Goal: Task Accomplishment & Management: Manage account settings

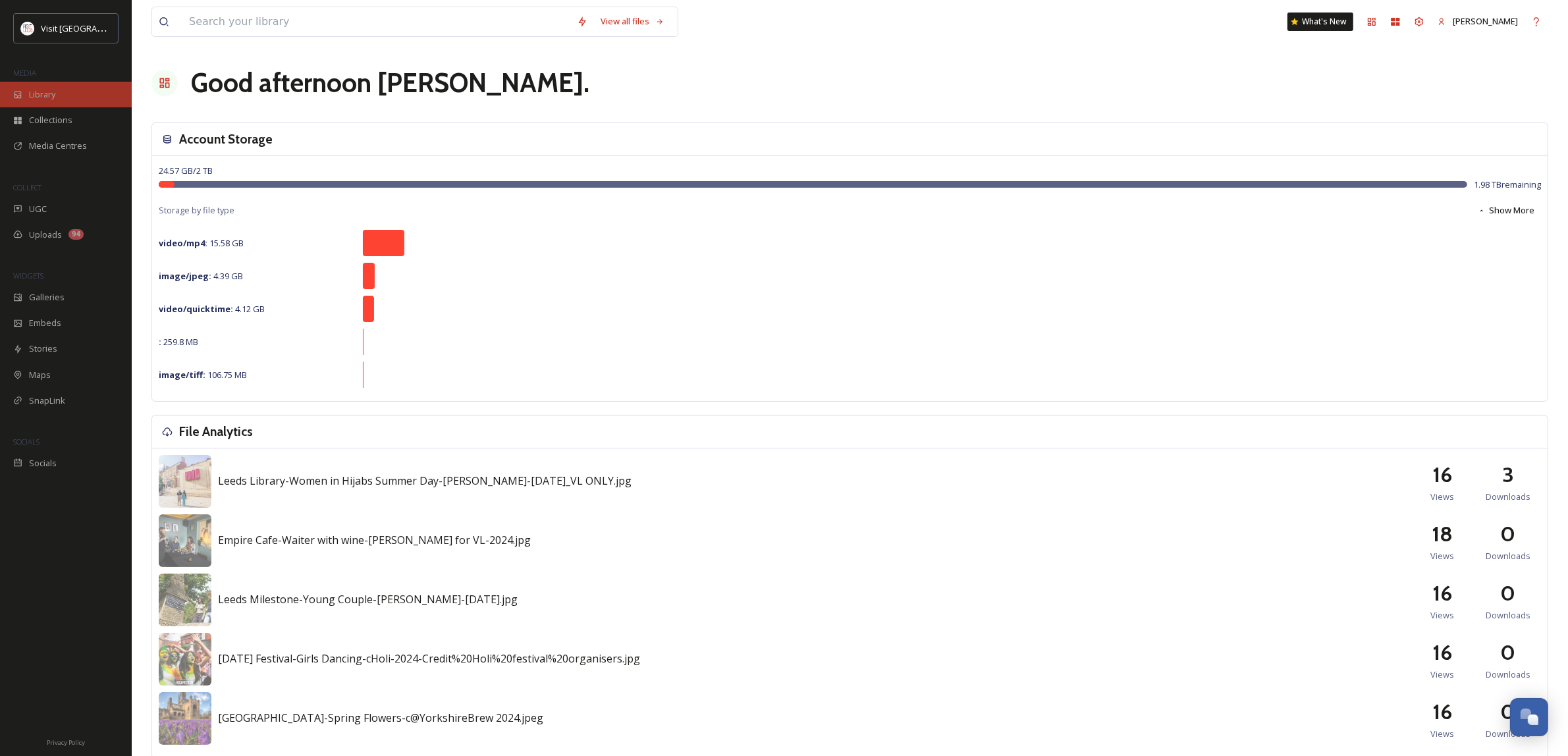
click at [41, 99] on span "Library" at bounding box center [42, 95] width 26 height 13
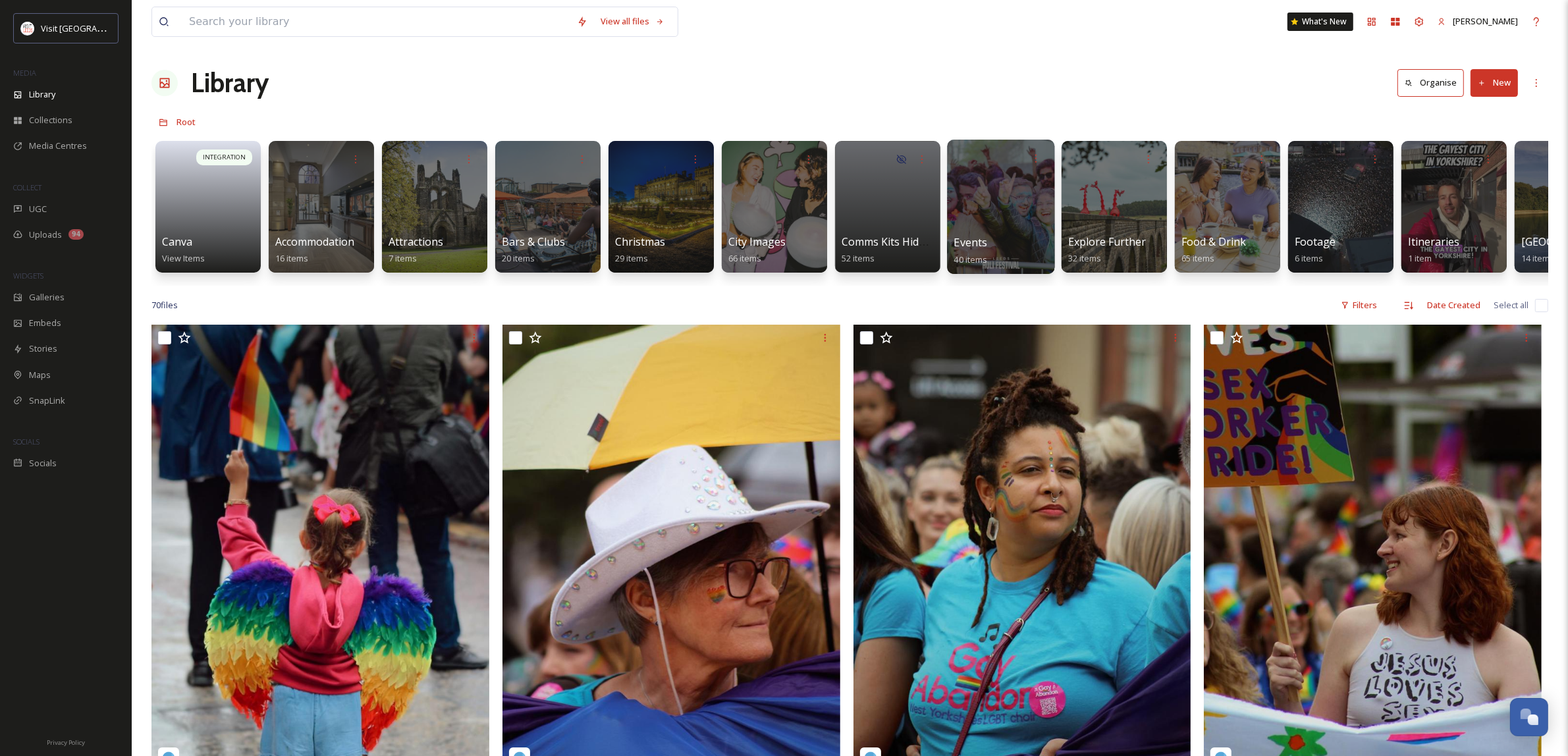
click at [1008, 218] on div at bounding box center [1000, 207] width 107 height 135
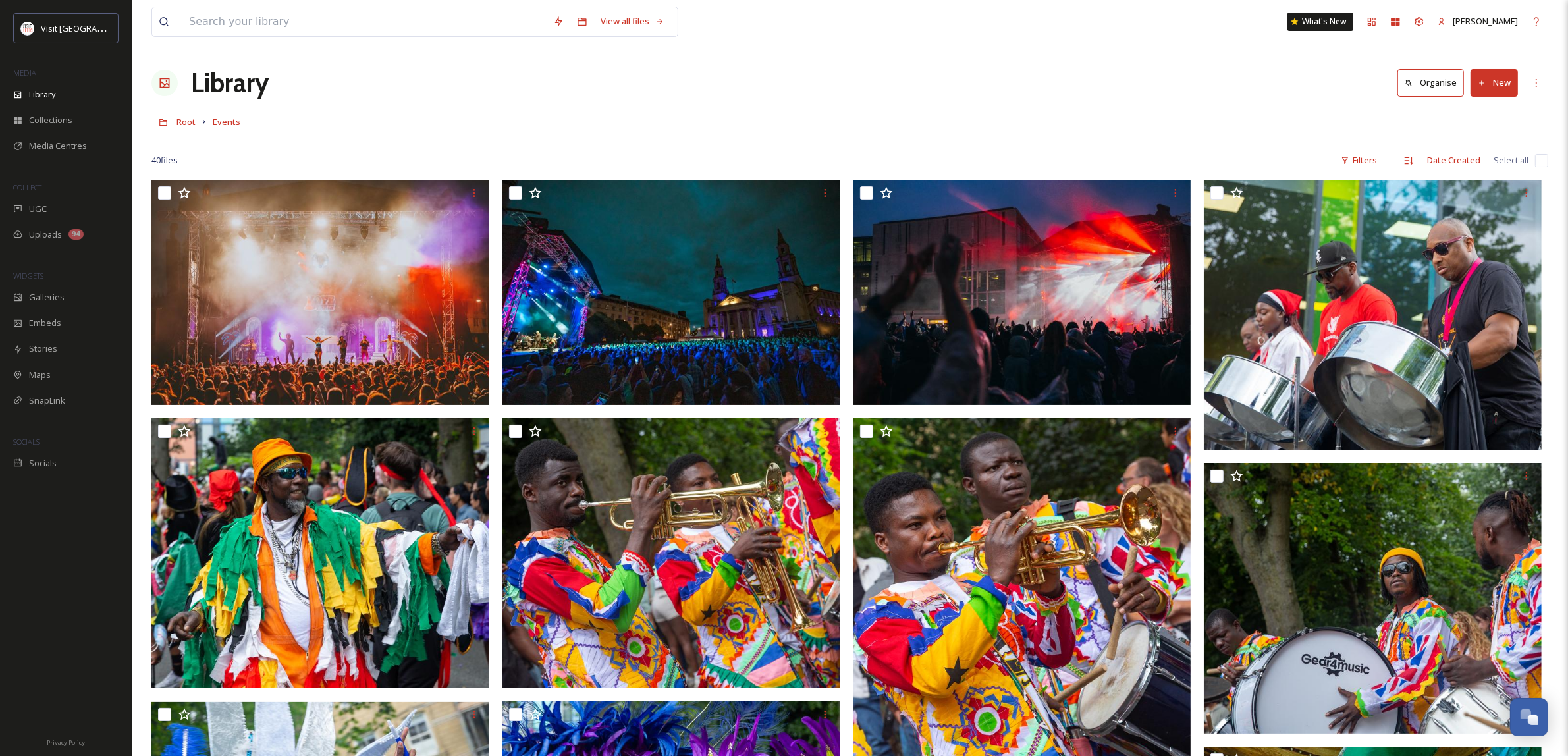
click at [1490, 93] on button "New" at bounding box center [1494, 82] width 47 height 27
click at [1490, 112] on span "File Upload" at bounding box center [1488, 114] width 43 height 13
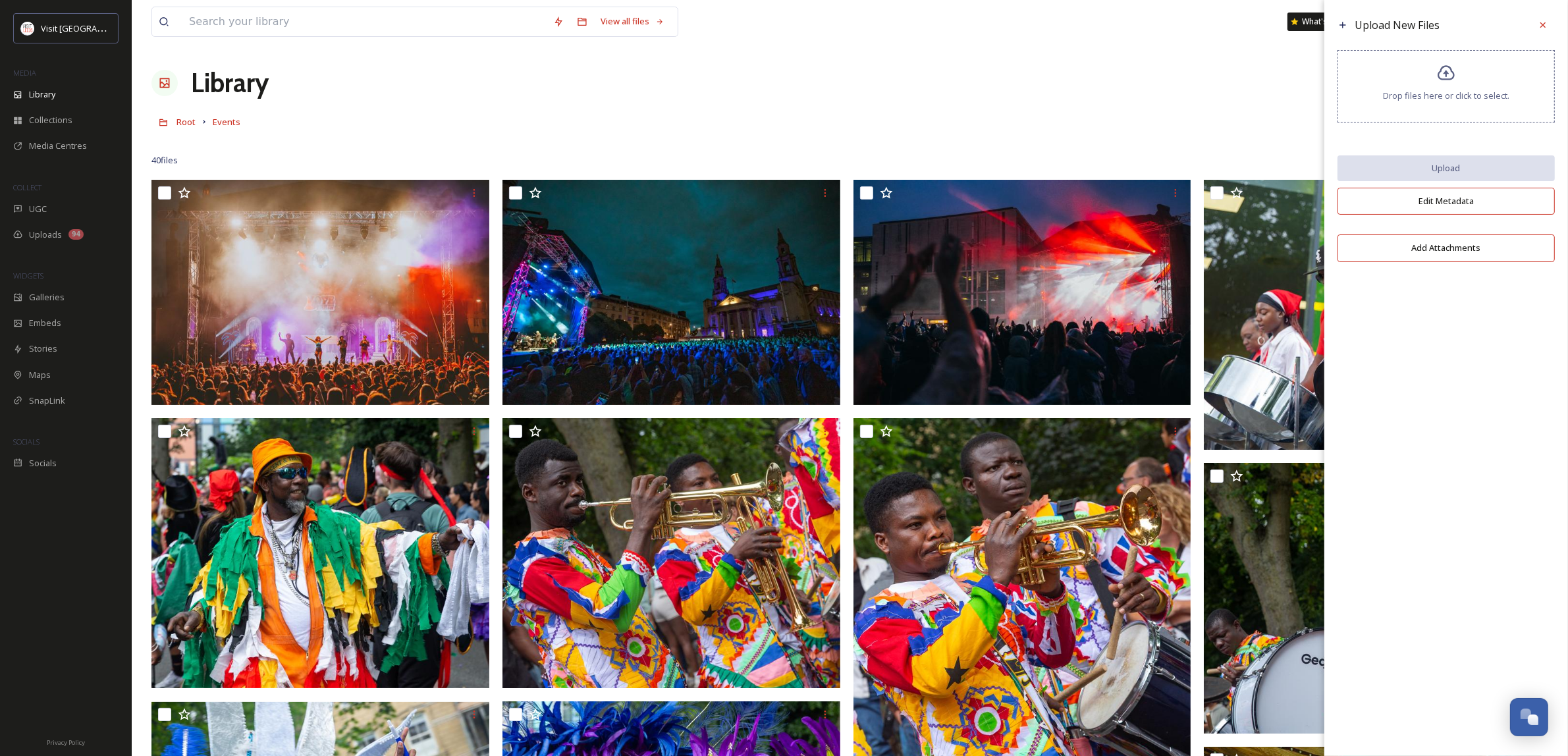
click at [1490, 93] on span "Drop files here or click to select." at bounding box center [1446, 95] width 126 height 13
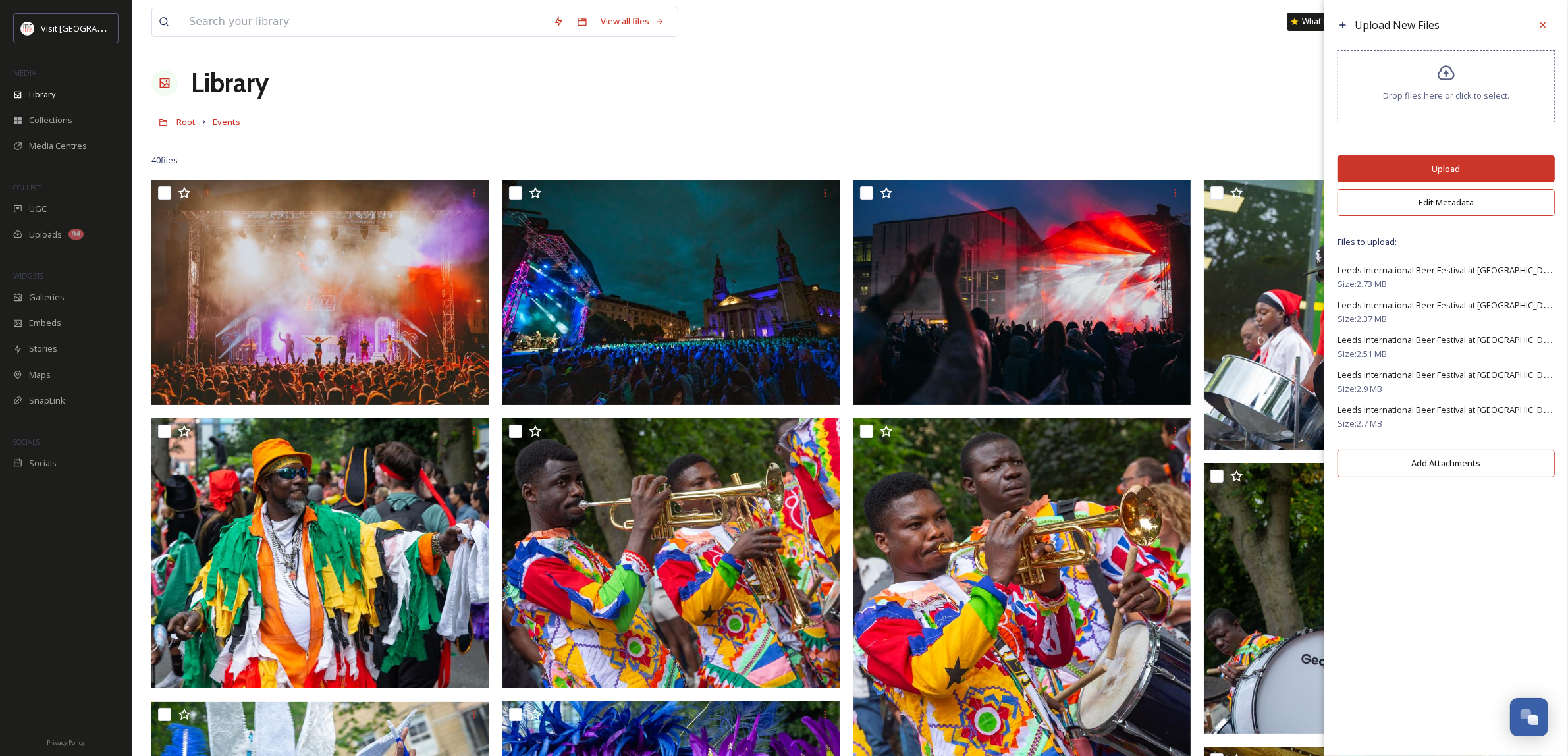
click at [1411, 212] on button "Edit Metadata" at bounding box center [1446, 203] width 217 height 27
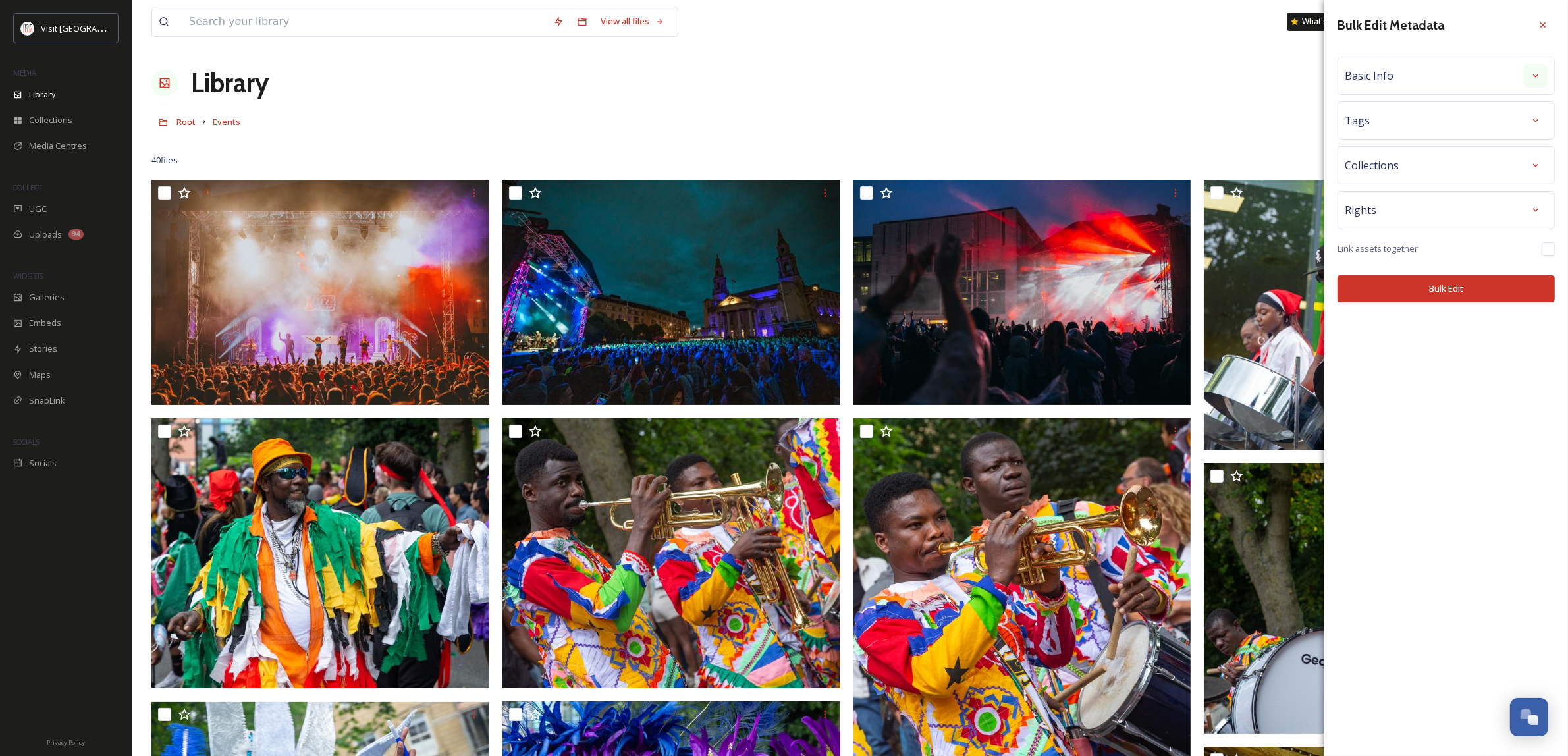
click at [1538, 71] on icon at bounding box center [1536, 76] width 11 height 11
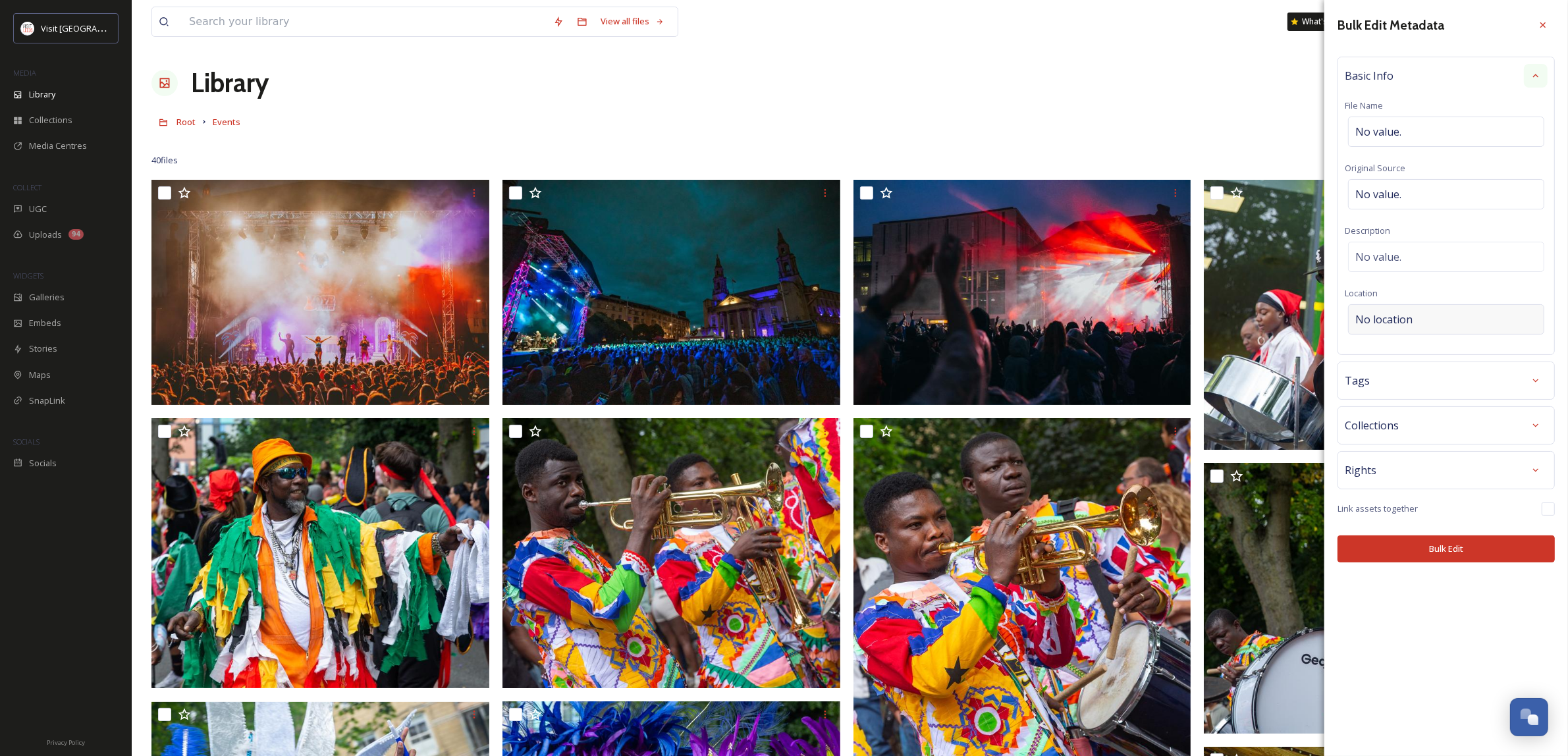
click at [1453, 325] on div "No location" at bounding box center [1446, 319] width 196 height 30
click at [1409, 325] on input at bounding box center [1446, 319] width 195 height 29
type input "L"
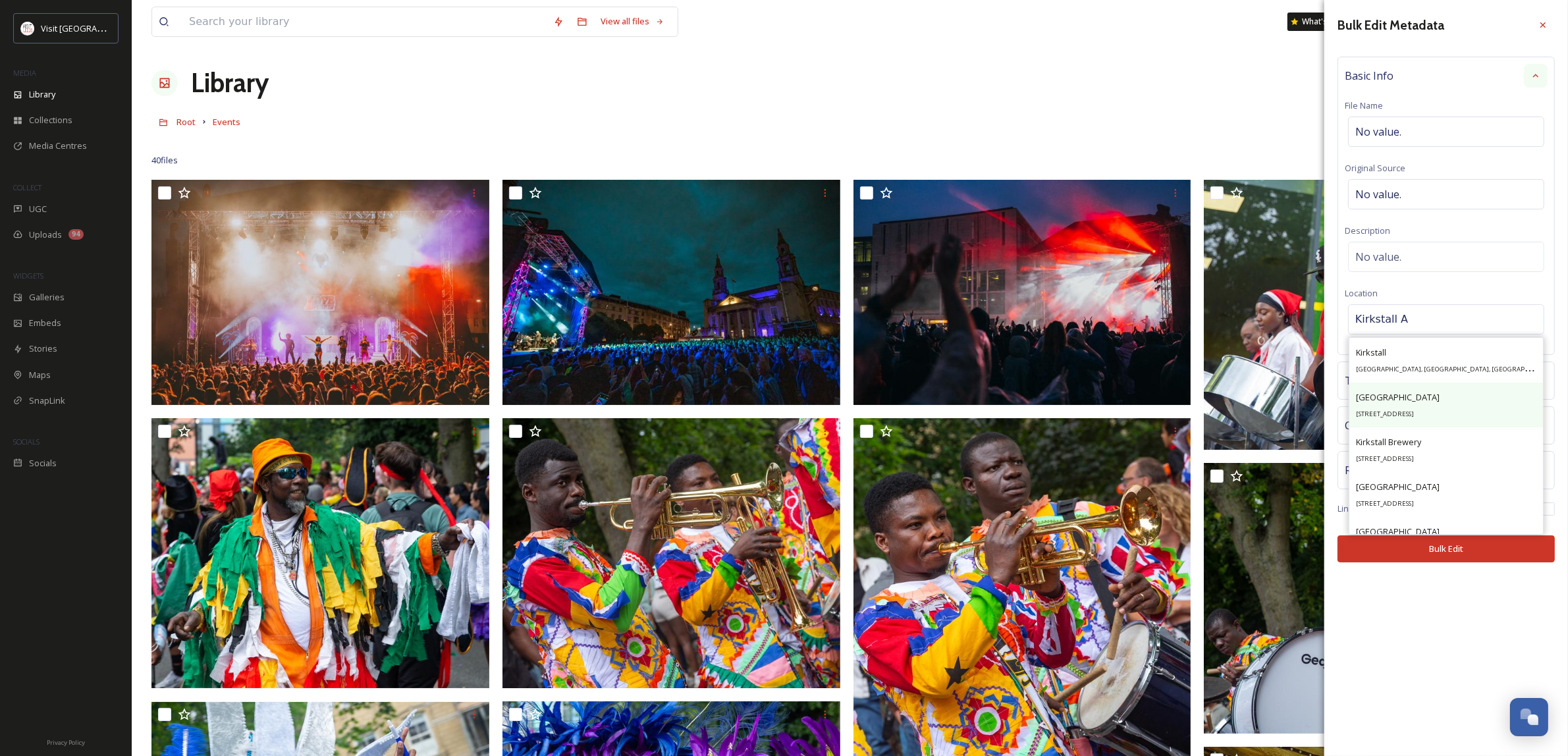
type input "Kirkstall A"
click at [1385, 412] on div "[STREET_ADDRESS]" at bounding box center [1398, 405] width 84 height 32
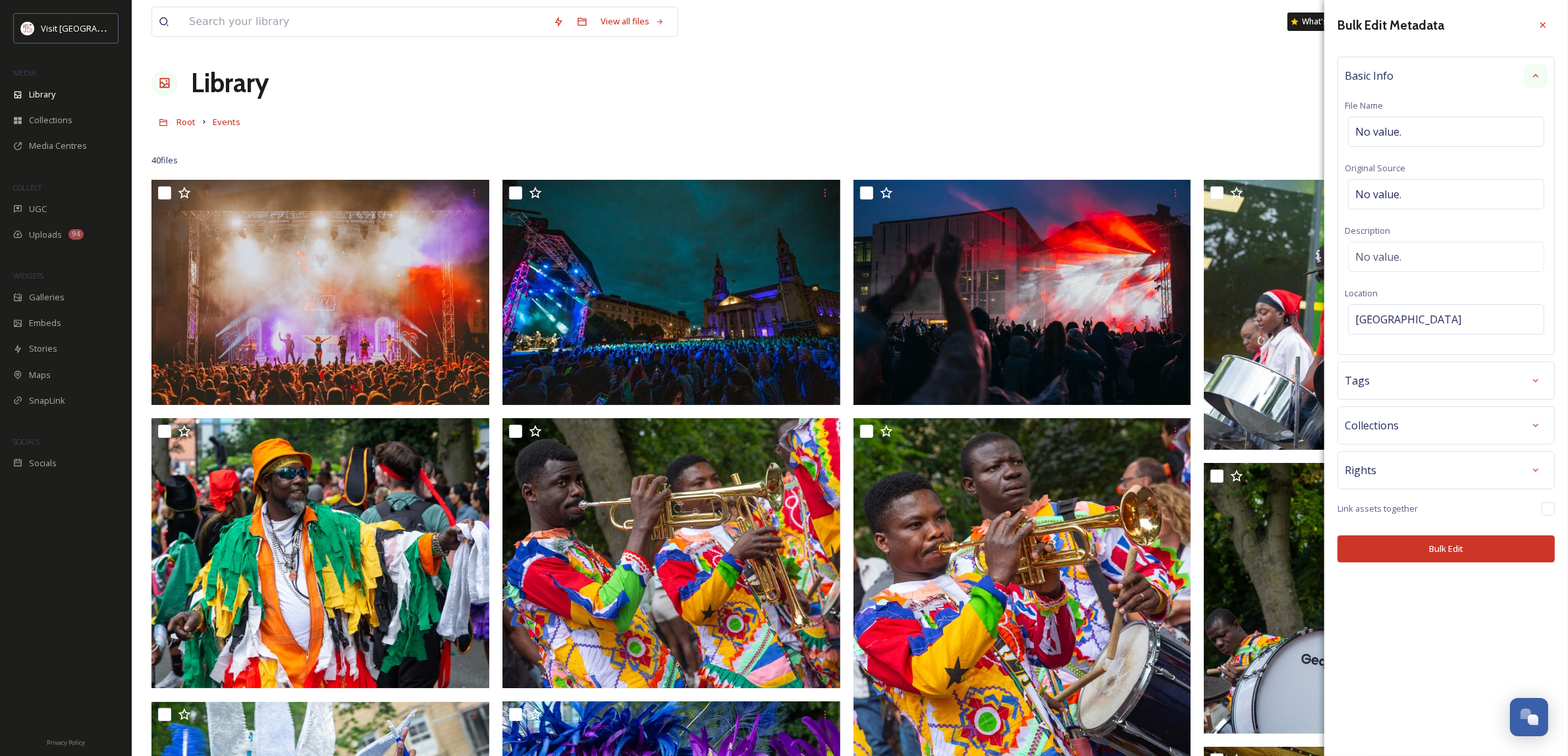
click at [1400, 387] on div "Tags" at bounding box center [1446, 381] width 203 height 24
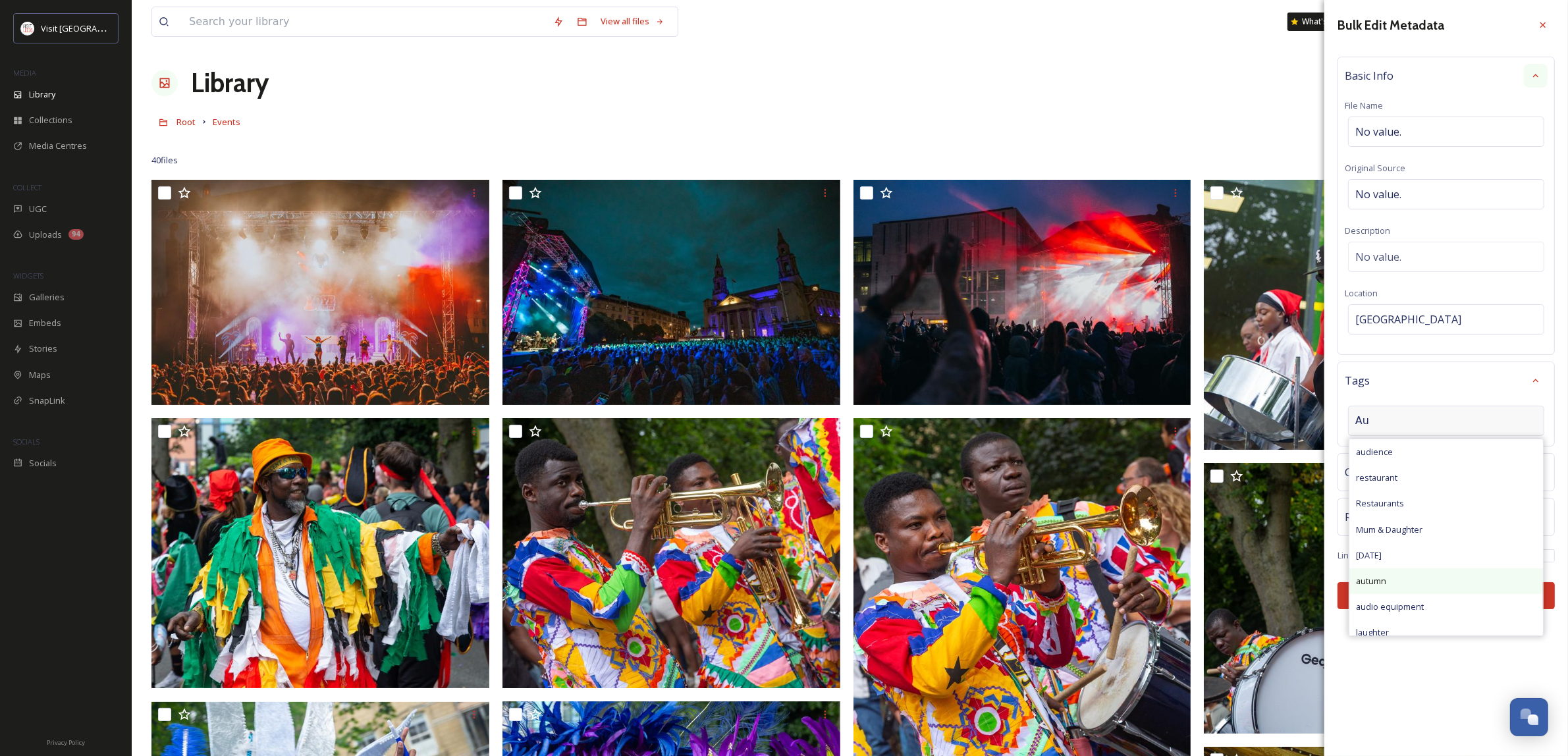
type input "Au"
click at [1403, 577] on div "autumn" at bounding box center [1446, 582] width 193 height 26
click at [1436, 502] on div "Bulk Edit Metadata Basic Info File Name No value. Original Source No value. Des…" at bounding box center [1446, 314] width 243 height 630
click at [1531, 491] on div at bounding box center [1535, 479] width 24 height 24
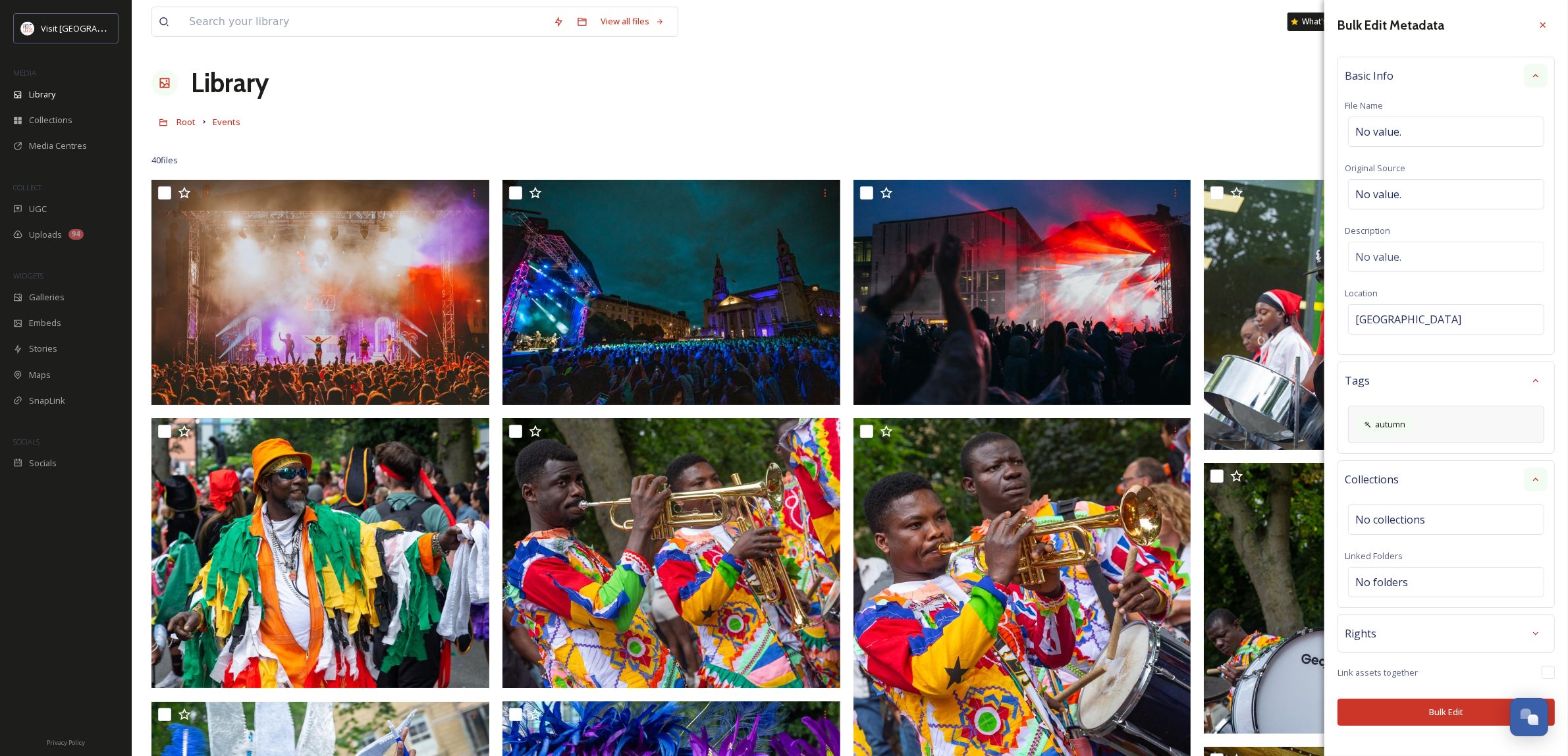
click at [1531, 491] on div at bounding box center [1535, 479] width 24 height 24
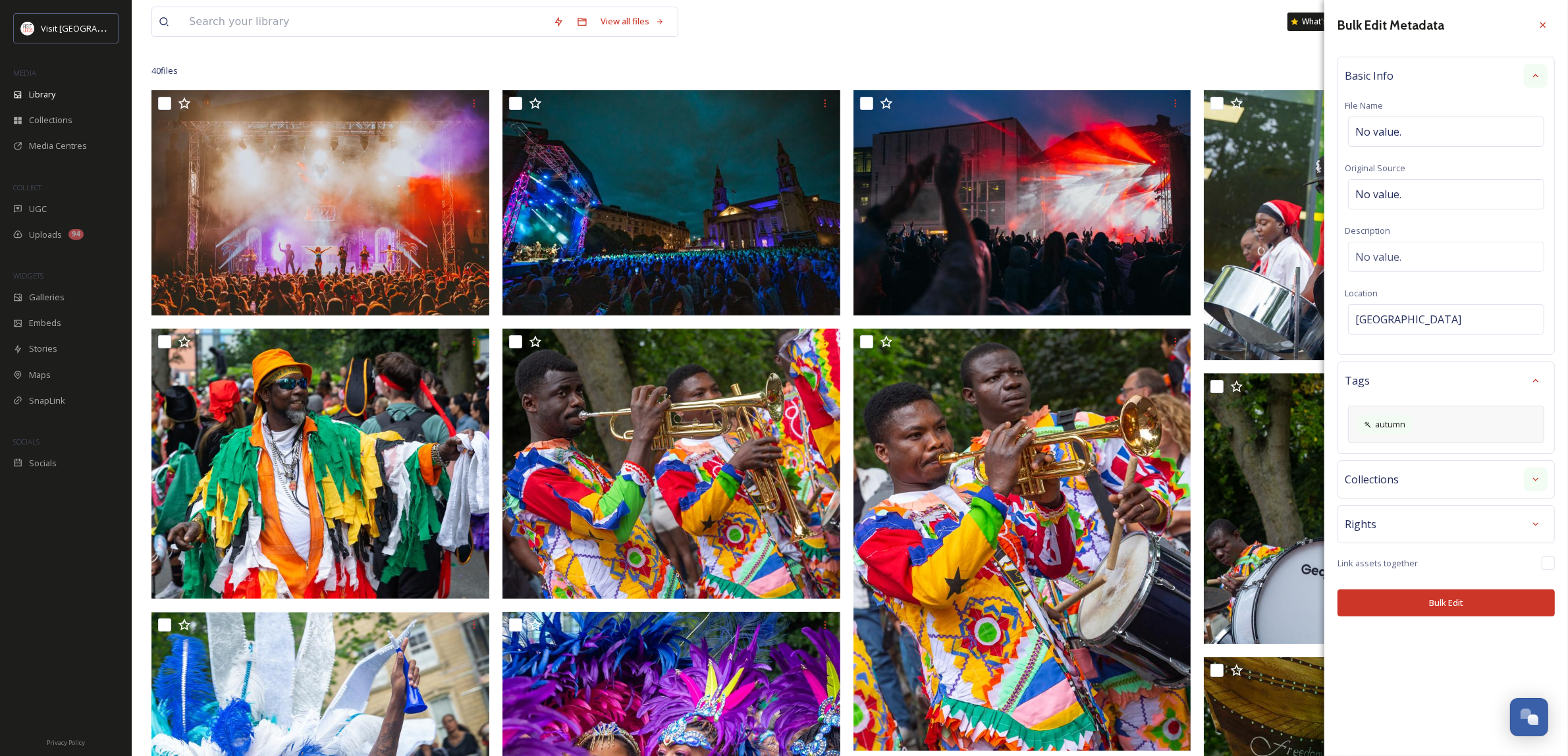
scroll to position [247, 0]
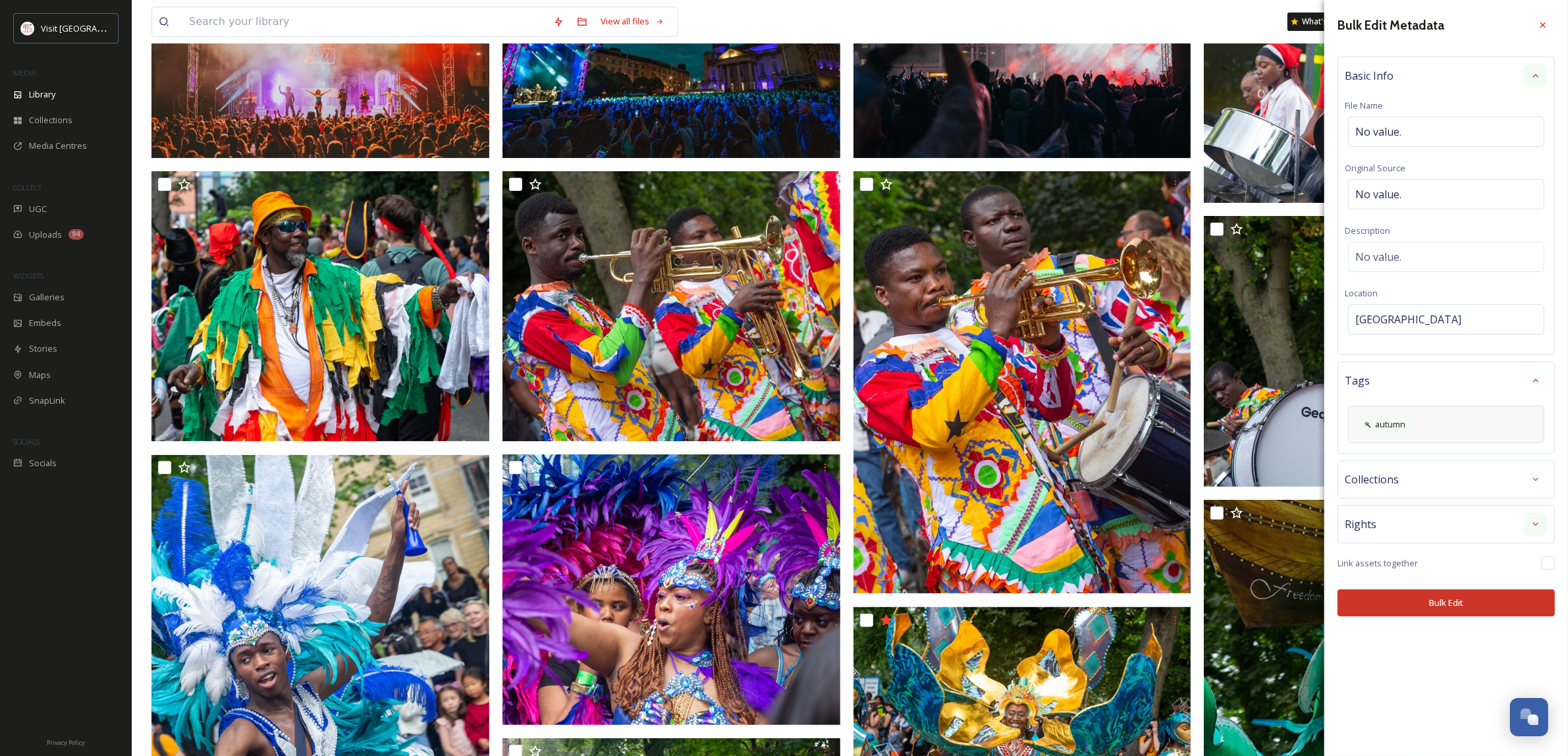
click at [1532, 525] on icon at bounding box center [1536, 525] width 11 height 11
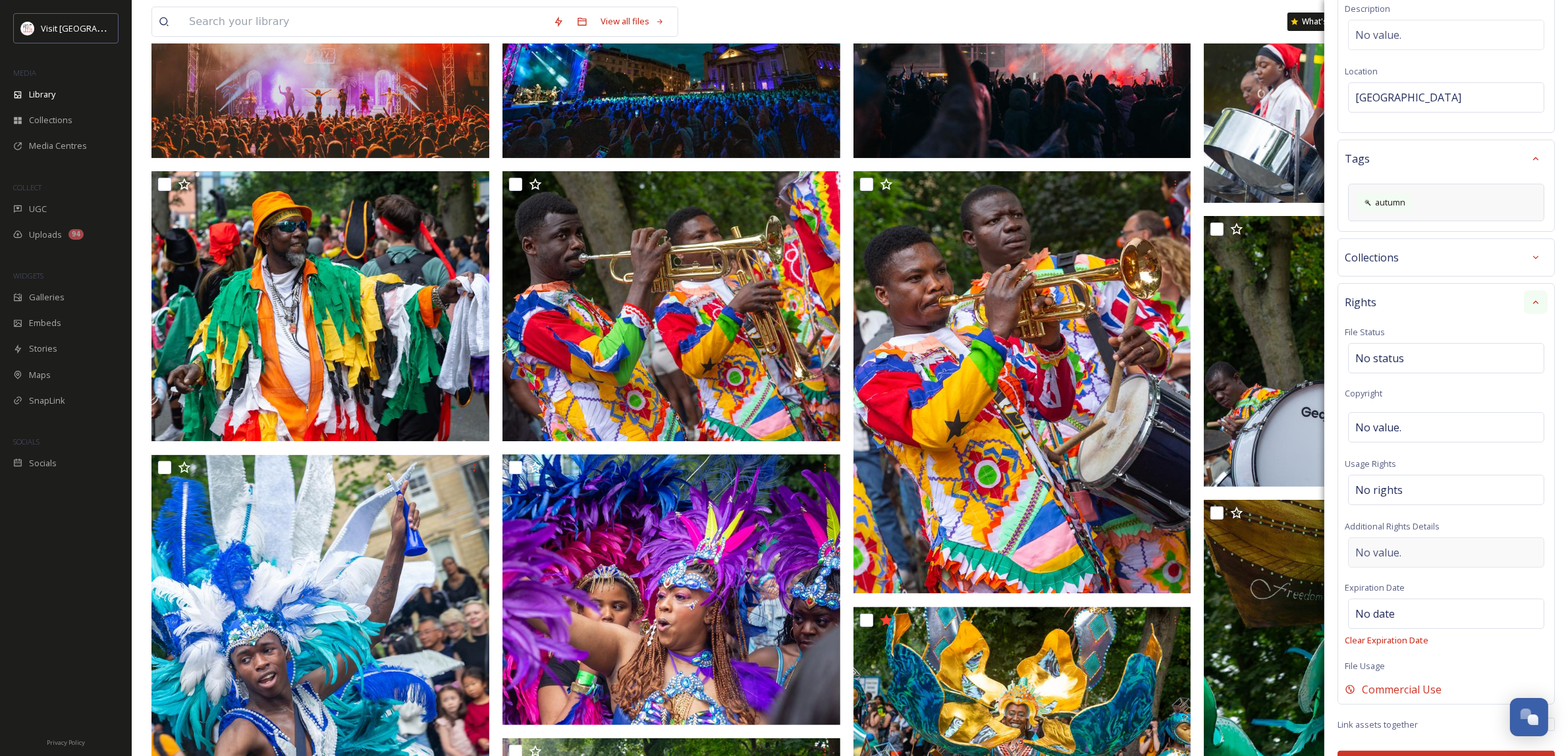
scroll to position [262, 0]
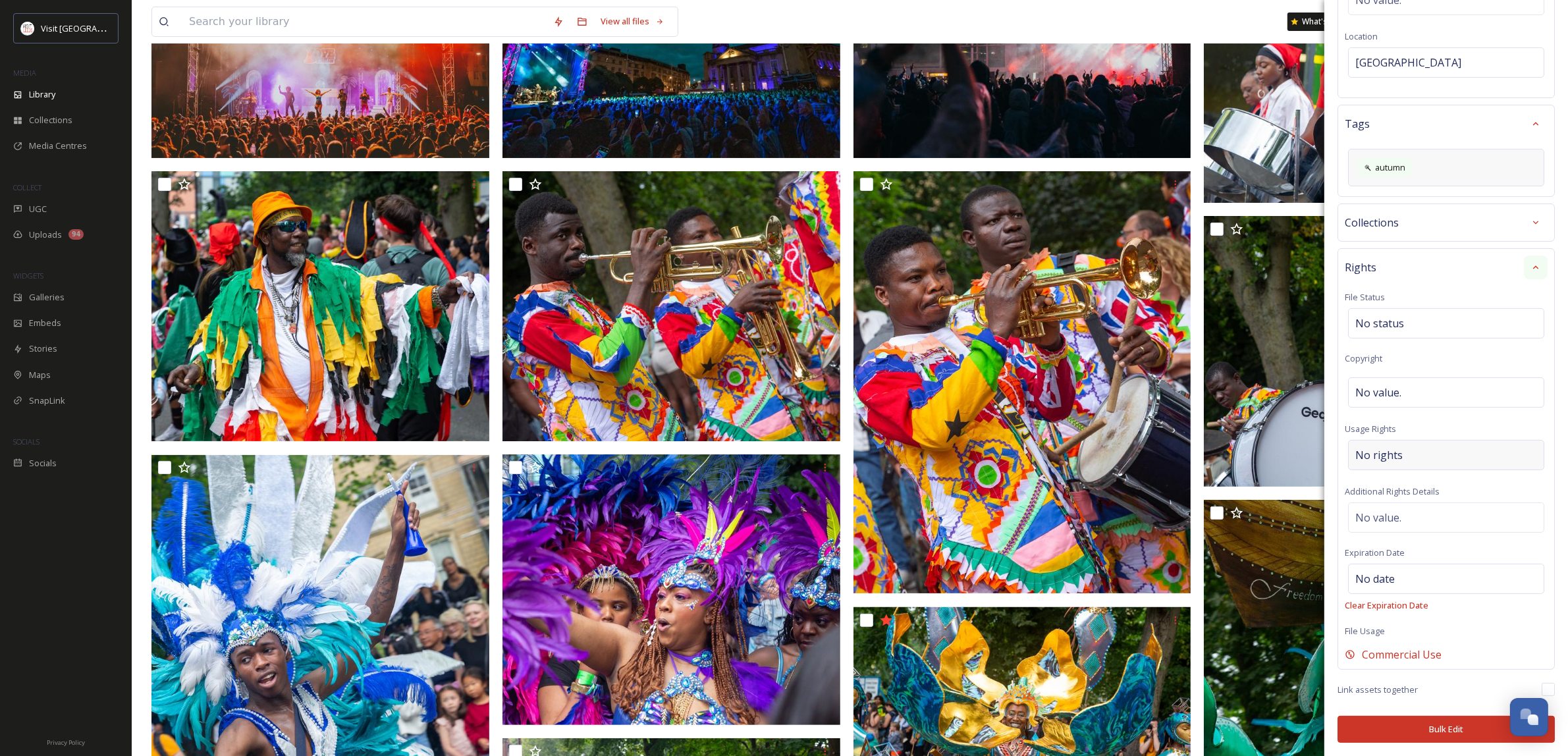
click at [1417, 449] on div "No rights" at bounding box center [1446, 455] width 196 height 30
click at [1417, 449] on input at bounding box center [1424, 453] width 145 height 29
type input "v"
click at [1443, 446] on div "No rights" at bounding box center [1446, 455] width 196 height 30
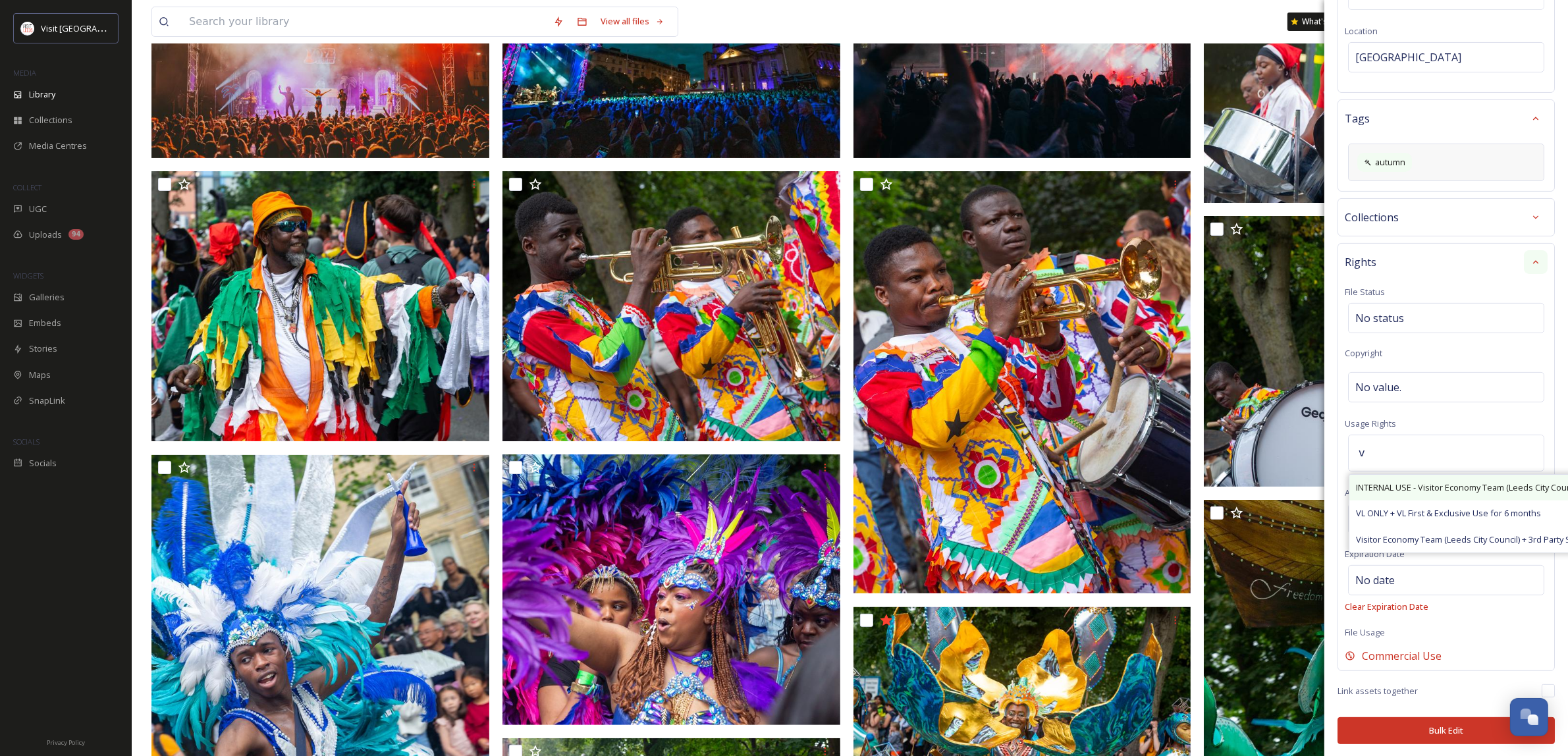
click at [1456, 490] on span "INTERNAL USE - Visitor Economy Team (Leeds City Council) Promotional Use, Attri…" at bounding box center [1550, 488] width 389 height 13
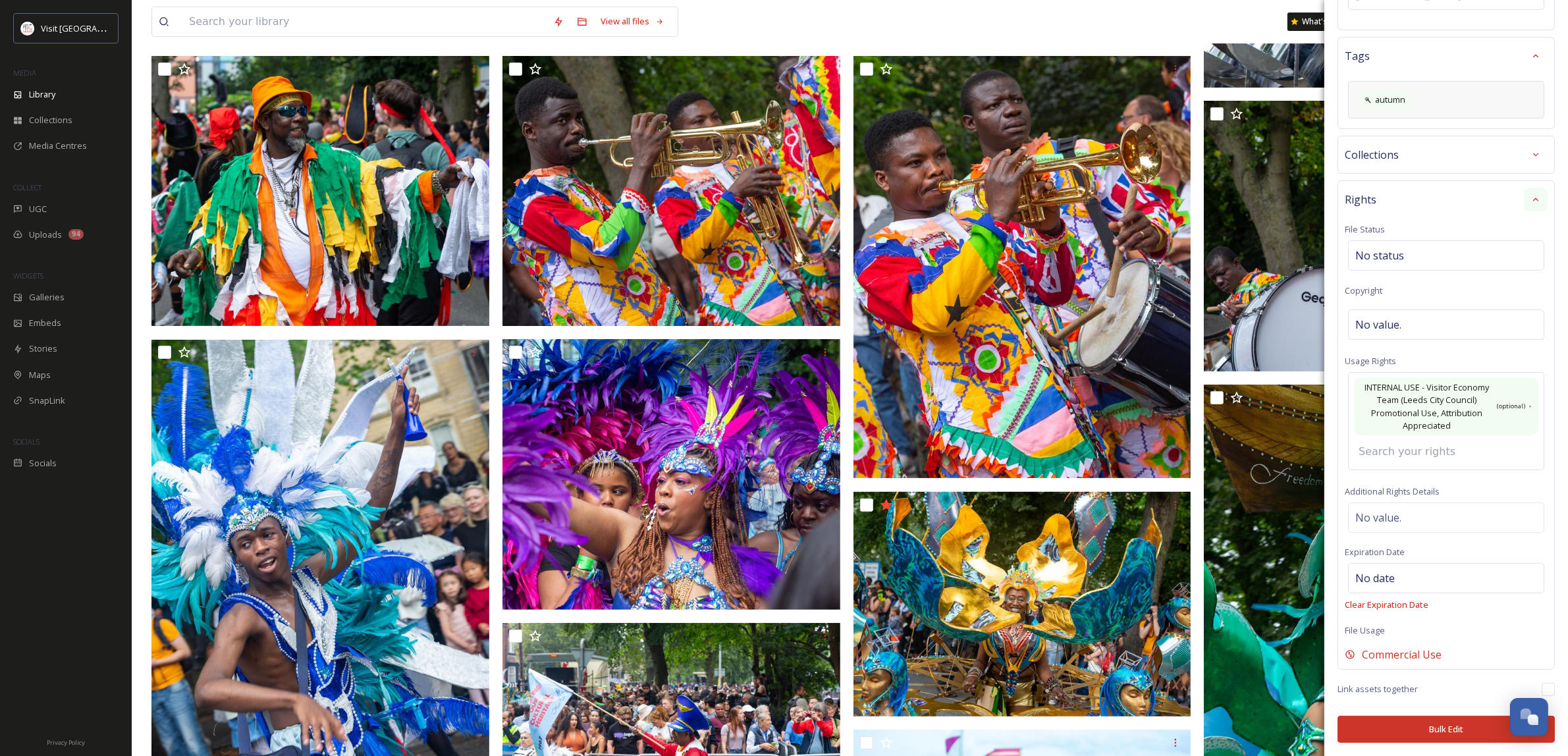
scroll to position [494, 0]
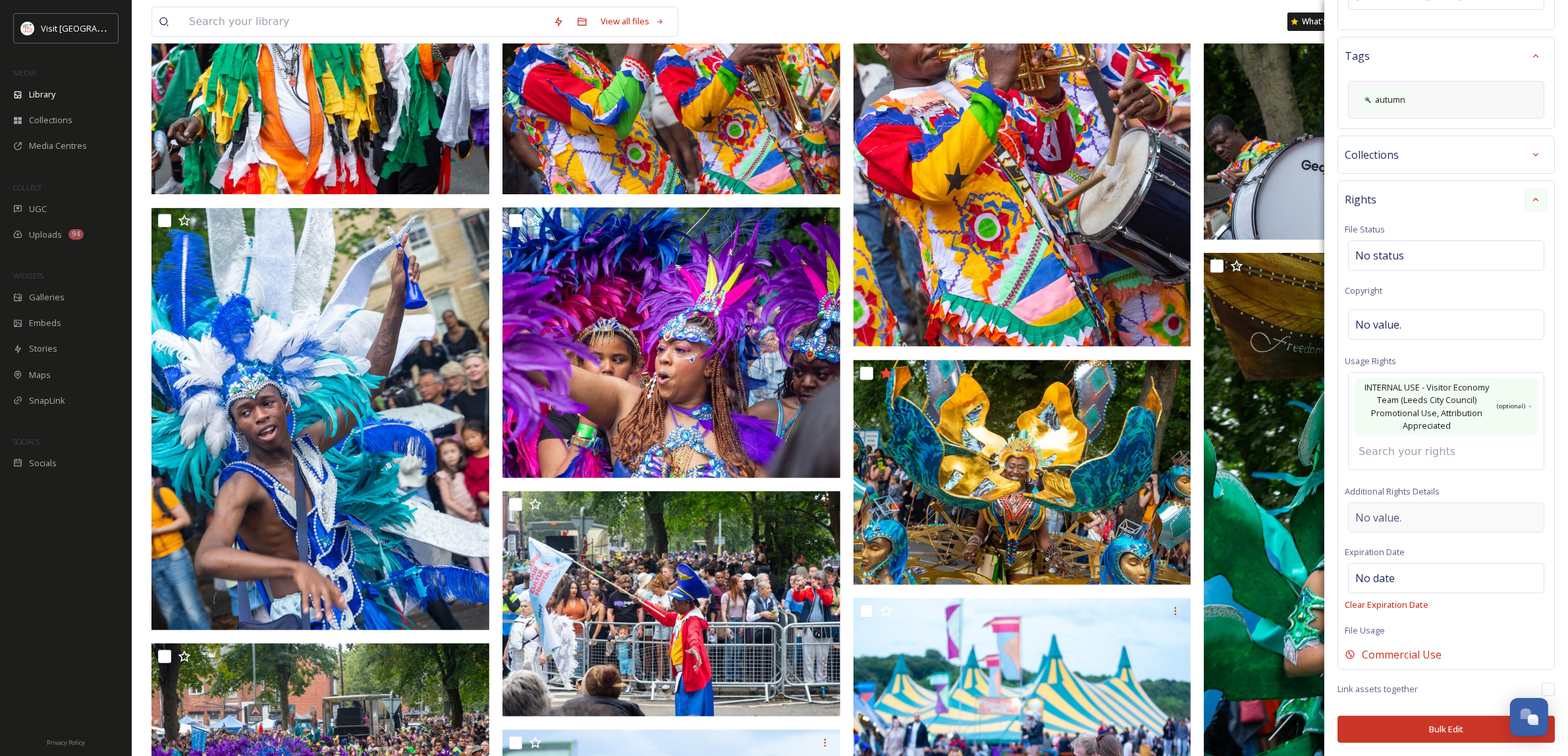
click at [1419, 506] on div "No value." at bounding box center [1446, 517] width 196 height 30
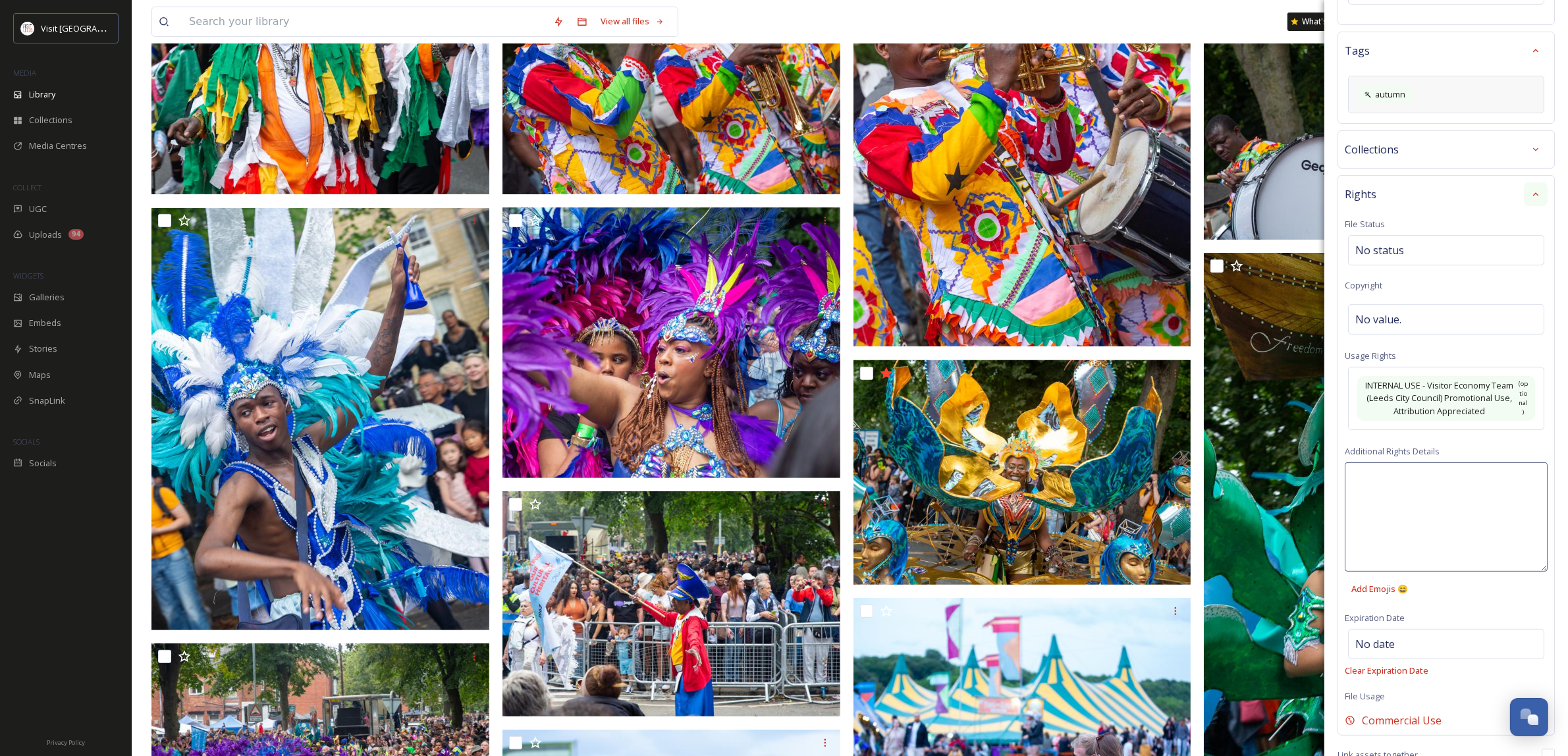
click at [1419, 506] on textarea at bounding box center [1446, 517] width 203 height 110
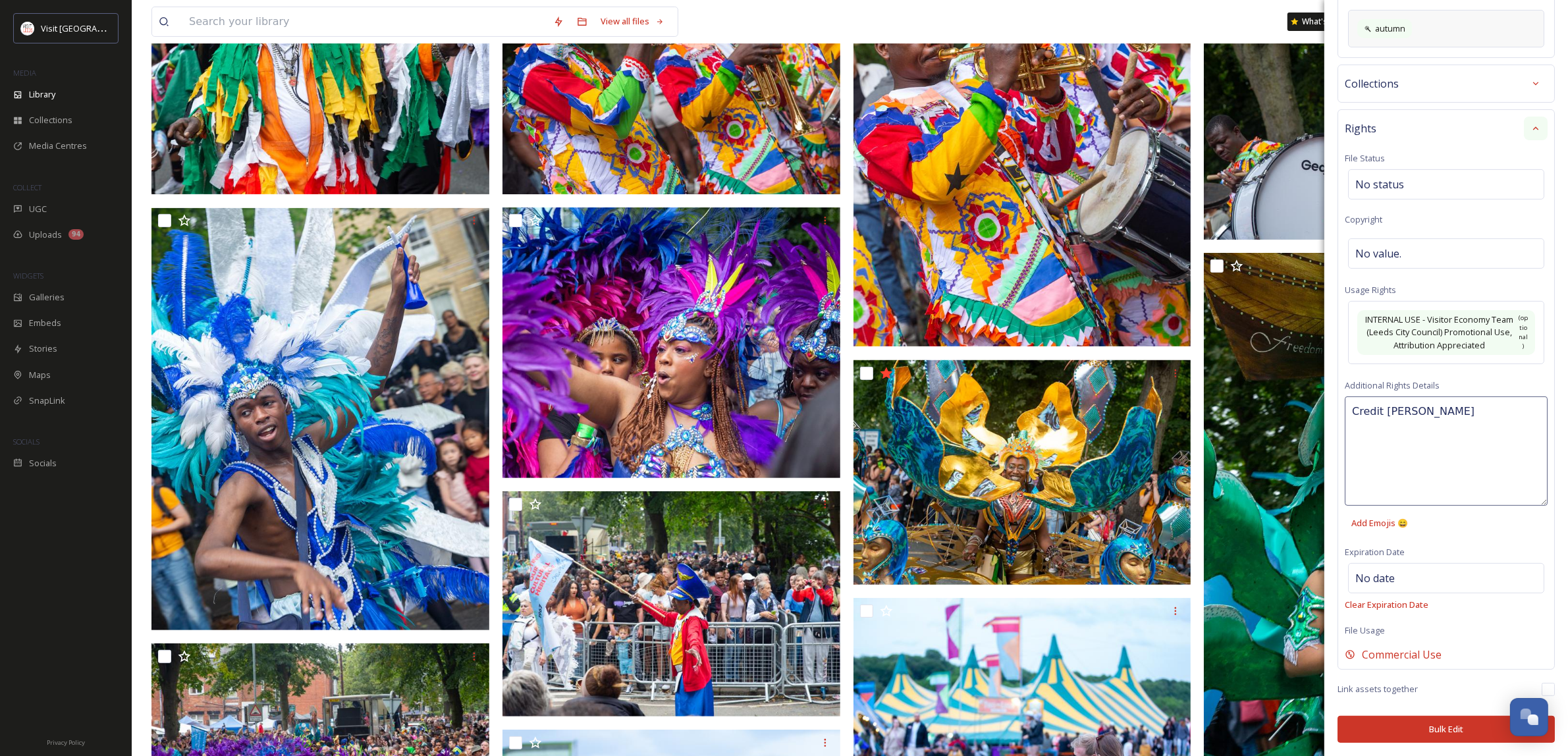
scroll to position [413, 0]
type textarea "Credit [PERSON_NAME]"
click at [1440, 516] on div "Credit [PERSON_NAME] Add Emojis 😄" at bounding box center [1446, 466] width 203 height 140
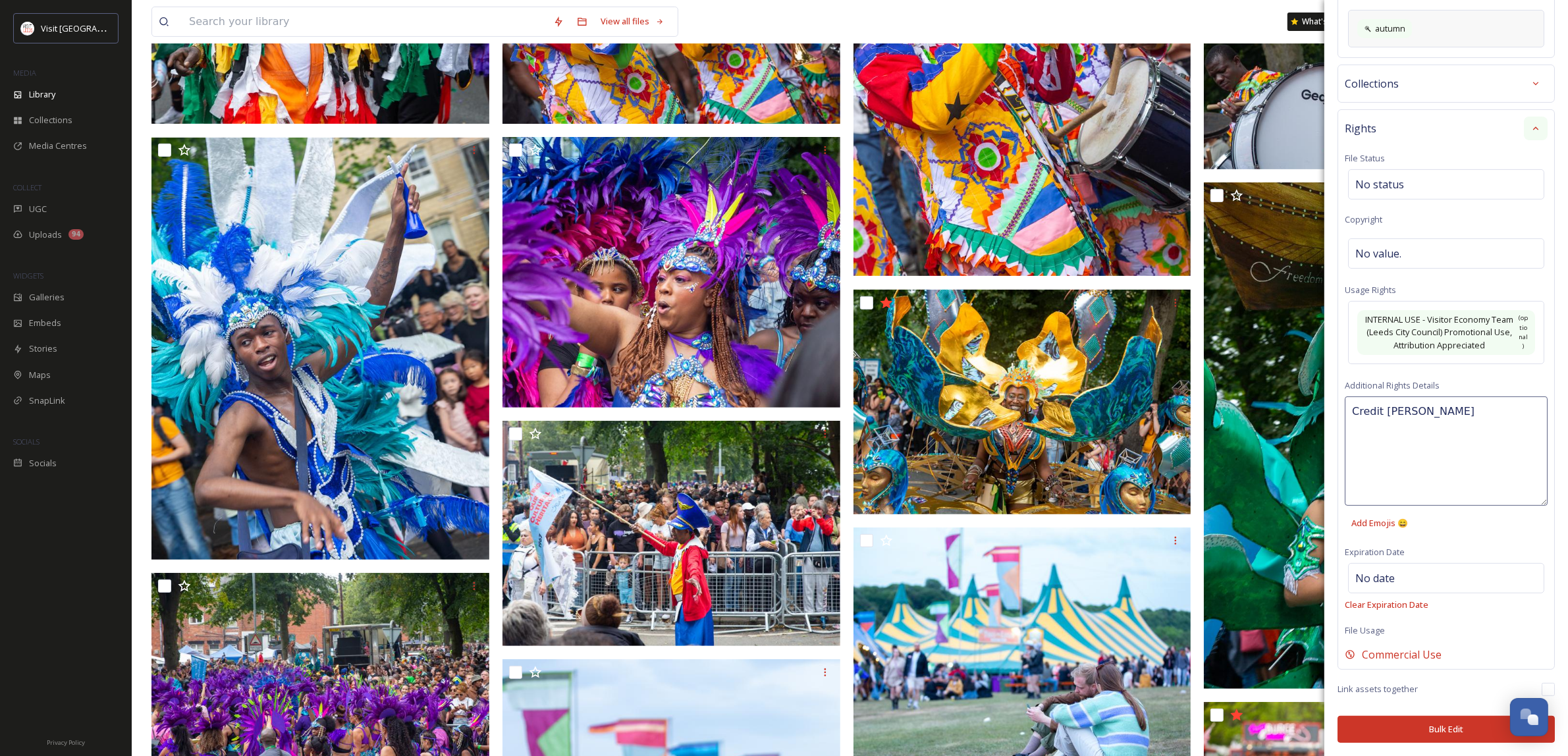
scroll to position [576, 0]
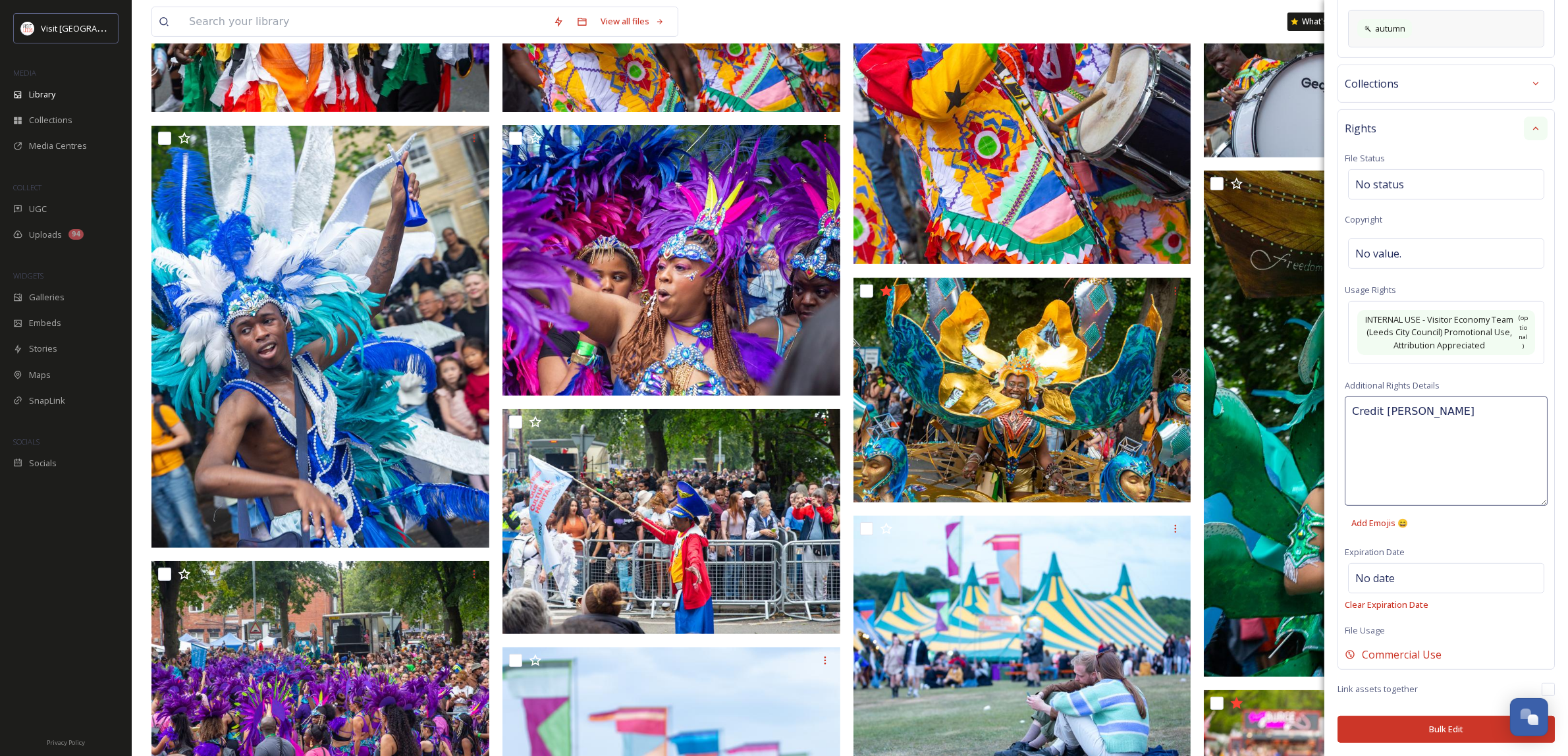
click at [1436, 726] on button "Bulk Edit" at bounding box center [1446, 730] width 217 height 27
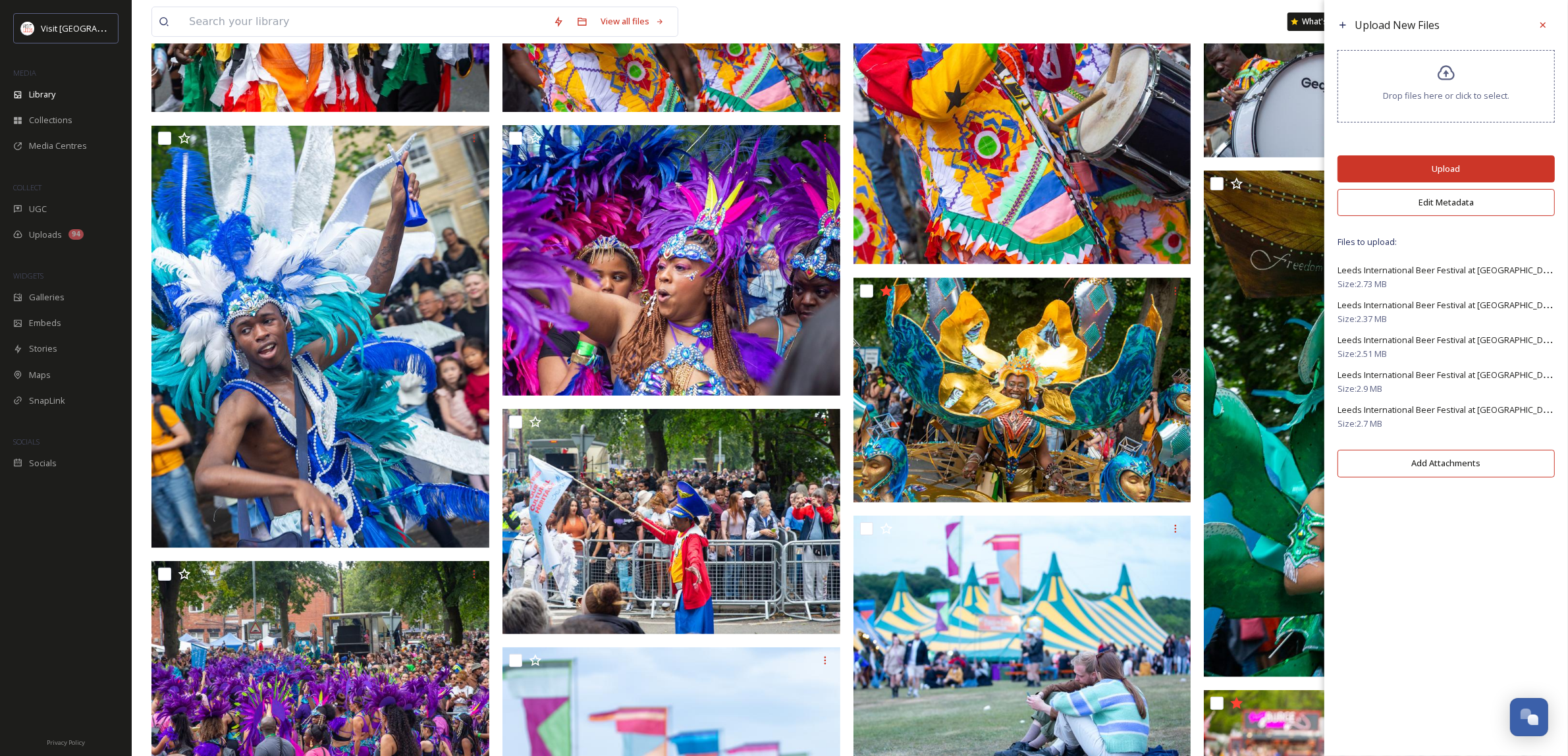
click at [1437, 168] on button "Upload" at bounding box center [1446, 169] width 217 height 27
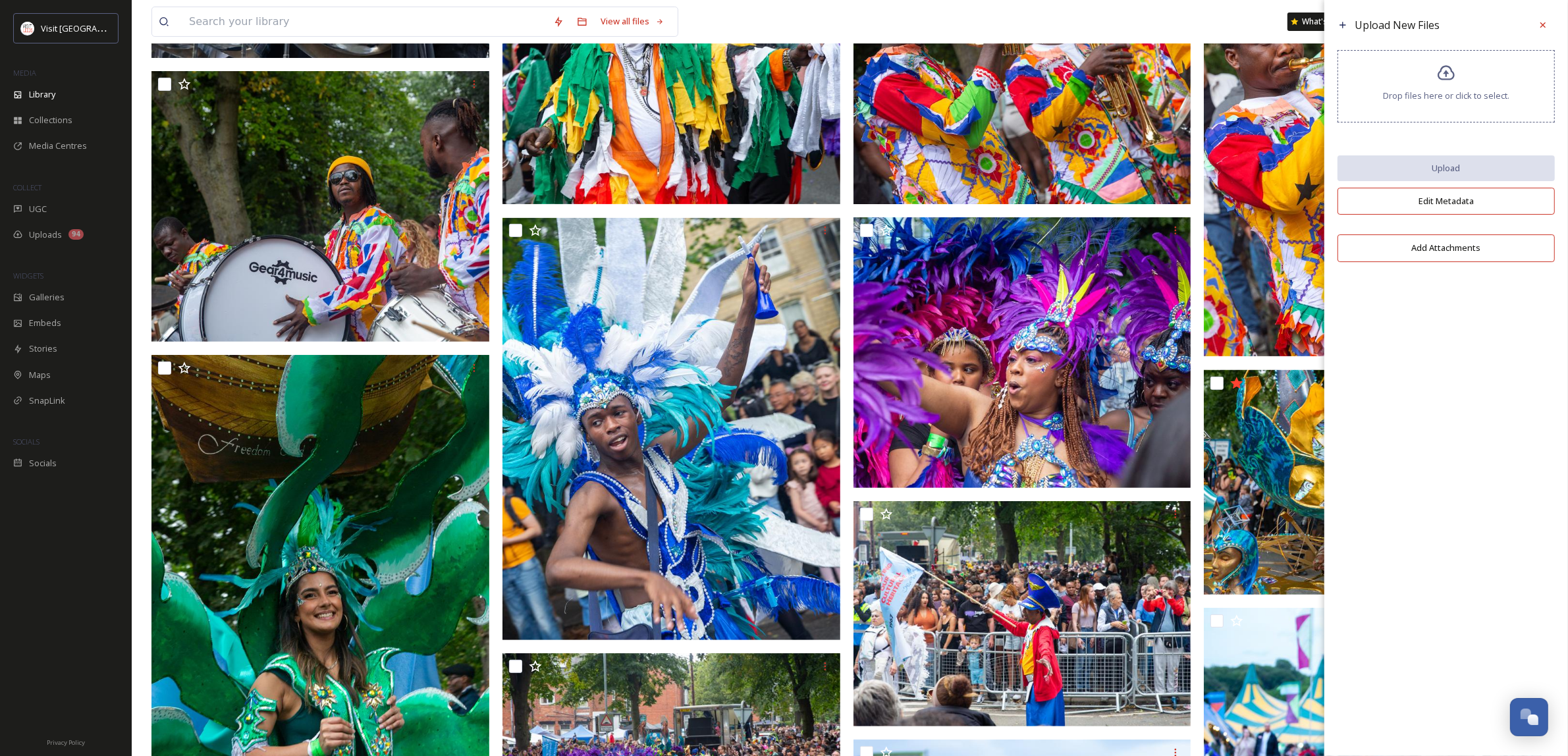
click at [1543, 25] on icon at bounding box center [1543, 25] width 5 height 5
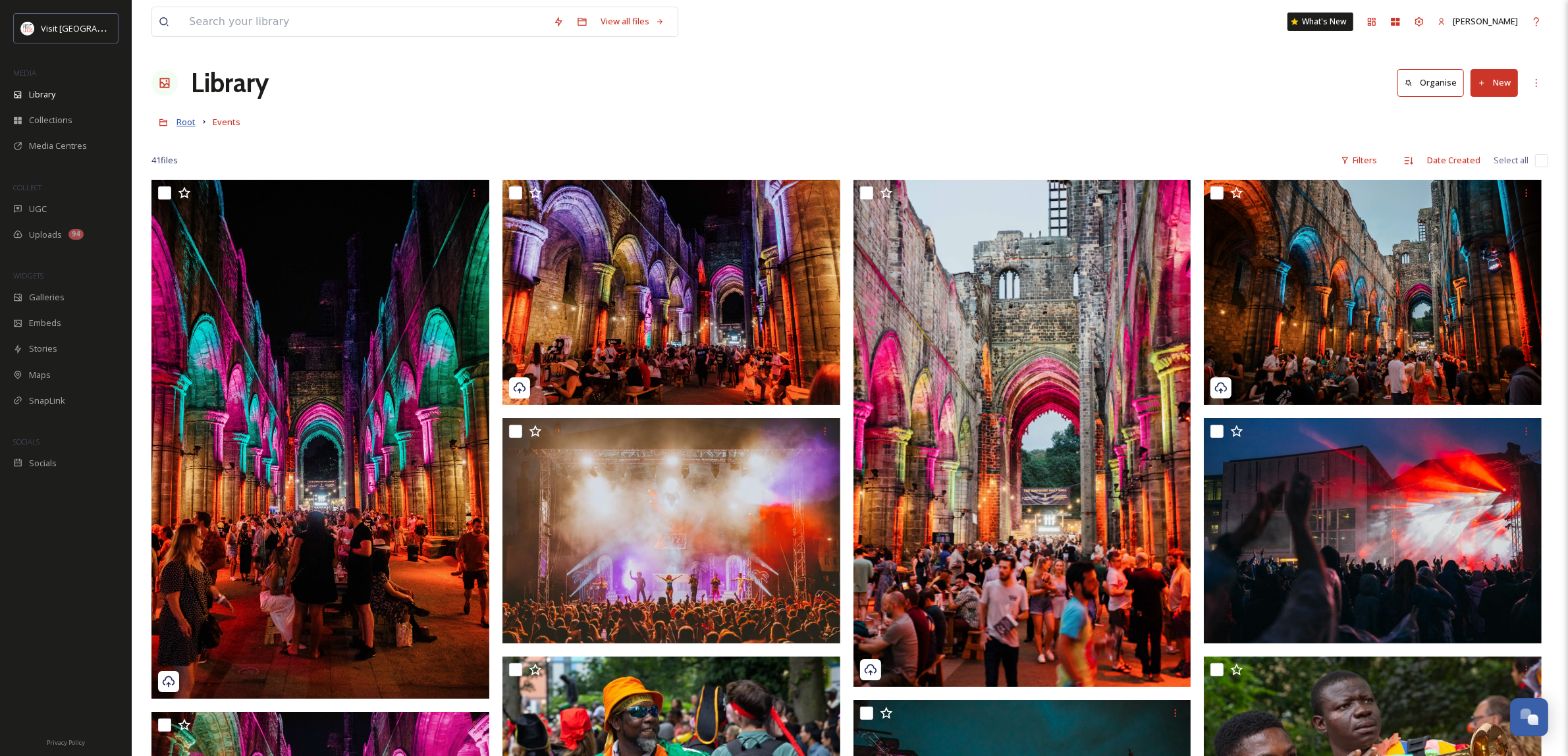
click at [190, 122] on span "Root" at bounding box center [186, 122] width 19 height 12
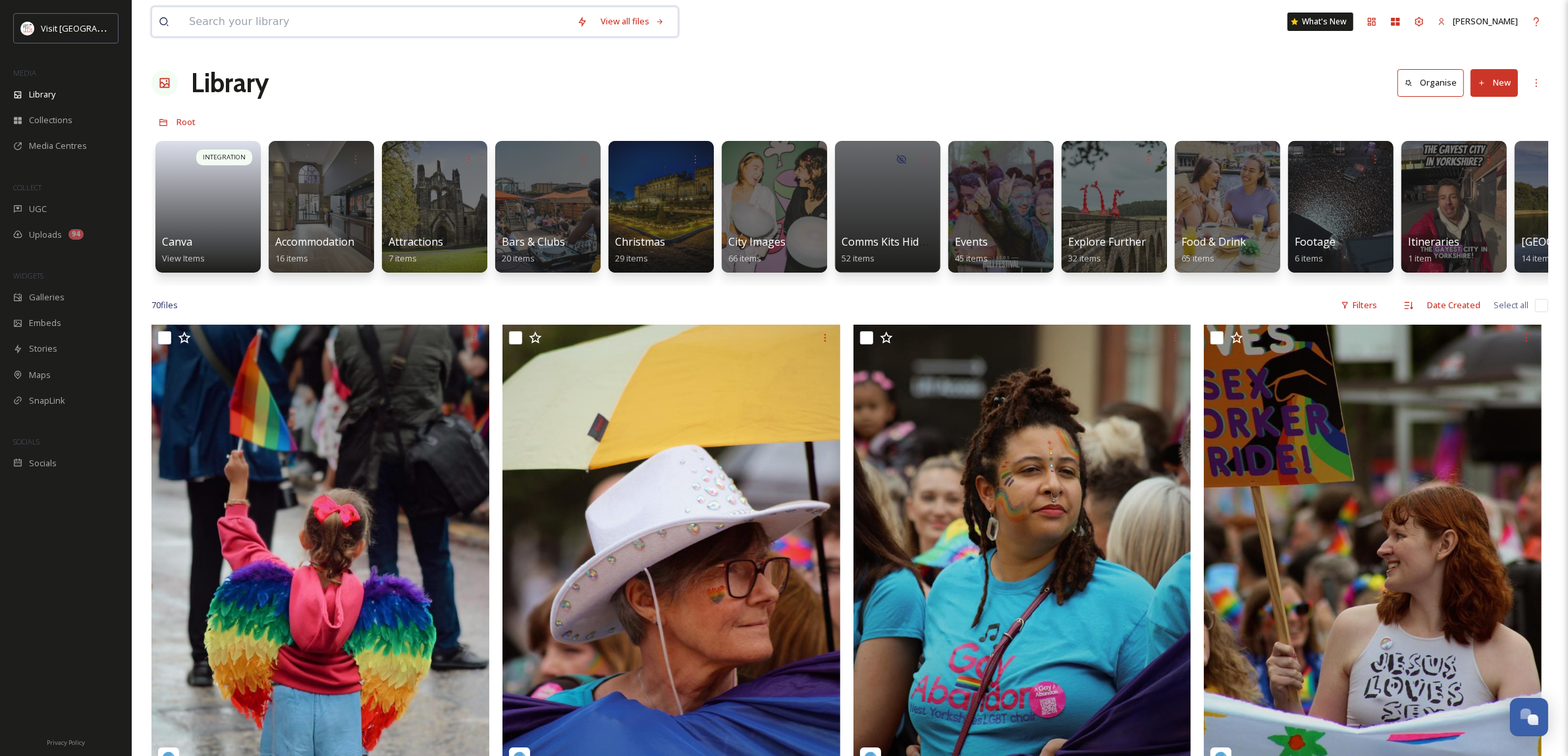
click at [311, 18] on input at bounding box center [376, 22] width 388 height 29
type input "roundhay"
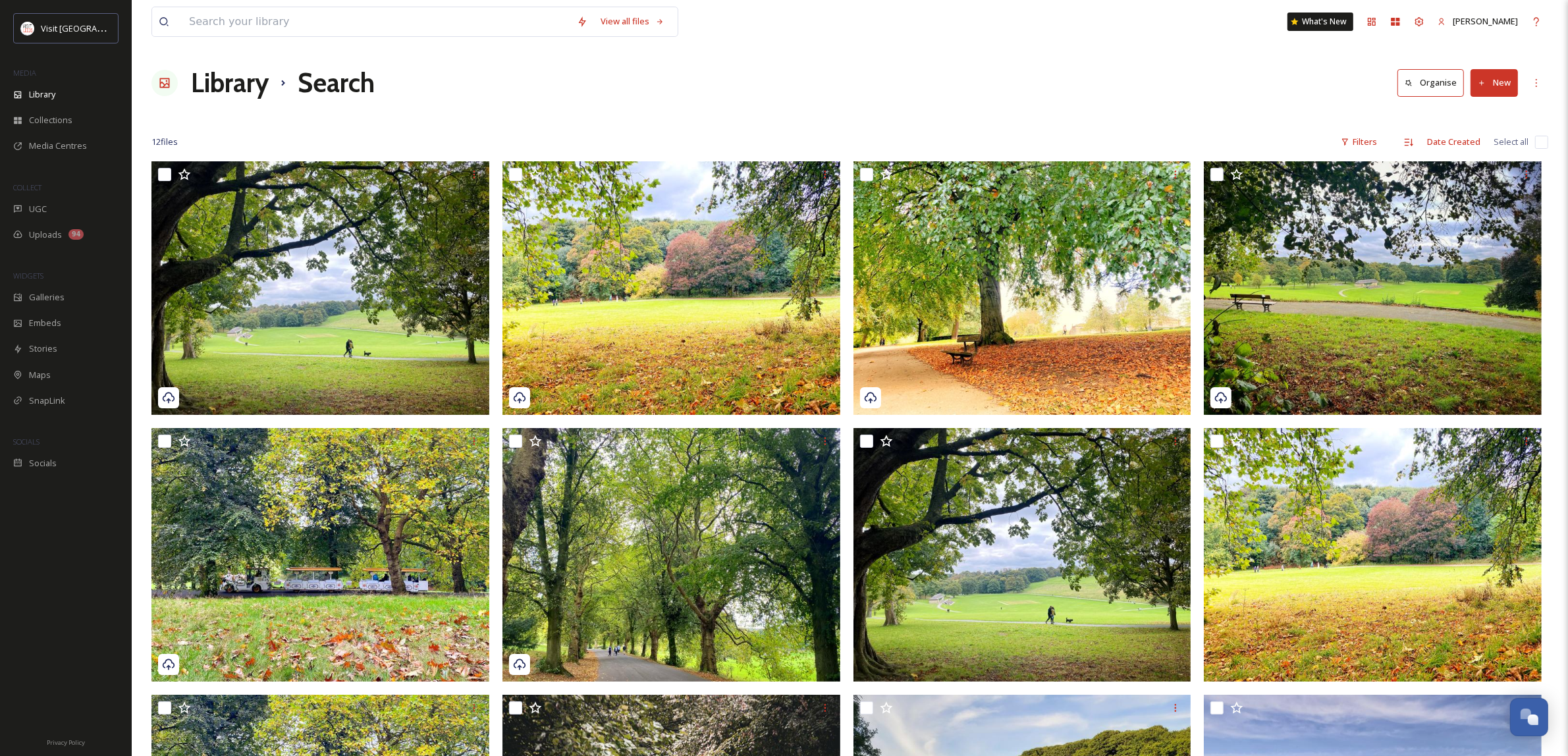
click at [218, 80] on h1 "Library" at bounding box center [230, 83] width 78 height 39
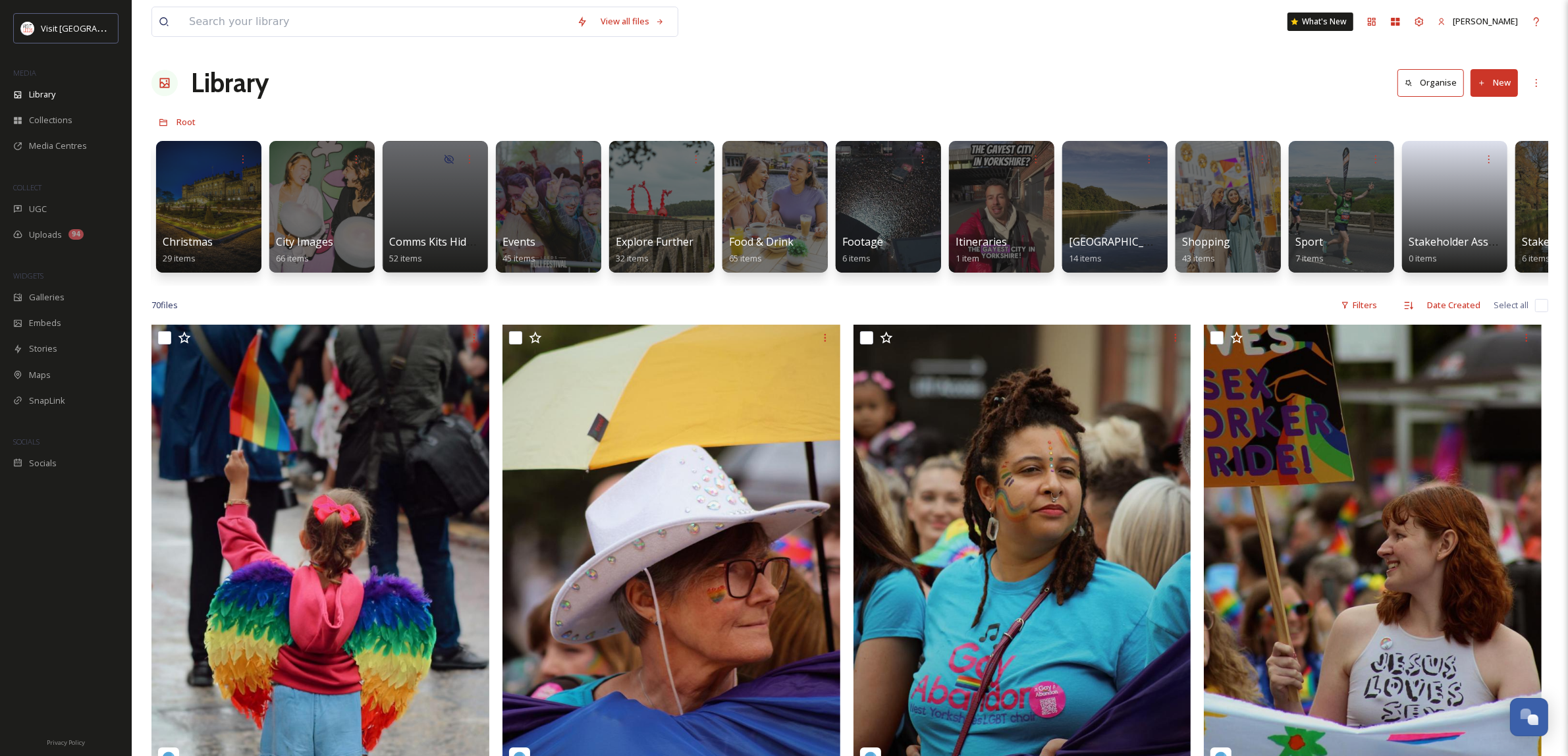
scroll to position [0, 494]
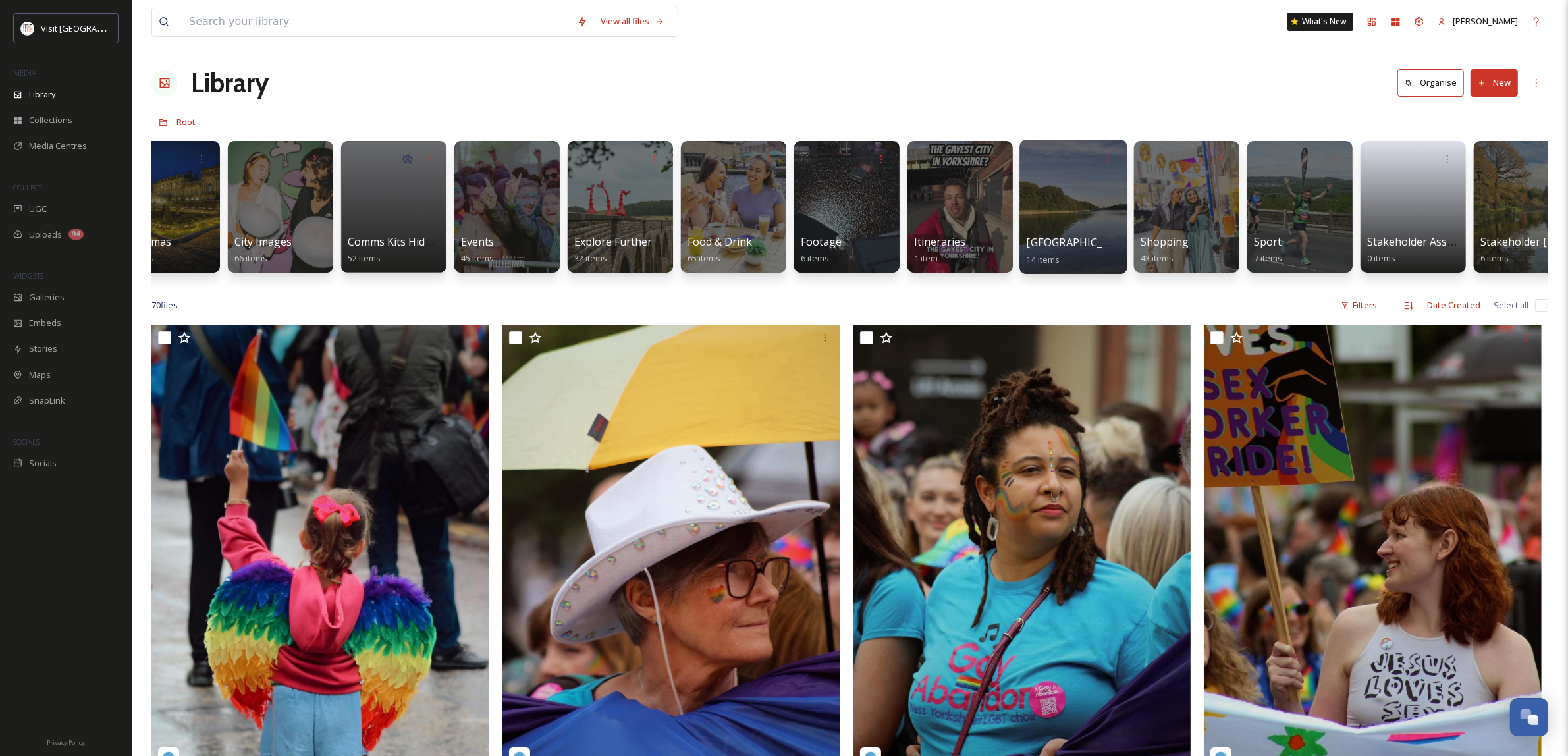
click at [1052, 210] on div at bounding box center [1073, 207] width 107 height 135
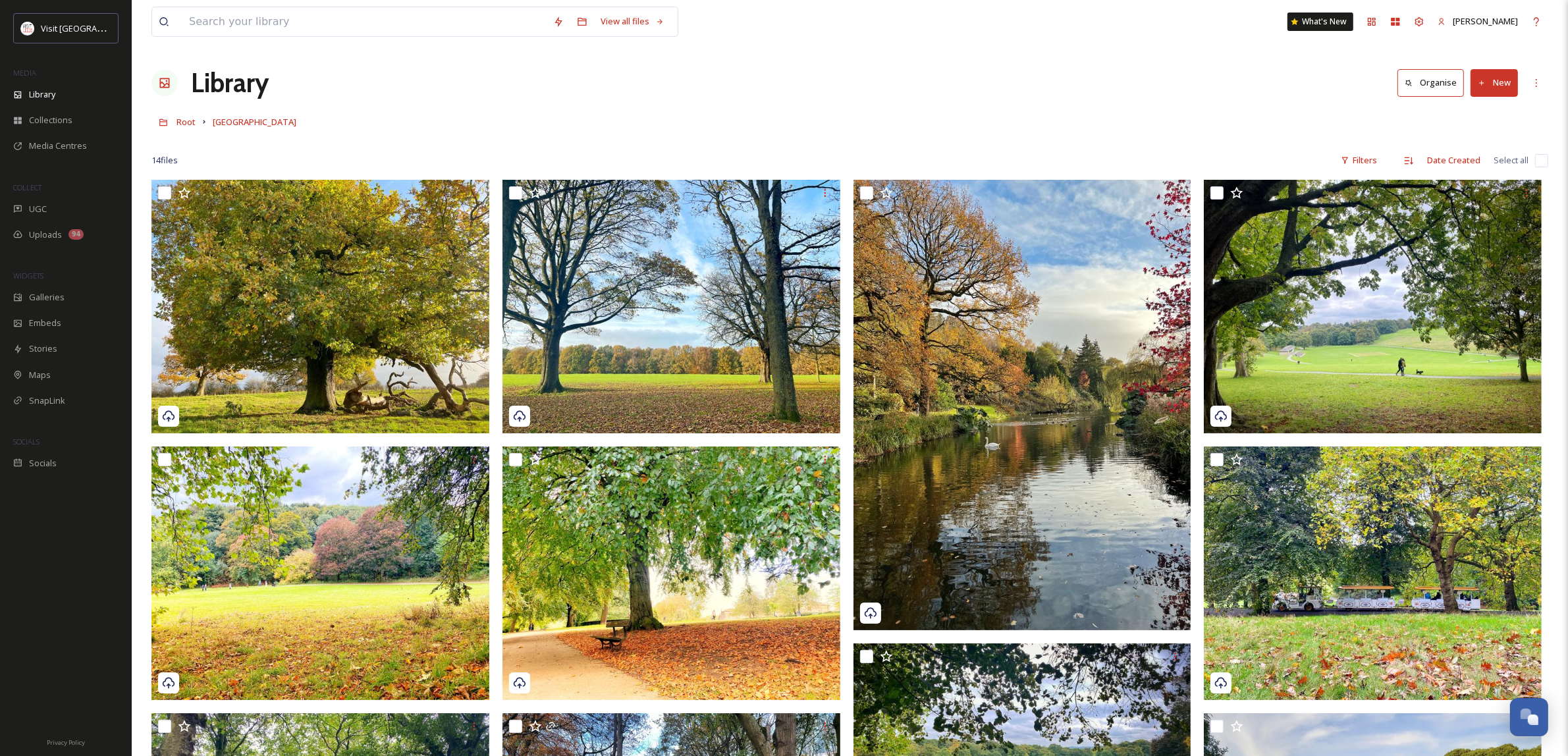
click at [1494, 95] on button "New" at bounding box center [1494, 82] width 47 height 27
click at [1489, 110] on span "File Upload" at bounding box center [1488, 114] width 43 height 13
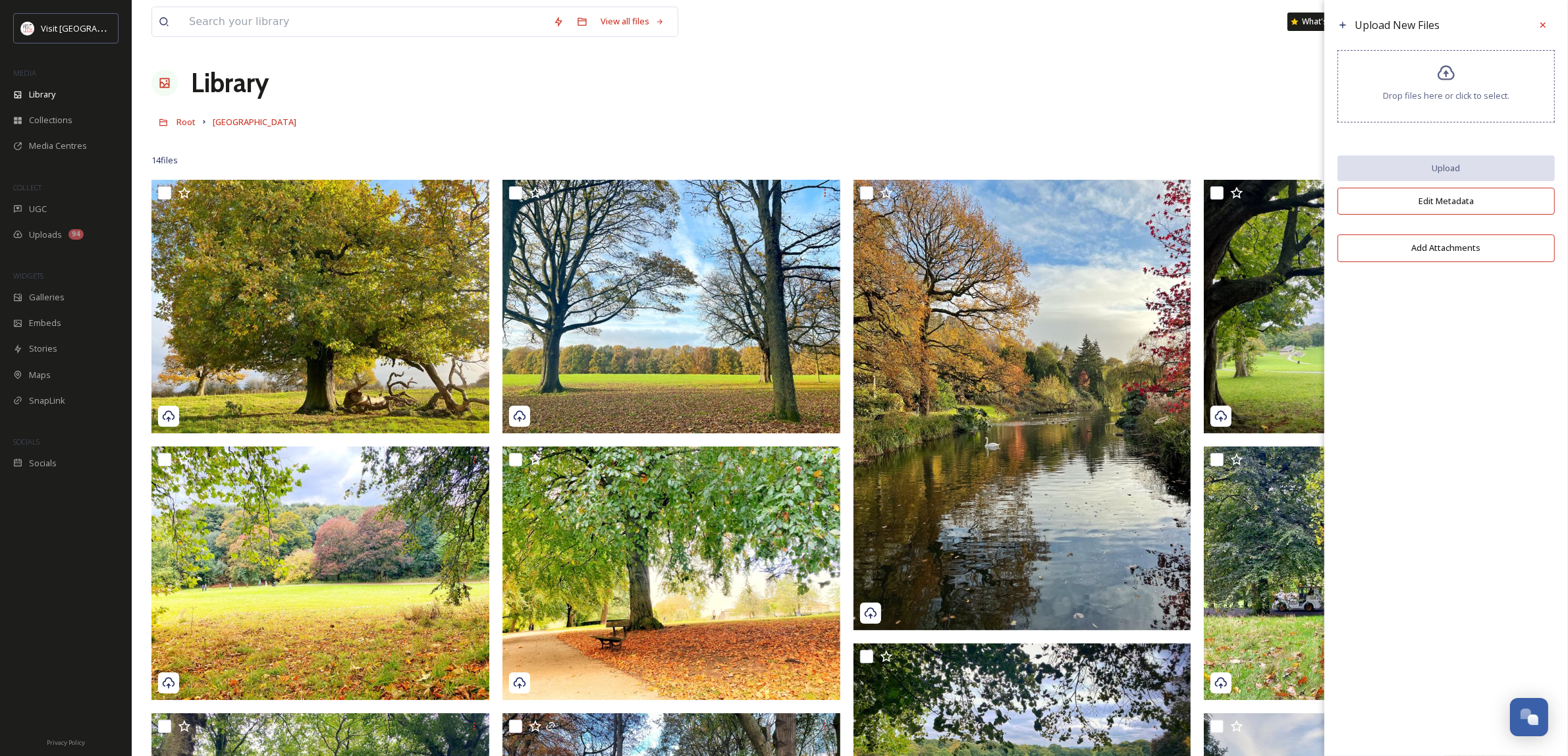
click at [1449, 87] on div "Drop files here or click to select." at bounding box center [1446, 86] width 217 height 72
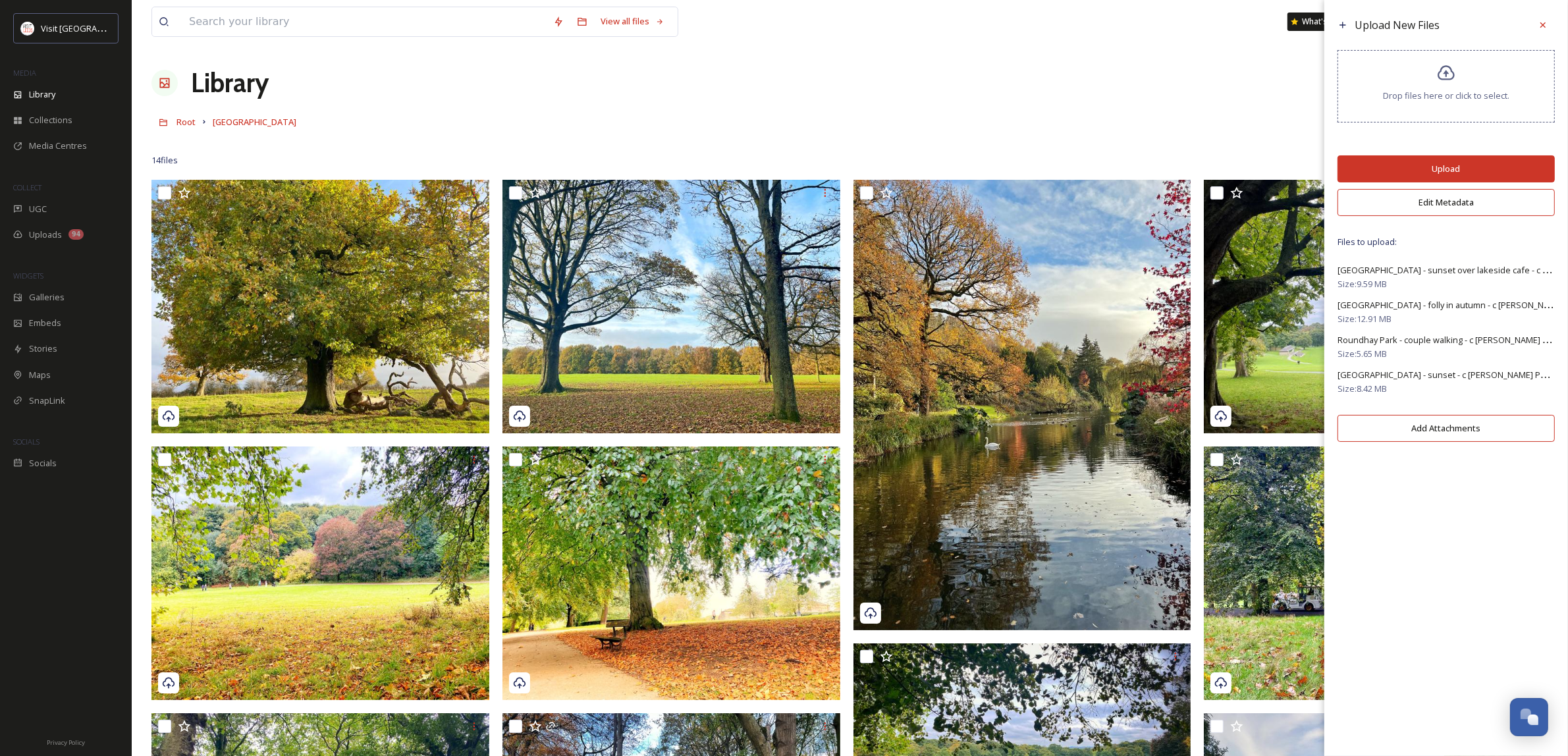
click at [1475, 199] on button "Edit Metadata" at bounding box center [1446, 203] width 217 height 27
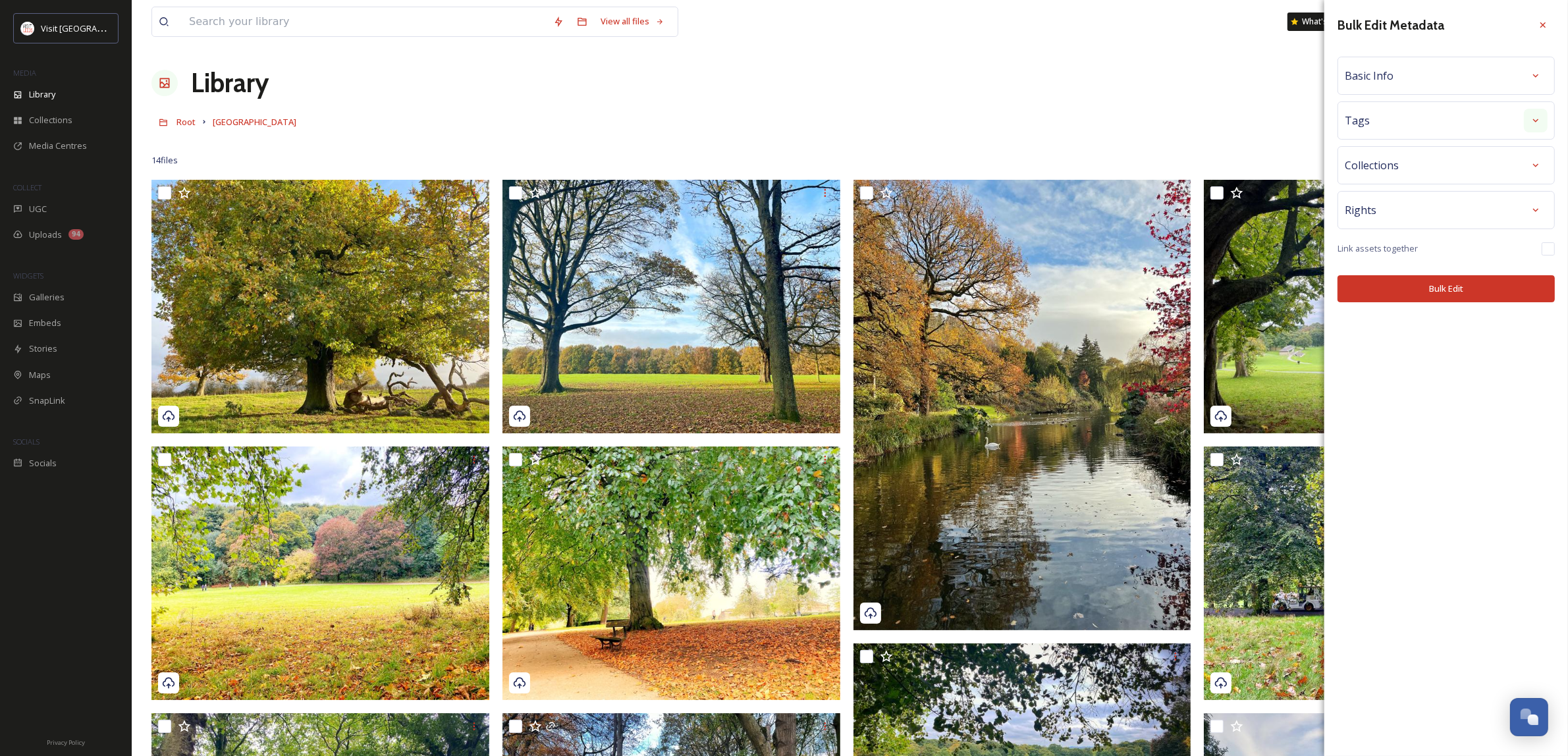
click at [1526, 115] on div at bounding box center [1535, 120] width 24 height 24
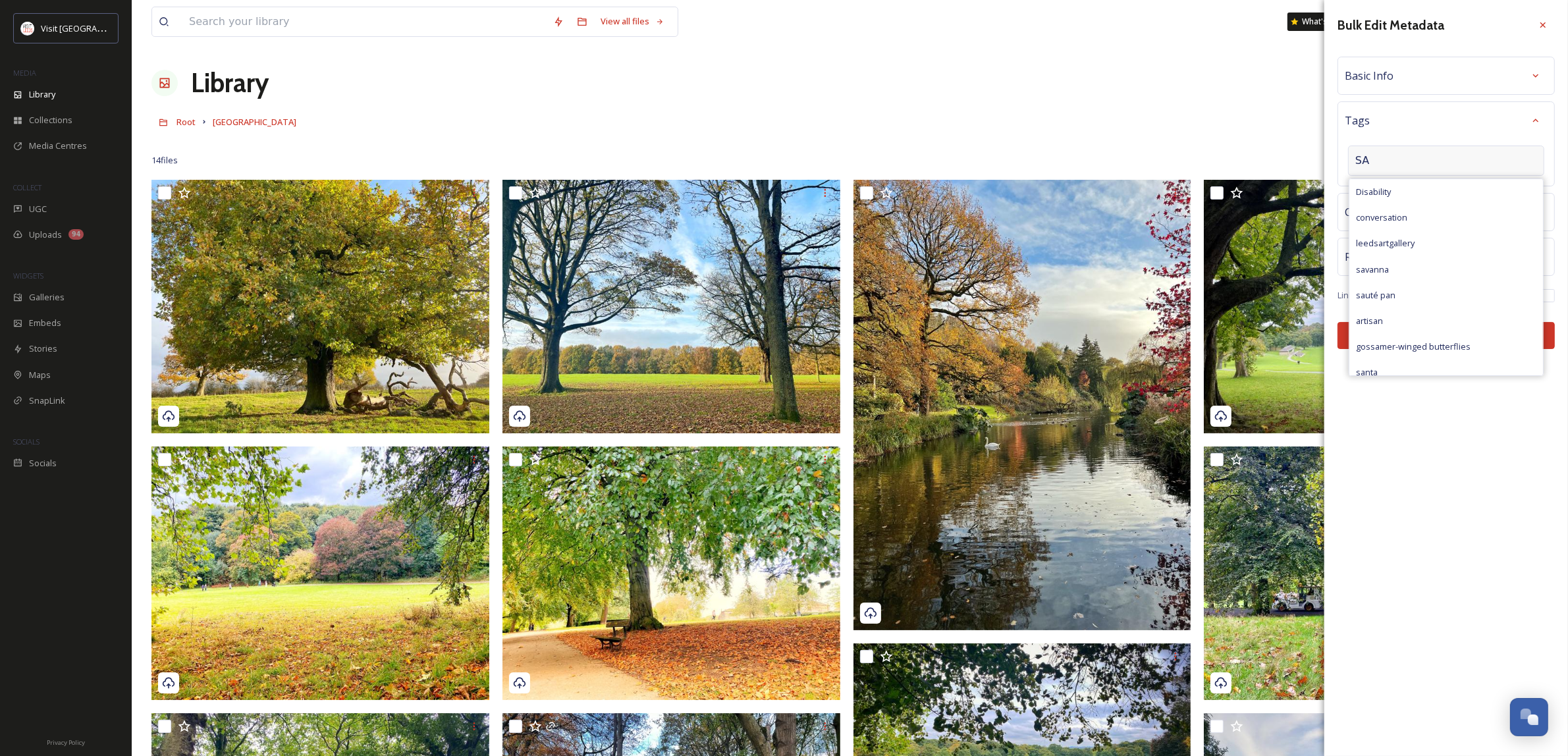
type input "S"
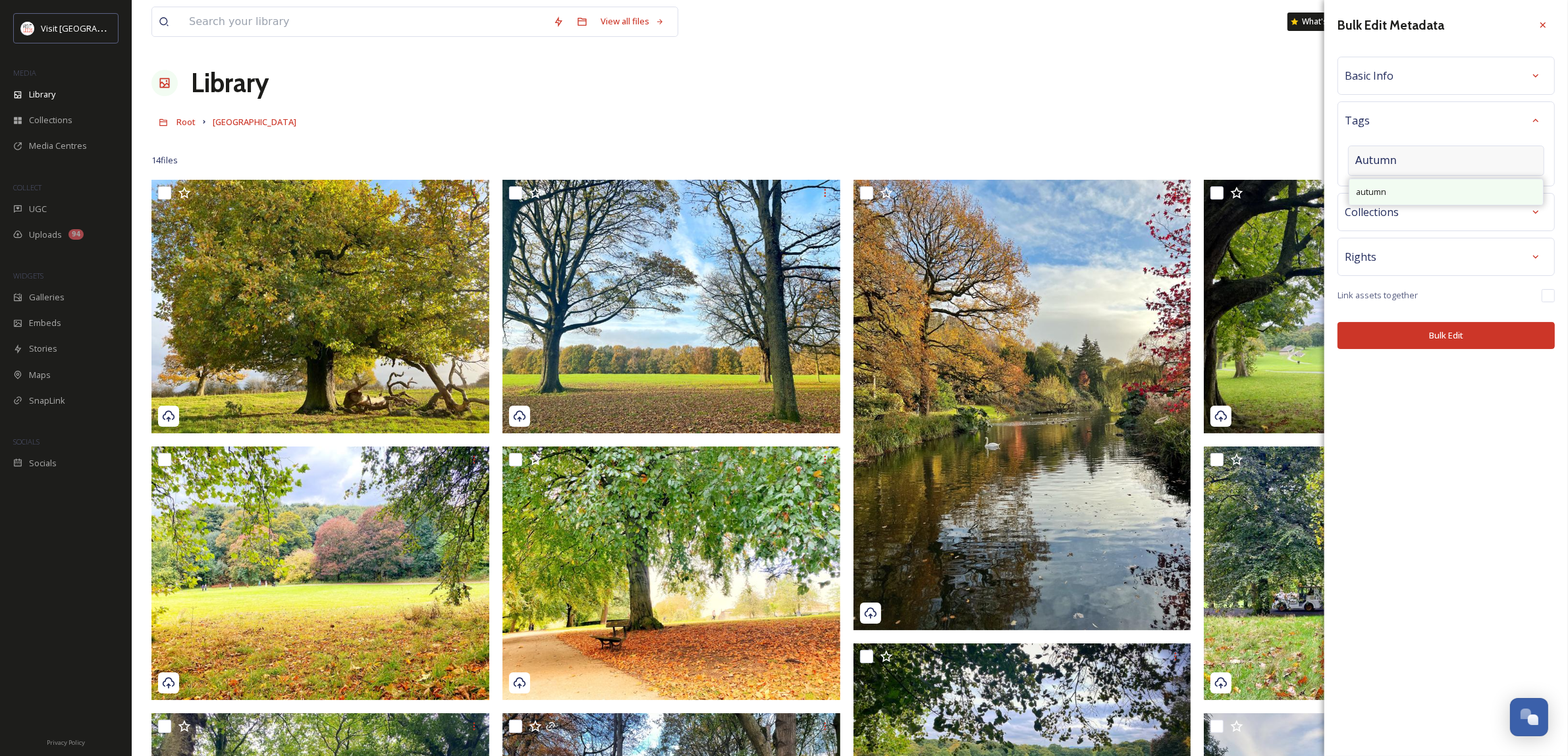
type input "Autumn"
click at [1430, 185] on div "autumn" at bounding box center [1446, 192] width 193 height 26
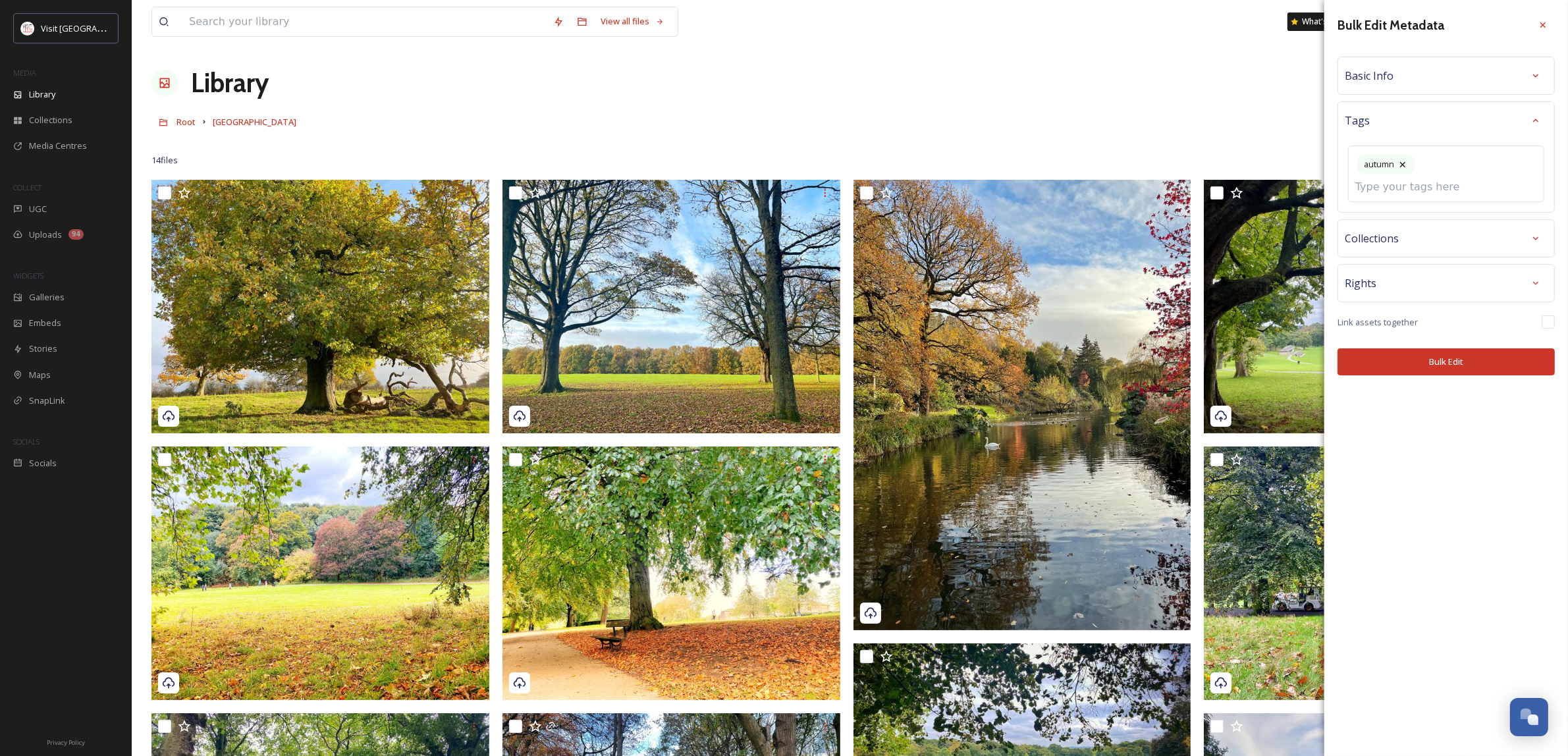
click at [1450, 241] on div "Bulk Edit Metadata Basic Info Tags autumn Collections Rights Link assets togeth…" at bounding box center [1446, 194] width 243 height 389
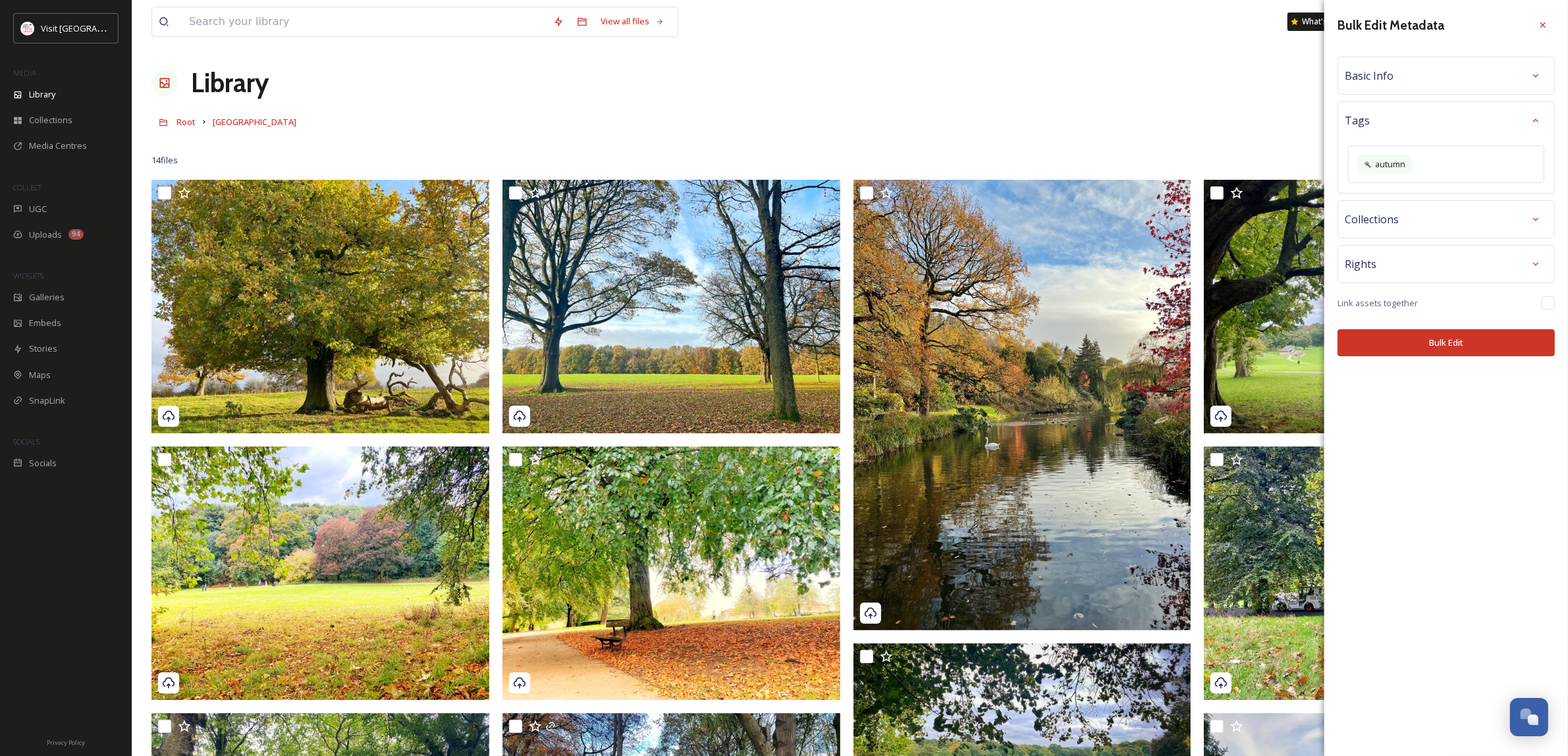
click at [1456, 264] on div "Rights" at bounding box center [1446, 264] width 203 height 24
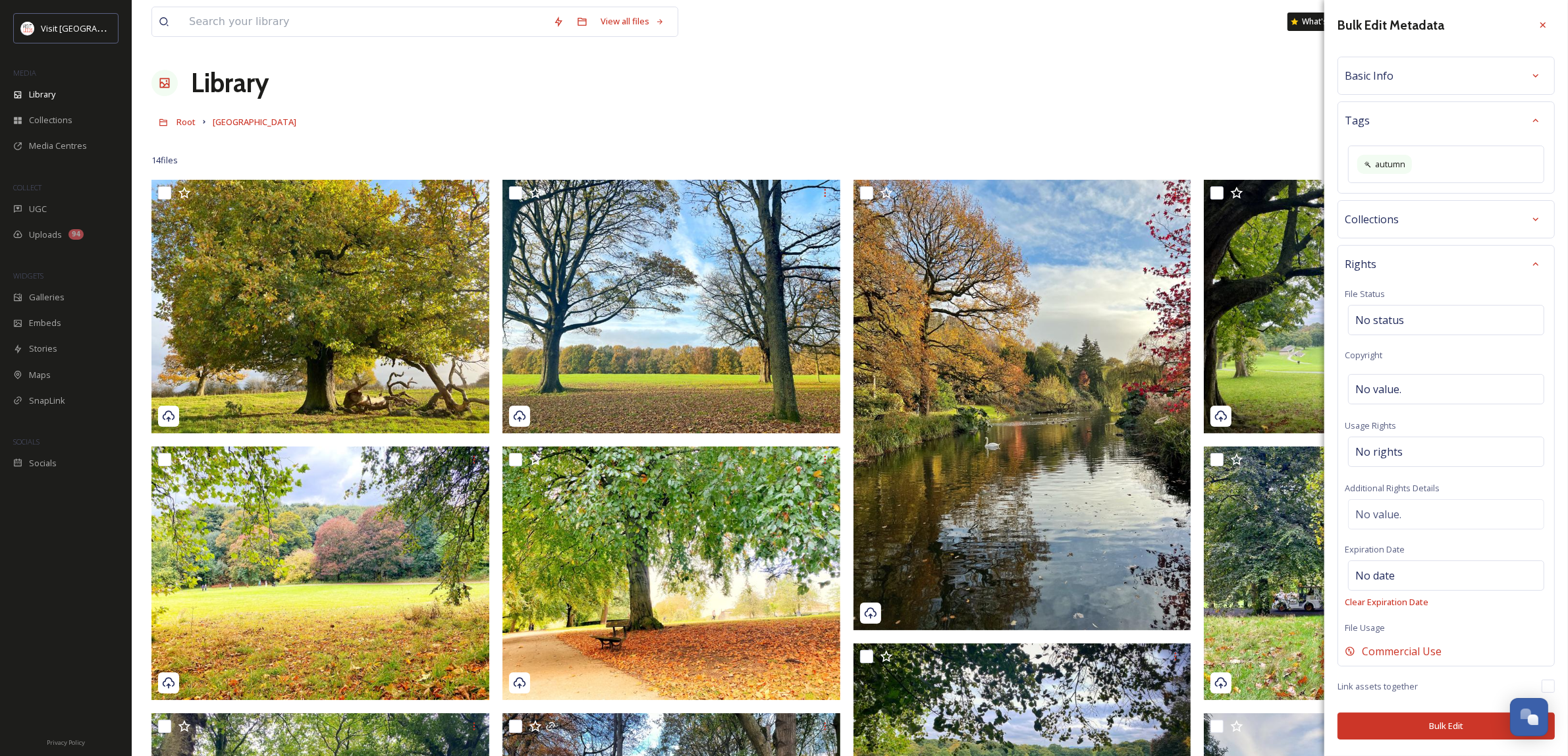
scroll to position [1, 0]
click at [1417, 396] on div "No value." at bounding box center [1446, 389] width 196 height 30
type input "Credit [PERSON_NAME] Photography"
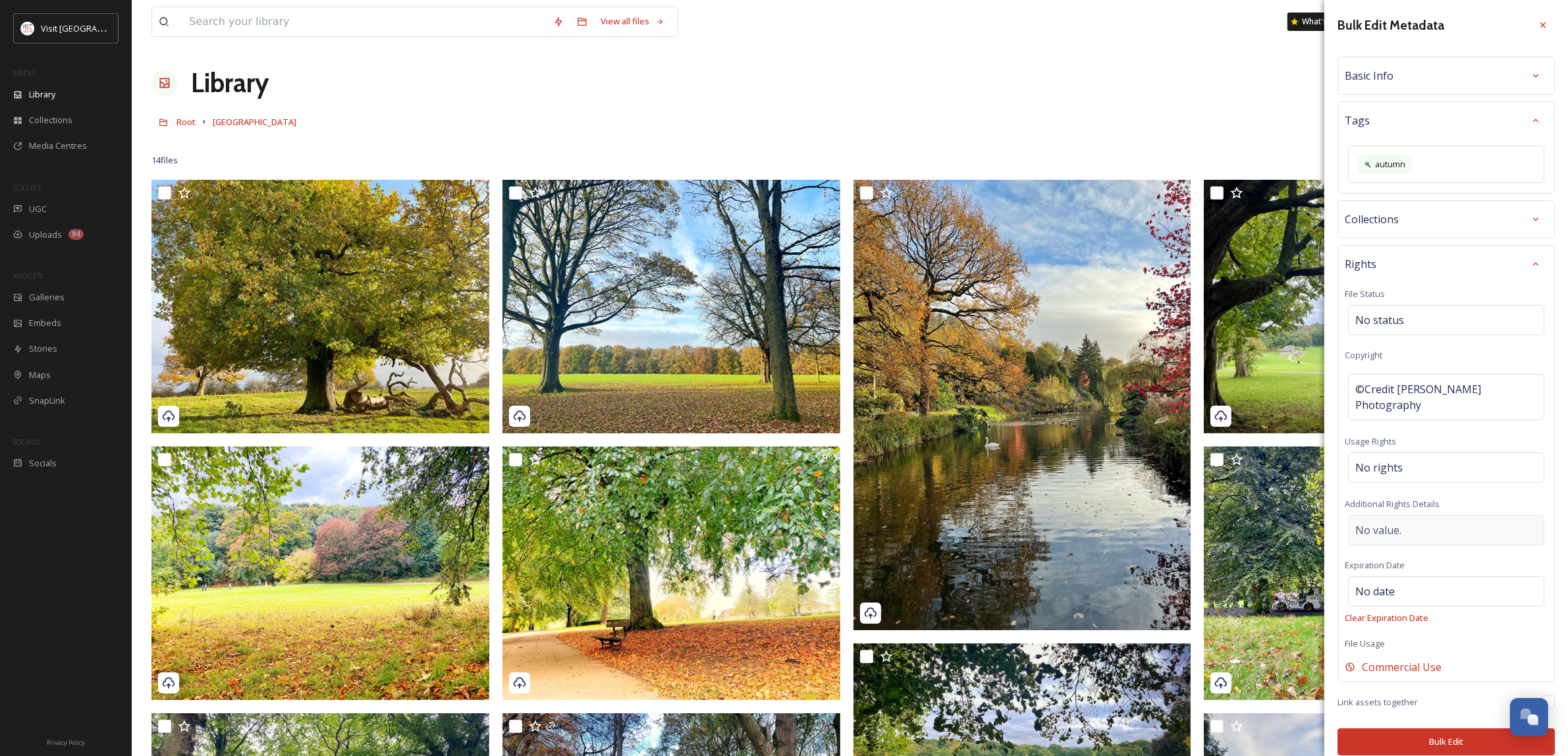
click at [1466, 505] on div "Rights File Status No status Copyright ©Credit [PERSON_NAME] Photography Usage …" at bounding box center [1446, 463] width 217 height 438
click at [1447, 477] on div "No rights" at bounding box center [1446, 467] width 196 height 30
click at [1447, 477] on input at bounding box center [1424, 471] width 145 height 29
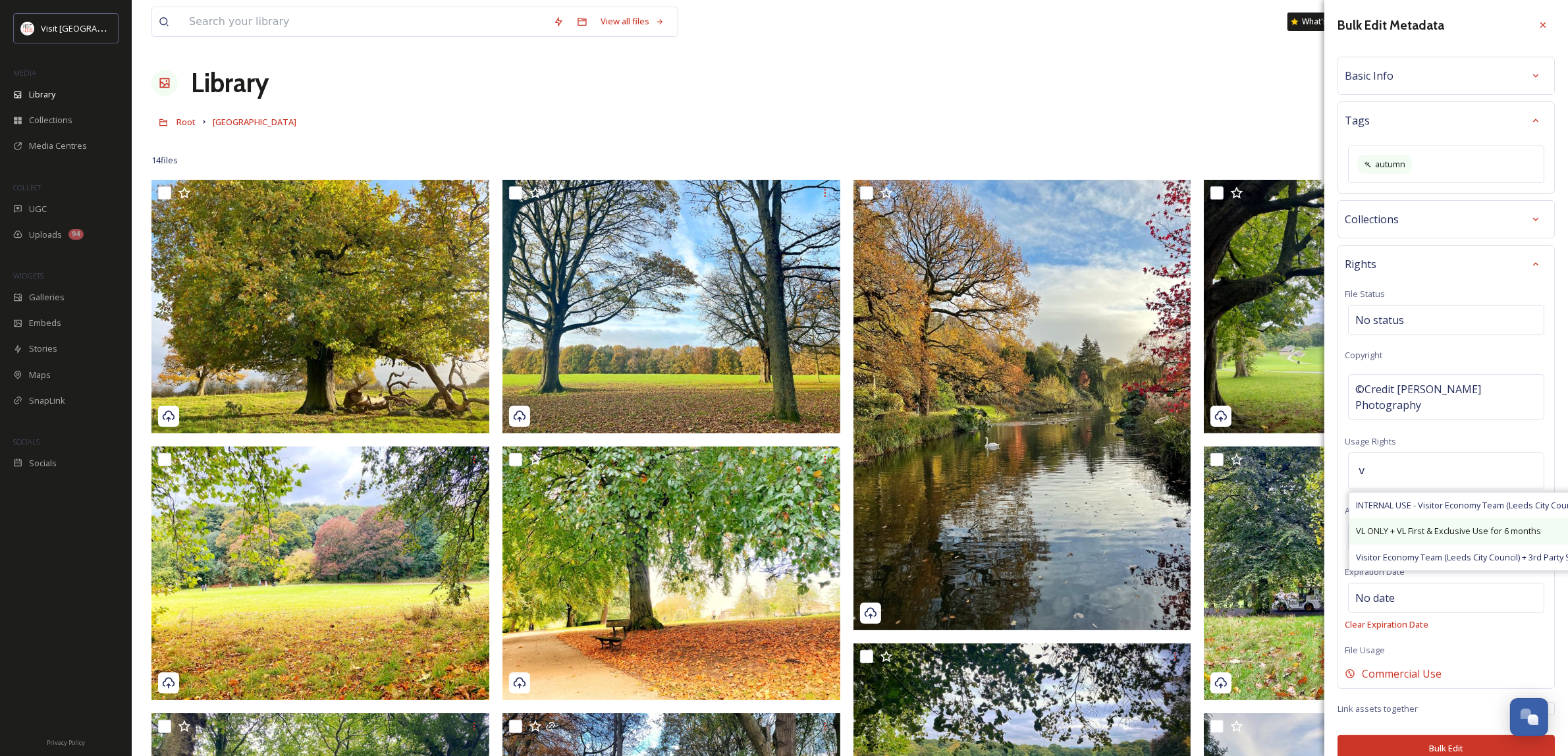
type input "v"
click at [1459, 530] on span "VL ONLY + VL First & Exclusive Use for 6 months" at bounding box center [1448, 531] width 185 height 13
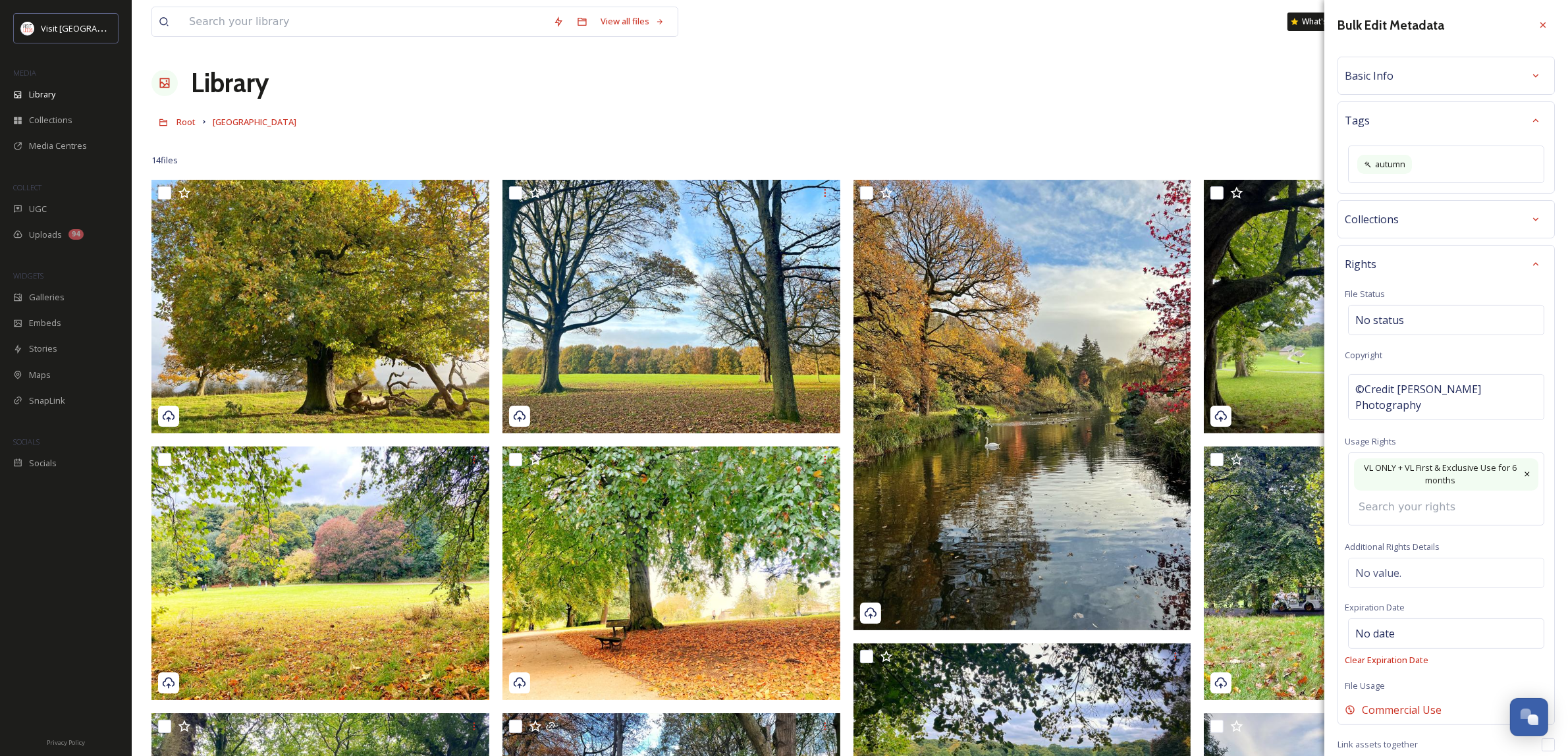
scroll to position [60, 0]
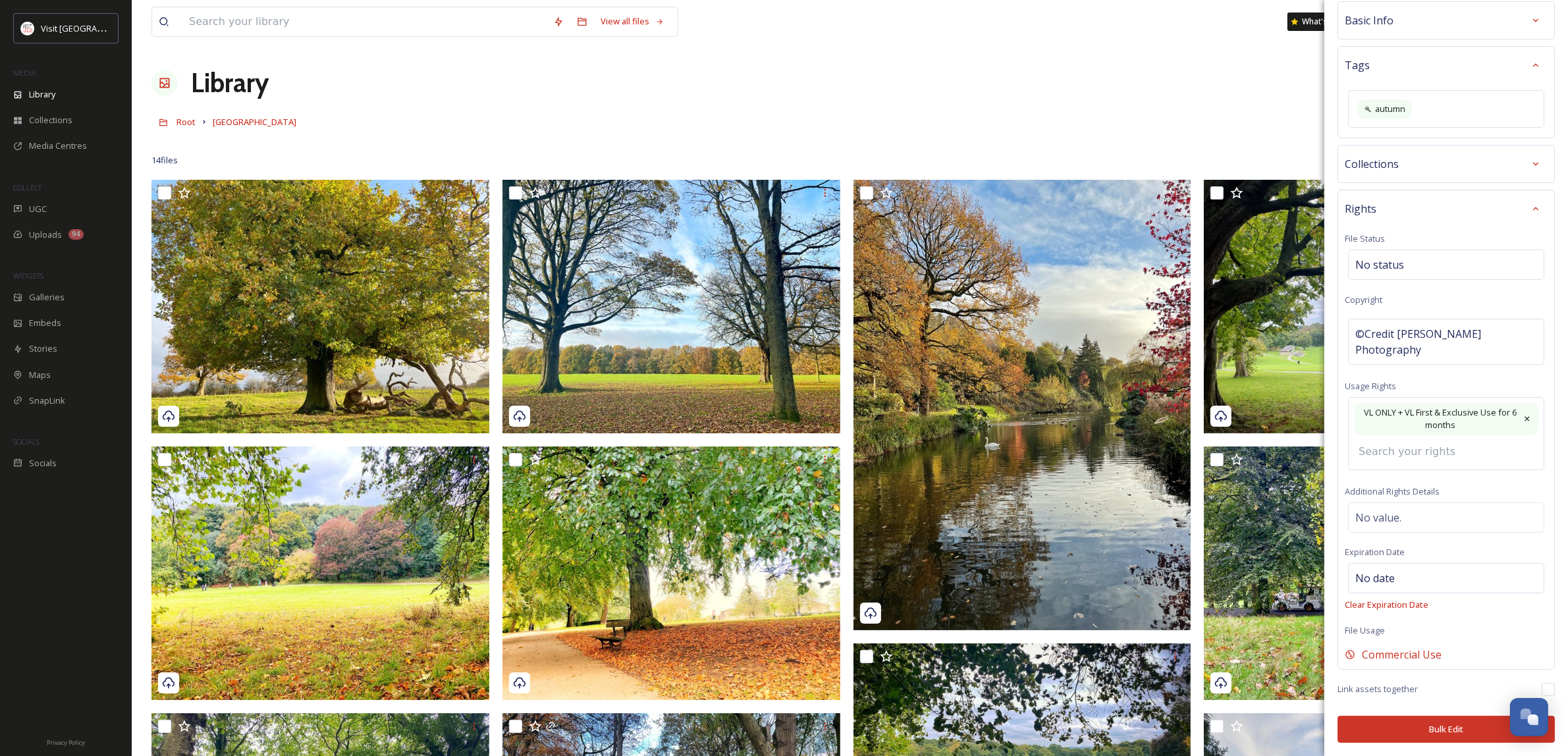
click at [1459, 734] on button "Bulk Edit" at bounding box center [1446, 730] width 217 height 27
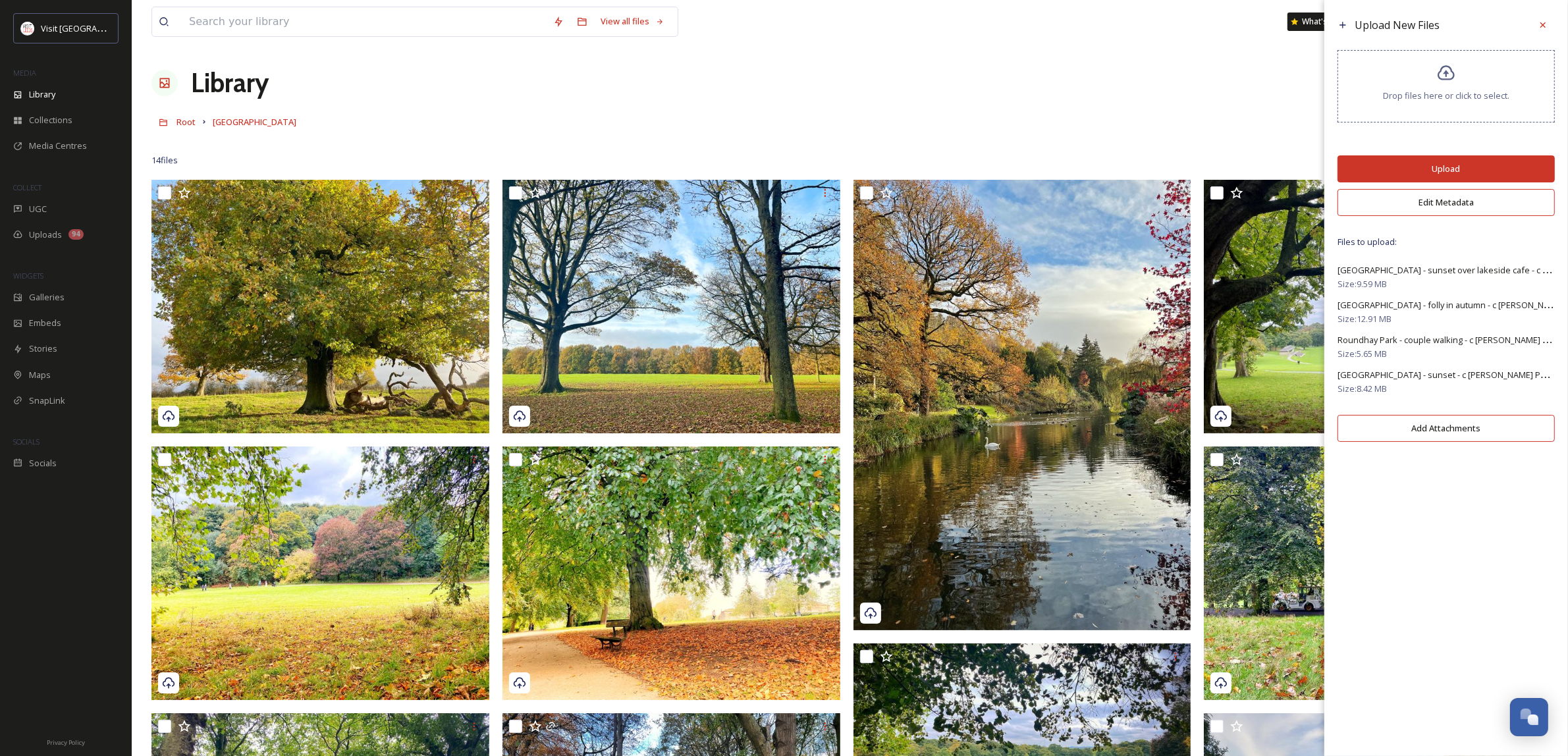
click at [1452, 166] on button "Upload" at bounding box center [1446, 169] width 217 height 27
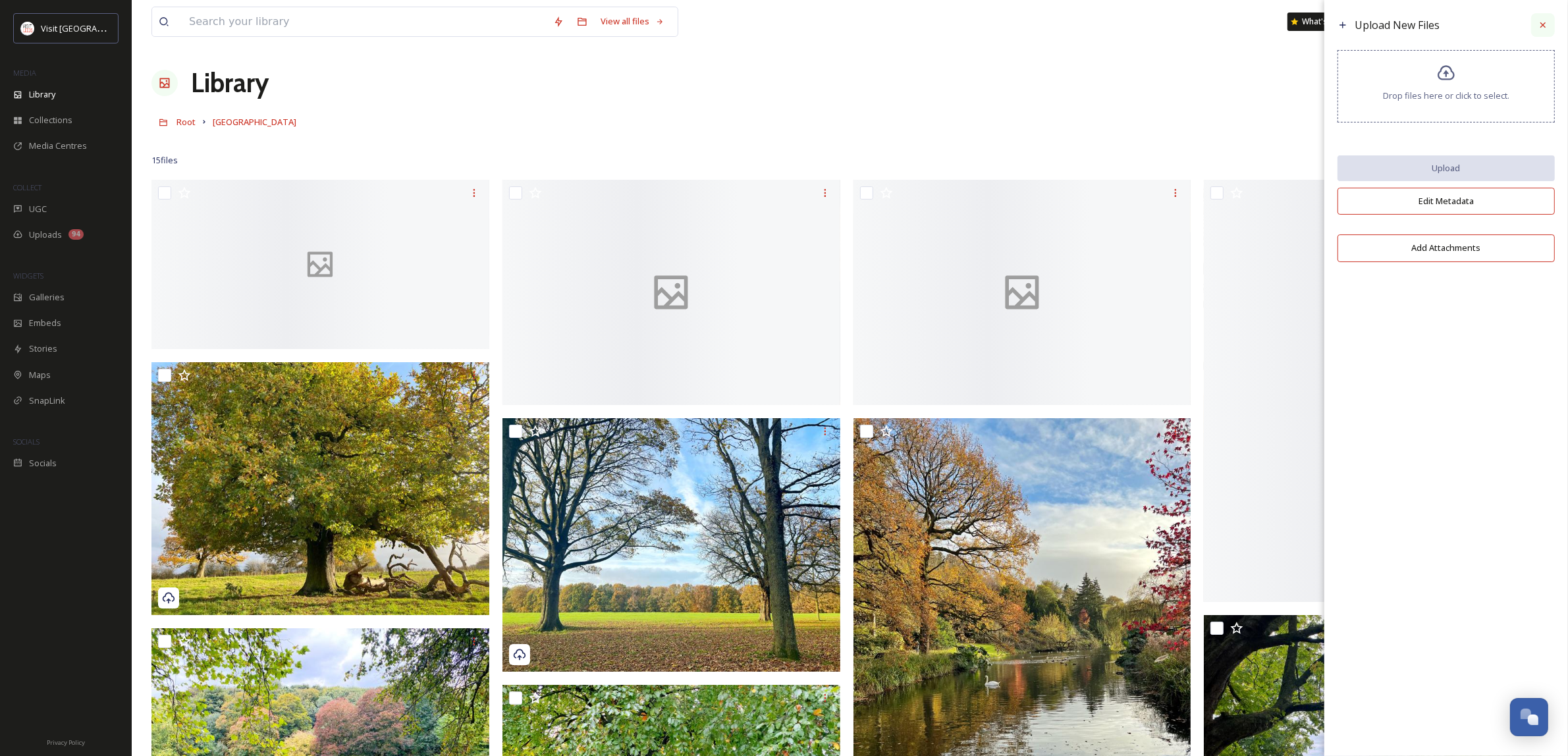
click at [1539, 24] on icon at bounding box center [1543, 25] width 11 height 11
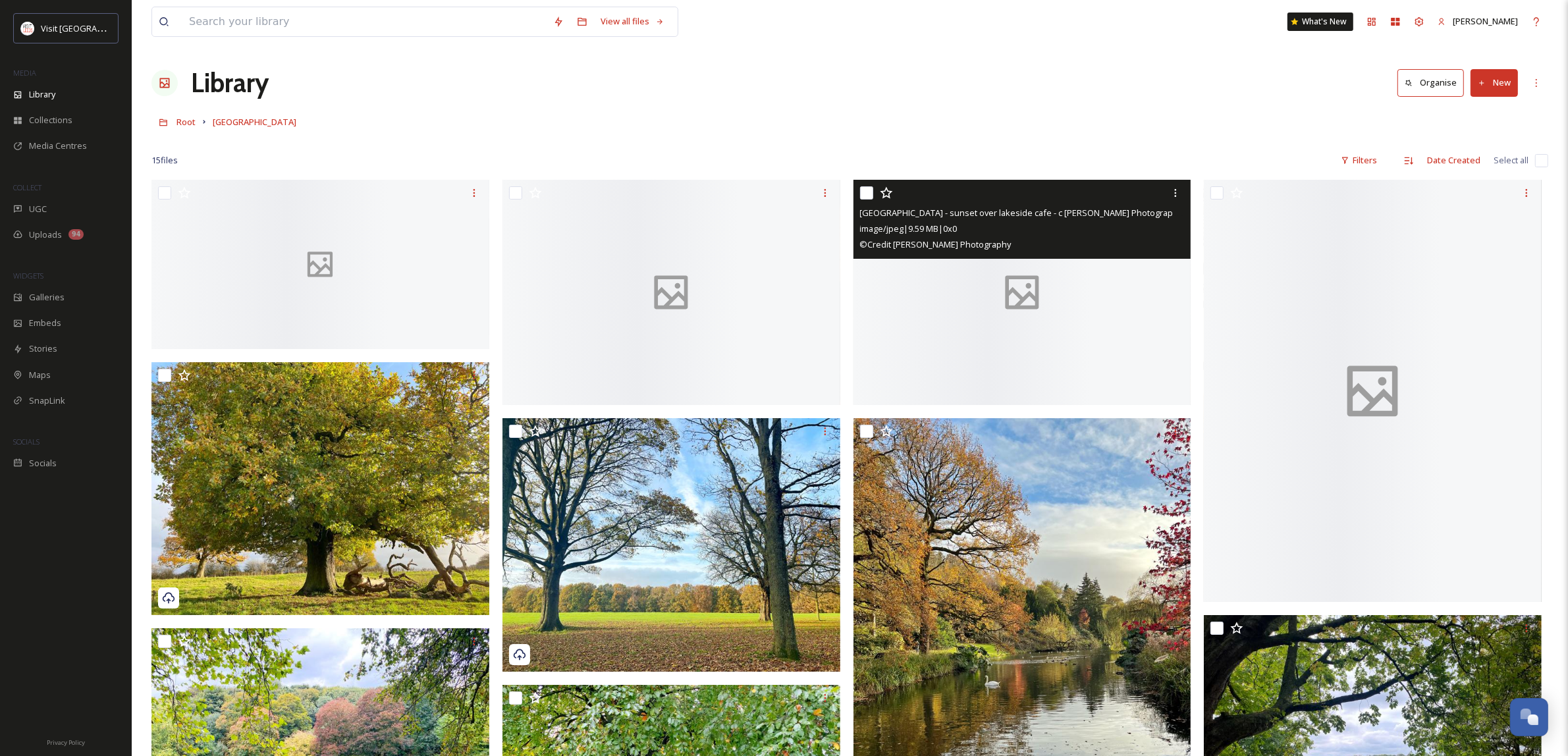
click at [898, 277] on div at bounding box center [1023, 292] width 338 height 225
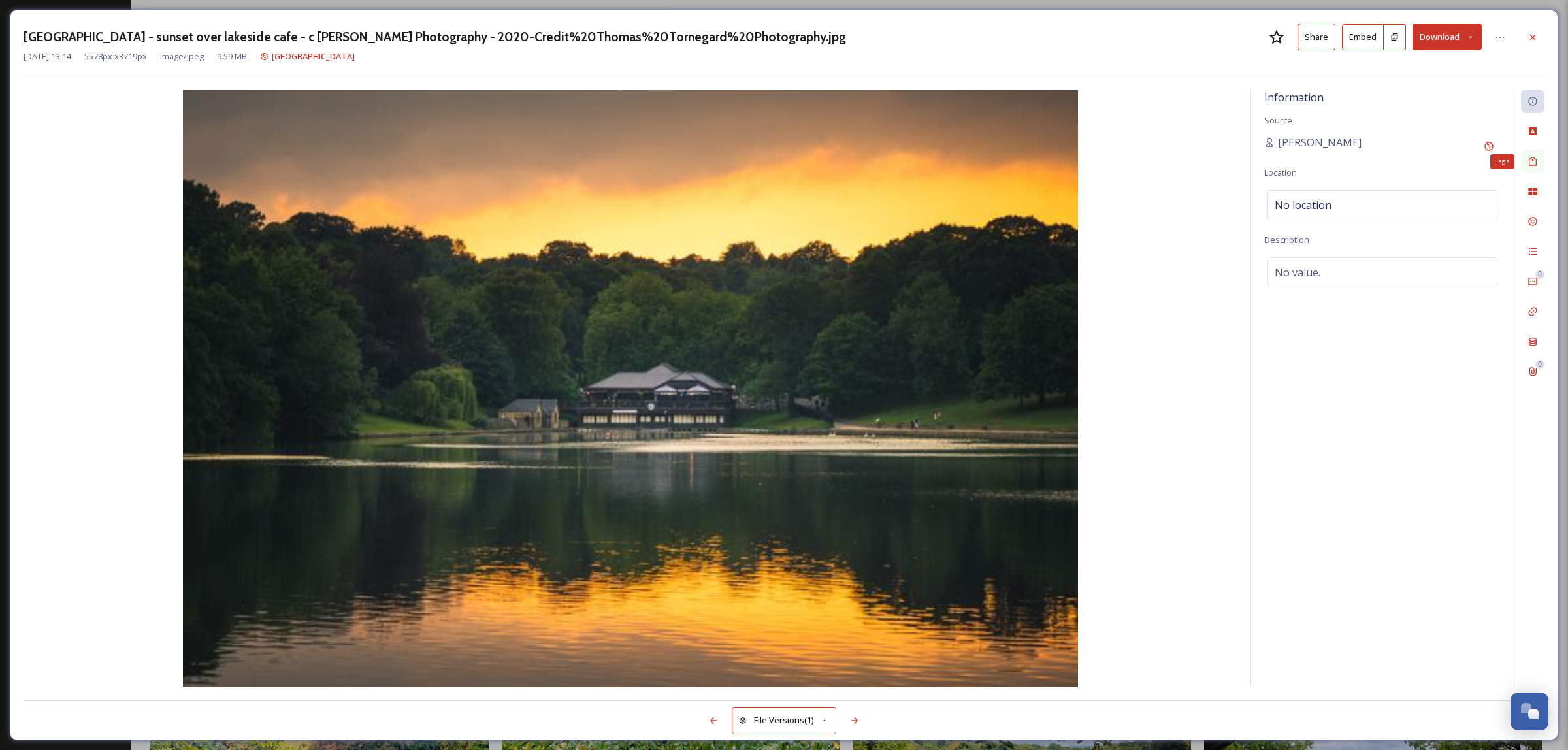
click at [1532, 167] on div "Tags" at bounding box center [1532, 161] width 23 height 23
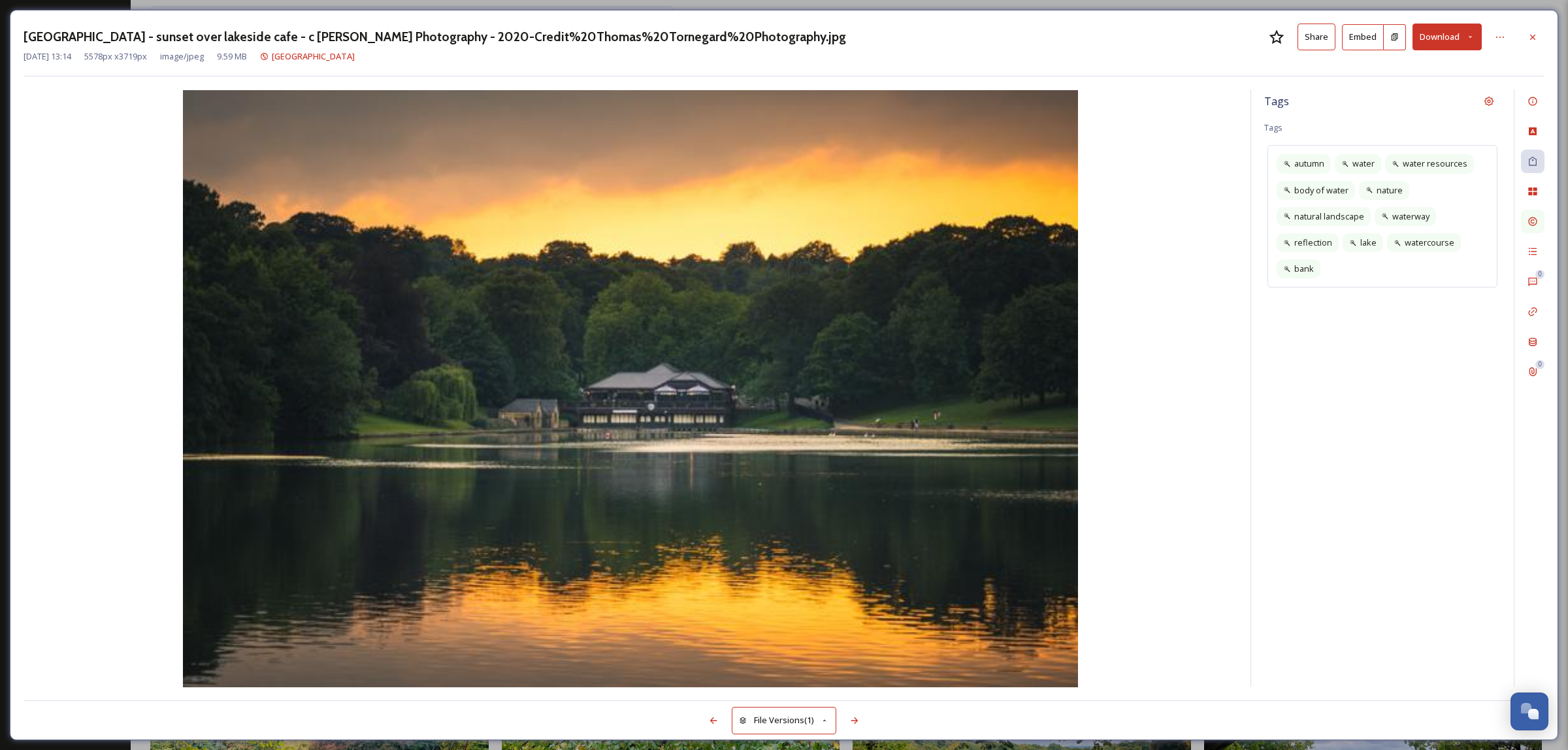
click at [1534, 222] on icon at bounding box center [1533, 221] width 11 height 11
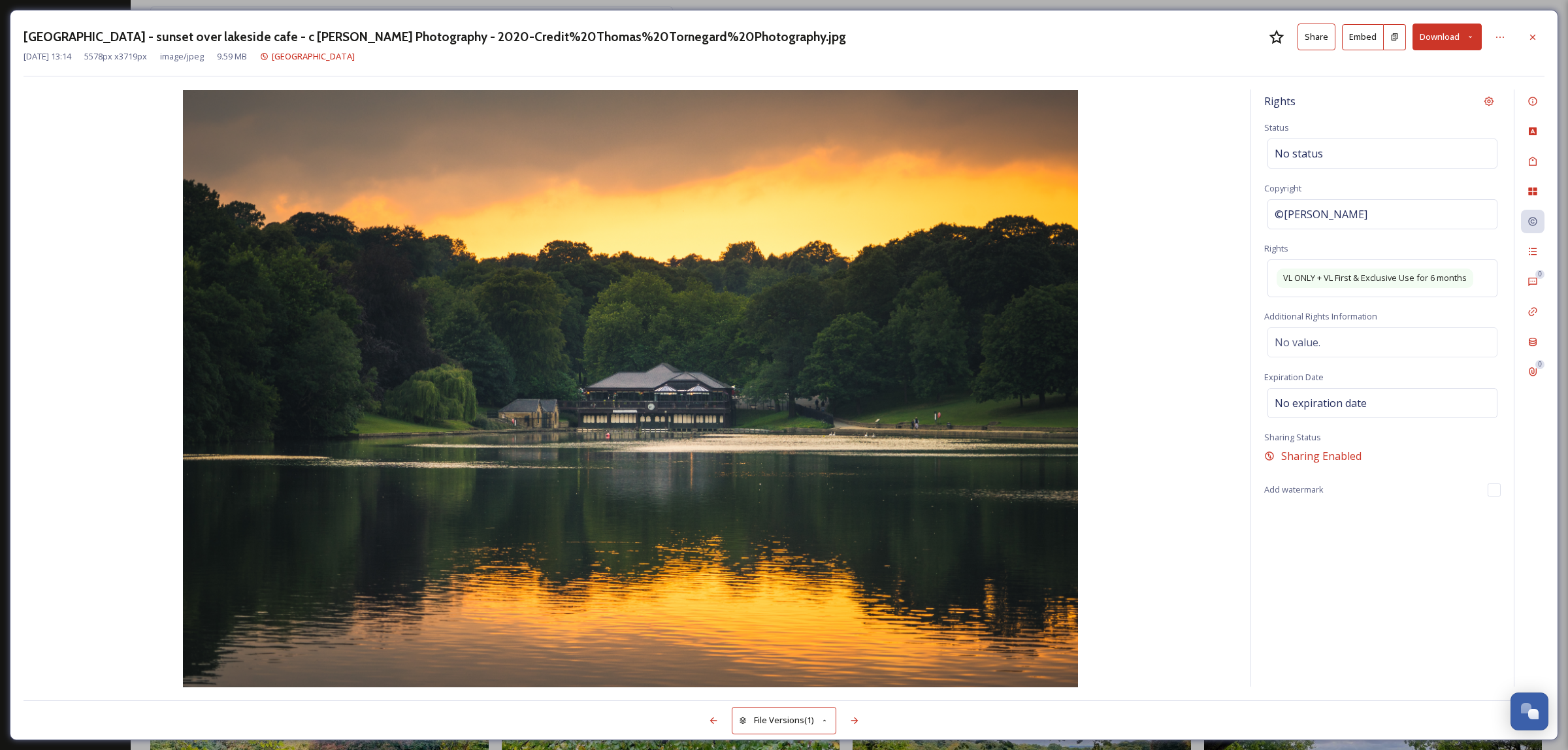
click at [1533, 41] on icon at bounding box center [1533, 38] width 11 height 11
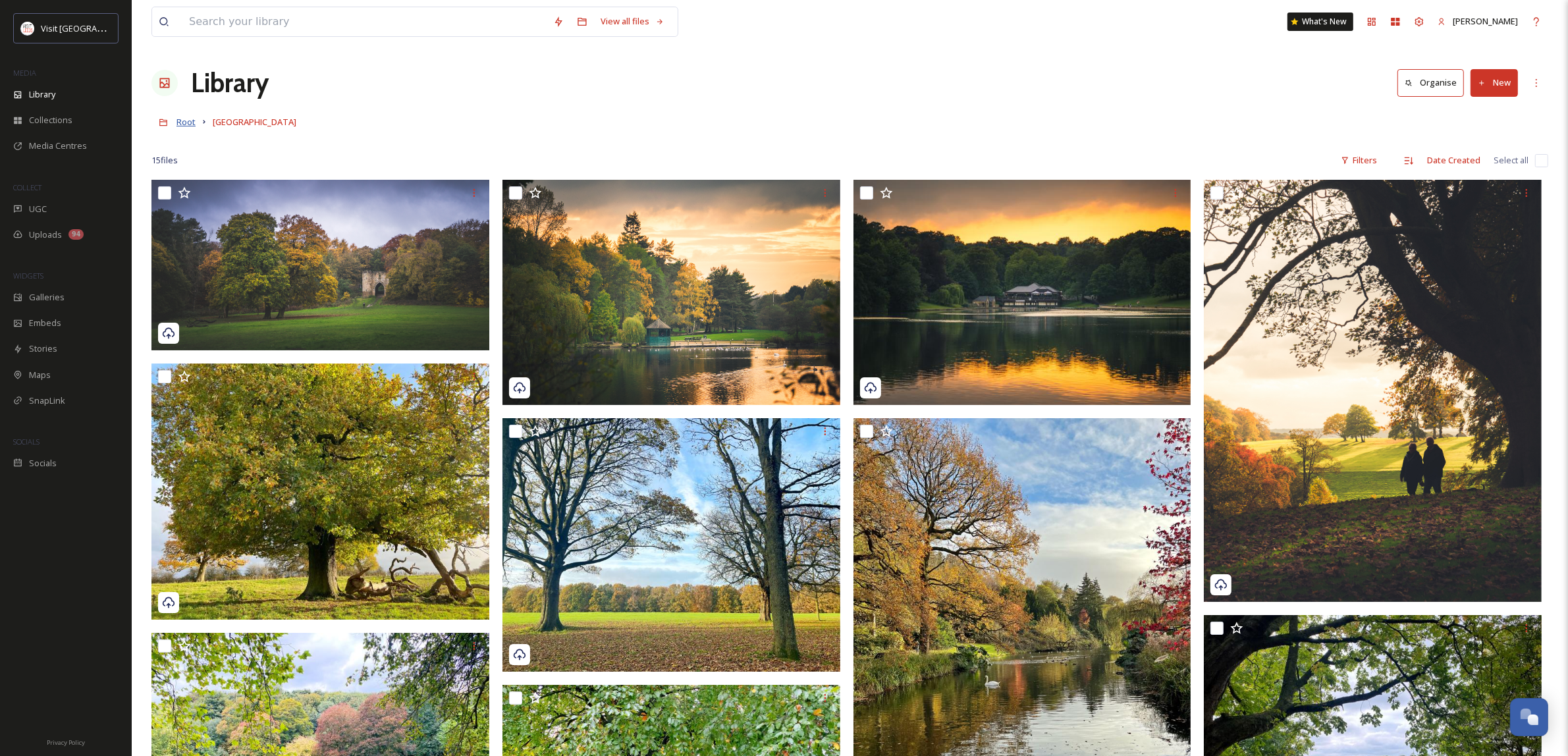
click at [190, 120] on span "Root" at bounding box center [186, 122] width 19 height 12
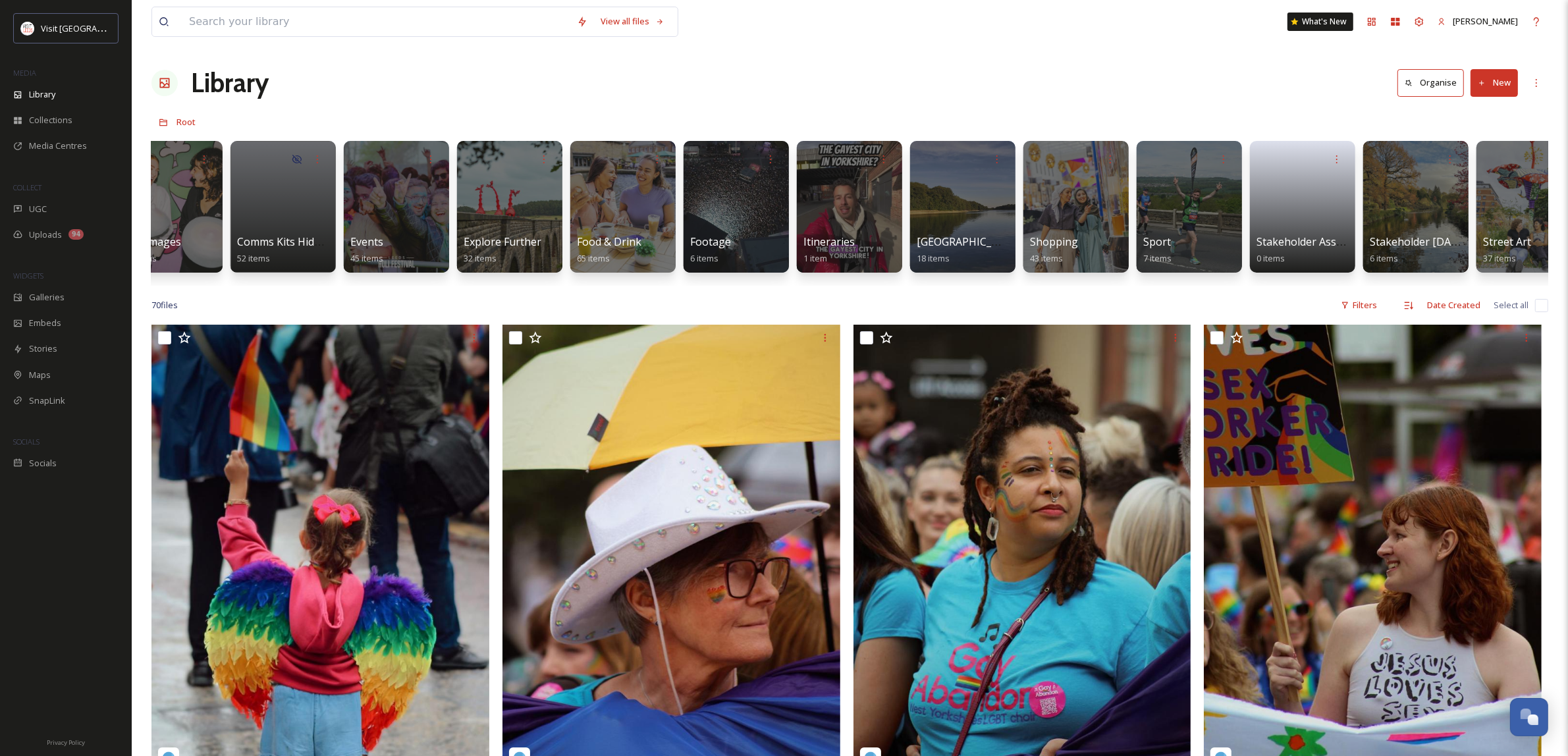
scroll to position [0, 604]
click at [426, 201] on div at bounding box center [397, 207] width 107 height 135
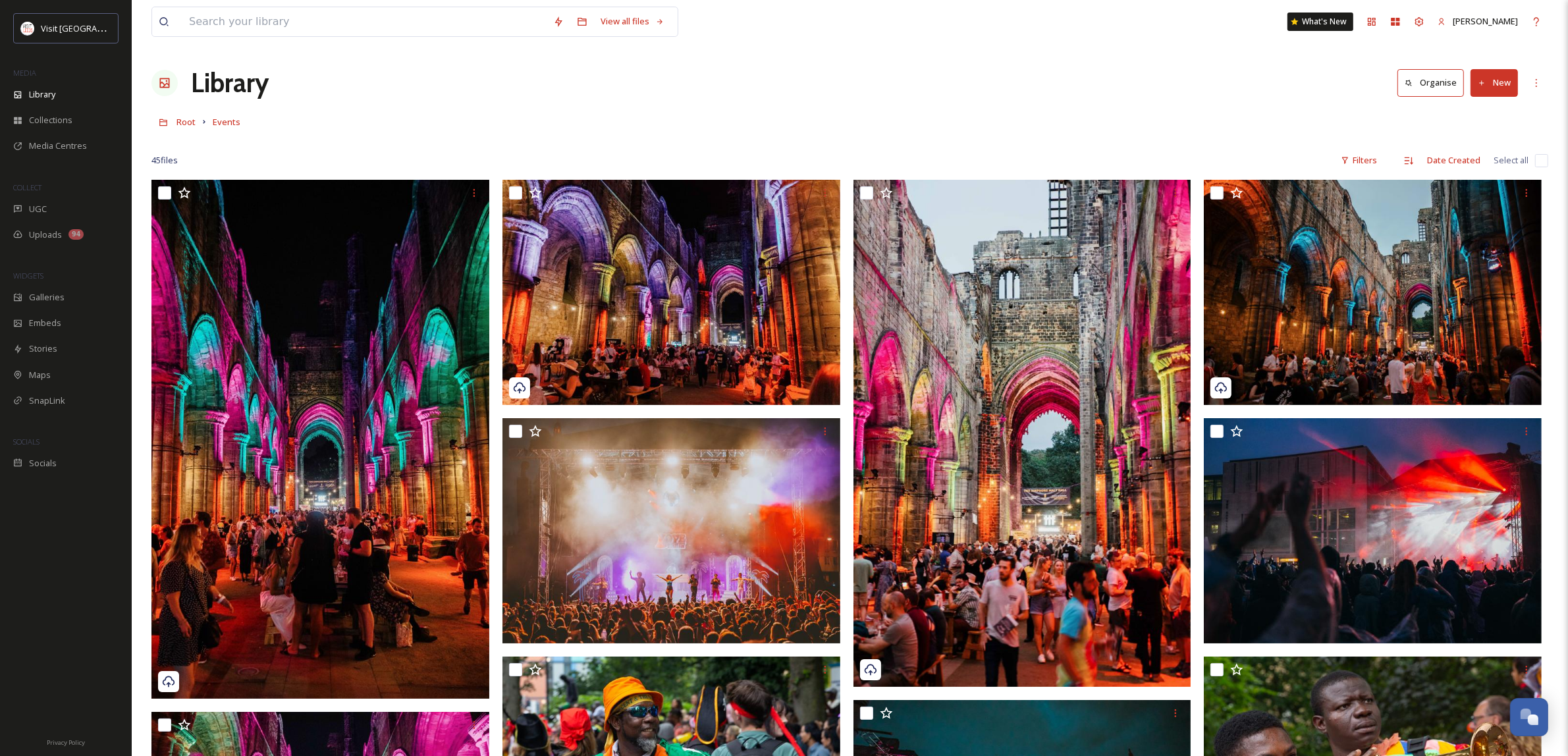
click at [1492, 89] on button "New" at bounding box center [1494, 82] width 47 height 27
click at [1483, 108] on span "File Upload" at bounding box center [1488, 114] width 43 height 13
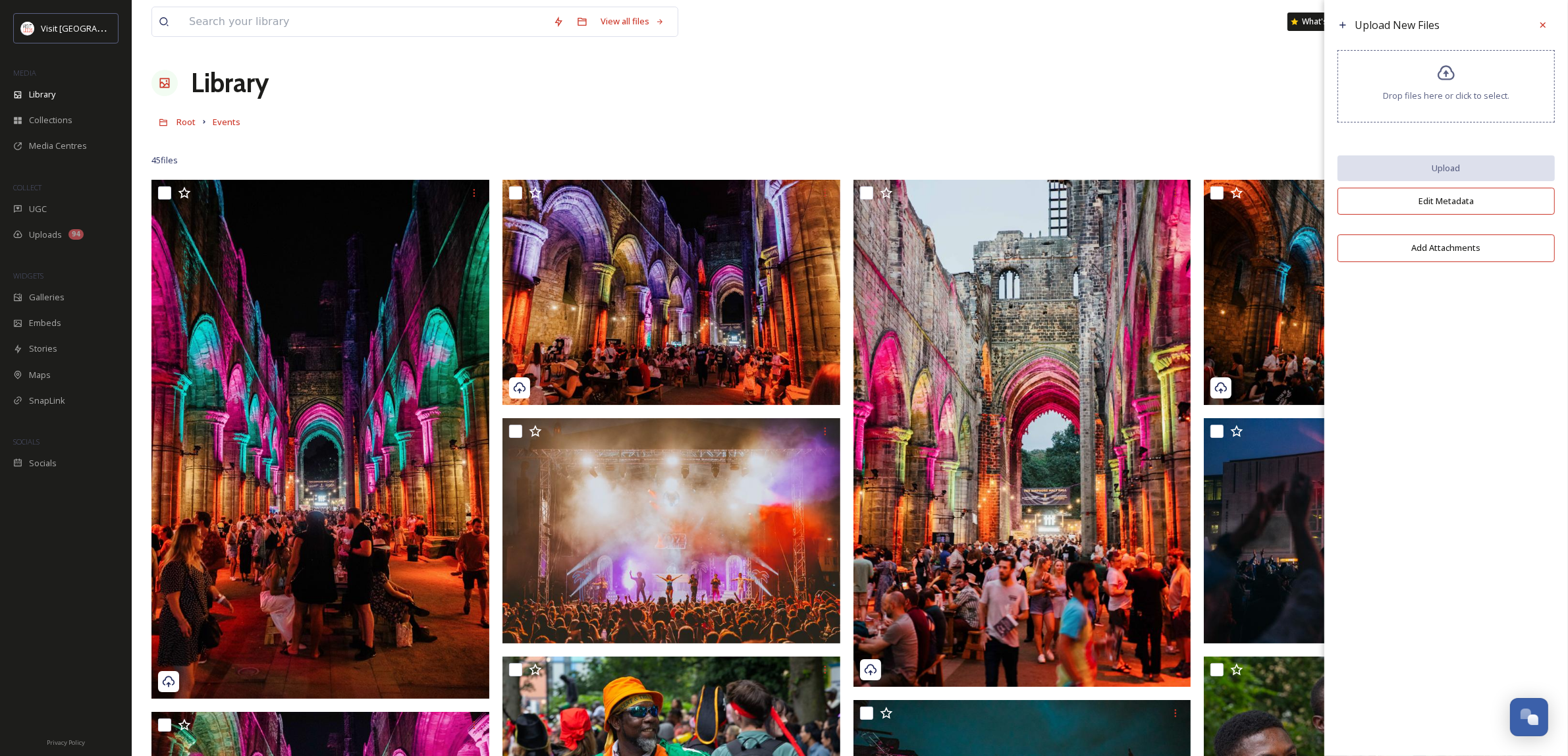
click at [1457, 89] on span "Drop files here or click to select." at bounding box center [1446, 95] width 126 height 13
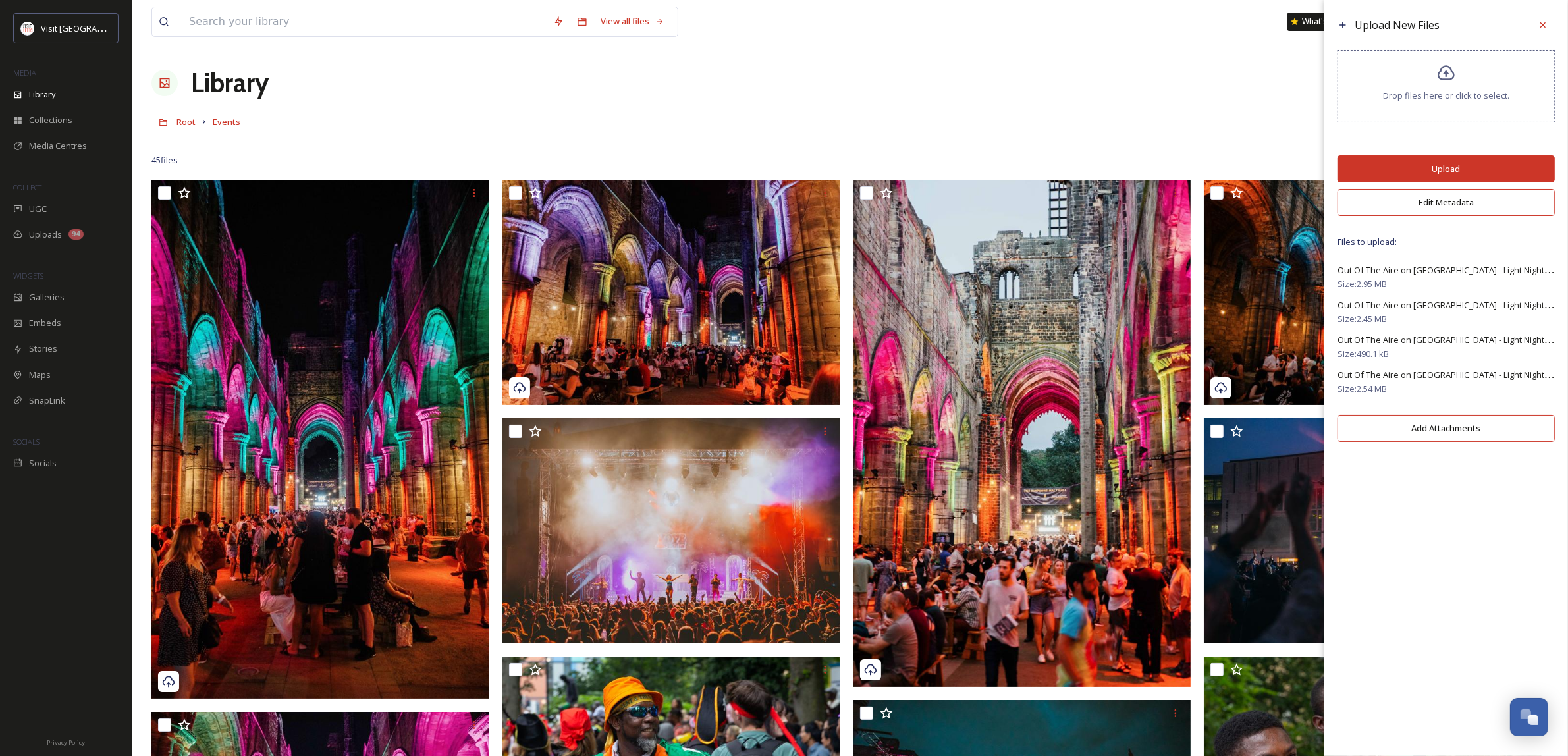
click at [1482, 202] on button "Edit Metadata" at bounding box center [1446, 203] width 217 height 27
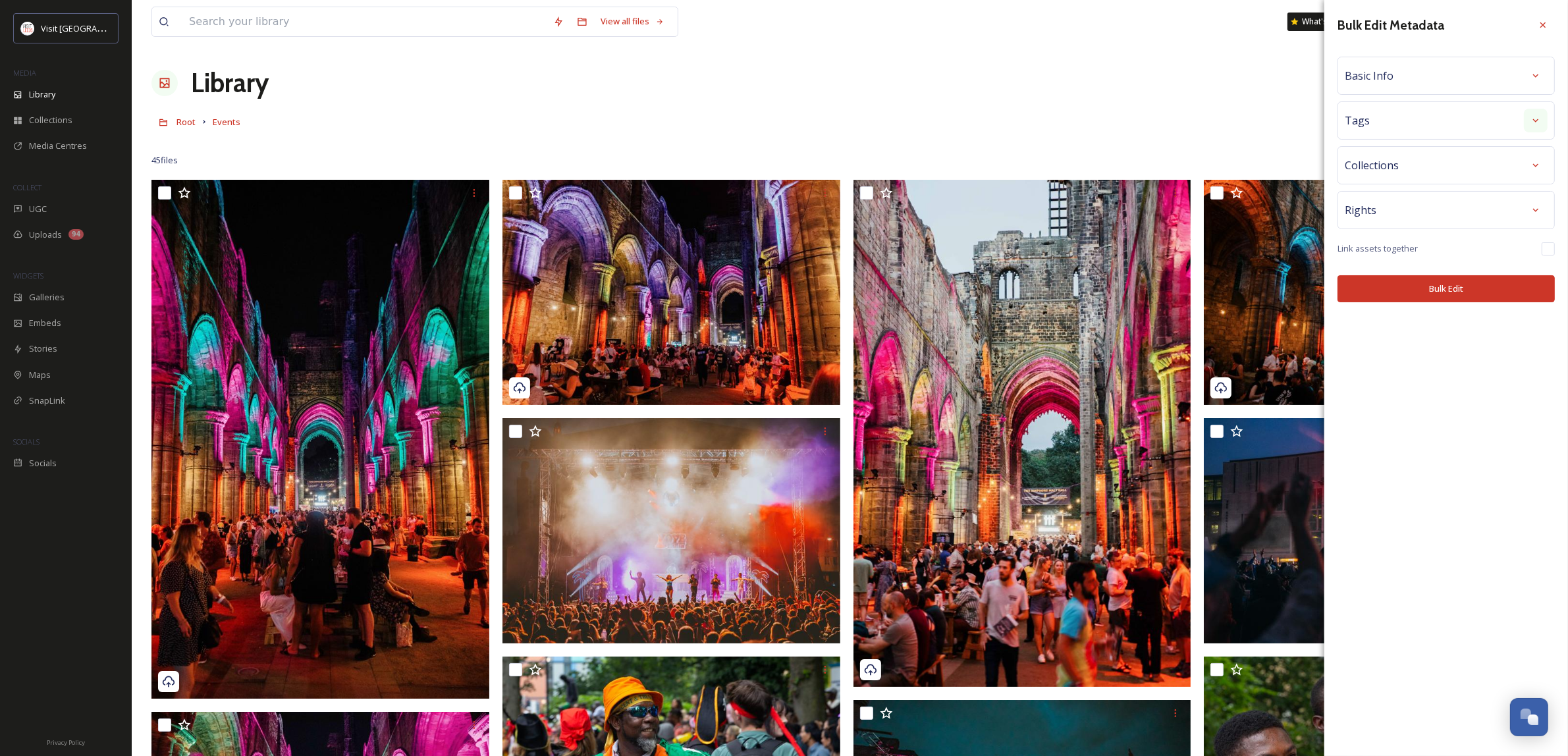
click at [1533, 119] on icon at bounding box center [1536, 120] width 11 height 11
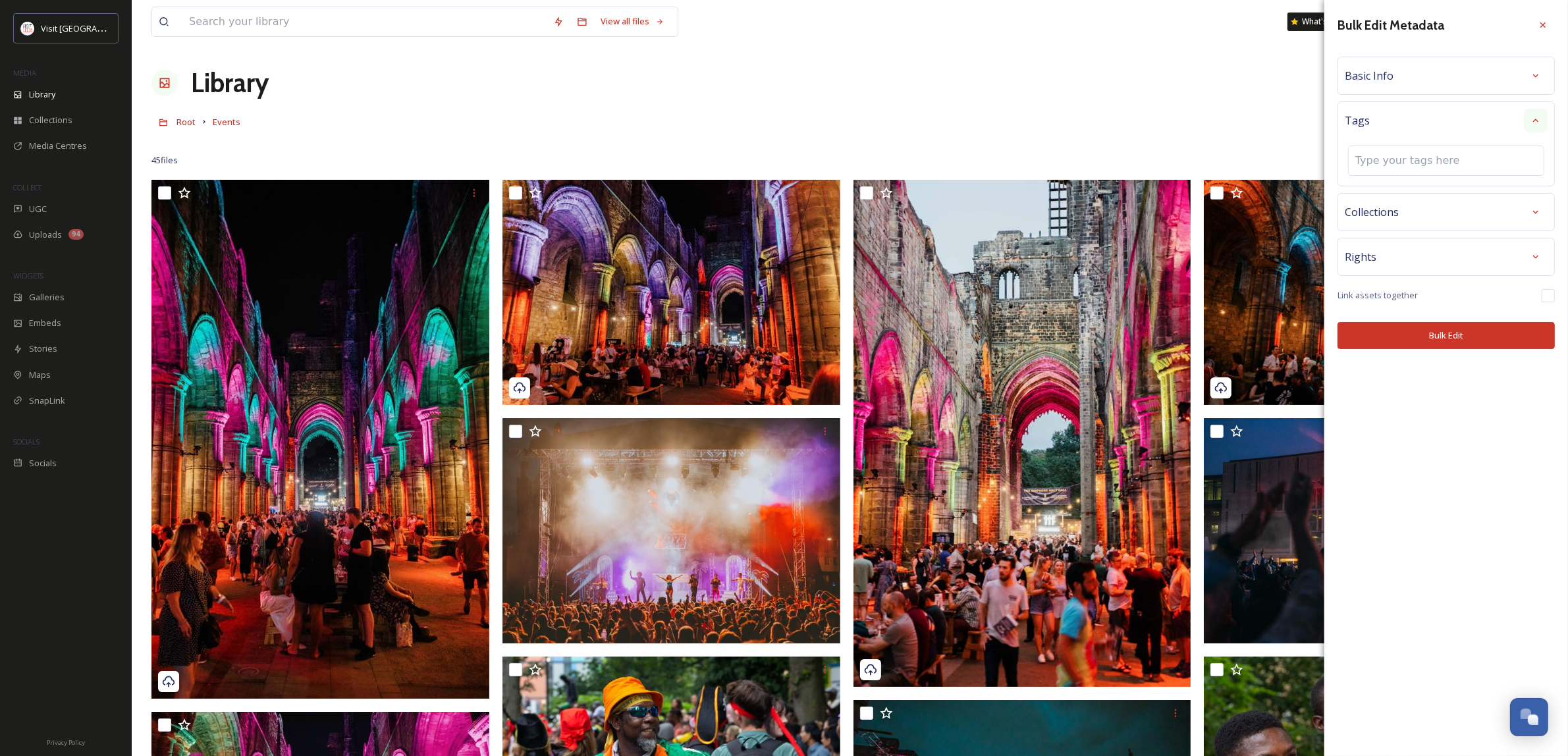
click at [1533, 119] on icon at bounding box center [1536, 120] width 11 height 11
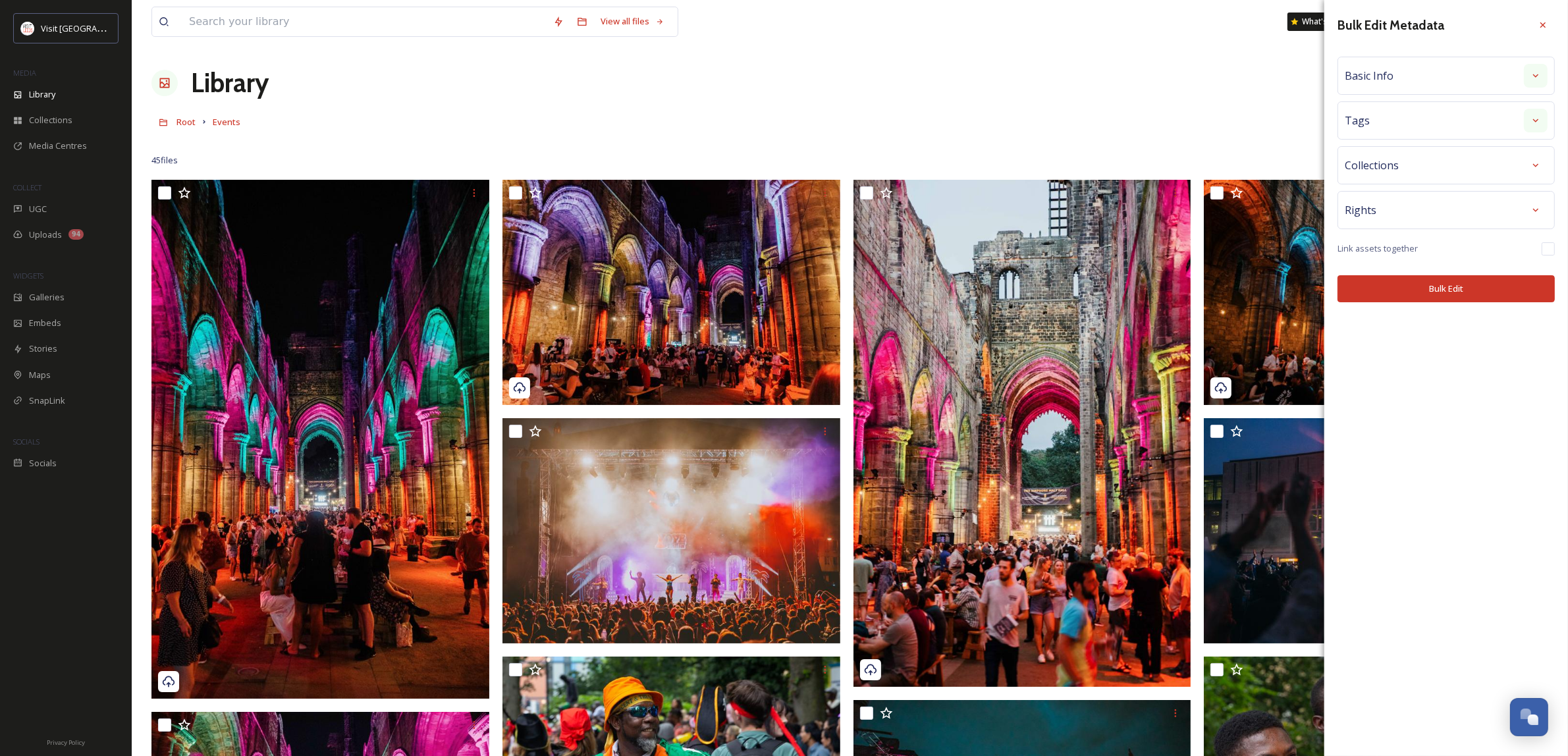
click at [1523, 76] on div at bounding box center [1535, 75] width 24 height 24
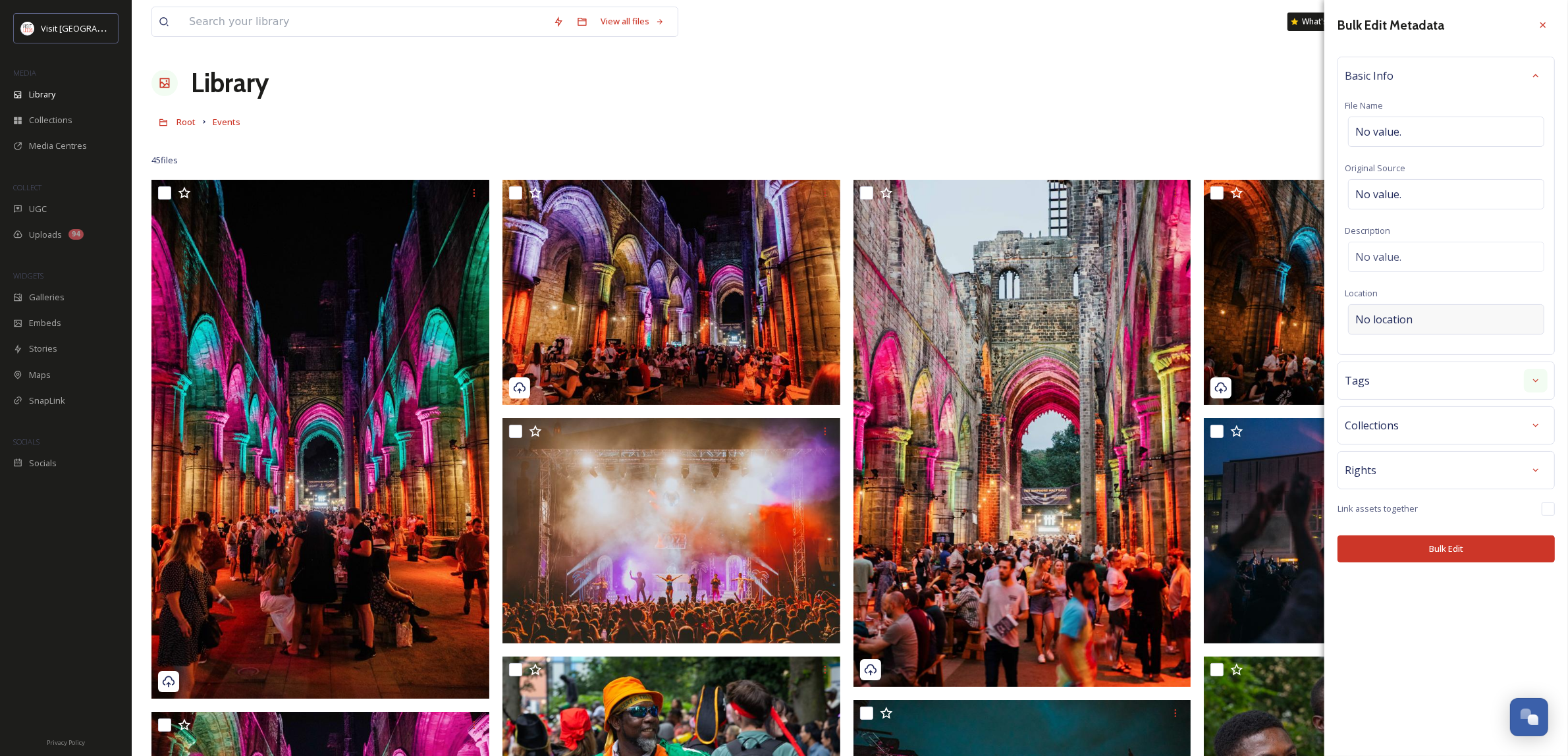
click at [1433, 318] on div "No location" at bounding box center [1446, 319] width 196 height 30
click at [1460, 318] on input at bounding box center [1446, 319] width 195 height 29
type input "[GEOGRAPHIC_DATA]"
click at [1468, 368] on div "[STREET_ADDRESS]" at bounding box center [1446, 360] width 193 height 45
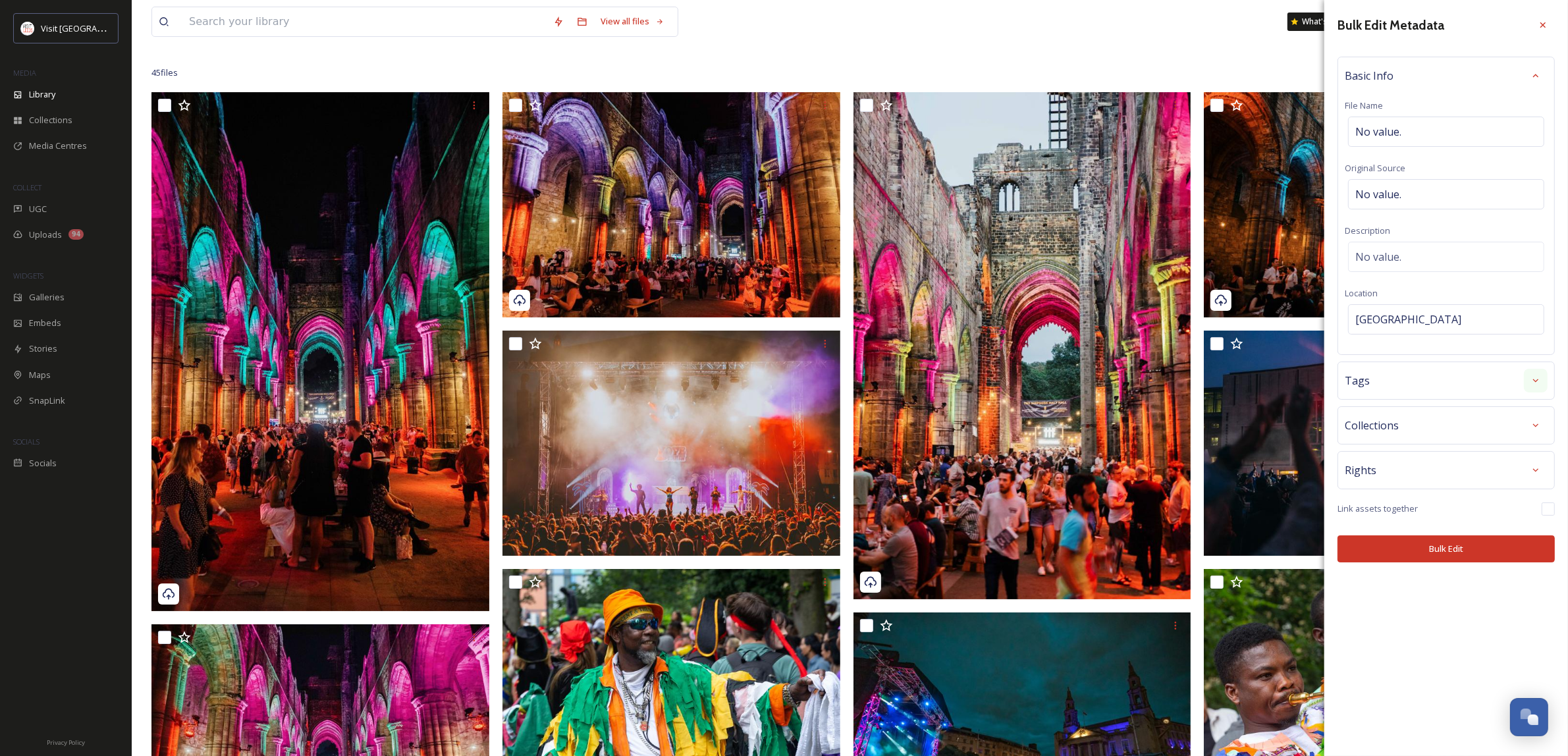
scroll to position [247, 0]
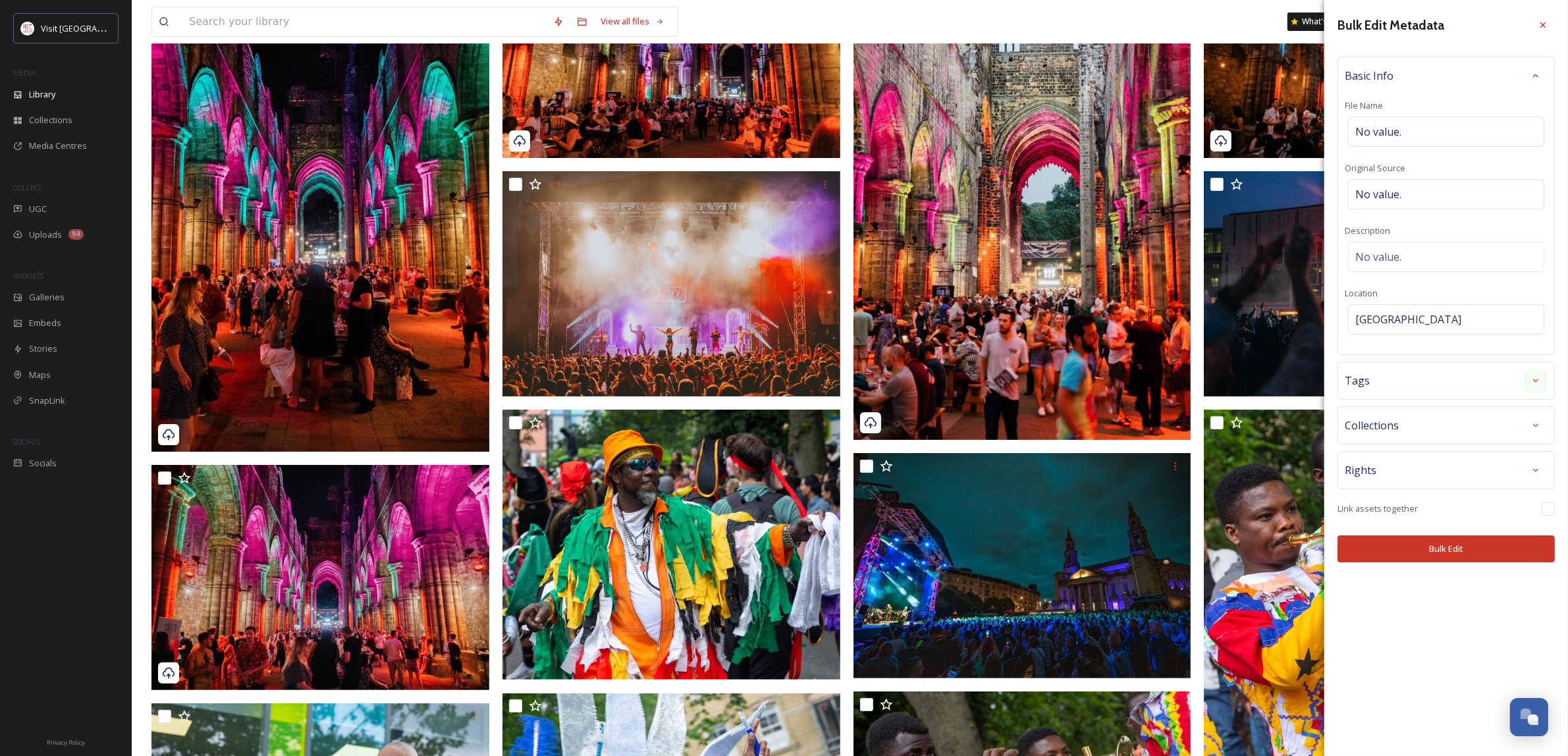
click at [1519, 390] on div "Tags" at bounding box center [1446, 381] width 203 height 24
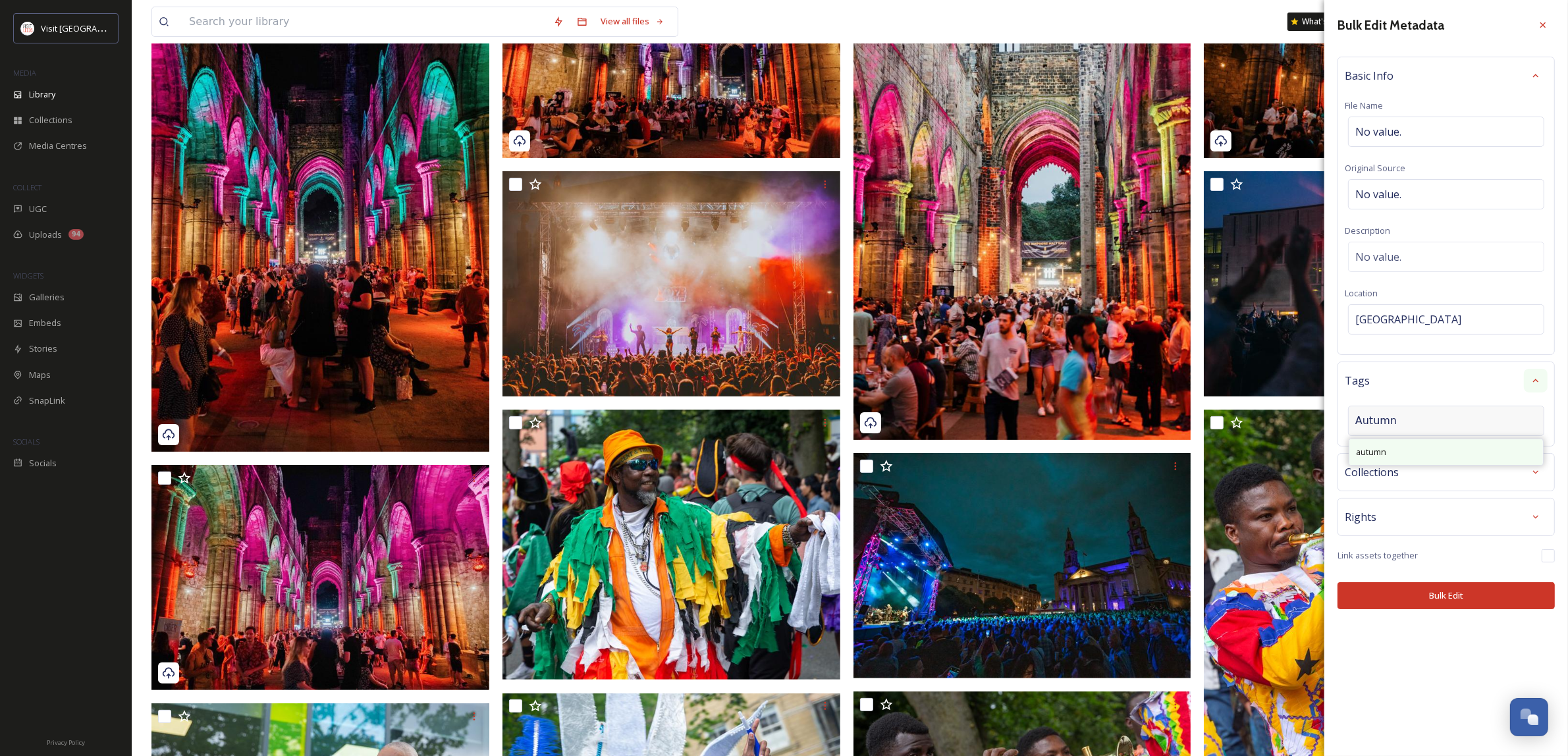
type input "Autumn"
click at [1459, 447] on div "autumn" at bounding box center [1446, 452] width 193 height 26
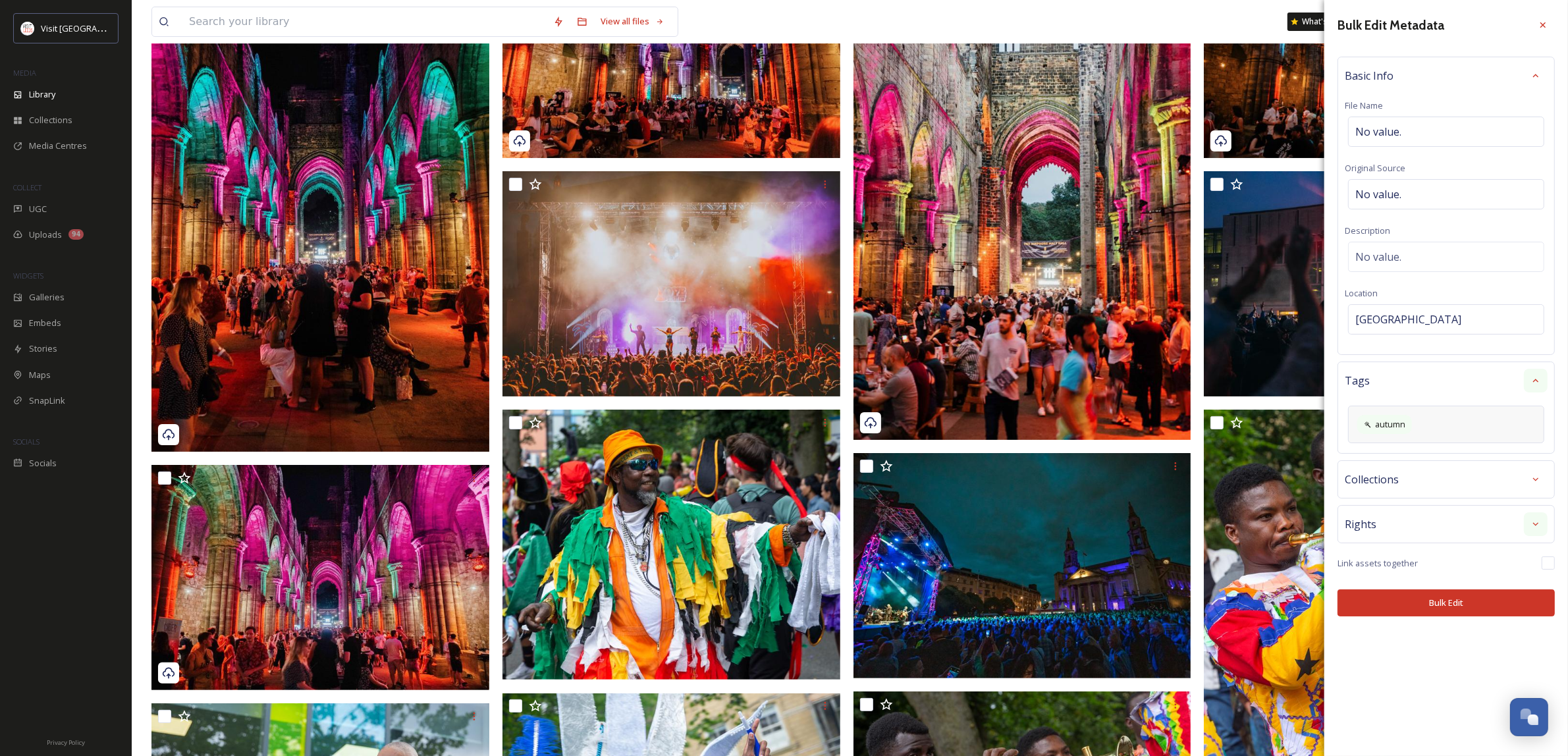
click at [1532, 544] on div "Rights" at bounding box center [1446, 524] width 217 height 39
click at [1540, 525] on icon at bounding box center [1536, 525] width 11 height 11
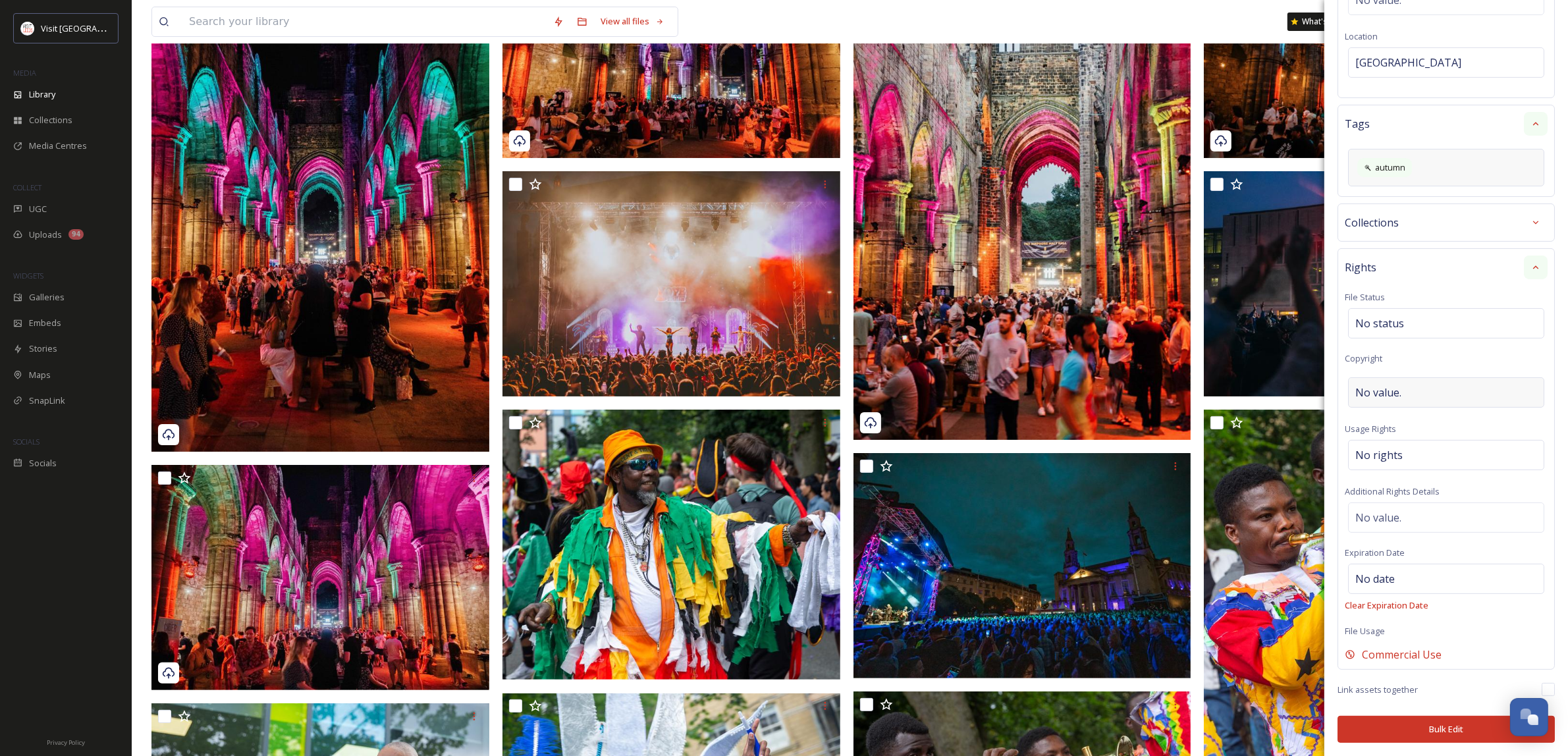
click at [1411, 385] on div "No value." at bounding box center [1446, 392] width 196 height 30
type input "Credit [PERSON_NAME]"
click at [1459, 458] on div "No rights" at bounding box center [1446, 455] width 196 height 30
click at [1459, 458] on input at bounding box center [1424, 456] width 145 height 29
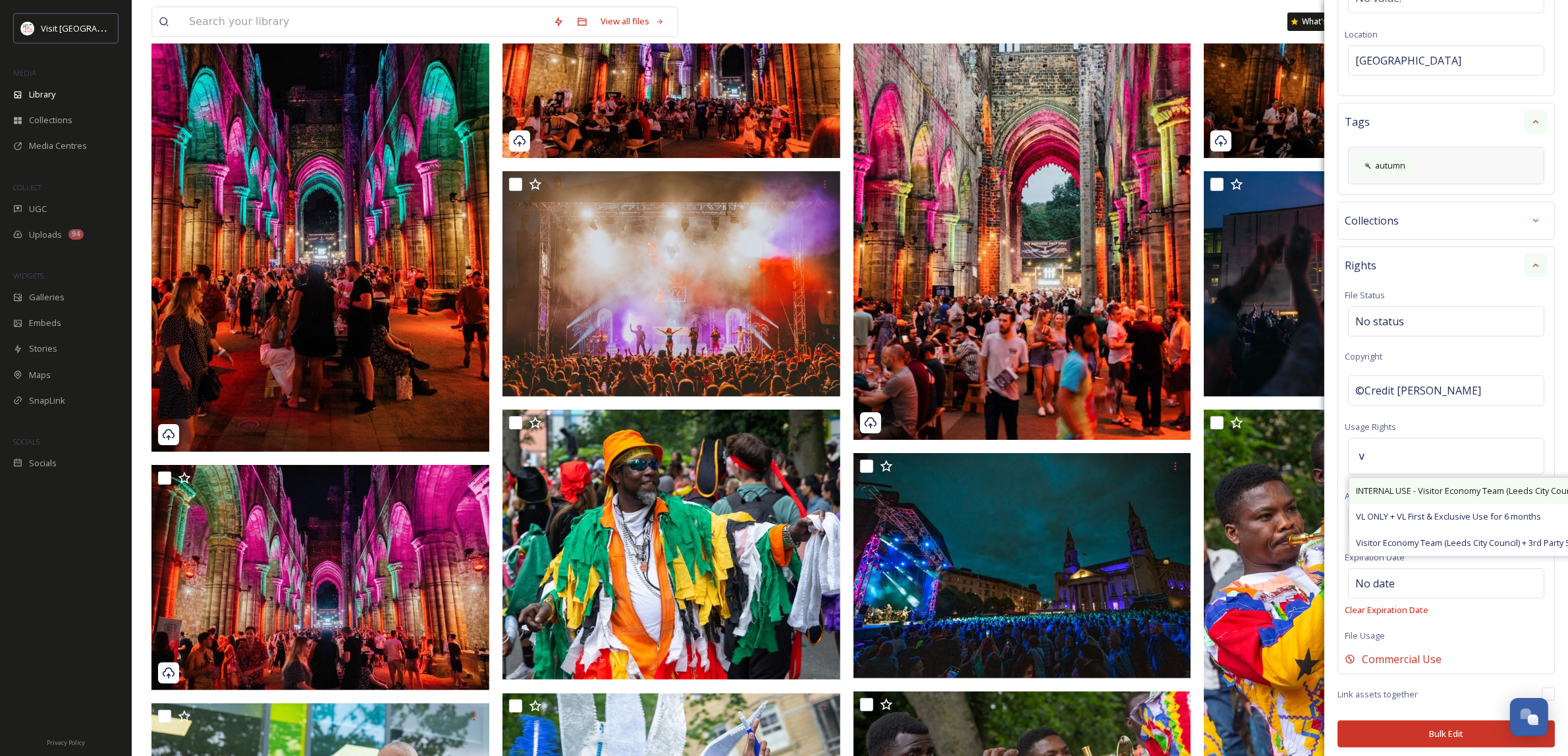
type input "v"
click at [1487, 486] on div "INTERNAL USE - Visitor Economy Team (Leeds City Council) Promotional Use, Attri…" at bounding box center [1550, 491] width 402 height 26
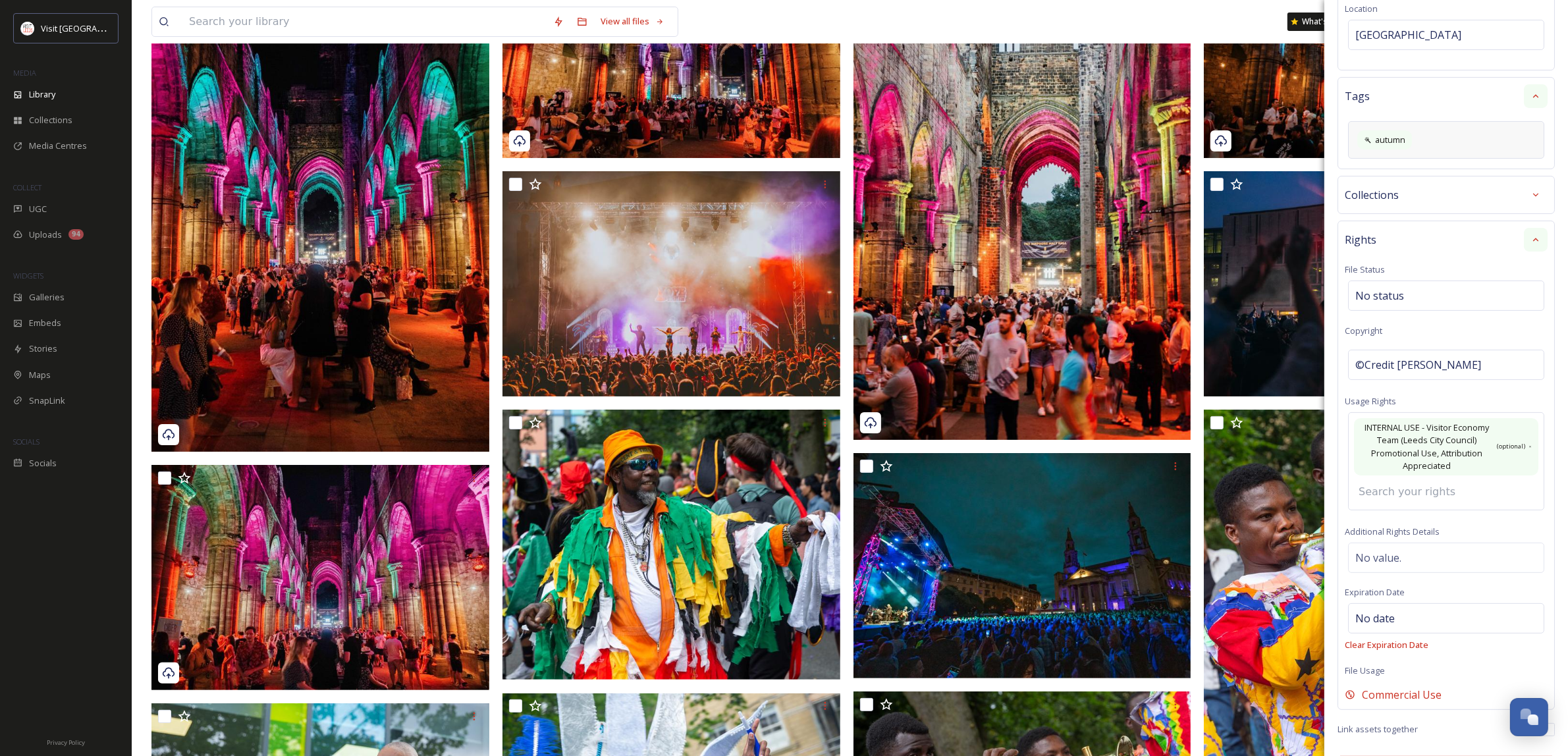
scroll to position [330, 0]
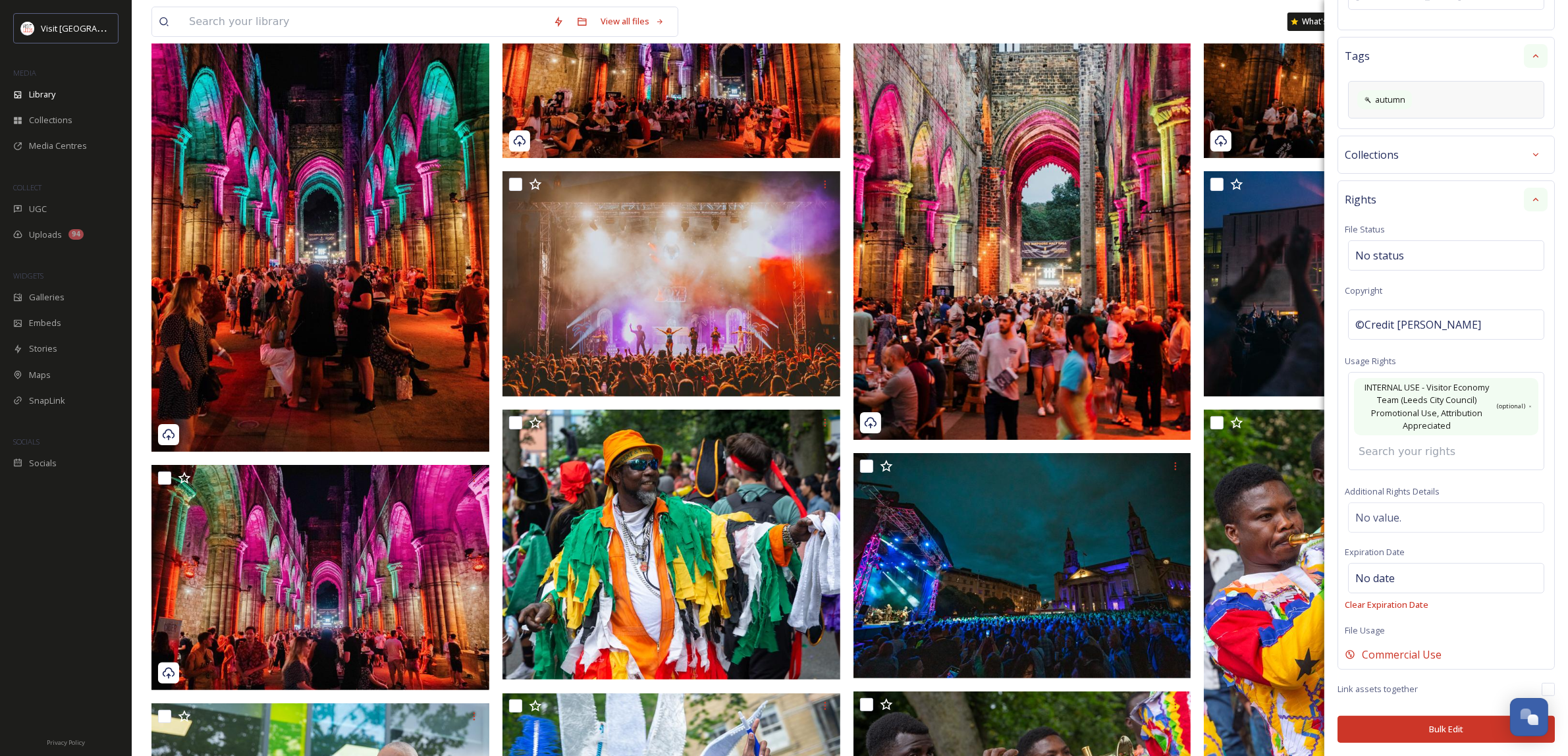
click at [1456, 728] on button "Bulk Edit" at bounding box center [1446, 730] width 217 height 27
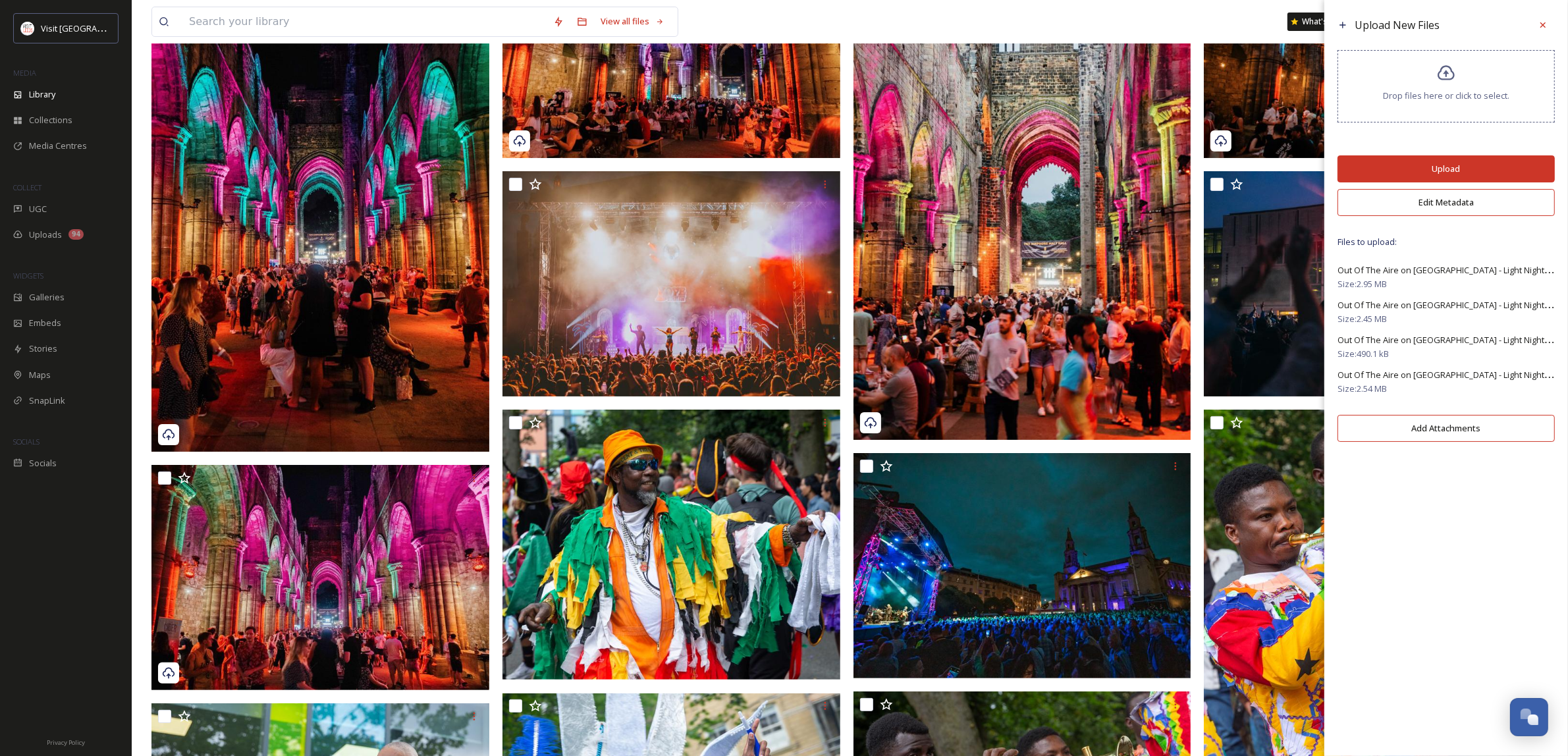
click at [1472, 164] on button "Upload" at bounding box center [1446, 169] width 217 height 27
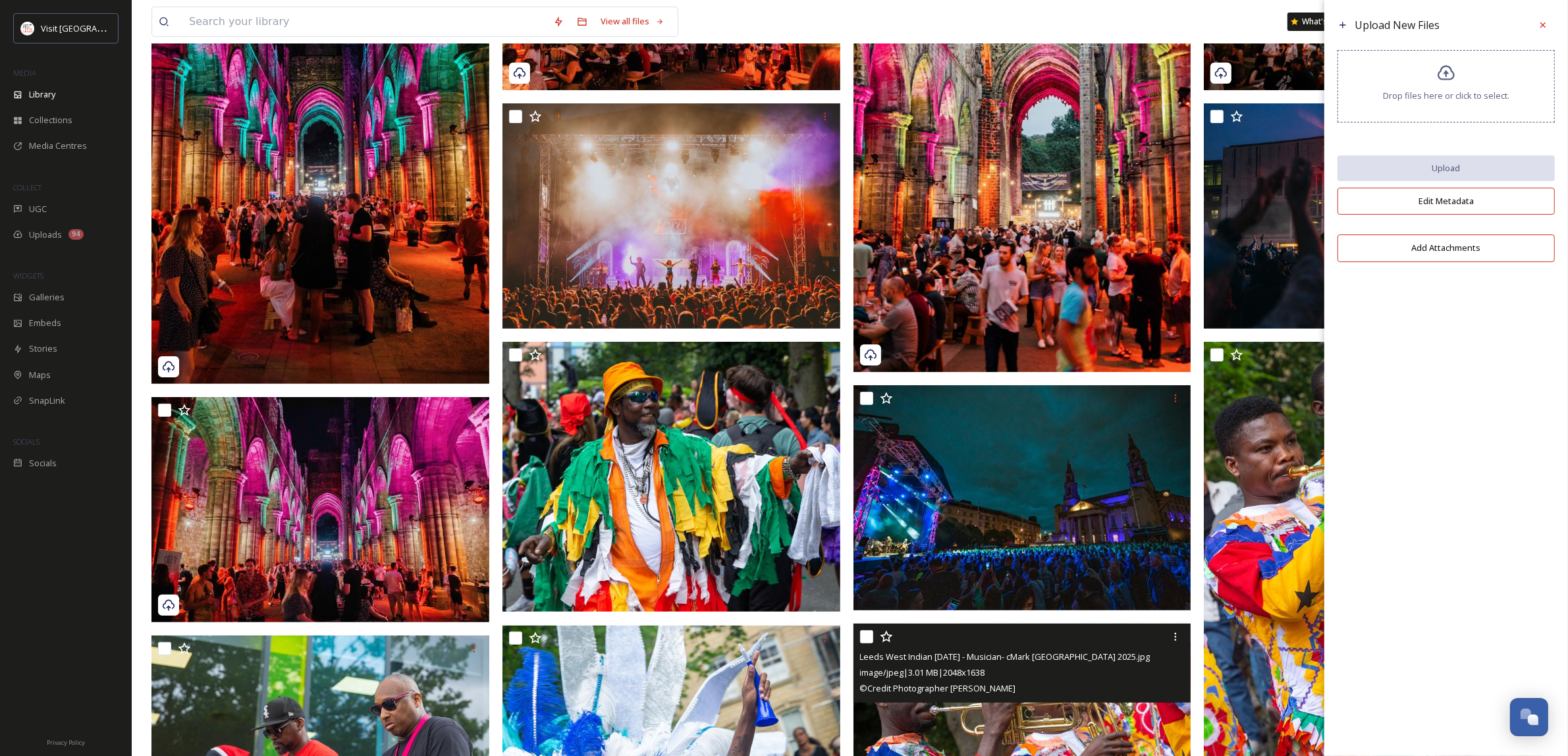
scroll to position [82, 0]
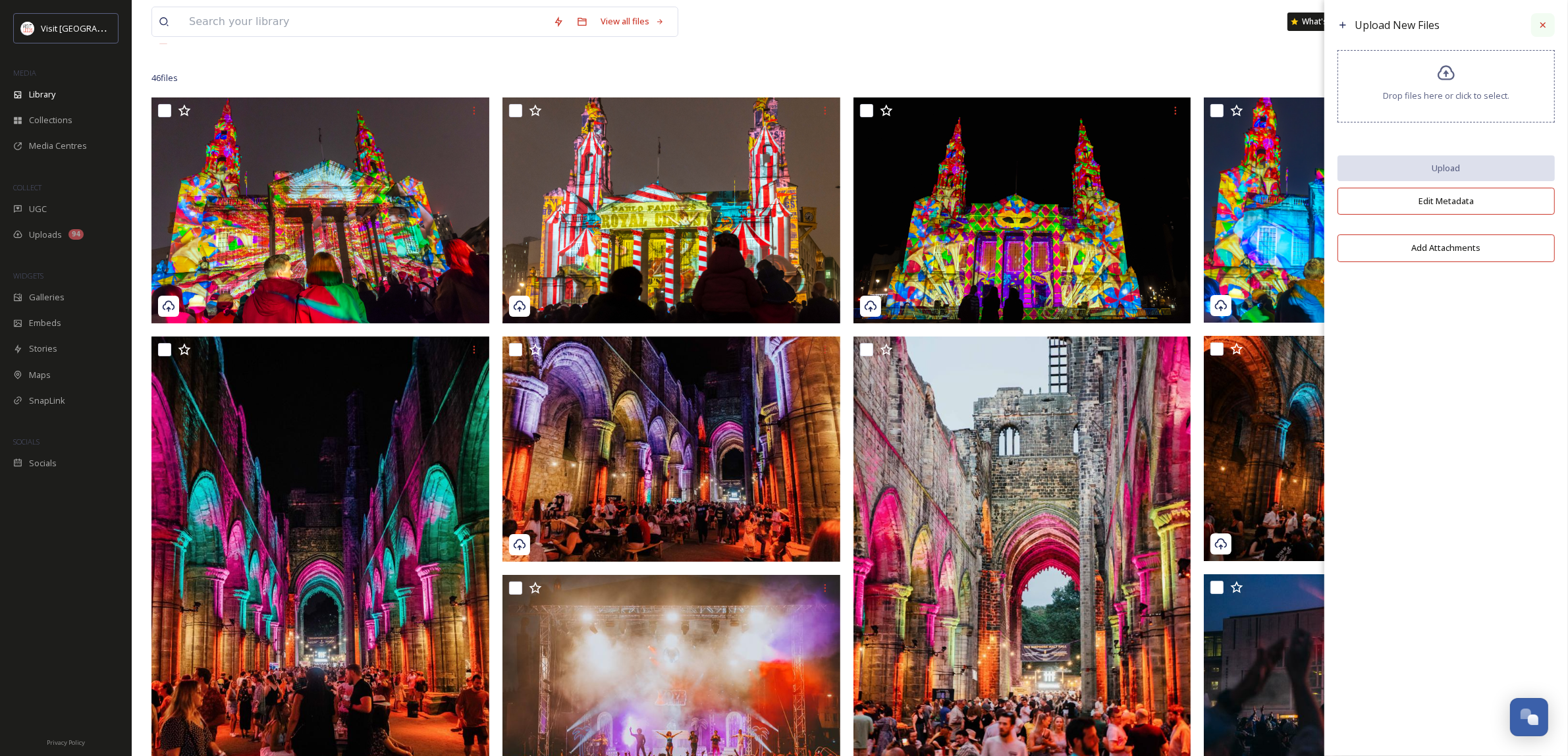
click at [1547, 24] on icon at bounding box center [1543, 25] width 11 height 11
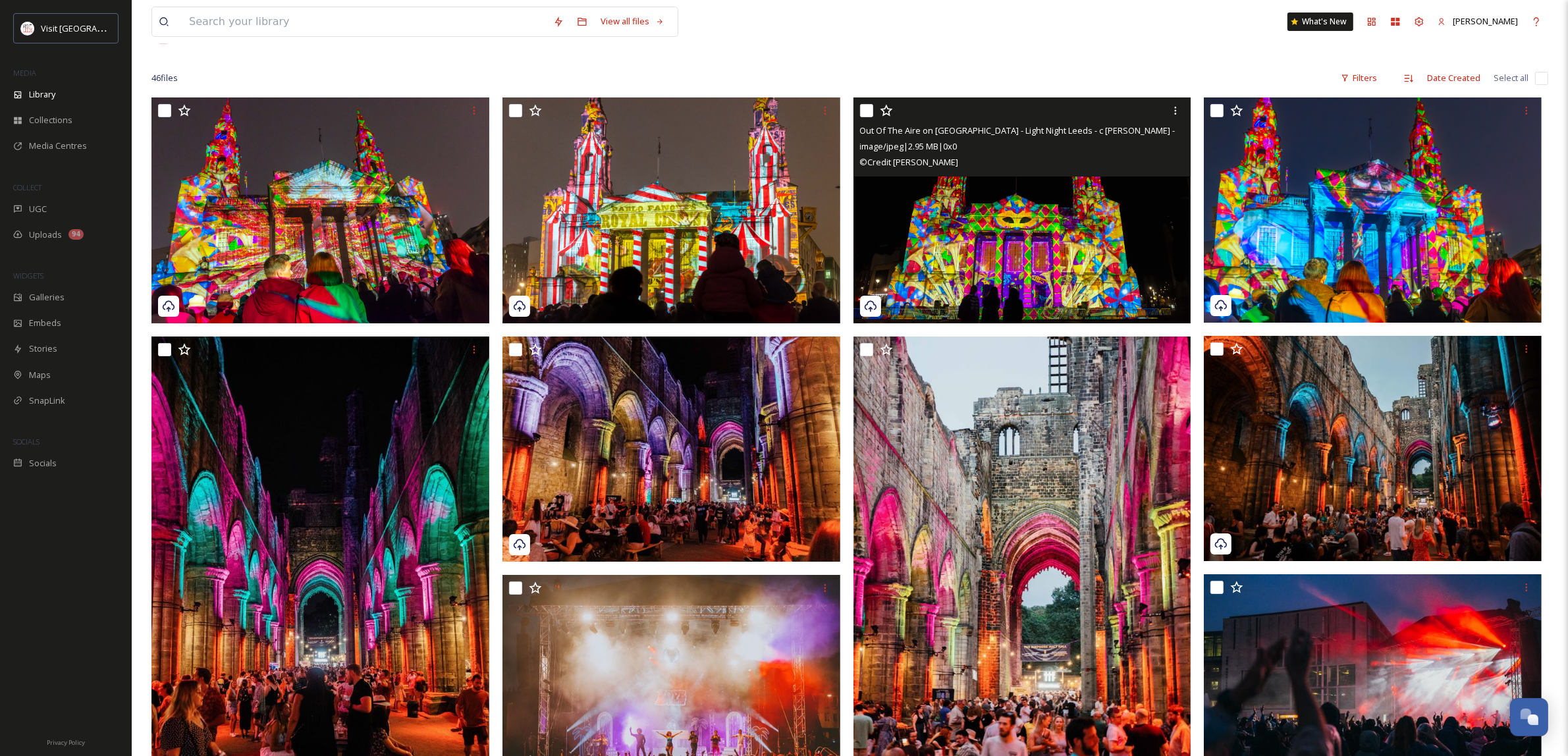
click at [1019, 250] on img at bounding box center [1023, 210] width 338 height 225
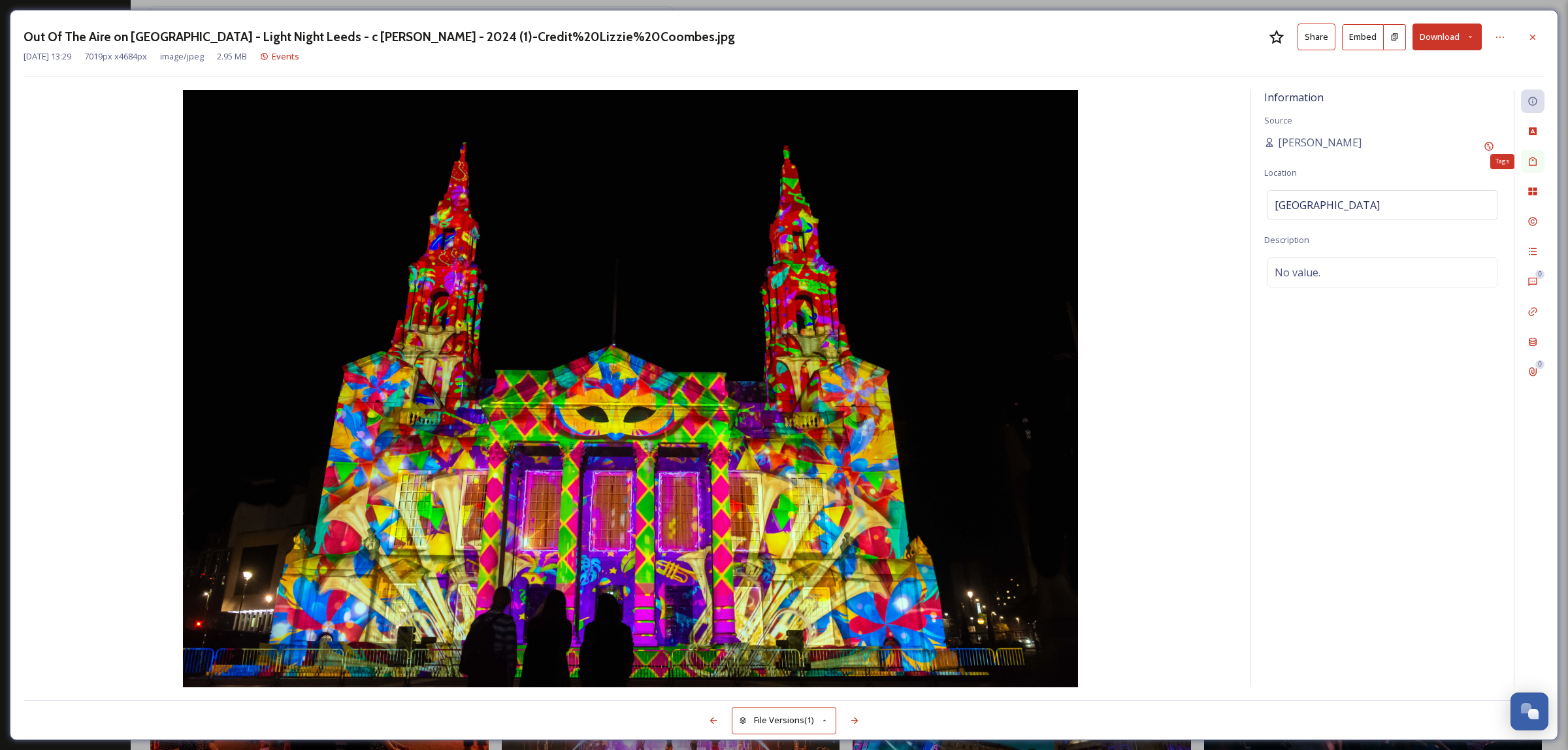
click at [1528, 161] on icon at bounding box center [1533, 162] width 11 height 11
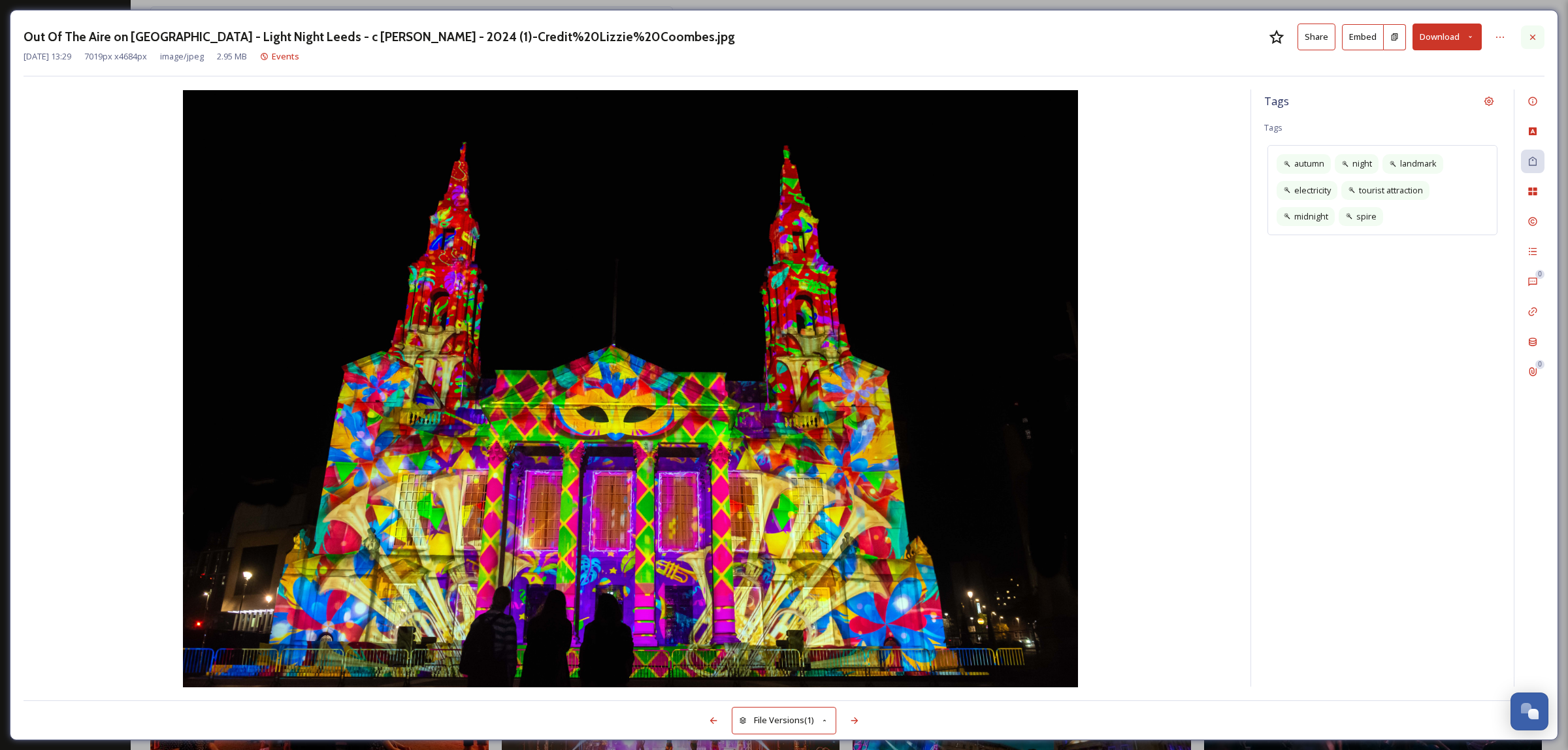
click at [1531, 37] on icon at bounding box center [1533, 38] width 11 height 11
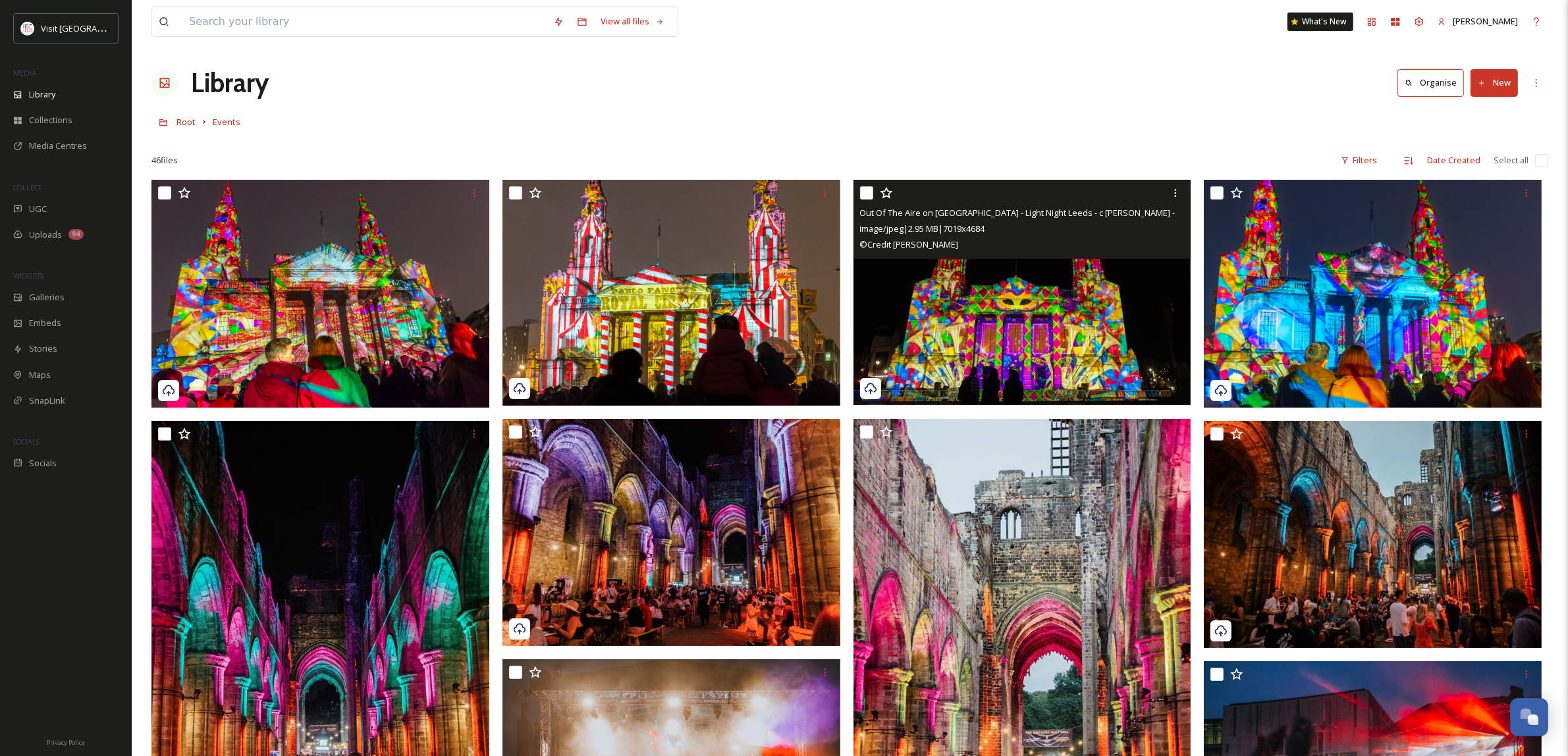
click at [181, 116] on link "Root" at bounding box center [186, 122] width 19 height 16
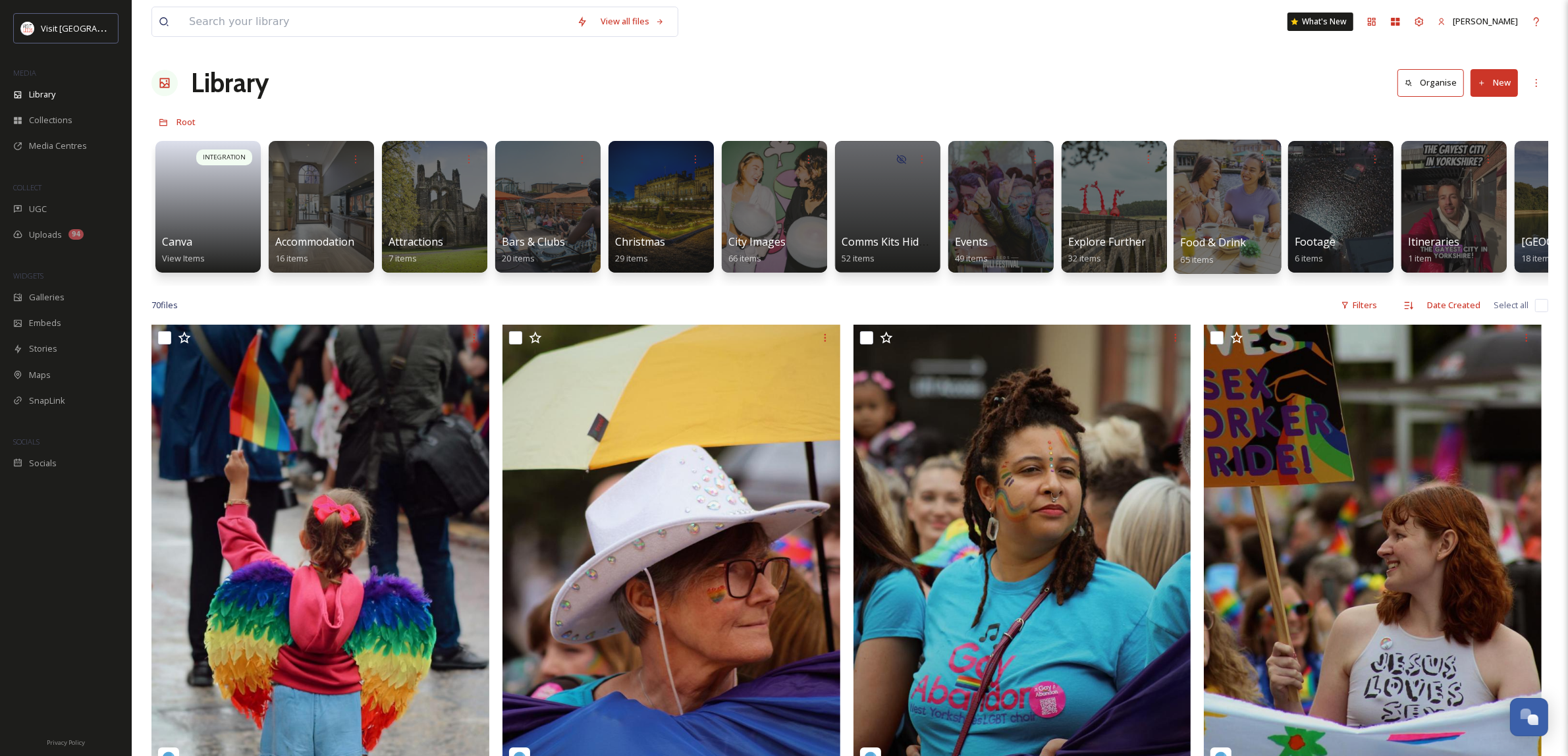
click at [1265, 206] on div at bounding box center [1227, 207] width 107 height 135
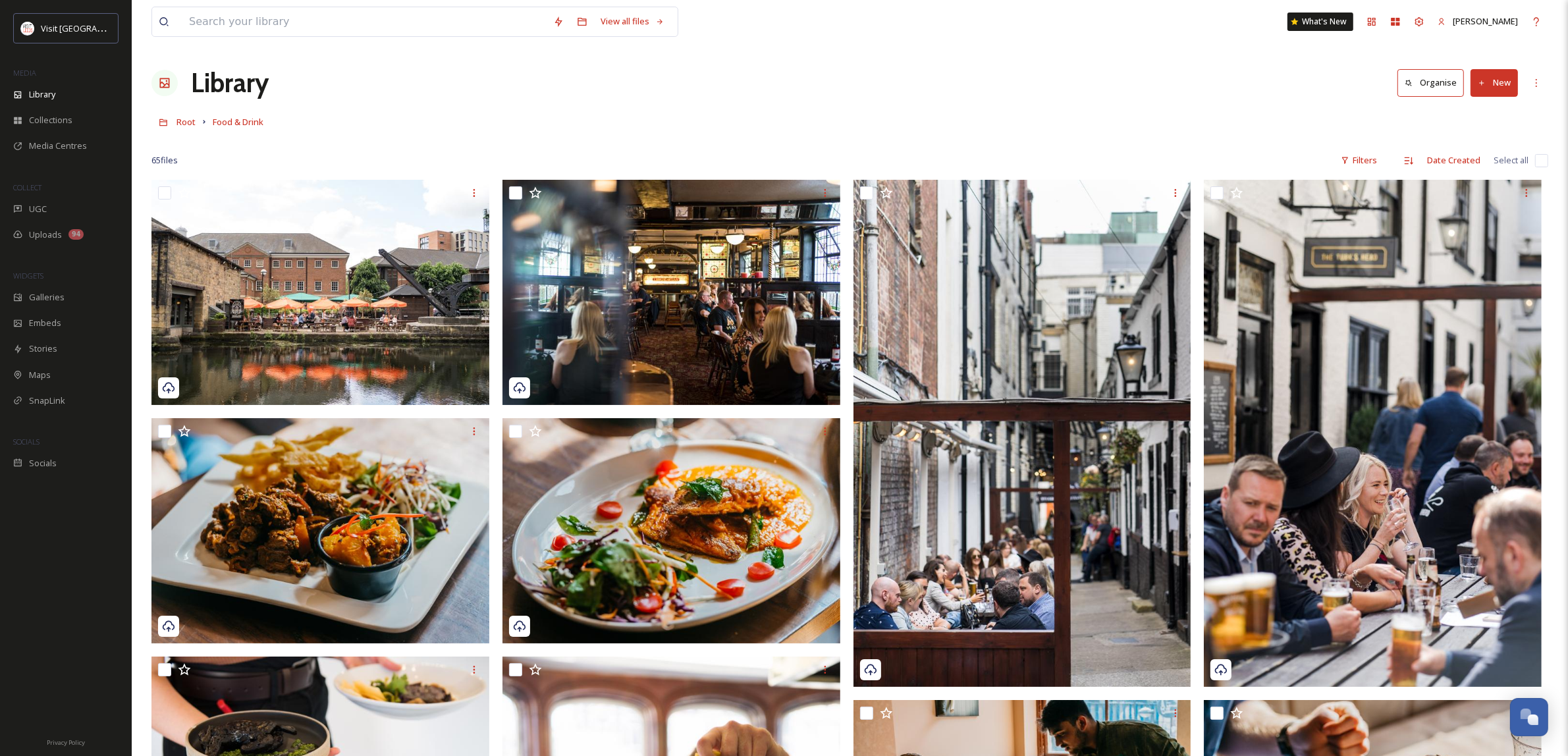
drag, startPoint x: 548, startPoint y: 147, endPoint x: 702, endPoint y: 120, distance: 156.3
click at [548, 146] on div at bounding box center [850, 141] width 1396 height 13
click at [1494, 87] on button "New" at bounding box center [1494, 82] width 47 height 27
click at [1494, 110] on span "File Upload" at bounding box center [1488, 114] width 43 height 13
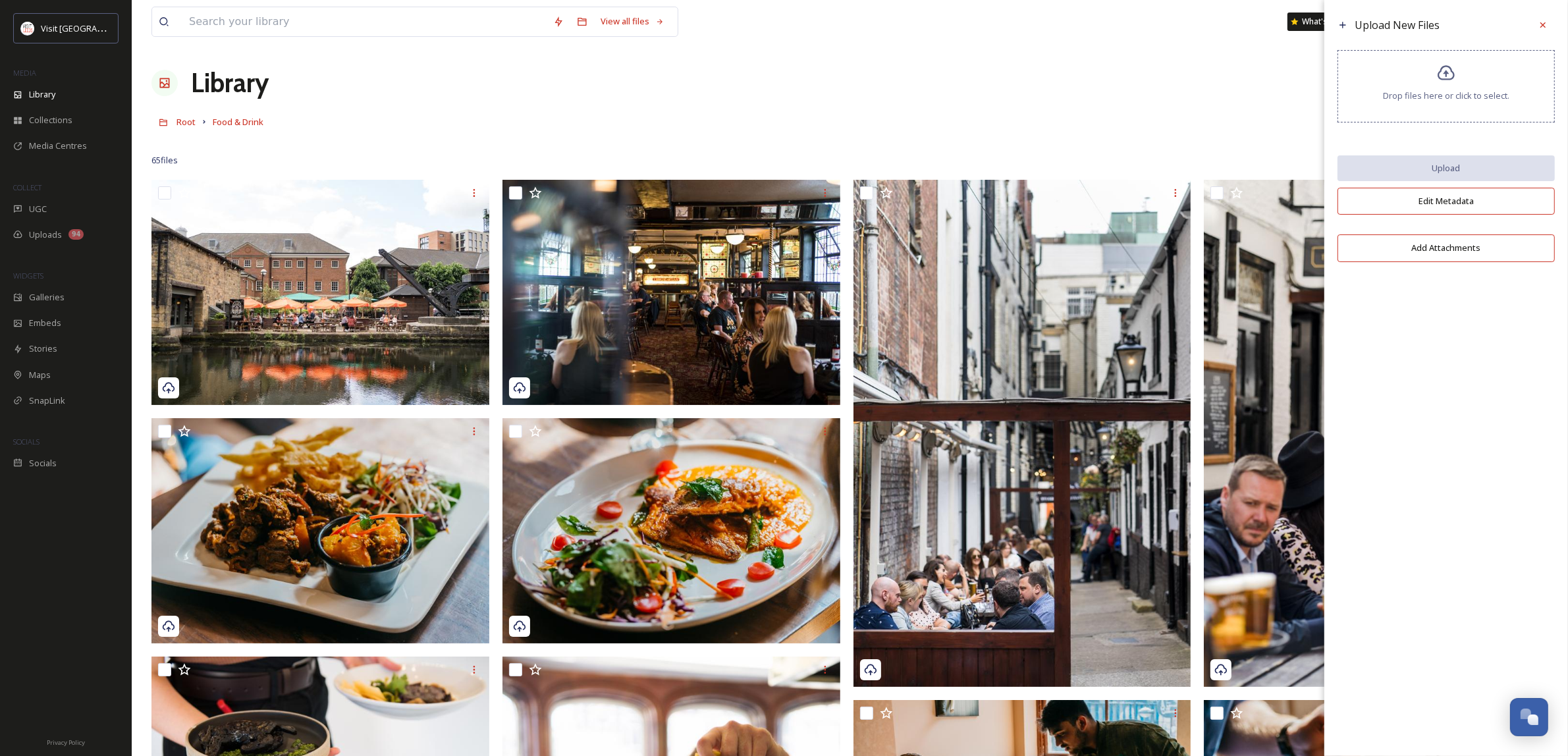
click at [1462, 96] on span "Drop files here or click to select." at bounding box center [1446, 95] width 126 height 13
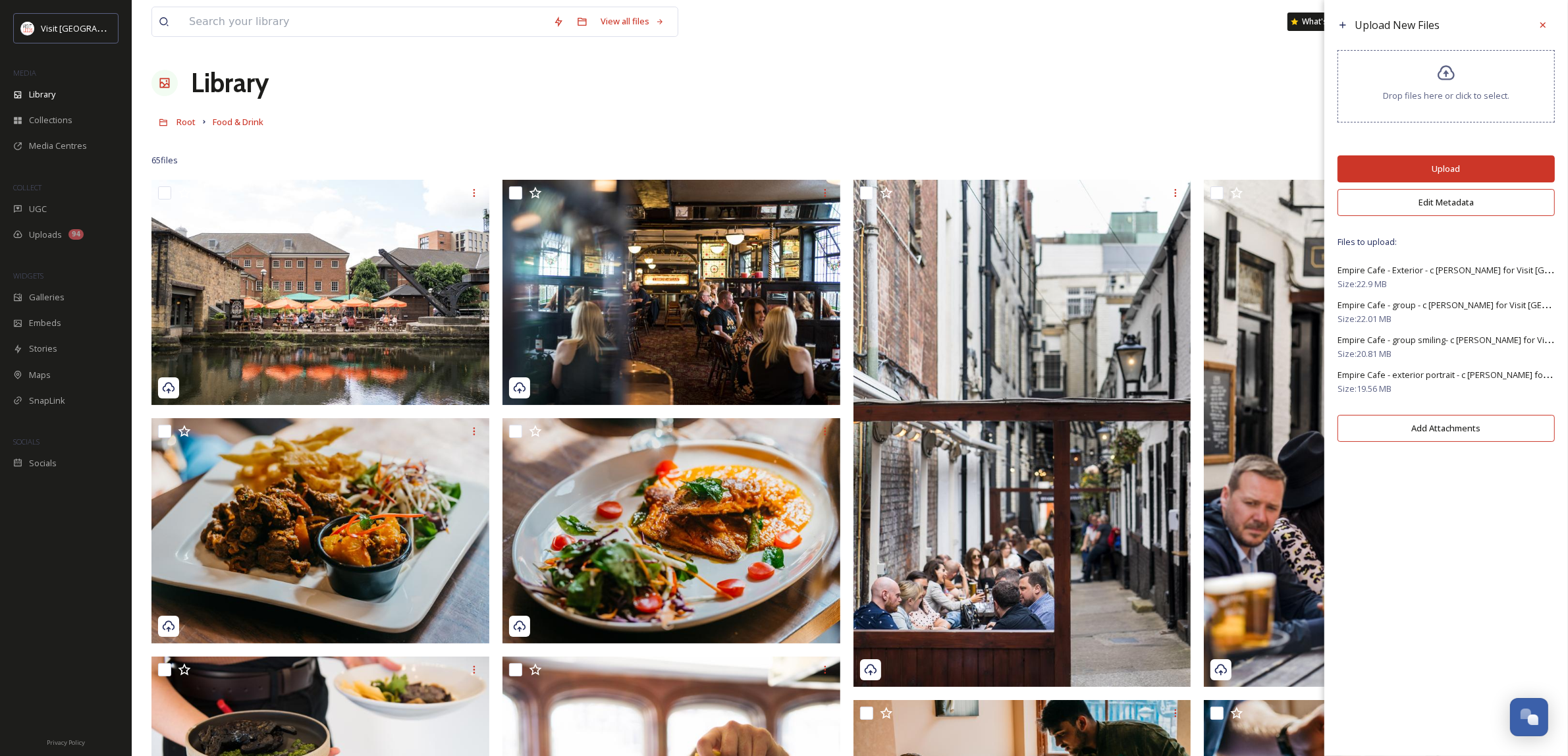
click at [1513, 206] on button "Edit Metadata" at bounding box center [1446, 203] width 217 height 27
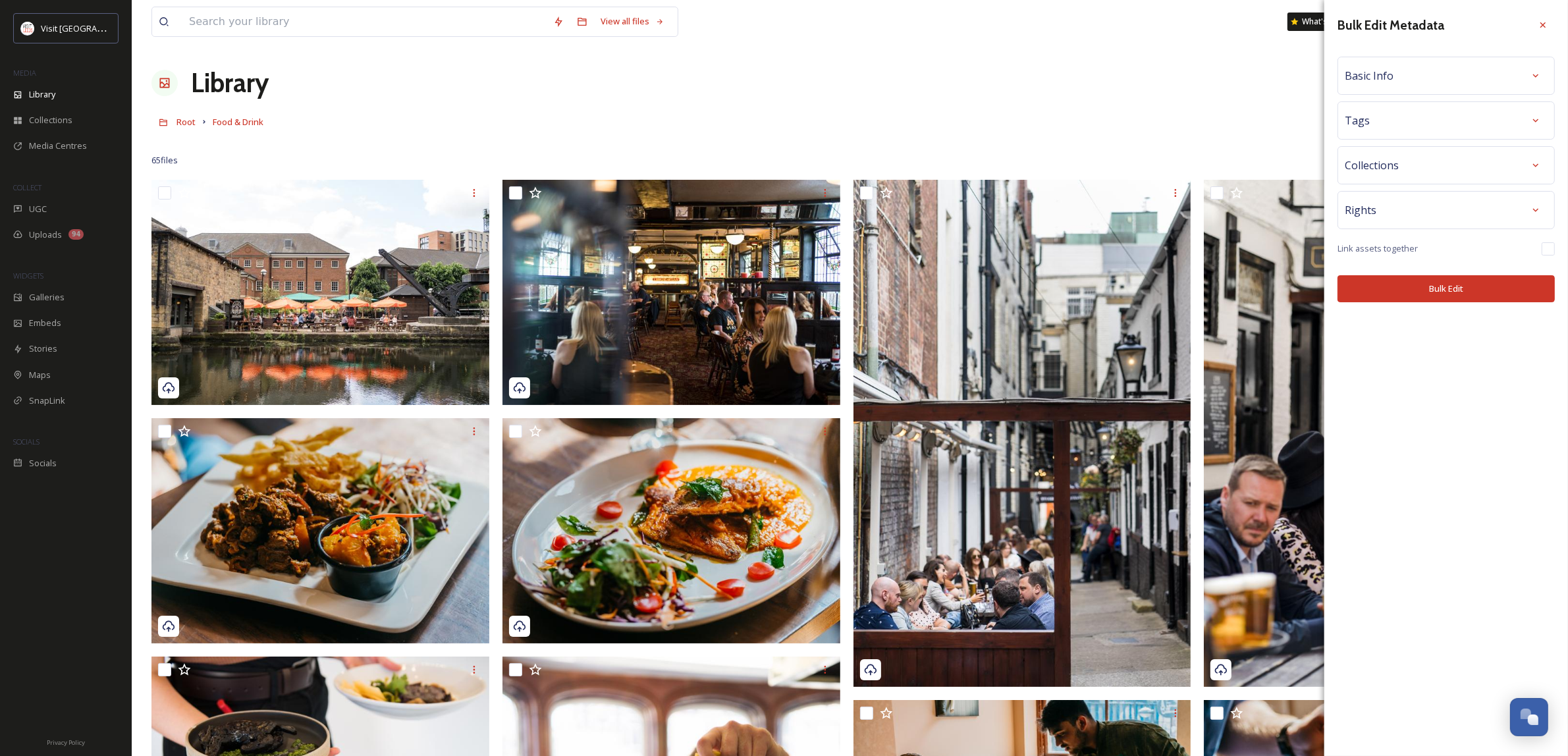
click at [1495, 77] on div "Basic Info" at bounding box center [1446, 75] width 203 height 24
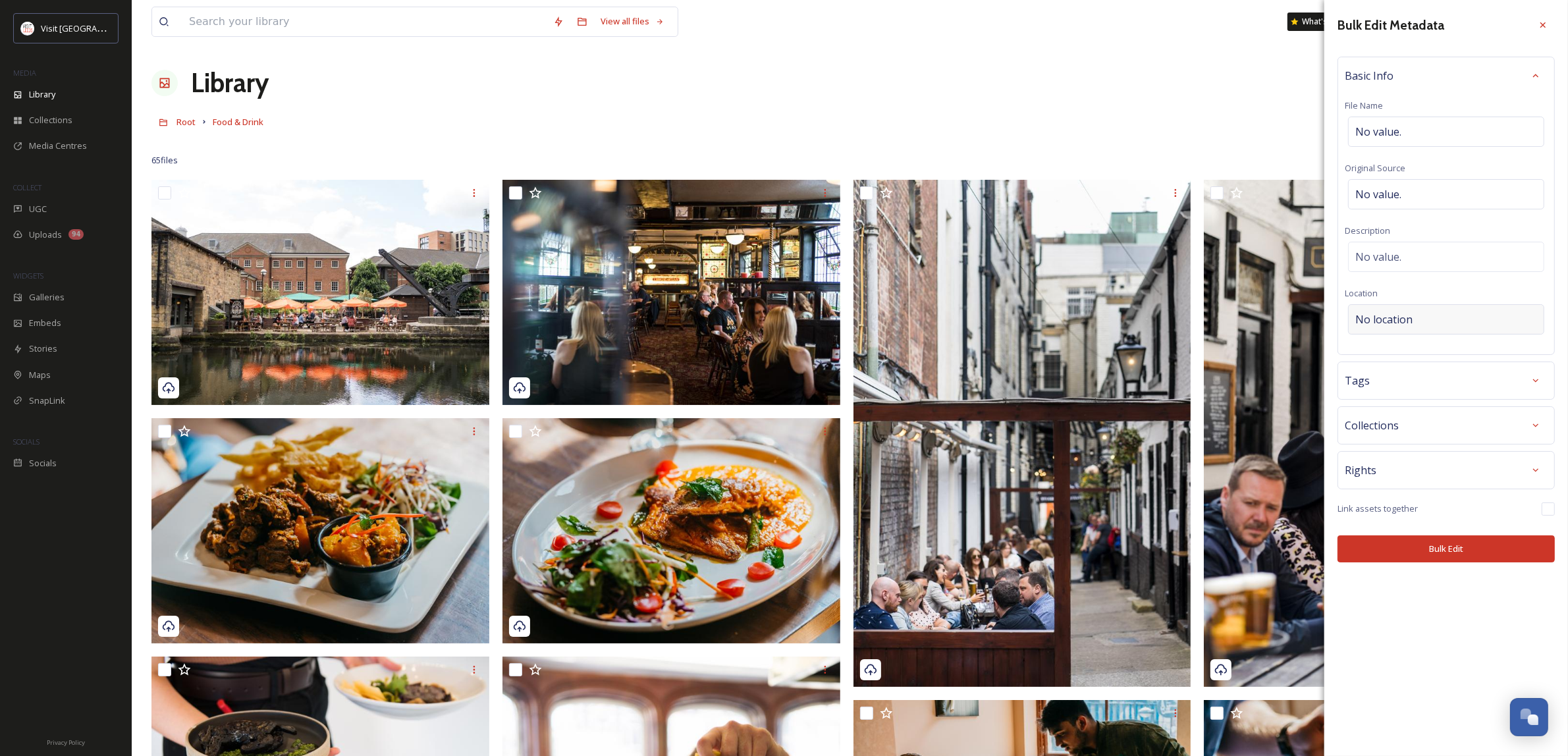
click at [1413, 318] on div "No location" at bounding box center [1446, 319] width 196 height 30
click at [1401, 313] on input at bounding box center [1446, 319] width 195 height 29
type input "Empire Cafe [GEOGRAPHIC_DATA]"
drag, startPoint x: 1434, startPoint y: 354, endPoint x: 1454, endPoint y: 370, distance: 25.6
click at [1421, 354] on div "The Empire Cafe [STREET_ADDRESS]" at bounding box center [1388, 360] width 65 height 32
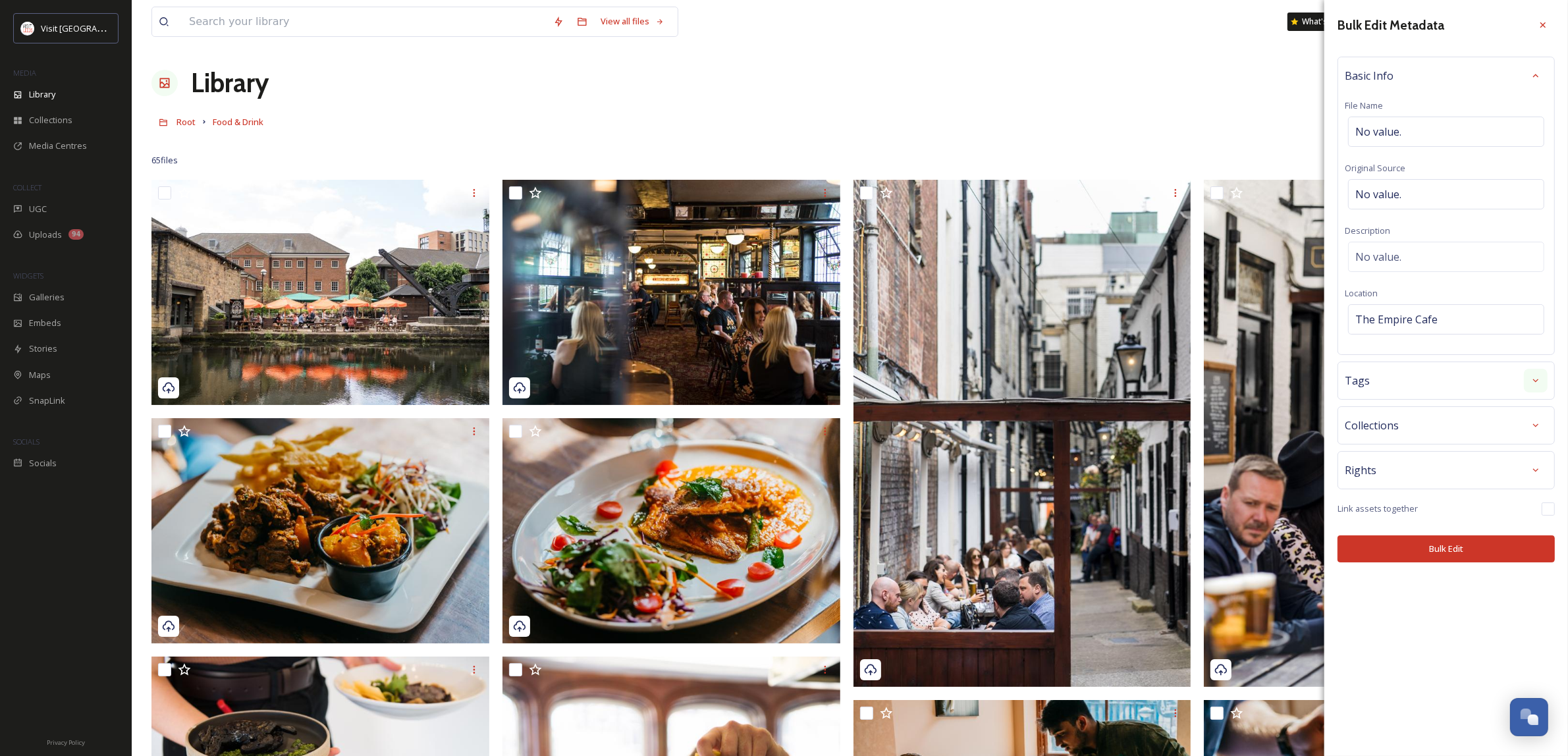
click at [1536, 382] on icon at bounding box center [1536, 380] width 5 height 3
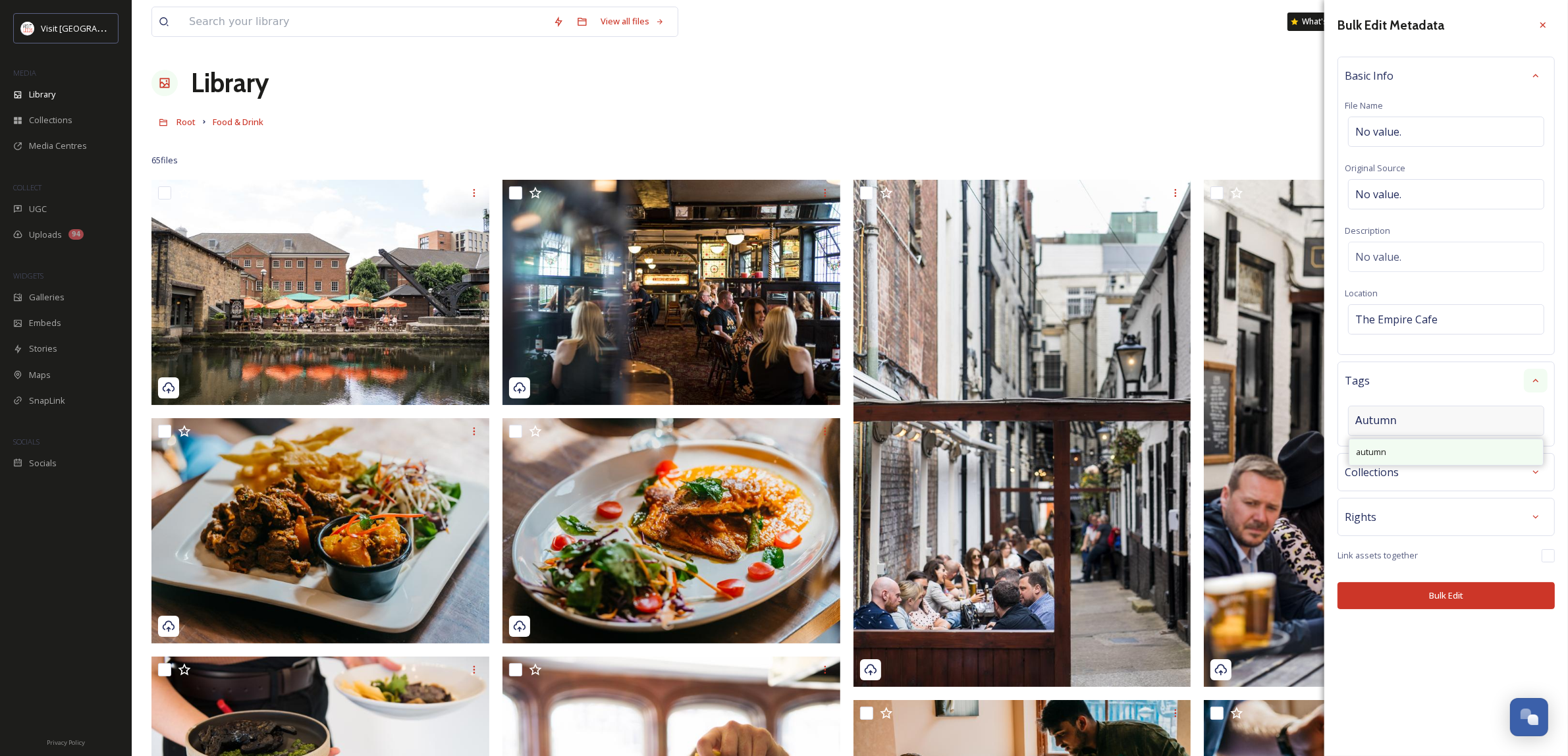
type input "Autumn"
click at [1463, 456] on div "autumn" at bounding box center [1446, 452] width 193 height 26
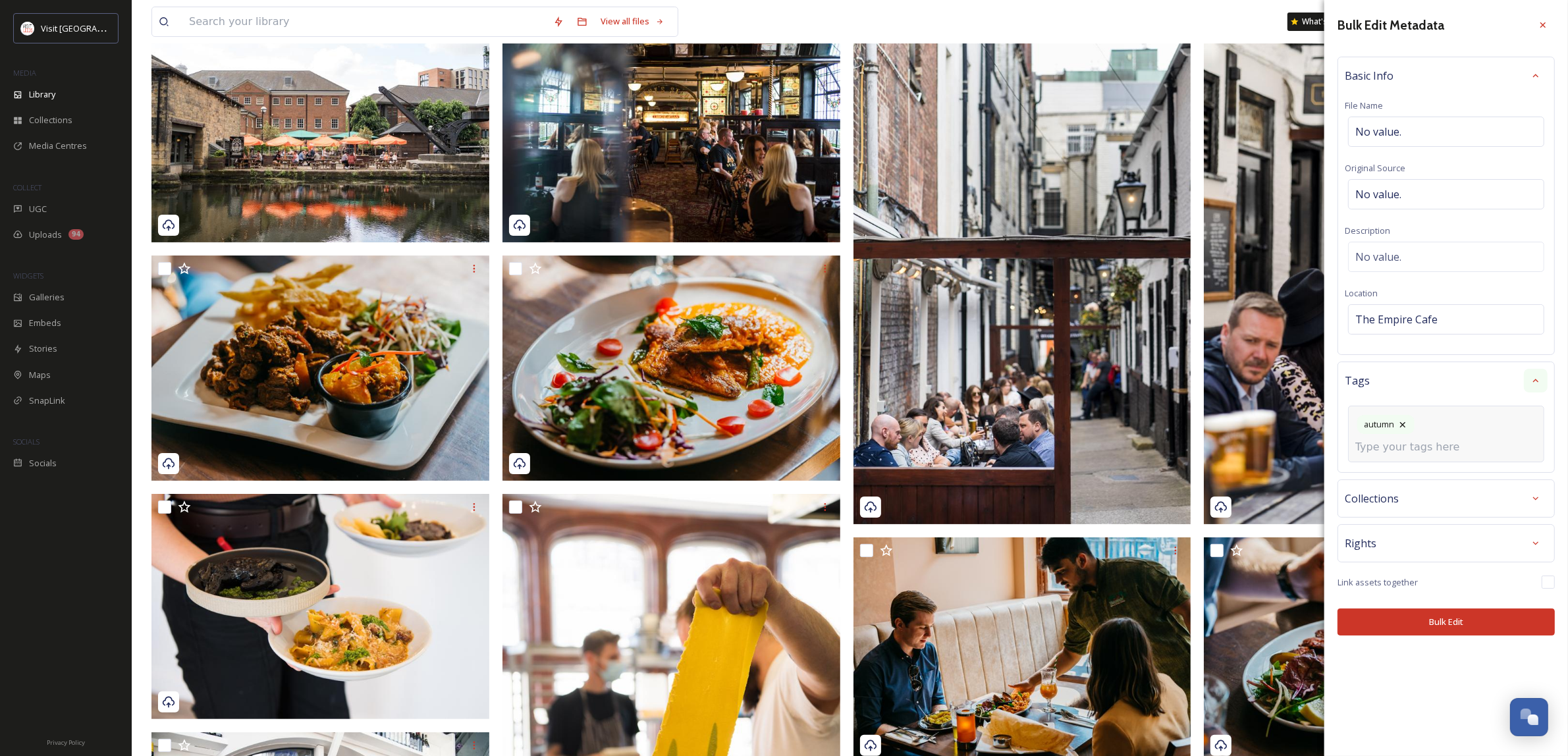
scroll to position [165, 0]
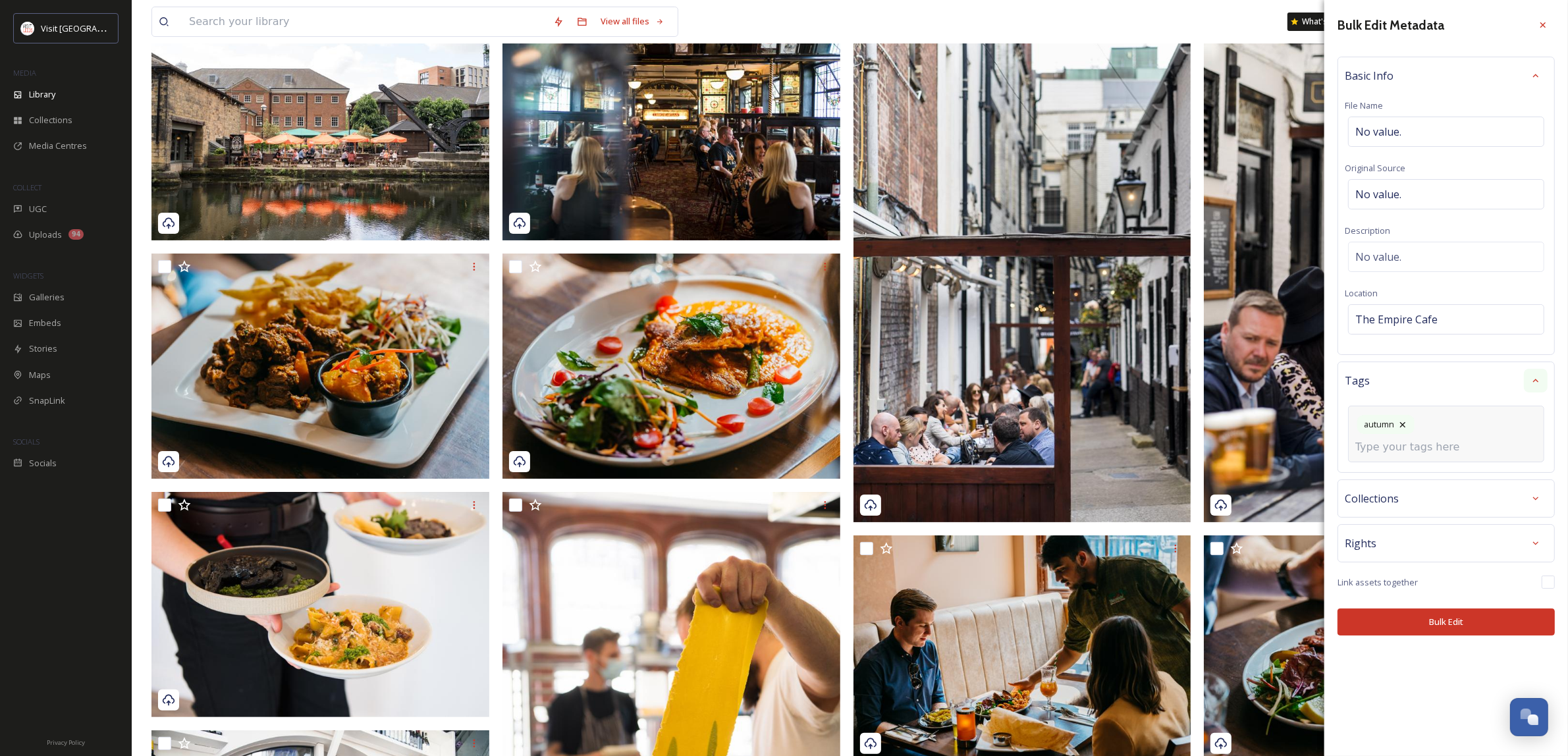
click at [1531, 544] on div "Rights" at bounding box center [1446, 543] width 217 height 39
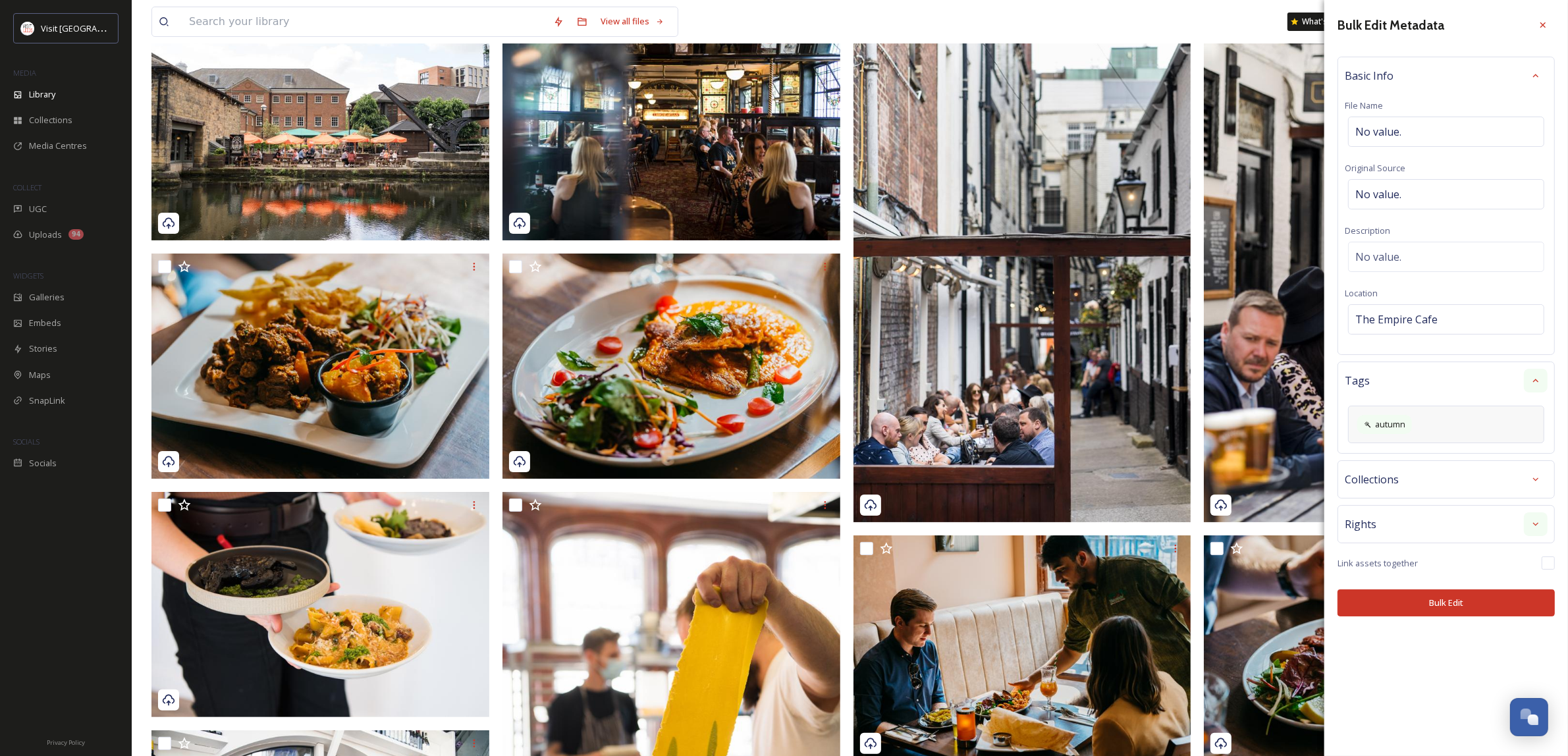
click at [1527, 527] on div at bounding box center [1535, 524] width 24 height 24
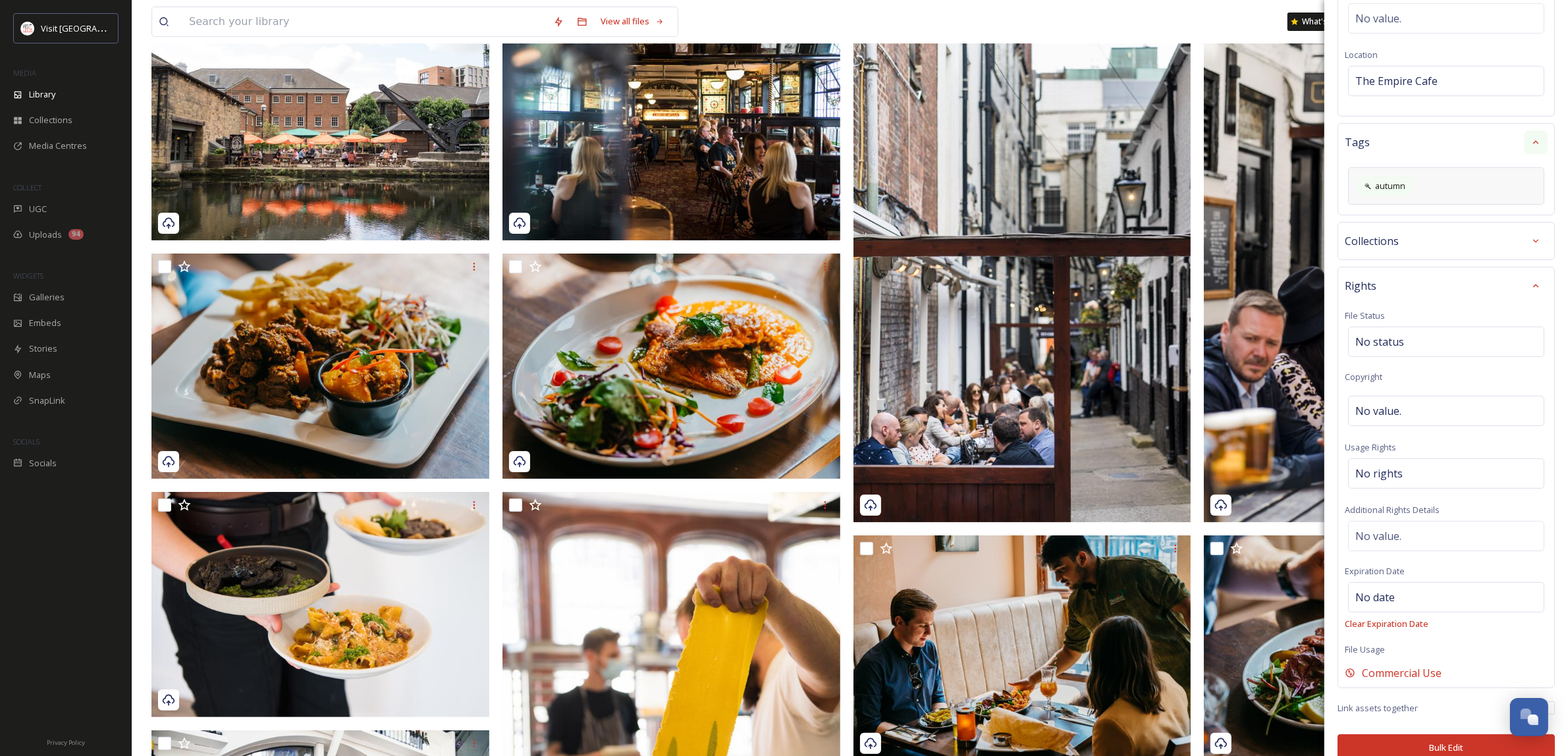
scroll to position [262, 0]
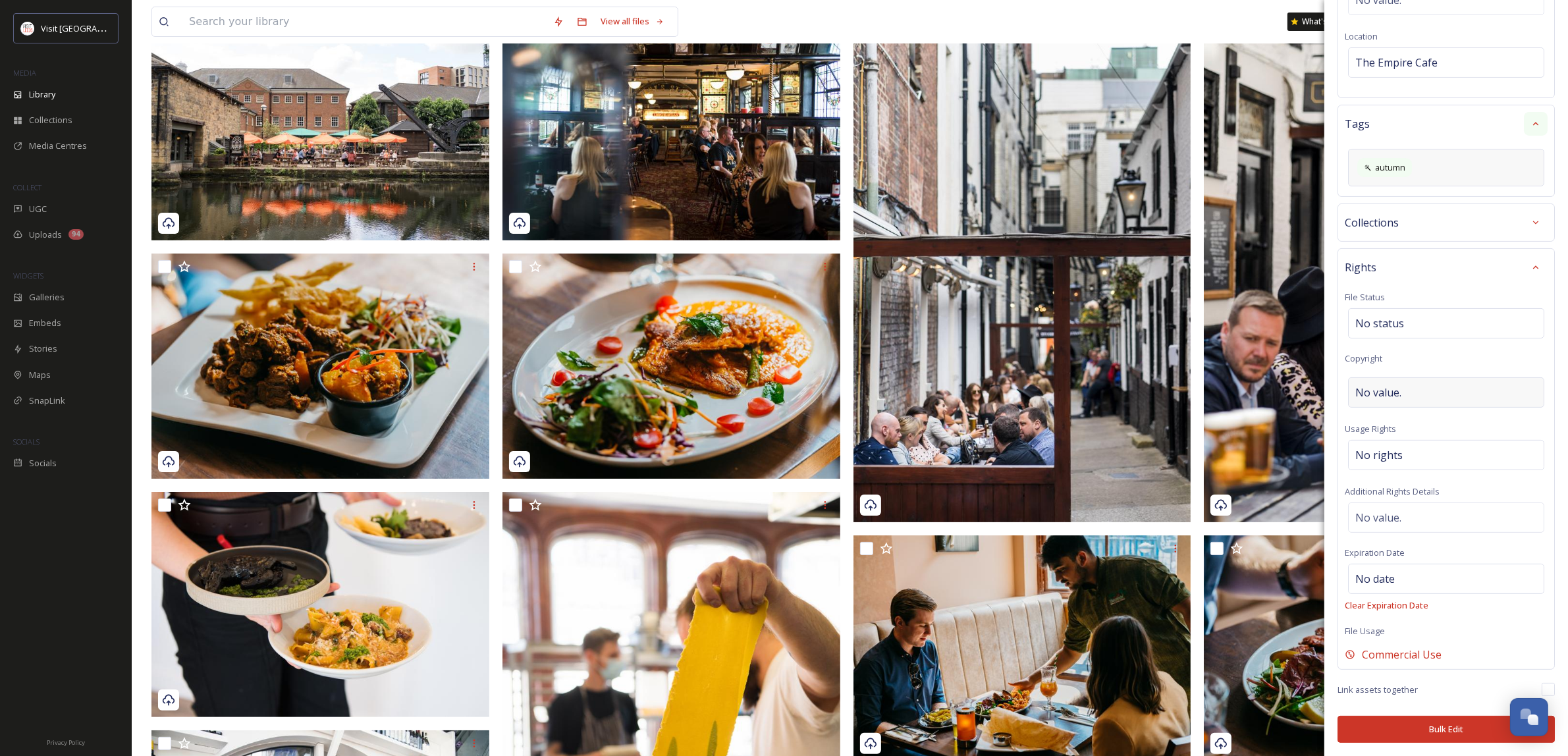
click at [1409, 391] on div "No value." at bounding box center [1446, 392] width 196 height 30
type input "credit Empire Cafe - exterior portrait - c [PERSON_NAME] for Visit [GEOGRAPHIC_…"
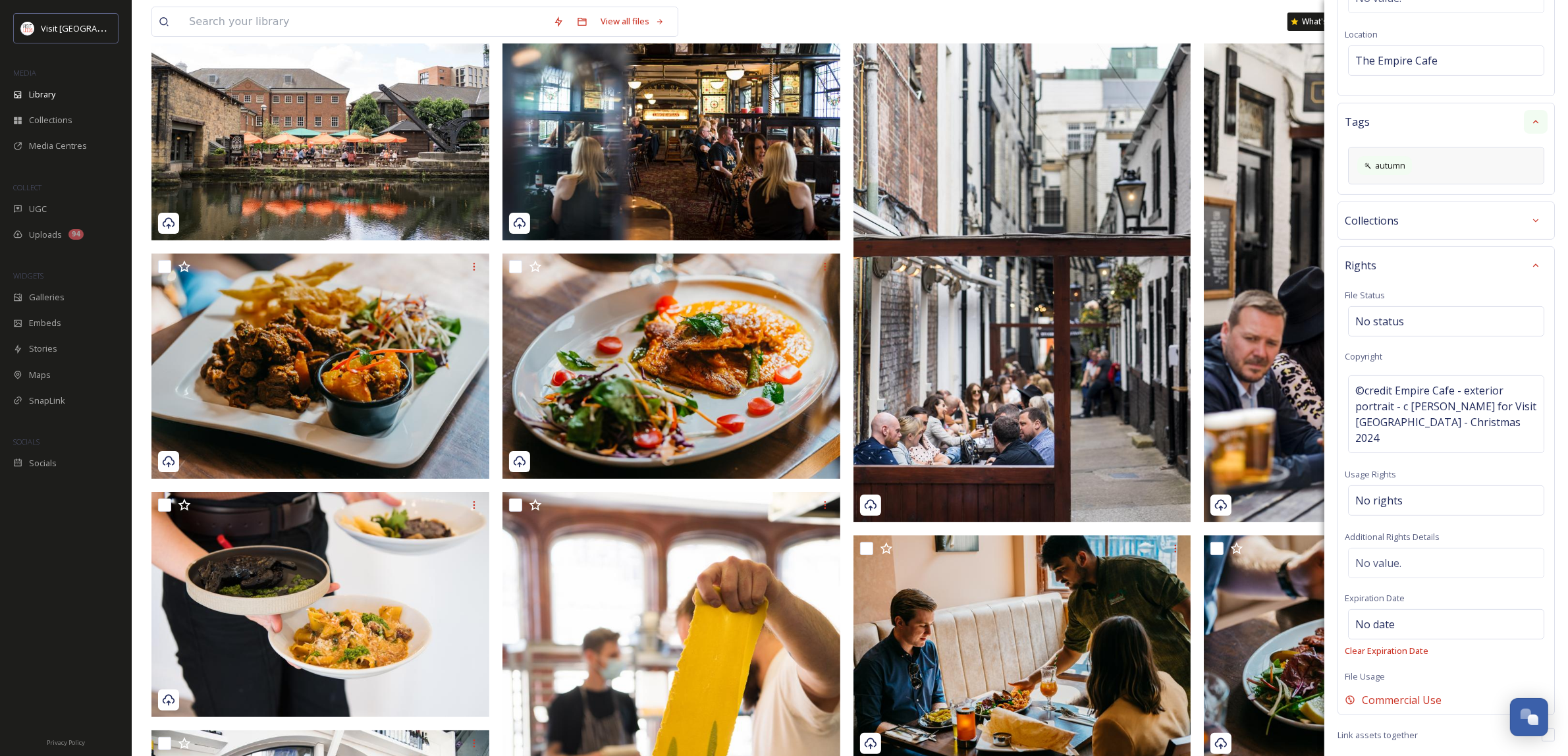
click at [1422, 371] on div "Rights File Status No status Copyright ©credit Empire Cafe - exterior portrait …" at bounding box center [1446, 481] width 217 height 469
click at [1434, 408] on span "©credit Empire Cafe - exterior portrait - c [PERSON_NAME] for Visit [GEOGRAPHIC…" at bounding box center [1446, 415] width 182 height 64
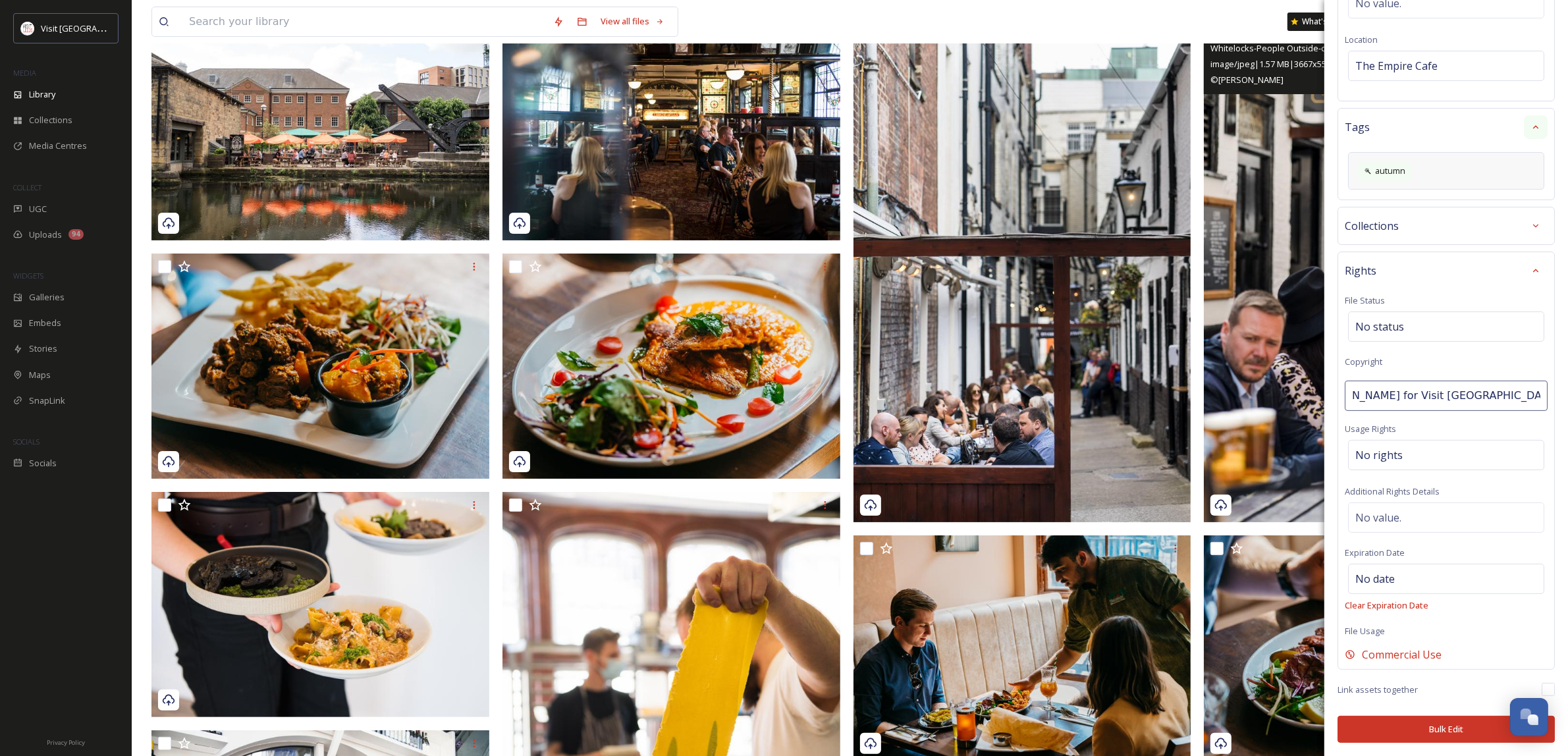
scroll to position [0, 0]
drag, startPoint x: 1532, startPoint y: 396, endPoint x: 1271, endPoint y: 390, distance: 261.1
click at [1430, 385] on input "credit Empire Cafe - exterior portrait - c [PERSON_NAME] for Visit [GEOGRAPHIC_…" at bounding box center [1446, 396] width 203 height 30
click at [1411, 389] on input "credit Empire Cafe - exterior portrait - c [PERSON_NAME] for Visit [GEOGRAPHIC_…" at bounding box center [1446, 396] width 203 height 30
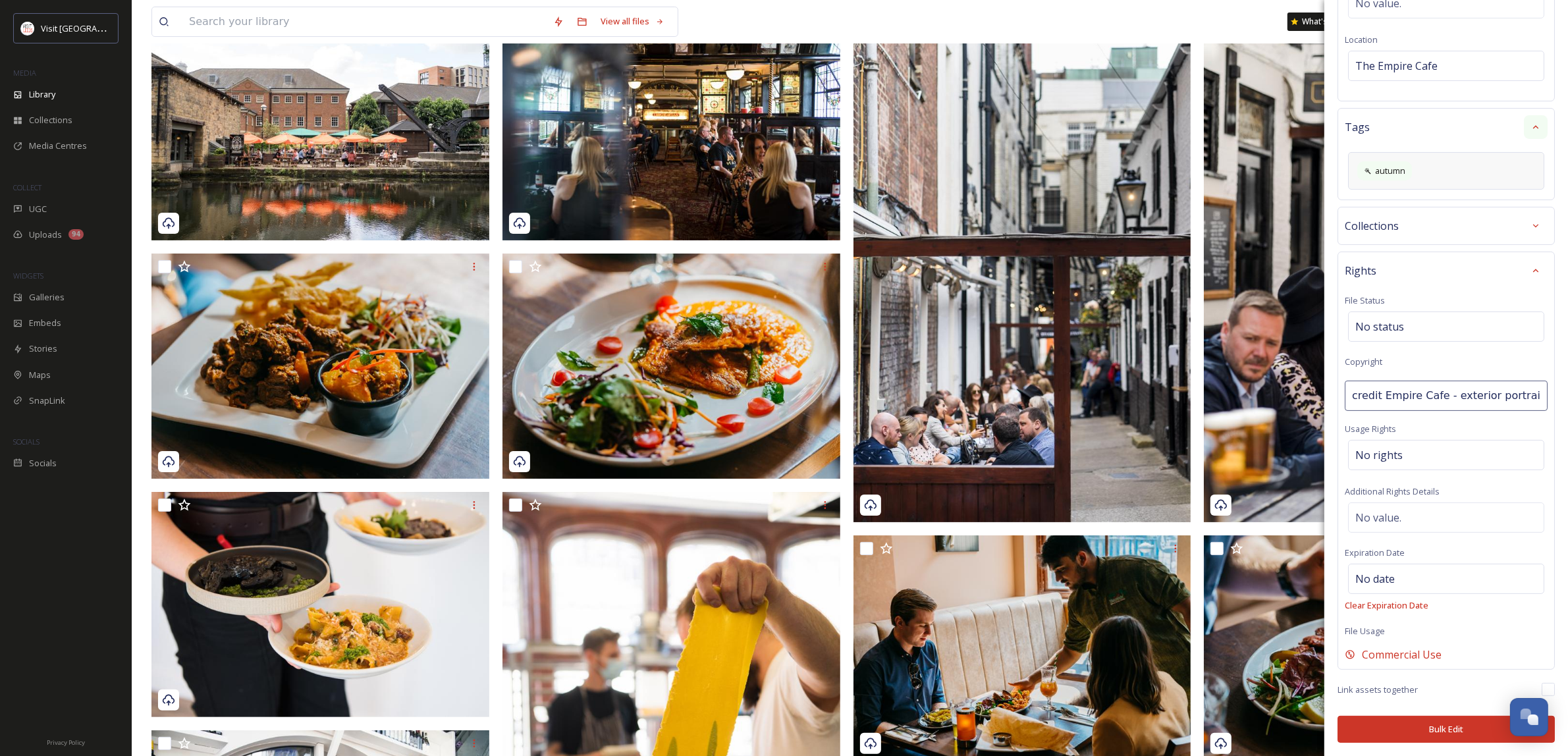
click at [1439, 394] on input "credit Empire Cafe - exterior portrait - c [PERSON_NAME] for Visit [GEOGRAPHIC_…" at bounding box center [1446, 396] width 203 height 30
drag, startPoint x: 1381, startPoint y: 396, endPoint x: 1439, endPoint y: 404, distance: 58.5
click at [1439, 404] on input "credit Empire Cafe - exterior portrait - c [PERSON_NAME] for Visit [GEOGRAPHIC_…" at bounding box center [1446, 396] width 203 height 30
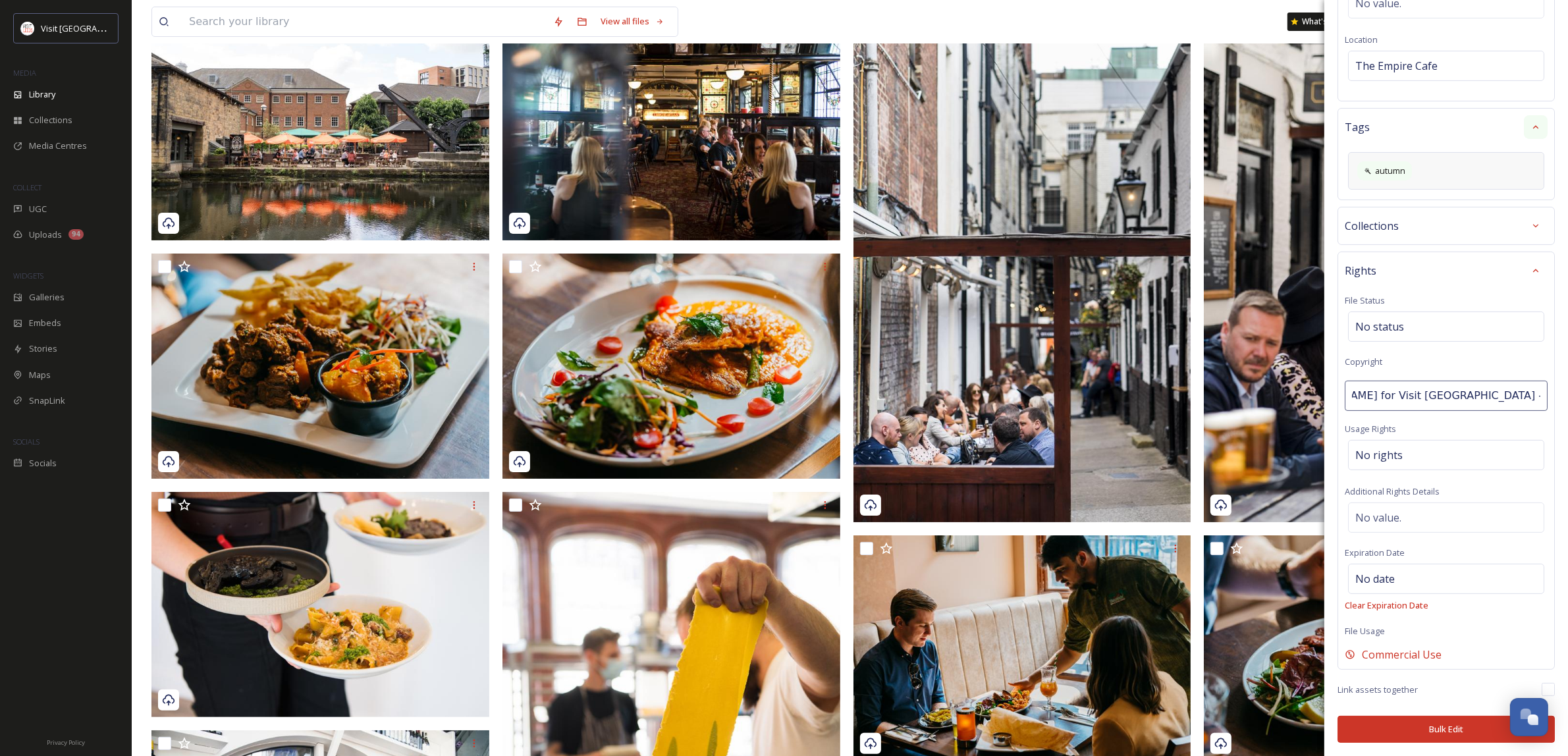
drag, startPoint x: 1513, startPoint y: 394, endPoint x: 1573, endPoint y: 396, distance: 60.0
type input "credit [PERSON_NAME] for Visit [GEOGRAPHIC_DATA]"
drag, startPoint x: 1528, startPoint y: 394, endPoint x: 1294, endPoint y: 399, distance: 234.1
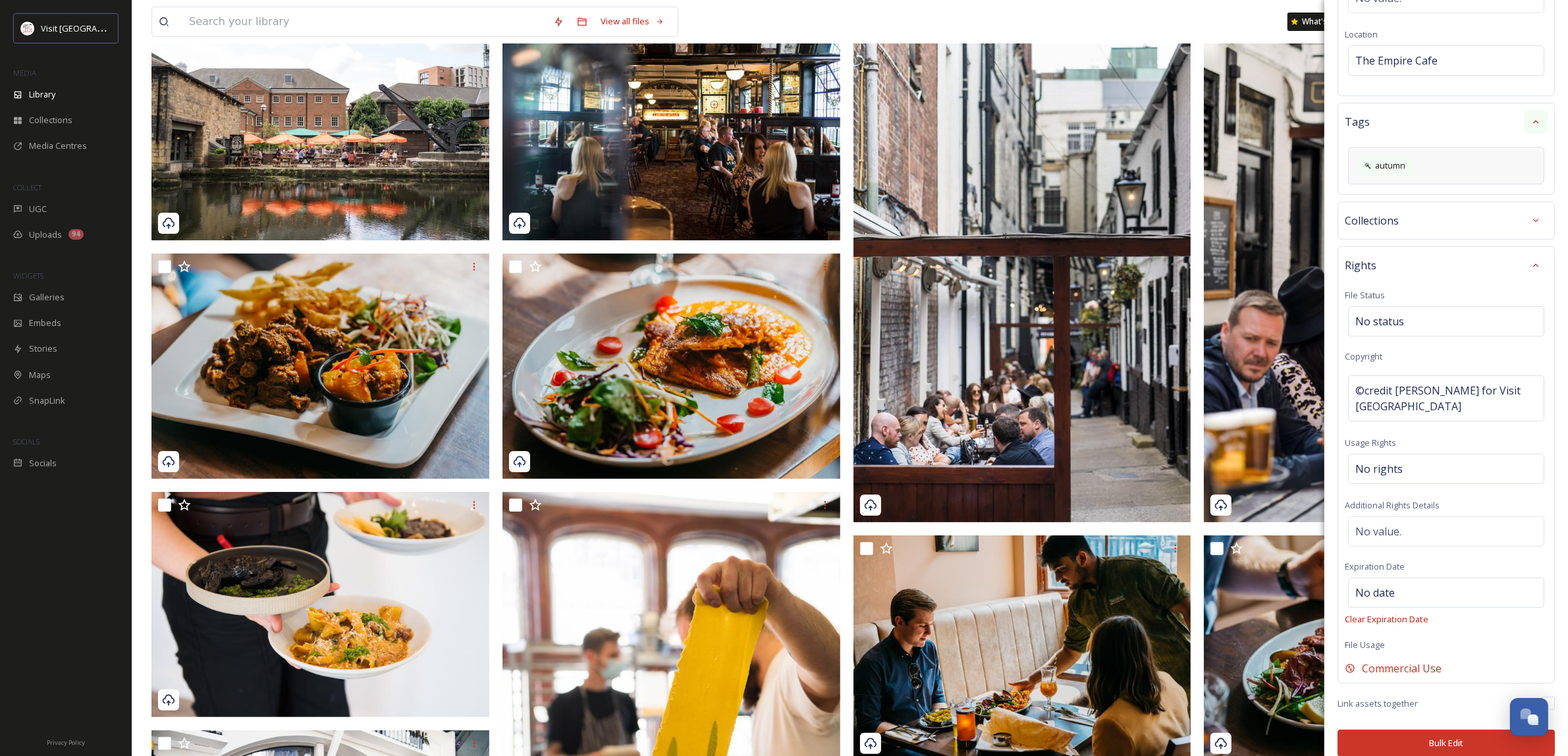
click at [1445, 420] on div "Rights File Status No status Copyright ©credit [PERSON_NAME] for Visit [GEOGRAP…" at bounding box center [1446, 465] width 217 height 438
click at [1417, 396] on span "©credit [PERSON_NAME] for Visit [GEOGRAPHIC_DATA]" at bounding box center [1446, 398] width 182 height 32
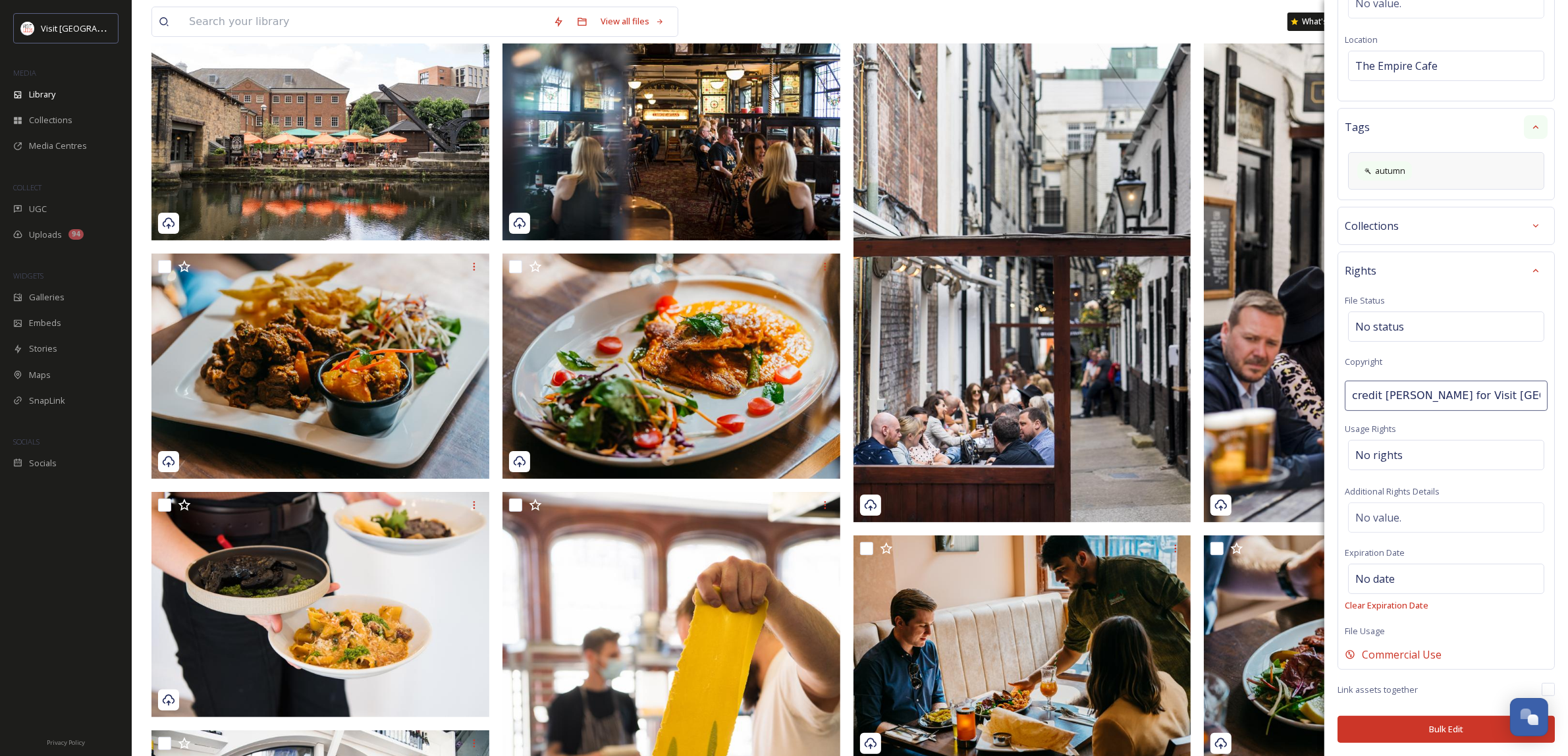
scroll to position [0, 14]
click at [1364, 396] on input "credit [PERSON_NAME] for Visit [GEOGRAPHIC_DATA]" at bounding box center [1446, 396] width 203 height 30
type input "[PERSON_NAME] for Visit [GEOGRAPHIC_DATA]"
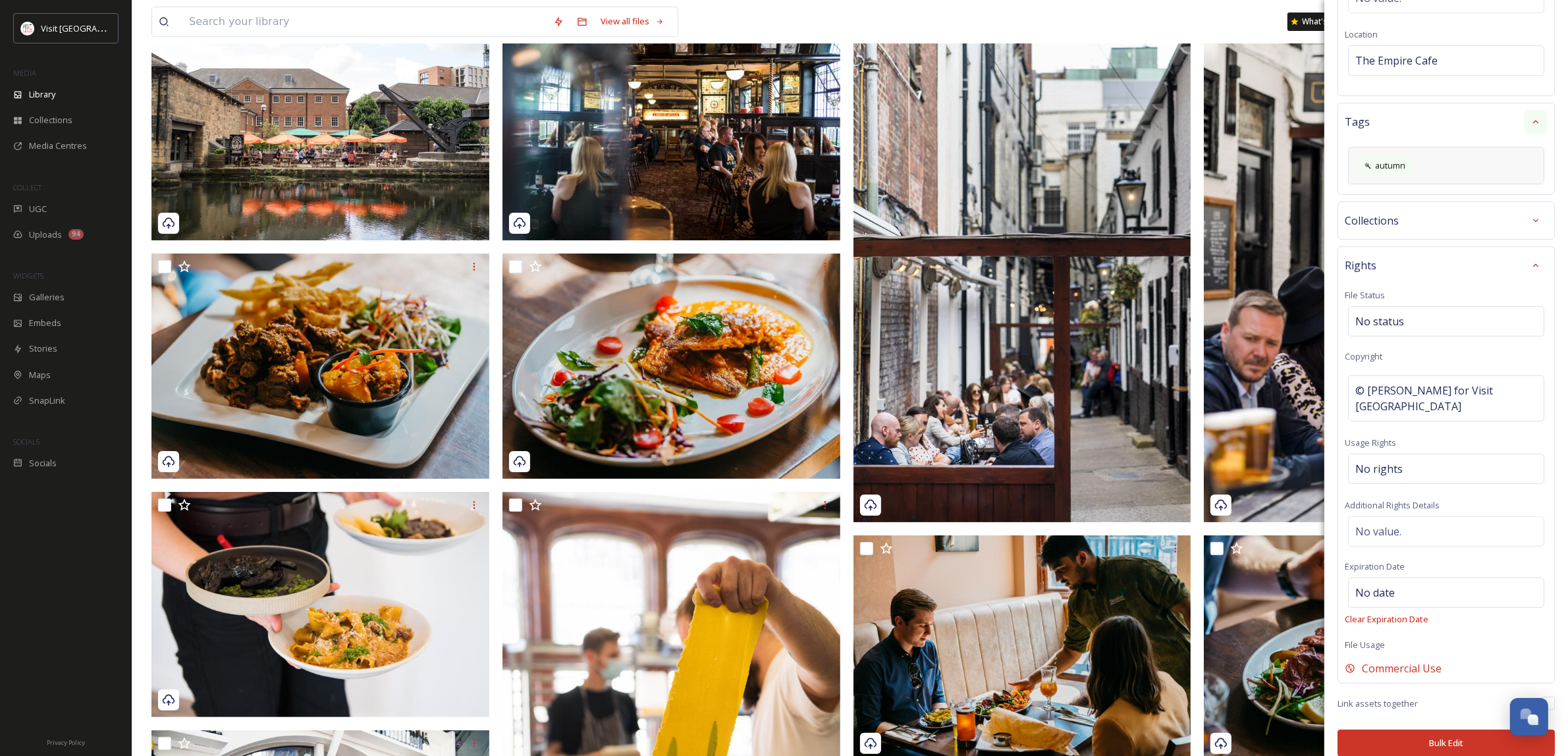
click at [1417, 417] on div "Rights File Status No status Copyright © [PERSON_NAME] for Visit [GEOGRAPHIC_DA…" at bounding box center [1446, 465] width 217 height 438
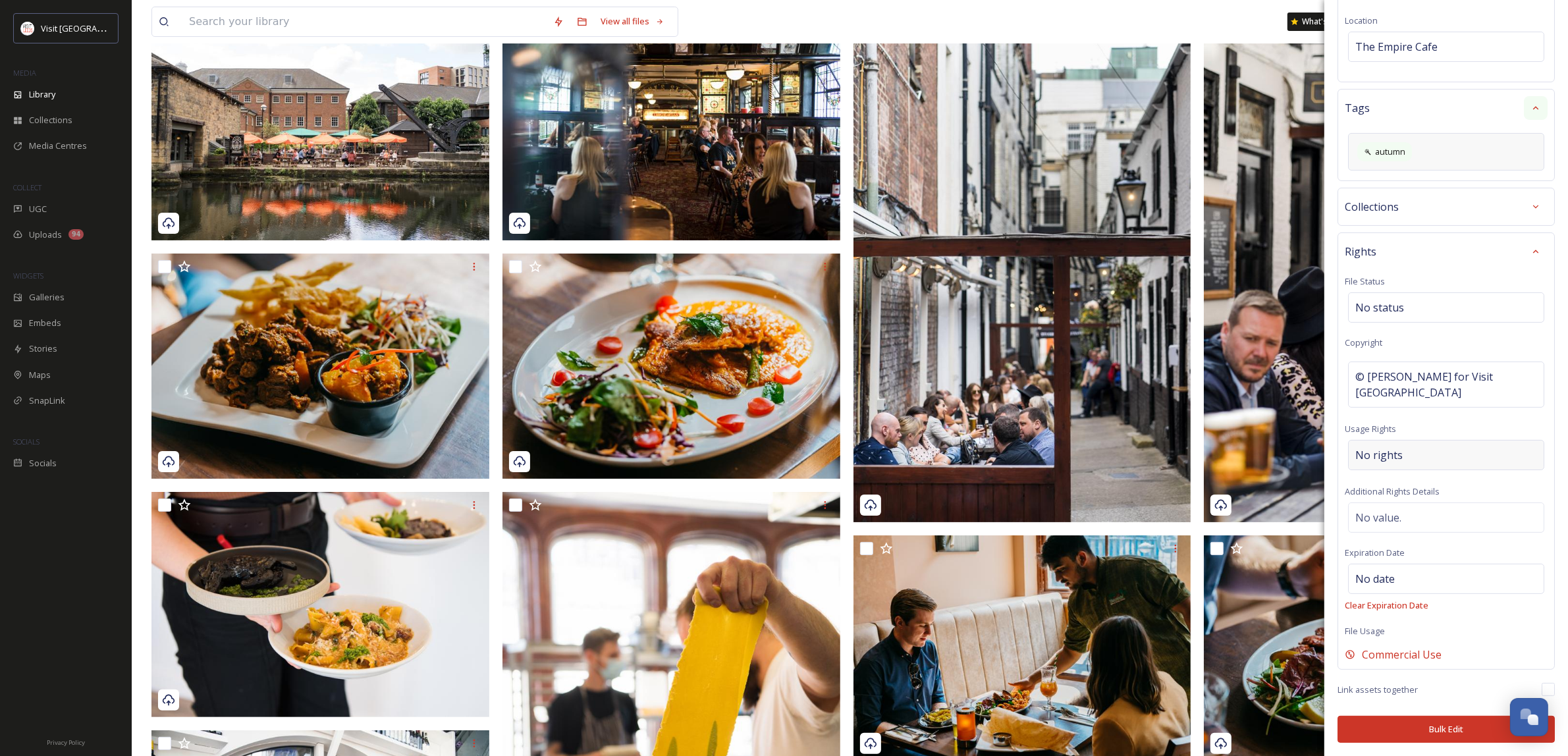
click at [1440, 448] on div "No rights" at bounding box center [1446, 455] width 196 height 30
click at [1450, 461] on input at bounding box center [1424, 453] width 145 height 29
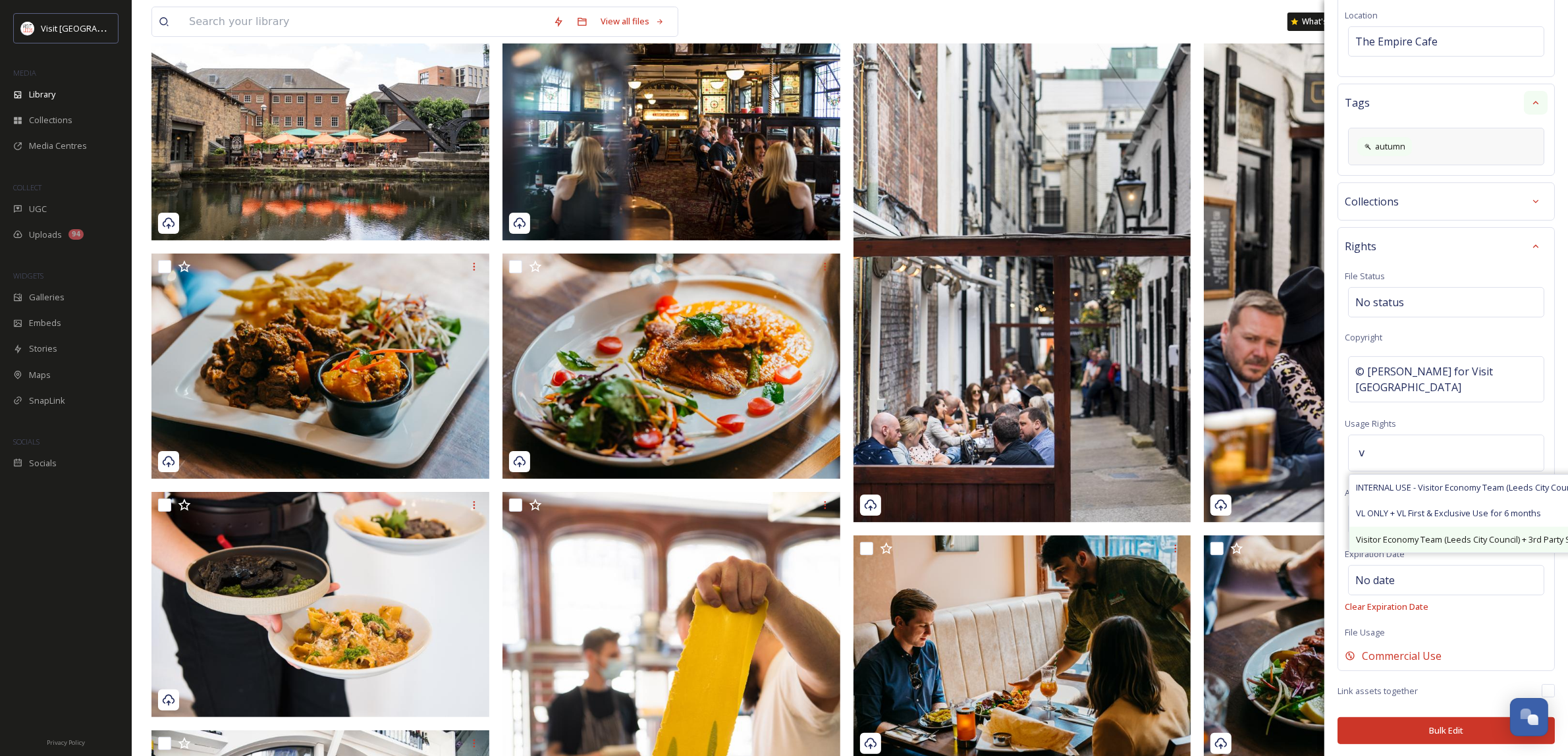
type input "v"
click at [1459, 535] on div "Visitor Economy Team (Leeds City Council) + 3rd Party Sharing, Attribution Appr…" at bounding box center [1550, 540] width 402 height 26
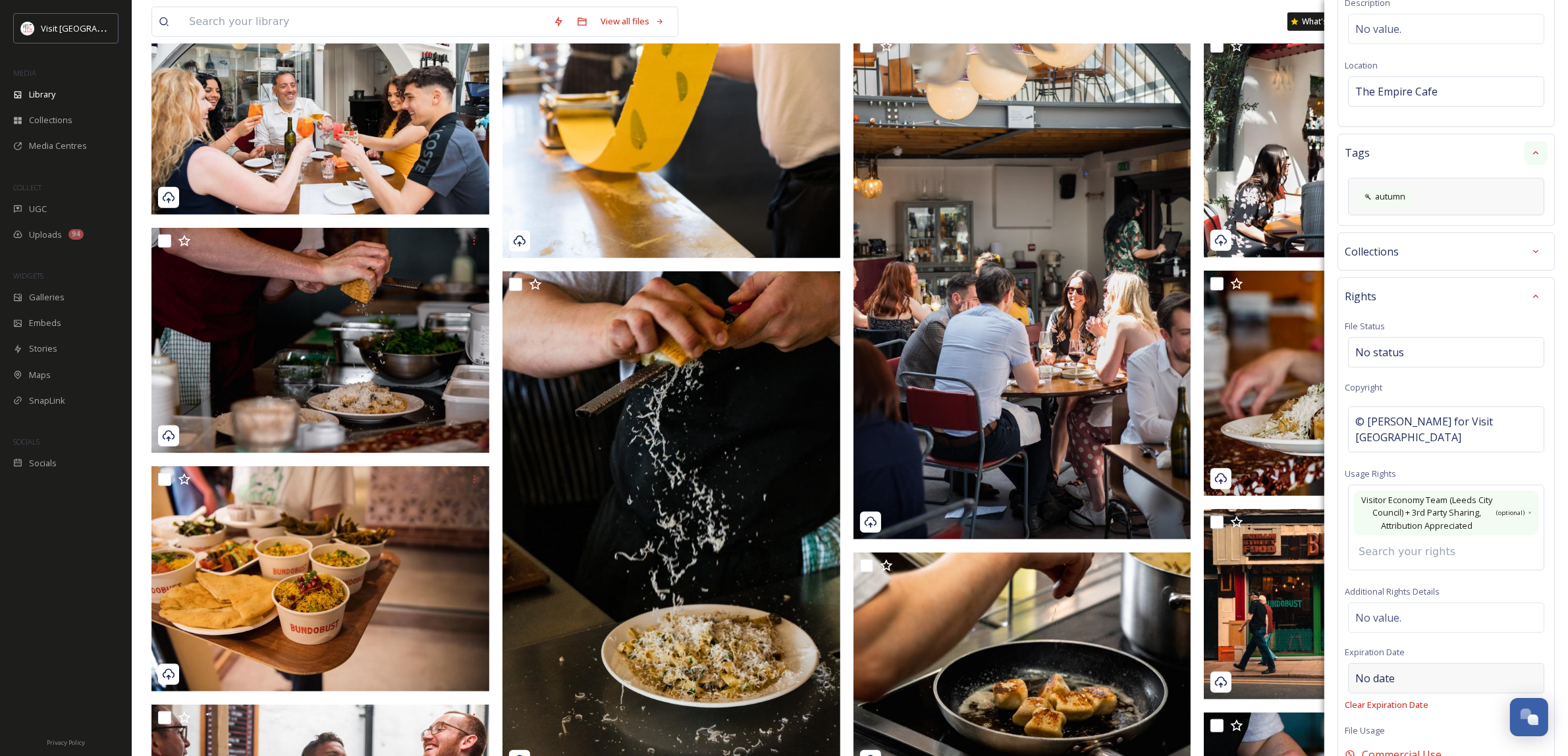
scroll to position [346, 0]
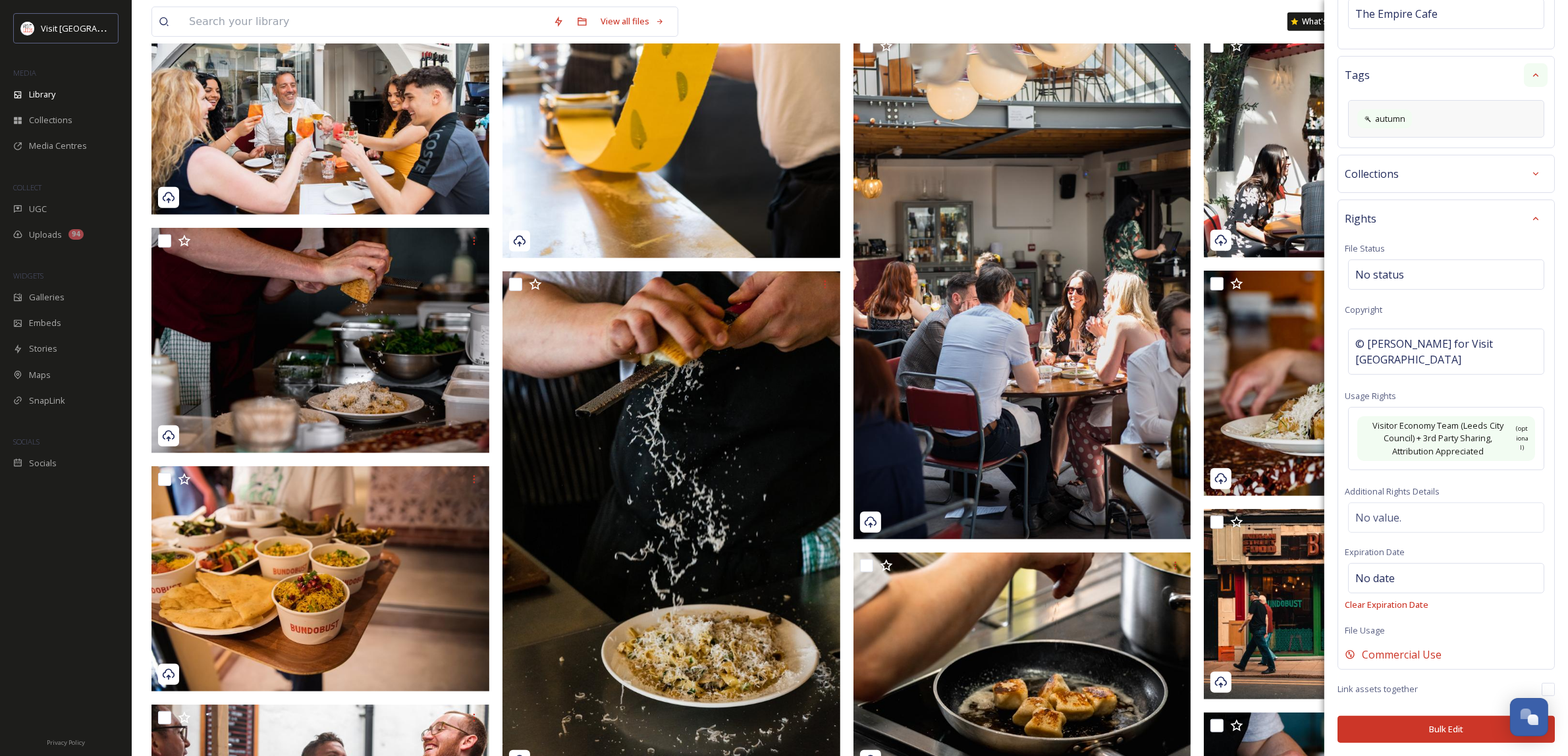
click at [1452, 722] on button "Bulk Edit" at bounding box center [1446, 730] width 217 height 27
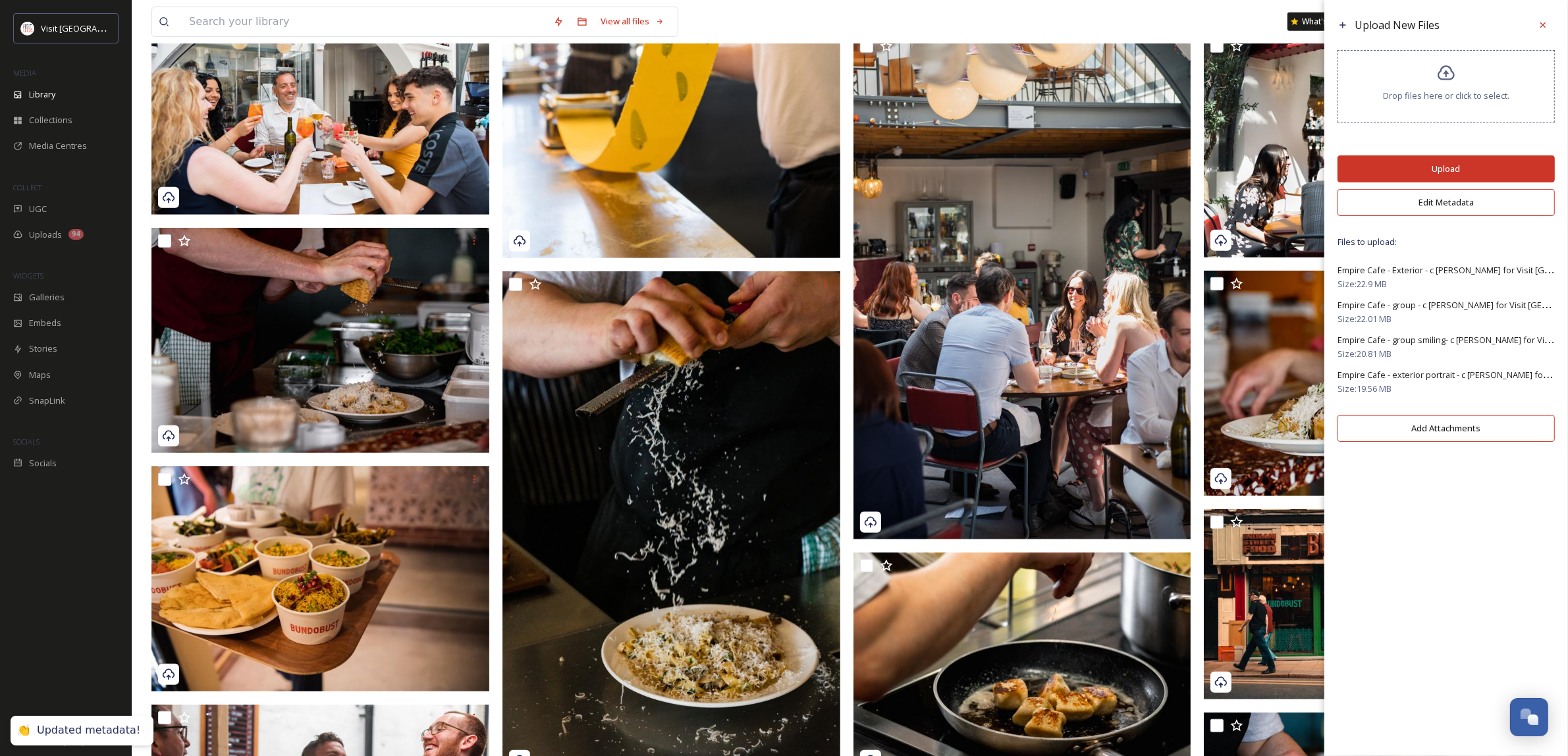
click at [1427, 158] on button "Upload" at bounding box center [1446, 169] width 217 height 27
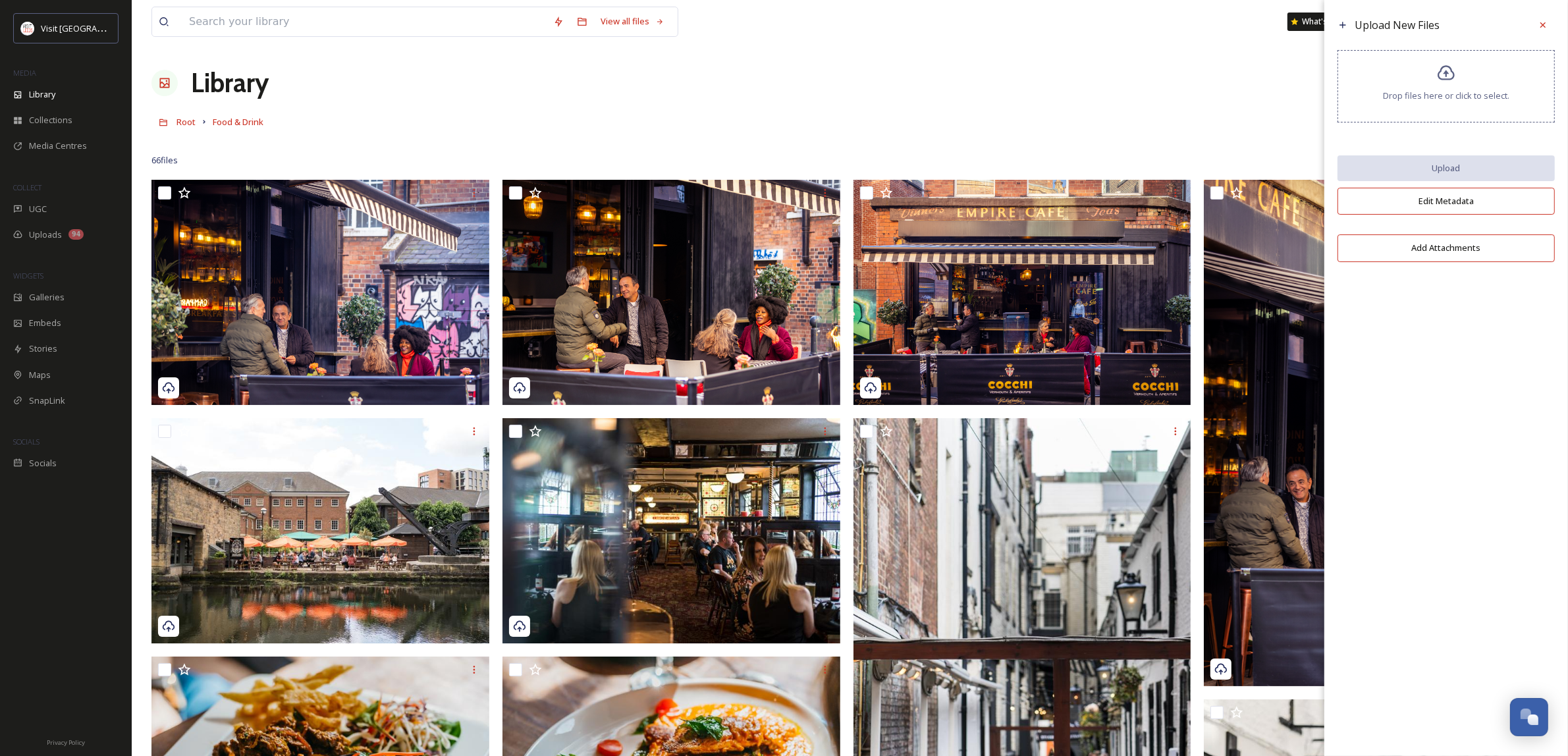
click at [633, 88] on div "Library Organise New" at bounding box center [850, 83] width 1396 height 39
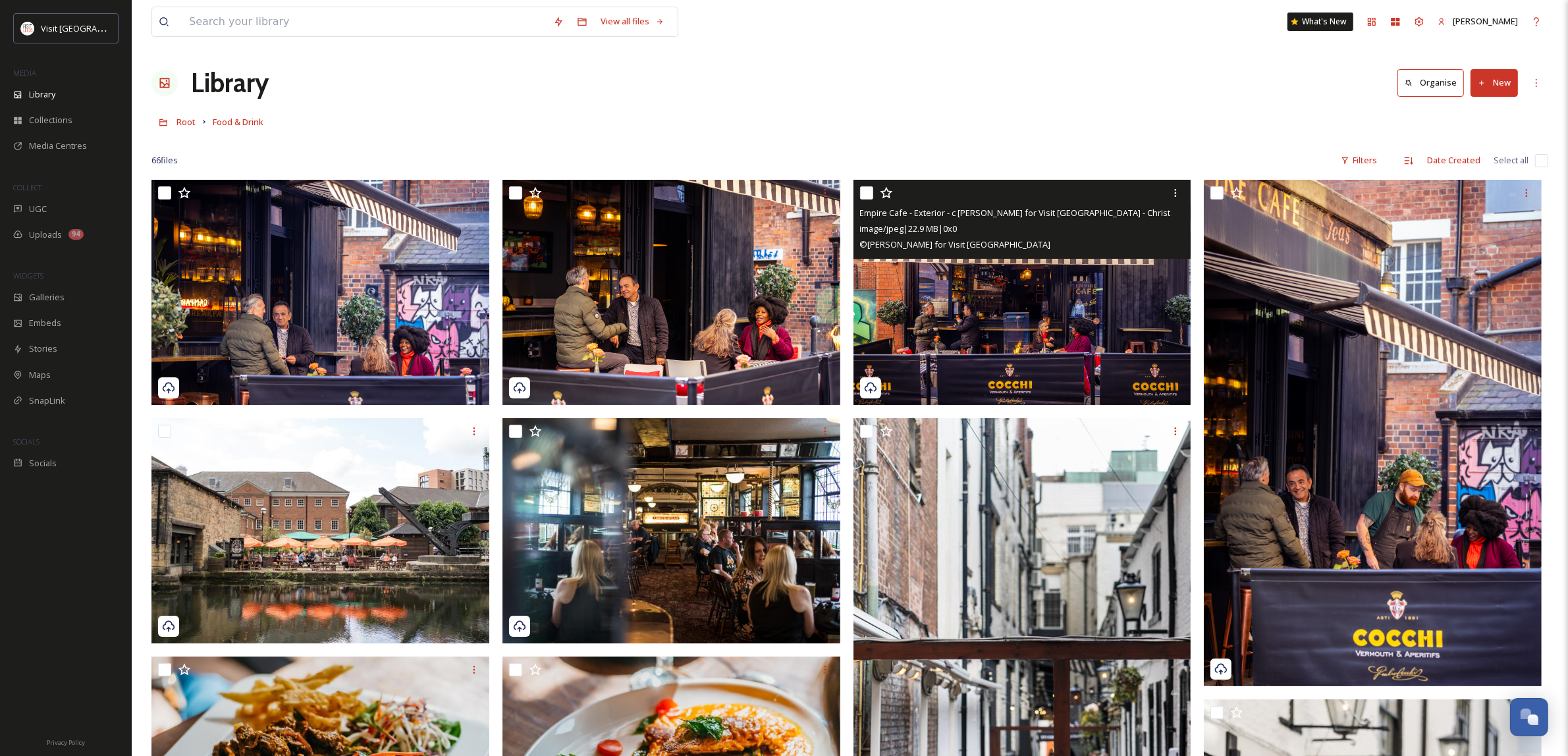
click at [1131, 301] on img at bounding box center [1023, 292] width 338 height 225
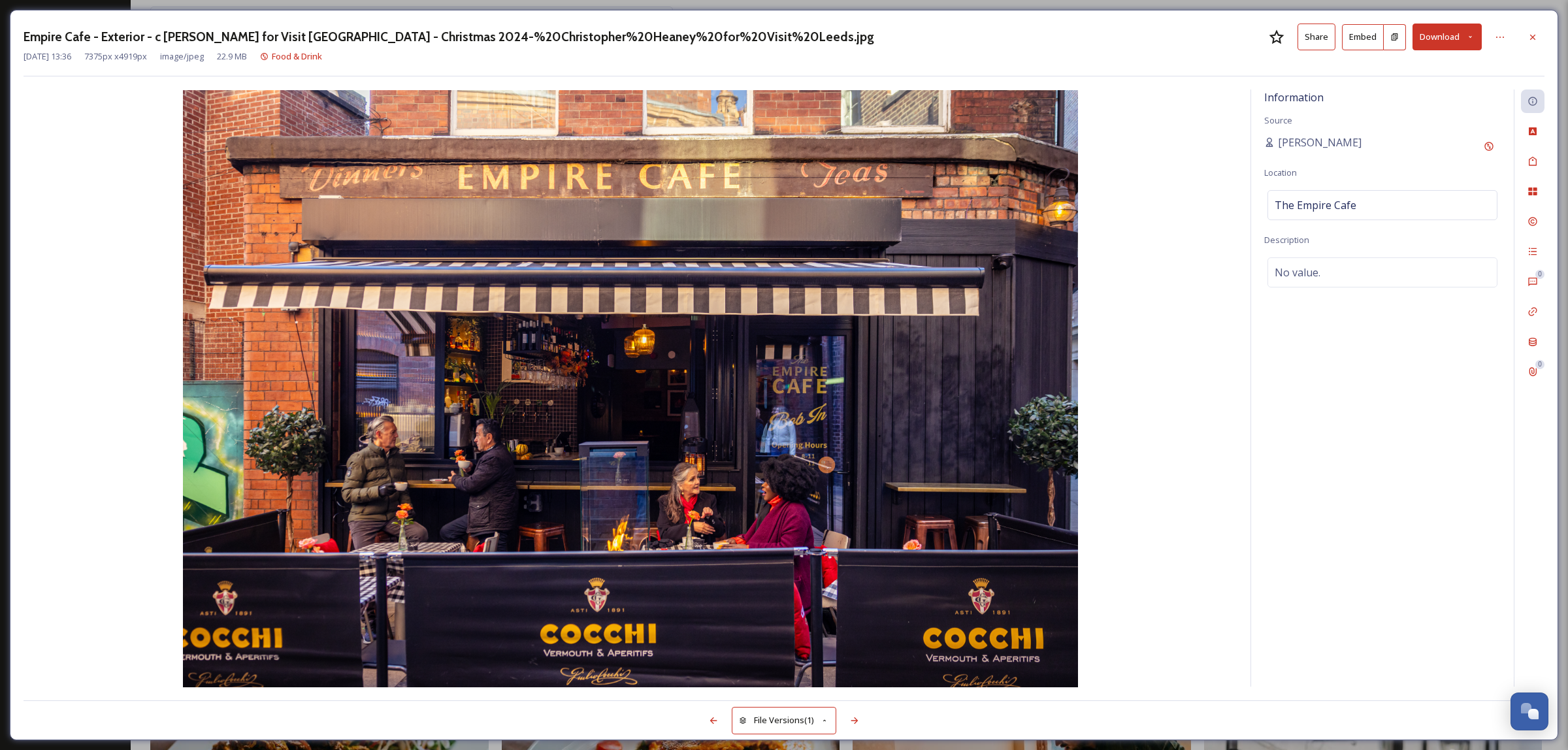
click at [769, 38] on h3 "Empire Cafe - Exterior - c [PERSON_NAME] for Visit [GEOGRAPHIC_DATA] - Christma…" at bounding box center [449, 37] width 850 height 19
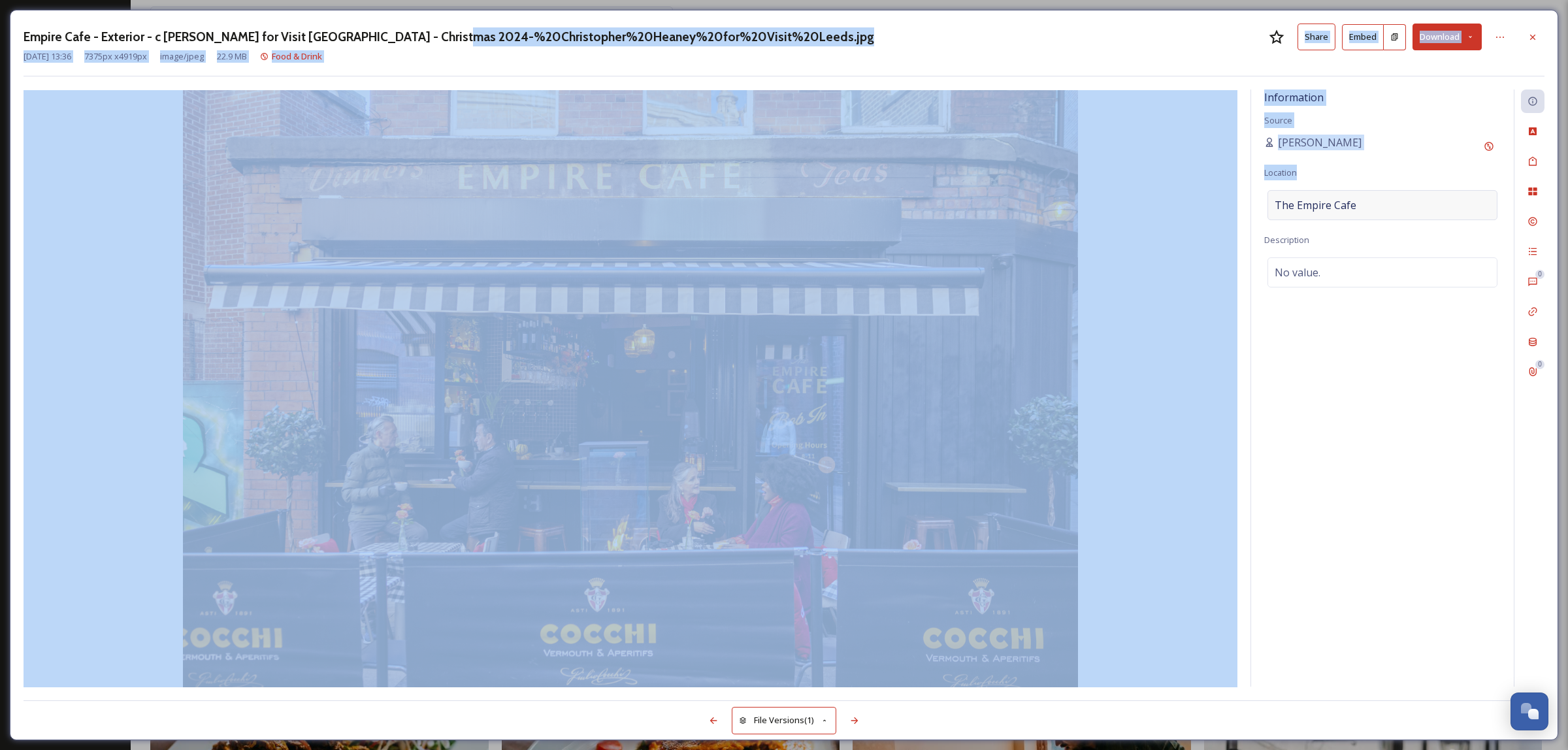
drag, startPoint x: 437, startPoint y: 34, endPoint x: 1445, endPoint y: 206, distance: 1022.6
click at [1448, 184] on div "Empire Cafe - Exterior - c [PERSON_NAME] for Visit [GEOGRAPHIC_DATA] - Christma…" at bounding box center [784, 375] width 1549 height 731
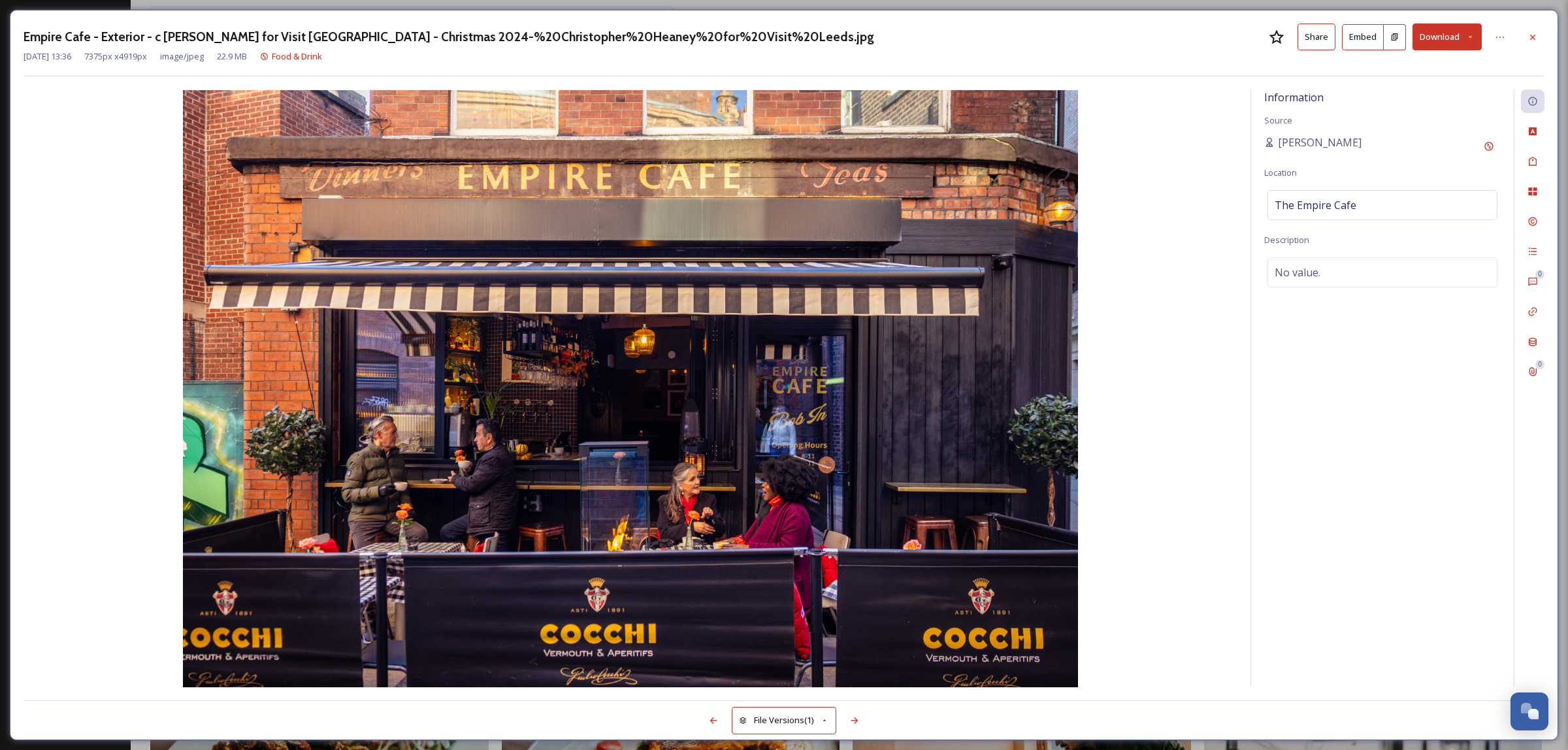
click at [1493, 426] on div "Information Source [PERSON_NAME] Location The [GEOGRAPHIC_DATA] Description No …" at bounding box center [1383, 388] width 263 height 597
click at [1533, 172] on div "Tags" at bounding box center [1532, 161] width 23 height 23
click at [1504, 41] on icon at bounding box center [1500, 38] width 11 height 11
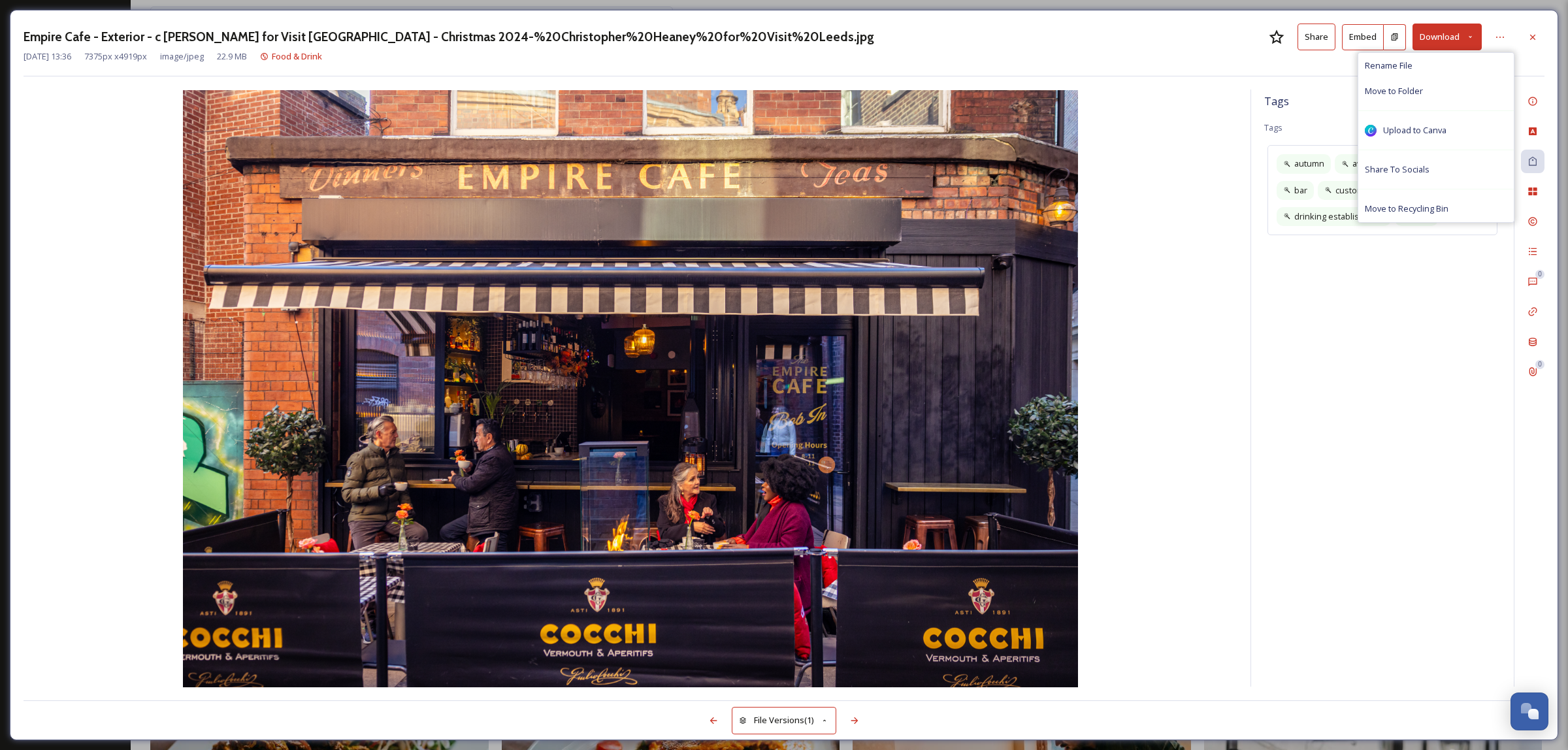
click at [165, 40] on h3 "Empire Cafe - Exterior - c [PERSON_NAME] for Visit [GEOGRAPHIC_DATA] - Christma…" at bounding box center [449, 37] width 850 height 19
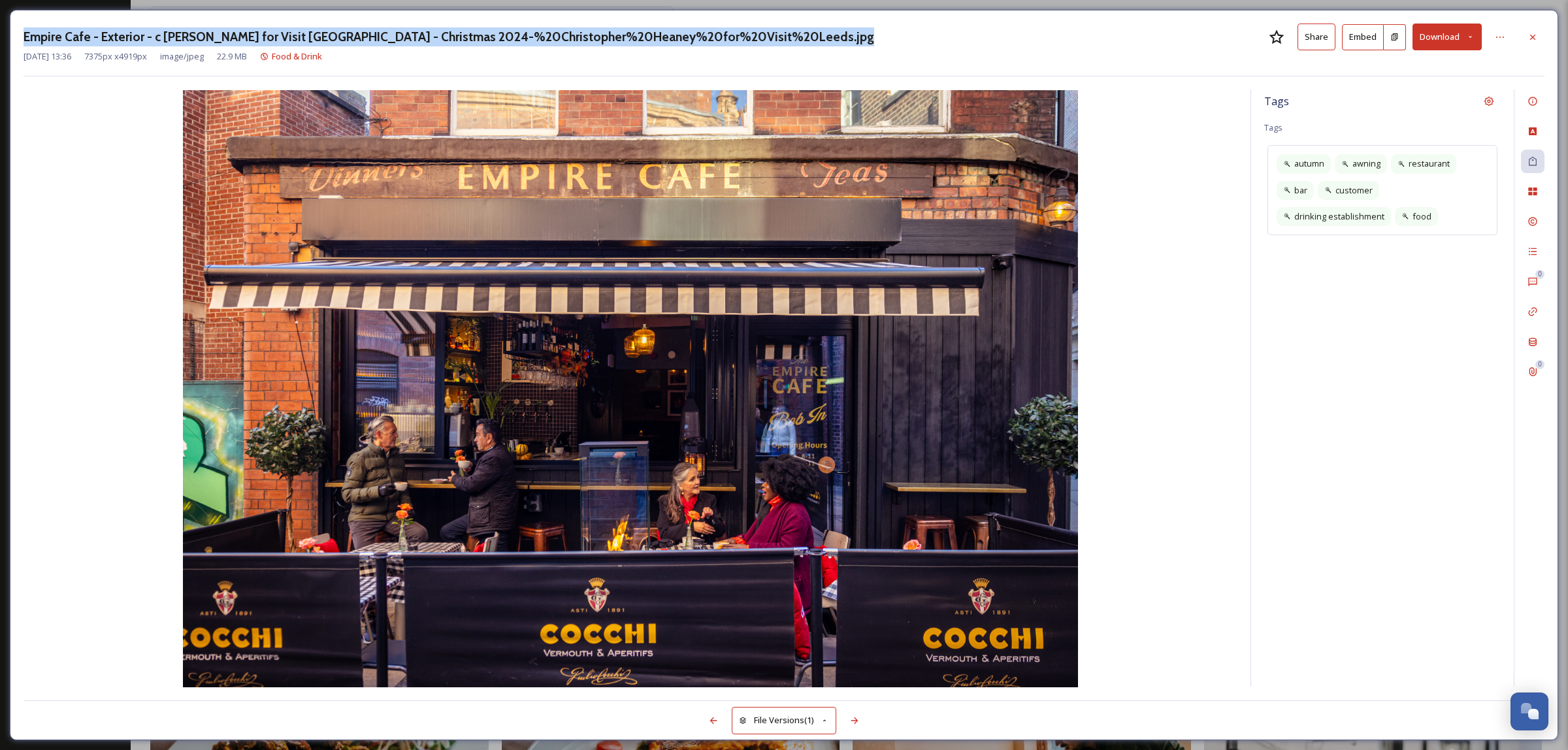
click at [165, 40] on h3 "Empire Cafe - Exterior - c [PERSON_NAME] for Visit [GEOGRAPHIC_DATA] - Christma…" at bounding box center [449, 37] width 850 height 19
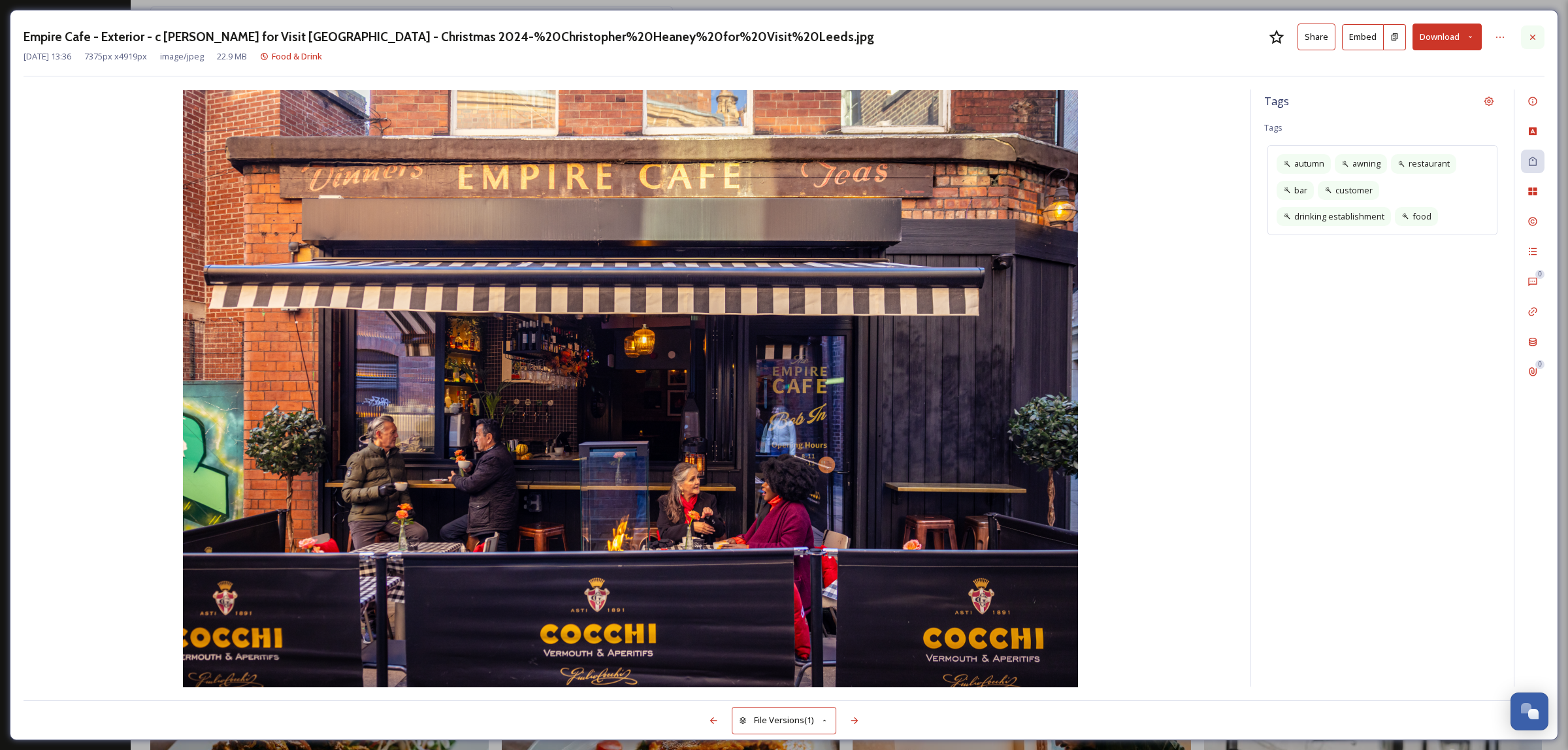
click at [1528, 31] on div at bounding box center [1532, 37] width 23 height 23
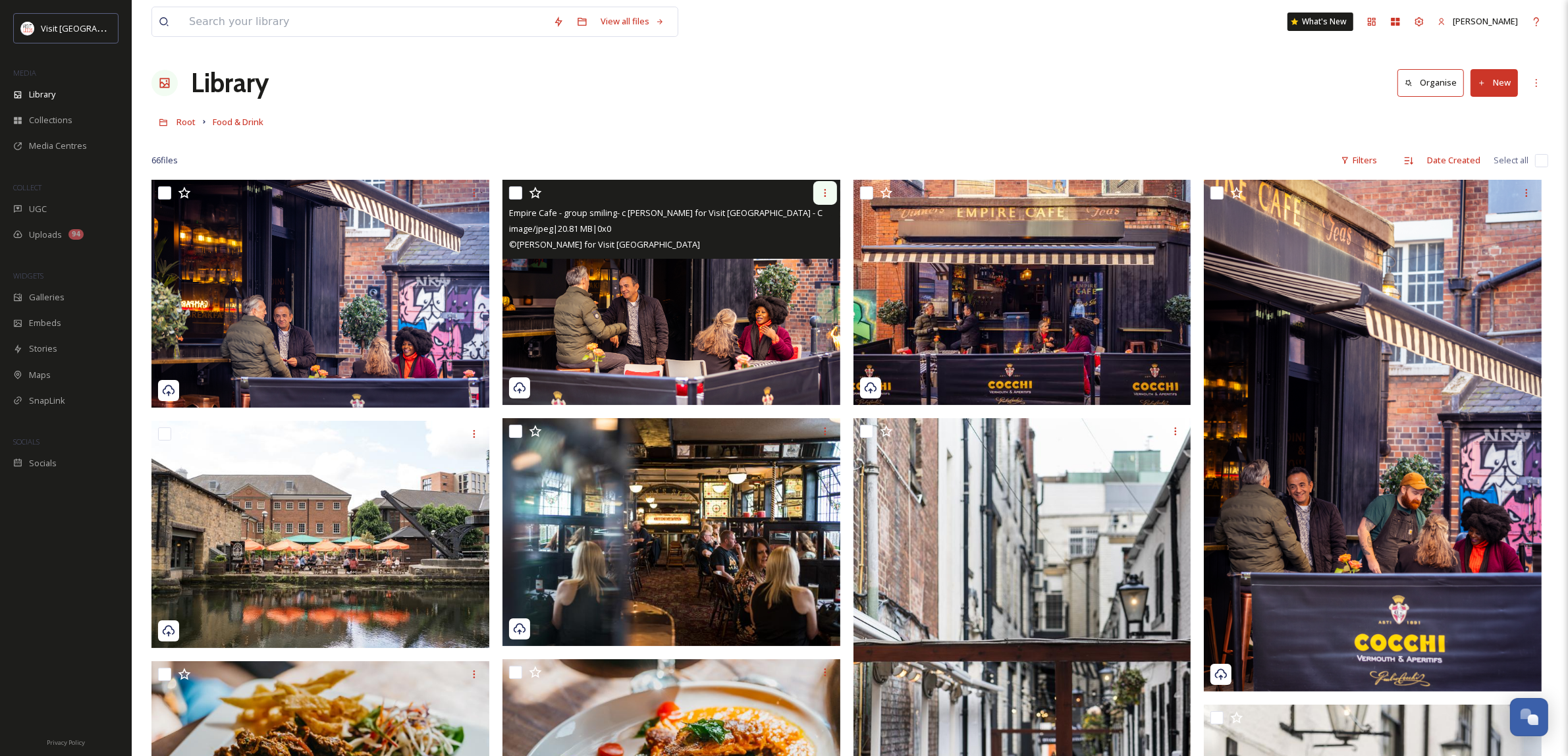
click at [822, 196] on icon at bounding box center [825, 193] width 11 height 11
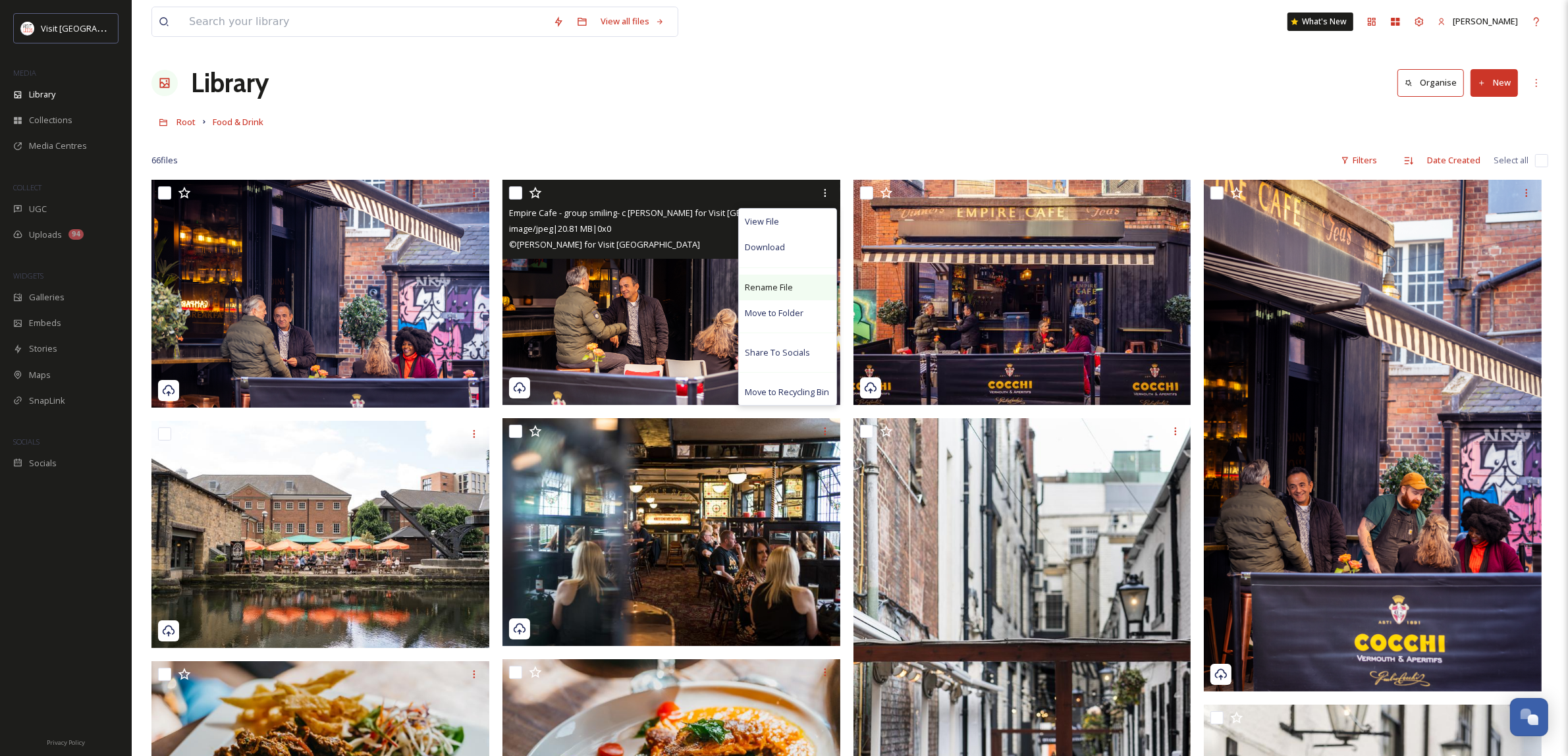
click at [781, 294] on div "Rename File" at bounding box center [787, 287] width 97 height 26
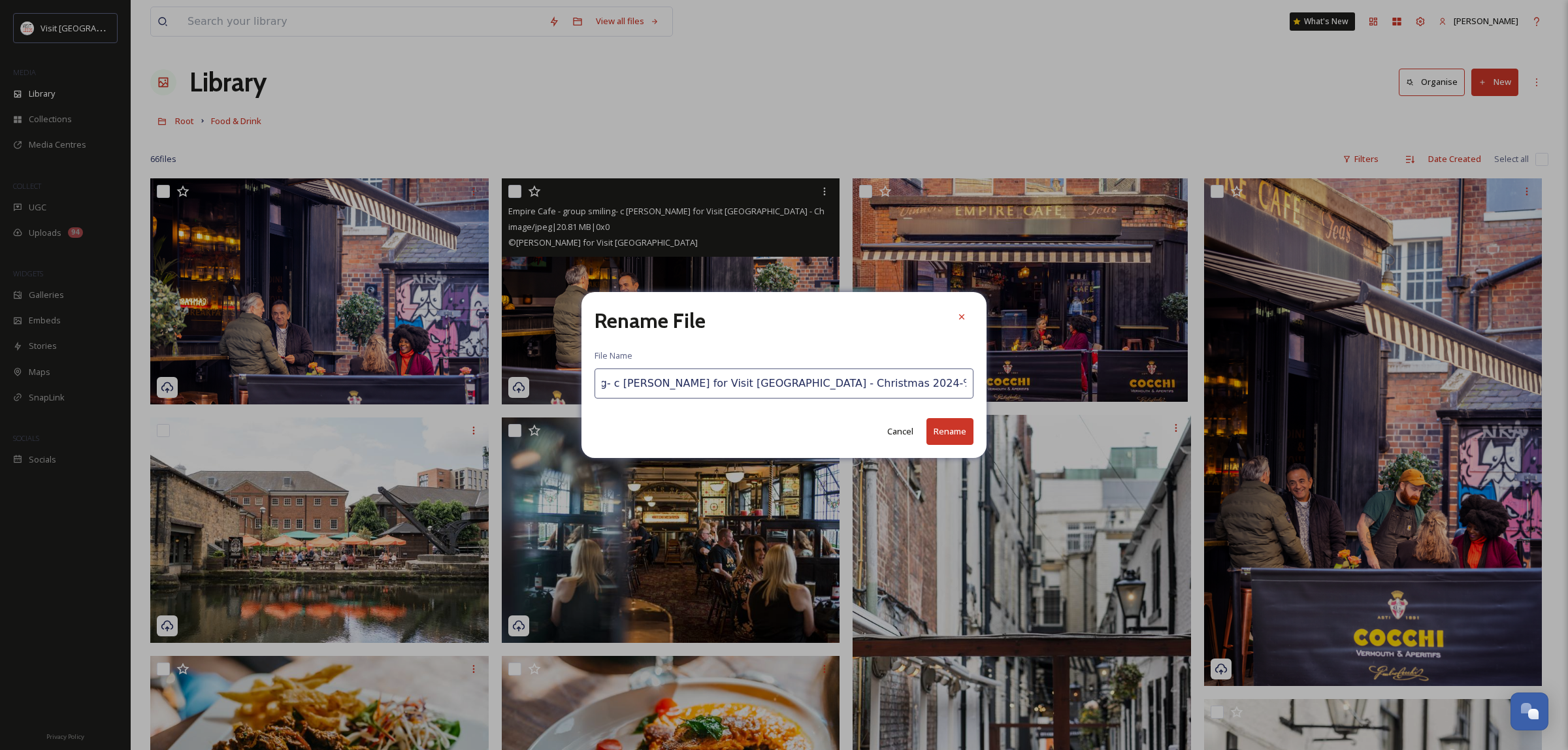
scroll to position [0, 288]
drag, startPoint x: 946, startPoint y: 384, endPoint x: 1015, endPoint y: 391, distance: 69.4
click at [1015, 391] on div "Rename File File Name Empire Cafe - group smiling- c [PERSON_NAME] for Visit [G…" at bounding box center [784, 375] width 1568 height 750
click at [826, 384] on input "Empire Cafe - group smiling- c [PERSON_NAME] for Visit [GEOGRAPHIC_DATA] - Chri…" at bounding box center [784, 383] width 379 height 30
drag, startPoint x: 699, startPoint y: 387, endPoint x: 949, endPoint y: 410, distance: 251.1
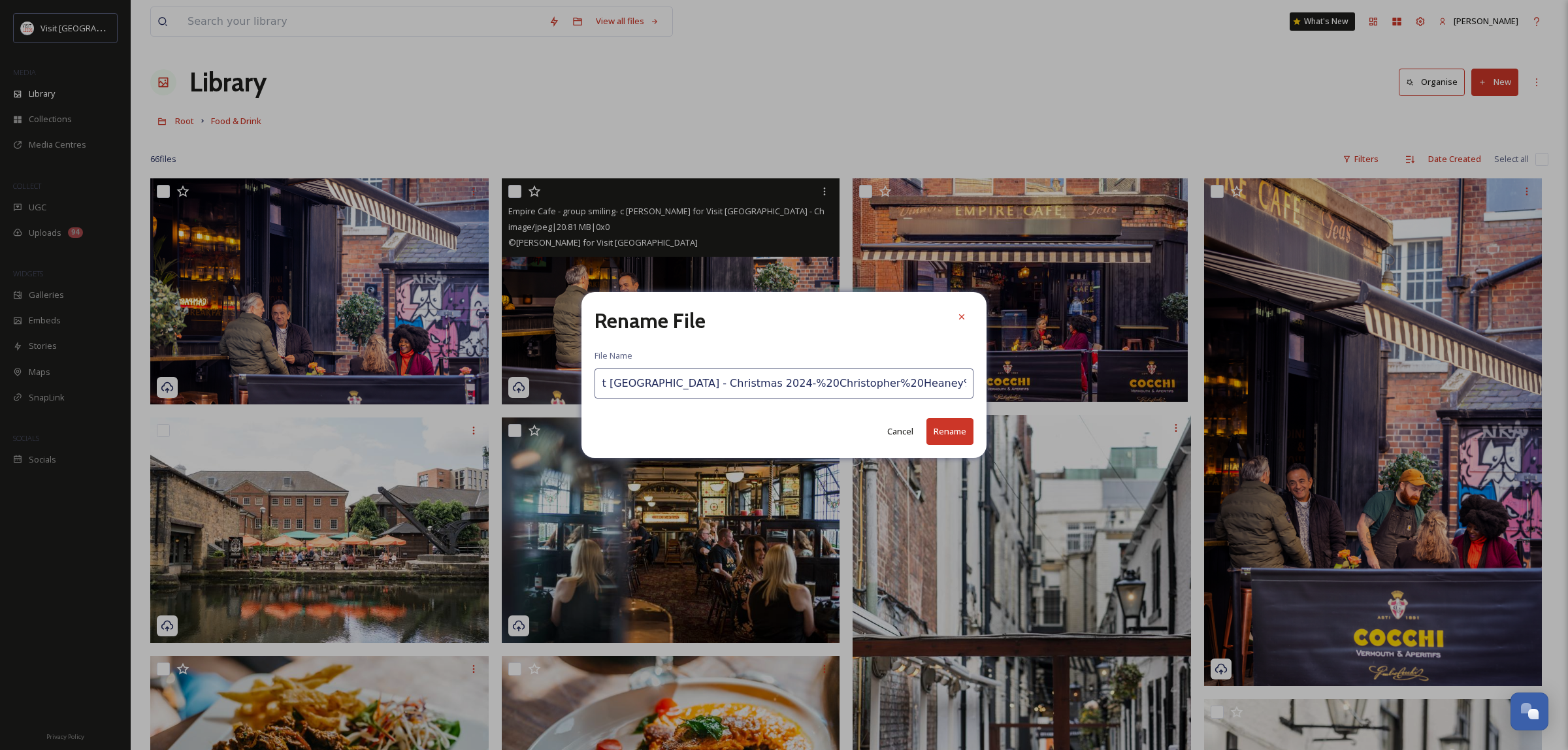
click at [949, 410] on div "Rename File File Name Empire Cafe - group smiling- c [PERSON_NAME] for Visit [G…" at bounding box center [784, 374] width 405 height 166
type input "Empire Cafe - group smiling- c [PERSON_NAME] for Visit [GEOGRAPHIC_DATA] - Chri…"
click at [952, 433] on button "Rename" at bounding box center [950, 431] width 47 height 27
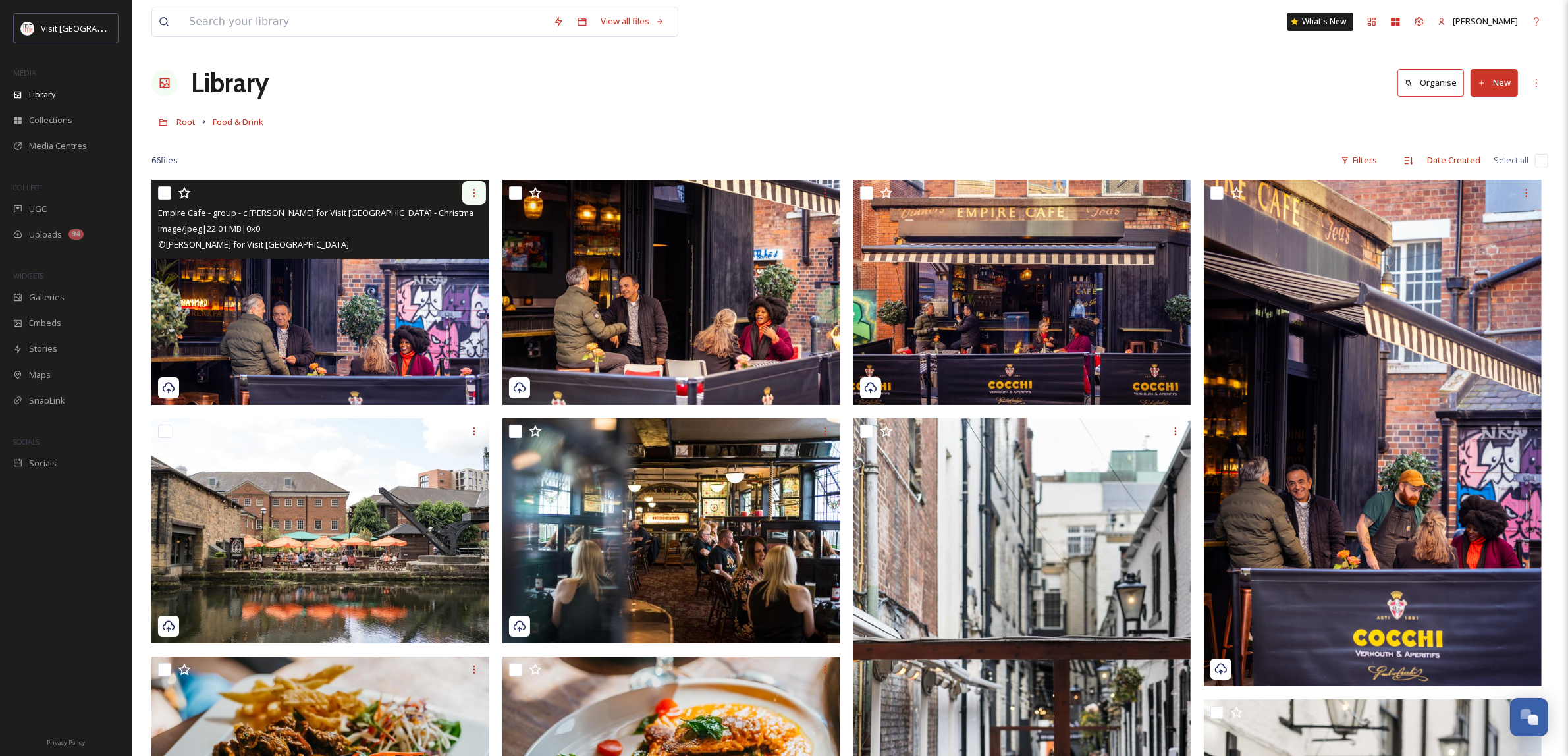
click at [471, 185] on div at bounding box center [474, 193] width 24 height 24
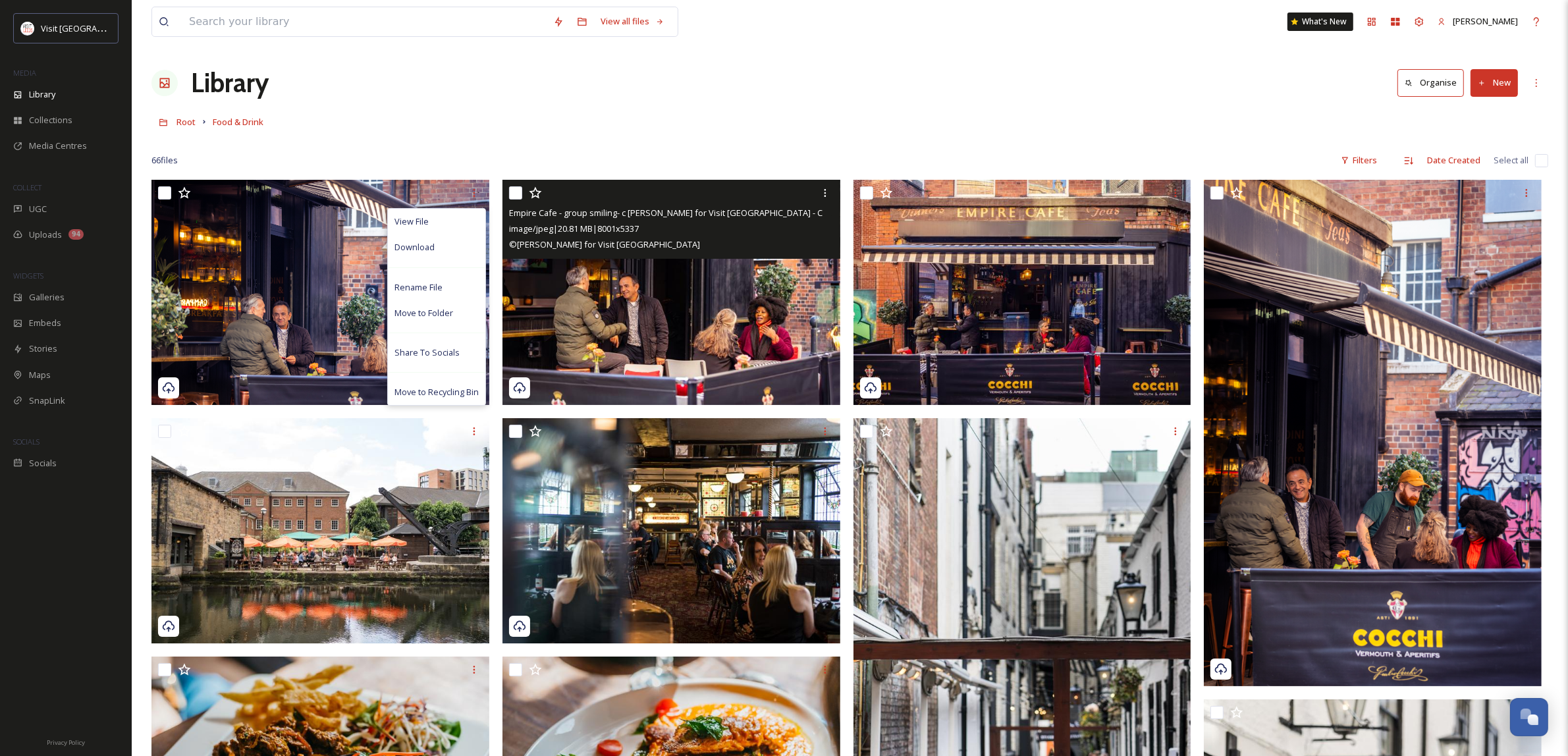
click at [686, 287] on img at bounding box center [671, 292] width 338 height 225
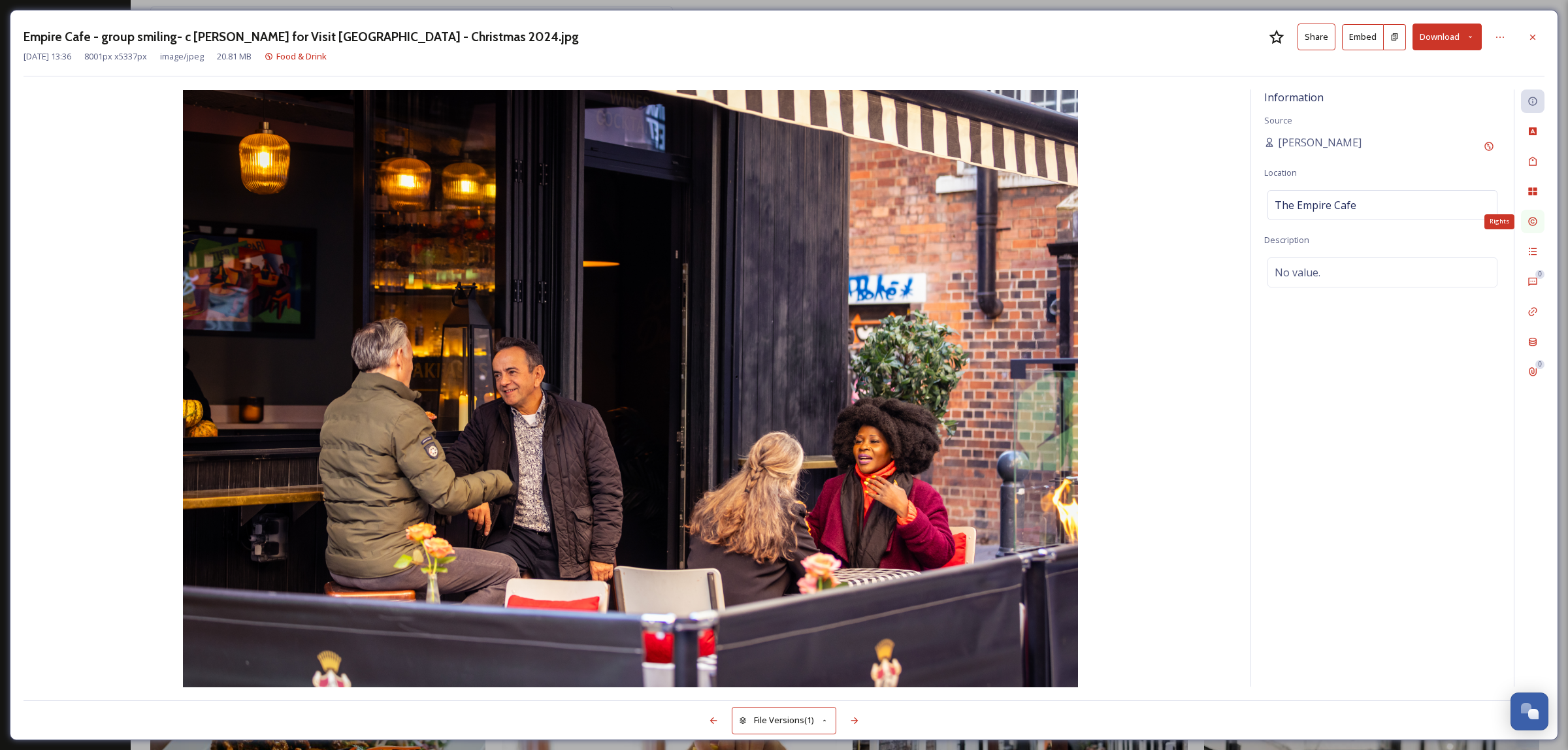
click at [1527, 230] on div "Rights" at bounding box center [1532, 221] width 23 height 23
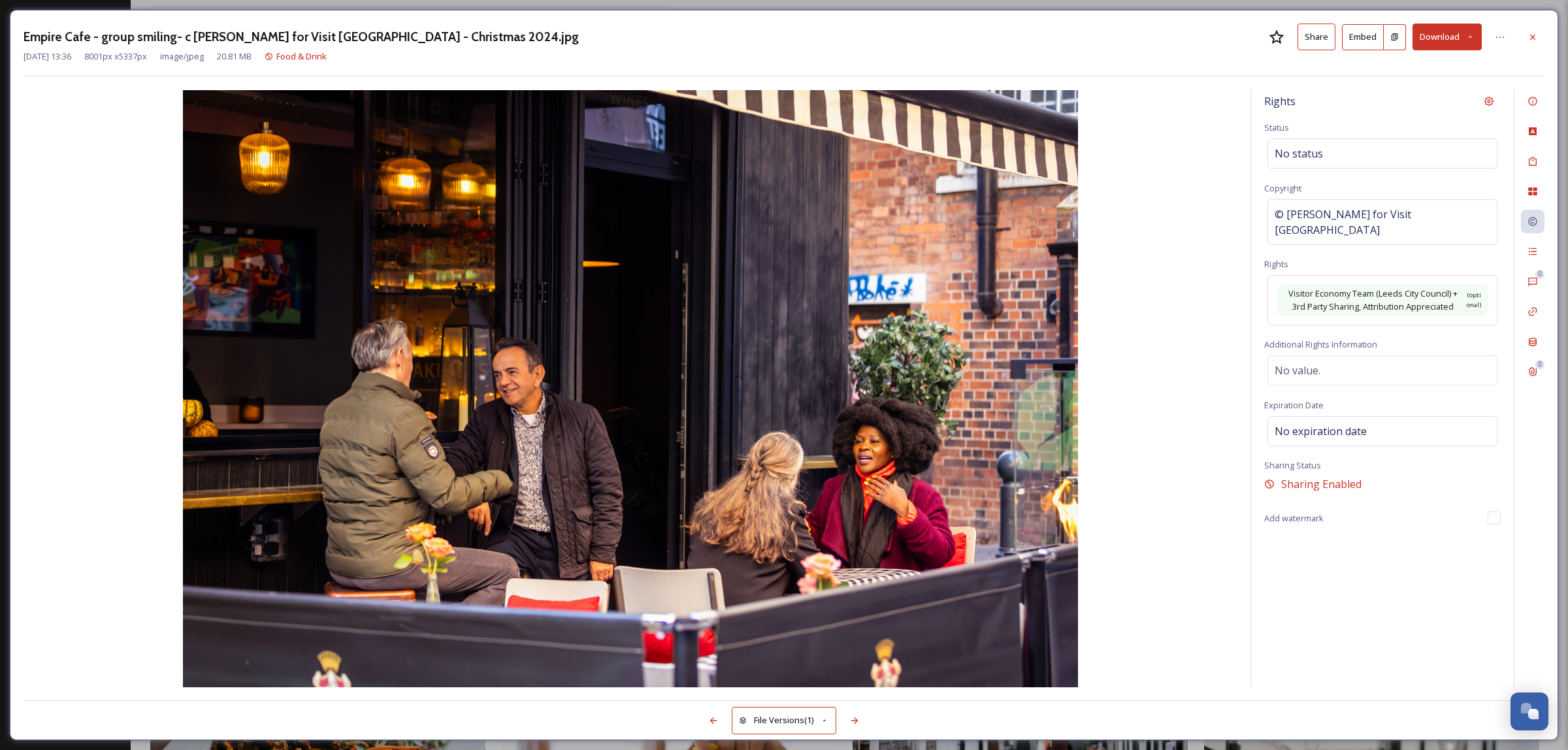
click at [1520, 18] on div "Empire Cafe - group smiling- c [PERSON_NAME] for Visit [GEOGRAPHIC_DATA] - Chri…" at bounding box center [784, 375] width 1549 height 731
click at [1528, 38] on icon at bounding box center [1533, 38] width 11 height 11
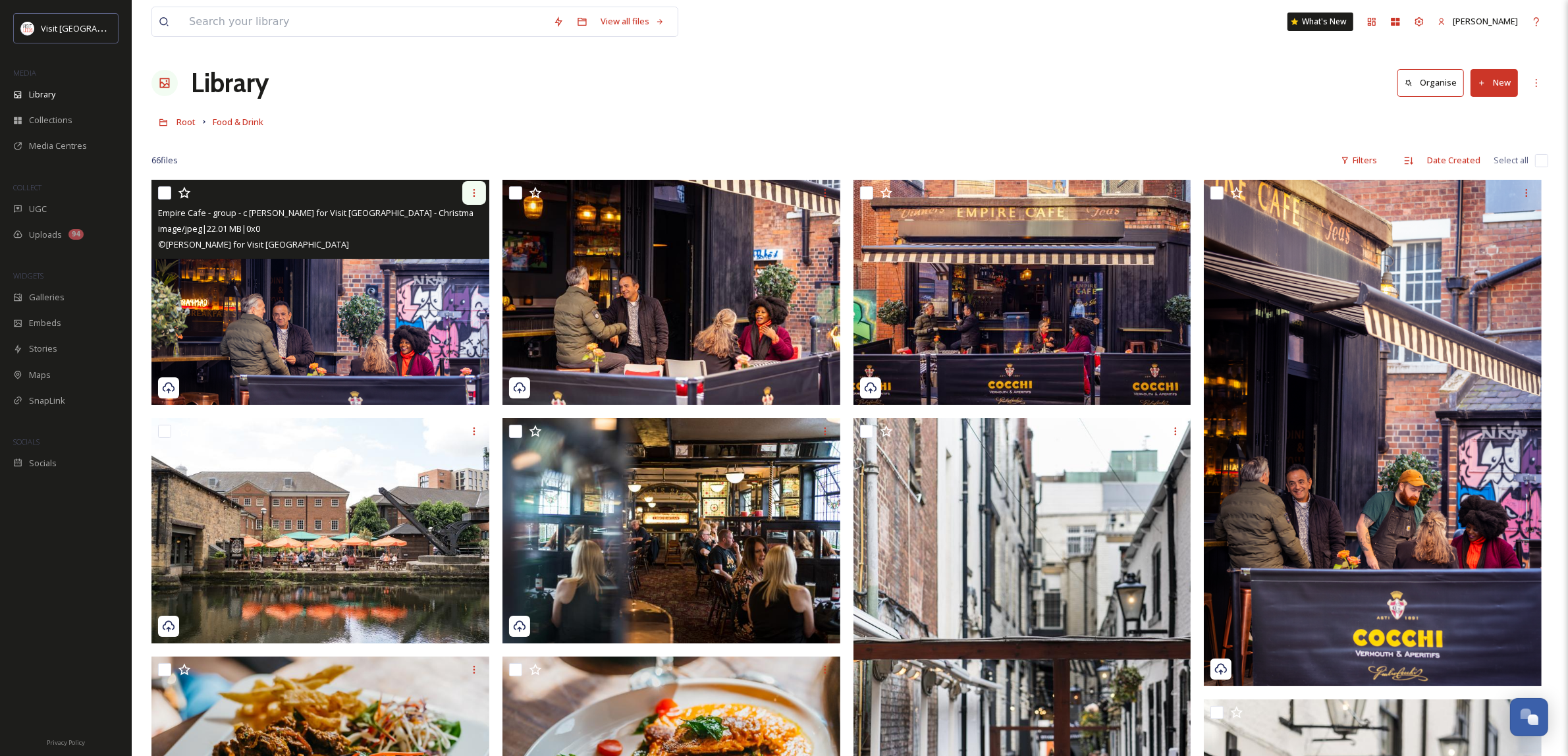
click at [471, 189] on icon at bounding box center [474, 193] width 11 height 11
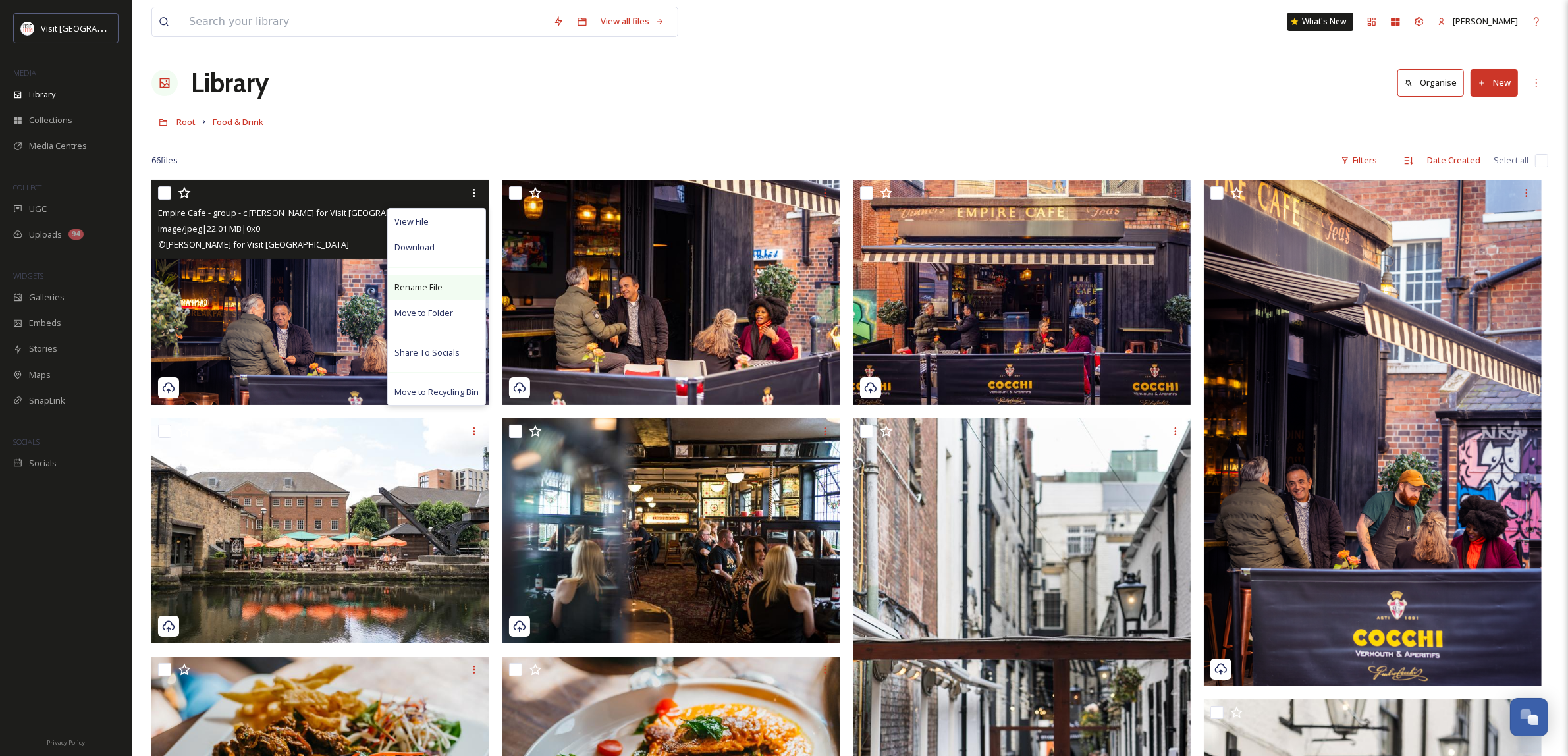
click at [464, 284] on div "Rename File" at bounding box center [437, 287] width 97 height 26
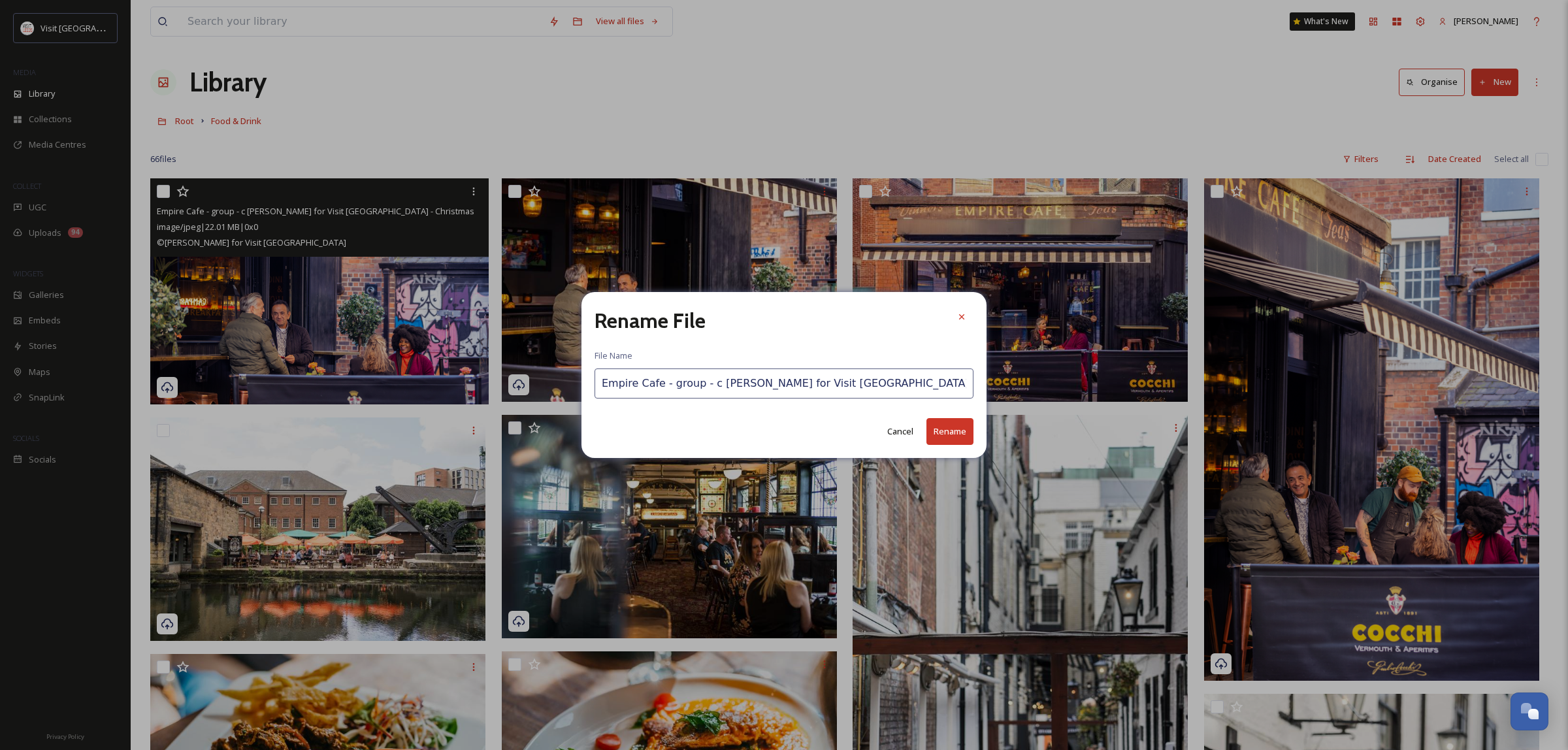
scroll to position [0, 254]
drag, startPoint x: 941, startPoint y: 384, endPoint x: 1134, endPoint y: 382, distance: 193.0
click at [1141, 384] on div "Rename File File Name Empire Cafe - group - c [PERSON_NAME] for Visit [GEOGRAPH…" at bounding box center [784, 375] width 1568 height 750
drag, startPoint x: 822, startPoint y: 383, endPoint x: 799, endPoint y: 383, distance: 23.0
click at [821, 383] on input "Empire Cafe - group - c [PERSON_NAME] for Visit [GEOGRAPHIC_DATA] - Christmas 2…" at bounding box center [784, 383] width 379 height 30
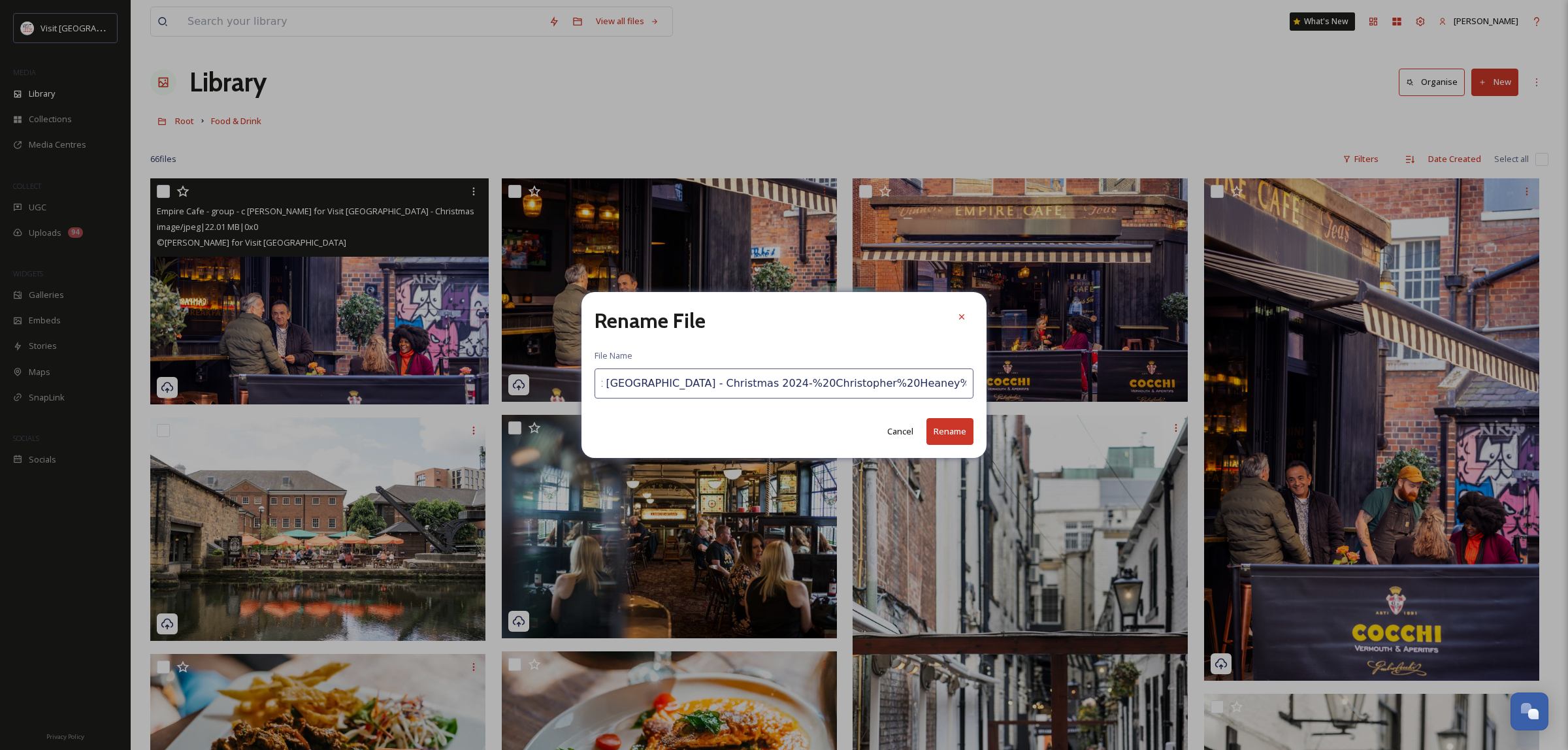
click at [727, 384] on input "Empire Cafe - group - c [PERSON_NAME] for Visit [GEOGRAPHIC_DATA] - Christmas 2…" at bounding box center [784, 383] width 379 height 30
click at [706, 386] on input "Empire Cafe - group - c [PERSON_NAME] for Visit [GEOGRAPHIC_DATA] - Christmas 2…" at bounding box center [784, 383] width 379 height 30
drag, startPoint x: 719, startPoint y: 384, endPoint x: 948, endPoint y: 398, distance: 229.4
click at [948, 398] on input "Empire Cafe - group - c [PERSON_NAME] for Visit [GEOGRAPHIC_DATA] - Christmas 2…" at bounding box center [784, 383] width 379 height 30
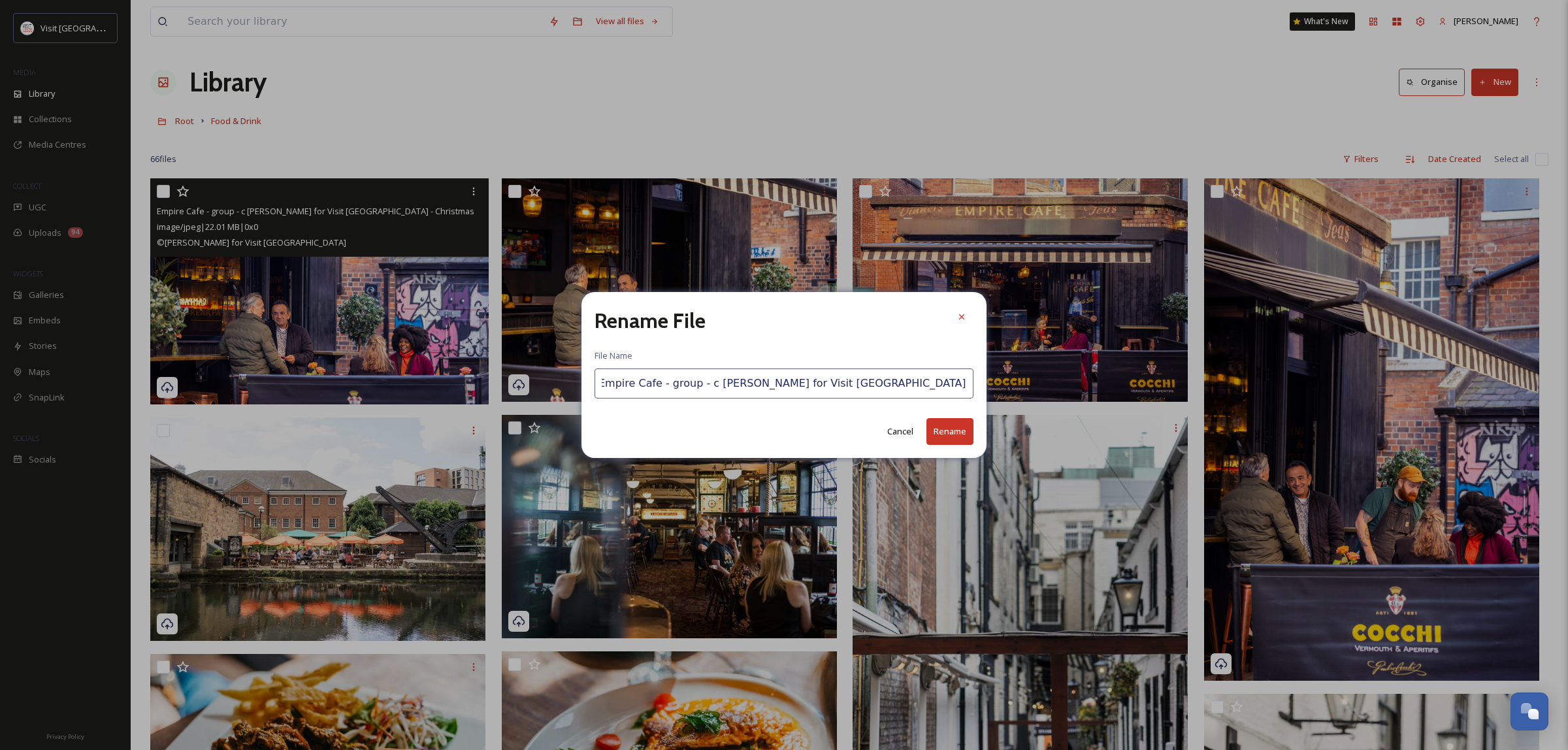
type input "Empire Cafe - group - c [PERSON_NAME] for Visit [GEOGRAPHIC_DATA] - Christmas 2…"
click at [948, 427] on button "Rename" at bounding box center [950, 431] width 47 height 27
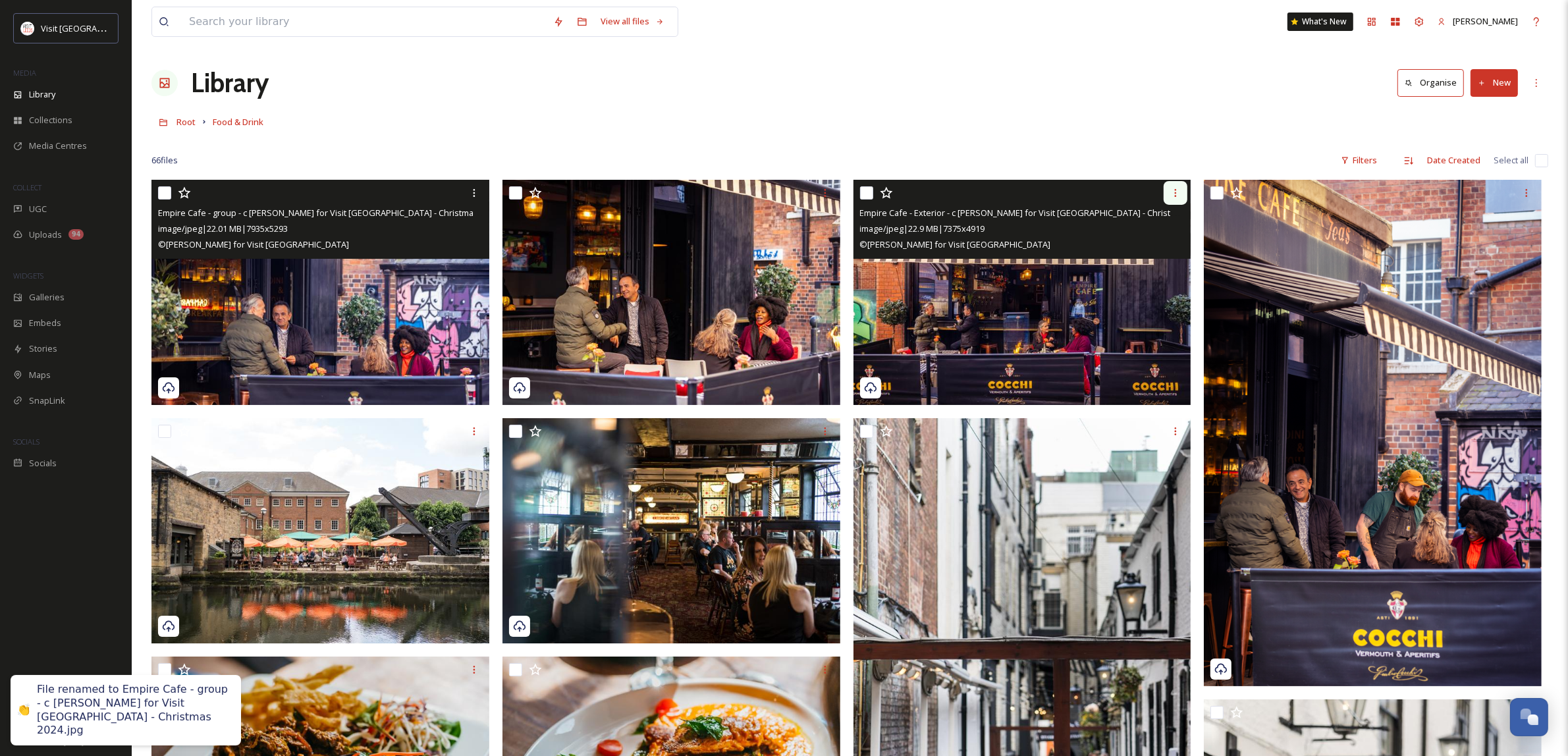
click at [1171, 193] on icon at bounding box center [1175, 193] width 11 height 11
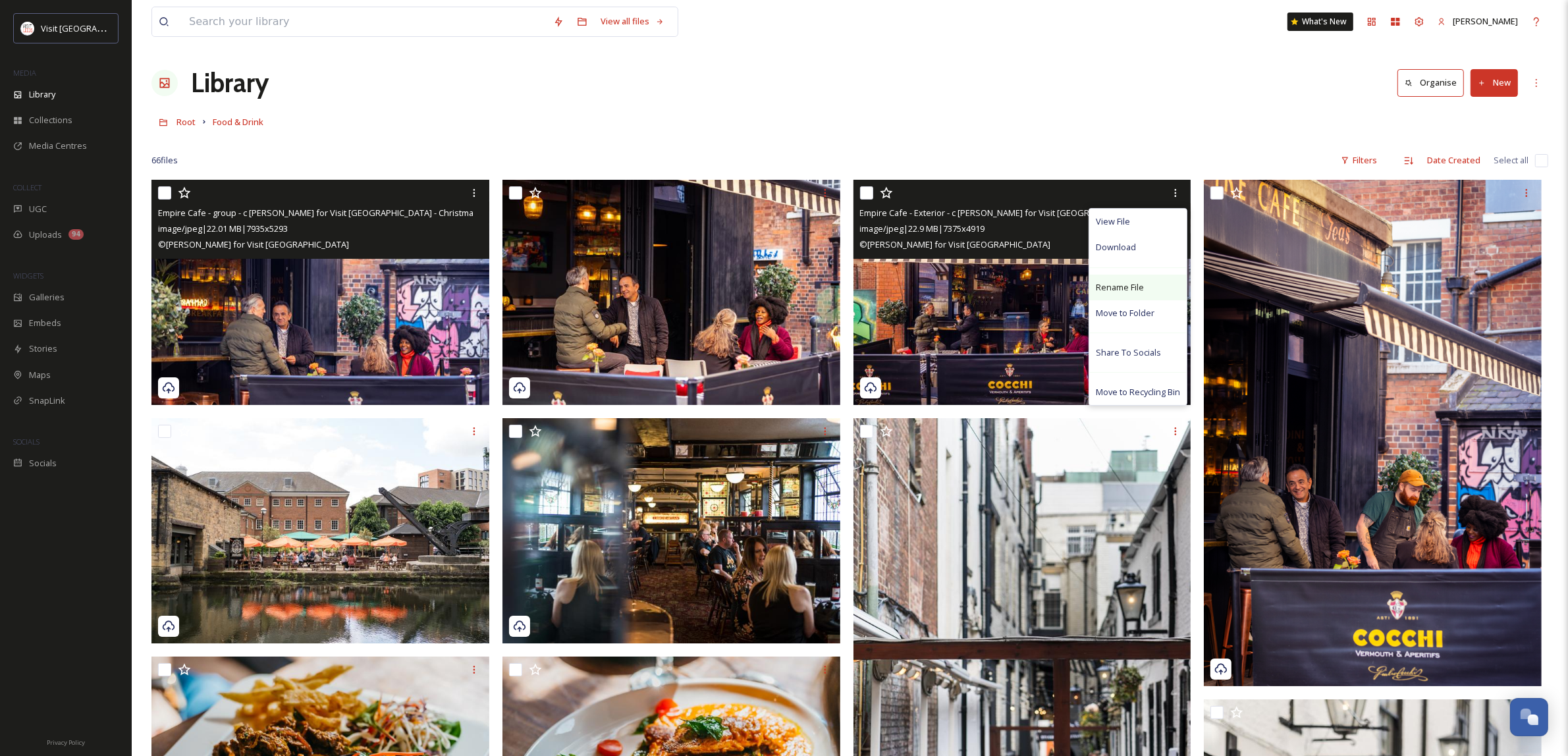
click at [1167, 285] on div "Rename File" at bounding box center [1137, 287] width 97 height 26
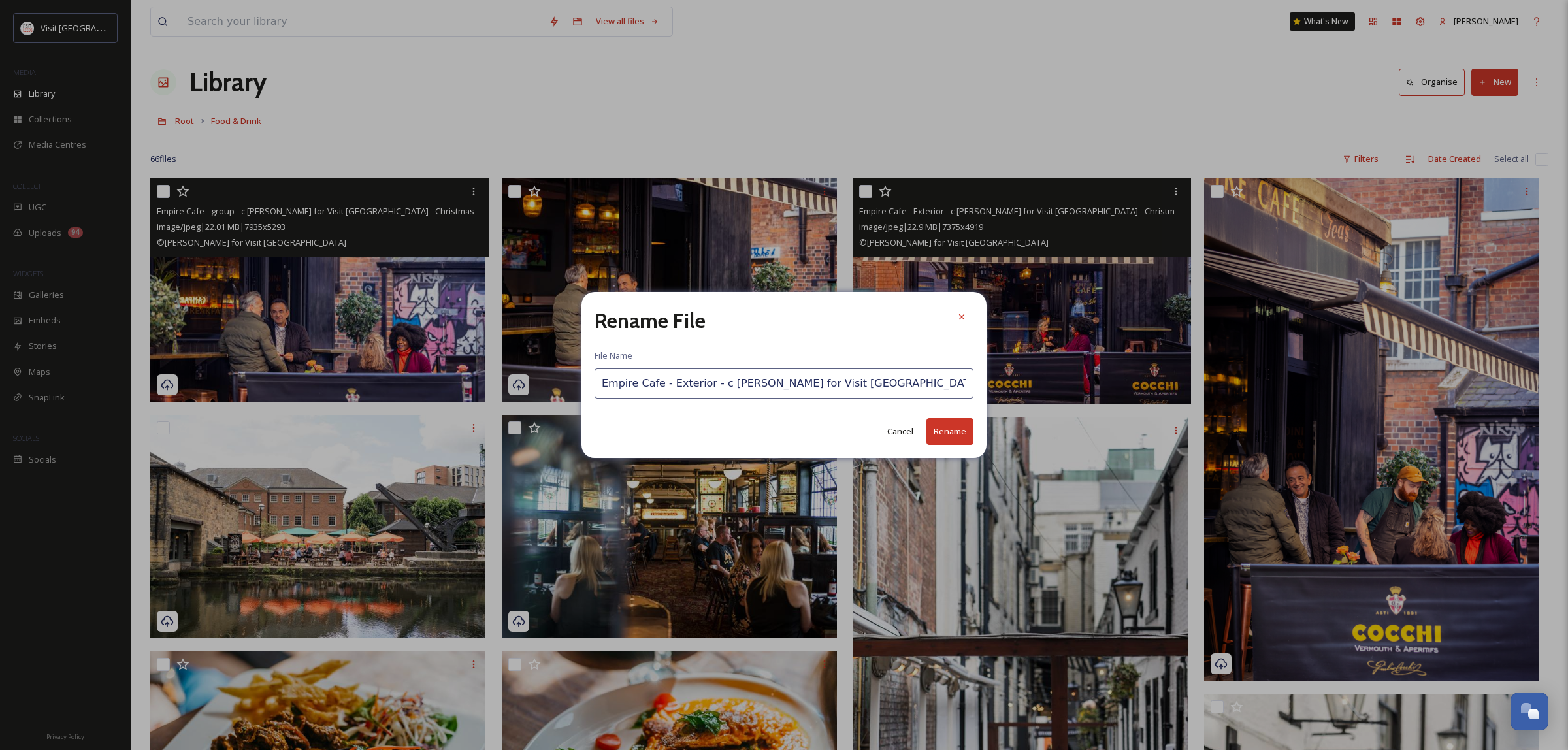
drag, startPoint x: 842, startPoint y: 378, endPoint x: 849, endPoint y: 379, distance: 7.1
click at [843, 378] on input "Empire Cafe - Exterior - c [PERSON_NAME] for Visit [GEOGRAPHIC_DATA] - Christma…" at bounding box center [784, 383] width 379 height 30
drag, startPoint x: 854, startPoint y: 381, endPoint x: 816, endPoint y: 372, distance: 39.1
click at [1079, 382] on div "Rename File File Name Empire Cafe - Exterior - c [PERSON_NAME] for Visit [GEOGR…" at bounding box center [784, 375] width 1568 height 750
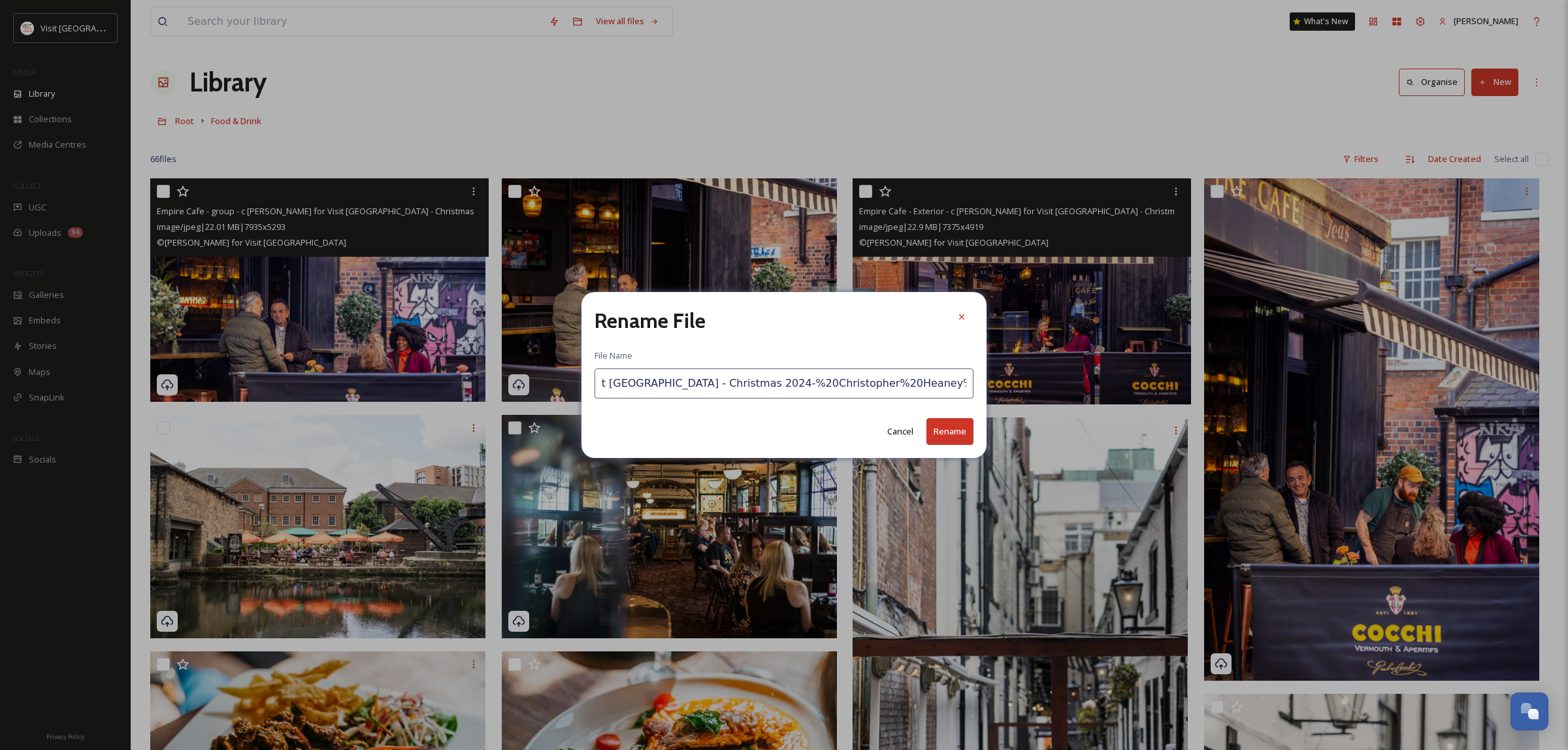
click at [723, 377] on input "Empire Cafe - Exterior - c [PERSON_NAME] for Visit [GEOGRAPHIC_DATA] - Christma…" at bounding box center [784, 383] width 379 height 30
drag, startPoint x: 748, startPoint y: 386, endPoint x: 949, endPoint y: 399, distance: 201.4
click at [949, 399] on div "Rename File File Name Empire Cafe - Exterior - c [PERSON_NAME] for Visit [GEOGR…" at bounding box center [784, 374] width 405 height 166
type input "Empire Cafe - Exterior - c [PERSON_NAME] for Visit [GEOGRAPHIC_DATA] - Christma…"
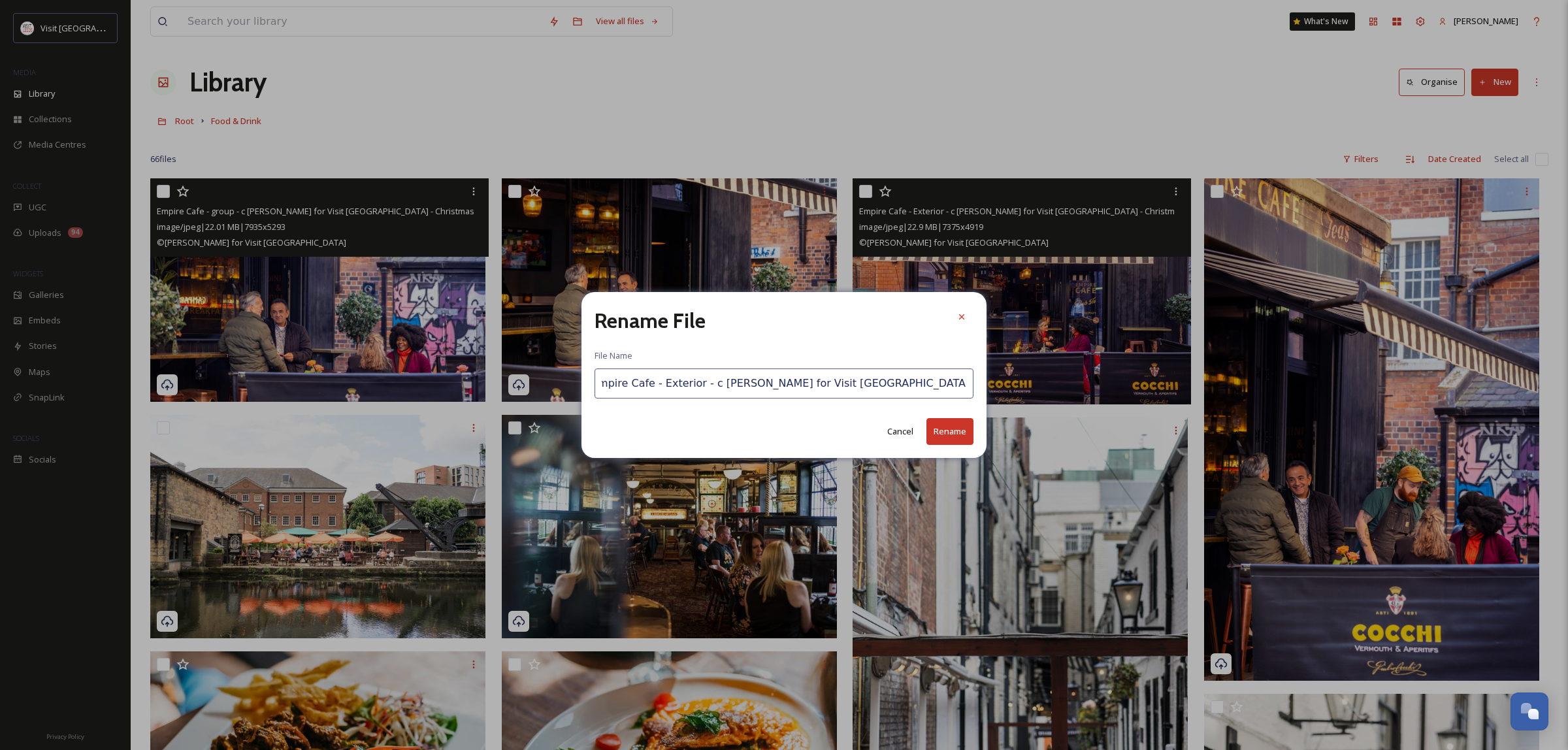
click at [954, 439] on button "Rename" at bounding box center [950, 431] width 47 height 27
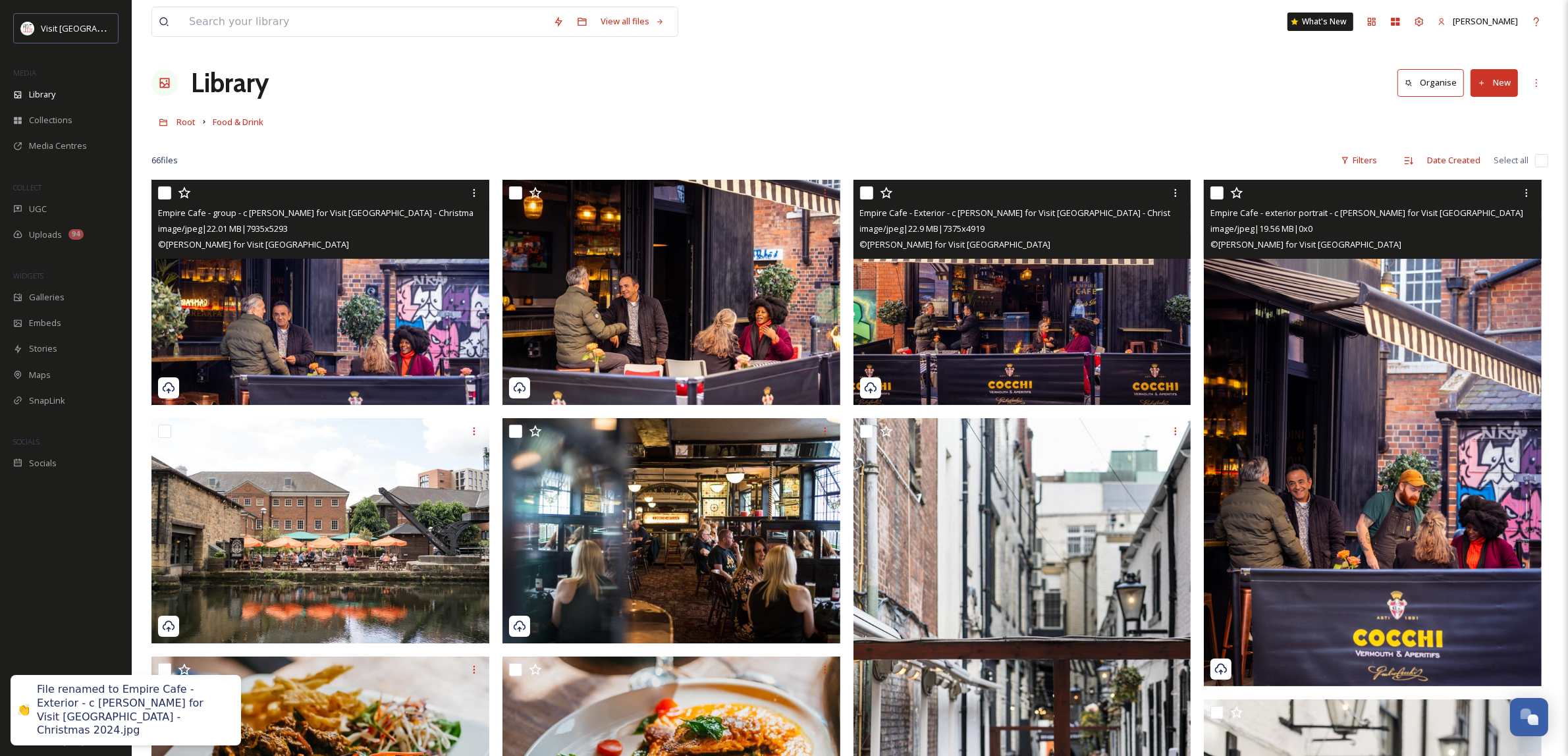
click at [1461, 341] on img at bounding box center [1373, 433] width 338 height 506
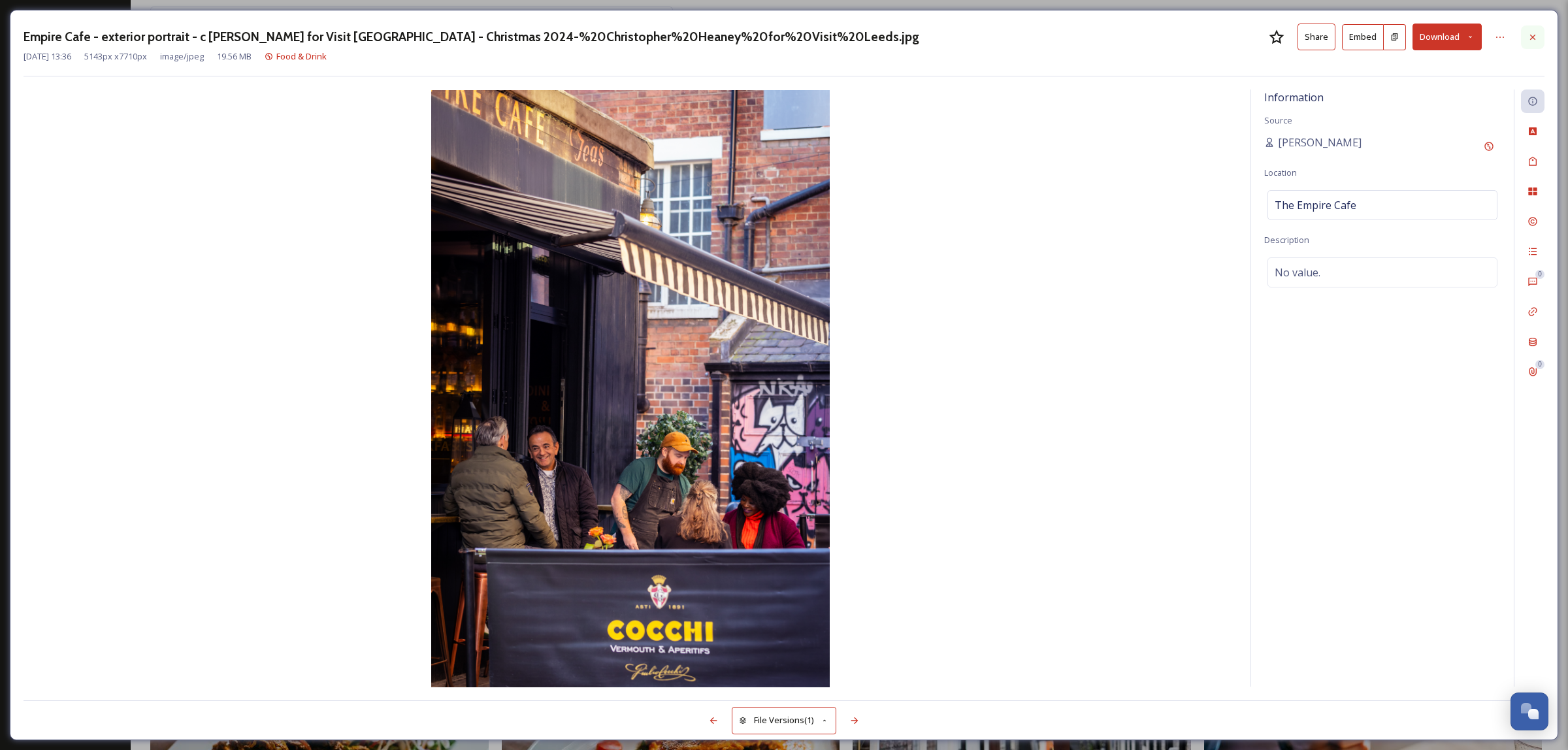
click at [1526, 34] on div at bounding box center [1532, 37] width 23 height 23
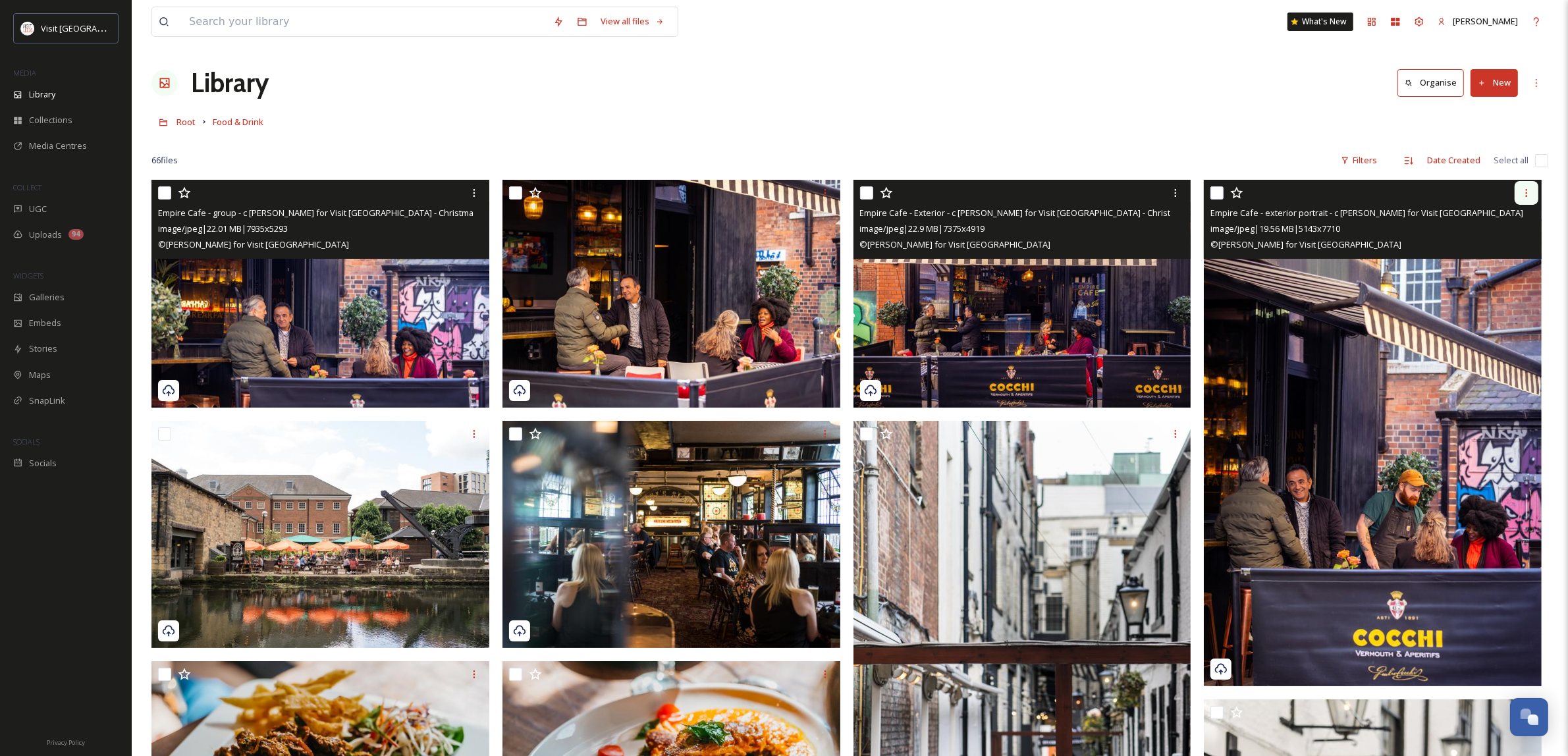
click at [1528, 195] on icon at bounding box center [1526, 193] width 11 height 11
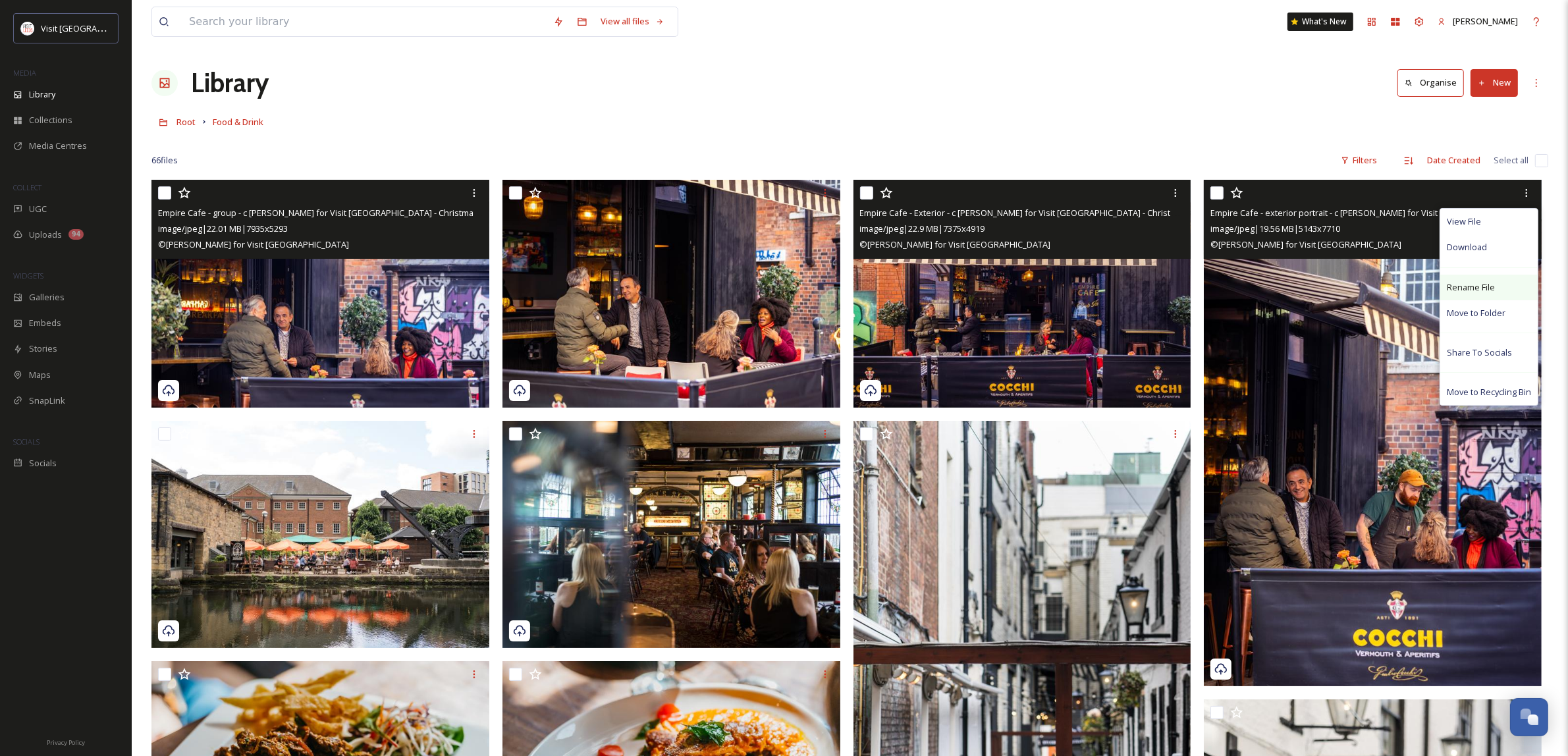
click at [1512, 275] on div "Rename File" at bounding box center [1489, 287] width 97 height 26
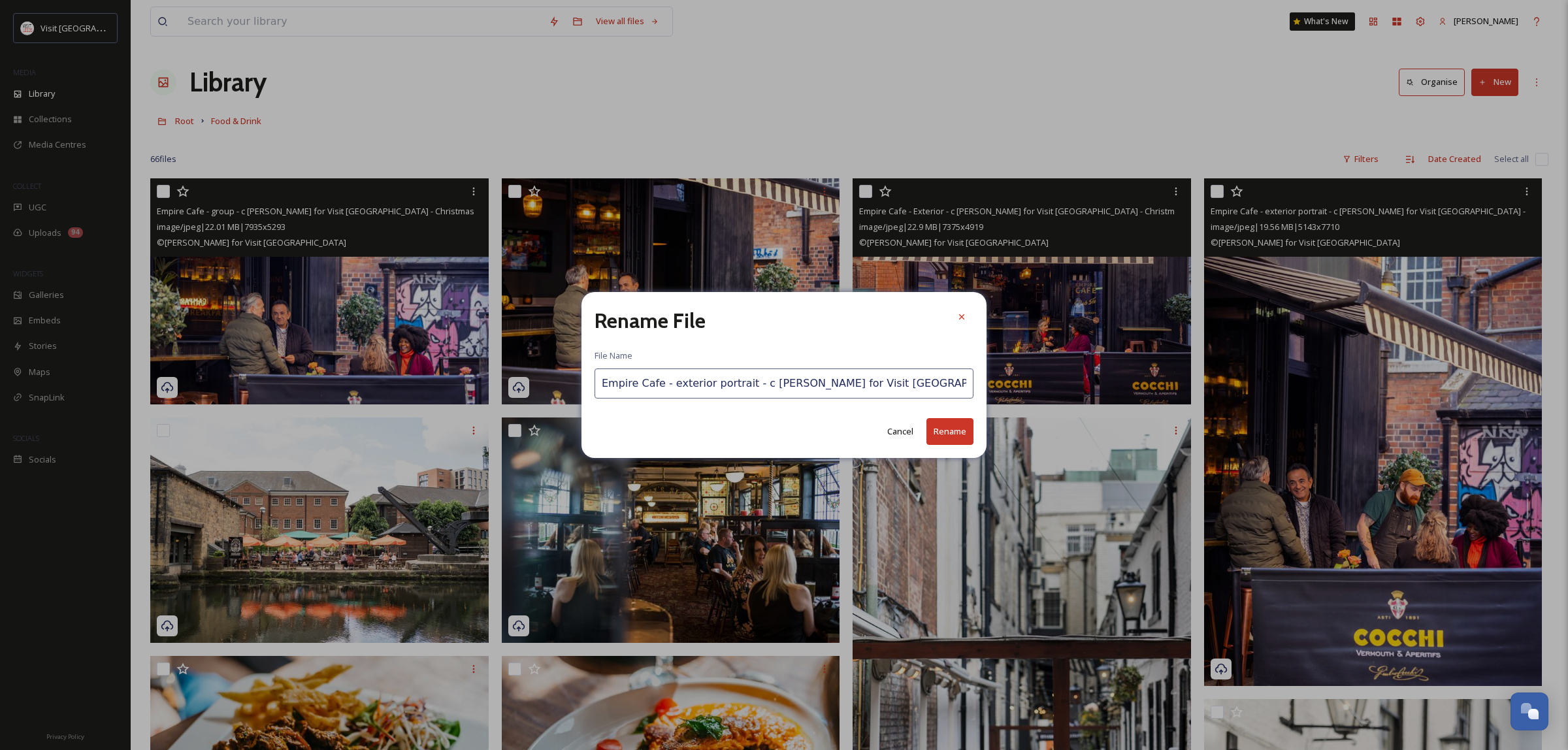
drag, startPoint x: 940, startPoint y: 392, endPoint x: 928, endPoint y: 388, distance: 12.6
click at [940, 391] on input "Empire Cafe - exterior portrait - c [PERSON_NAME] for Visit [GEOGRAPHIC_DATA] -…" at bounding box center [784, 383] width 379 height 30
drag, startPoint x: 801, startPoint y: 384, endPoint x: 1013, endPoint y: 361, distance: 213.2
click at [1013, 361] on div "Rename File File Name Empire Cafe - exterior portrait - c [PERSON_NAME] for Vis…" at bounding box center [784, 375] width 1568 height 750
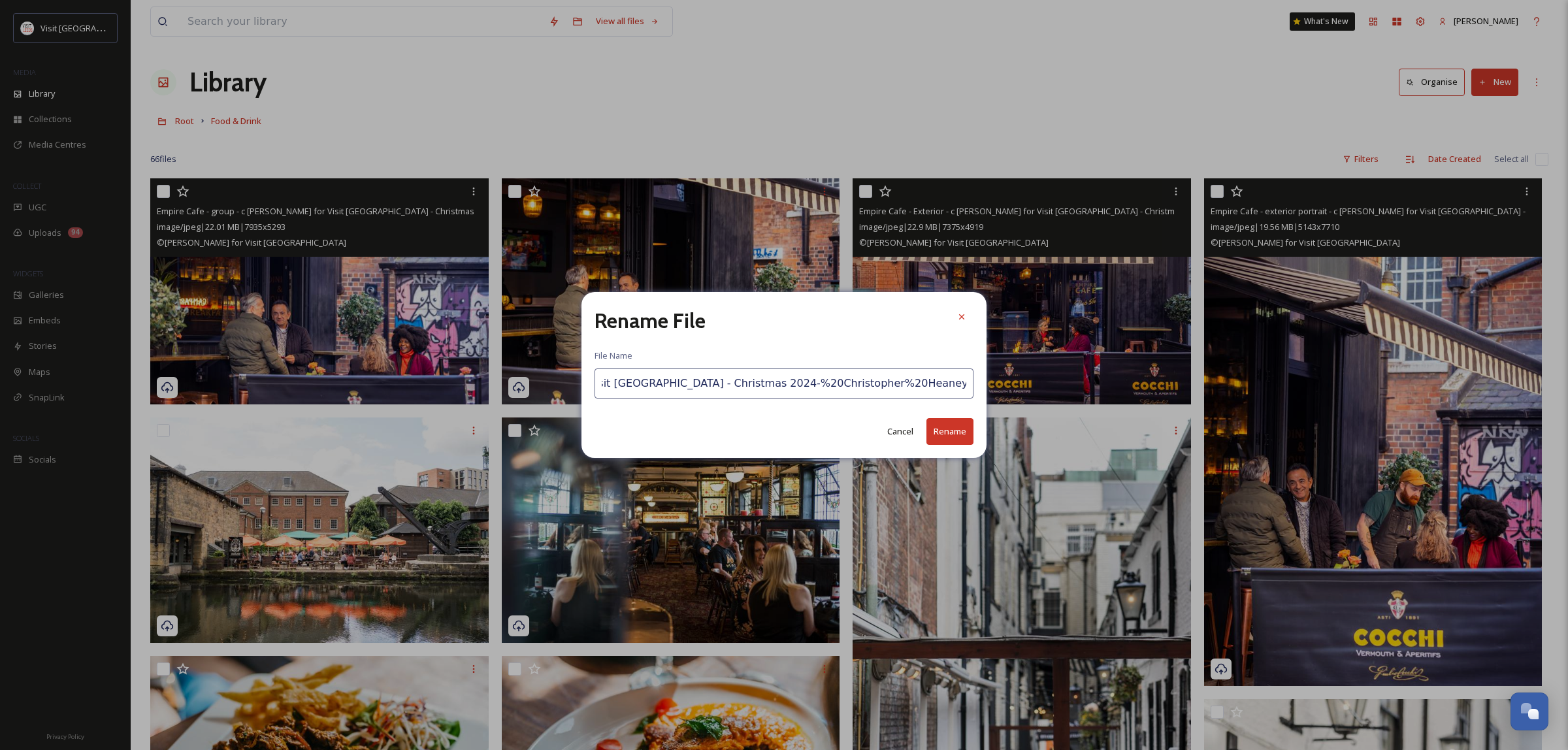
click at [779, 394] on input "Empire Cafe - exterior portrait - c [PERSON_NAME] for Visit [GEOGRAPHIC_DATA] -…" at bounding box center [784, 383] width 379 height 30
drag, startPoint x: 697, startPoint y: 386, endPoint x: 949, endPoint y: 397, distance: 252.2
click at [949, 397] on input "Empire Cafe - exterior portrait - c [PERSON_NAME] for Visit [GEOGRAPHIC_DATA] -…" at bounding box center [784, 383] width 379 height 30
type input "Empire Cafe - exterior portrait - c [PERSON_NAME] for Visit [GEOGRAPHIC_DATA] -…"
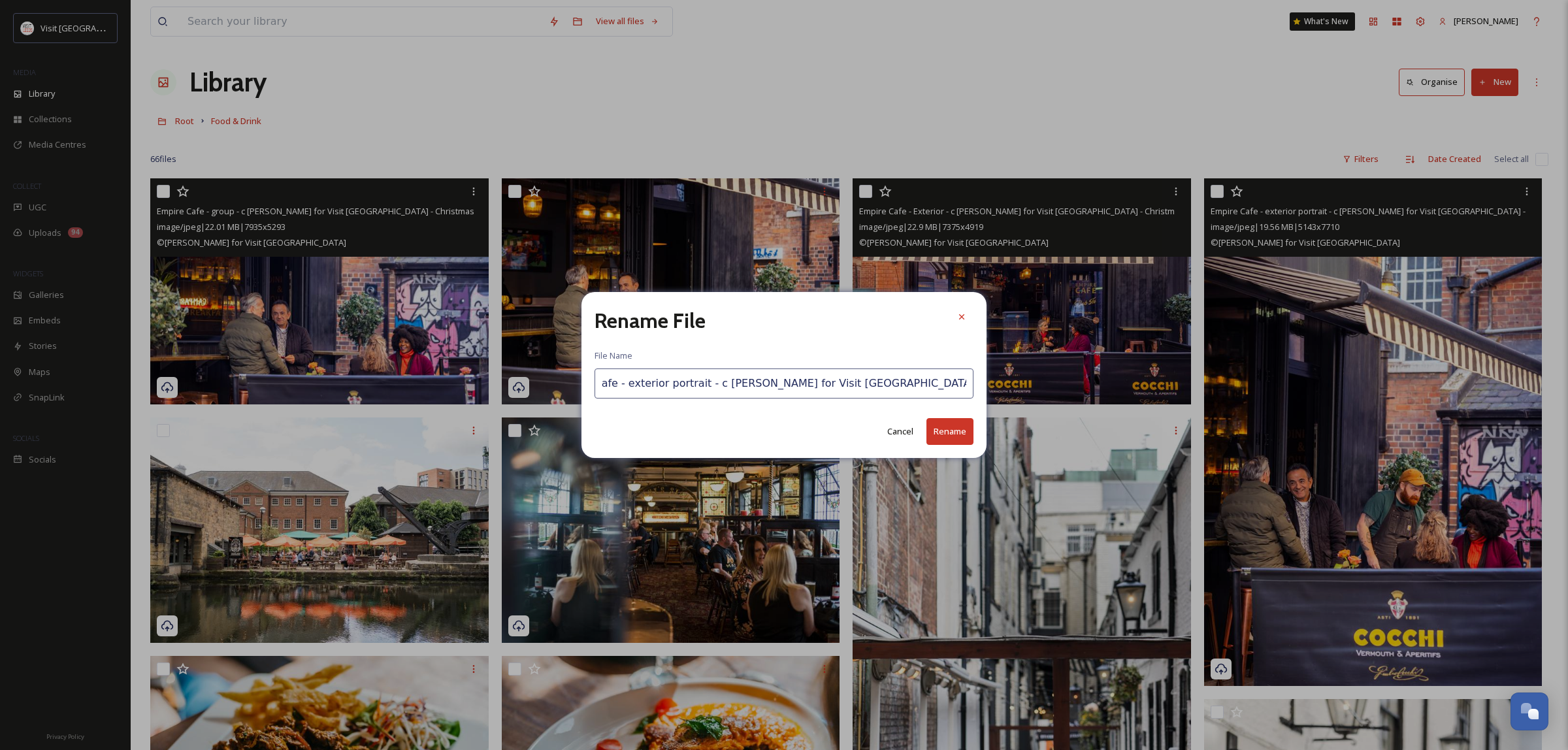
click at [942, 438] on button "Rename" at bounding box center [950, 431] width 47 height 27
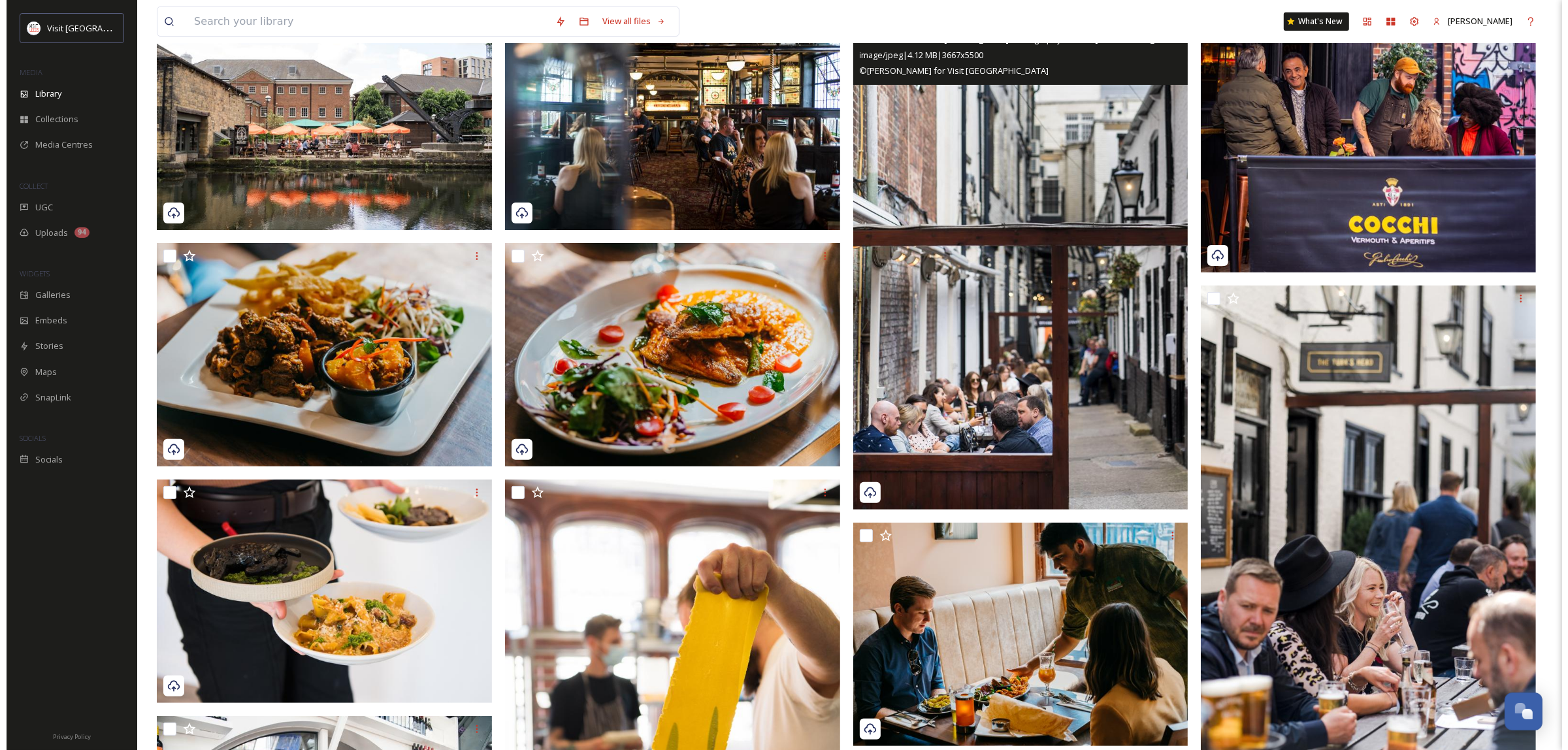
scroll to position [0, 0]
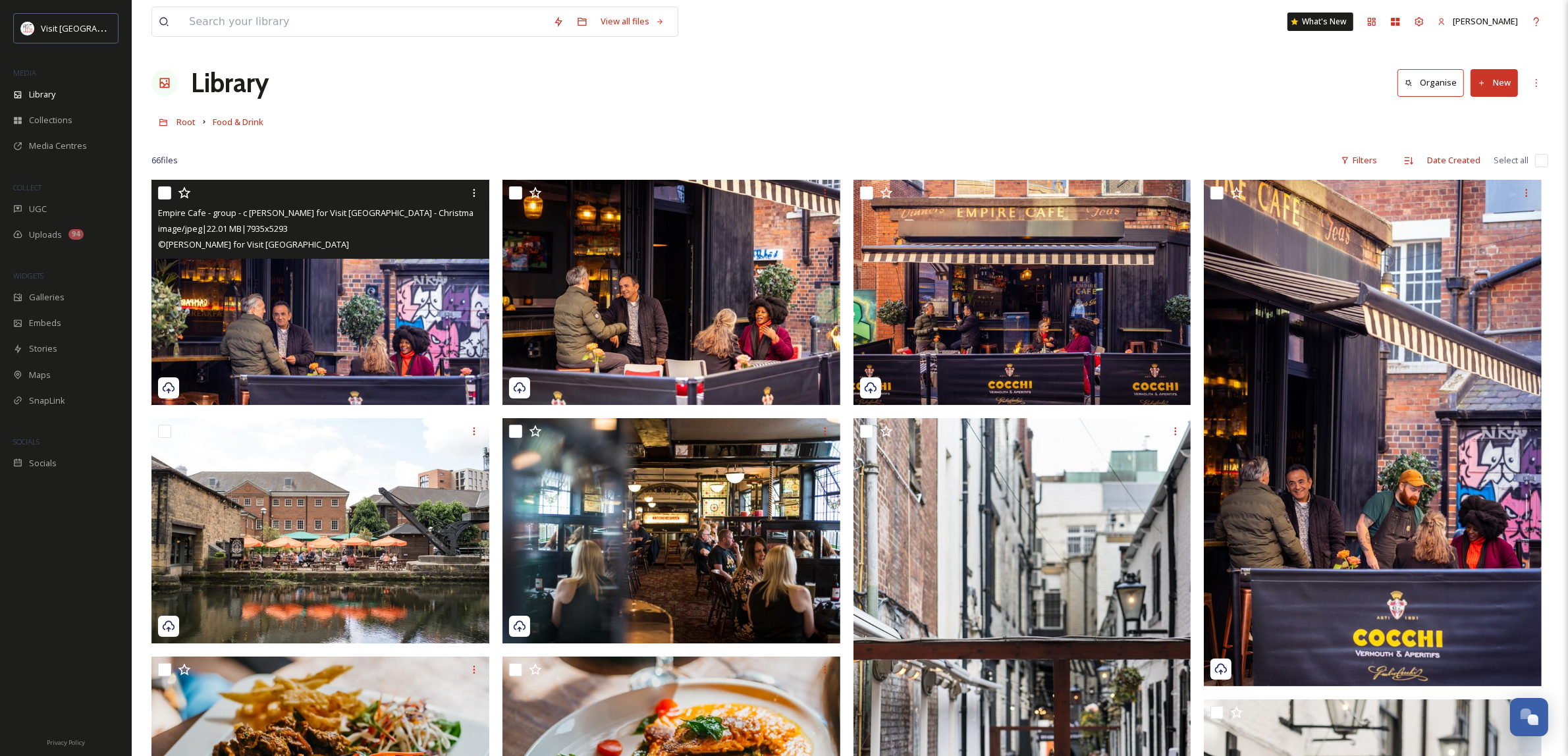
click at [197, 125] on div "Root Food & Drink" at bounding box center [850, 122] width 1396 height 25
click at [179, 117] on span "Root" at bounding box center [186, 122] width 19 height 12
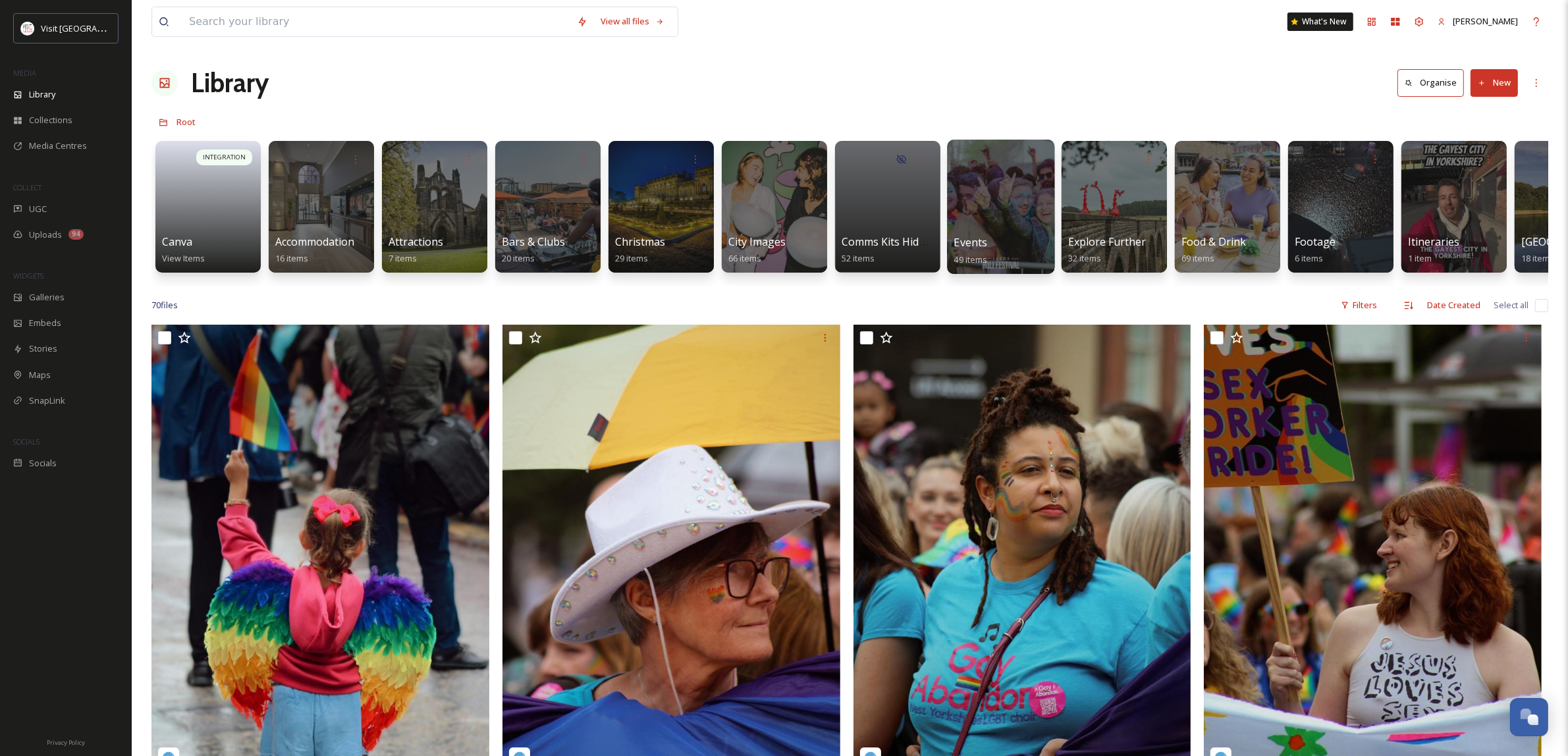
click at [1012, 219] on div at bounding box center [1000, 207] width 107 height 135
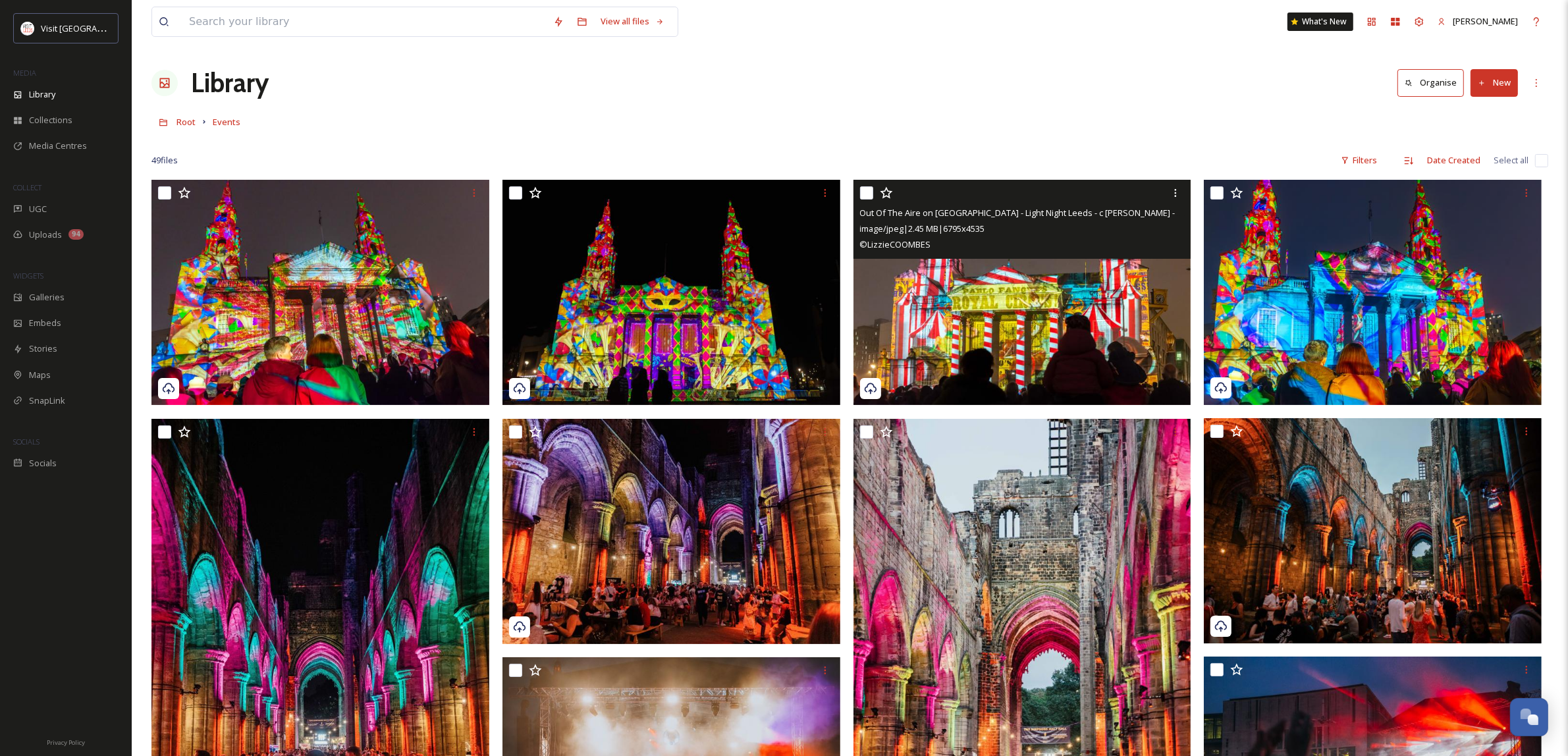
click at [1085, 351] on img at bounding box center [1023, 292] width 338 height 225
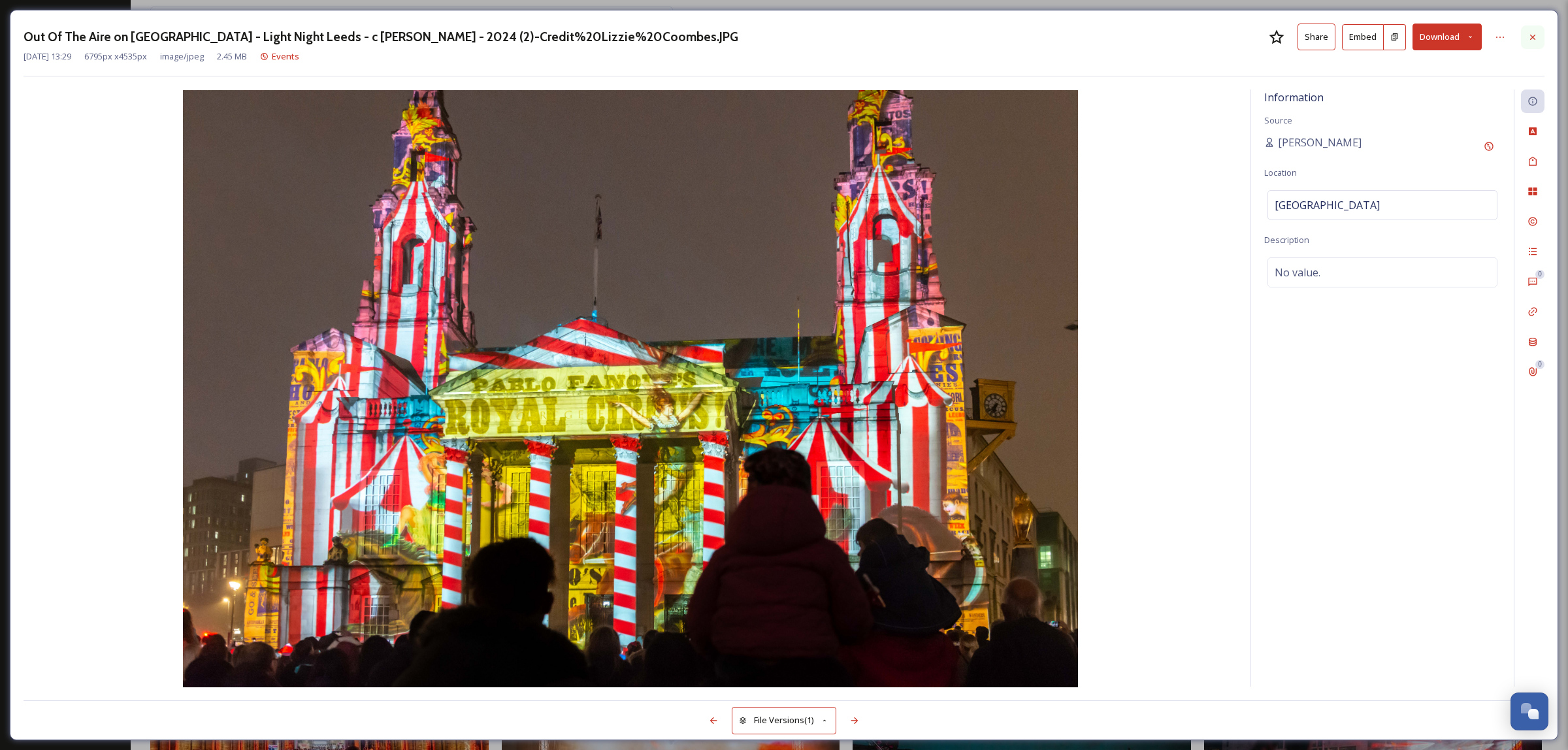
click at [1543, 46] on div at bounding box center [1532, 37] width 23 height 23
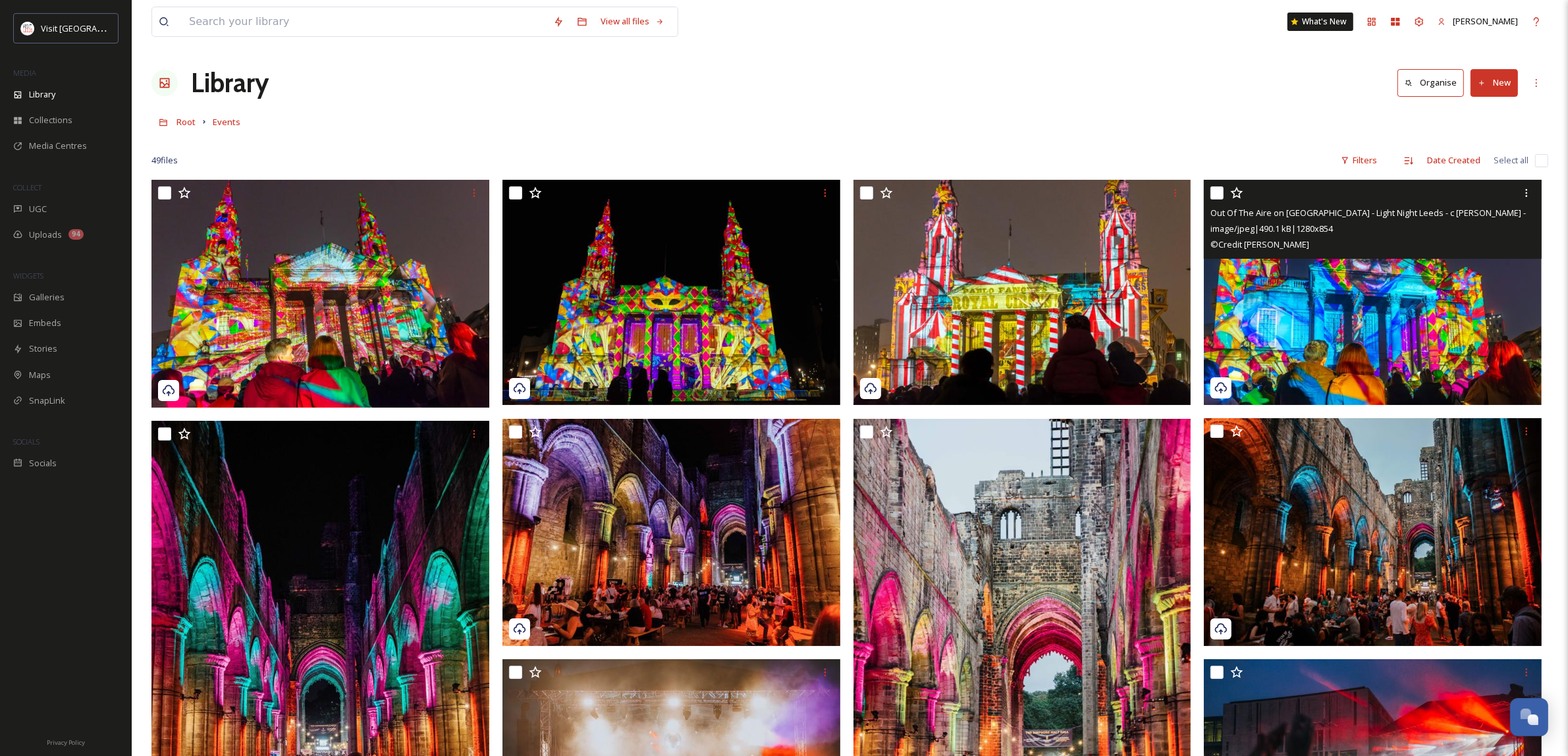
click at [1308, 326] on img at bounding box center [1373, 292] width 338 height 225
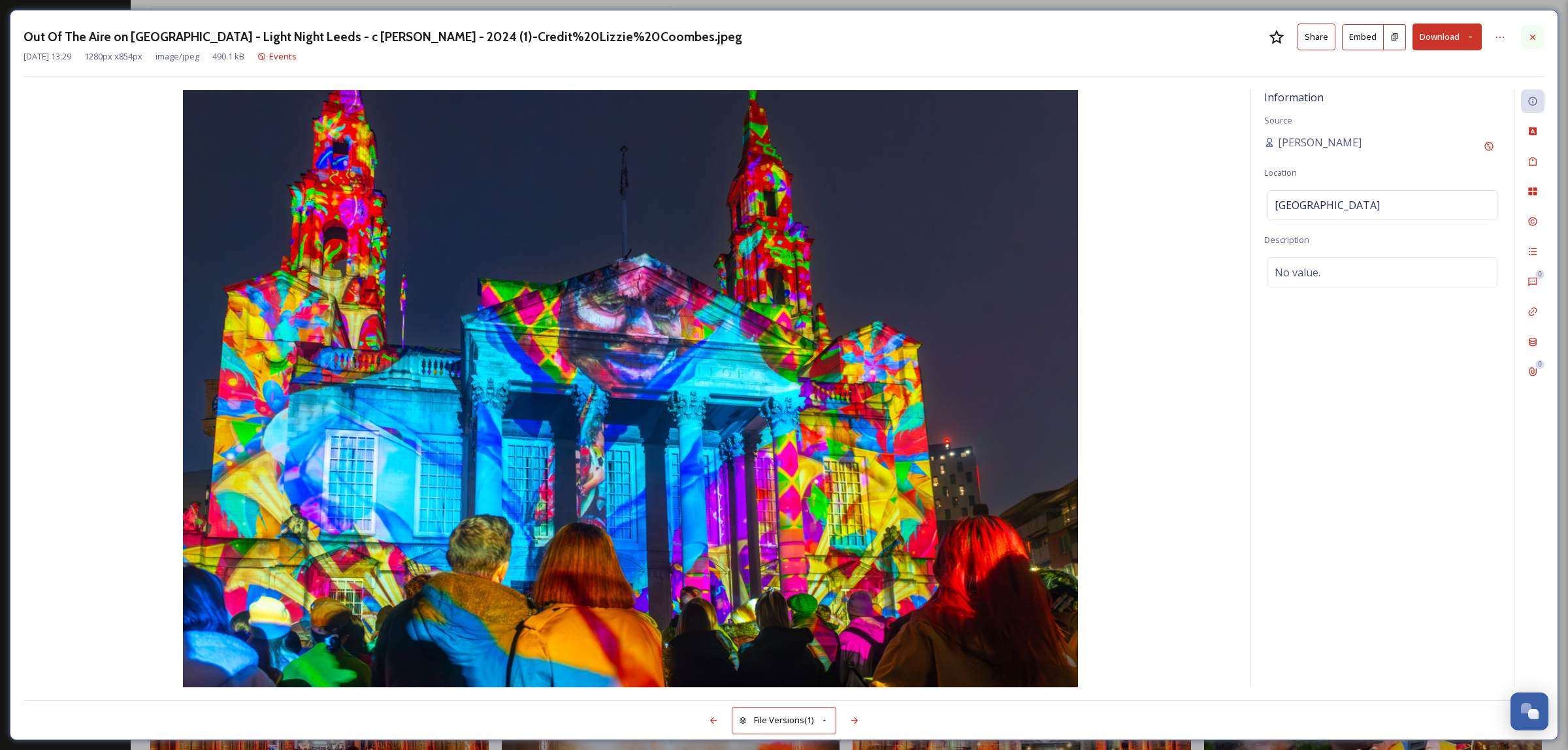
click at [1541, 39] on div at bounding box center [1532, 37] width 23 height 23
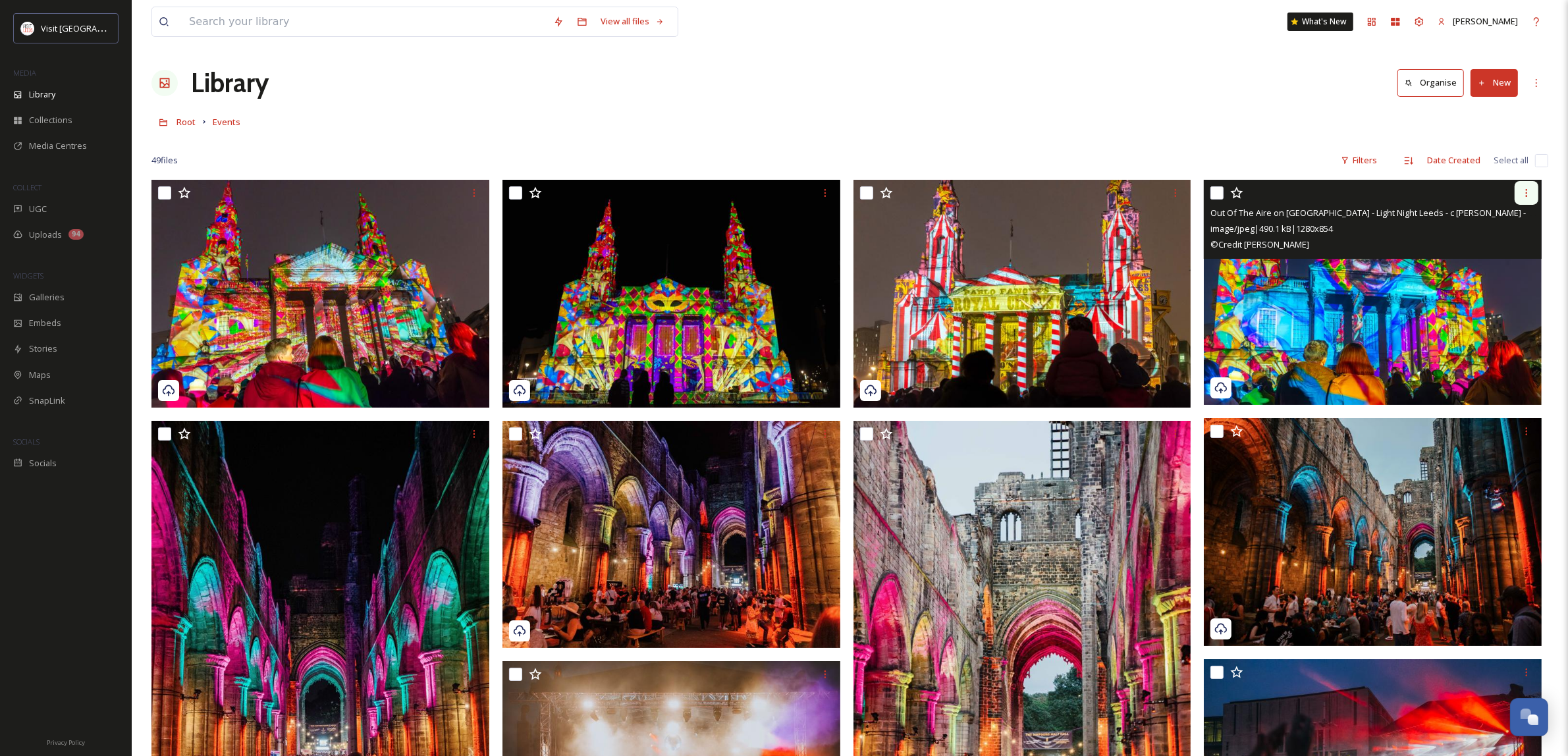
click at [1532, 195] on div at bounding box center [1526, 193] width 24 height 24
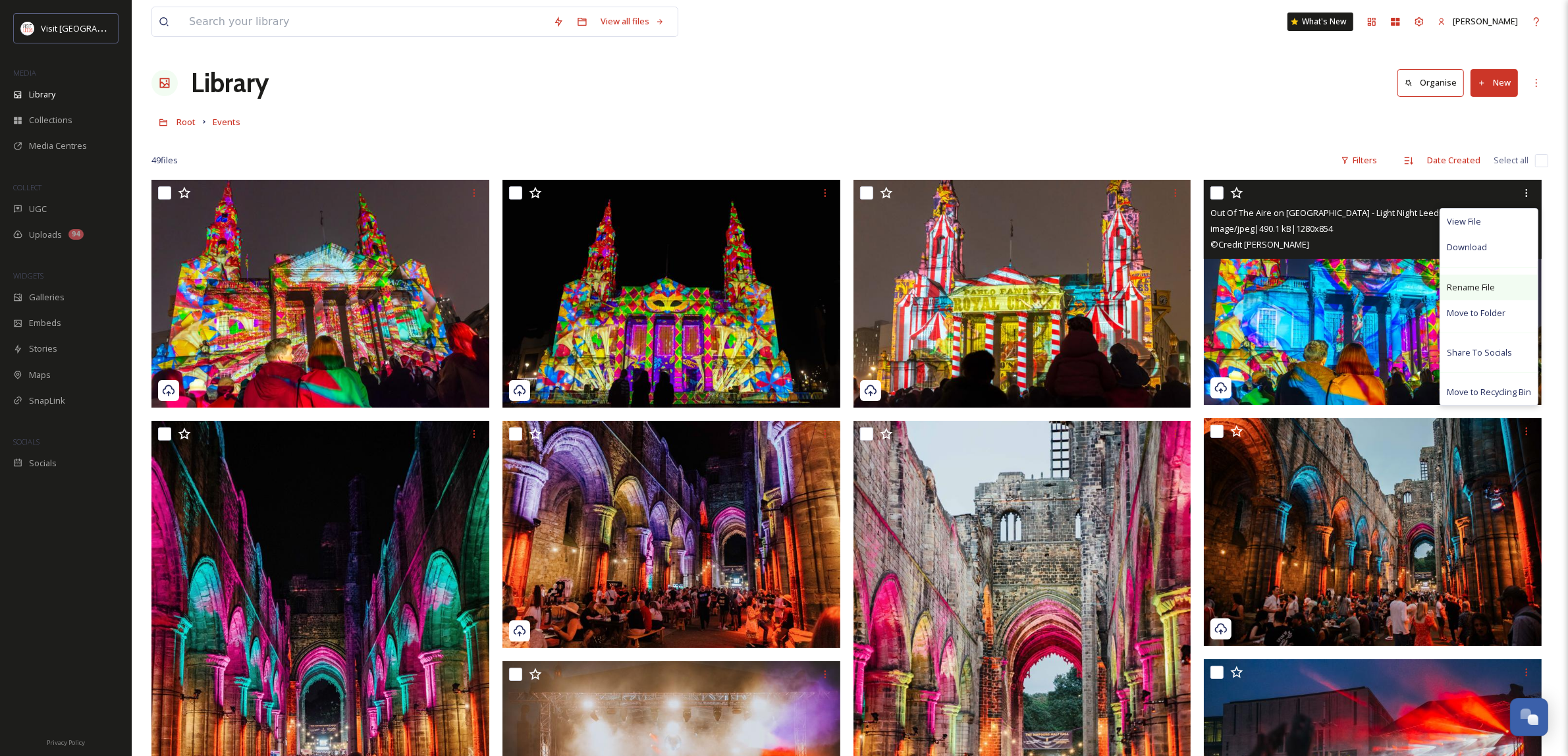
click at [1502, 289] on div "Rename File" at bounding box center [1489, 287] width 97 height 26
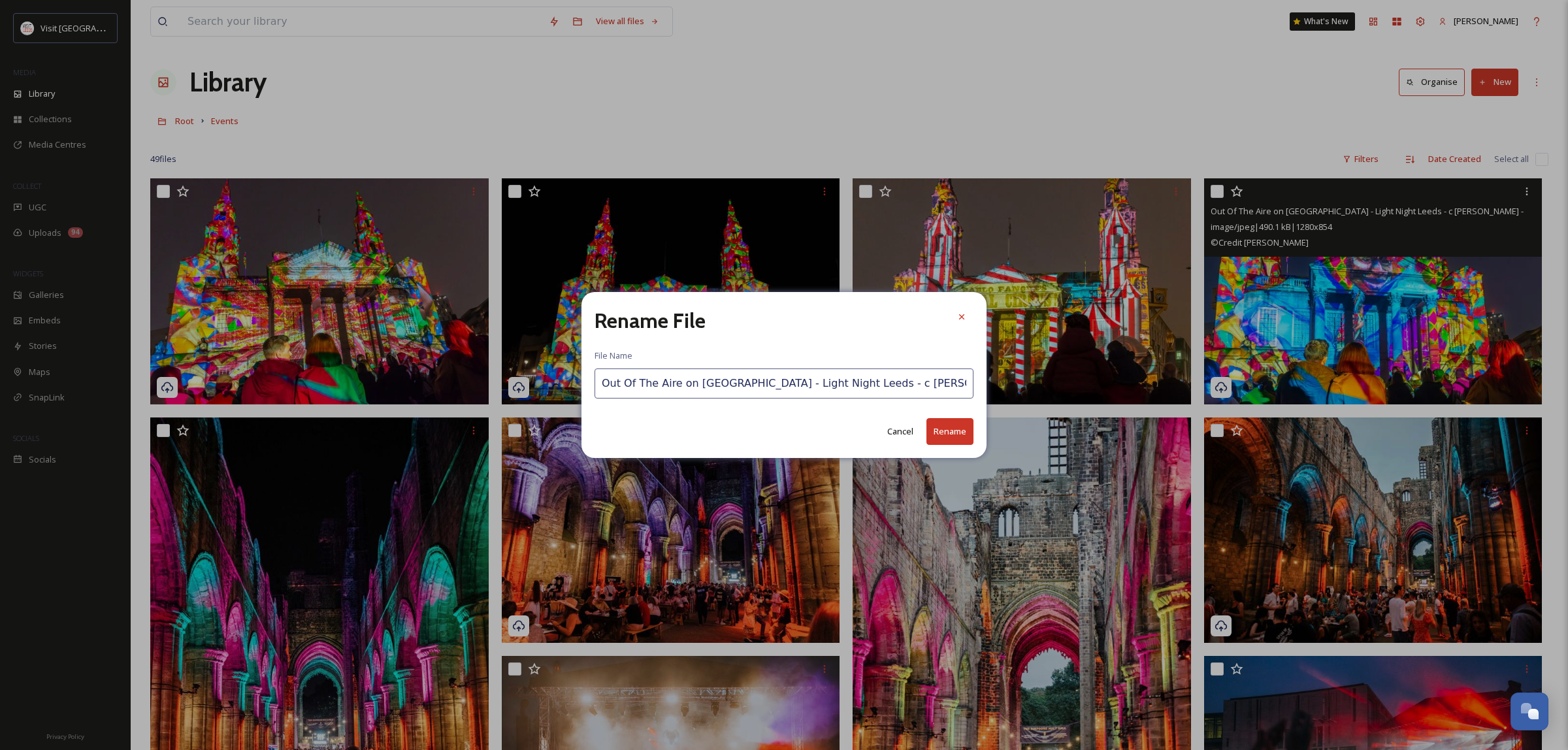
click at [948, 384] on input "Out Of The Aire on [GEOGRAPHIC_DATA] - Light Night Leeds - c [PERSON_NAME] - 20…" at bounding box center [784, 383] width 379 height 30
drag, startPoint x: 961, startPoint y: 383, endPoint x: 1145, endPoint y: 384, distance: 184.0
click at [1145, 384] on div "Rename File File Name Out Of The Aire on [GEOGRAPHIC_DATA] - Light Night [GEOGR…" at bounding box center [784, 375] width 1568 height 750
drag, startPoint x: 887, startPoint y: 370, endPoint x: 905, endPoint y: 374, distance: 18.4
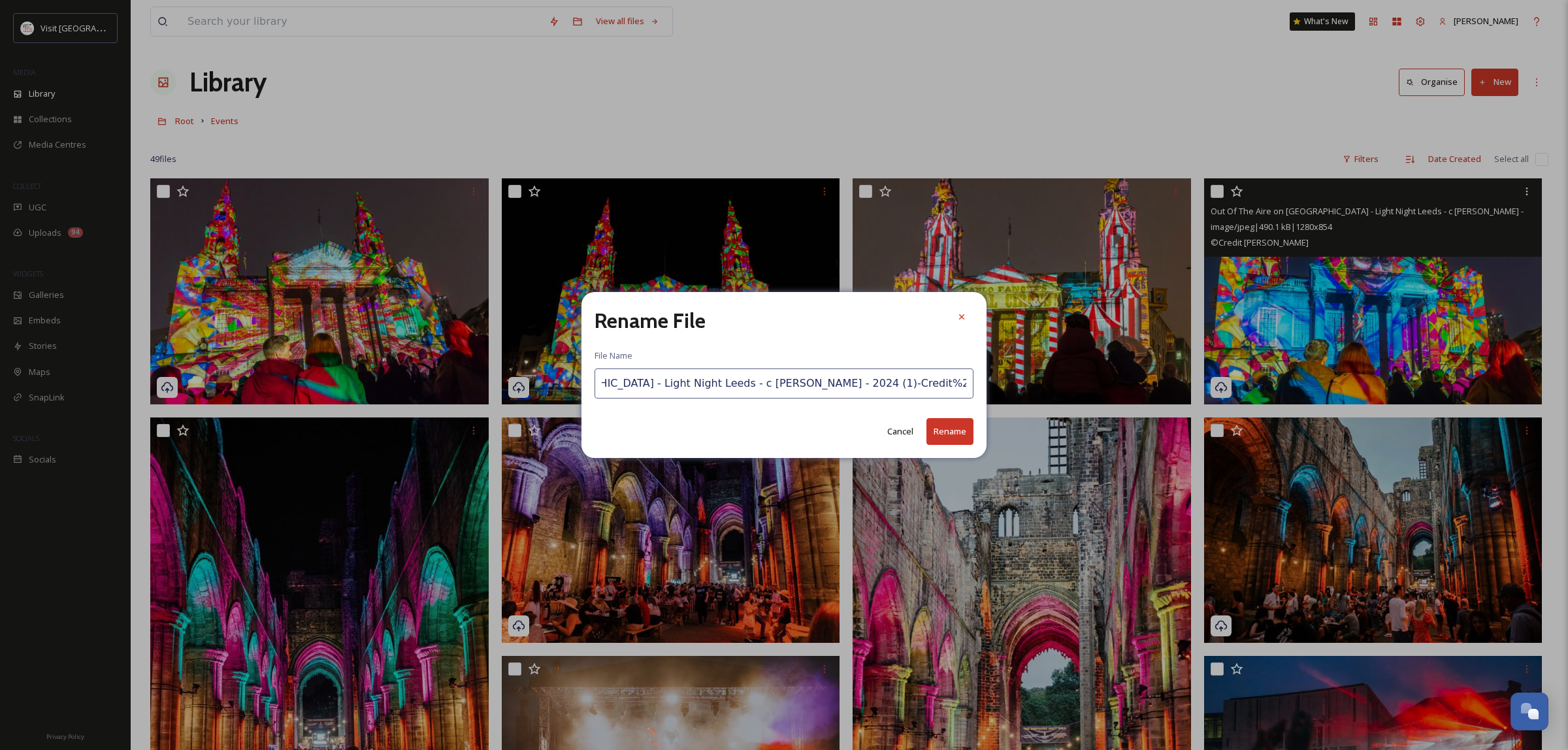
click at [887, 370] on input "Out Of The Aire on [GEOGRAPHIC_DATA] - Light Night Leeds - c [PERSON_NAME] - 20…" at bounding box center [784, 383] width 379 height 30
click at [928, 381] on input "Out Of The Aire on [GEOGRAPHIC_DATA] - Light Night Leeds - c [PERSON_NAME] - 20…" at bounding box center [784, 383] width 379 height 30
drag, startPoint x: 942, startPoint y: 384, endPoint x: 804, endPoint y: 393, distance: 138.3
click at [804, 393] on input "Out Of The Aire on [GEOGRAPHIC_DATA] - Light Night Leeds - c [PERSON_NAME] - 20…" at bounding box center [784, 383] width 379 height 30
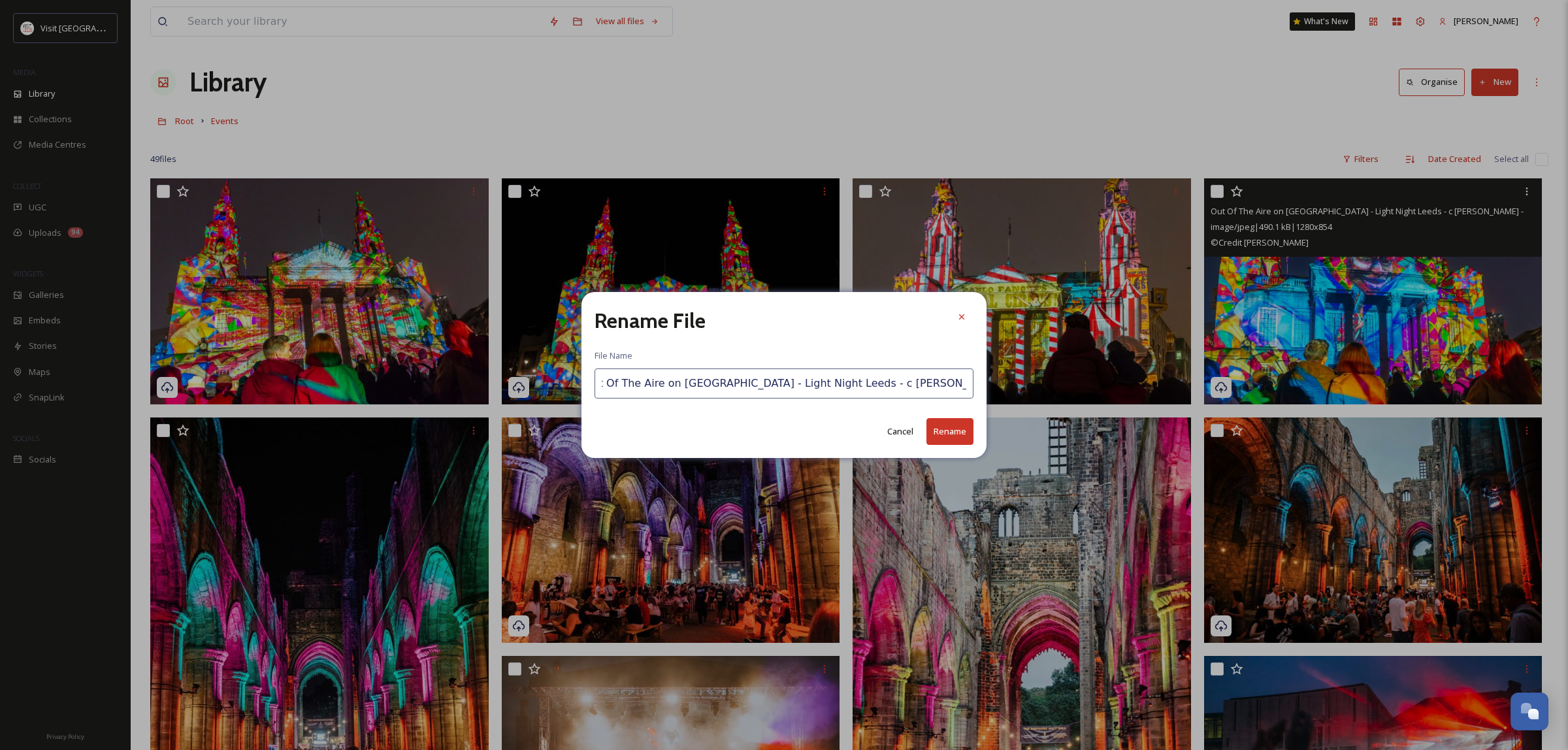
type input "Out Of The Aire on [GEOGRAPHIC_DATA] - Light Night Leeds - c [PERSON_NAME] - 20…"
click at [967, 435] on button "Rename" at bounding box center [950, 431] width 47 height 27
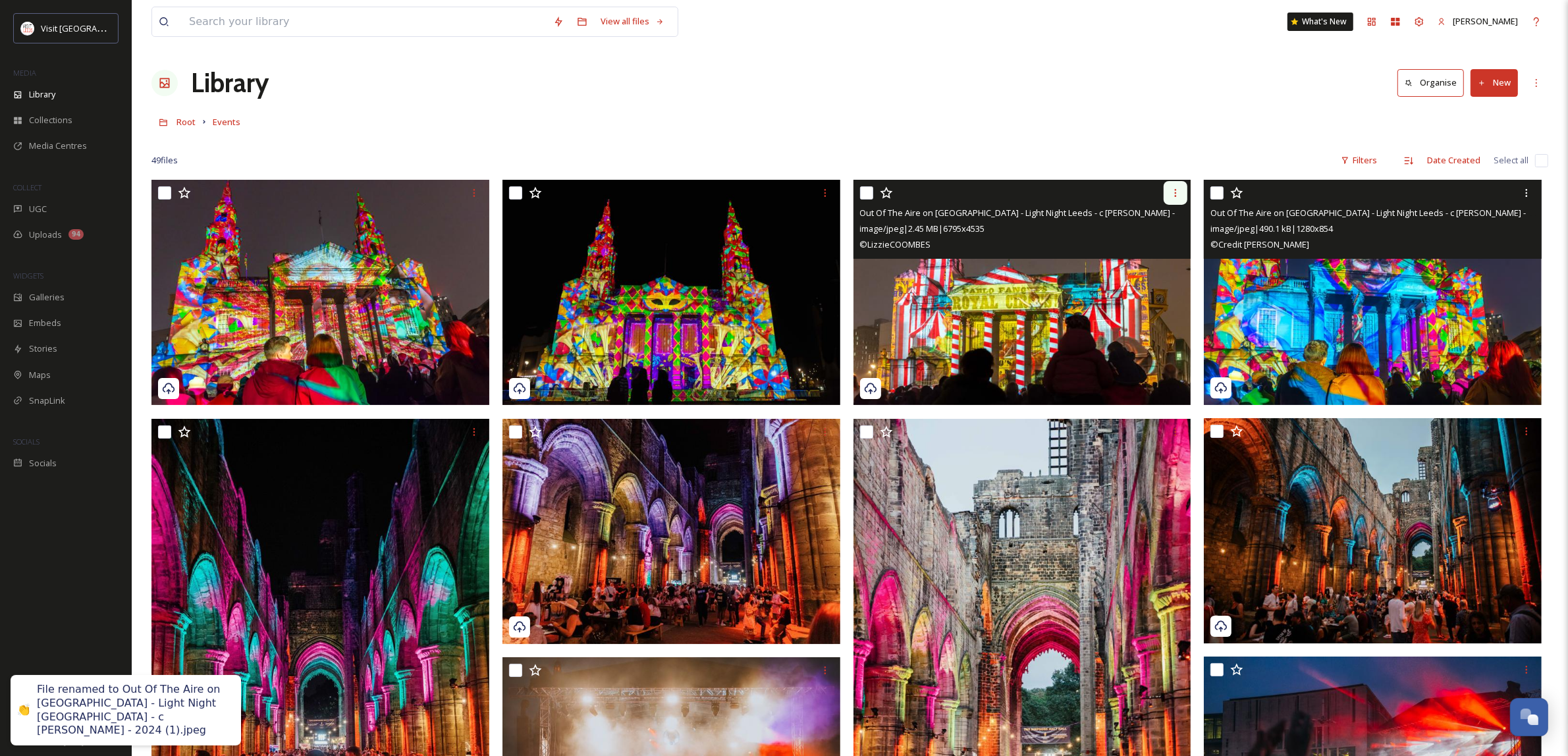
click at [1174, 195] on icon at bounding box center [1175, 193] width 11 height 11
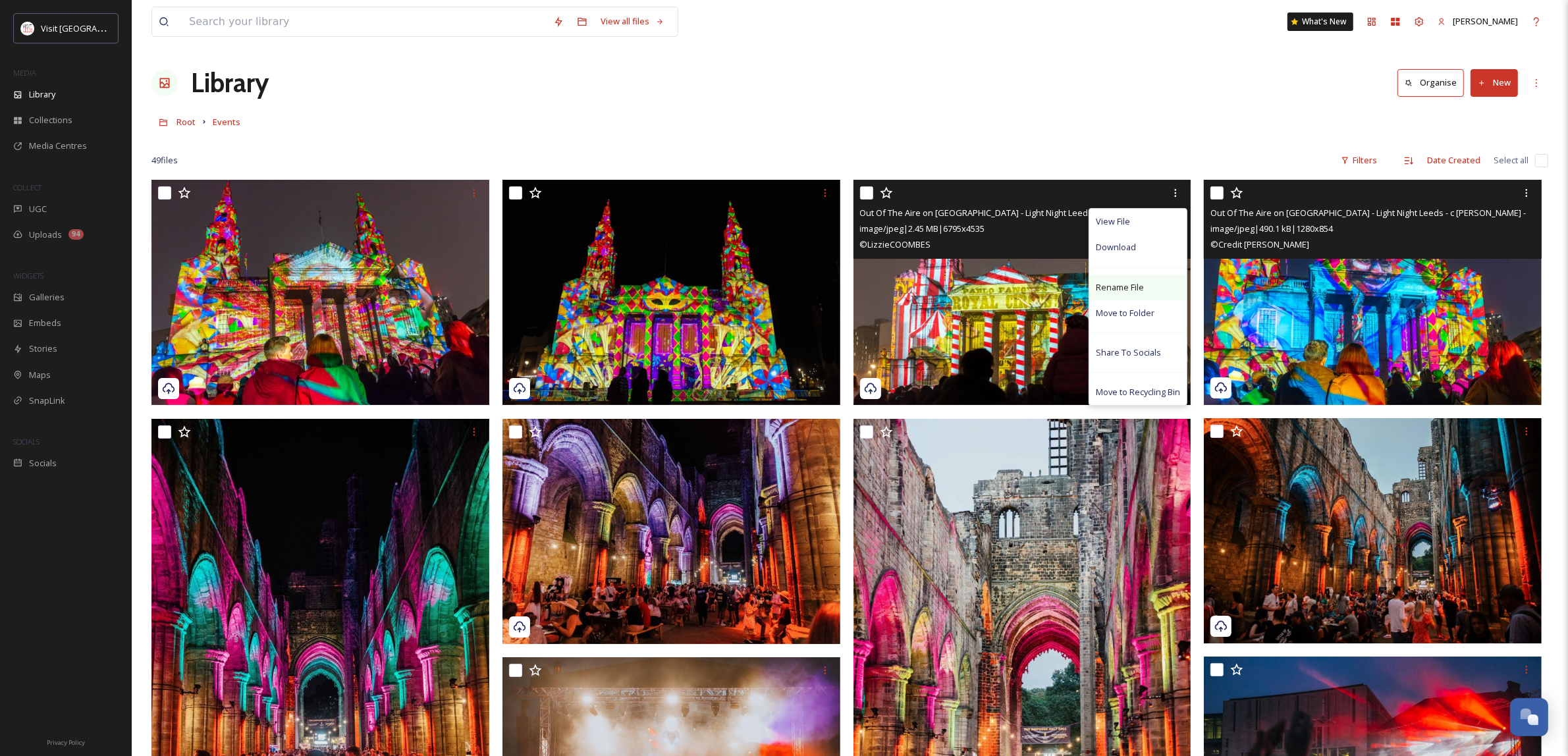
click at [1142, 287] on span "Rename File" at bounding box center [1119, 287] width 48 height 13
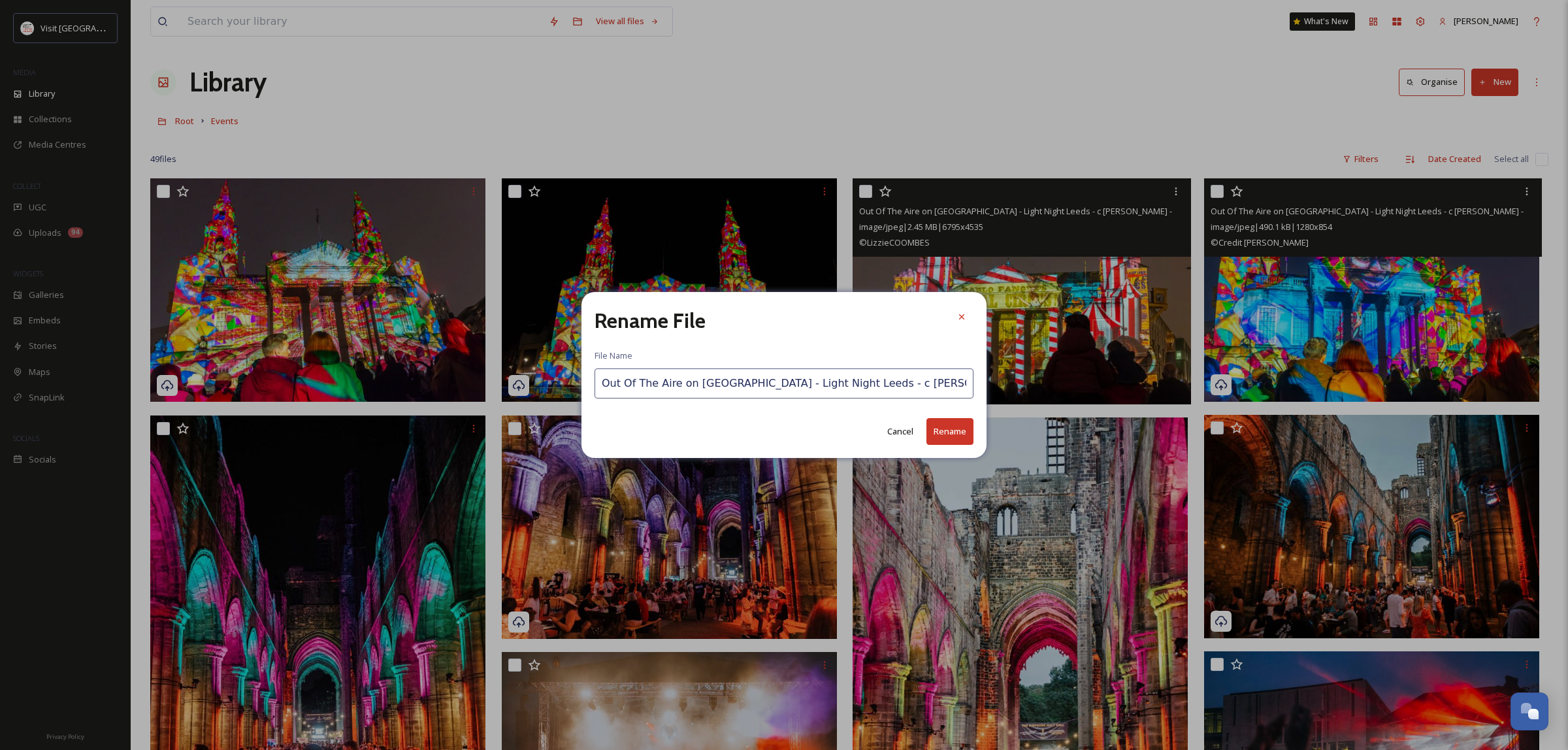
scroll to position [0, 154]
drag, startPoint x: 788, startPoint y: 396, endPoint x: 909, endPoint y: 386, distance: 121.4
click at [1056, 384] on div "Rename File File Name Out Of The Aire on [GEOGRAPHIC_DATA] - Light Night [GEOGR…" at bounding box center [784, 375] width 1568 height 750
click at [884, 389] on input "Out Of The Aire on [GEOGRAPHIC_DATA] - Light Night Leeds - c [PERSON_NAME] - 20…" at bounding box center [784, 383] width 379 height 30
drag, startPoint x: 804, startPoint y: 384, endPoint x: 946, endPoint y: 392, distance: 142.2
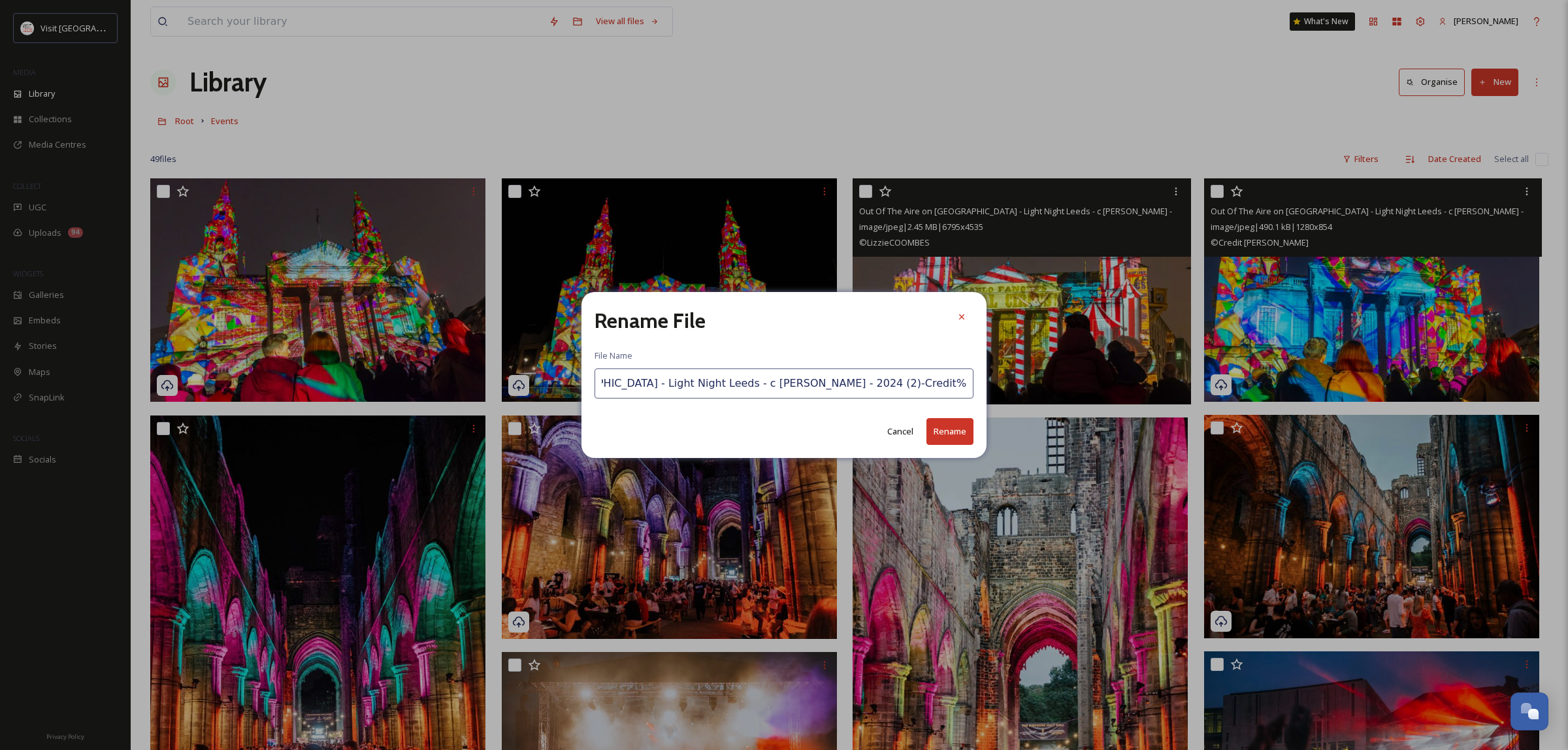
click at [946, 392] on input "Out Of The Aire on [GEOGRAPHIC_DATA] - Light Night Leeds - c [PERSON_NAME] - 20…" at bounding box center [784, 383] width 379 height 30
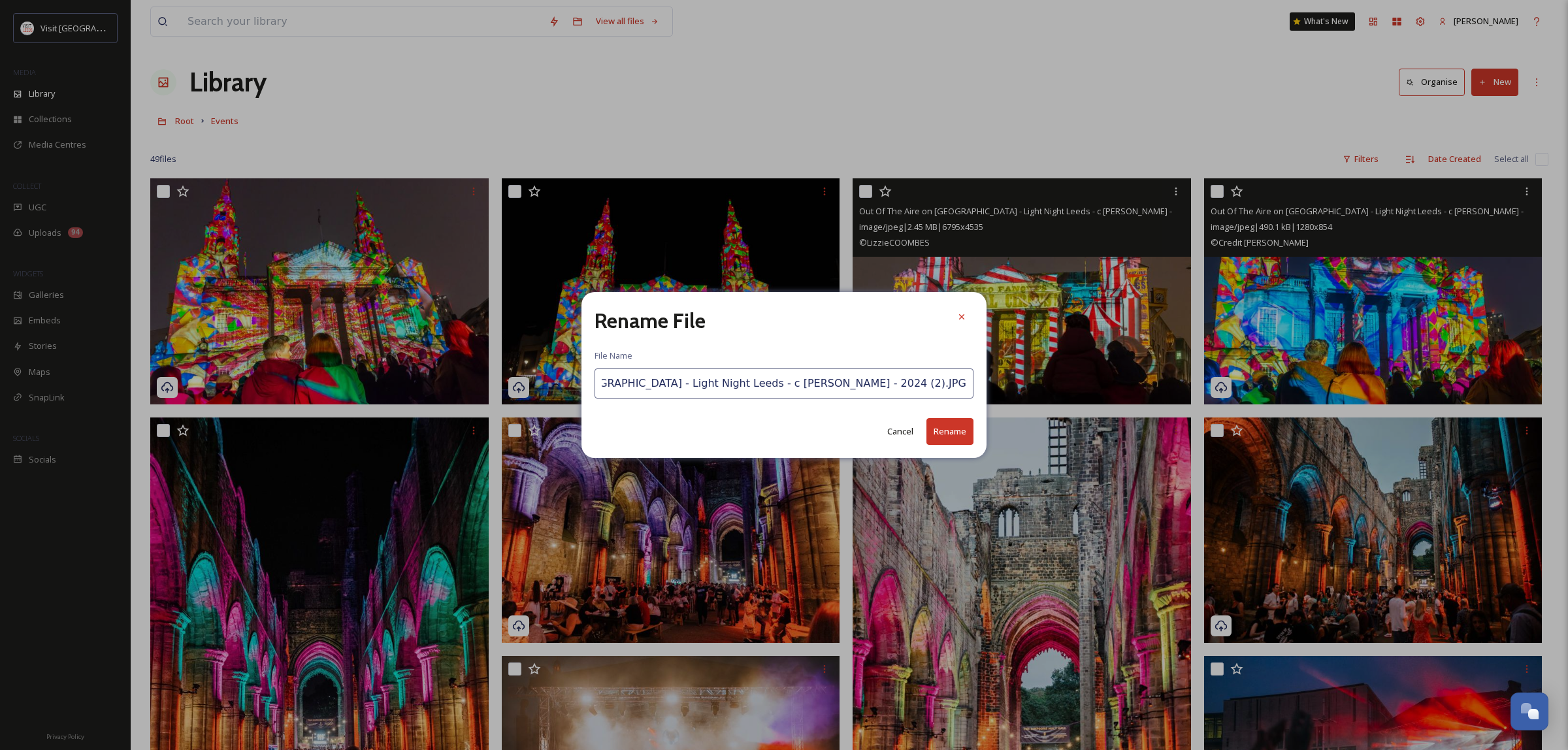
scroll to position [0, 14]
type input "Out Of The Aire on [GEOGRAPHIC_DATA] - Light Night Leeds - c [PERSON_NAME] - 20…"
click at [960, 433] on button "Rename" at bounding box center [950, 431] width 47 height 27
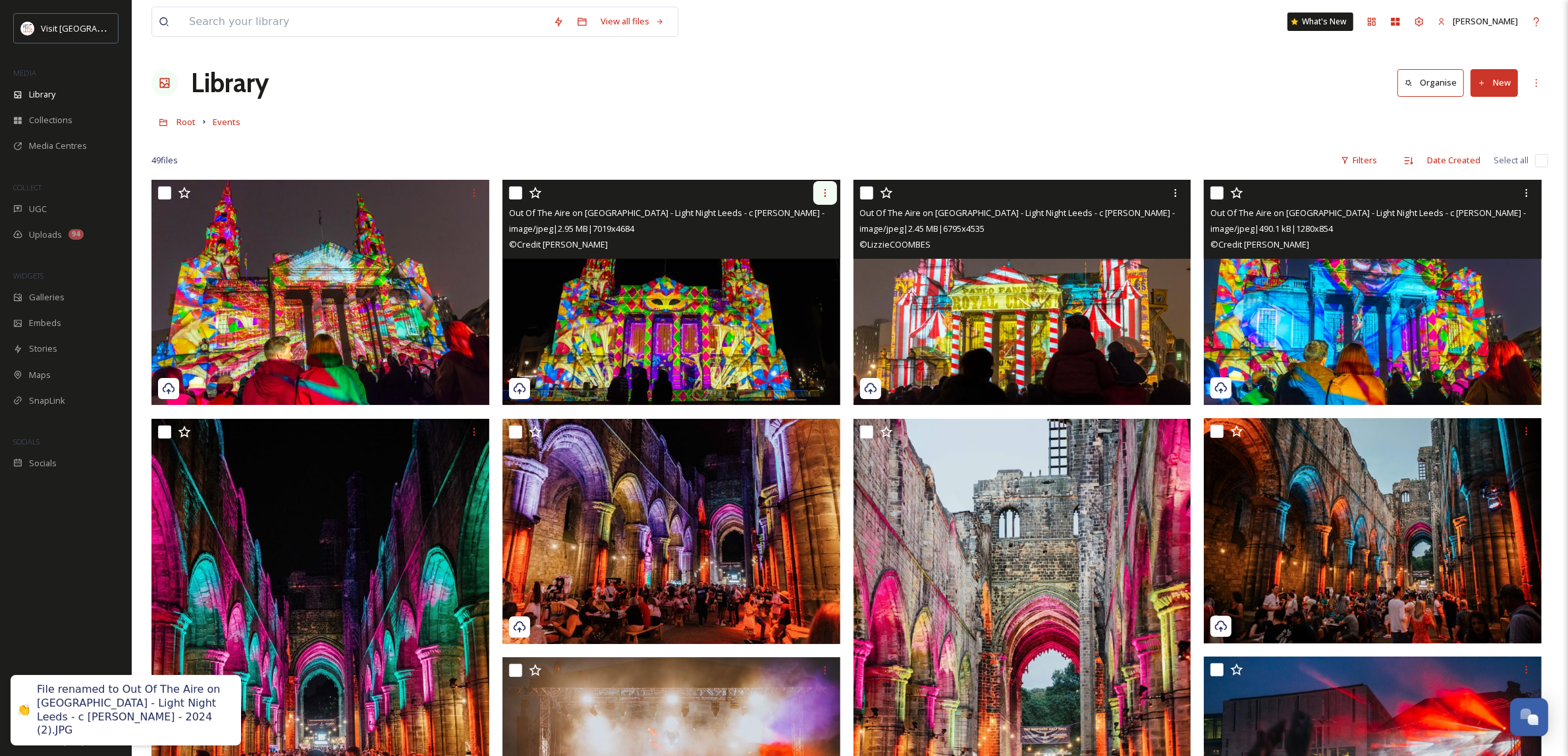
click at [827, 193] on icon at bounding box center [825, 193] width 11 height 11
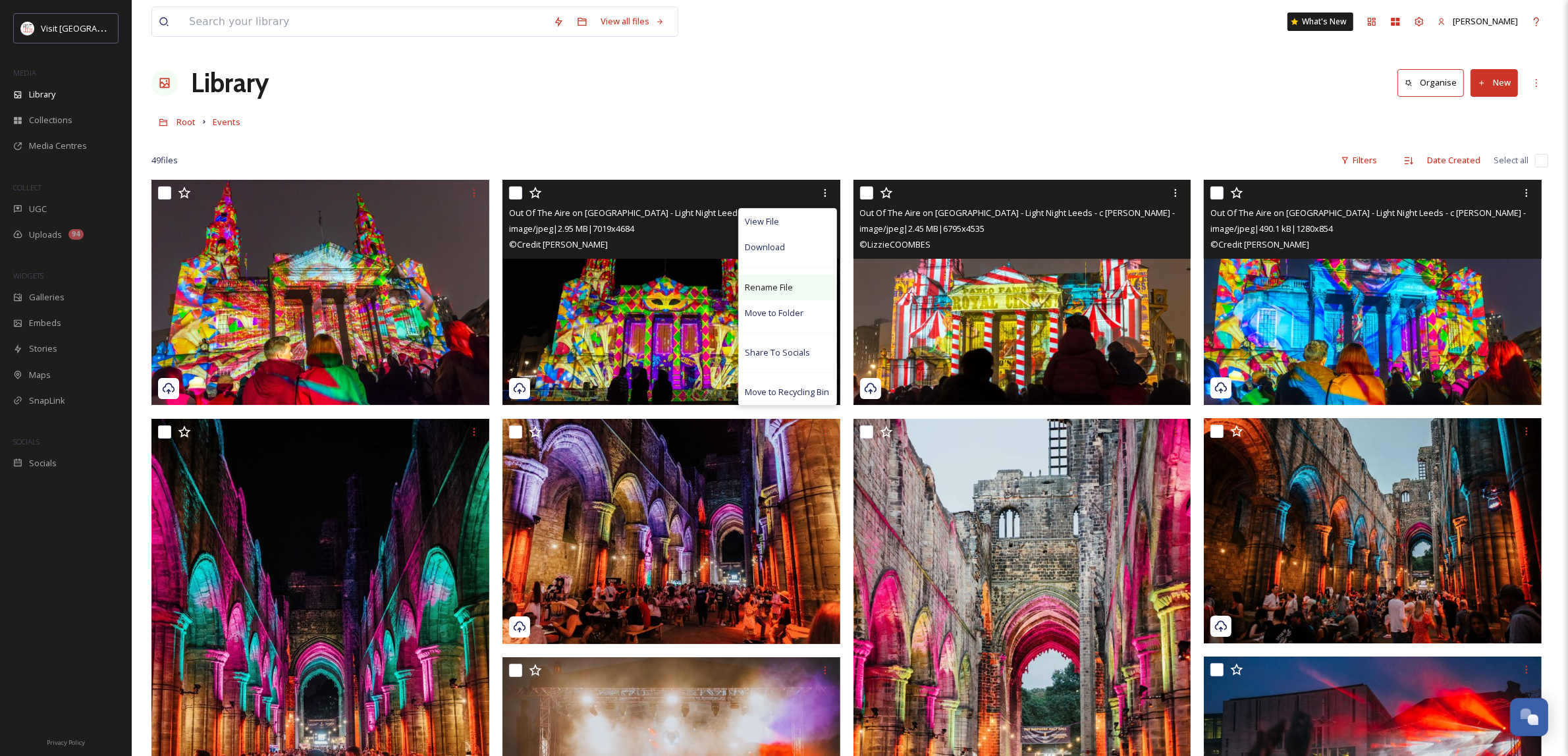
click at [798, 292] on div "Rename File" at bounding box center [787, 287] width 97 height 26
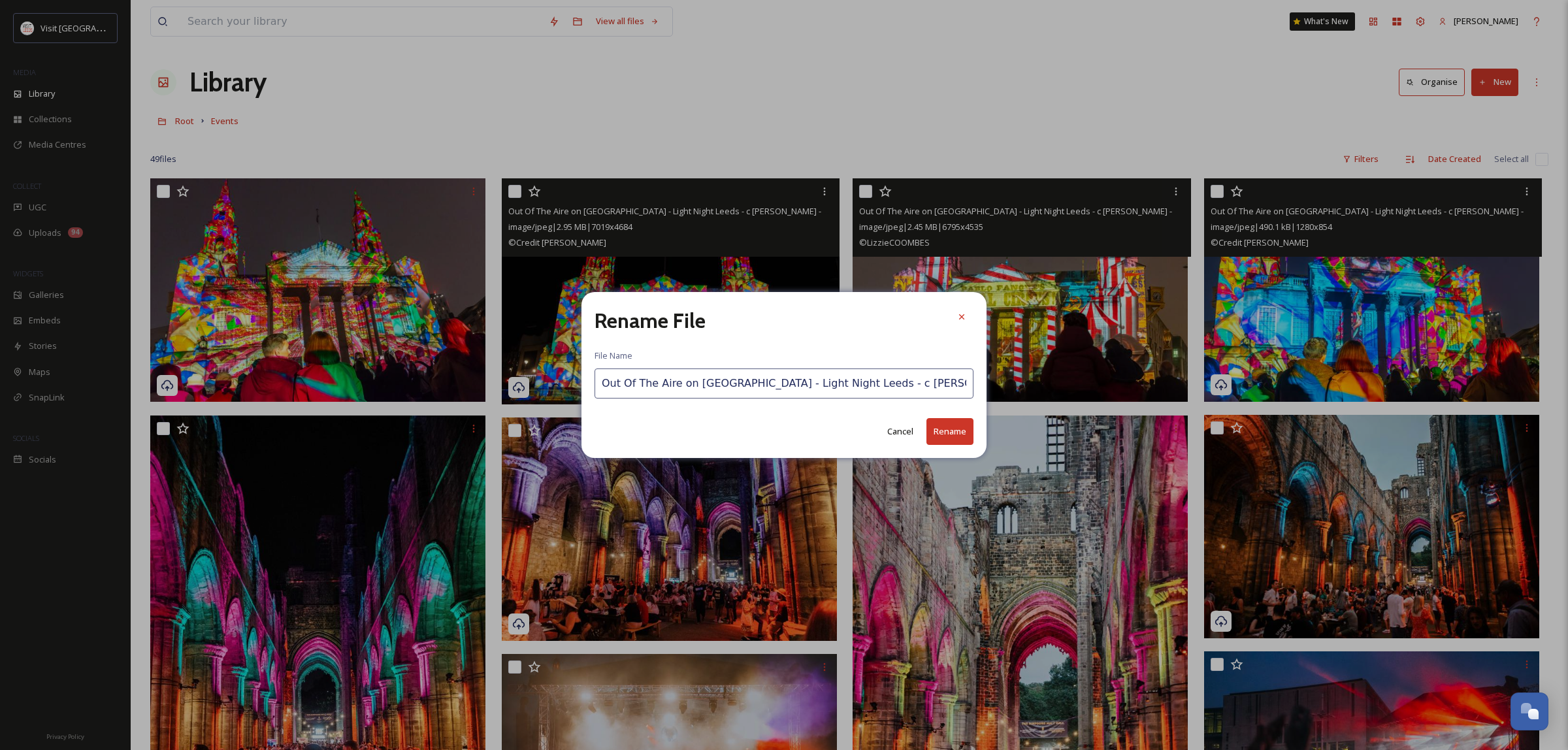
click at [899, 391] on input "Out Of The Aire on [GEOGRAPHIC_DATA] - Light Night Leeds - c [PERSON_NAME] - 20…" at bounding box center [784, 383] width 379 height 30
drag, startPoint x: 959, startPoint y: 387, endPoint x: 948, endPoint y: 396, distance: 14.2
click at [949, 396] on input "Out Of The Aire on [GEOGRAPHIC_DATA] - Light Night Leeds - c [PERSON_NAME] - 20…" at bounding box center [784, 383] width 379 height 30
click at [850, 380] on input "Out Of The Aire on [GEOGRAPHIC_DATA] - Light Night Leeds - c [PERSON_NAME] - 20…" at bounding box center [784, 383] width 379 height 30
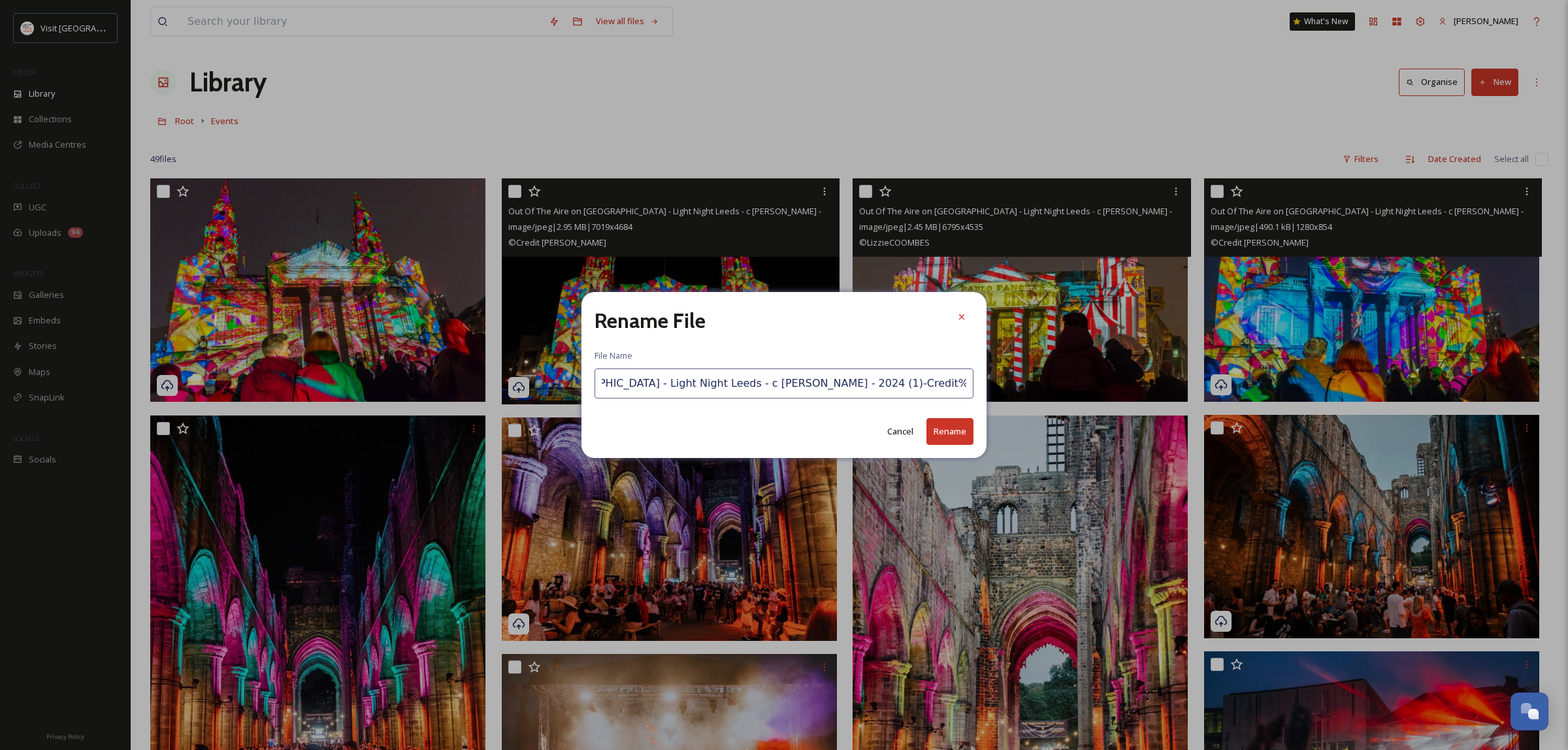
drag, startPoint x: 805, startPoint y: 384, endPoint x: 948, endPoint y: 404, distance: 144.4
click at [948, 404] on div "Rename File File Name Out Of The Aire on [GEOGRAPHIC_DATA] - Light Night [GEOGR…" at bounding box center [784, 374] width 405 height 166
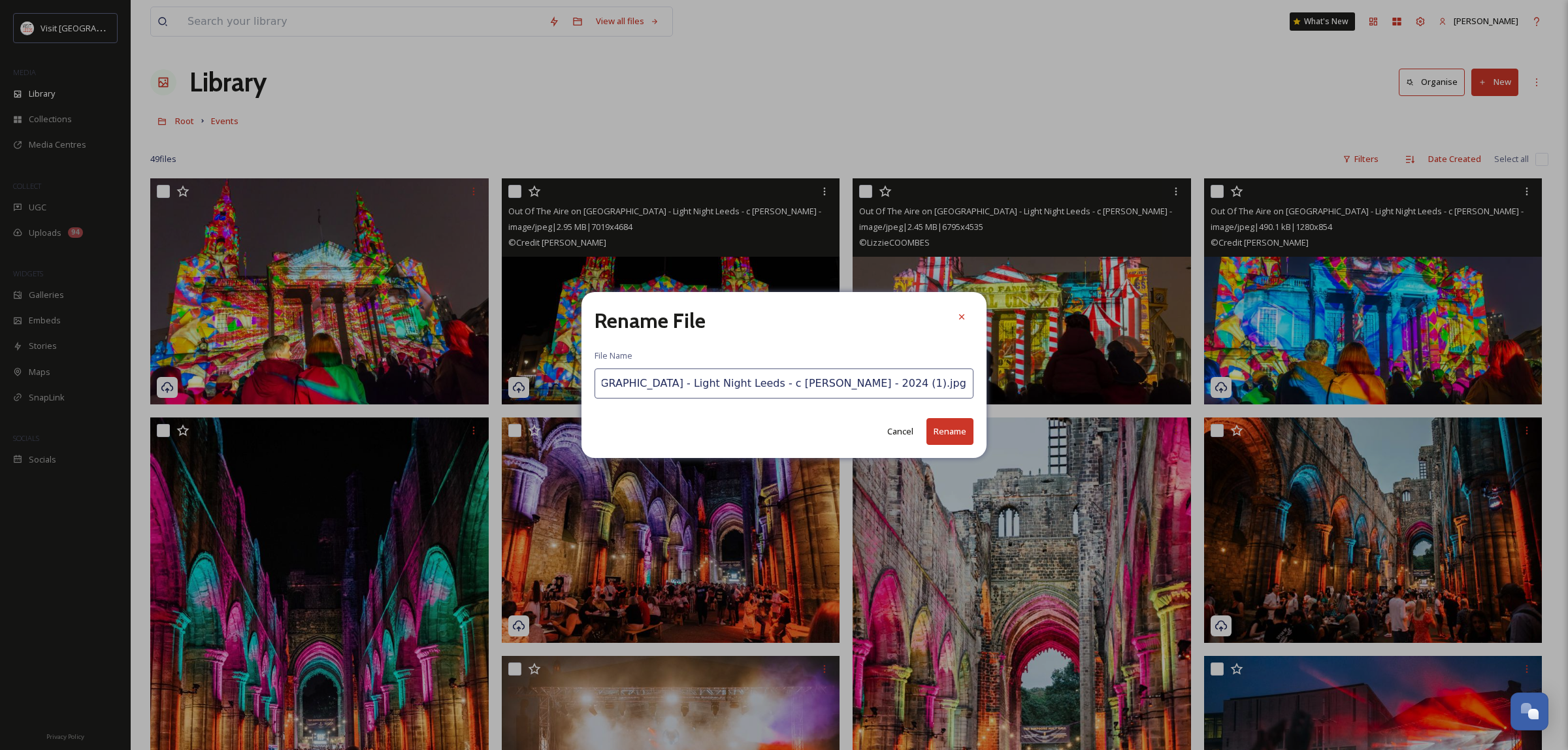
scroll to position [0, 12]
type input "Out Of The Aire on [GEOGRAPHIC_DATA] - Light Night Leeds - c [PERSON_NAME] - 20…"
click at [970, 433] on button "Rename" at bounding box center [950, 431] width 47 height 27
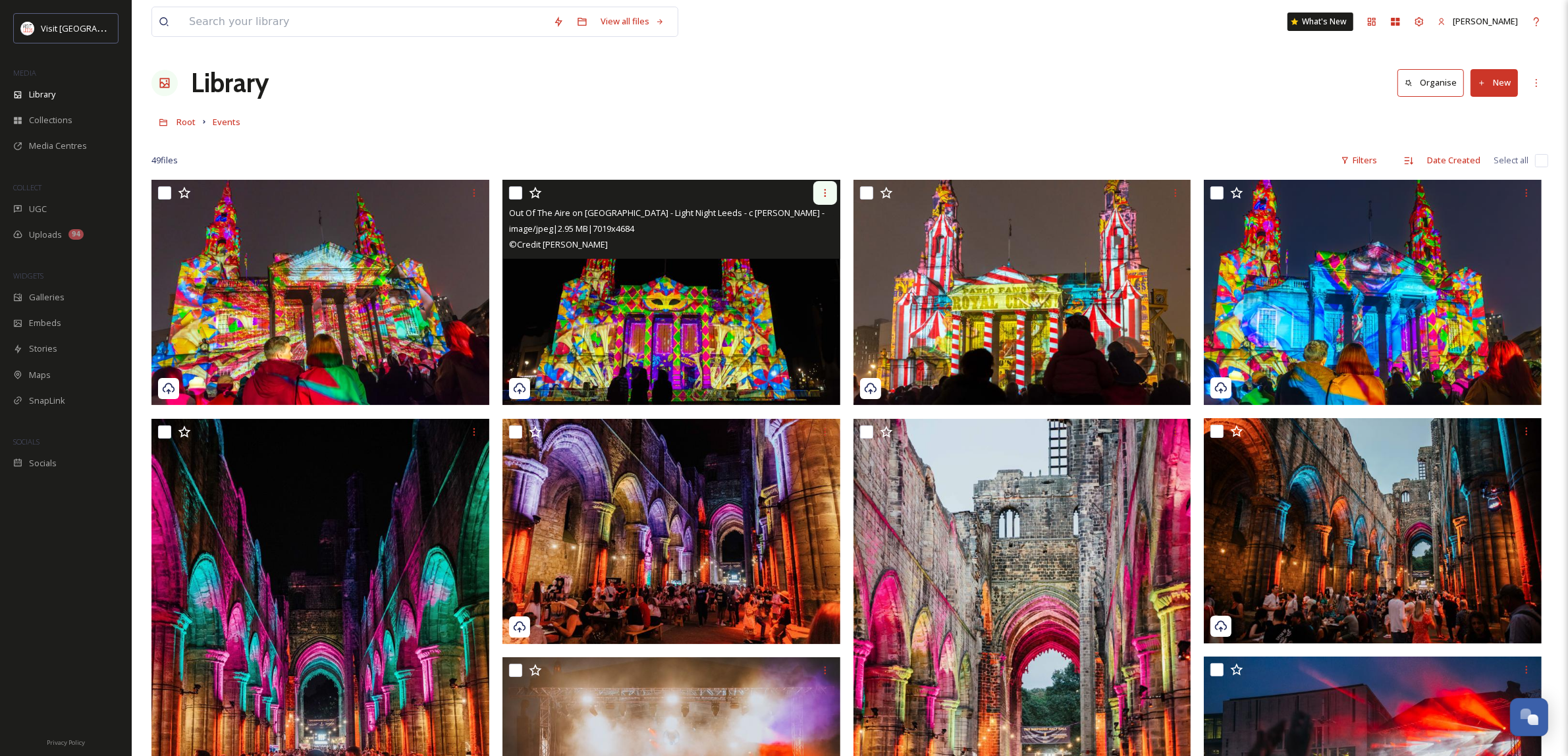
click at [818, 185] on div at bounding box center [825, 193] width 24 height 24
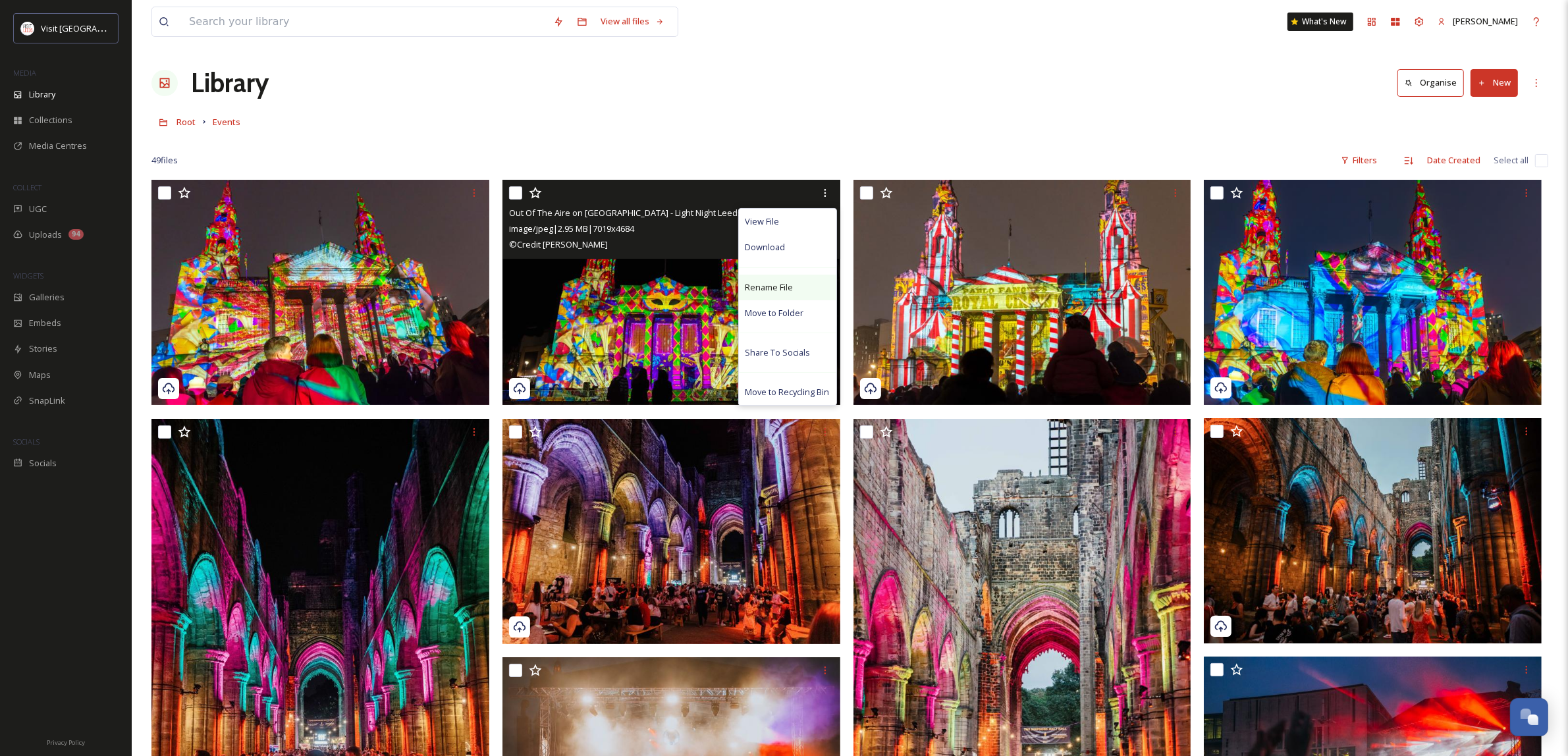
click at [806, 294] on div "Rename File" at bounding box center [787, 287] width 97 height 26
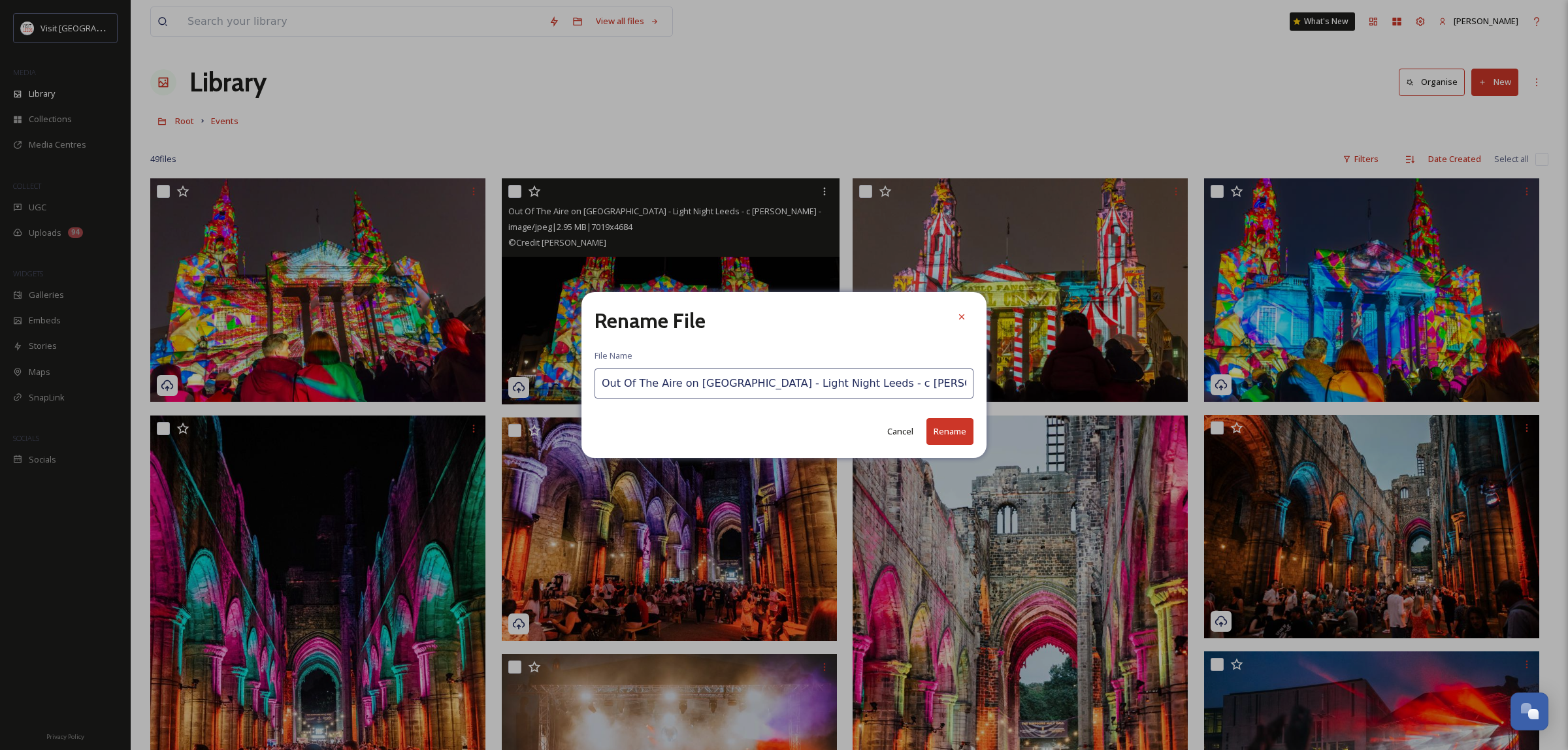
click at [952, 388] on input "Out Of The Aire on [GEOGRAPHIC_DATA] - Light Night Leeds - c [PERSON_NAME] - 20…" at bounding box center [784, 383] width 379 height 30
type input "Out Of The Aire on [GEOGRAPHIC_DATA] - Light Night Leeds - c [PERSON_NAME] - 20…"
click at [952, 423] on button "Rename" at bounding box center [950, 431] width 47 height 27
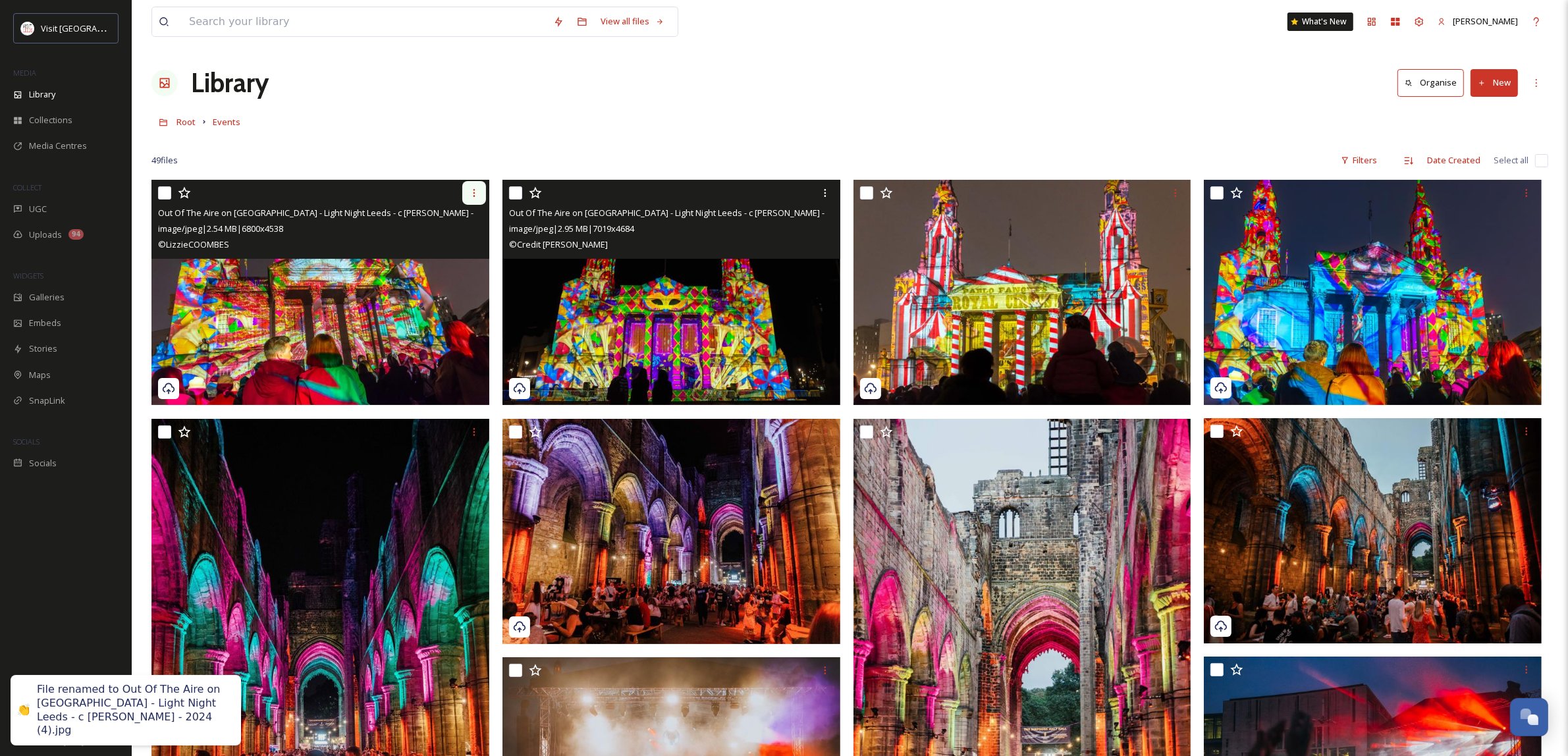
click at [478, 194] on icon at bounding box center [474, 193] width 11 height 11
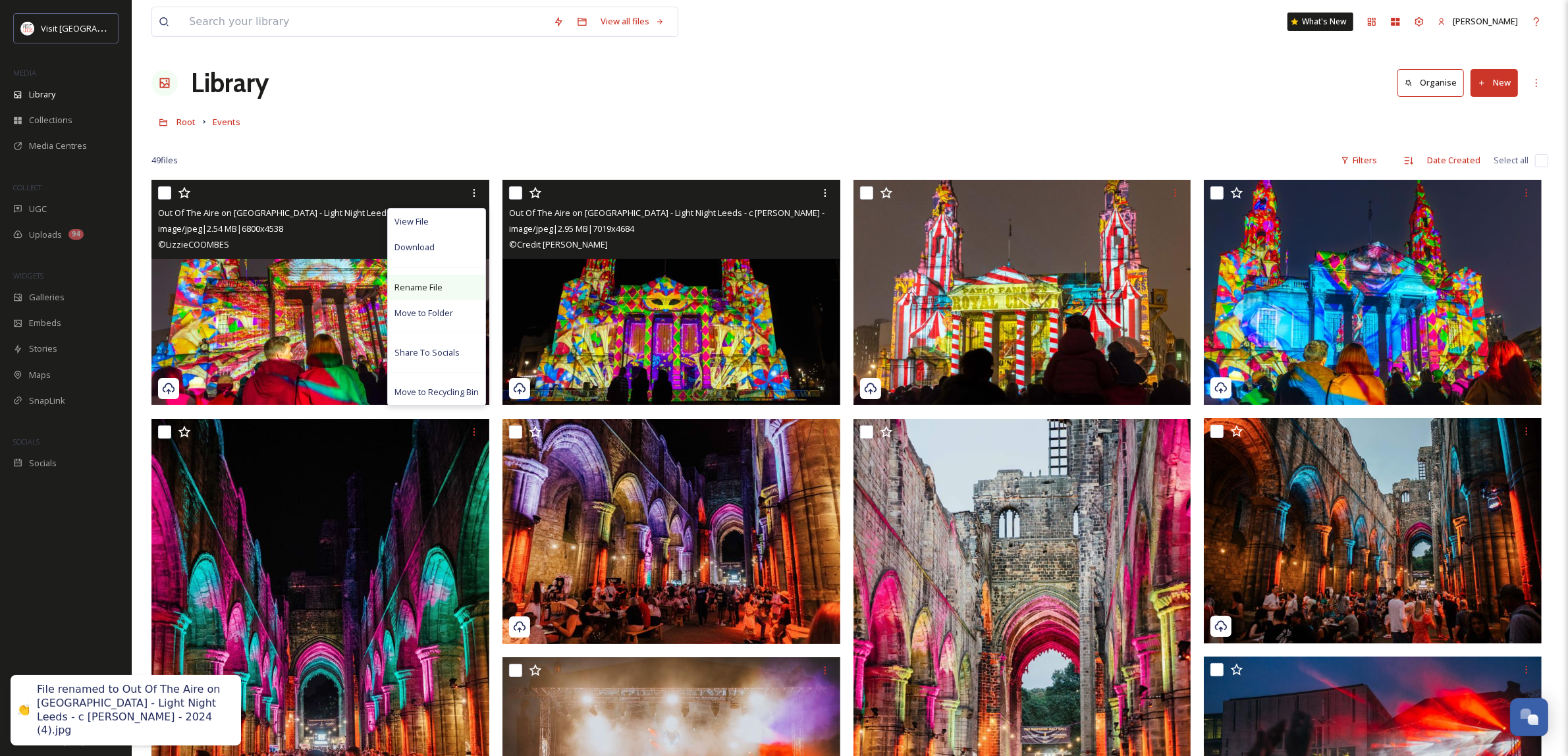
click at [451, 287] on div "Rename File" at bounding box center [437, 287] width 97 height 26
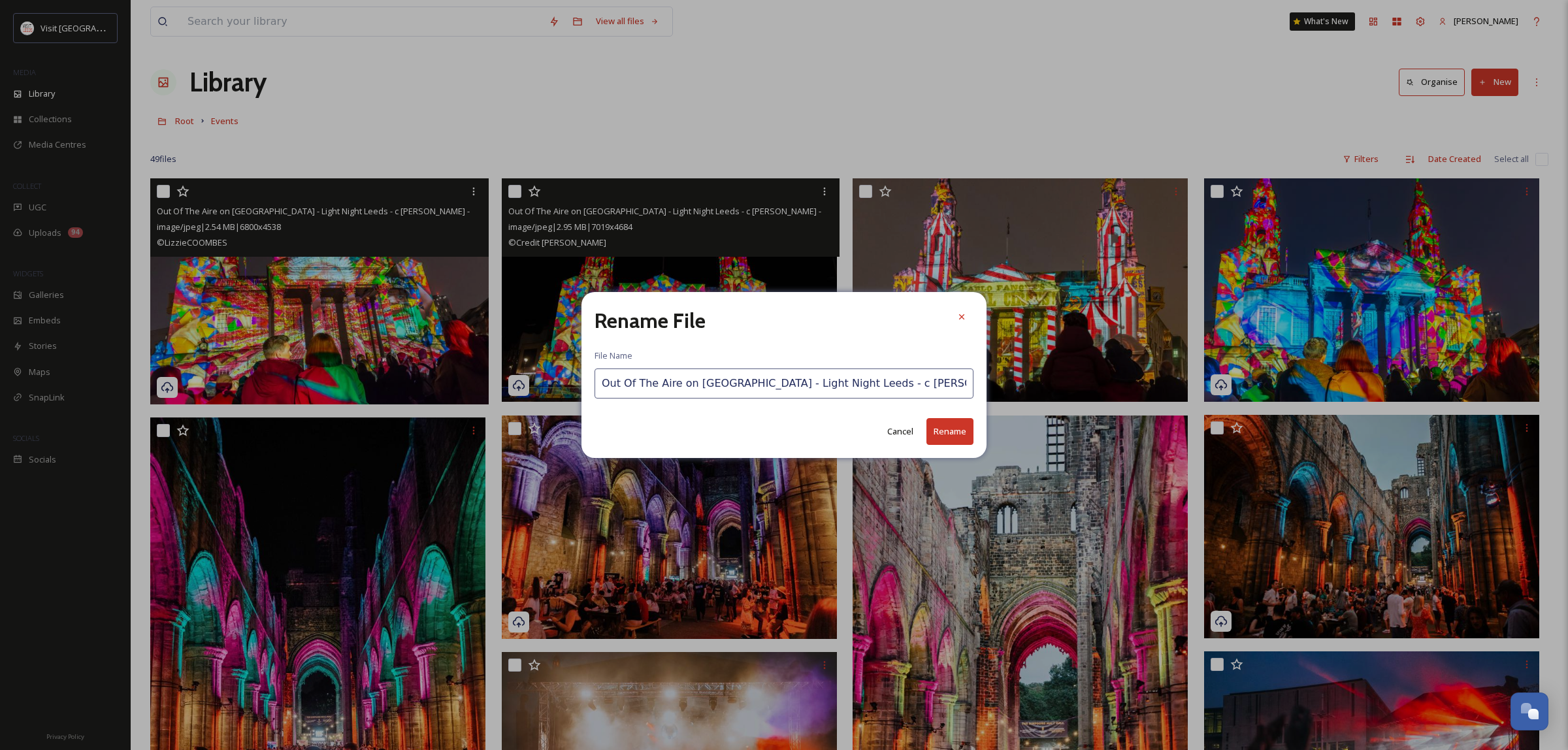
scroll to position [0, 154]
drag, startPoint x: 982, startPoint y: 392, endPoint x: 1056, endPoint y: 386, distance: 74.2
click at [1093, 392] on div "Rename File File Name Out Of The Aire on [GEOGRAPHIC_DATA] - Light Night [GEOGR…" at bounding box center [784, 375] width 1568 height 750
click at [919, 380] on input "Out Of The Aire on [GEOGRAPHIC_DATA] - Light Night Leeds - c [PERSON_NAME] - 20…" at bounding box center [784, 383] width 379 height 30
drag, startPoint x: 946, startPoint y: 382, endPoint x: 811, endPoint y: 390, distance: 135.2
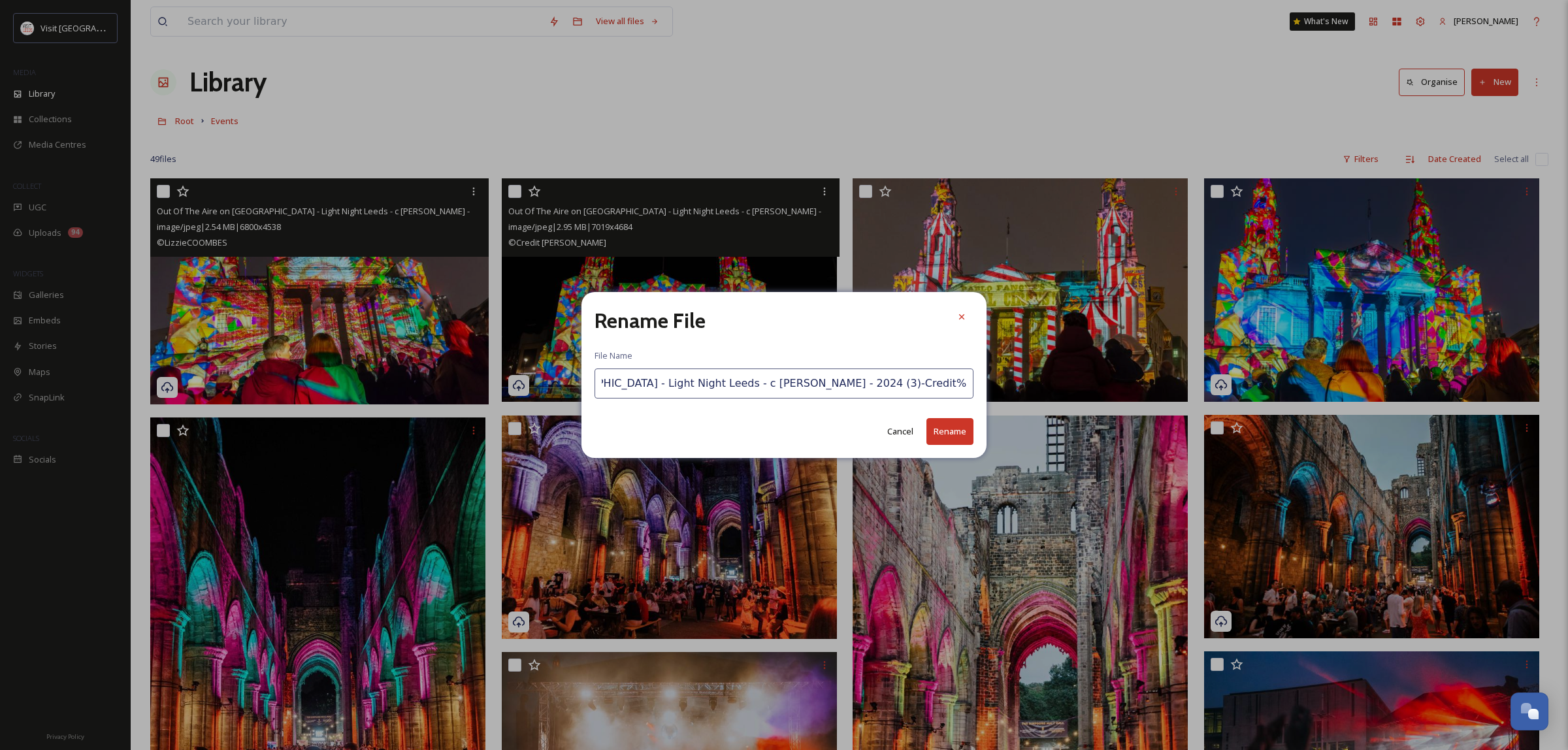
click at [811, 390] on input "Out Of The Aire on [GEOGRAPHIC_DATA] - Light Night Leeds - c [PERSON_NAME] - 20…" at bounding box center [784, 383] width 379 height 30
type input "Out Of The Aire on [GEOGRAPHIC_DATA] - Light Night Leeds - c [PERSON_NAME] - 20…"
click at [951, 428] on button "Rename" at bounding box center [950, 431] width 47 height 27
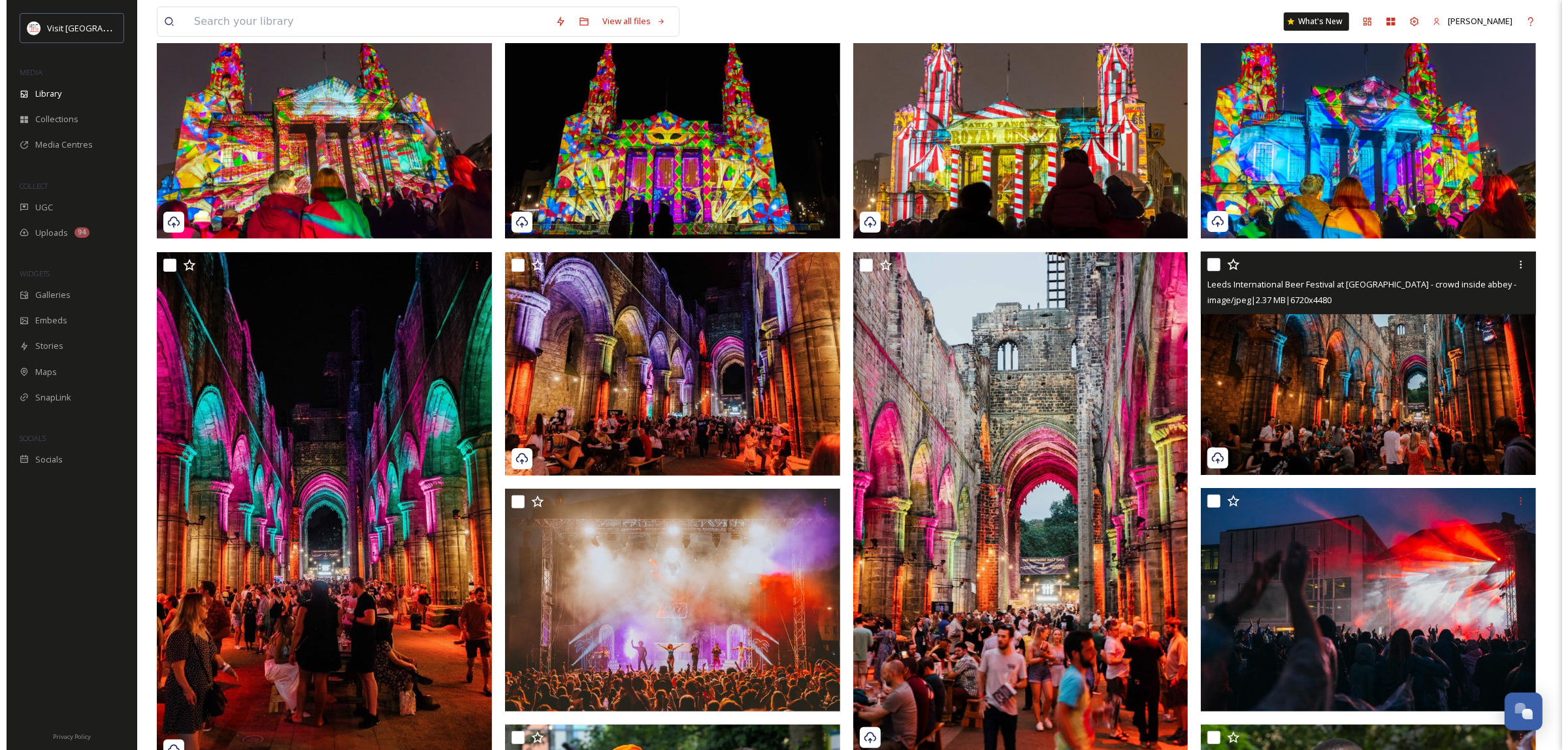
scroll to position [245, 0]
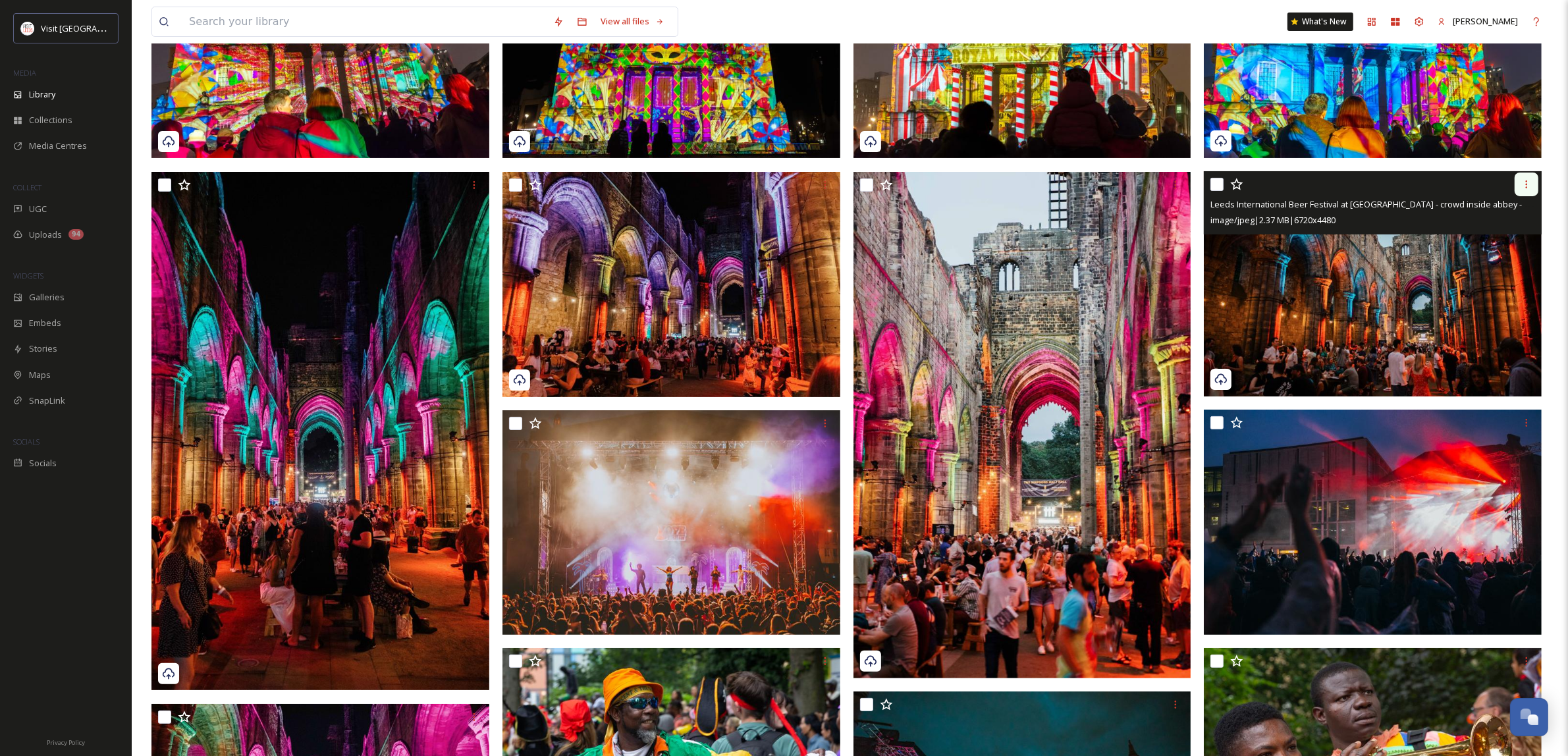
click at [1535, 187] on div at bounding box center [1526, 184] width 24 height 24
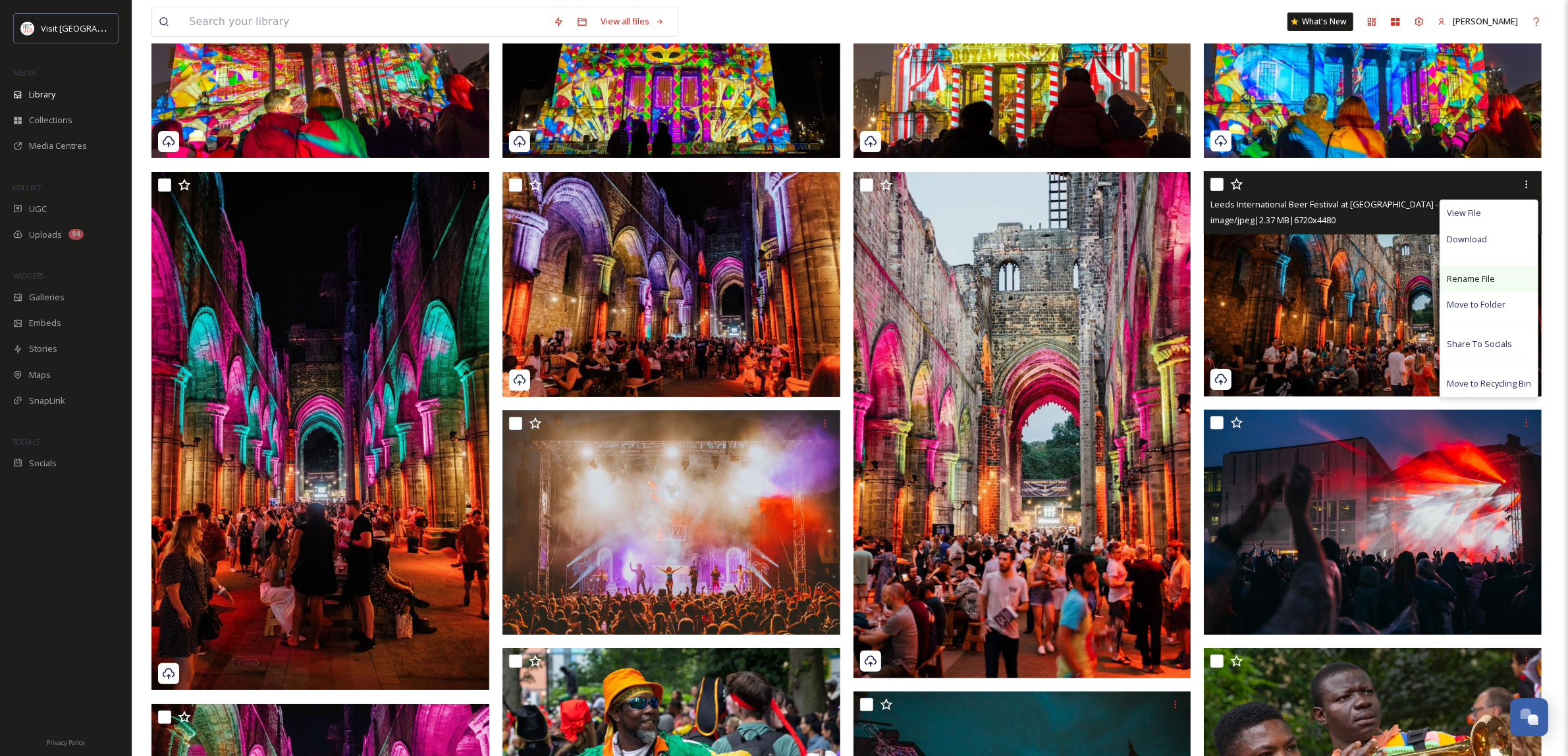
click at [1496, 280] on div "Rename File" at bounding box center [1489, 279] width 97 height 26
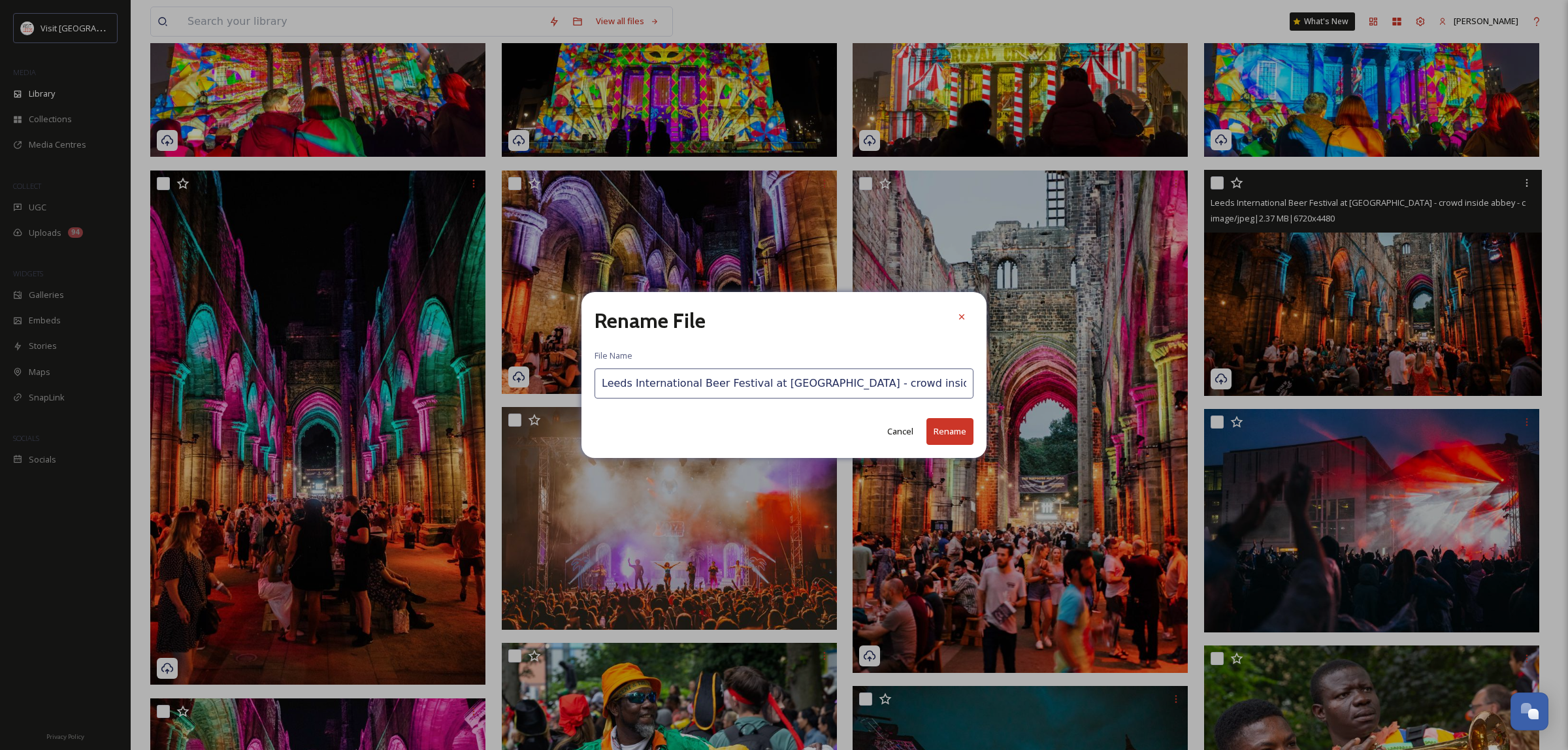
scroll to position [0, 109]
drag, startPoint x: 871, startPoint y: 388, endPoint x: 1070, endPoint y: 386, distance: 199.0
click at [1099, 386] on div "Rename File File Name Leeds International Beer Festival at [GEOGRAPHIC_DATA] - …" at bounding box center [784, 375] width 1568 height 750
click at [966, 319] on icon at bounding box center [962, 317] width 11 height 11
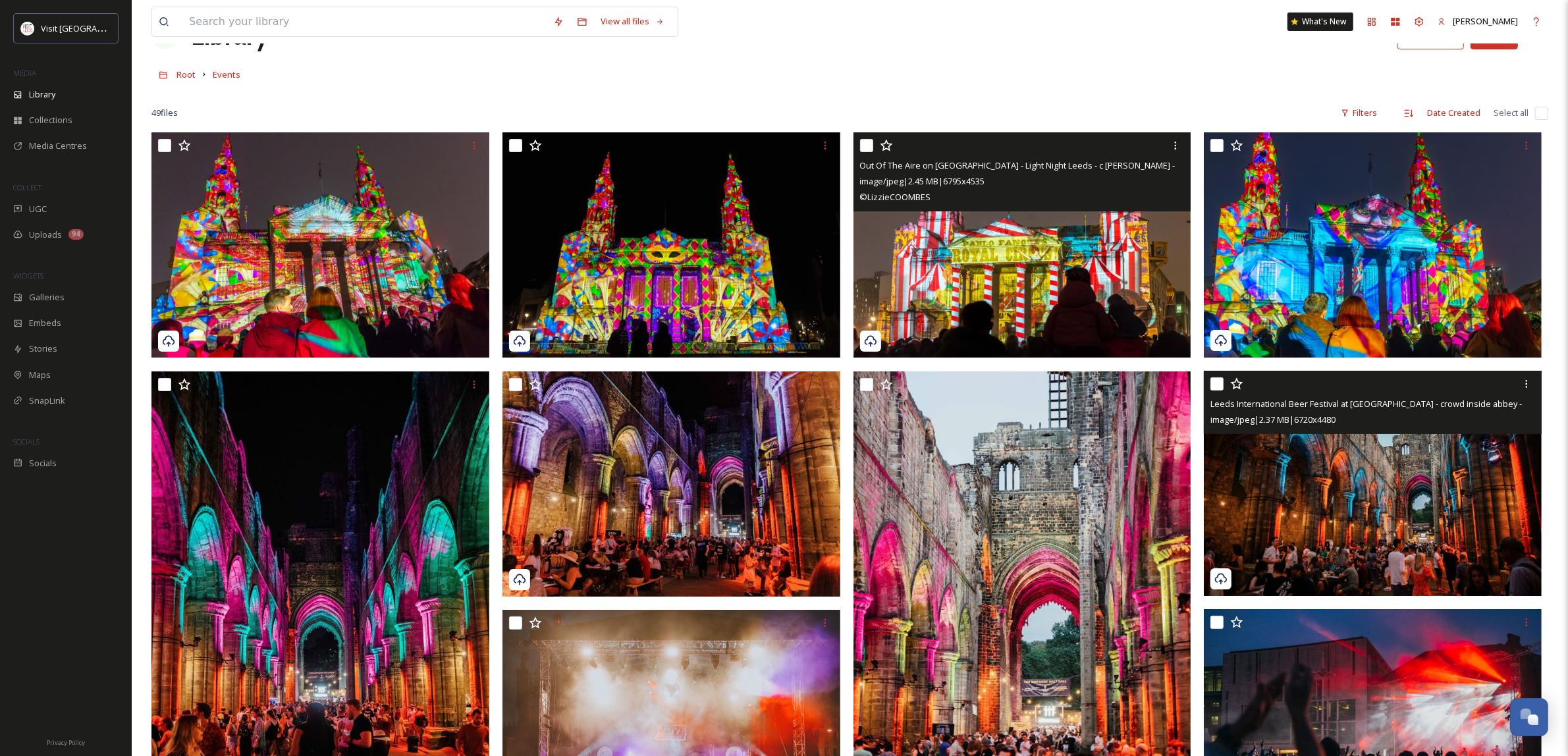
scroll to position [0, 0]
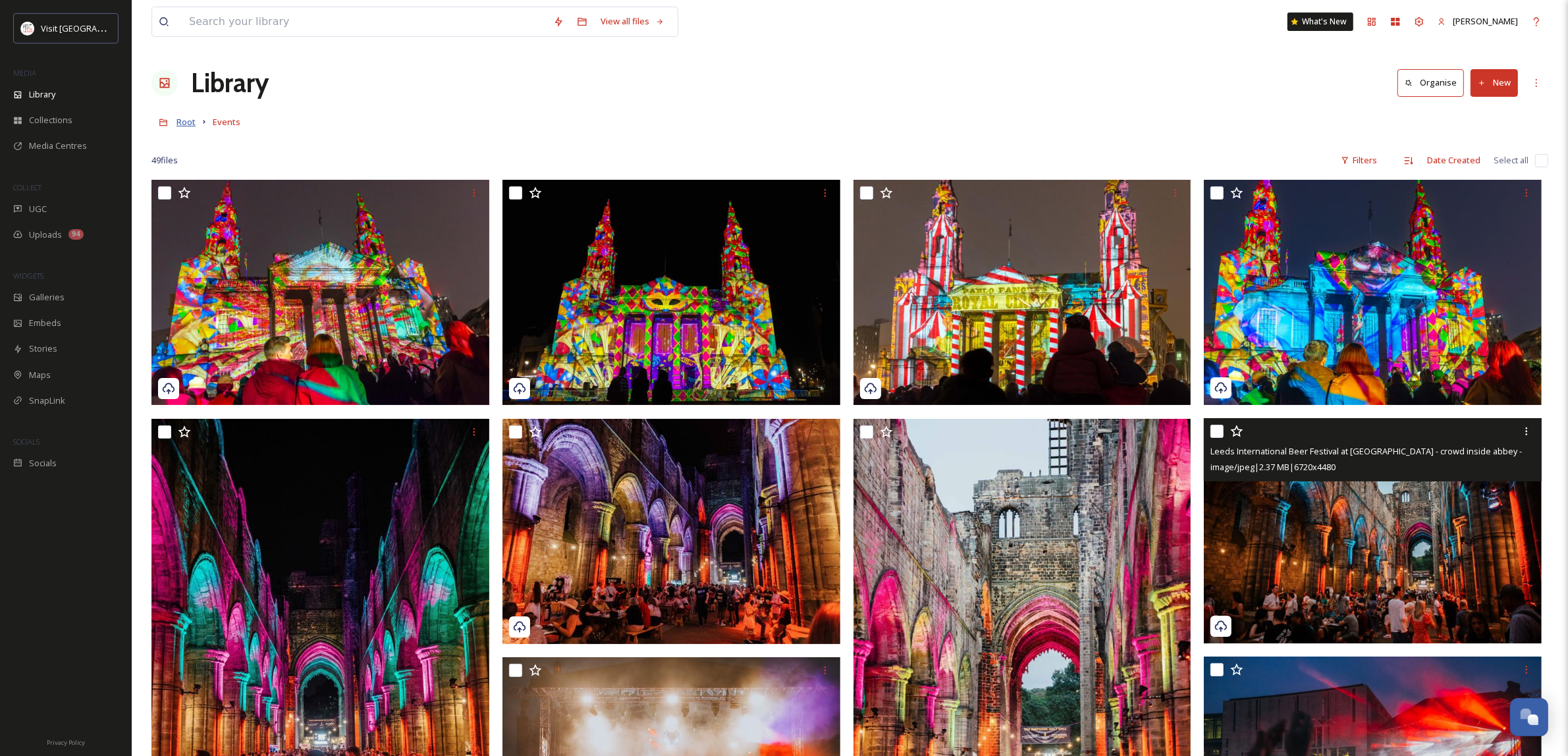
click at [191, 125] on span "Root" at bounding box center [186, 122] width 19 height 12
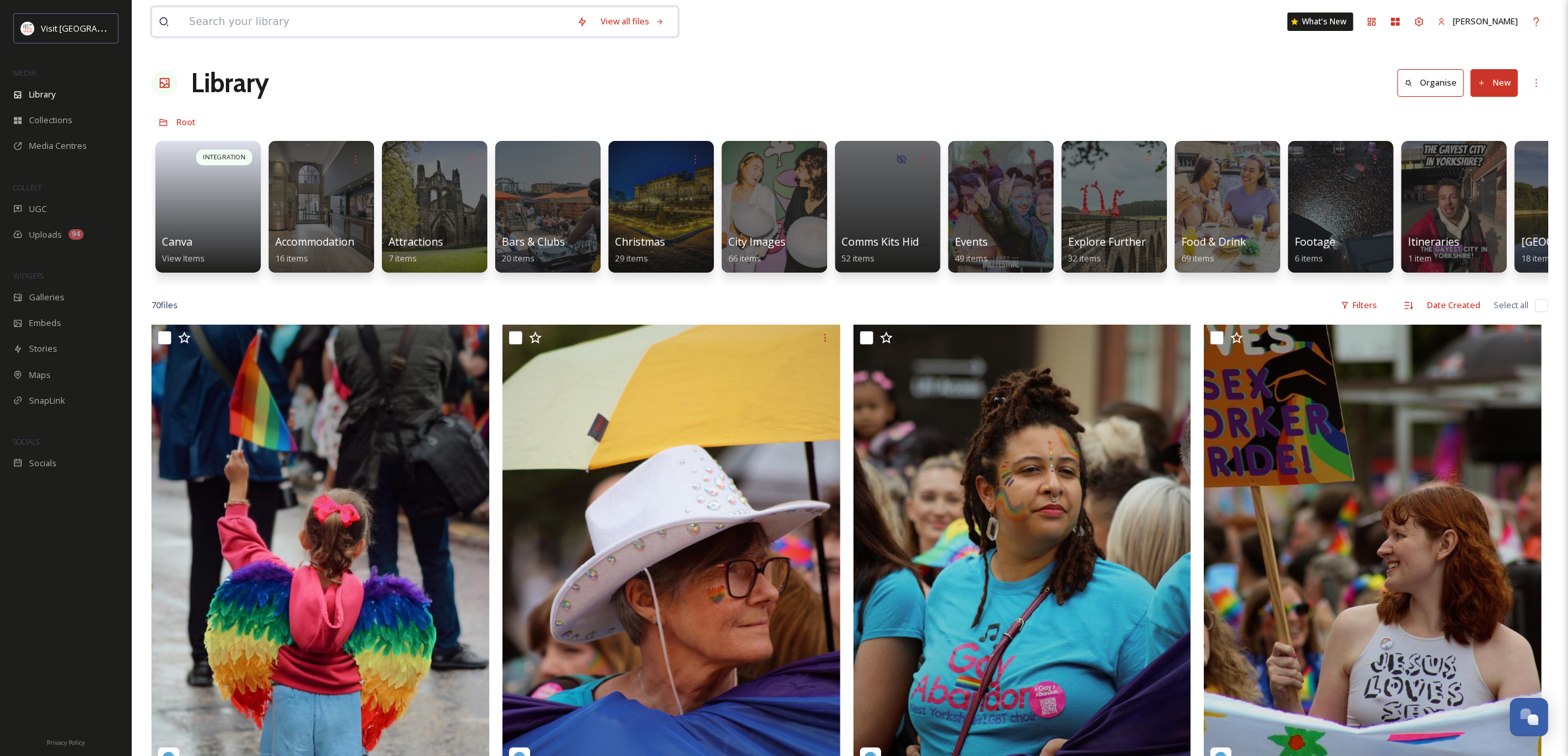
click at [329, 18] on input at bounding box center [376, 22] width 388 height 29
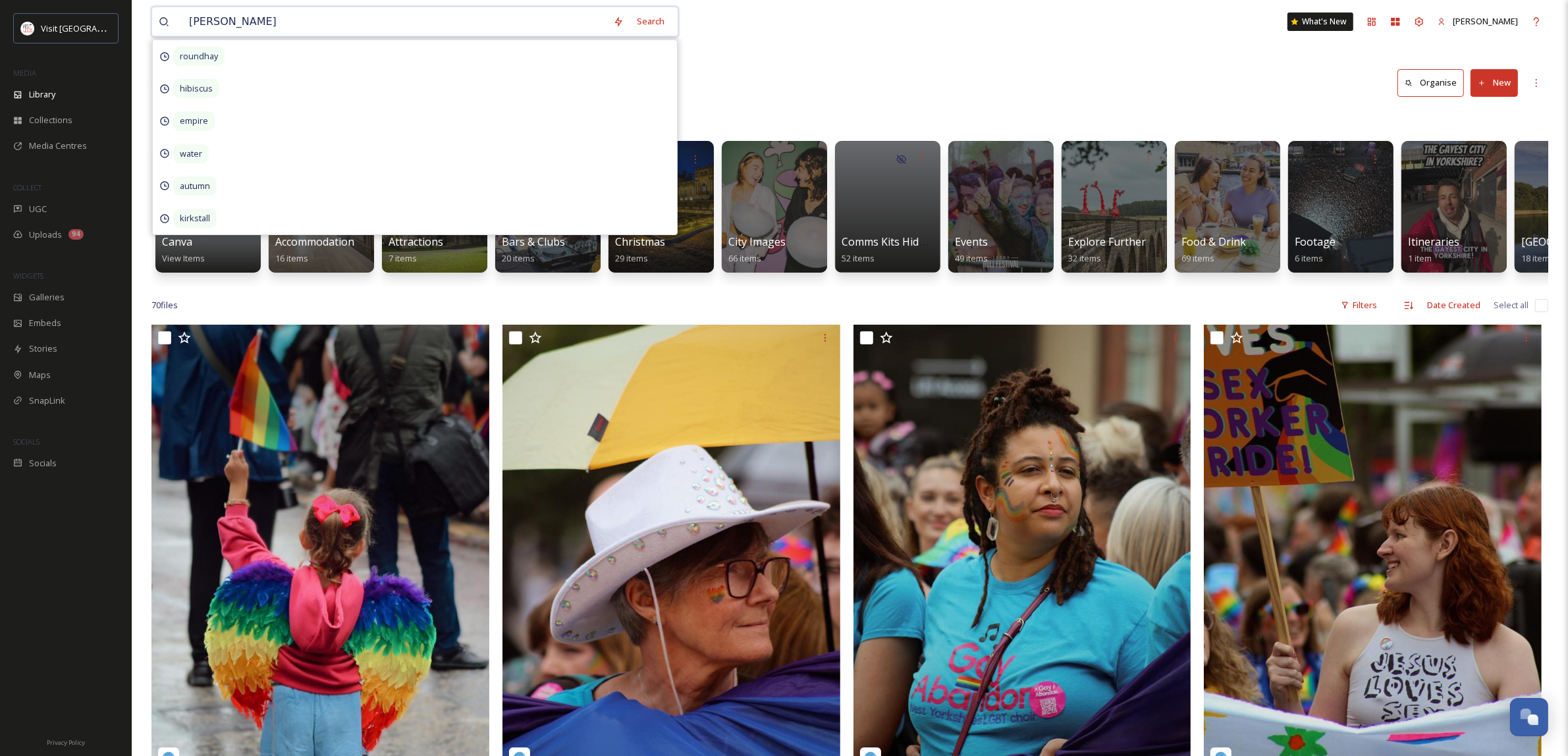
type input "[PERSON_NAME]"
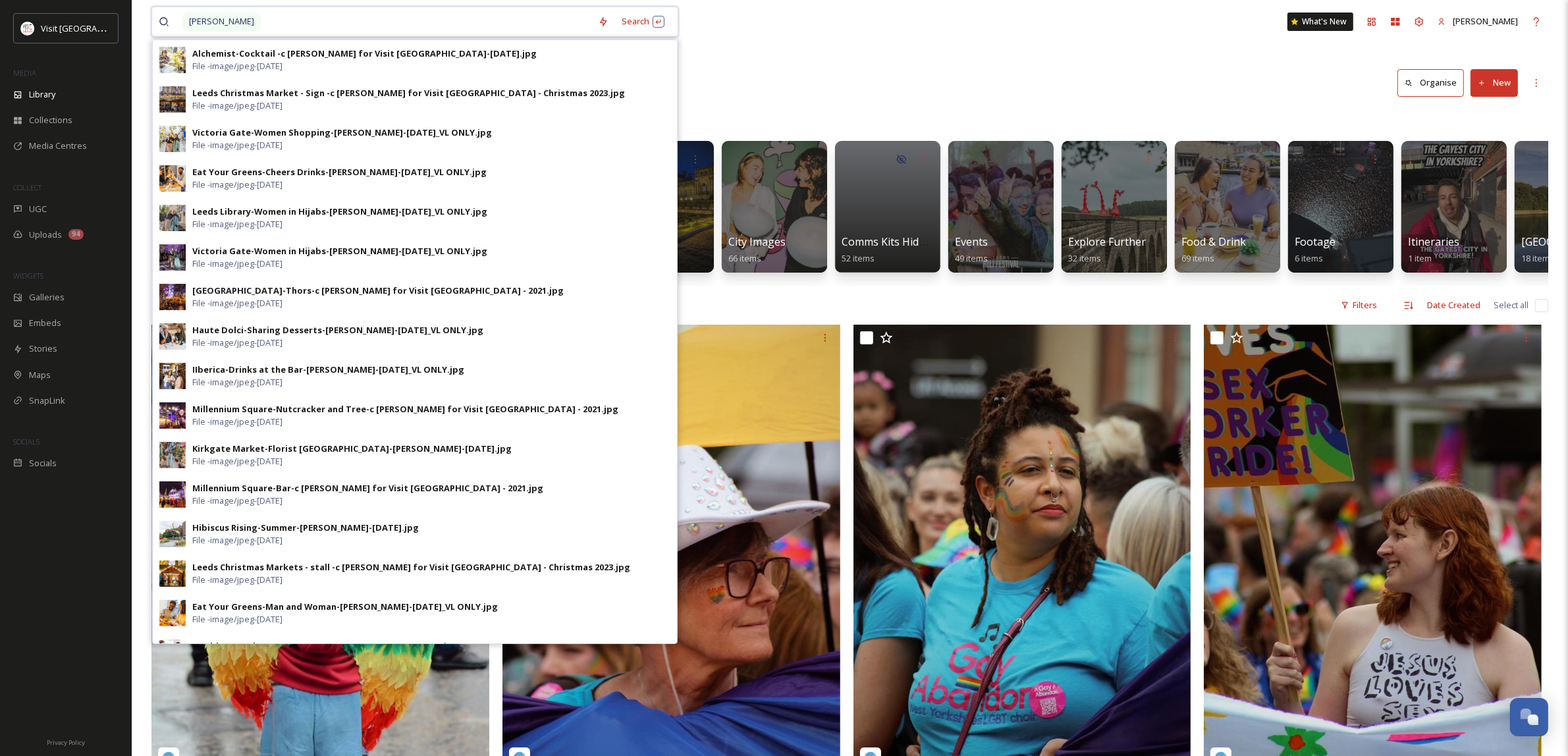
type input "]"
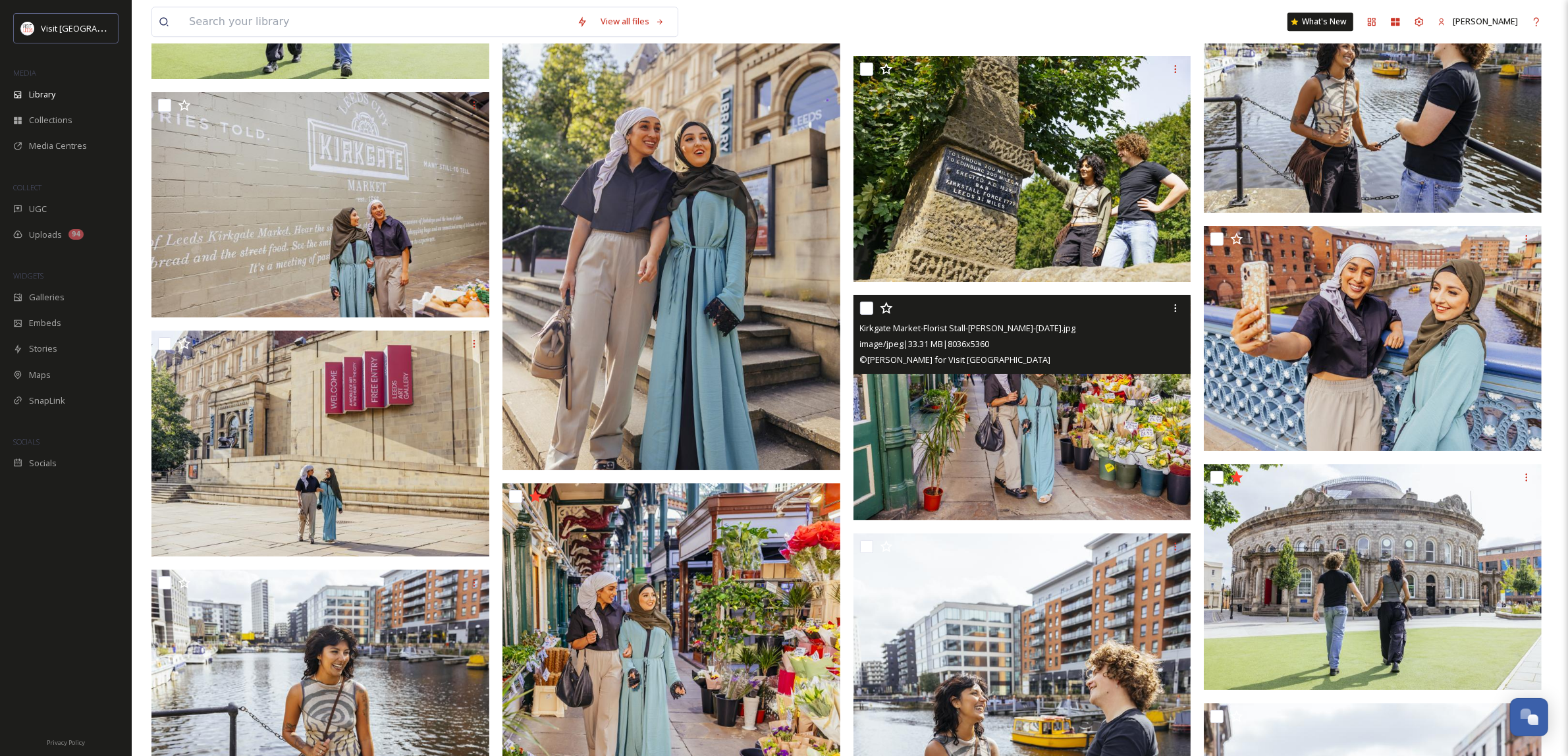
scroll to position [4364, 0]
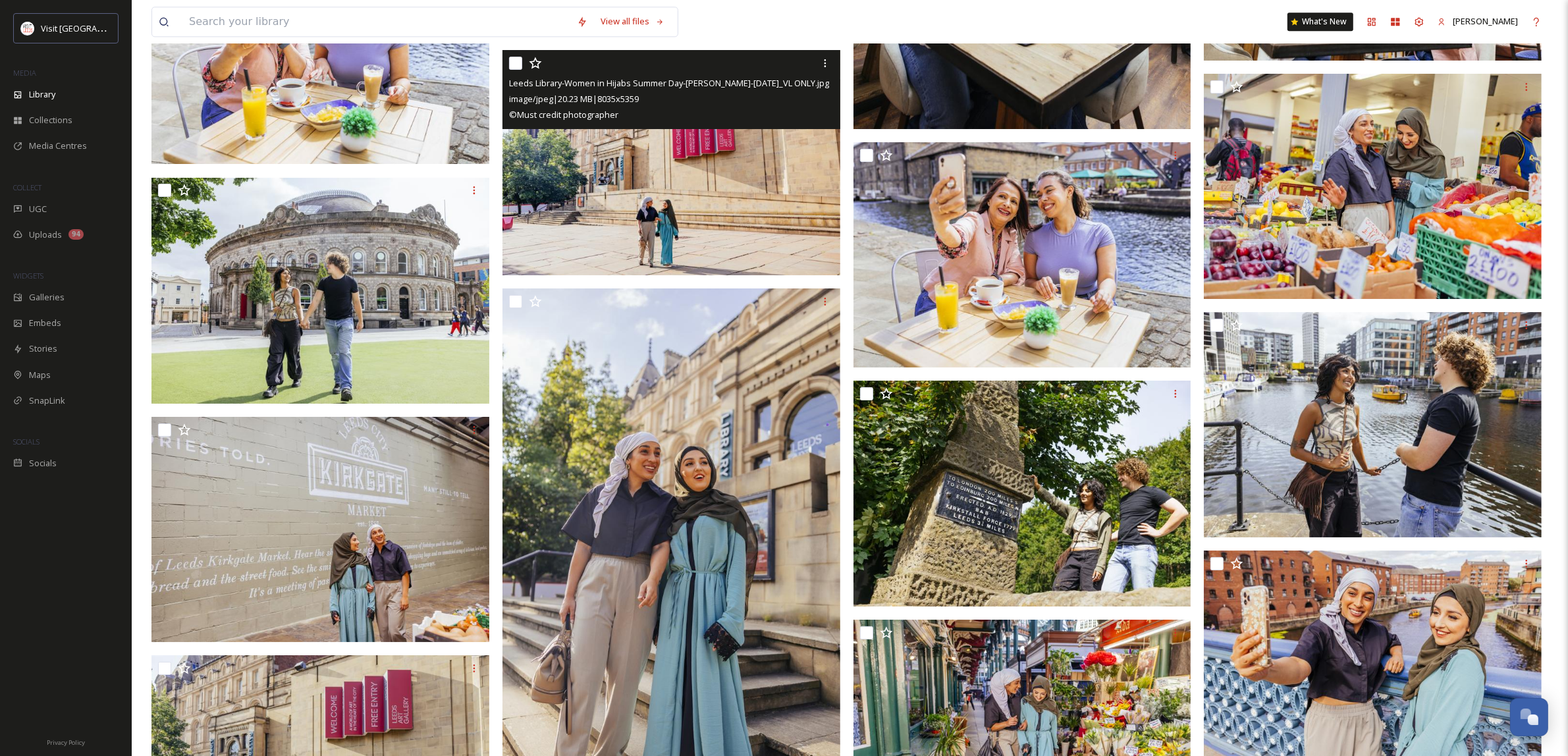
click at [728, 183] on img at bounding box center [671, 162] width 338 height 225
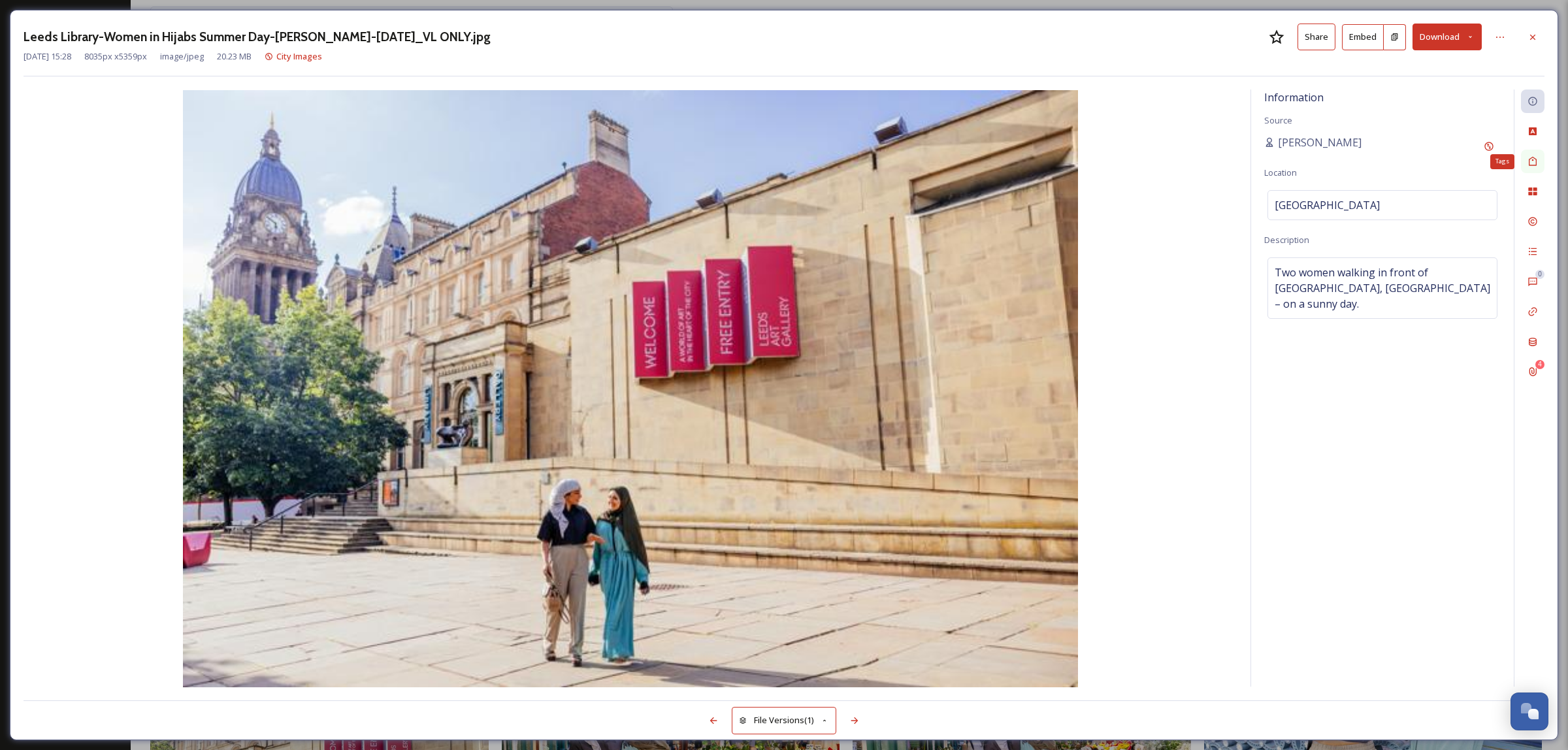
click at [1536, 162] on icon at bounding box center [1533, 162] width 8 height 9
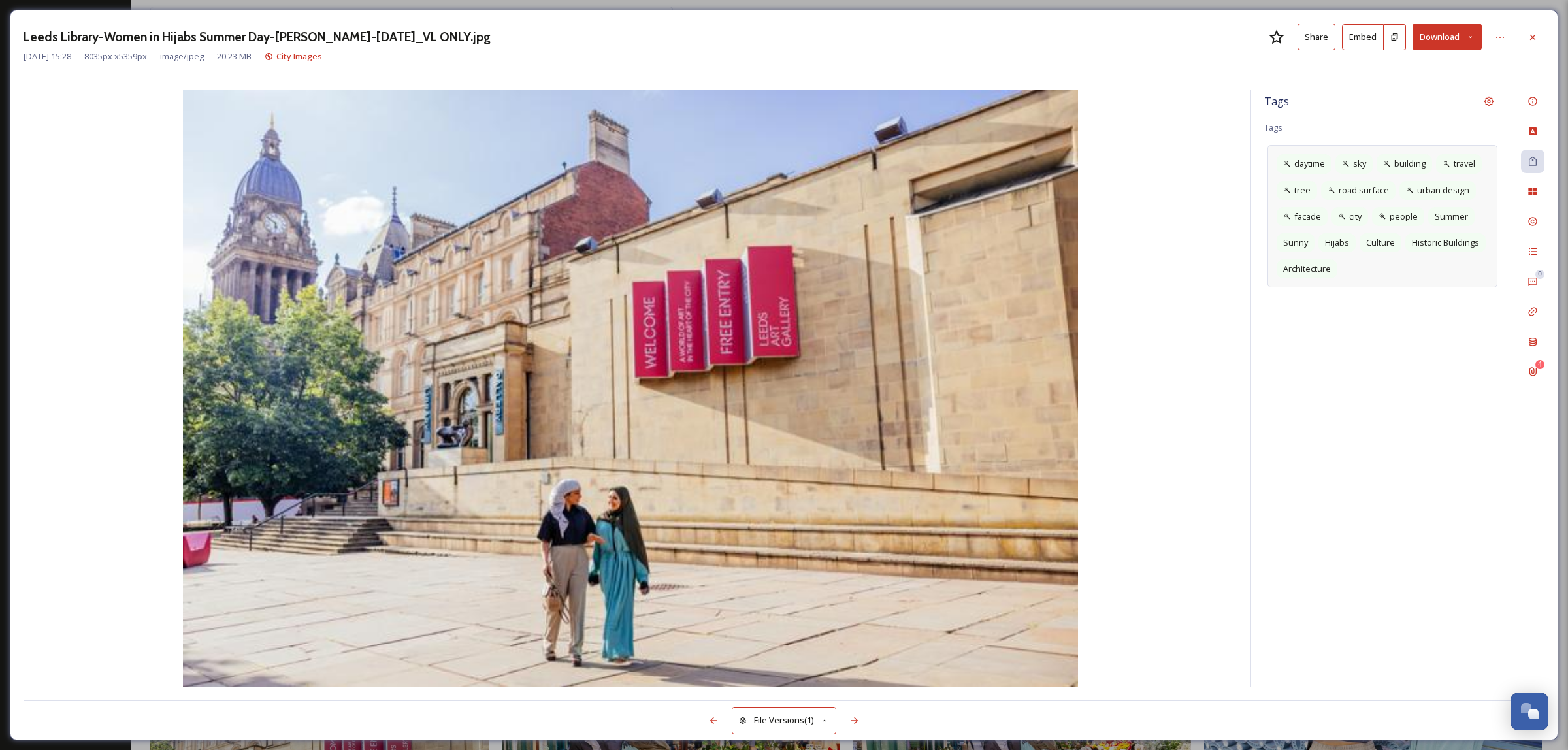
click at [1374, 280] on div "daytime sky building travel tree road surface urban design facade city people S…" at bounding box center [1382, 216] width 230 height 142
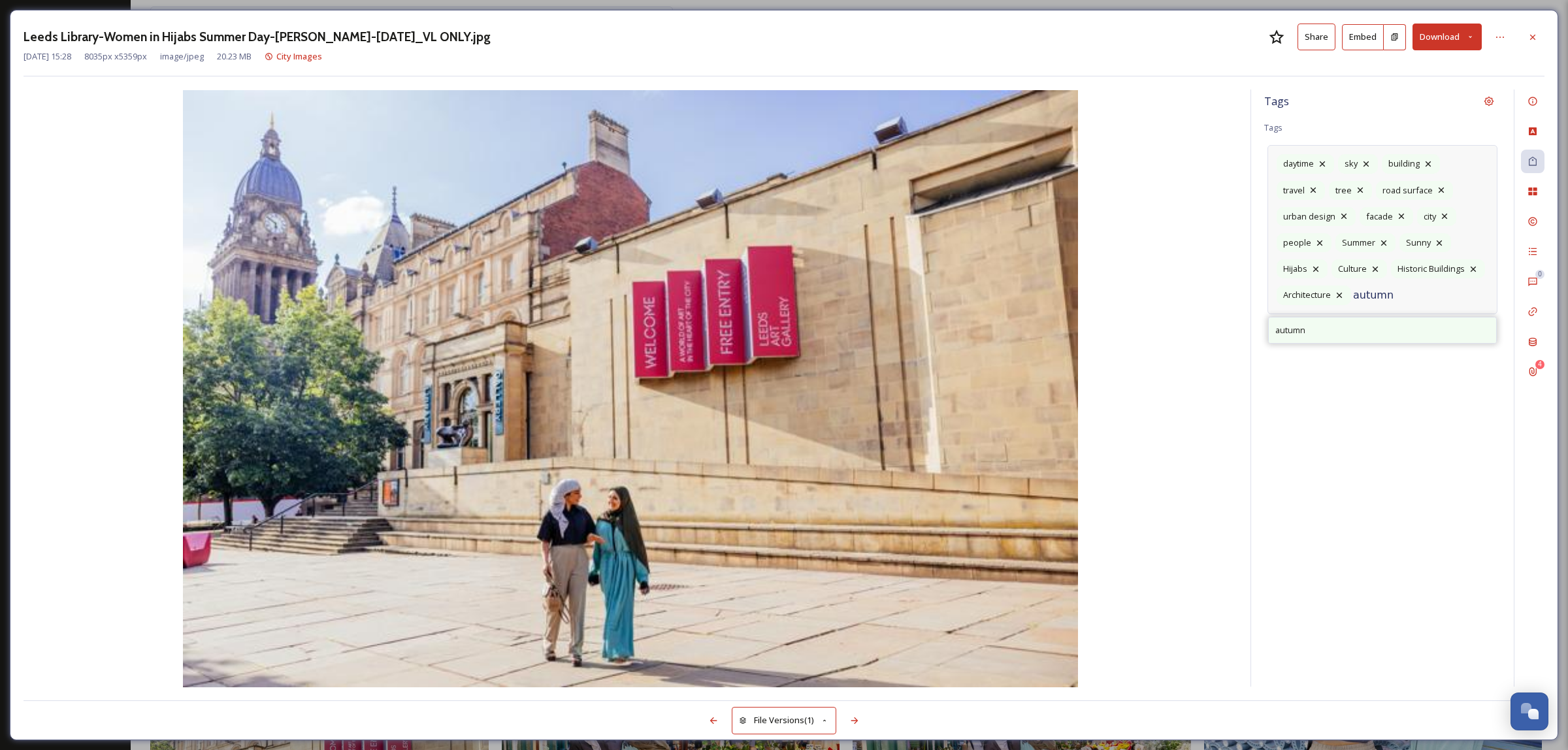
type input "autumn"
click at [1400, 334] on div "autumn" at bounding box center [1382, 330] width 227 height 25
click at [1390, 458] on div "Tags Tags daytime sky building travel tree road surface urban design facade cit…" at bounding box center [1383, 388] width 263 height 597
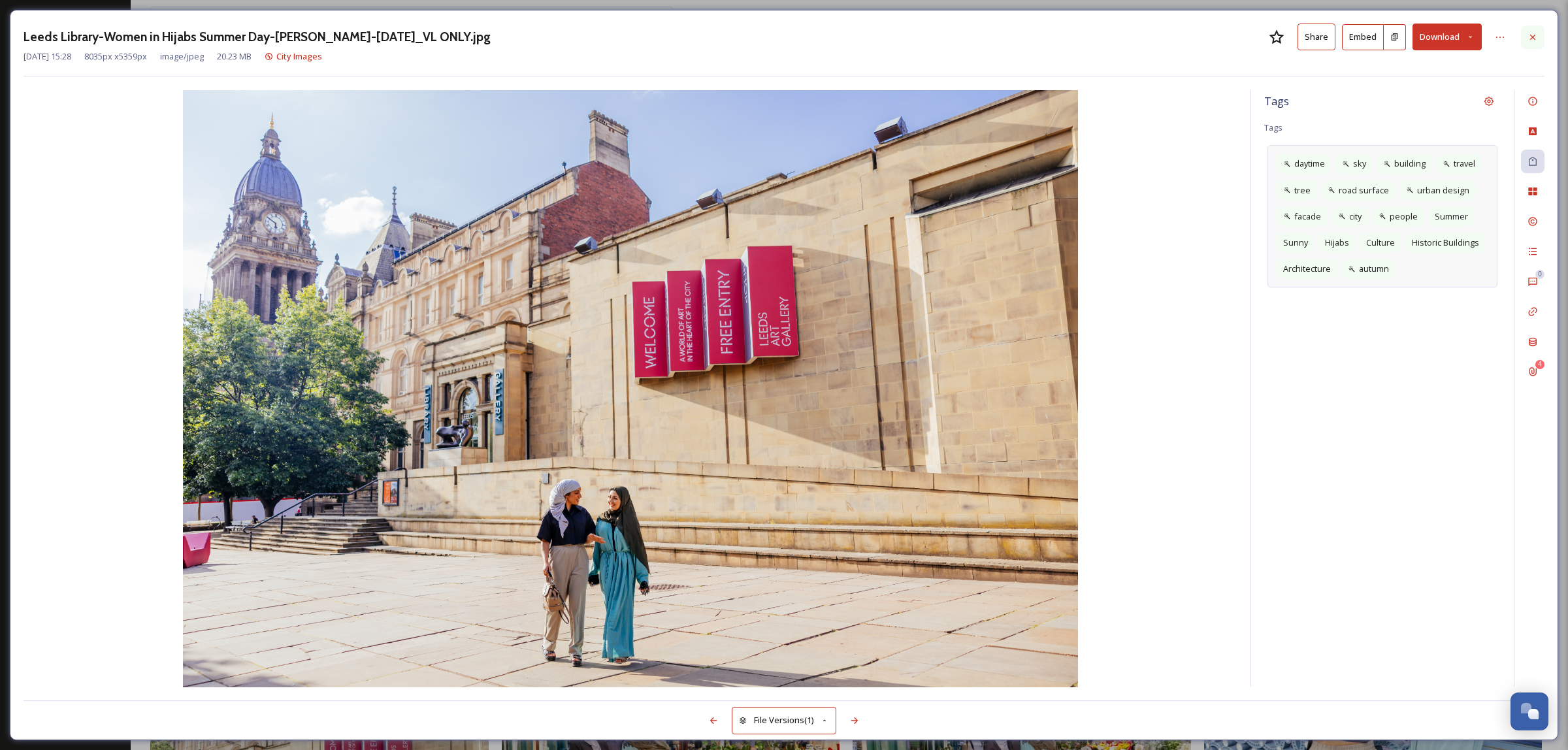
click at [1537, 35] on div at bounding box center [1532, 37] width 23 height 23
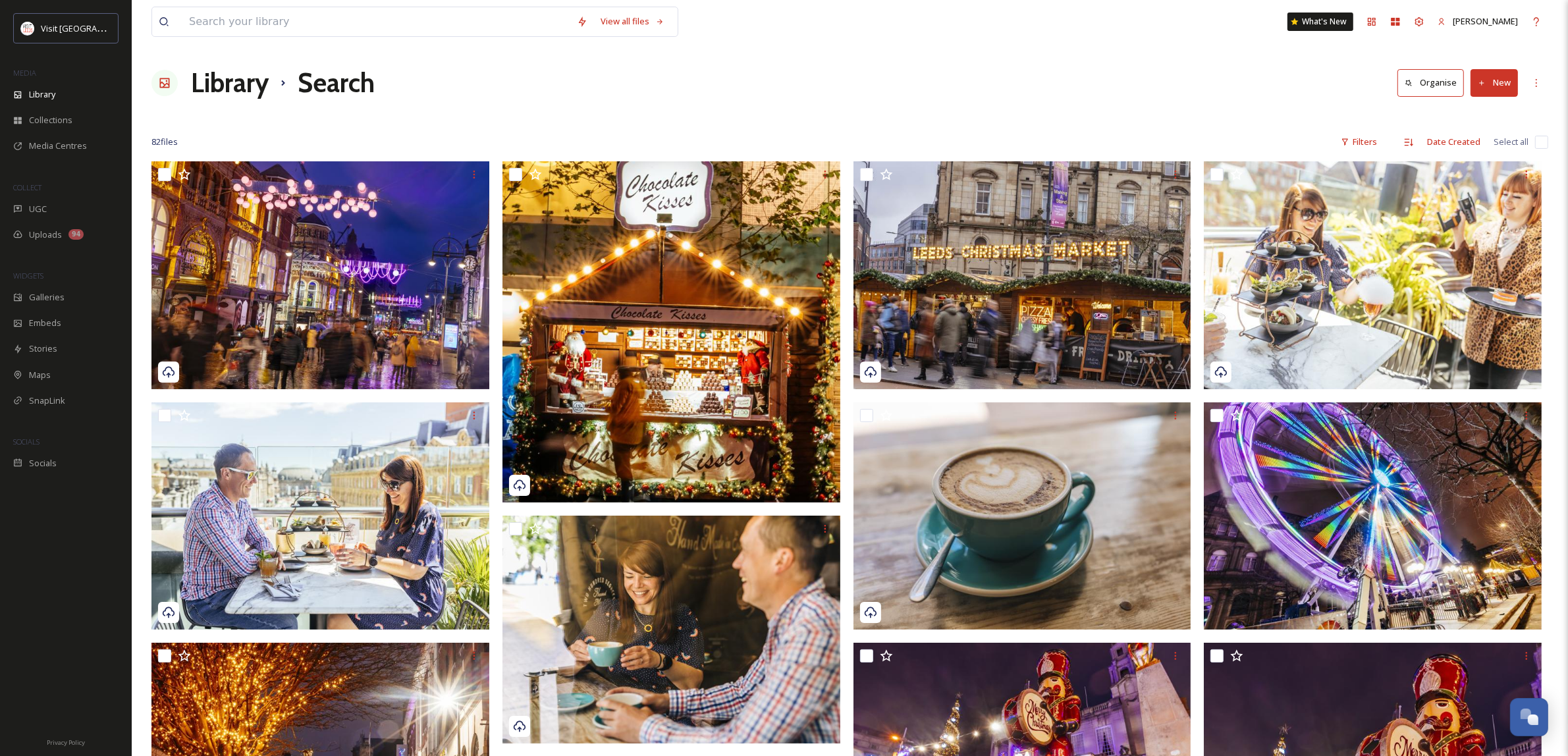
click at [441, 100] on div "Library Search Organise New" at bounding box center [850, 83] width 1396 height 39
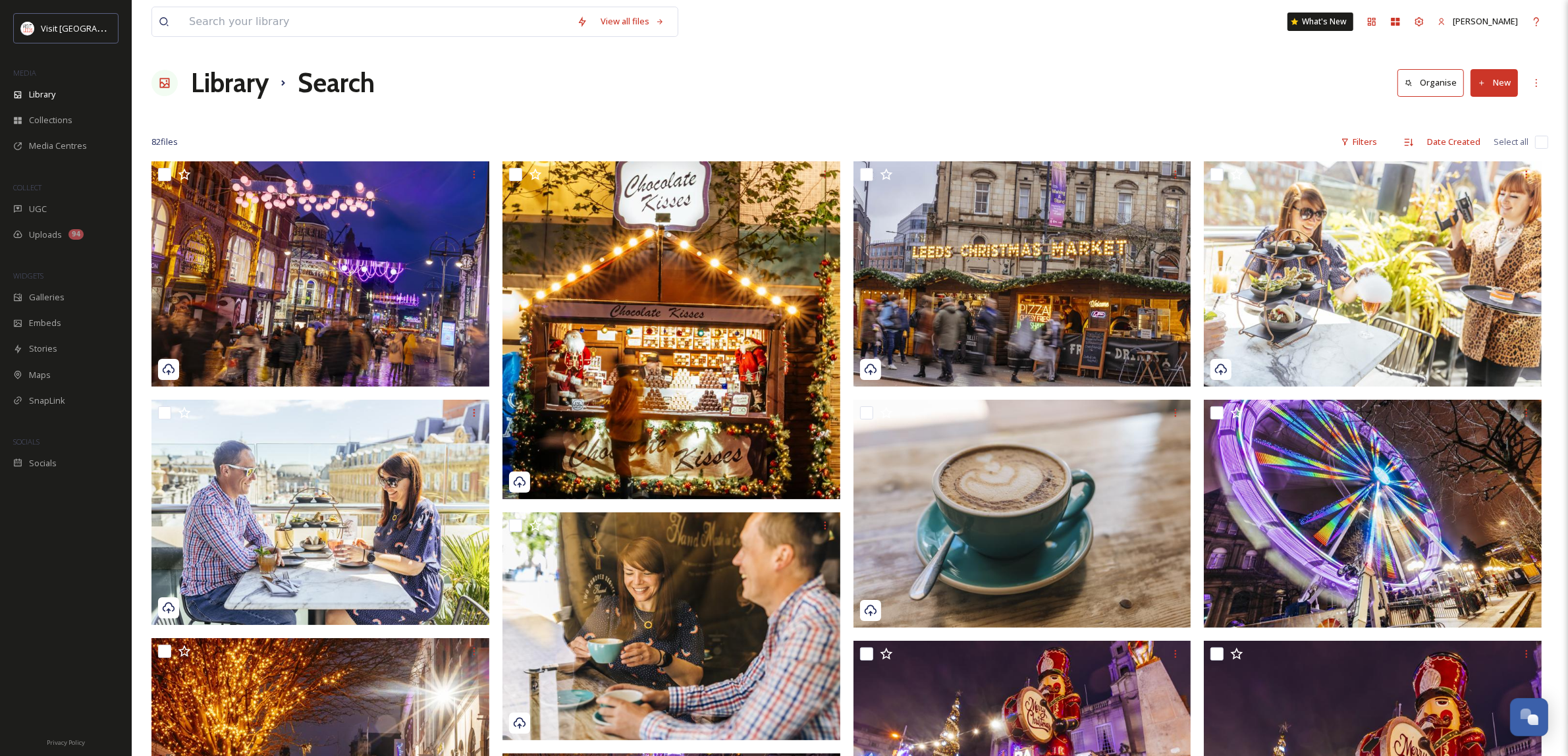
click at [228, 92] on h1 "Library" at bounding box center [230, 83] width 78 height 39
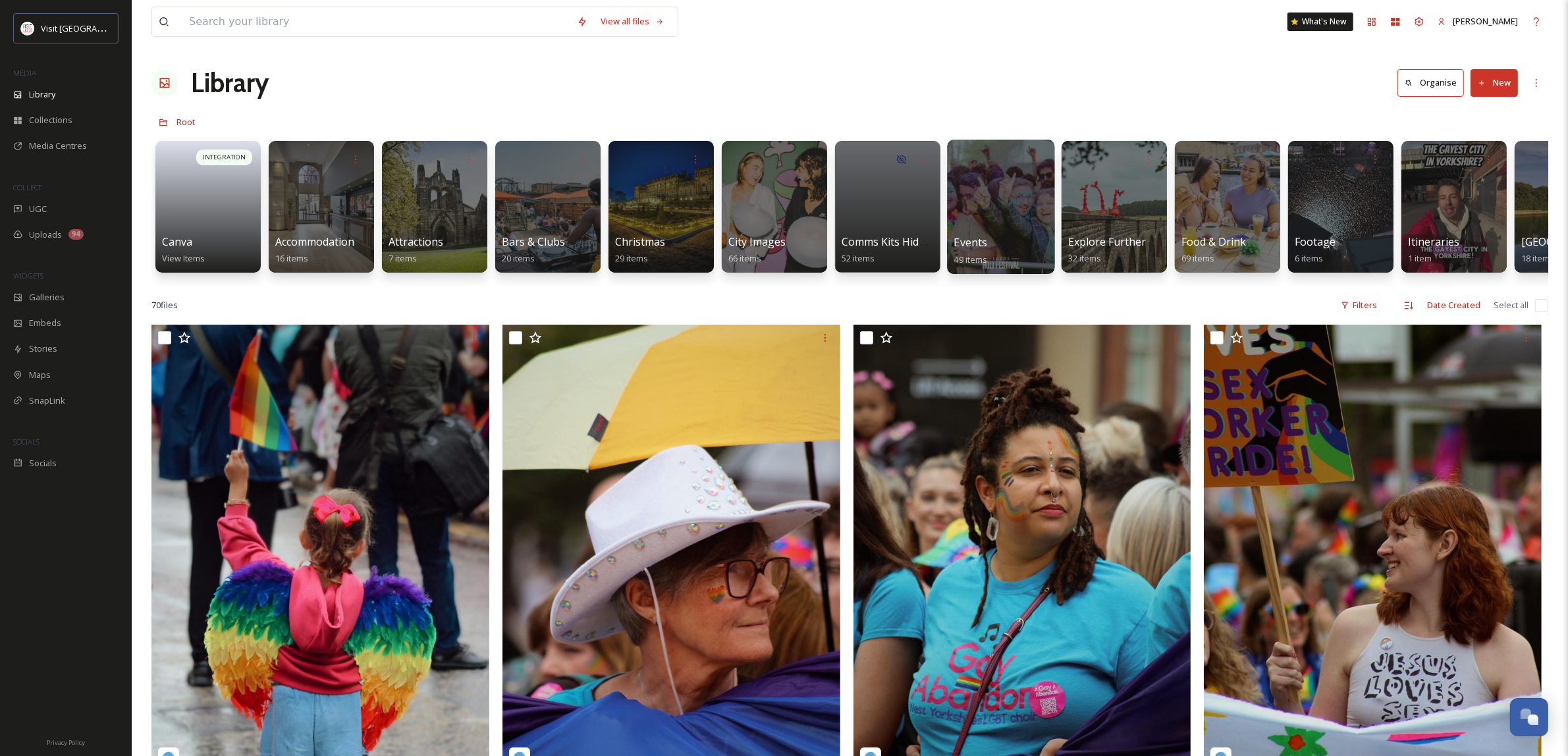
click at [955, 194] on div at bounding box center [1000, 207] width 107 height 135
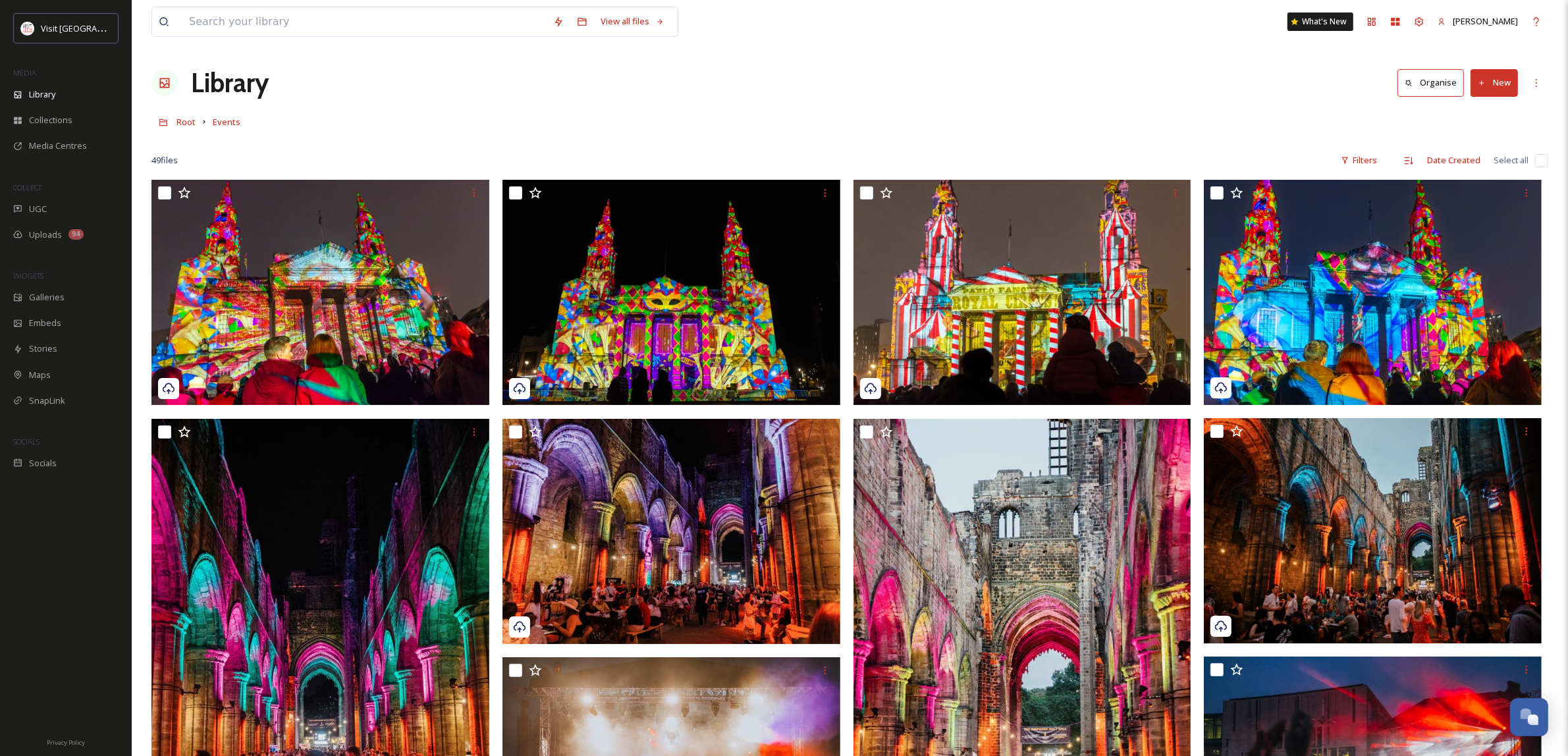
click at [1505, 87] on button "New" at bounding box center [1494, 82] width 47 height 27
click at [1493, 108] on span "File Upload" at bounding box center [1488, 114] width 43 height 13
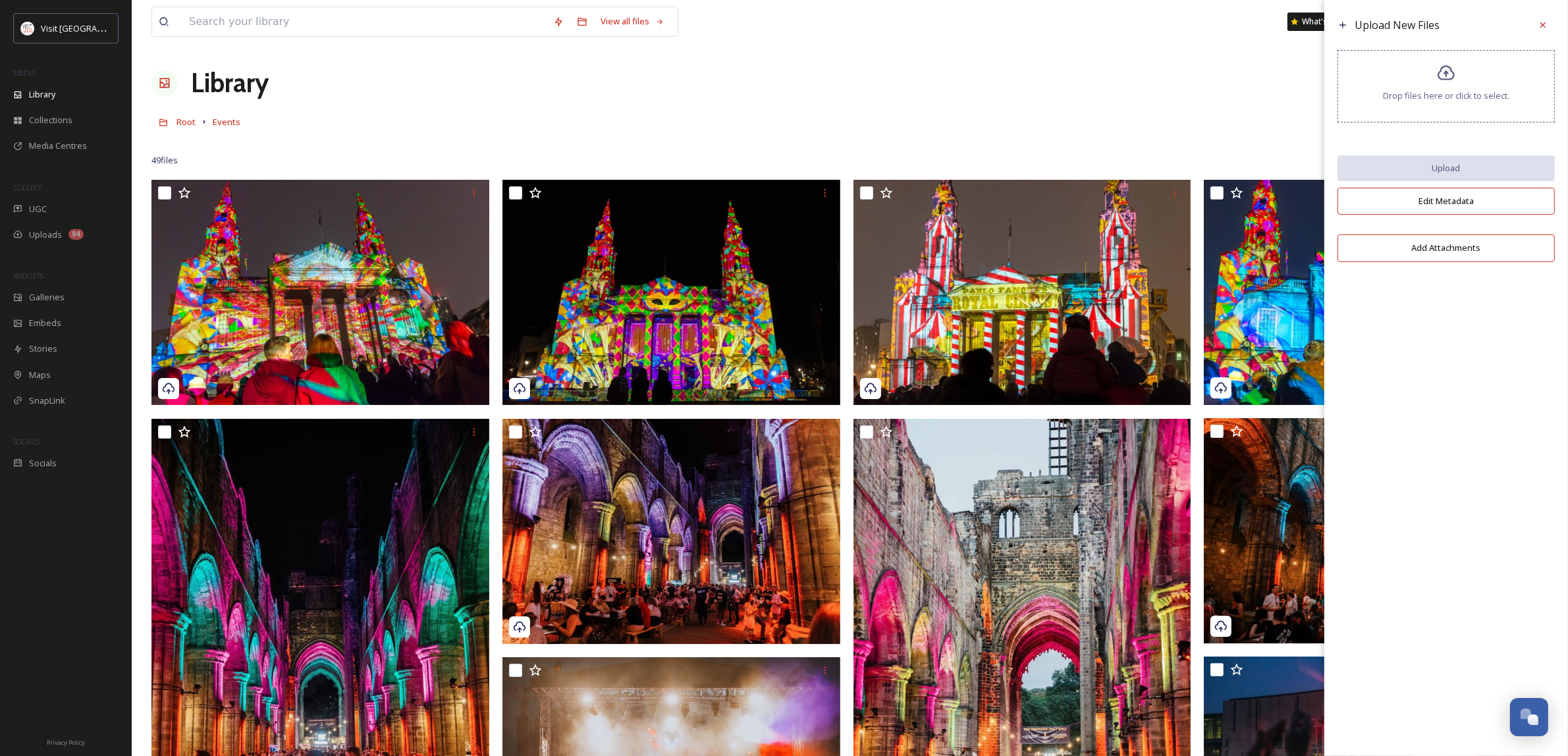
click at [1480, 90] on span "Drop files here or click to select." at bounding box center [1446, 95] width 126 height 13
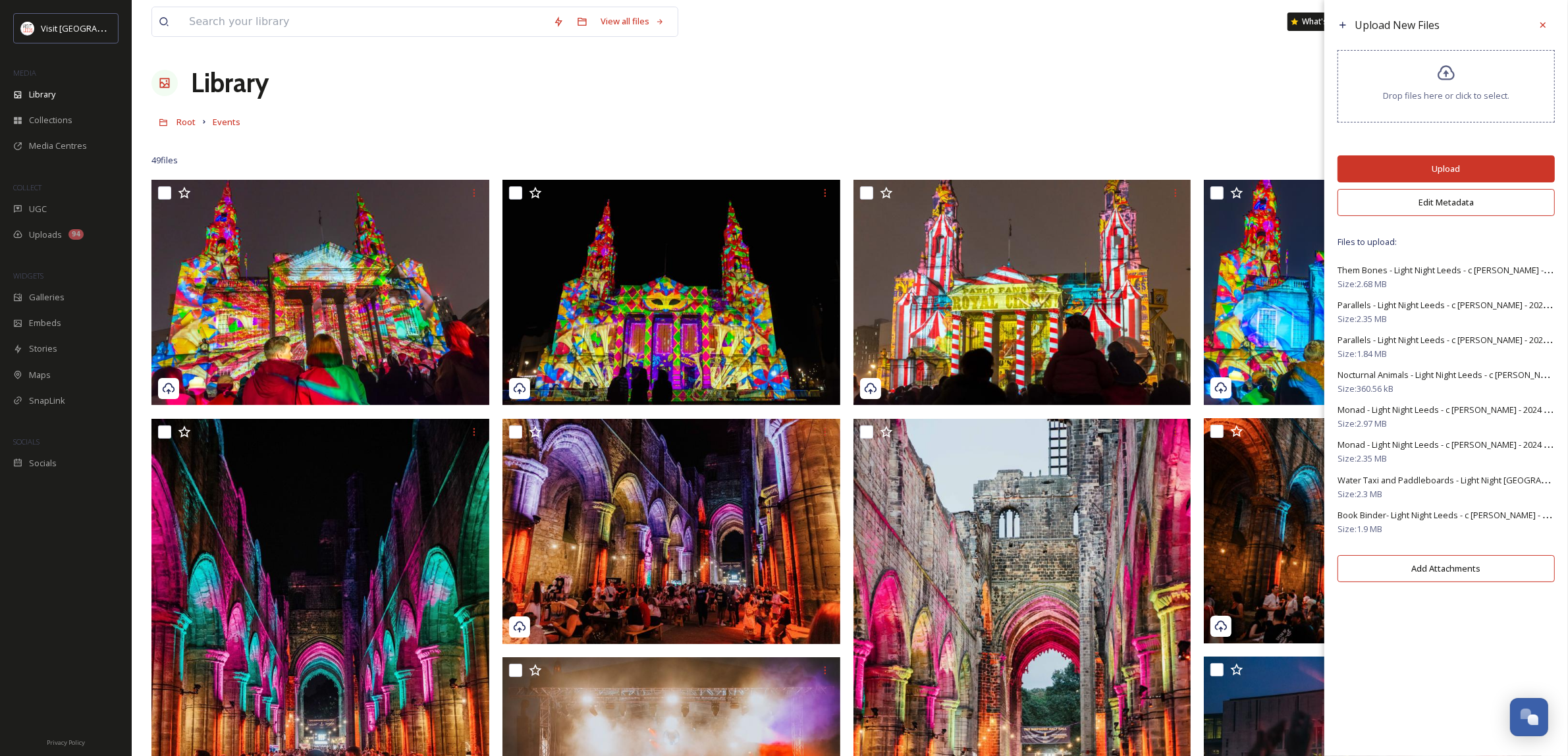
click at [1481, 195] on button "Edit Metadata" at bounding box center [1446, 203] width 217 height 27
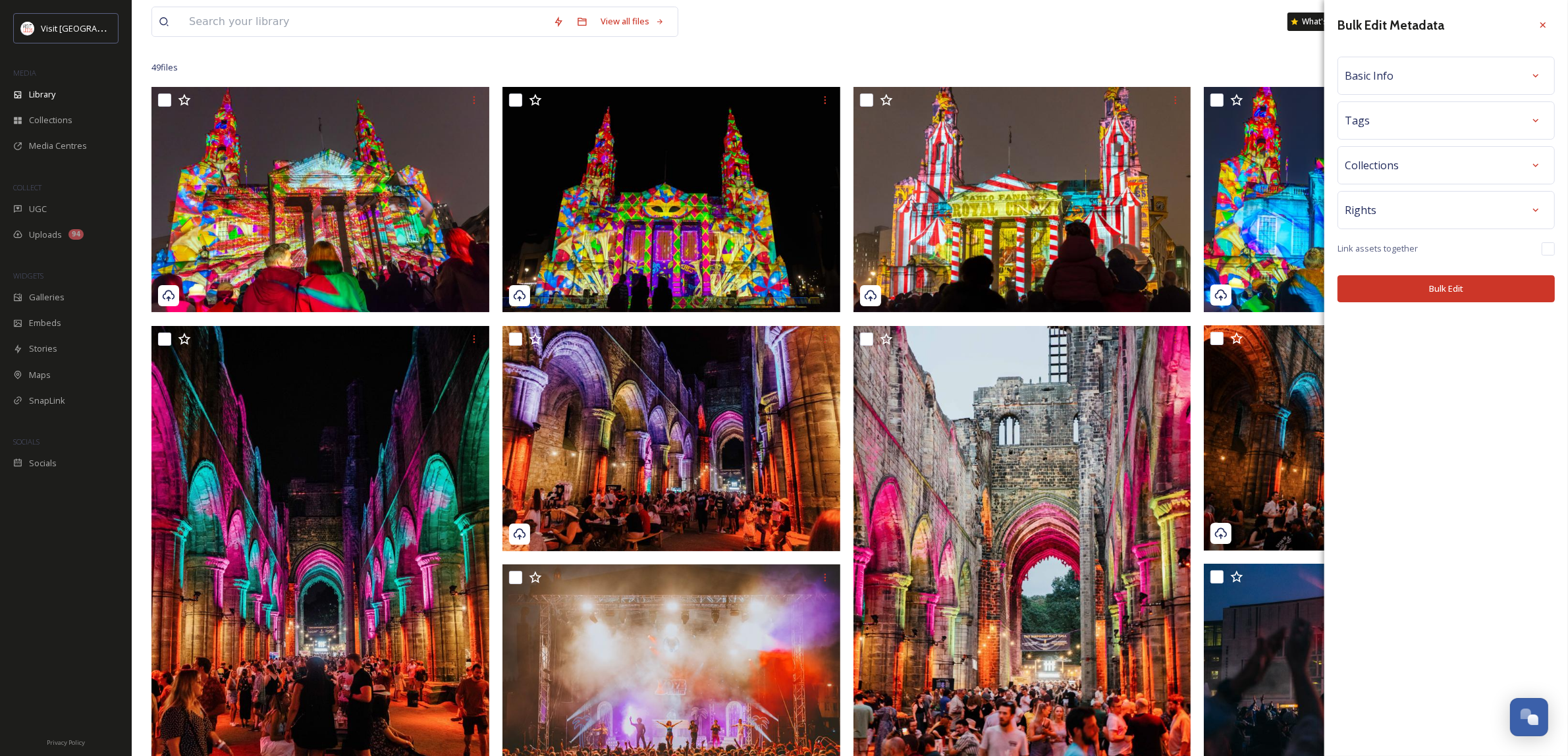
scroll to position [82, 0]
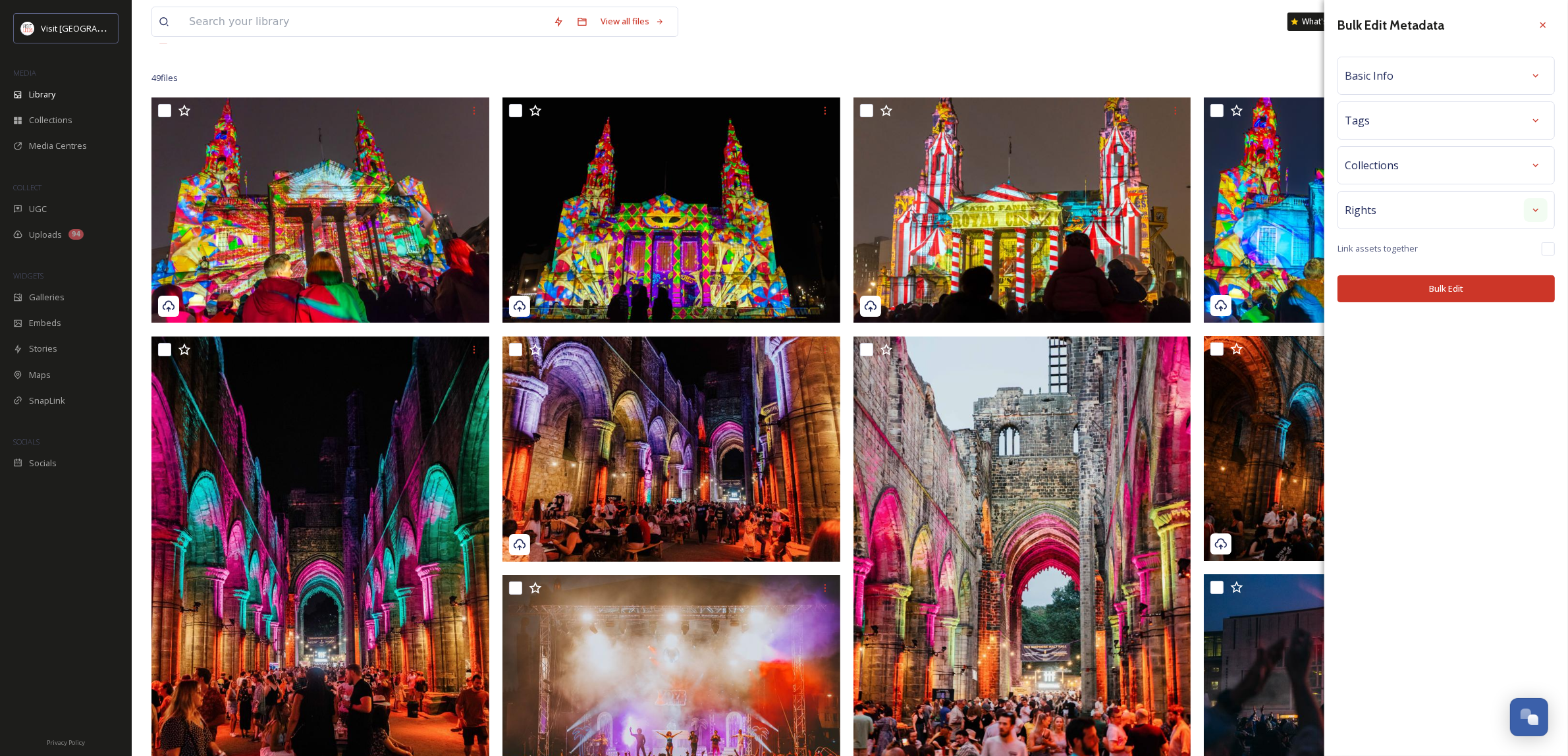
click at [1526, 214] on div at bounding box center [1535, 210] width 24 height 24
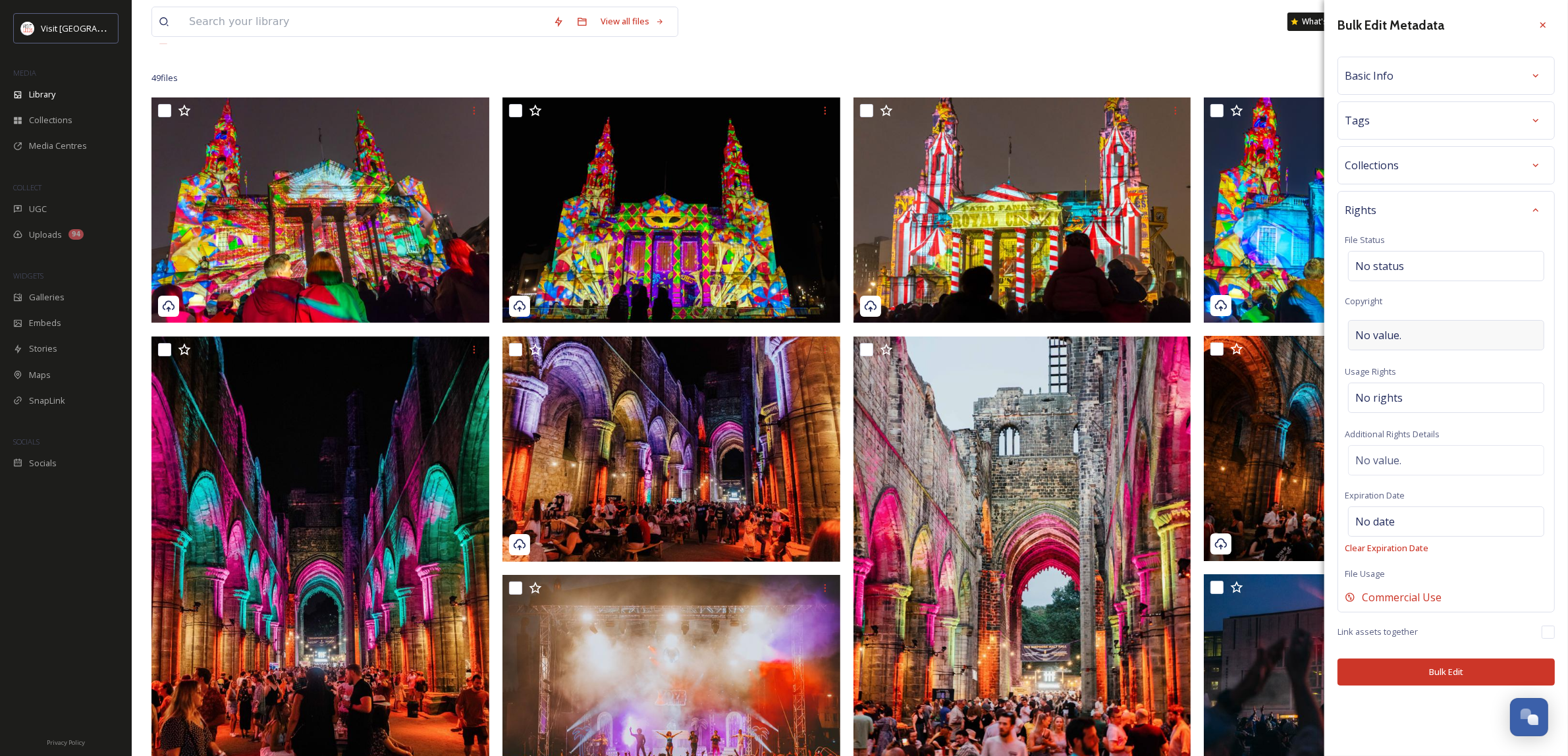
click at [1394, 341] on span "No value." at bounding box center [1378, 335] width 46 height 16
type input "[PERSON_NAME]"
click at [1442, 402] on div "No rights" at bounding box center [1446, 398] width 196 height 30
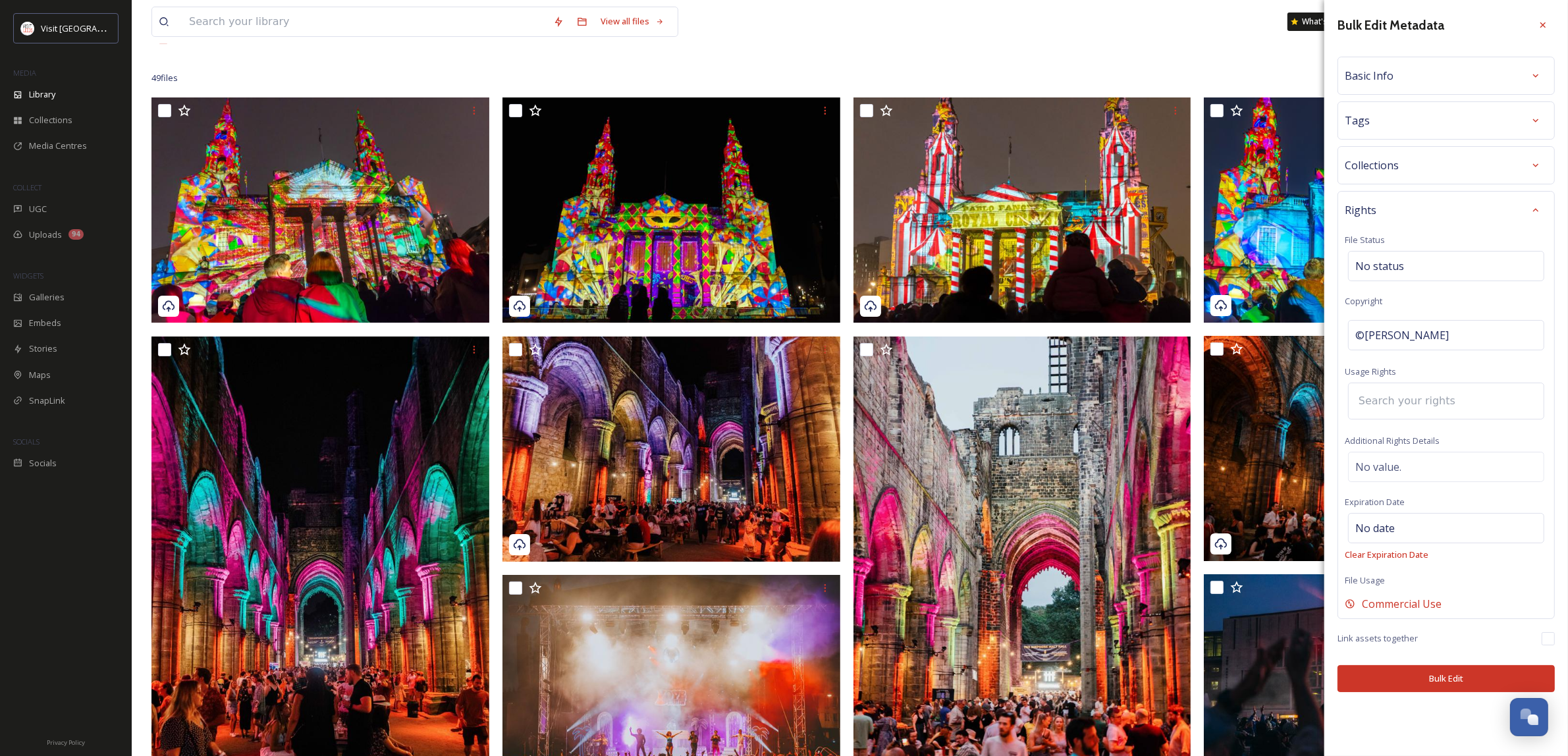
click at [1442, 402] on input at bounding box center [1424, 401] width 145 height 29
type input "v"
click at [1489, 438] on span "INTERNAL USE - Visitor Economy Team (Leeds City Council) Promotional Use, Attri…" at bounding box center [1550, 435] width 389 height 13
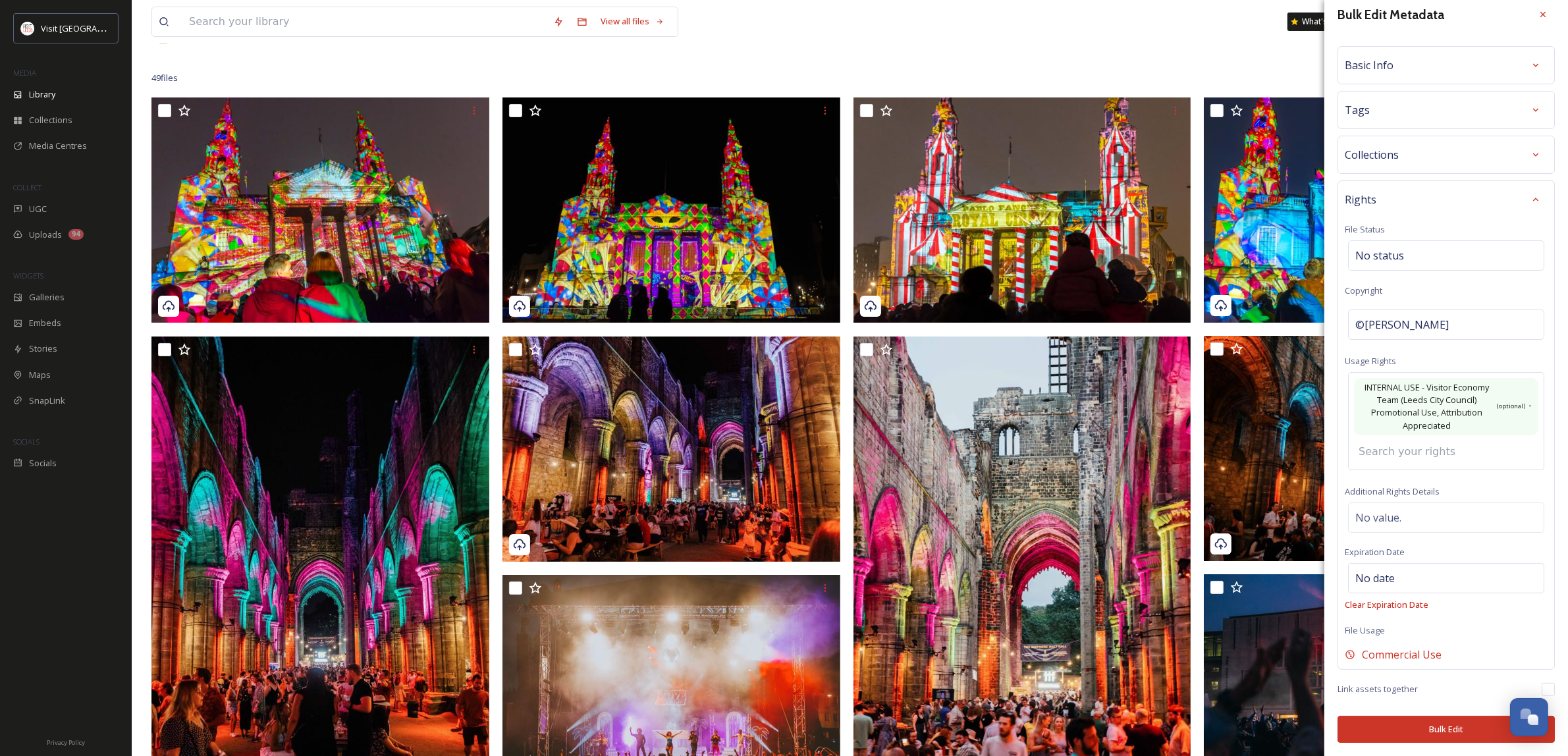
scroll to position [14, 0]
click at [1450, 728] on button "Bulk Edit" at bounding box center [1446, 730] width 217 height 27
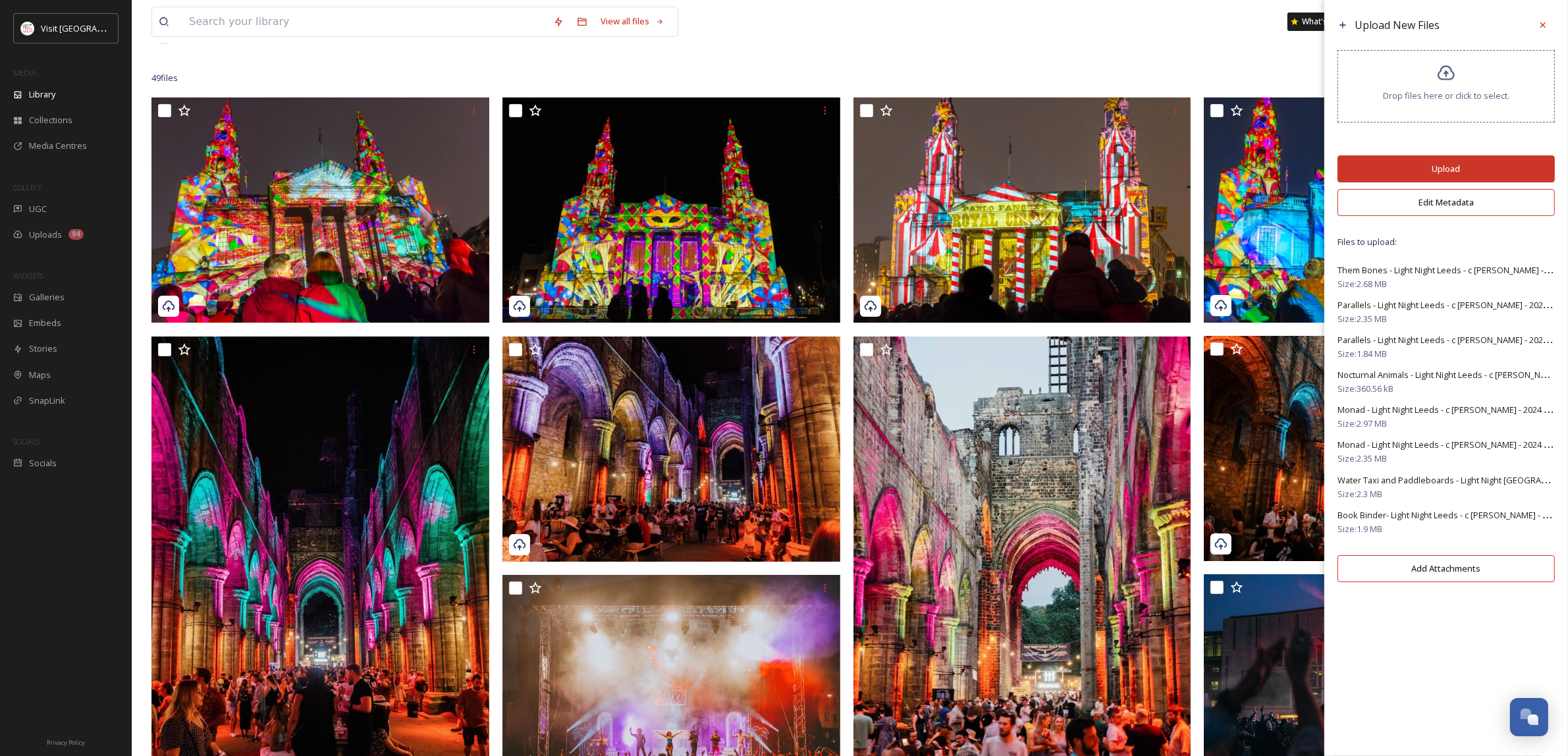
click at [1452, 197] on button "Edit Metadata" at bounding box center [1446, 203] width 217 height 27
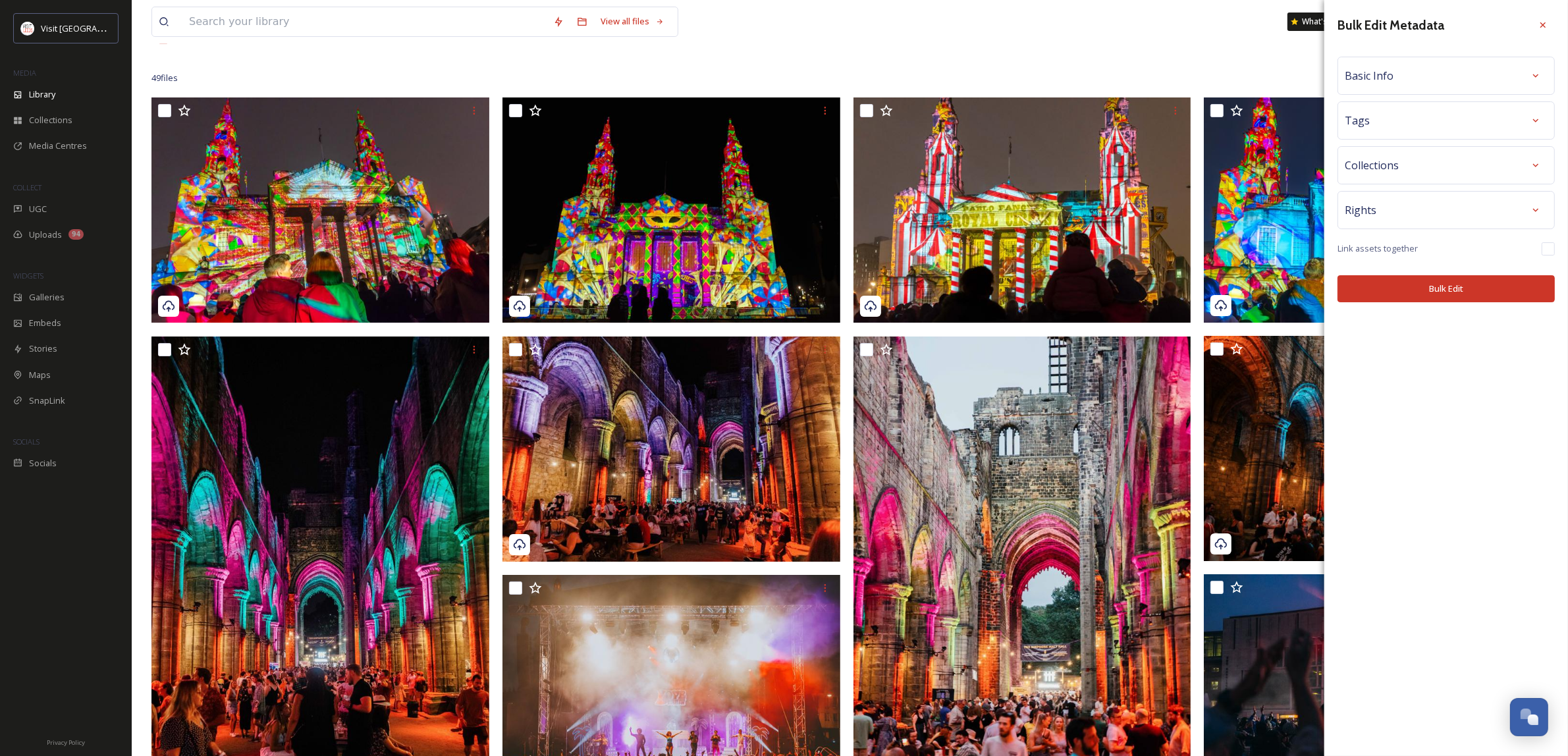
click at [1417, 120] on div "Tags" at bounding box center [1446, 120] width 203 height 24
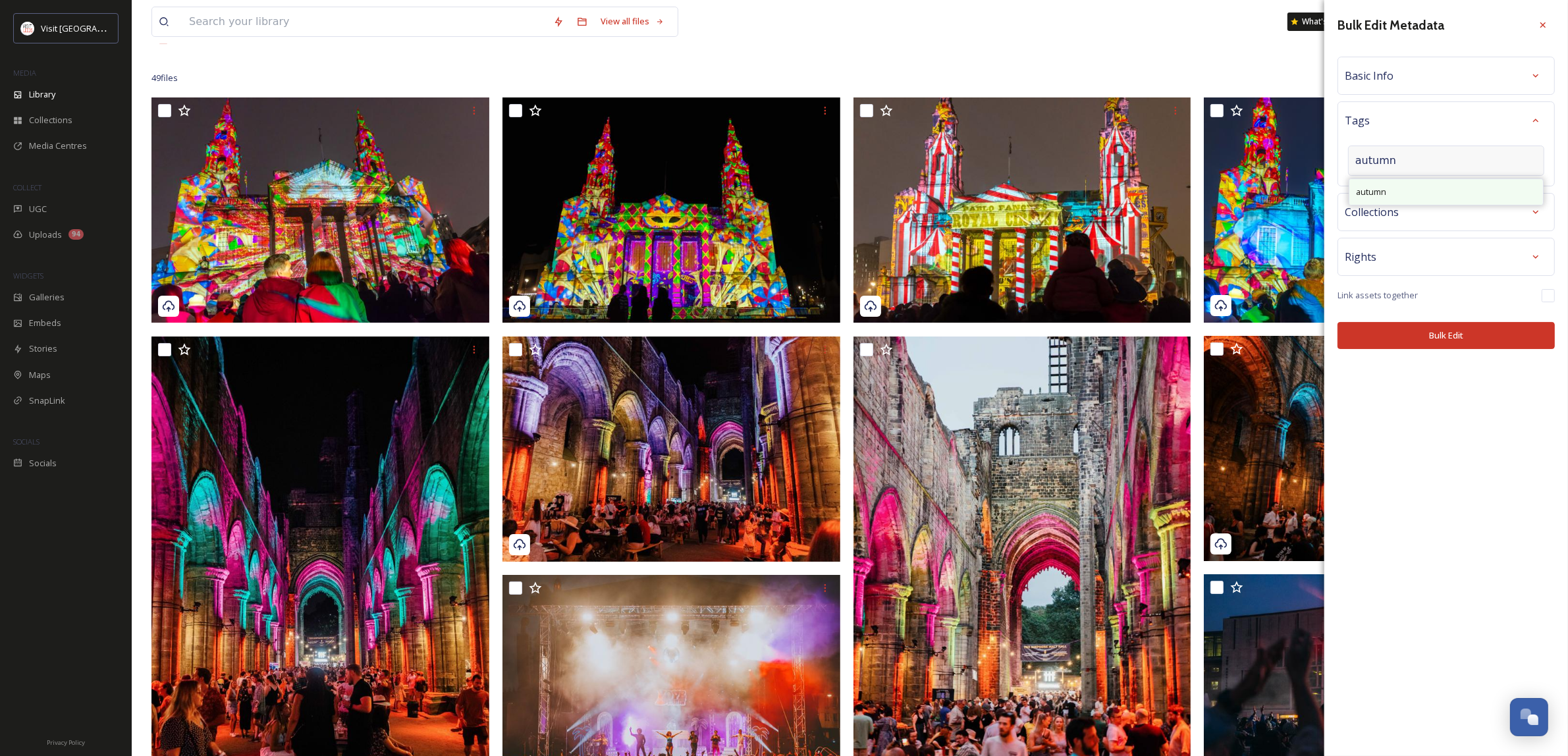
type input "autumn"
click at [1436, 181] on div "autumn" at bounding box center [1446, 192] width 193 height 26
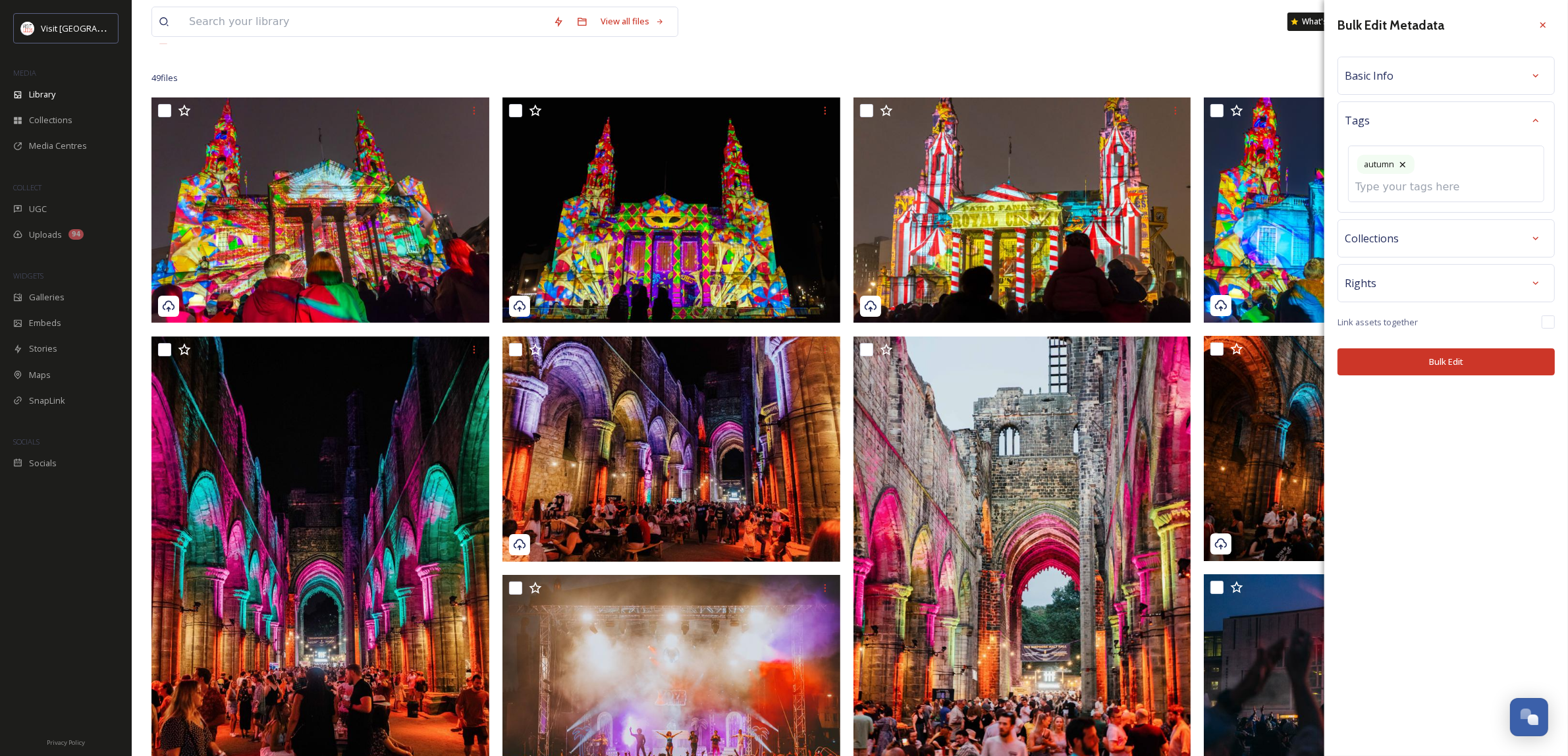
click at [1472, 369] on div "Bulk Edit Metadata Basic Info Tags autumn Collections Rights Link assets togeth…" at bounding box center [1446, 194] width 243 height 389
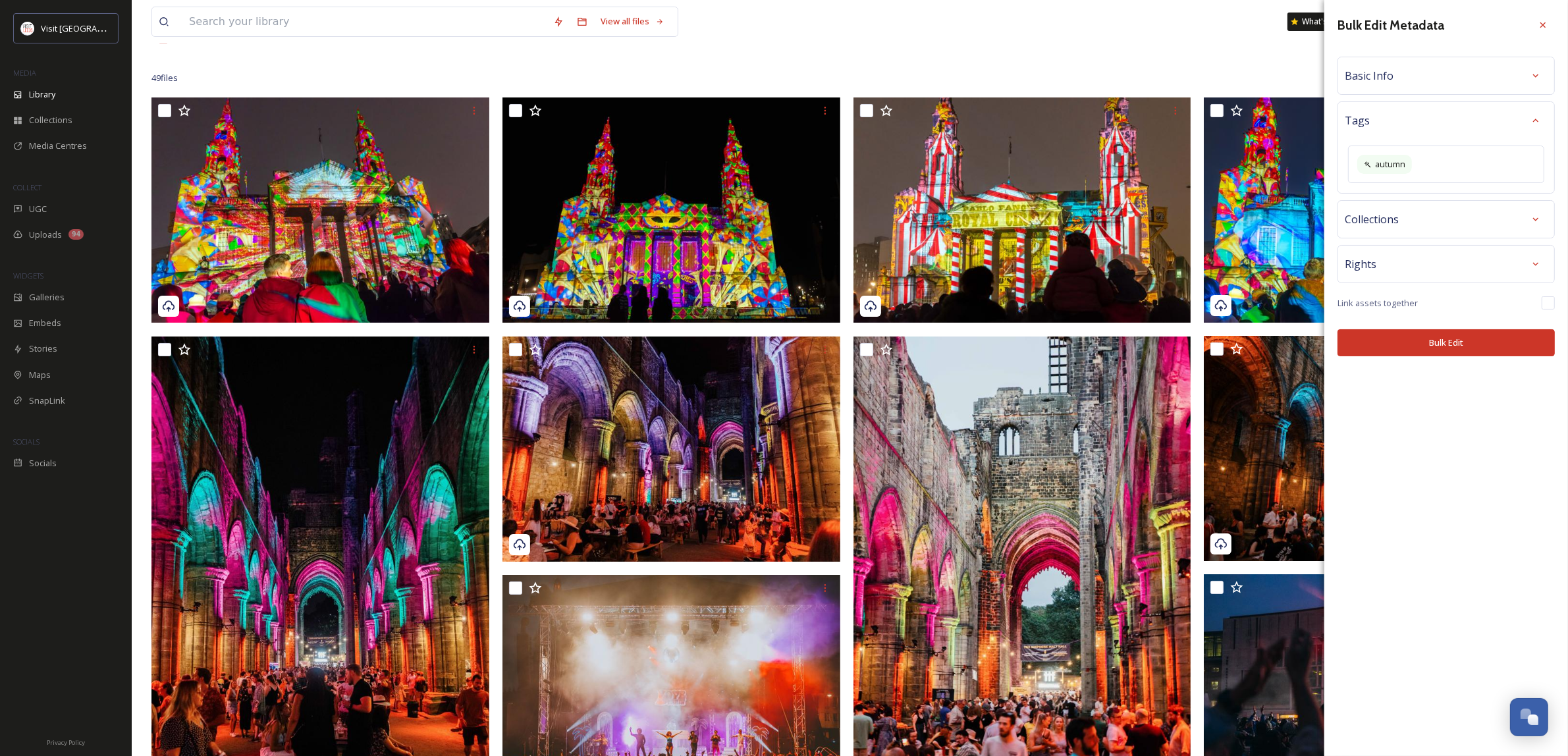
click at [1469, 341] on button "Bulk Edit" at bounding box center [1446, 343] width 217 height 27
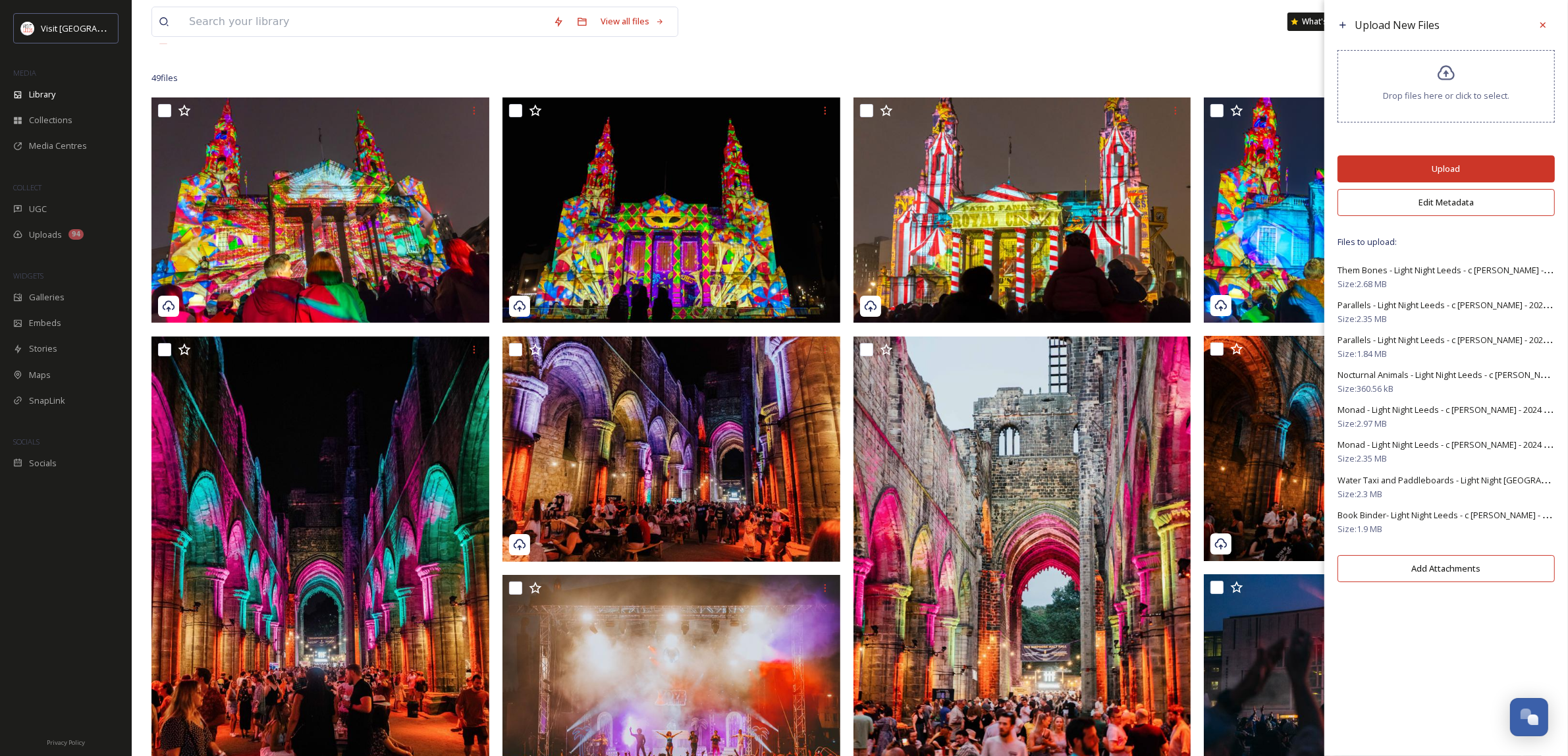
click at [1478, 153] on div "Upload New Files Drop files here or click to select. Upload Edit Metadata Files…" at bounding box center [1446, 301] width 243 height 602
click at [1481, 164] on button "Upload" at bounding box center [1446, 169] width 217 height 27
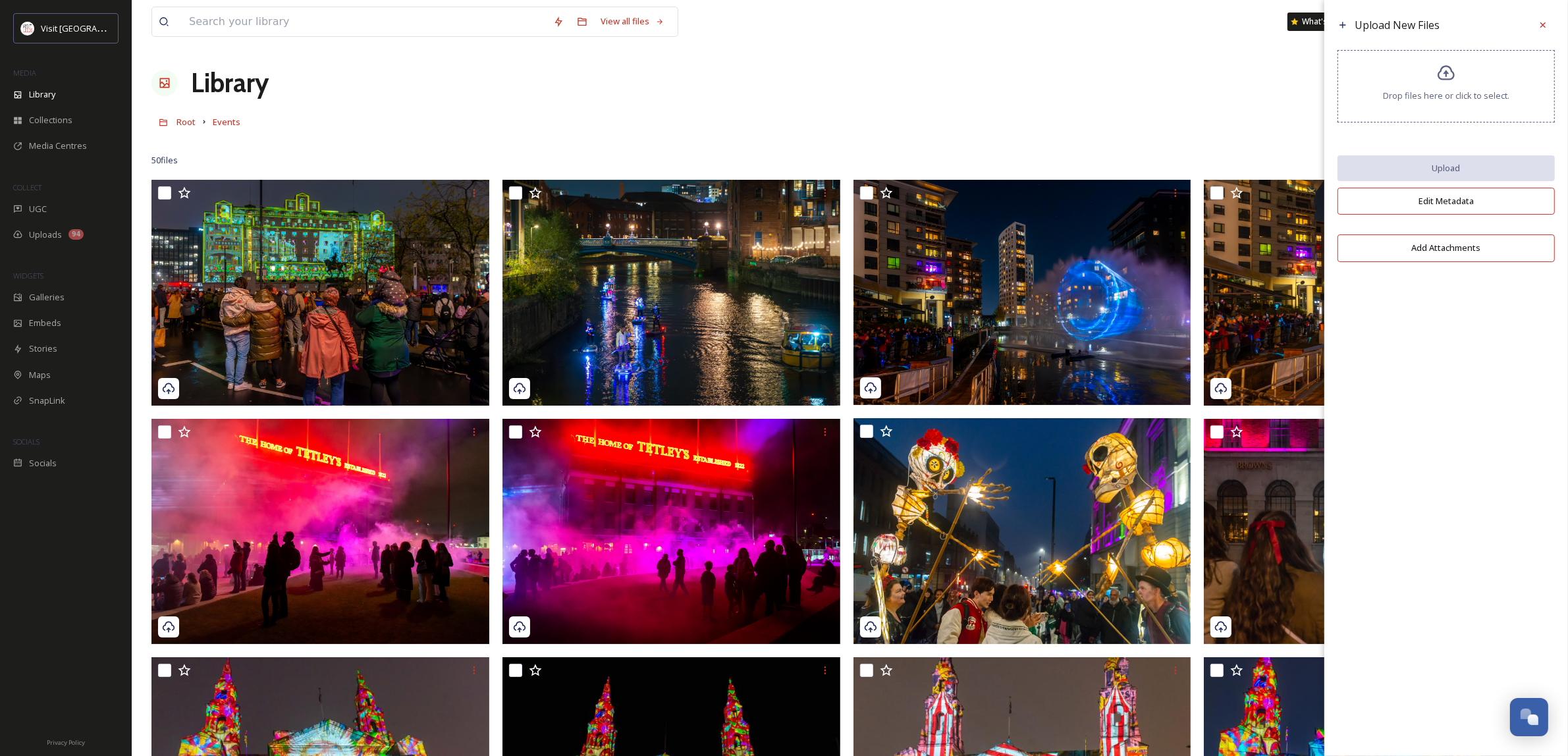
click at [1501, 260] on button "Add Attachments" at bounding box center [1446, 248] width 217 height 27
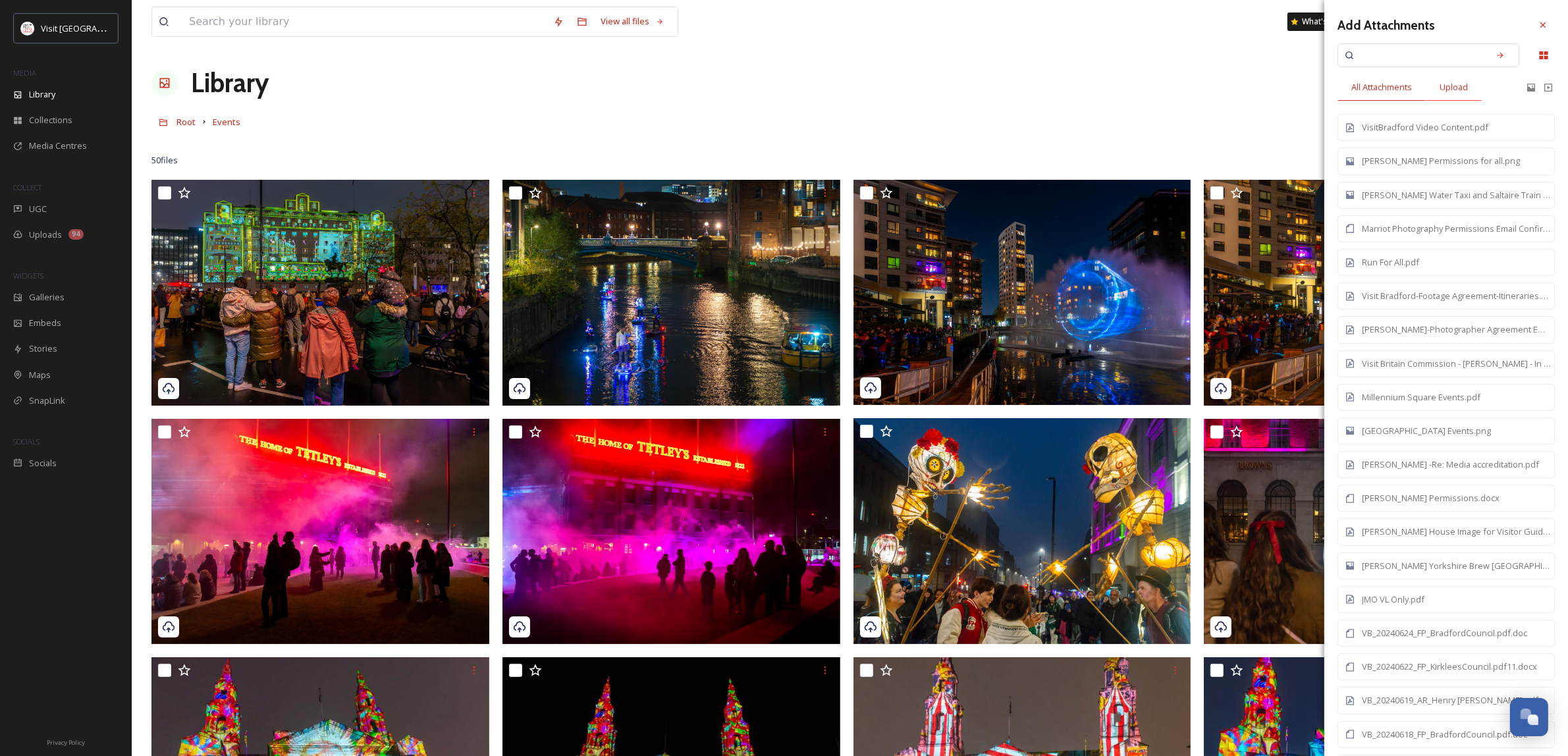
click at [1467, 92] on span "Upload" at bounding box center [1454, 87] width 28 height 13
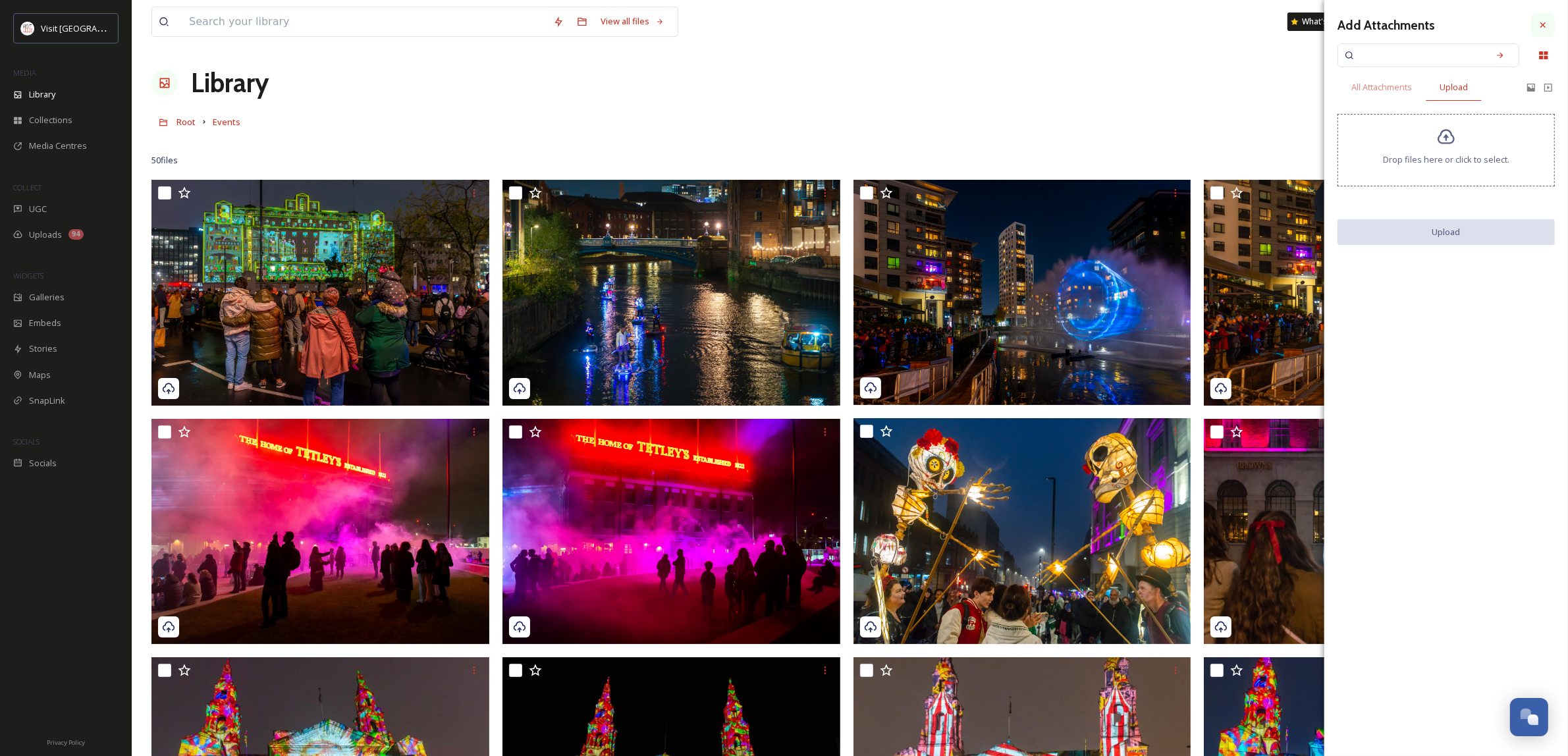
click at [1549, 25] on div at bounding box center [1542, 24] width 24 height 24
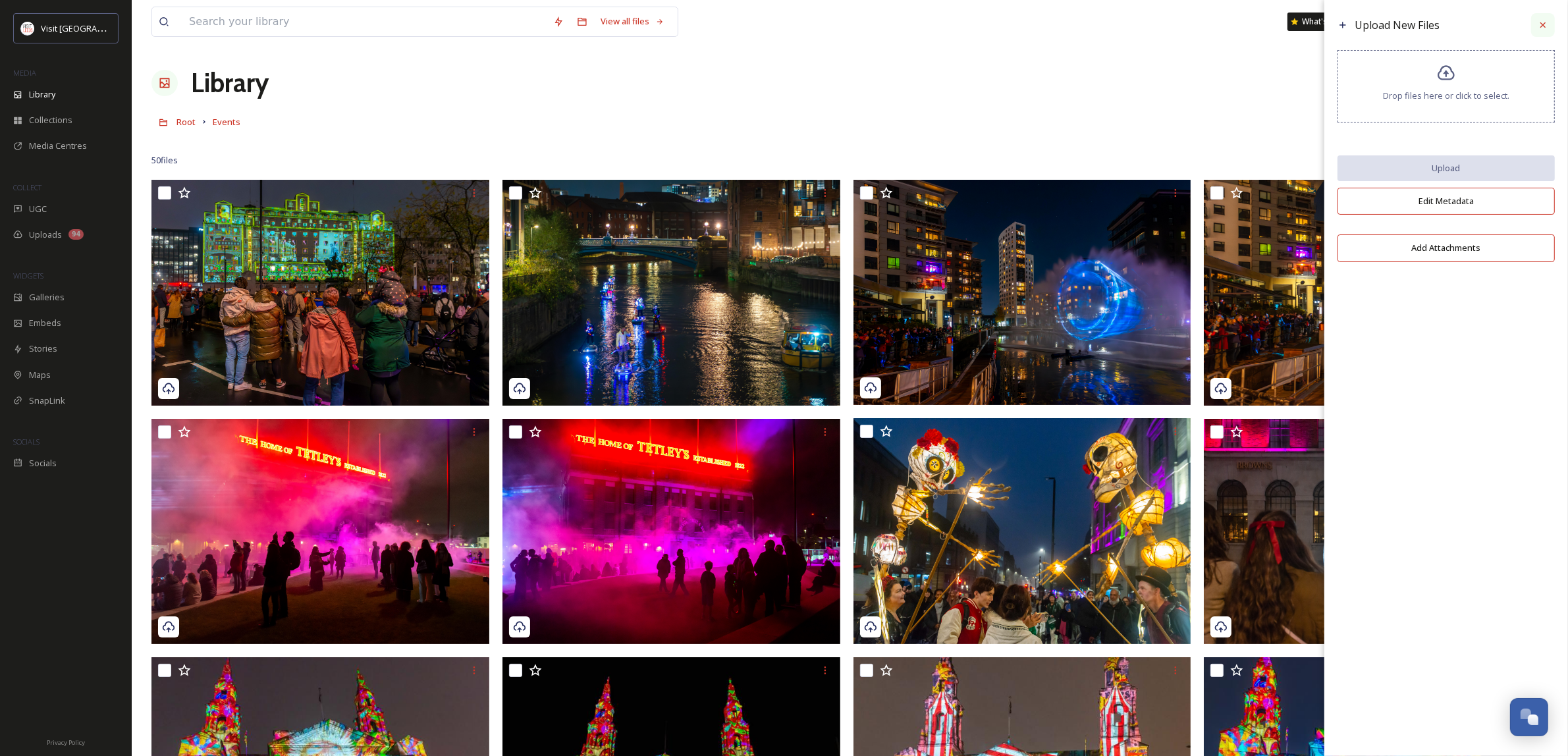
click at [1545, 20] on icon at bounding box center [1543, 25] width 11 height 11
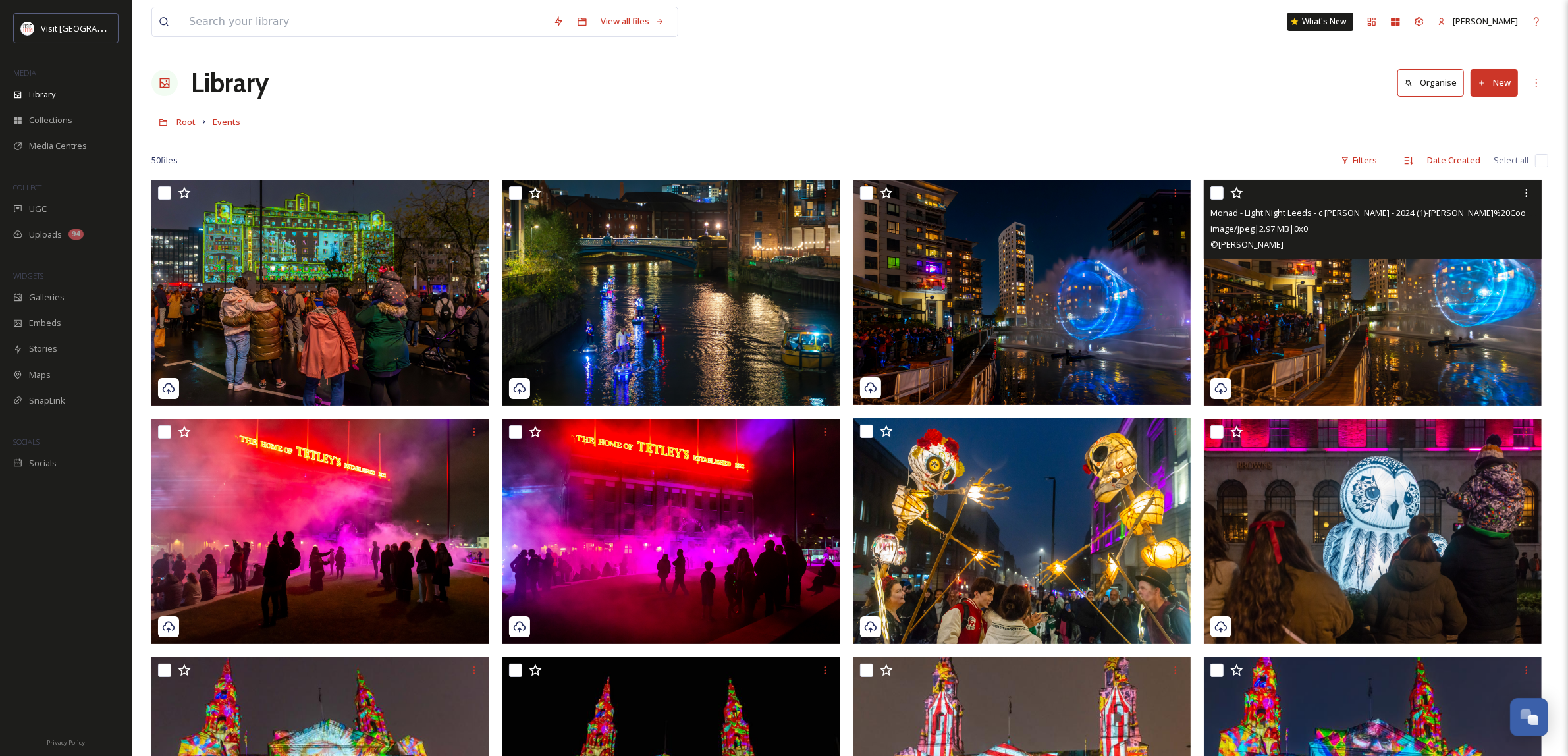
click at [1213, 190] on input "checkbox" at bounding box center [1217, 193] width 13 height 13
checkbox input "true"
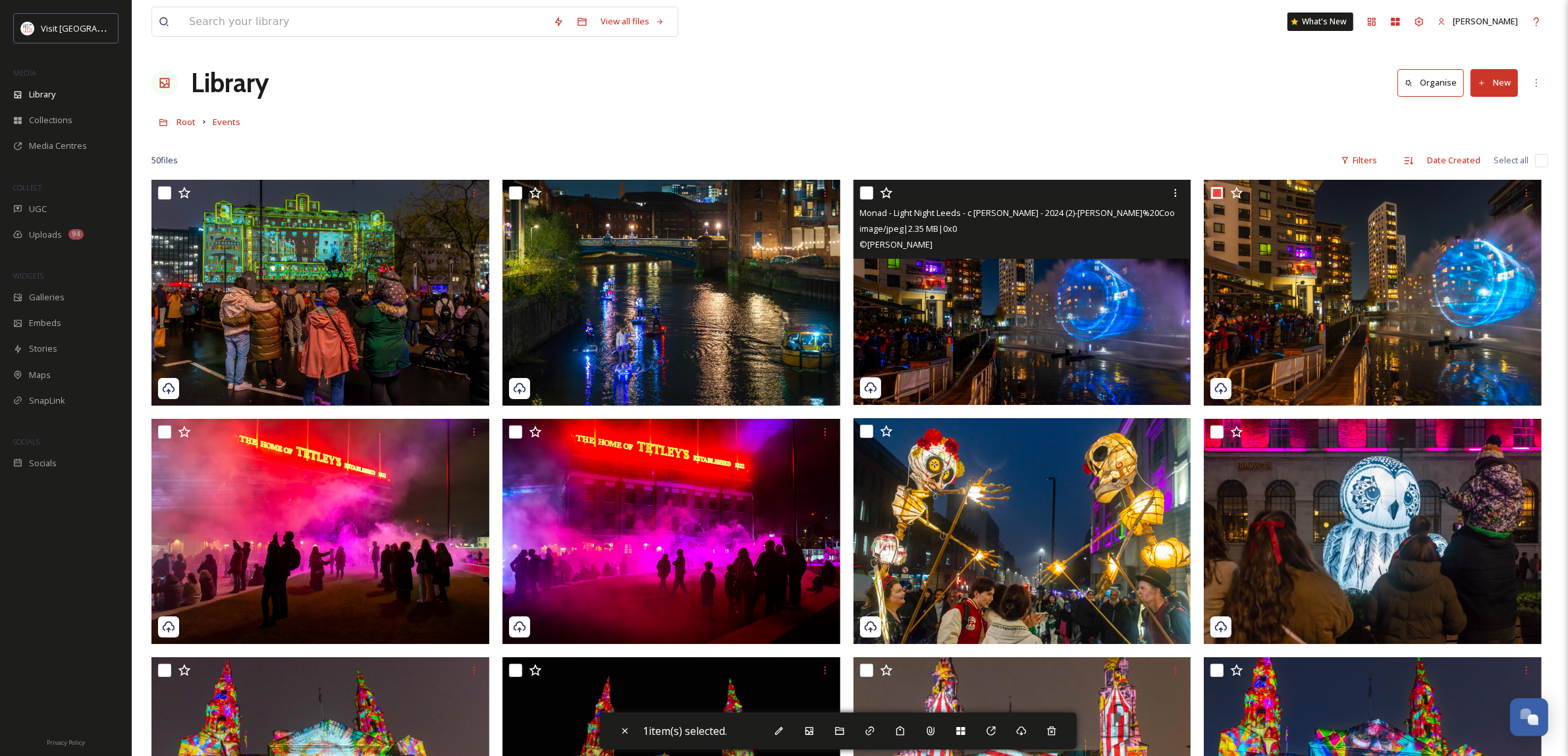
click at [873, 196] on div at bounding box center [1023, 193] width 328 height 24
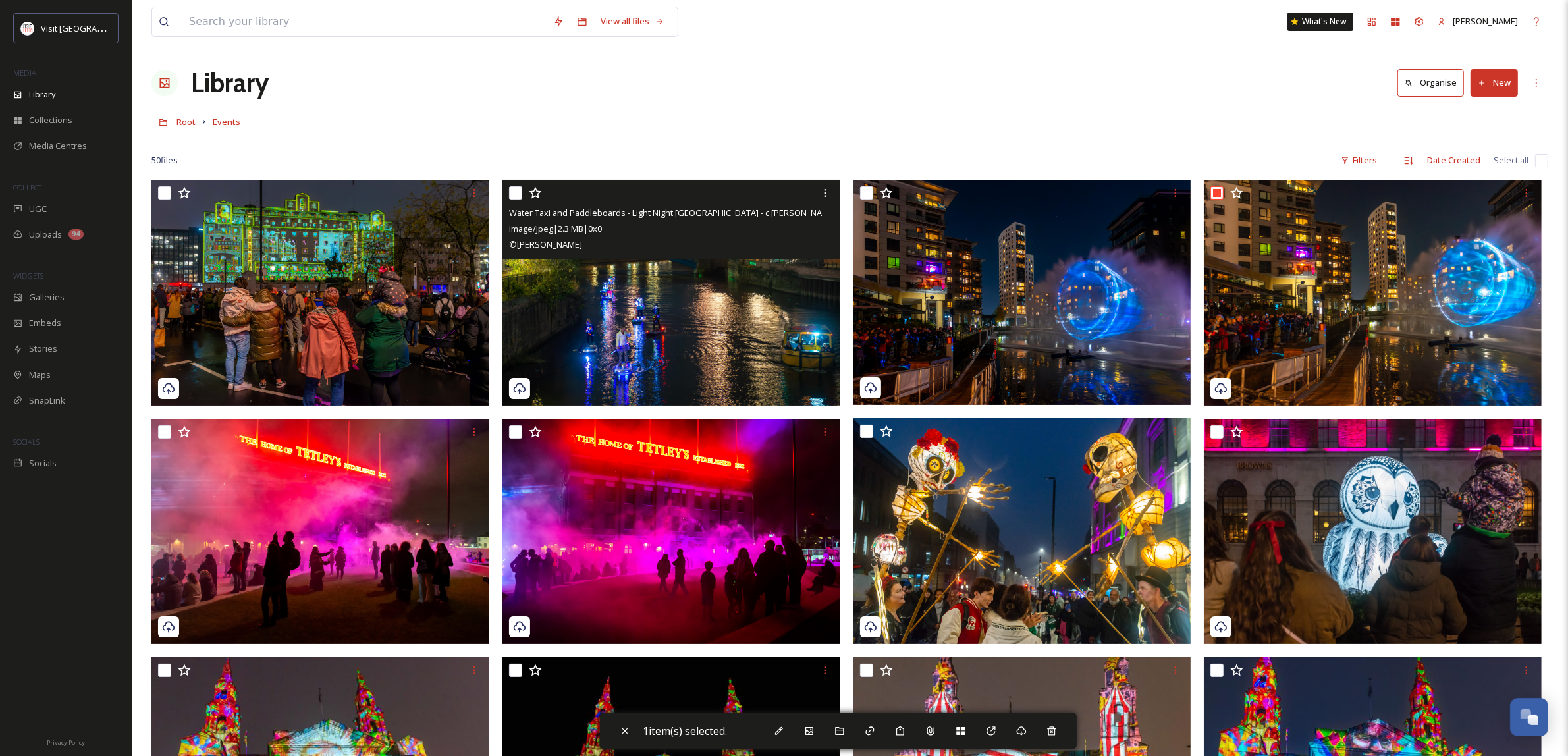
click at [509, 192] on input "checkbox" at bounding box center [515, 193] width 13 height 13
checkbox input "true"
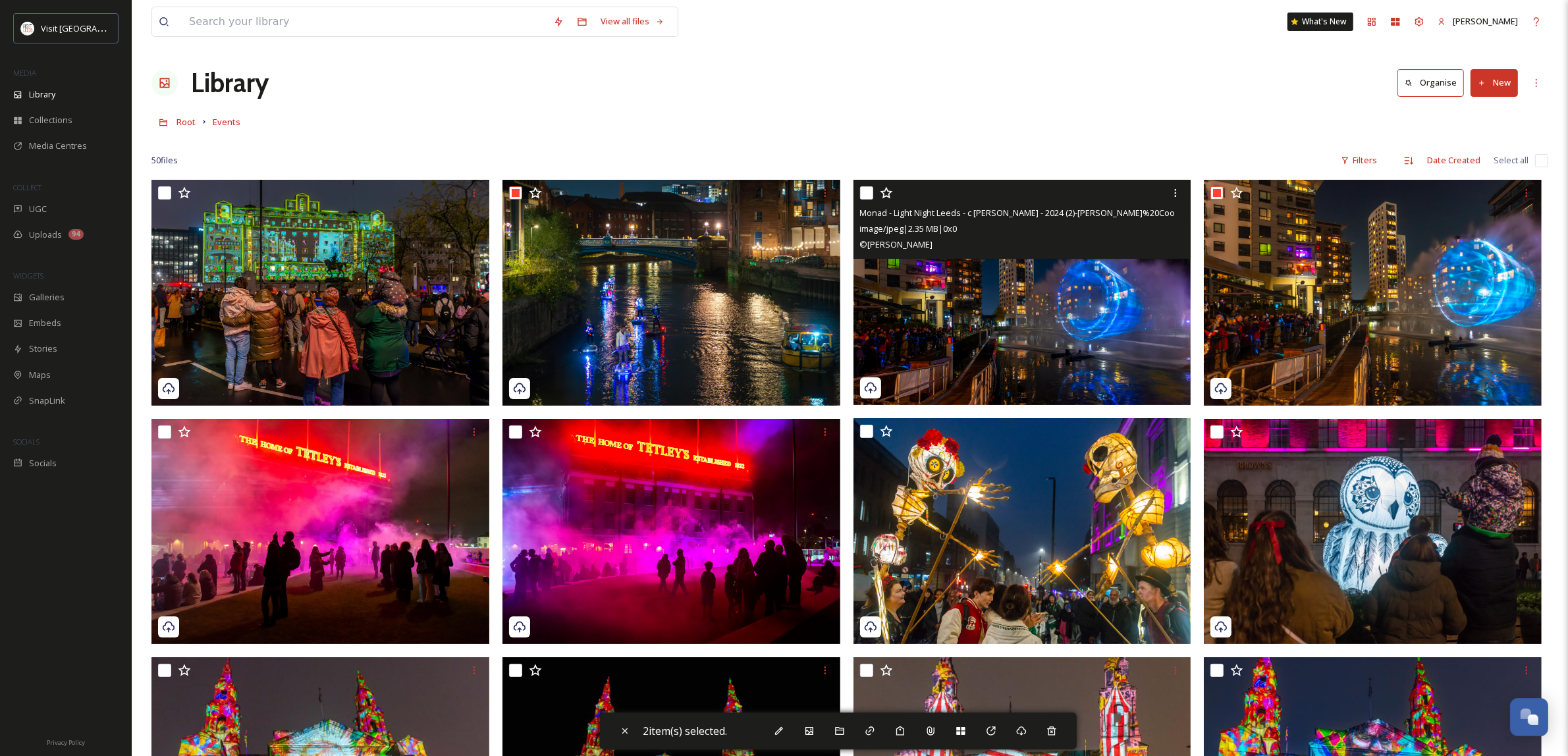
click at [862, 191] on input "checkbox" at bounding box center [866, 193] width 13 height 13
checkbox input "true"
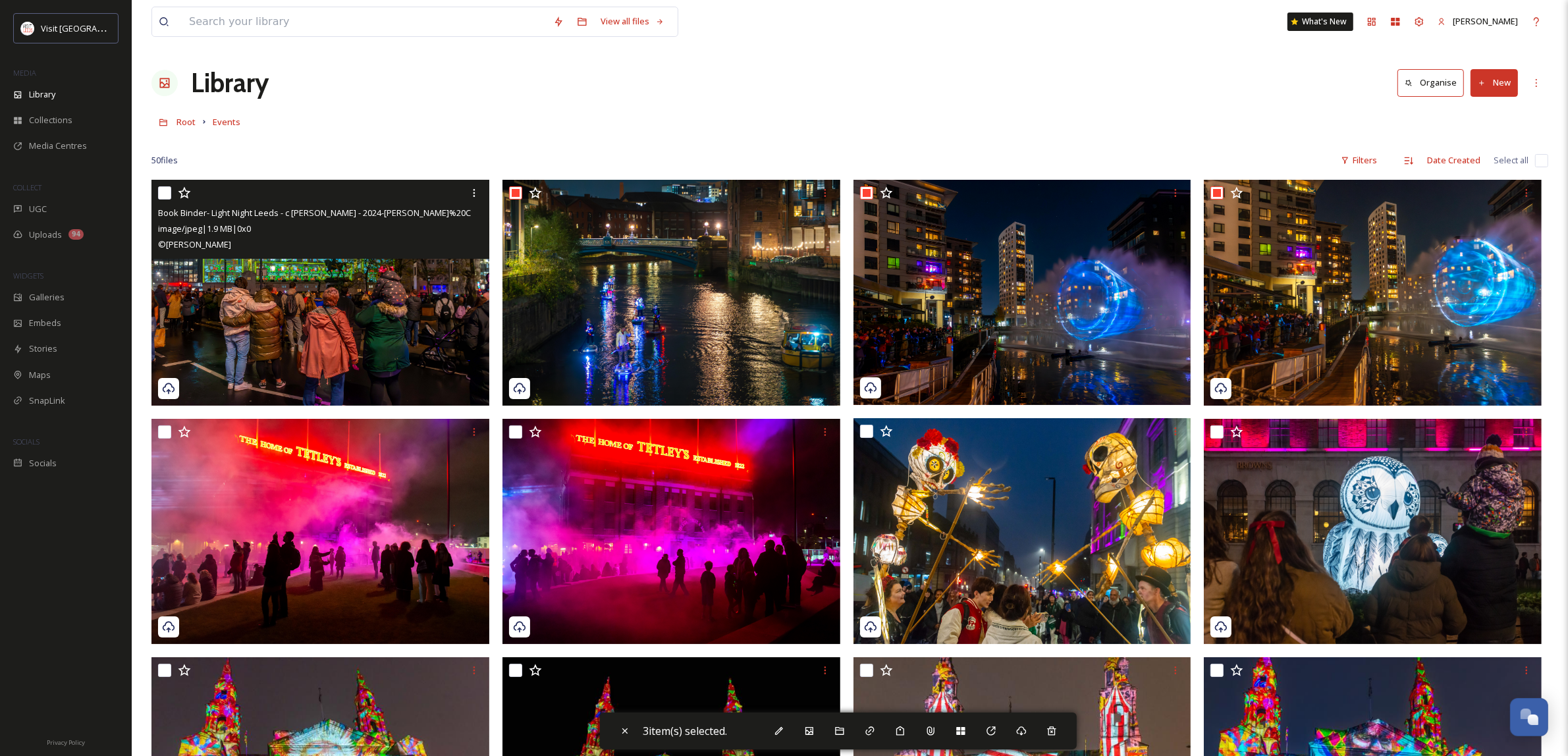
click at [165, 189] on input "checkbox" at bounding box center [164, 193] width 13 height 13
checkbox input "true"
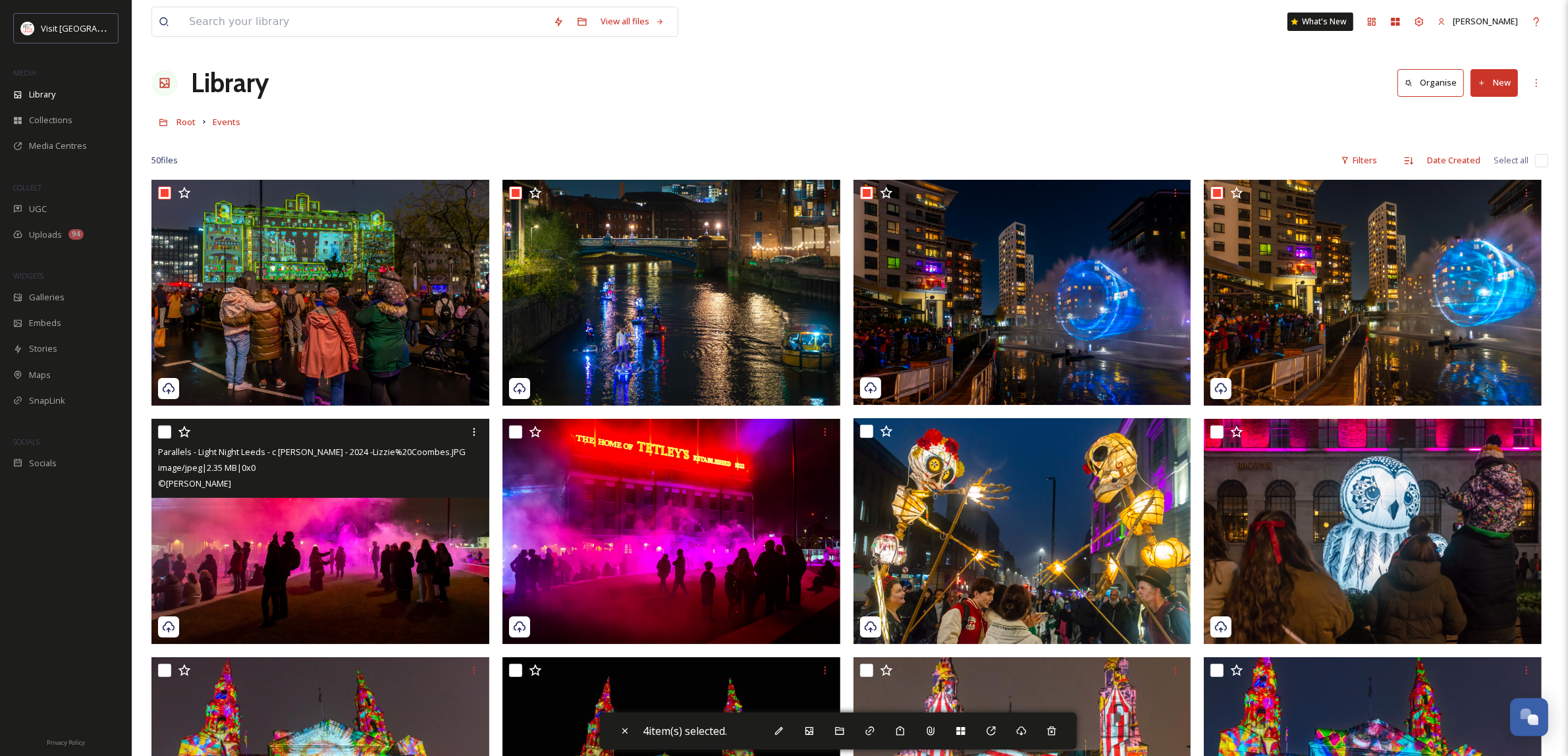
click at [166, 429] on input "checkbox" at bounding box center [164, 431] width 13 height 13
checkbox input "true"
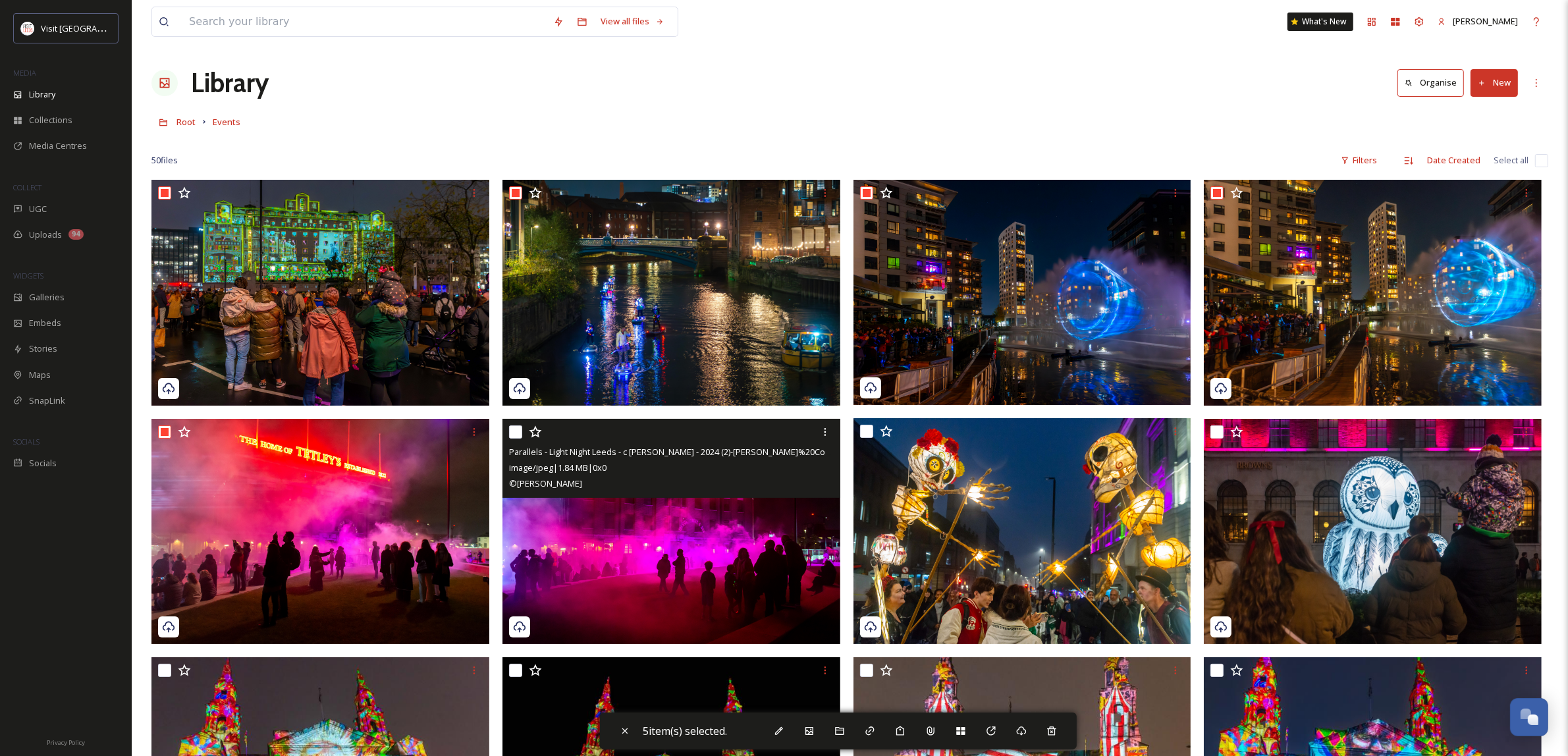
click at [516, 432] on input "checkbox" at bounding box center [515, 431] width 13 height 13
checkbox input "true"
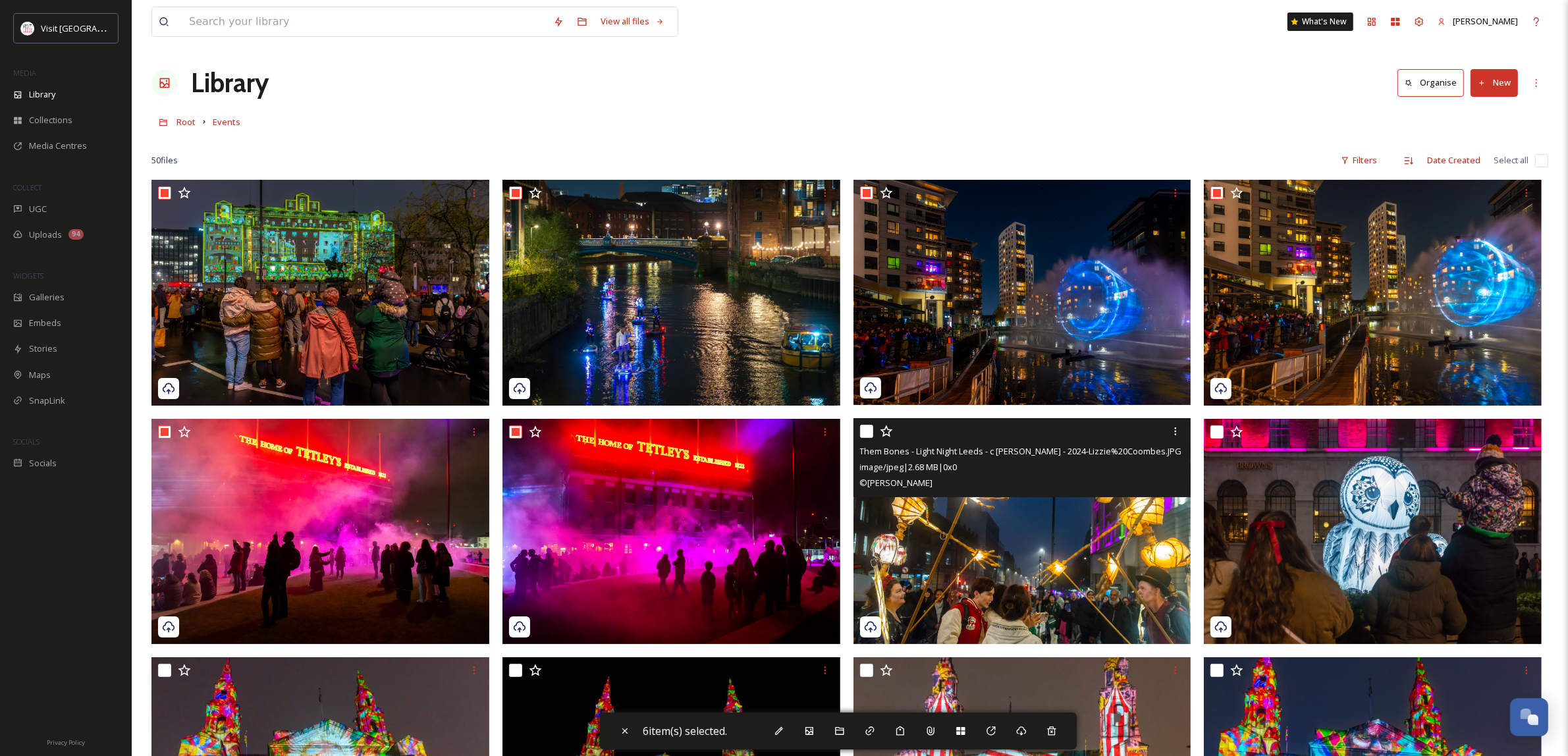
click at [864, 431] on input "checkbox" at bounding box center [866, 431] width 13 height 13
checkbox input "true"
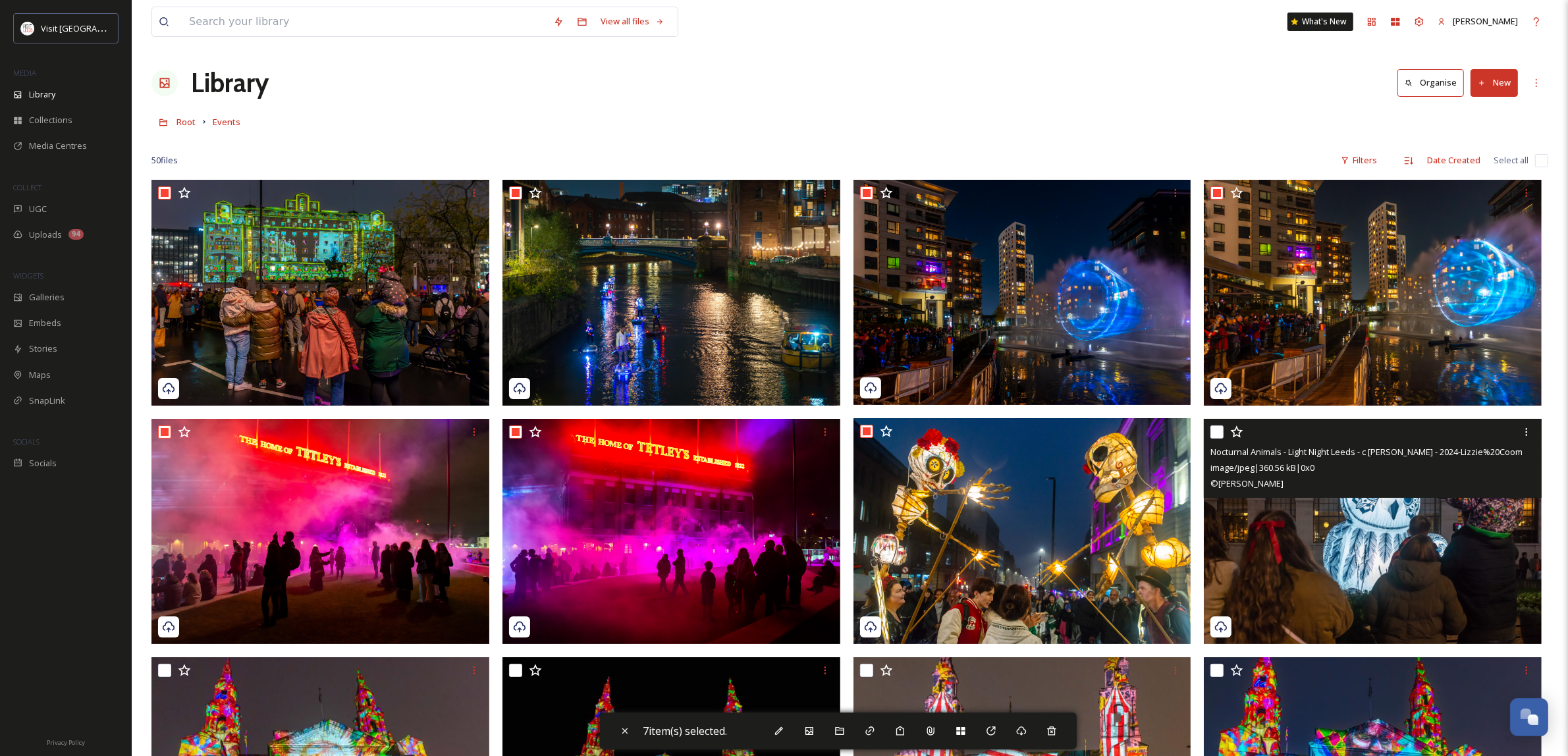
click at [1220, 431] on input "checkbox" at bounding box center [1217, 431] width 13 height 13
checkbox input "true"
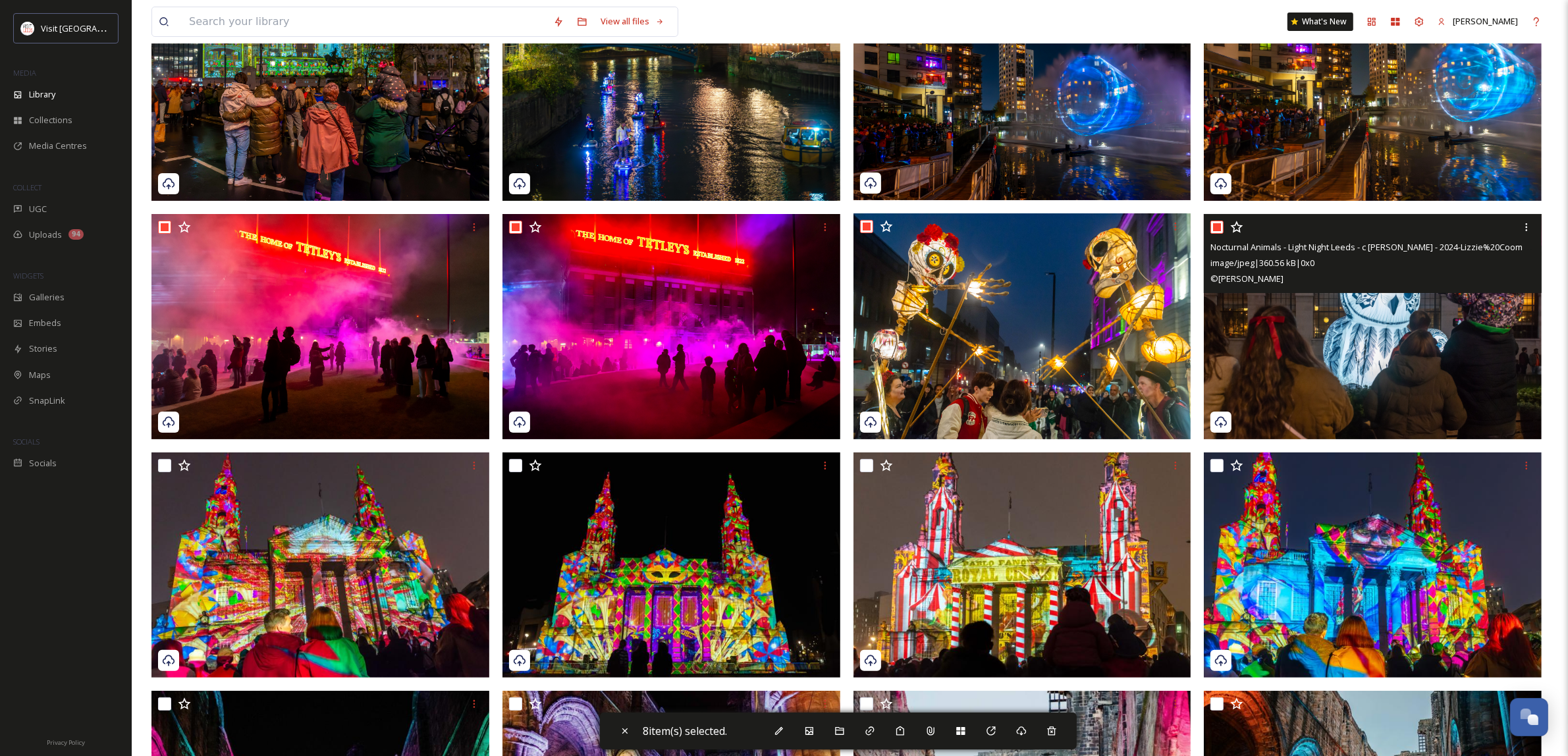
scroll to position [247, 0]
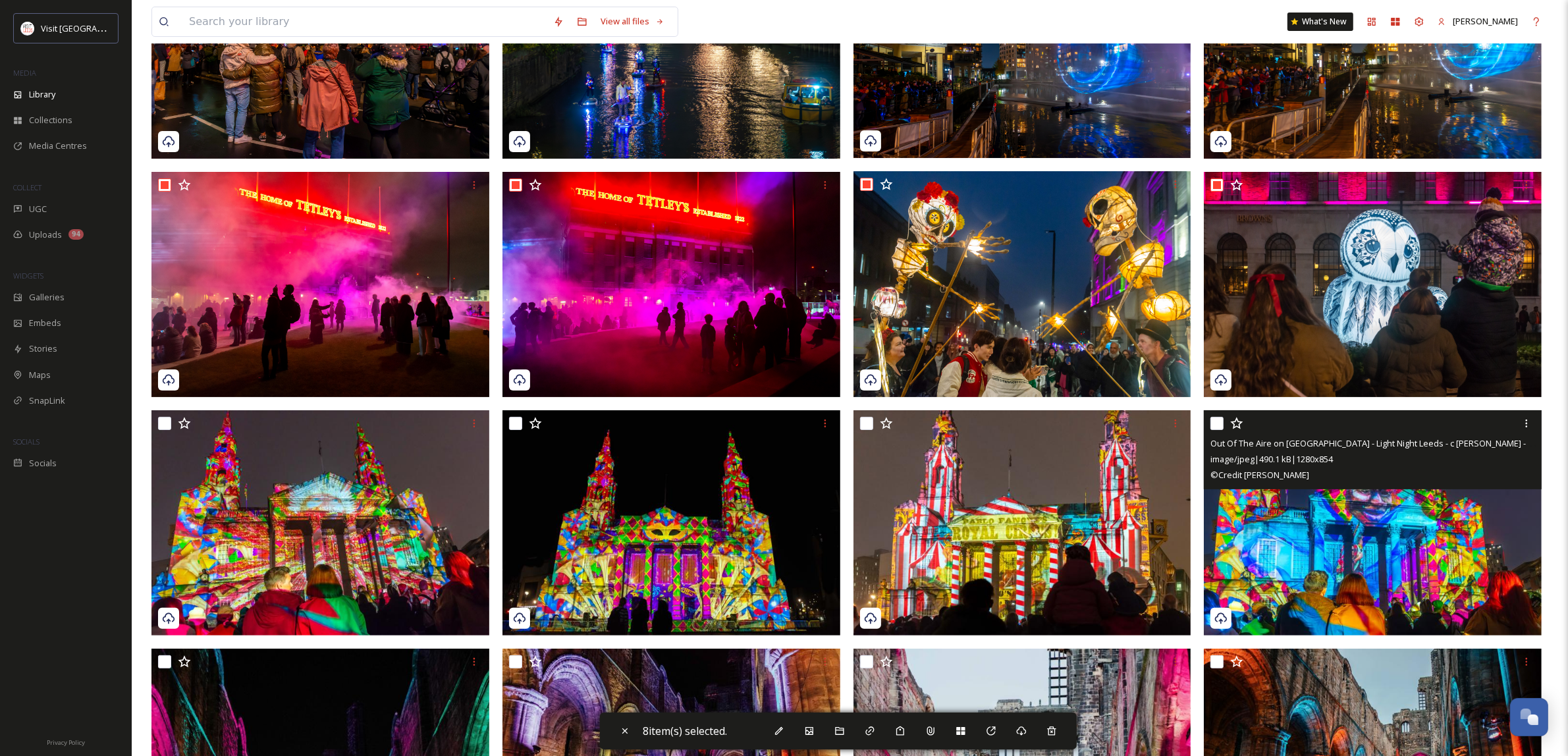
click at [1218, 421] on input "checkbox" at bounding box center [1217, 423] width 13 height 13
checkbox input "true"
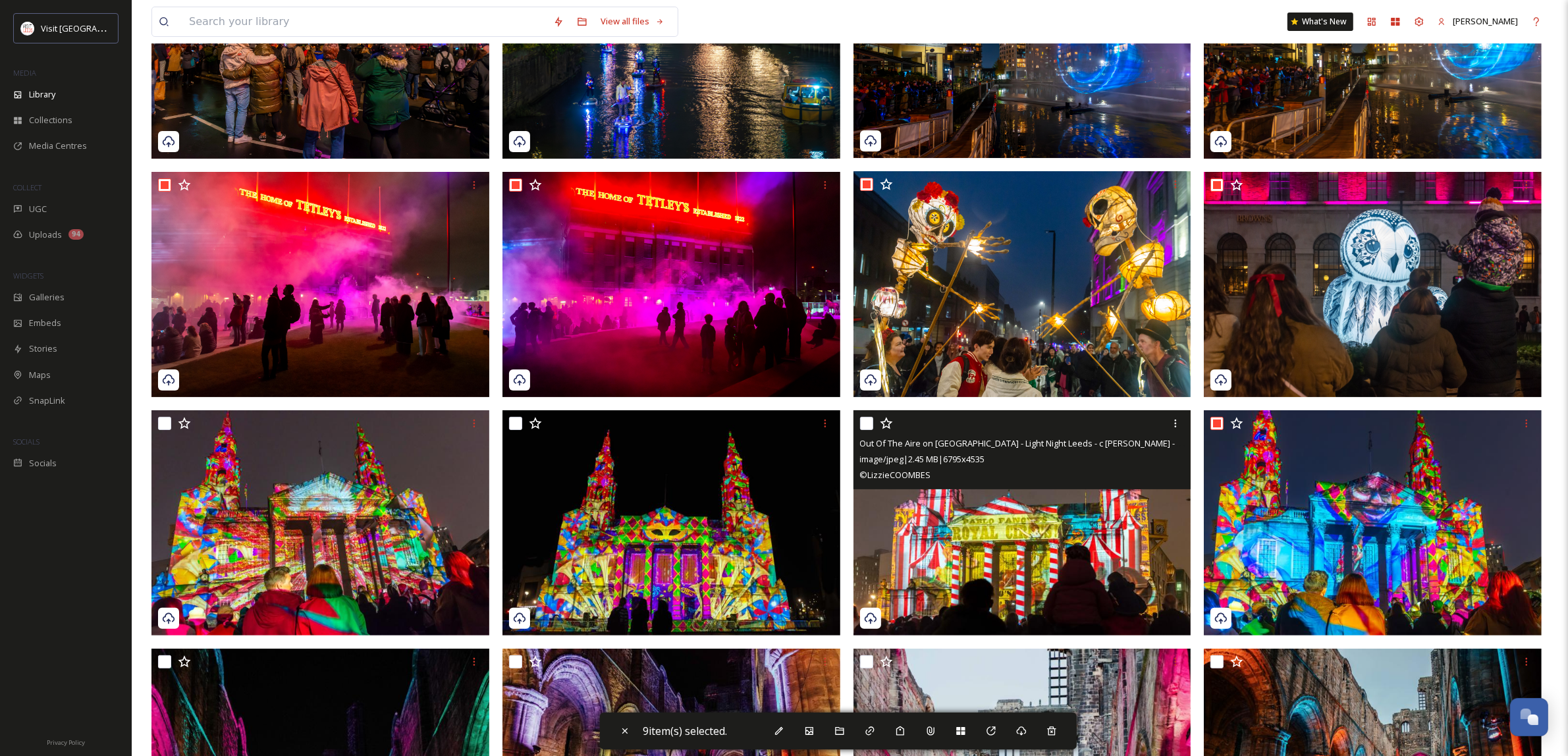
click at [864, 425] on input "checkbox" at bounding box center [866, 423] width 13 height 13
checkbox input "true"
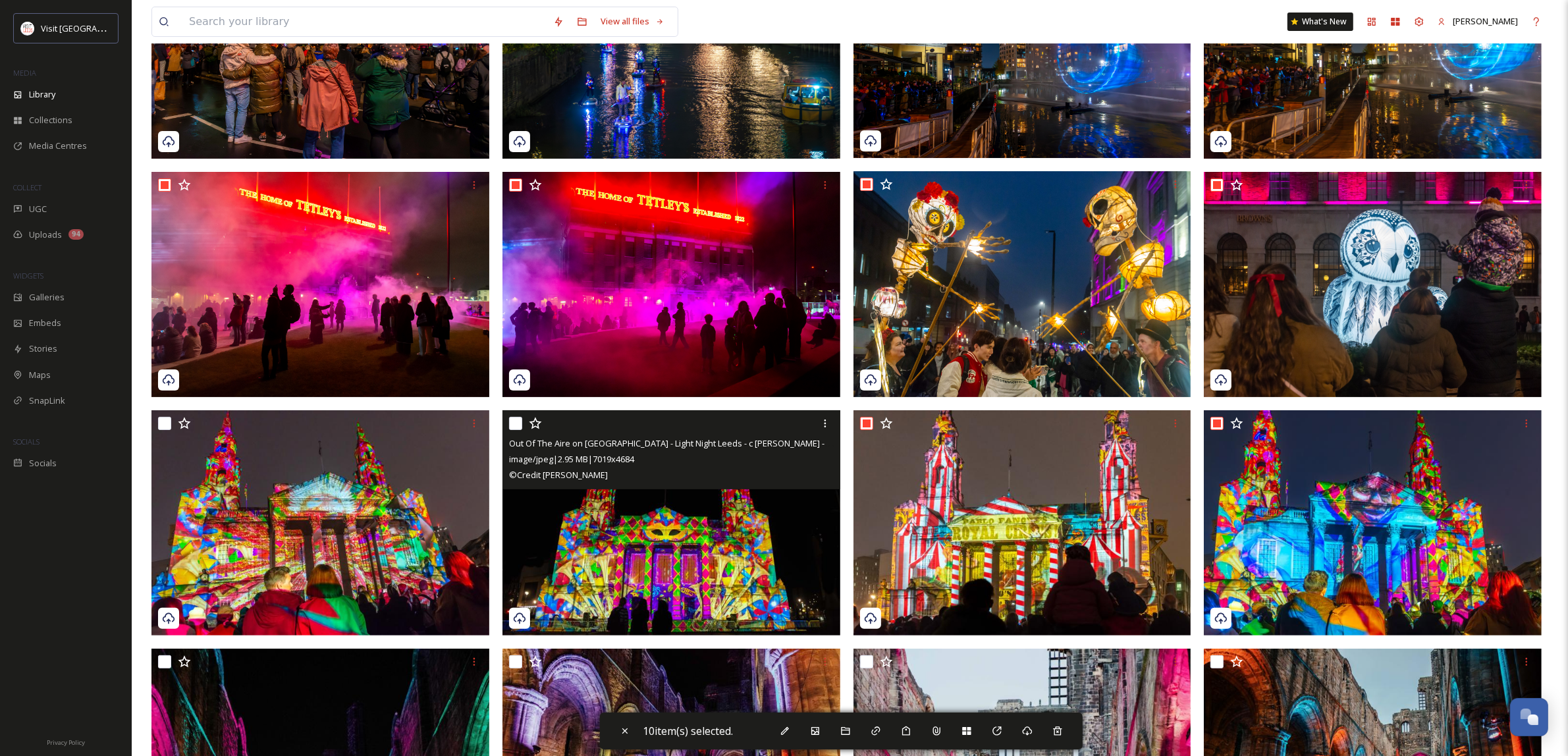
click at [515, 420] on input "checkbox" at bounding box center [515, 423] width 13 height 13
checkbox input "true"
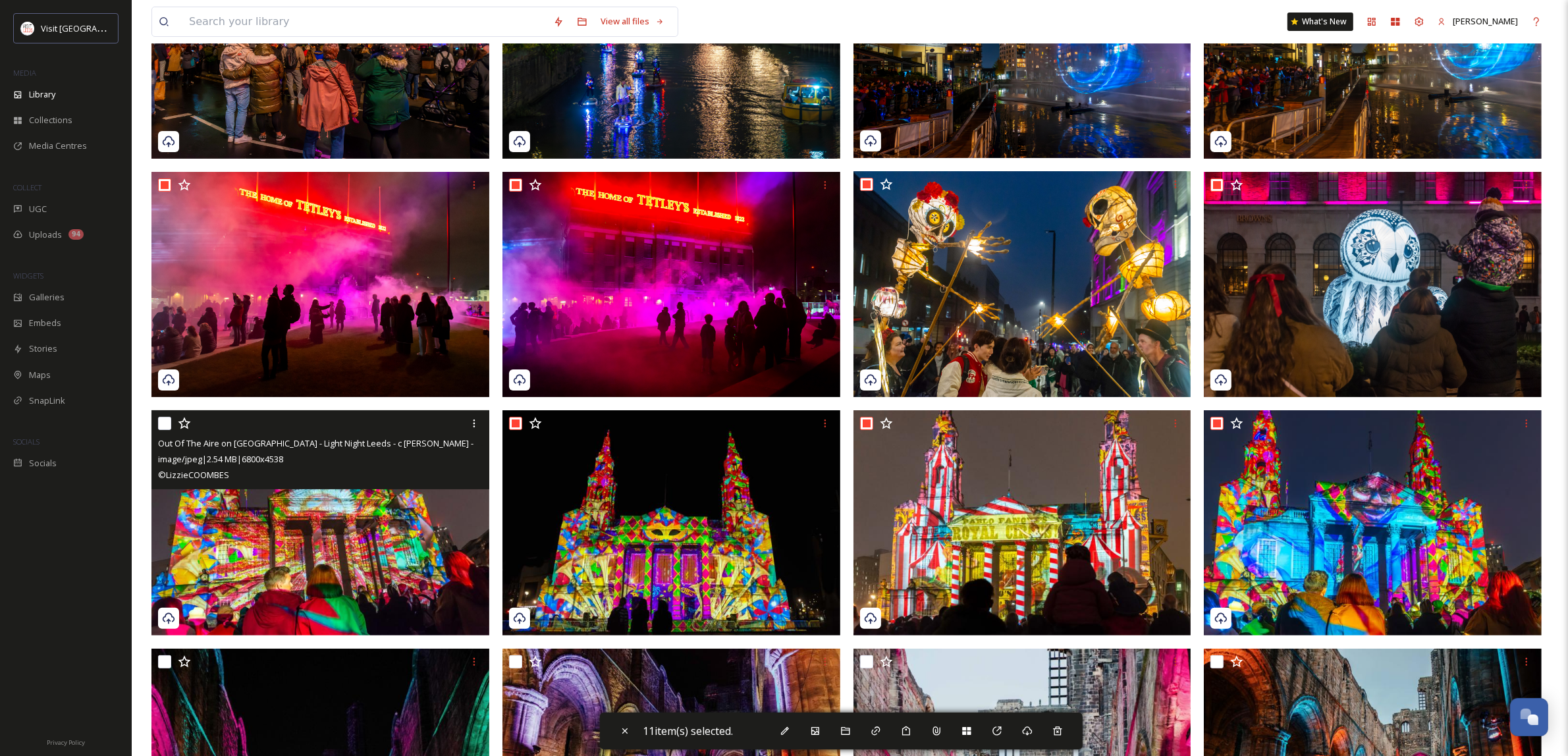
click at [165, 421] on input "checkbox" at bounding box center [164, 423] width 13 height 13
checkbox input "true"
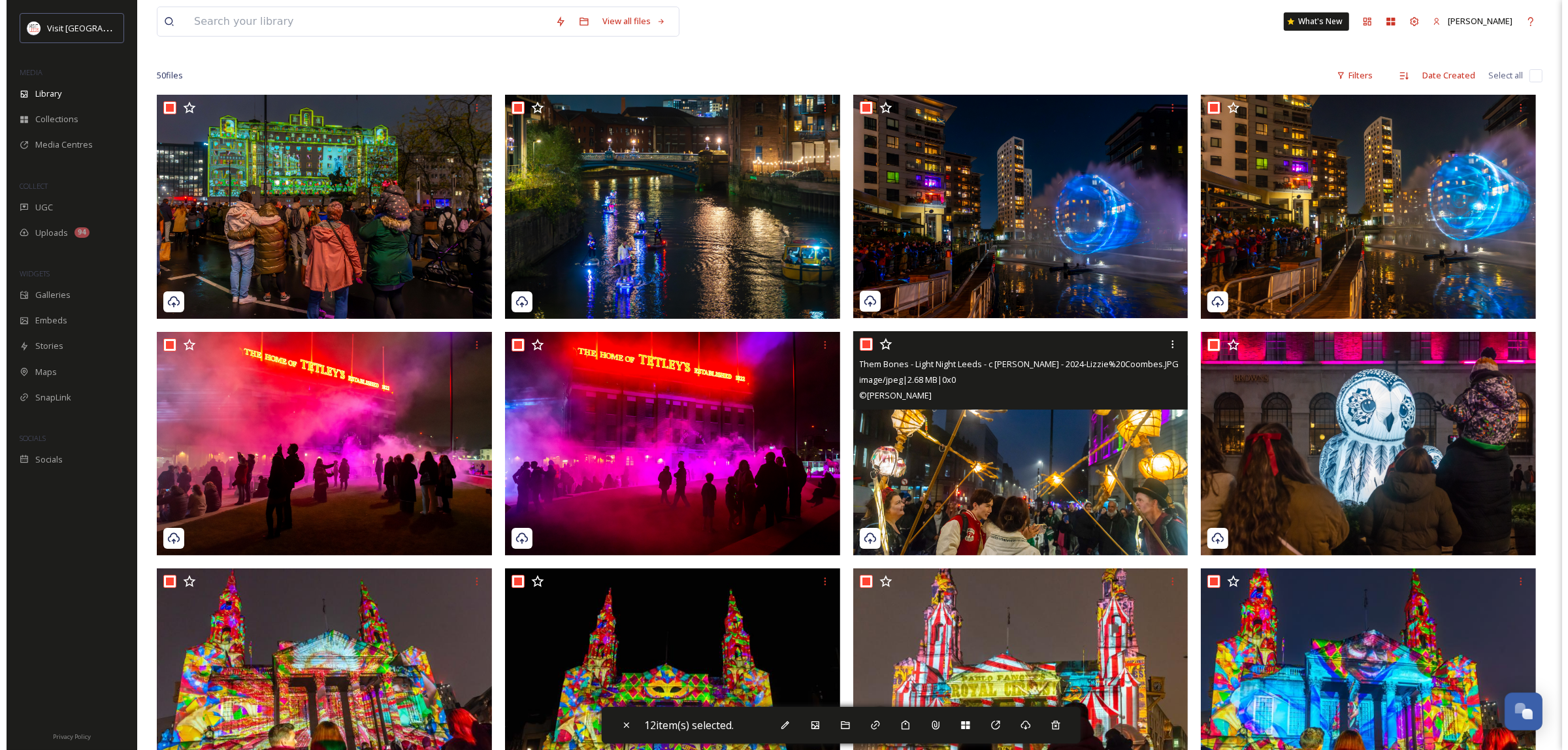
scroll to position [82, 0]
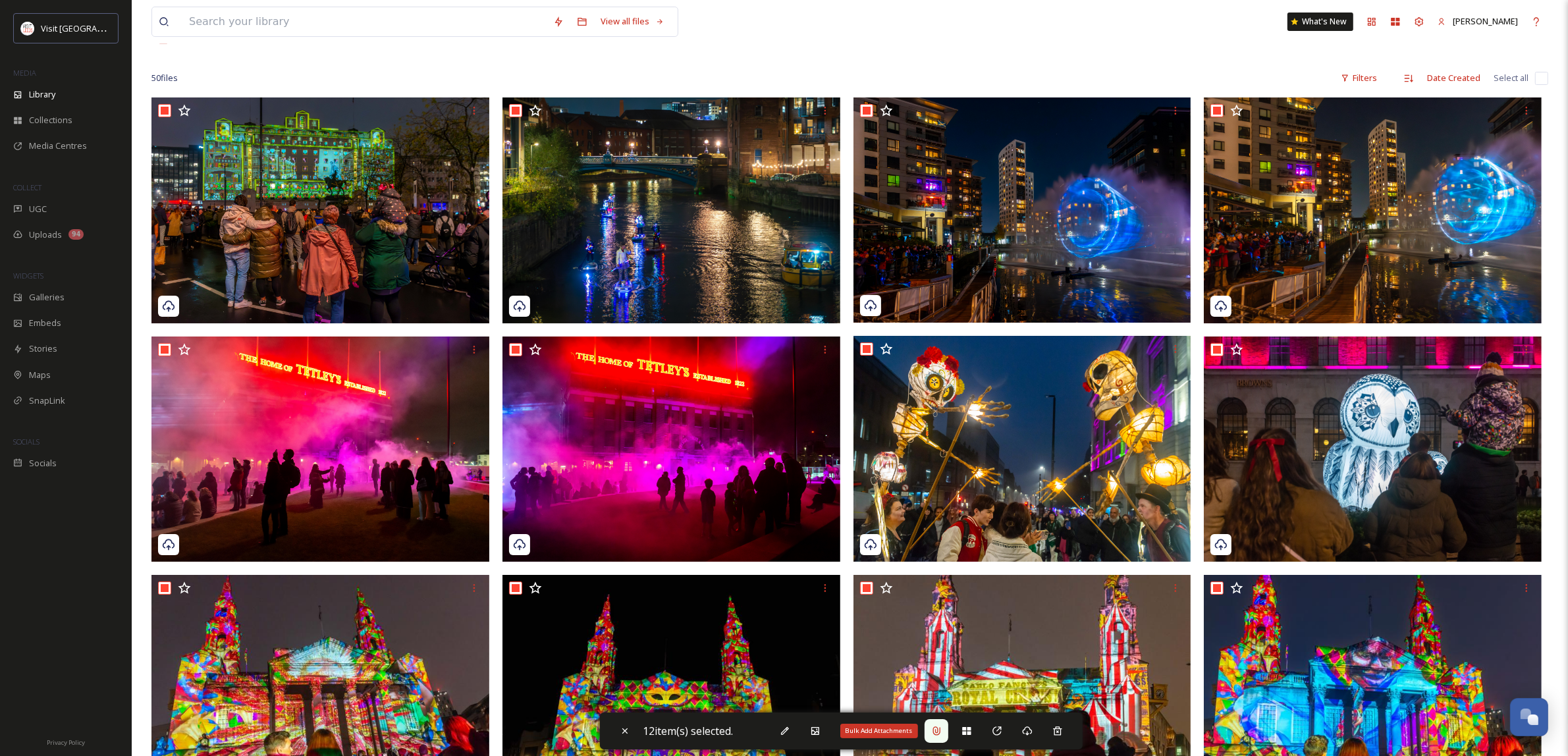
click at [948, 733] on div "Bulk Add Attachments" at bounding box center [936, 731] width 24 height 24
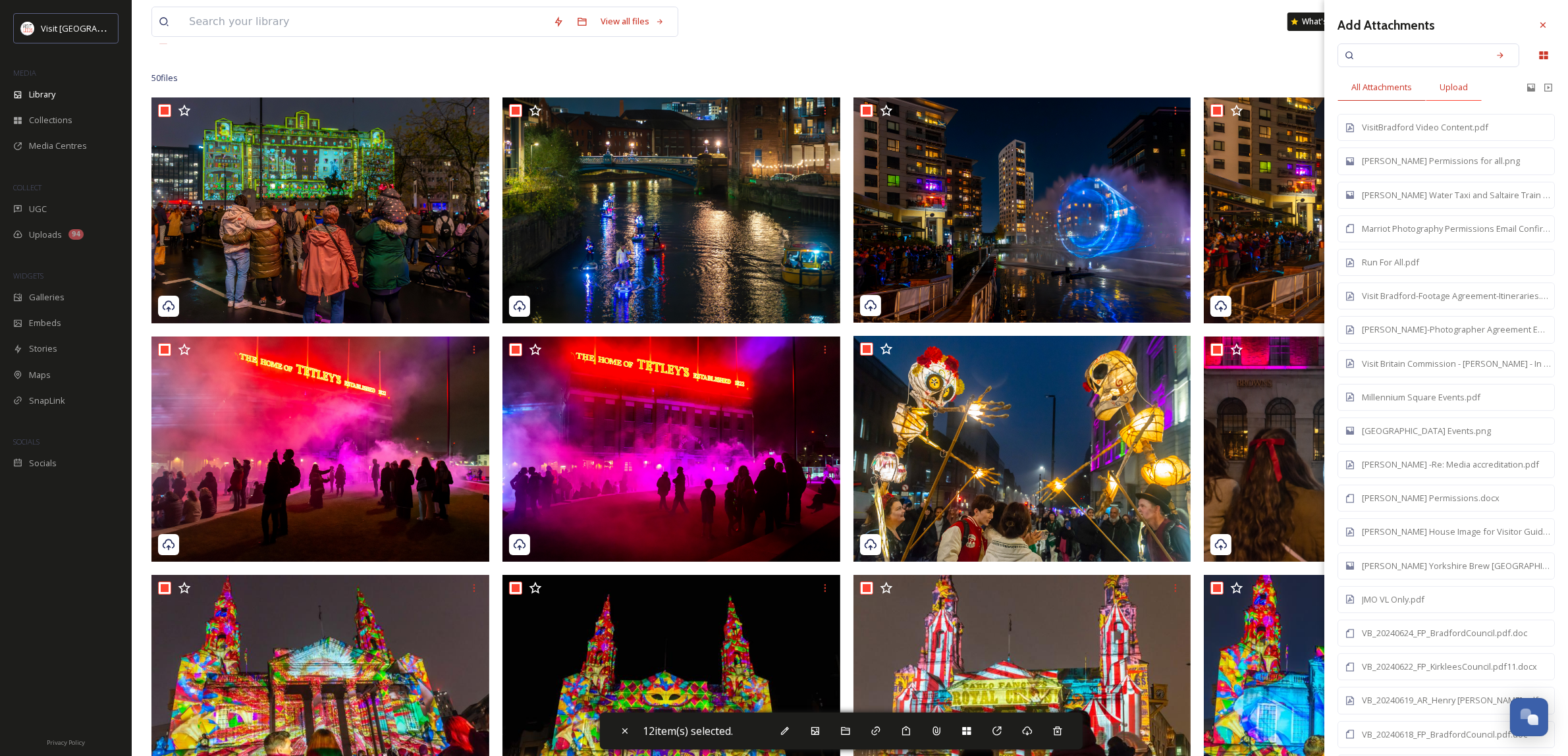
click at [1454, 87] on span "Upload" at bounding box center [1454, 87] width 28 height 13
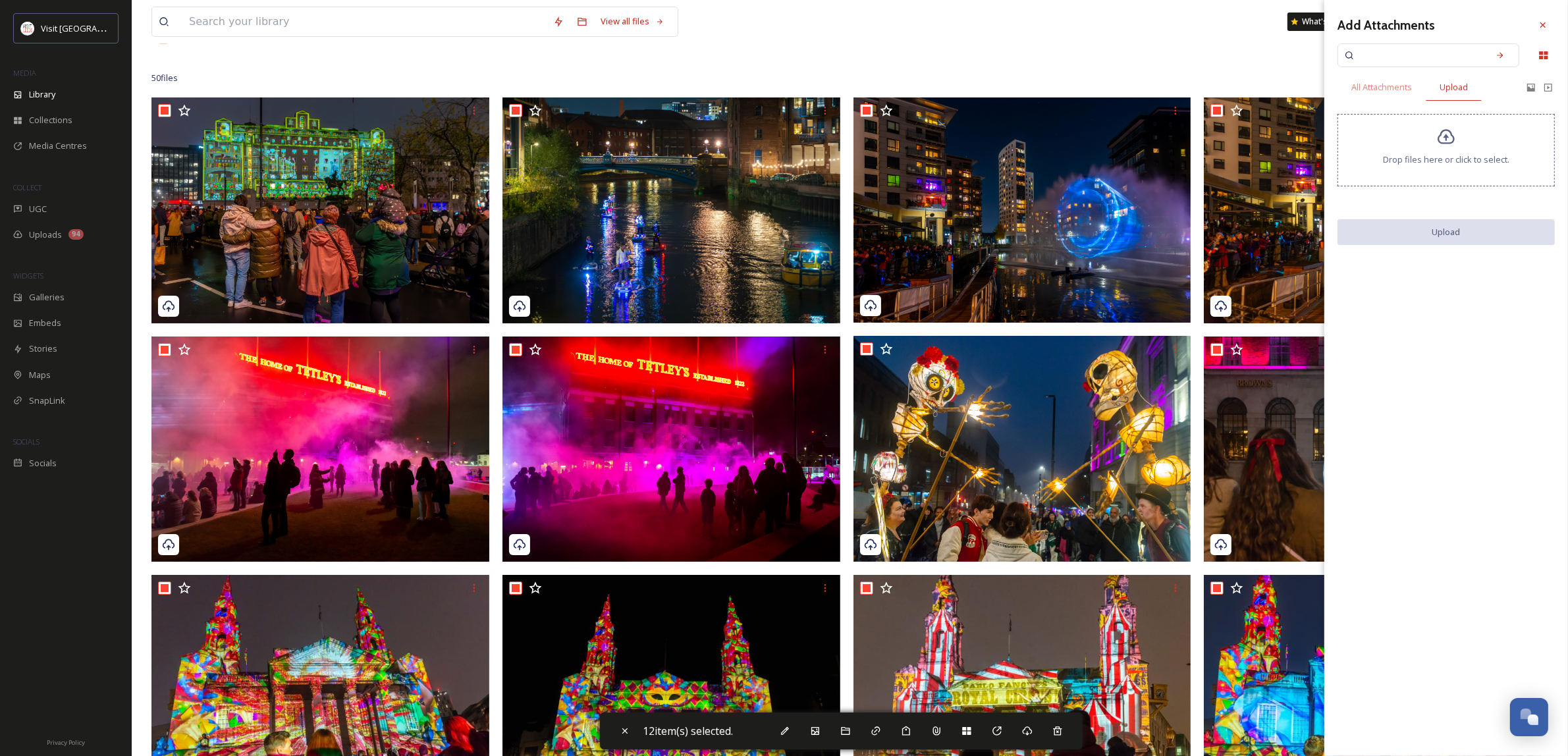
click at [1463, 141] on div "Drop files here or click to select." at bounding box center [1446, 150] width 217 height 72
click at [1466, 234] on button "Upload" at bounding box center [1446, 233] width 217 height 27
click at [1543, 24] on icon at bounding box center [1543, 25] width 5 height 5
checkbox input "false"
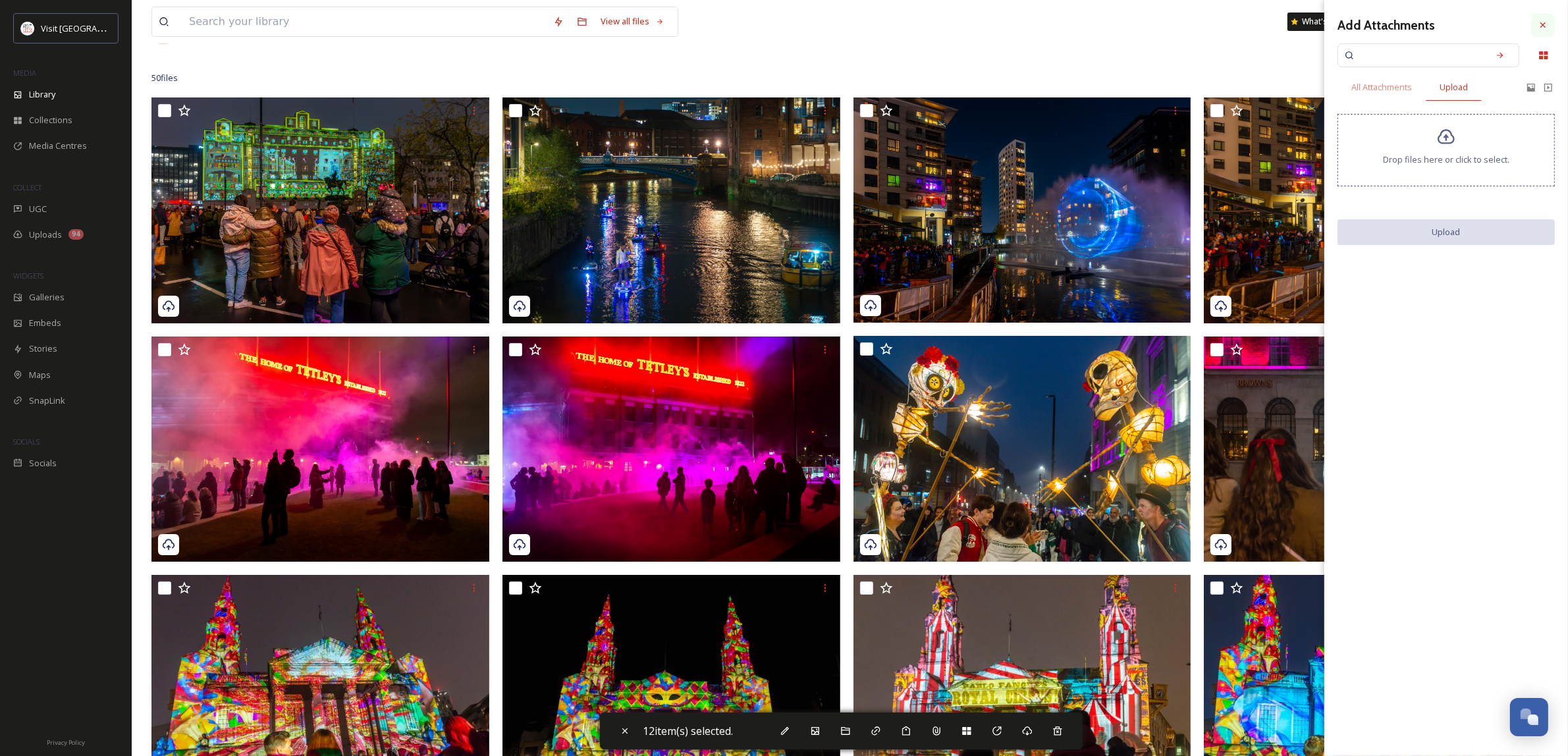
checkbox input "false"
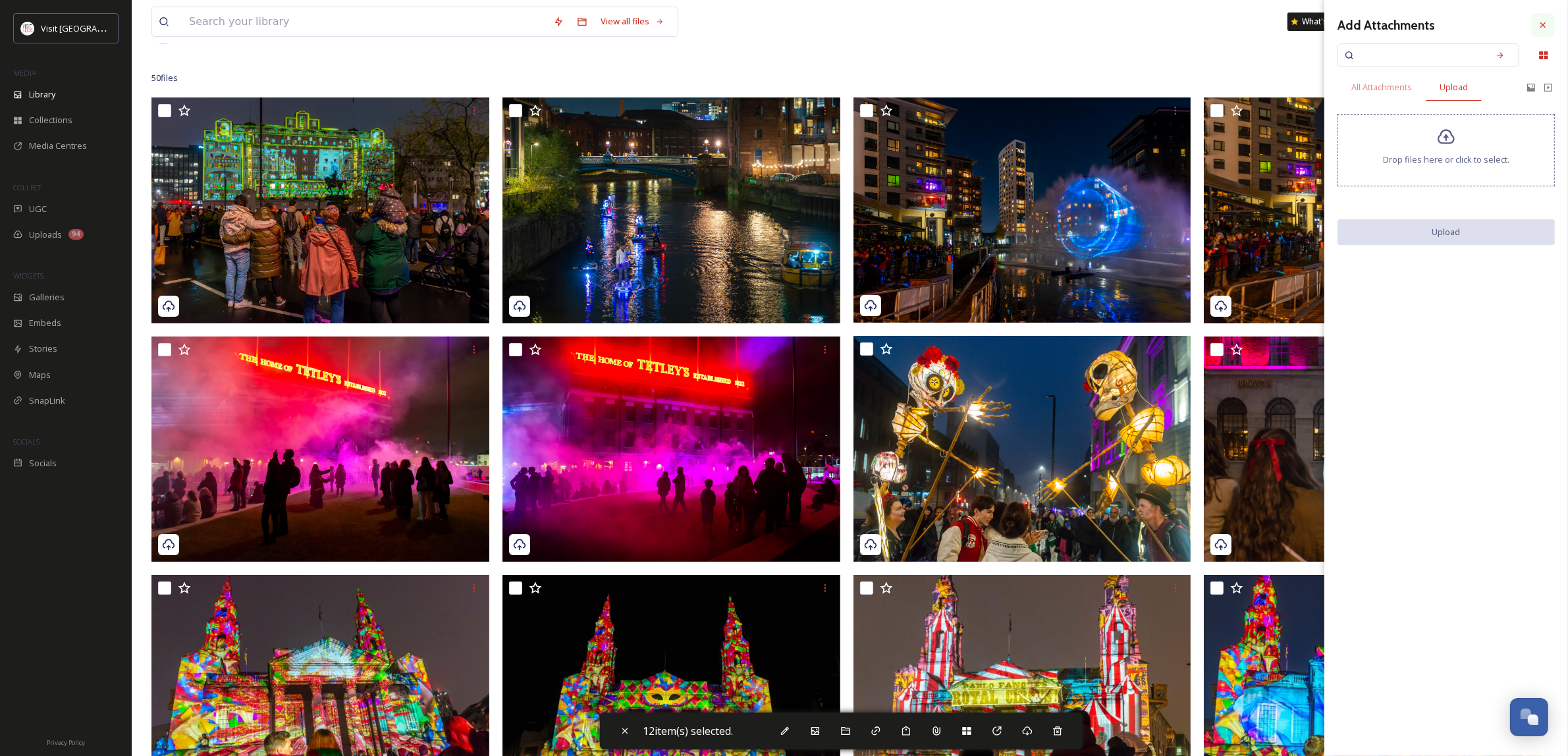
checkbox input "false"
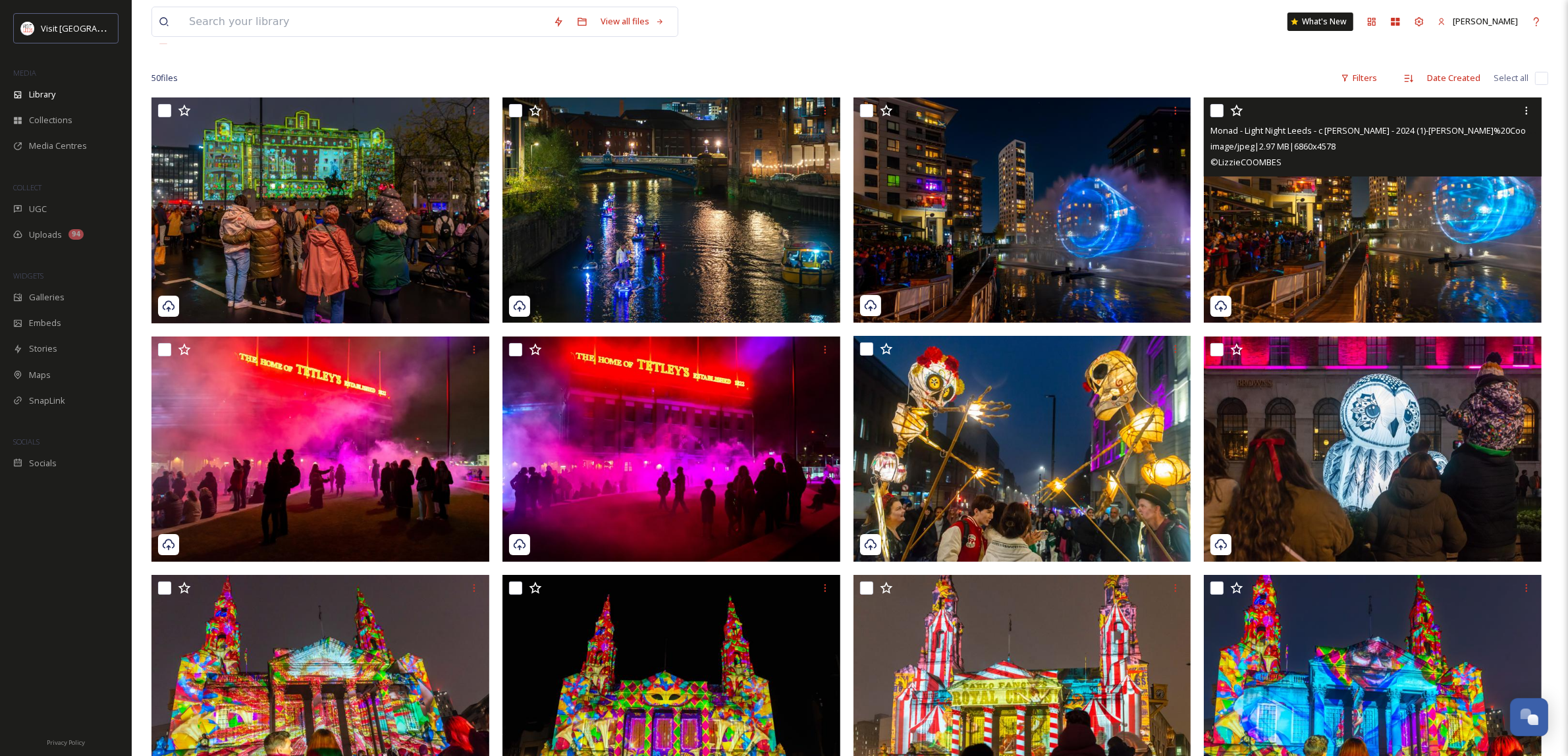
click at [1394, 185] on img at bounding box center [1373, 210] width 338 height 225
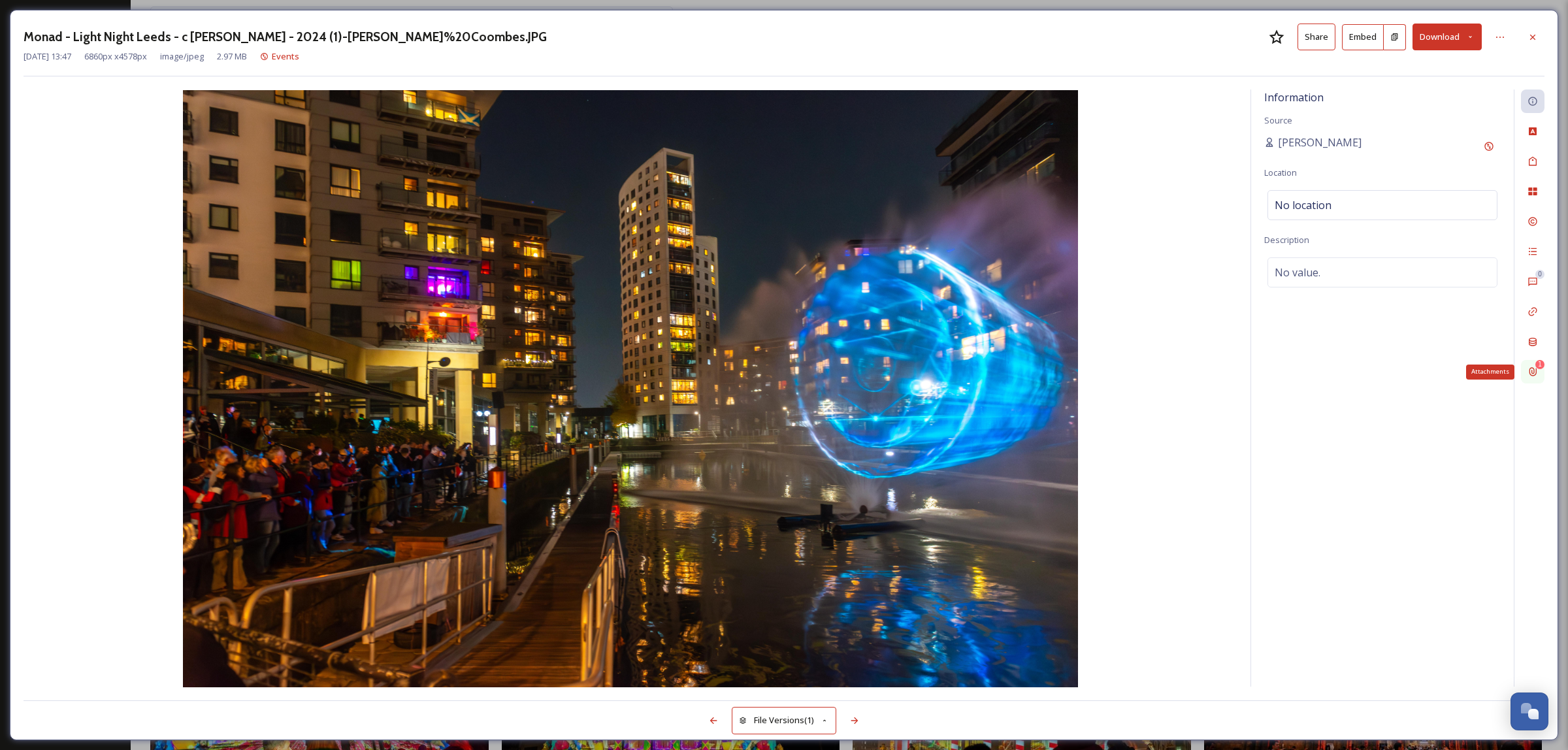
click at [1531, 379] on div "1 Attachments" at bounding box center [1532, 372] width 23 height 23
click at [1343, 134] on span "Light Night images usage.msg" at bounding box center [1333, 133] width 119 height 12
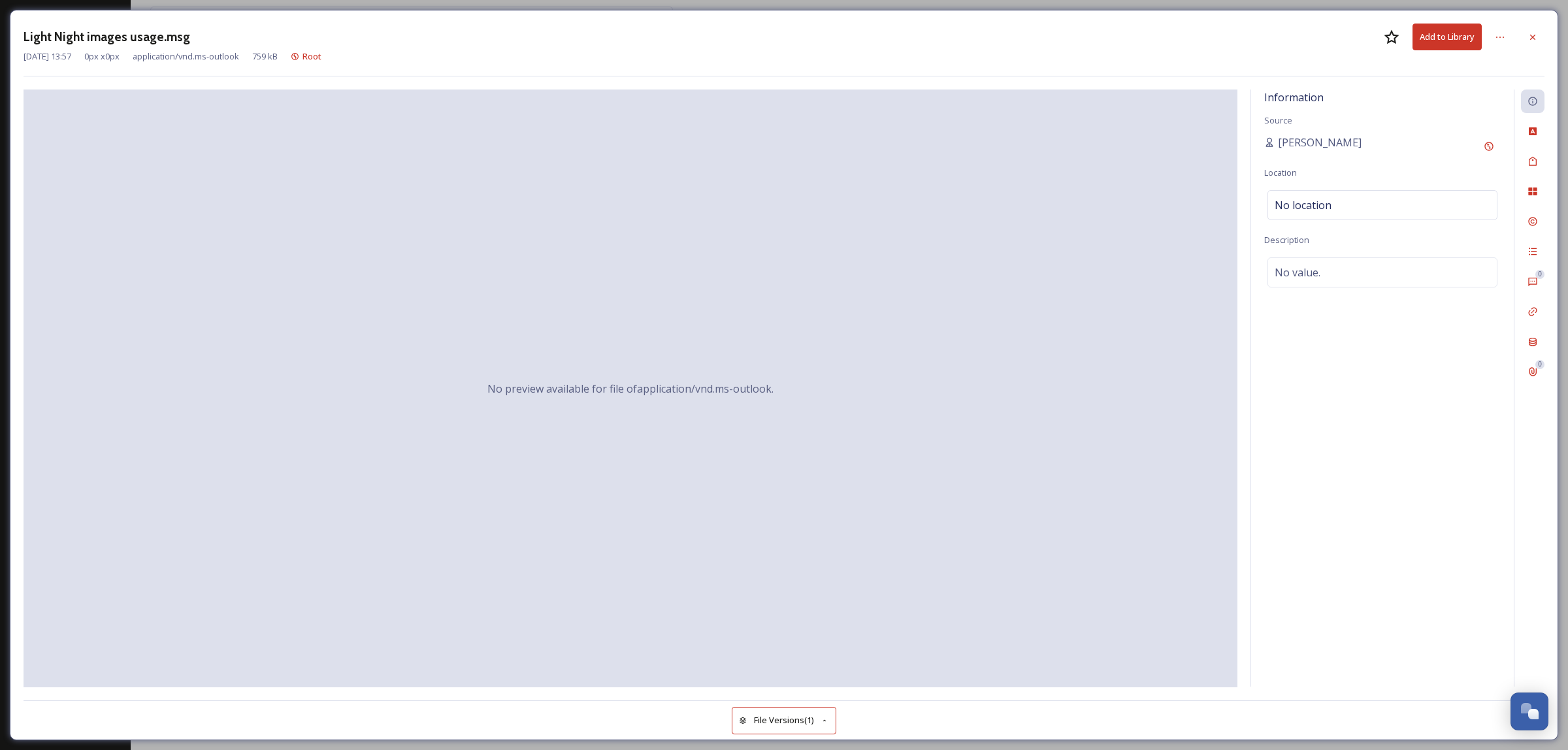
click at [557, 406] on div "No preview available for file of application/vnd.ms-outlook ." at bounding box center [630, 388] width 1214 height 598
click at [559, 406] on div "No preview available for file of application/vnd.ms-outlook ." at bounding box center [630, 388] width 1214 height 598
click at [1533, 40] on icon at bounding box center [1533, 38] width 11 height 11
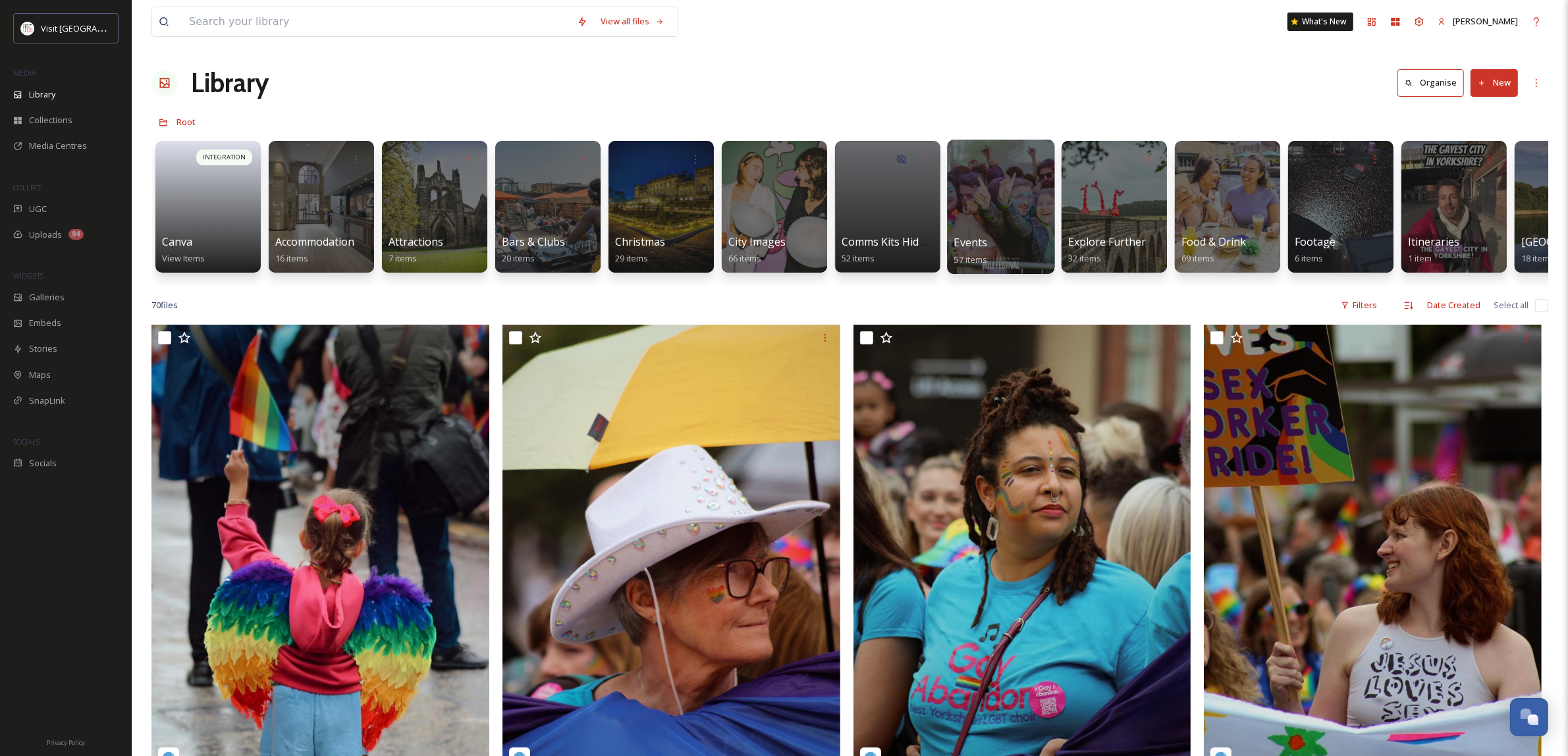
click at [960, 204] on div at bounding box center [1000, 207] width 107 height 135
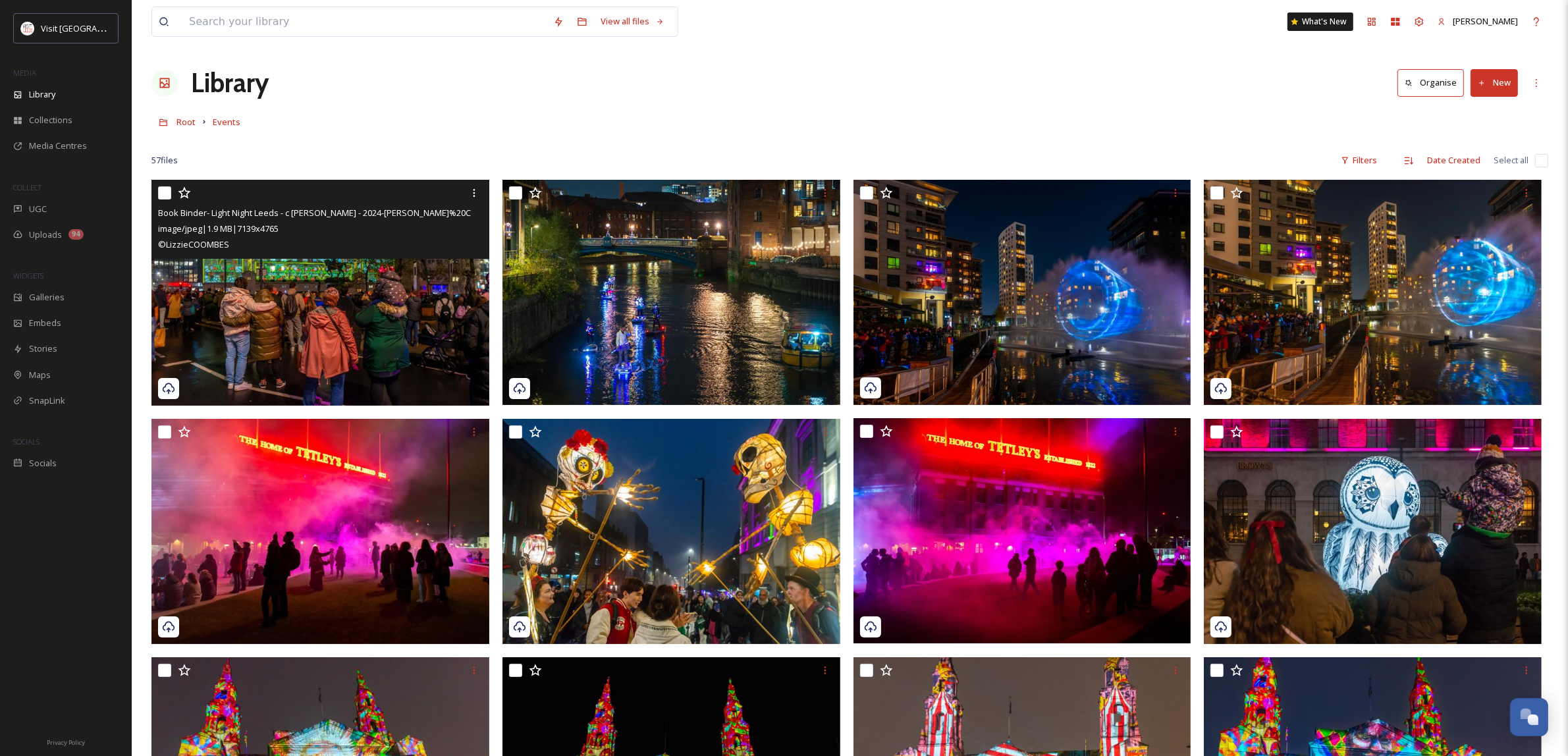
click at [384, 305] on img at bounding box center [320, 292] width 338 height 225
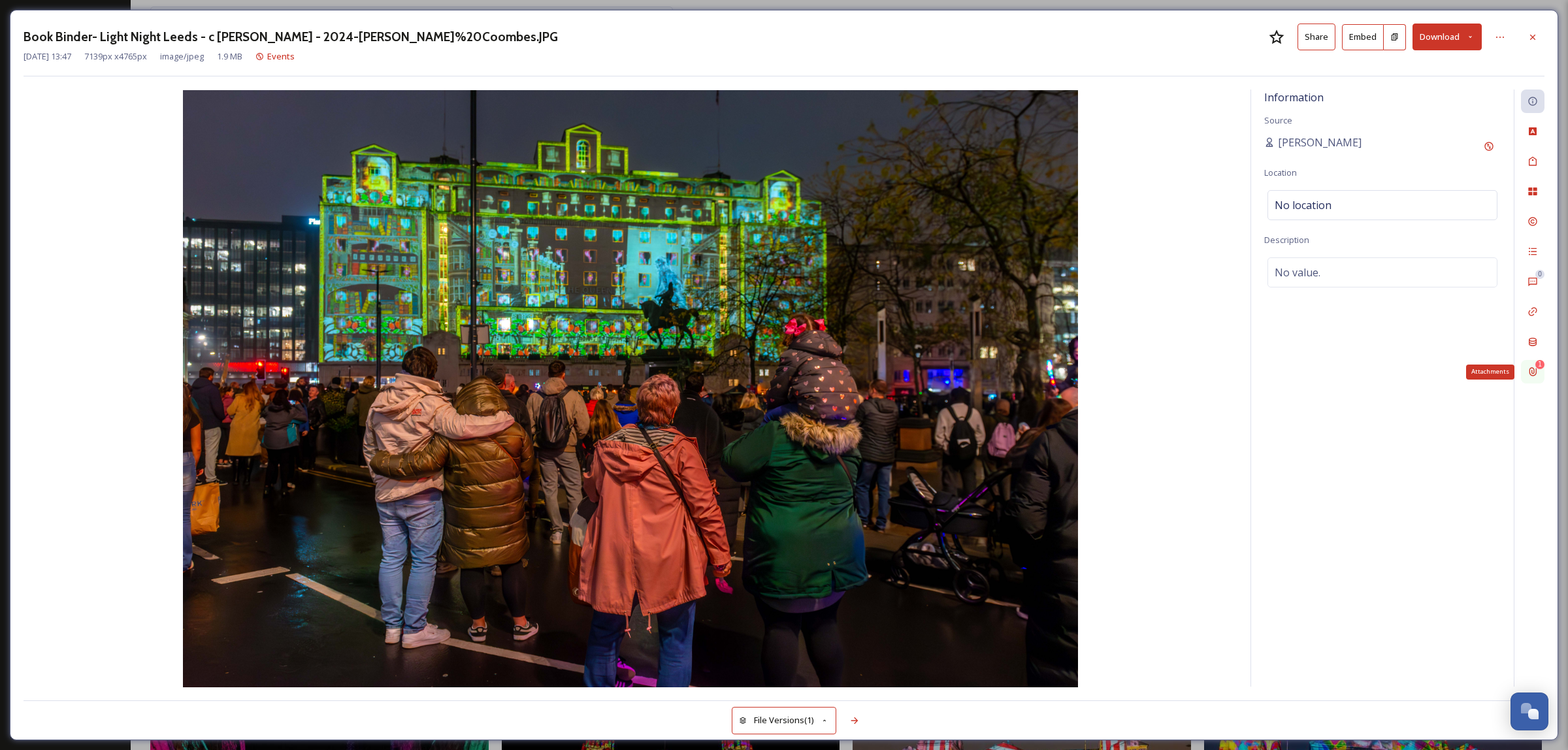
click at [1528, 376] on icon at bounding box center [1533, 372] width 11 height 11
click at [1334, 129] on span "Light Night images usage.msg" at bounding box center [1333, 133] width 119 height 12
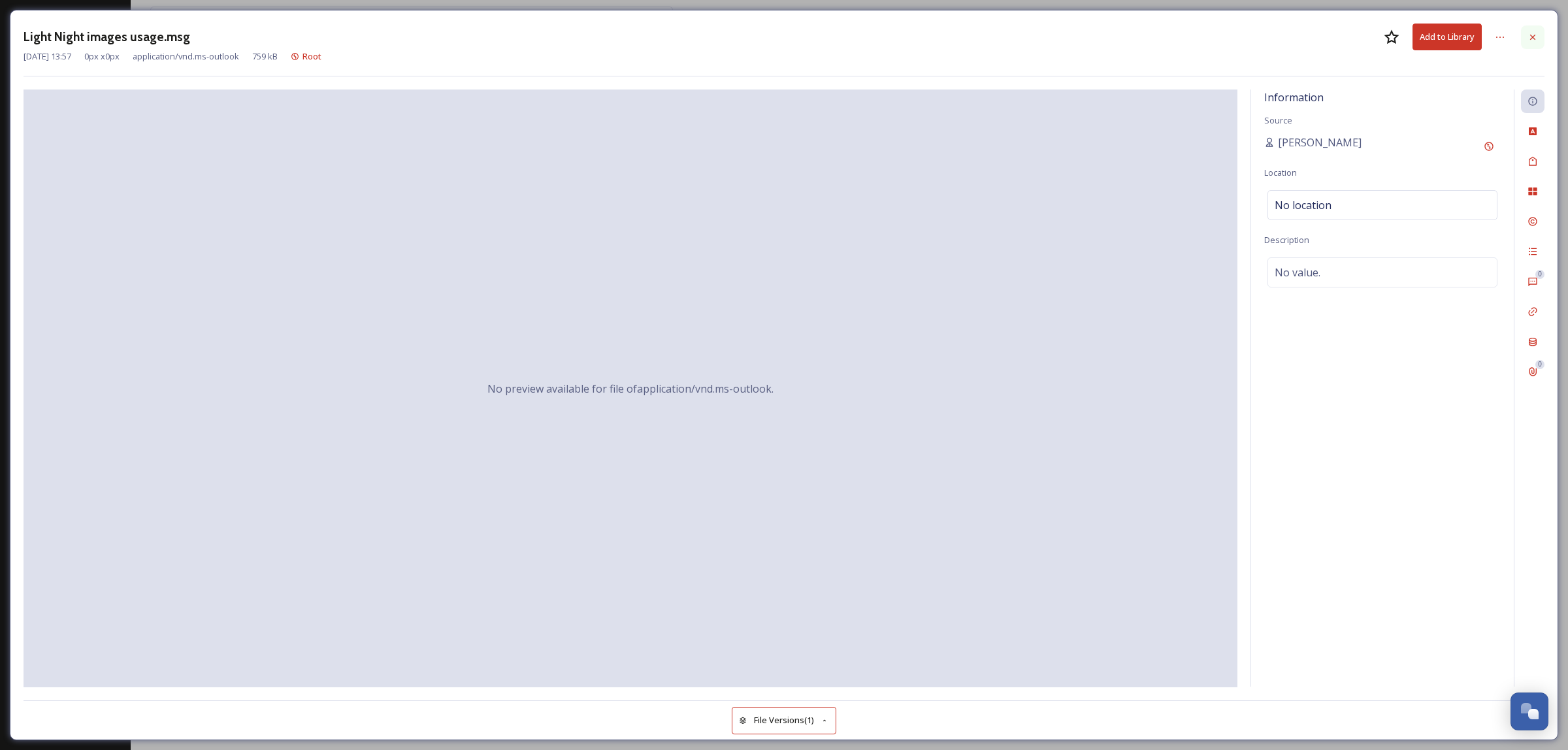
click at [1528, 40] on icon at bounding box center [1533, 38] width 11 height 11
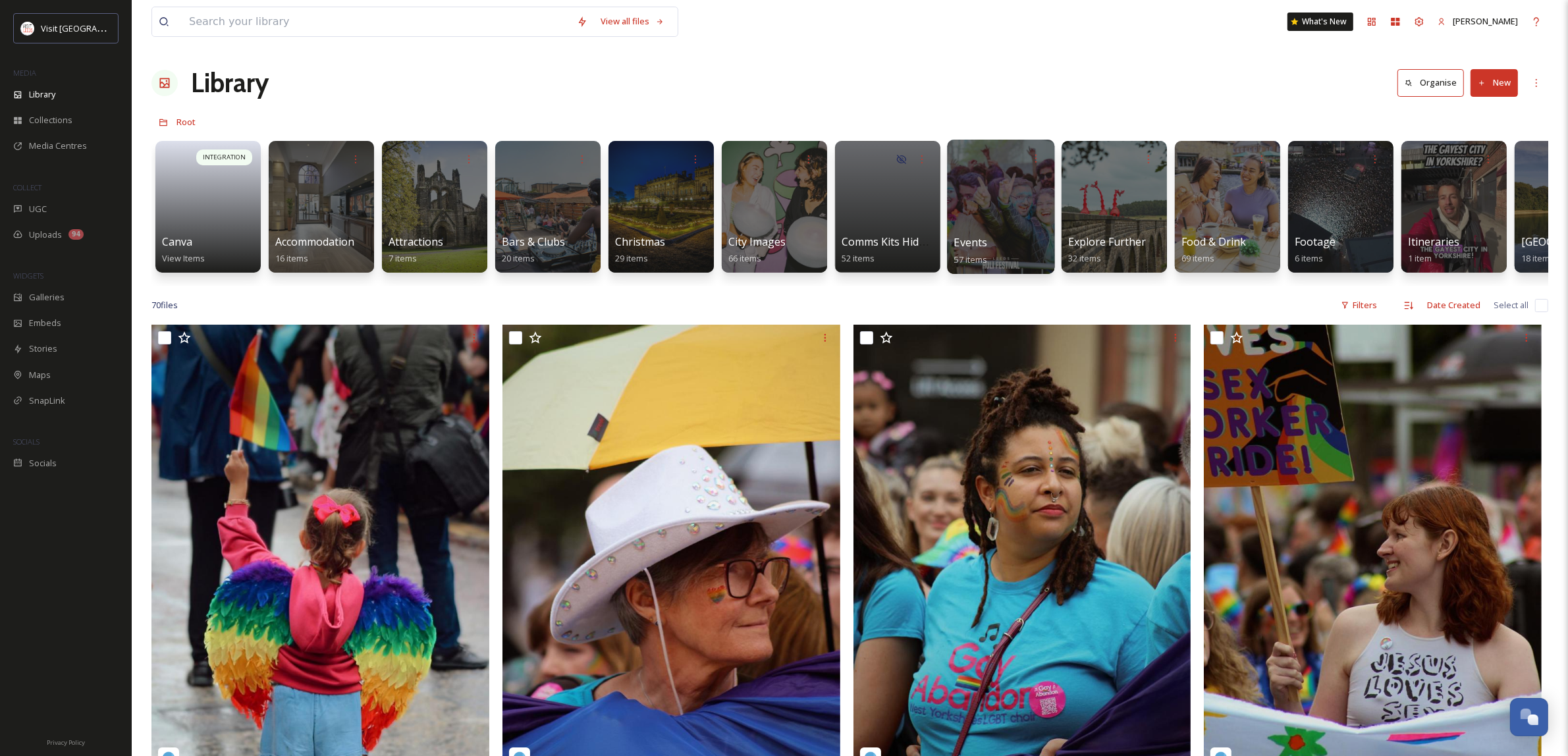
click at [989, 239] on div "Events 57 items" at bounding box center [1001, 251] width 94 height 33
click at [1014, 189] on div at bounding box center [1000, 207] width 107 height 135
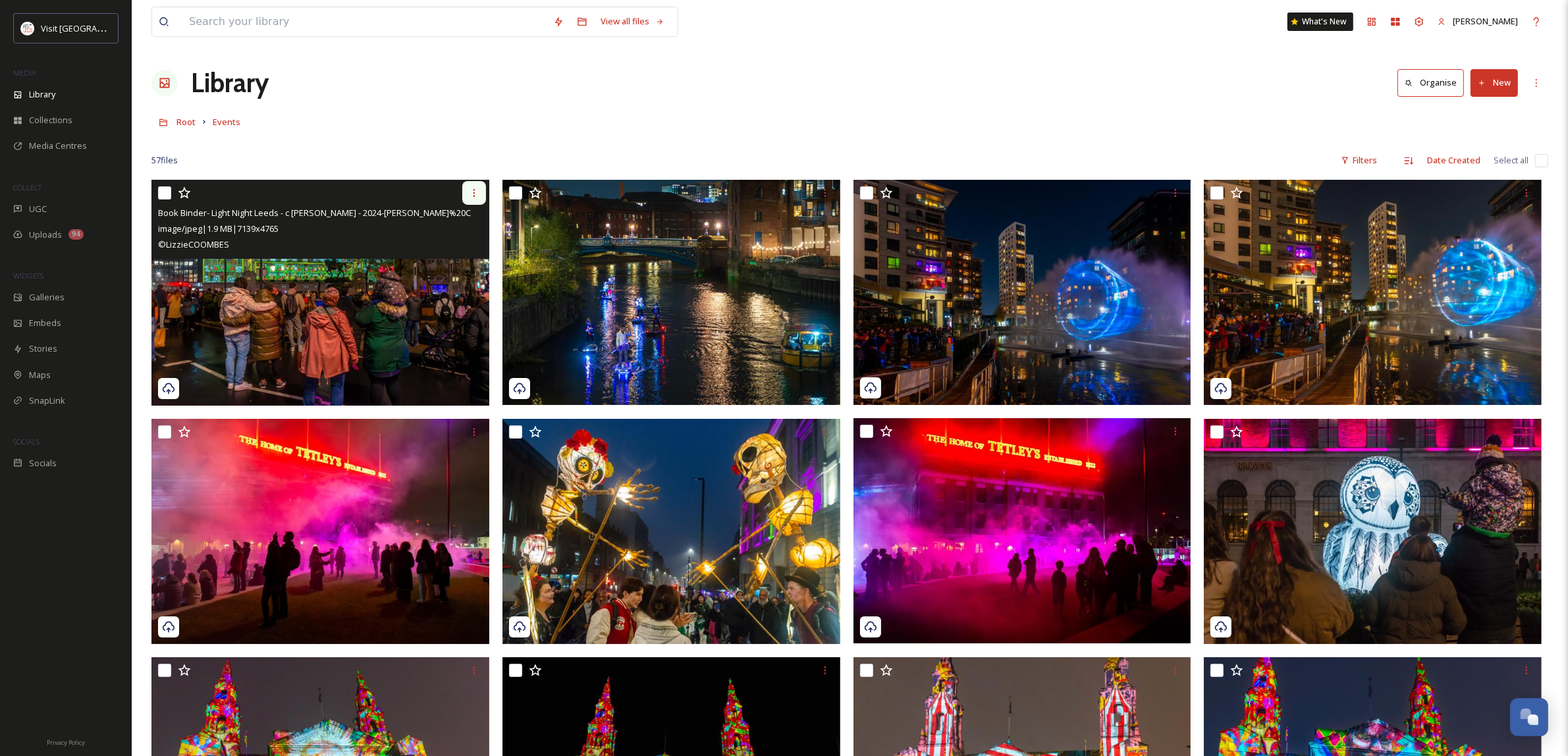
click at [479, 193] on div at bounding box center [474, 193] width 24 height 24
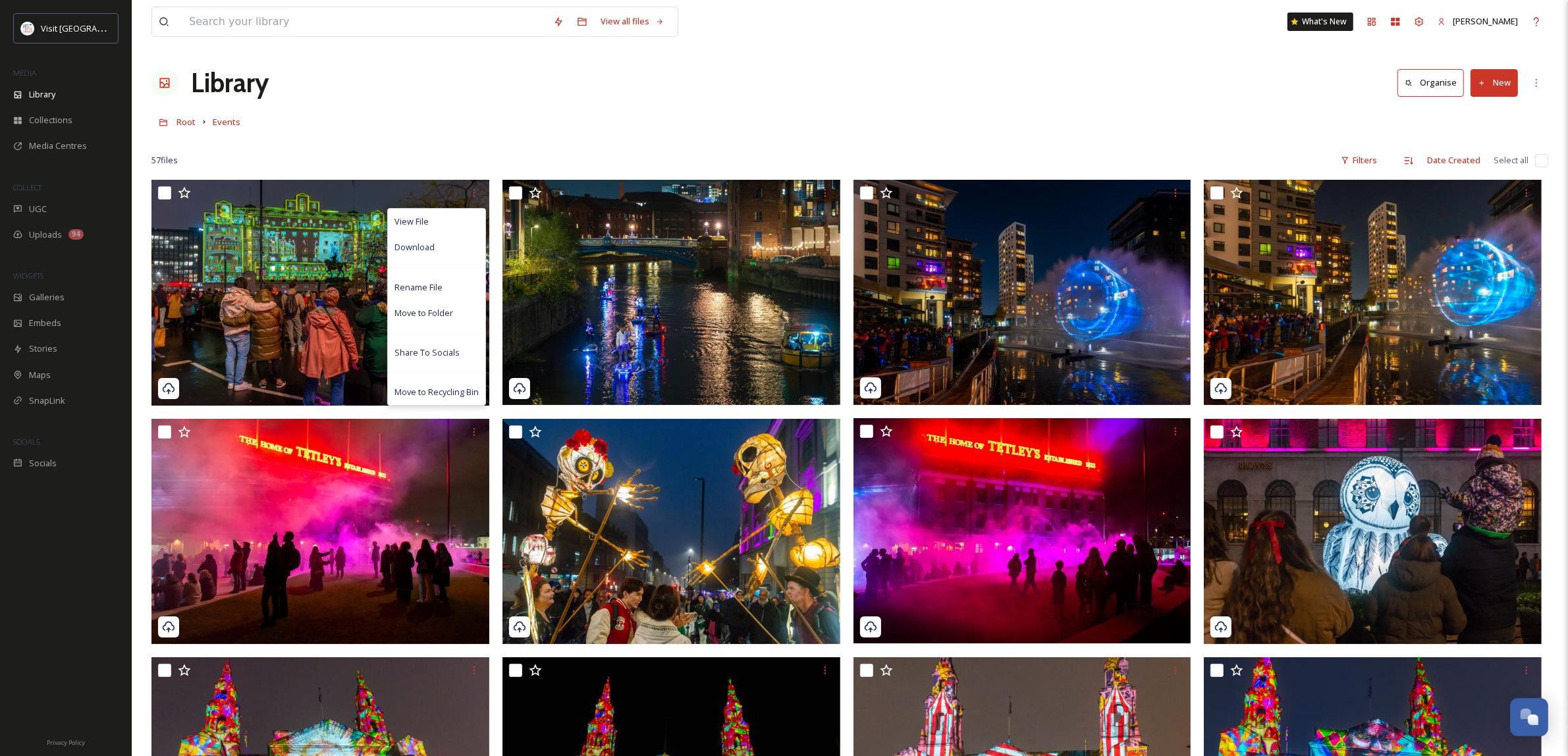
drag, startPoint x: 438, startPoint y: 88, endPoint x: 395, endPoint y: 97, distance: 43.9
click at [438, 87] on div "Library Organise New" at bounding box center [850, 83] width 1396 height 39
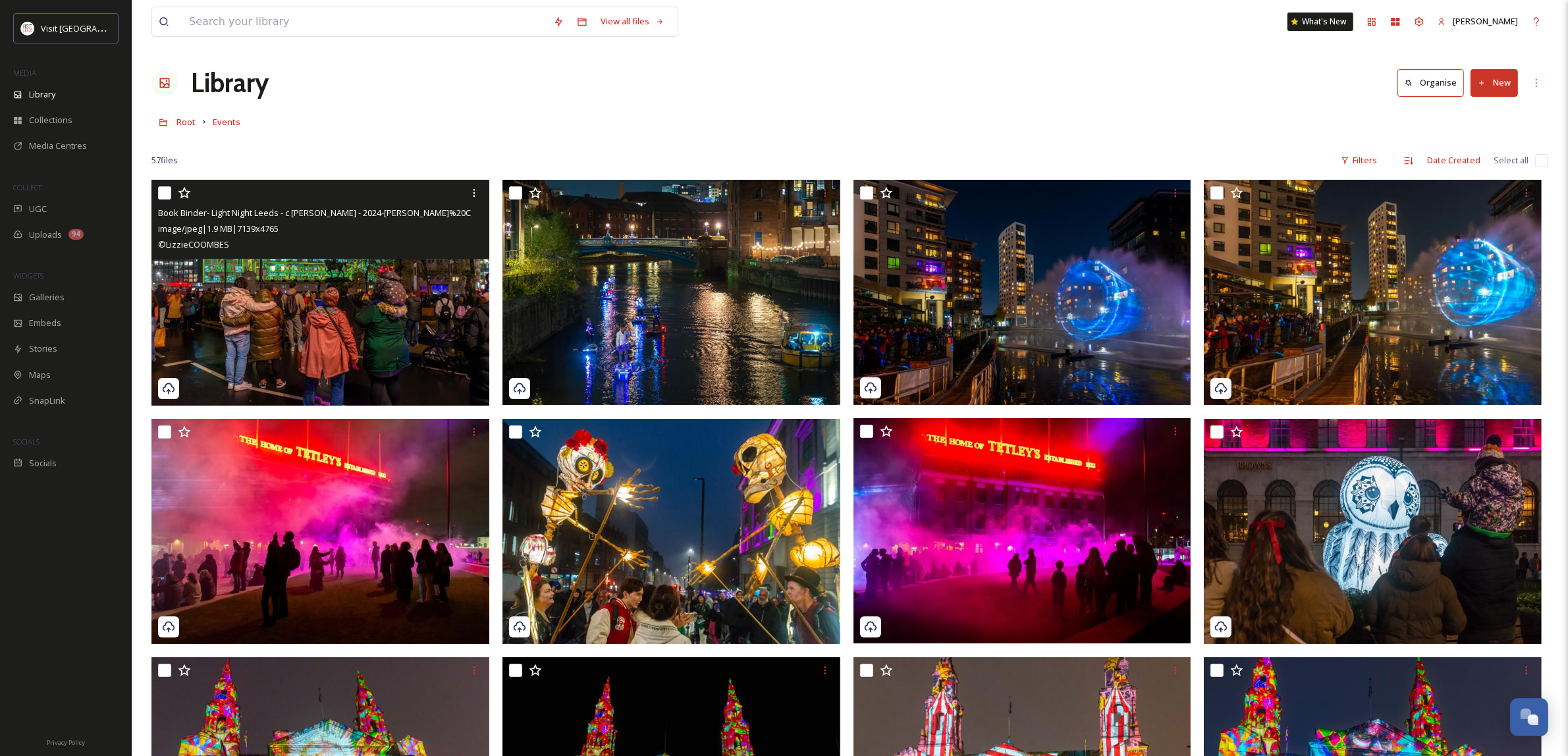
click at [168, 189] on input "checkbox" at bounding box center [164, 193] width 13 height 13
checkbox input "true"
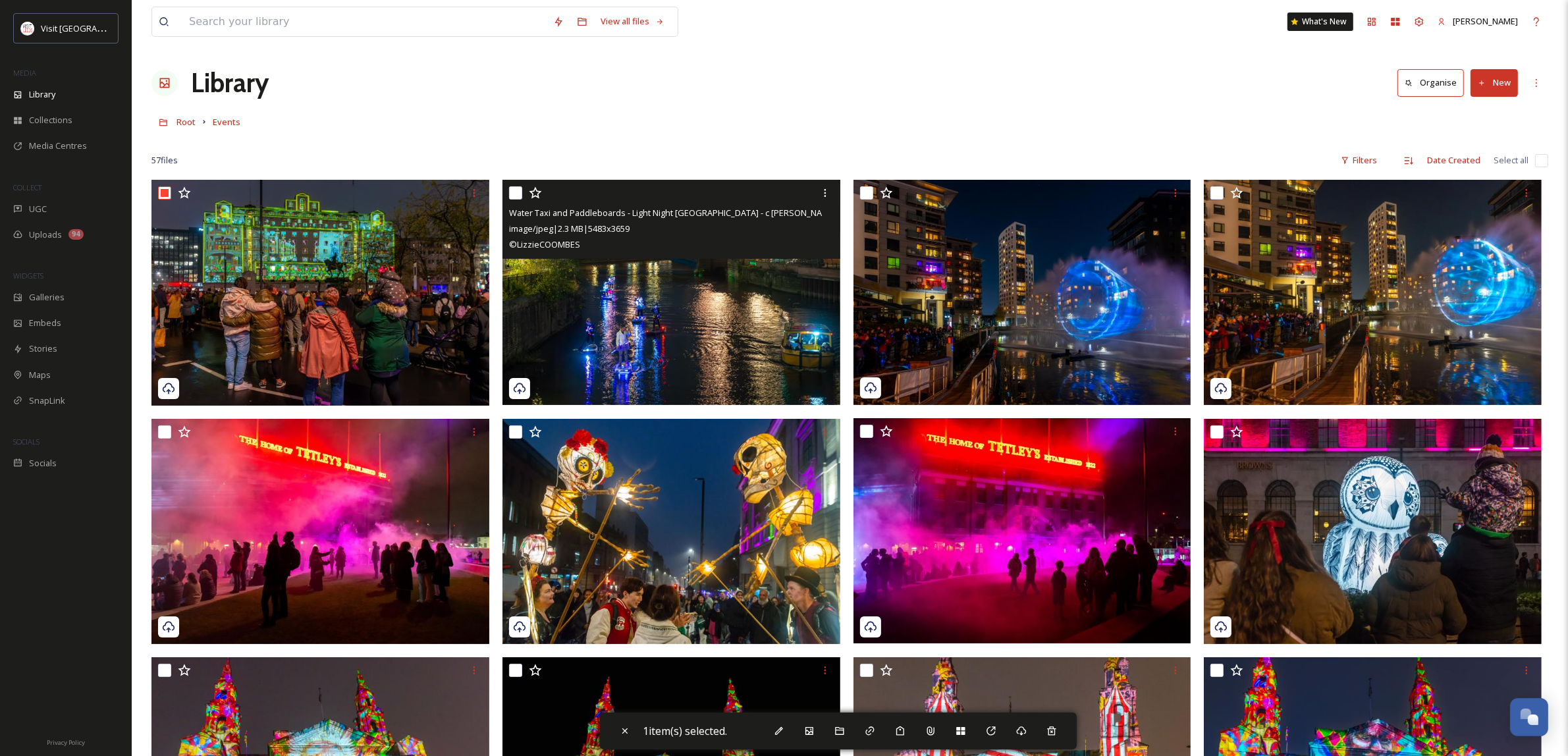
click at [516, 191] on input "checkbox" at bounding box center [515, 193] width 13 height 13
checkbox input "true"
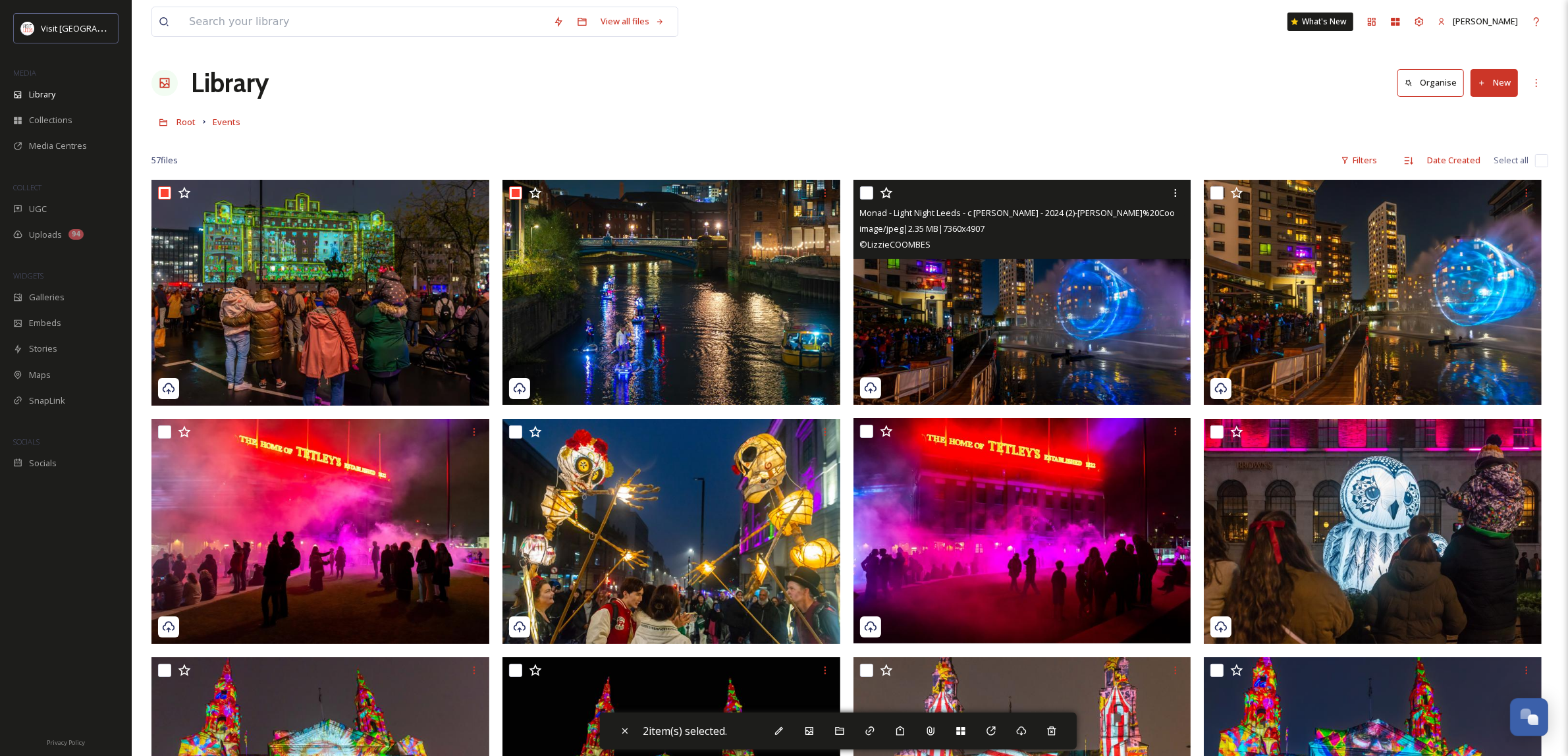
click at [864, 197] on input "checkbox" at bounding box center [866, 193] width 13 height 13
checkbox input "true"
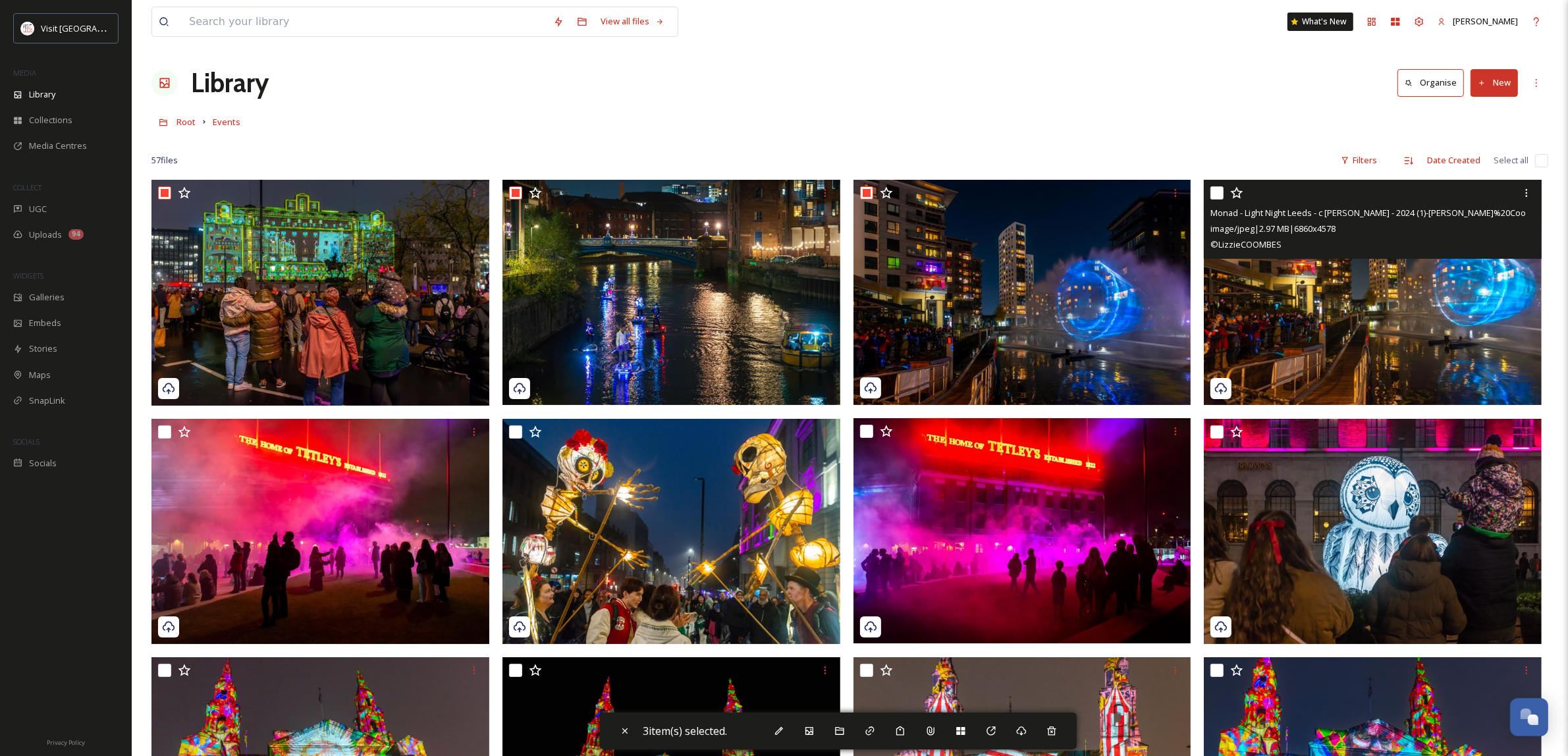
click at [1217, 192] on input "checkbox" at bounding box center [1217, 193] width 13 height 13
checkbox input "true"
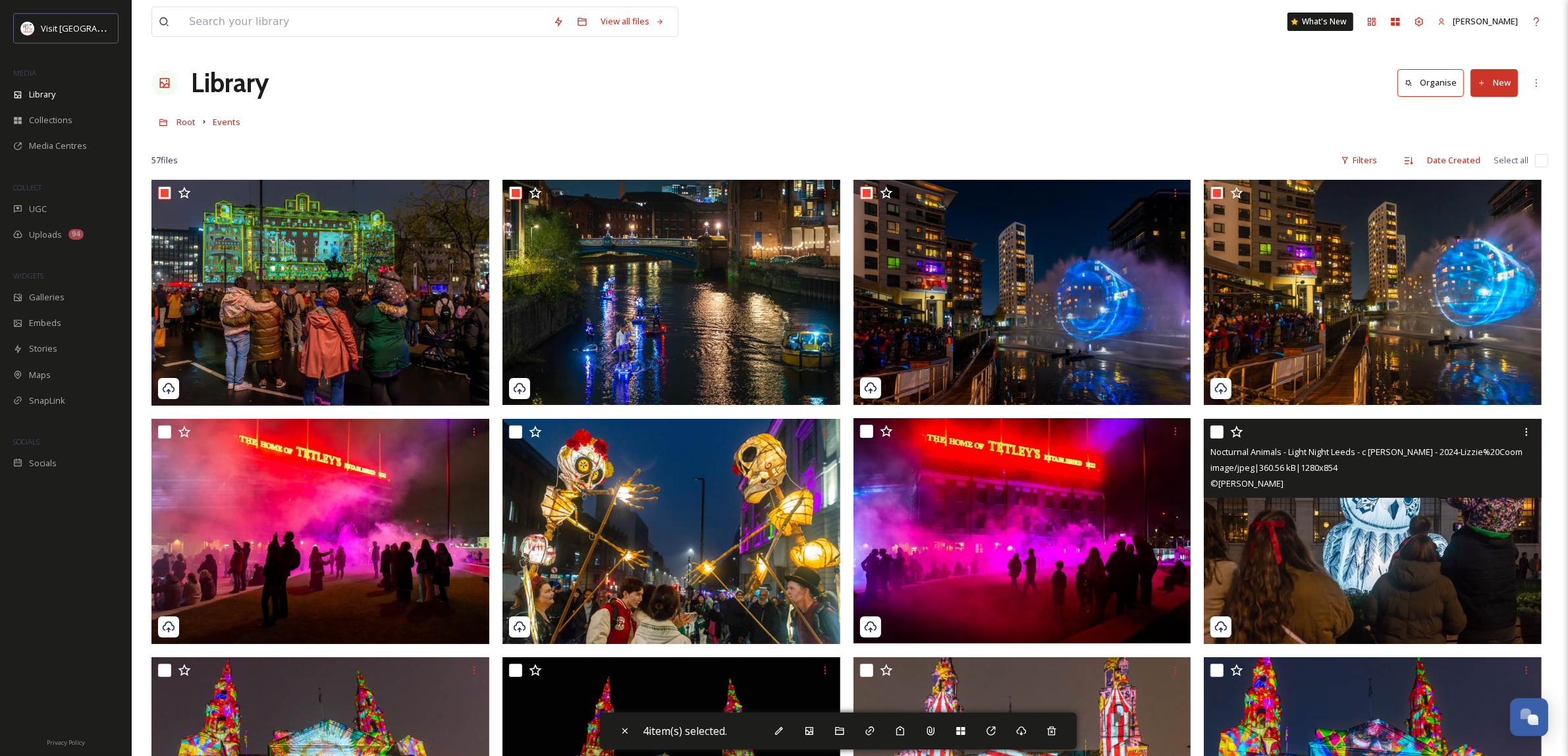
click at [1220, 433] on input "checkbox" at bounding box center [1217, 431] width 13 height 13
checkbox input "true"
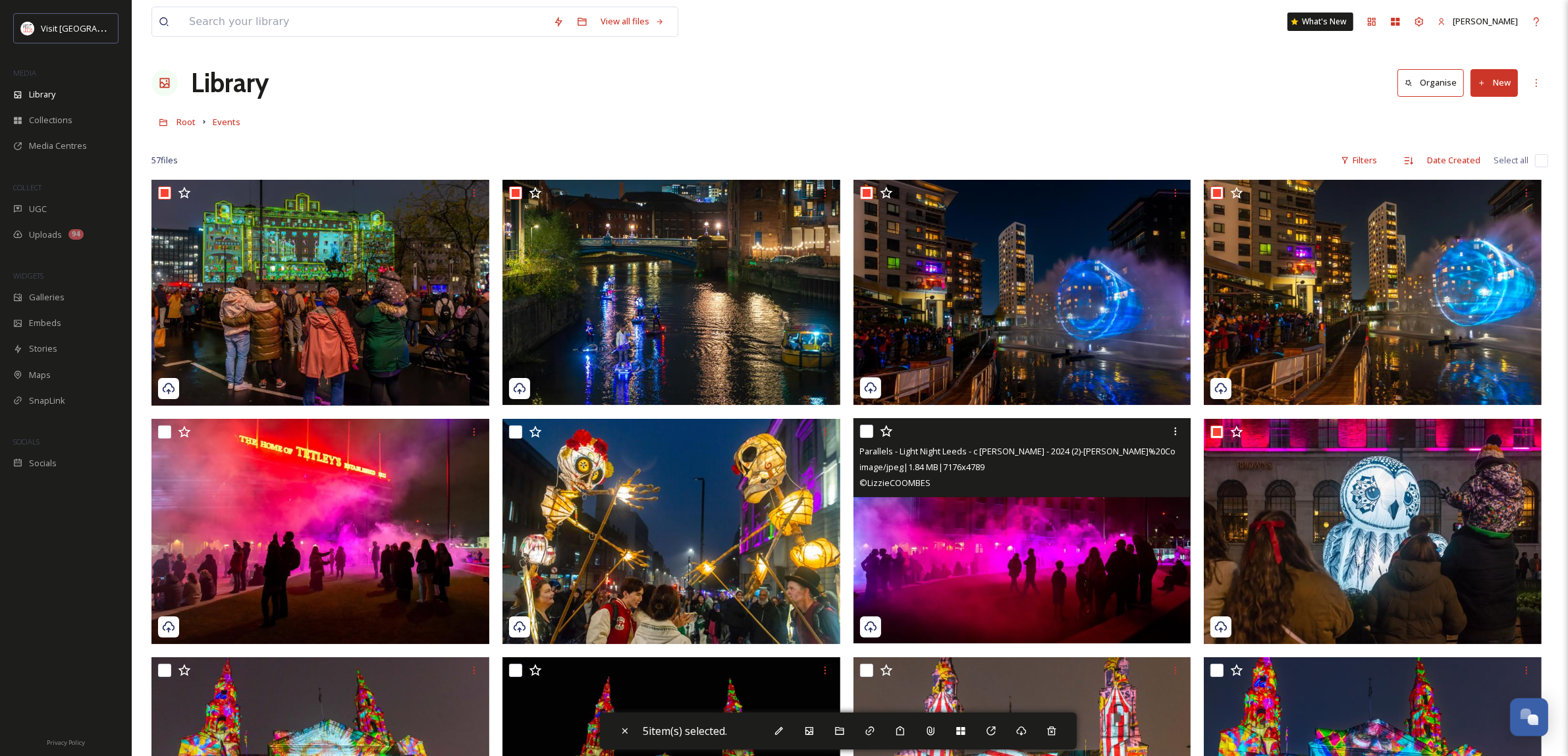
click at [864, 433] on input "checkbox" at bounding box center [866, 431] width 13 height 13
checkbox input "true"
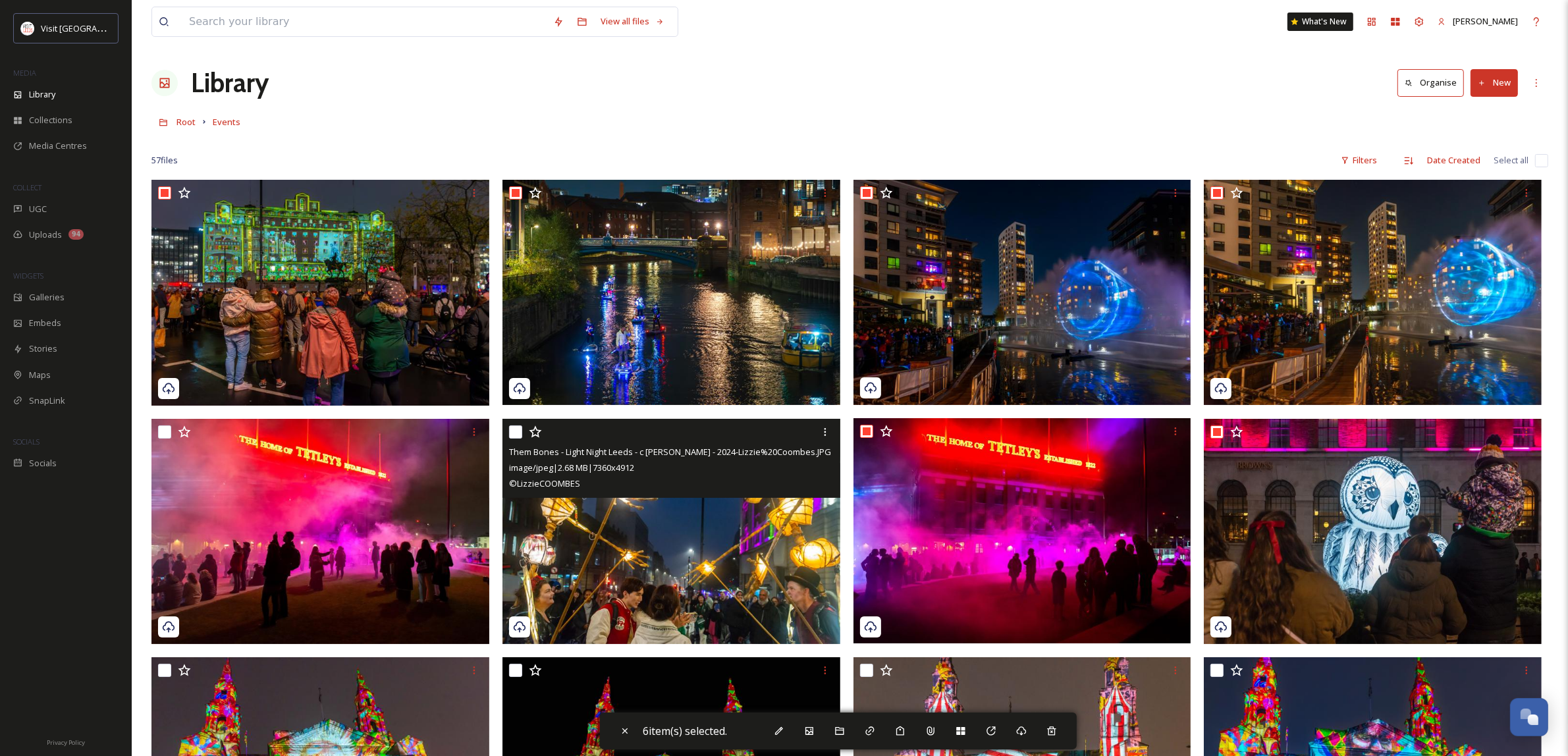
click at [511, 429] on input "checkbox" at bounding box center [515, 431] width 13 height 13
checkbox input "true"
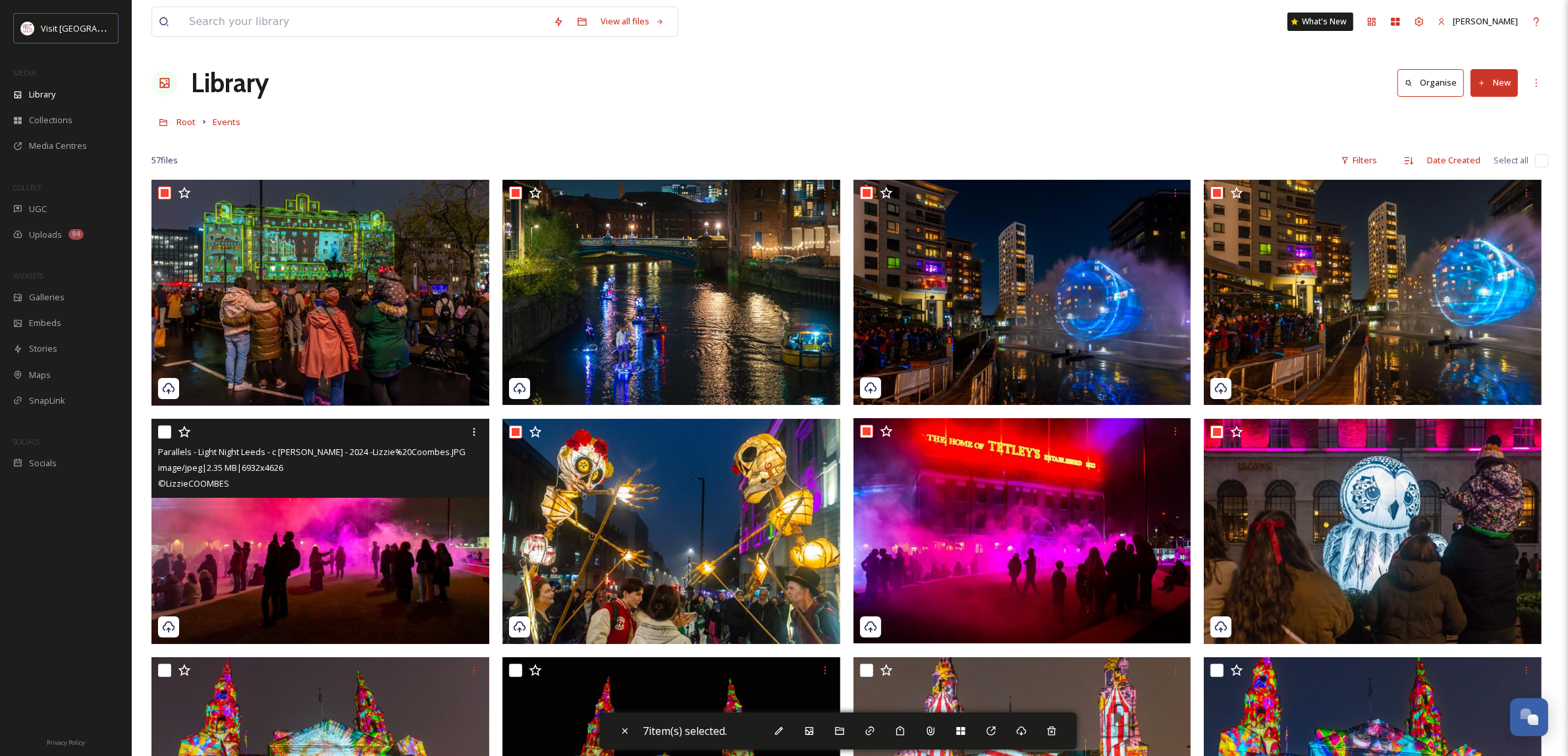
click at [166, 433] on input "checkbox" at bounding box center [164, 431] width 13 height 13
checkbox input "true"
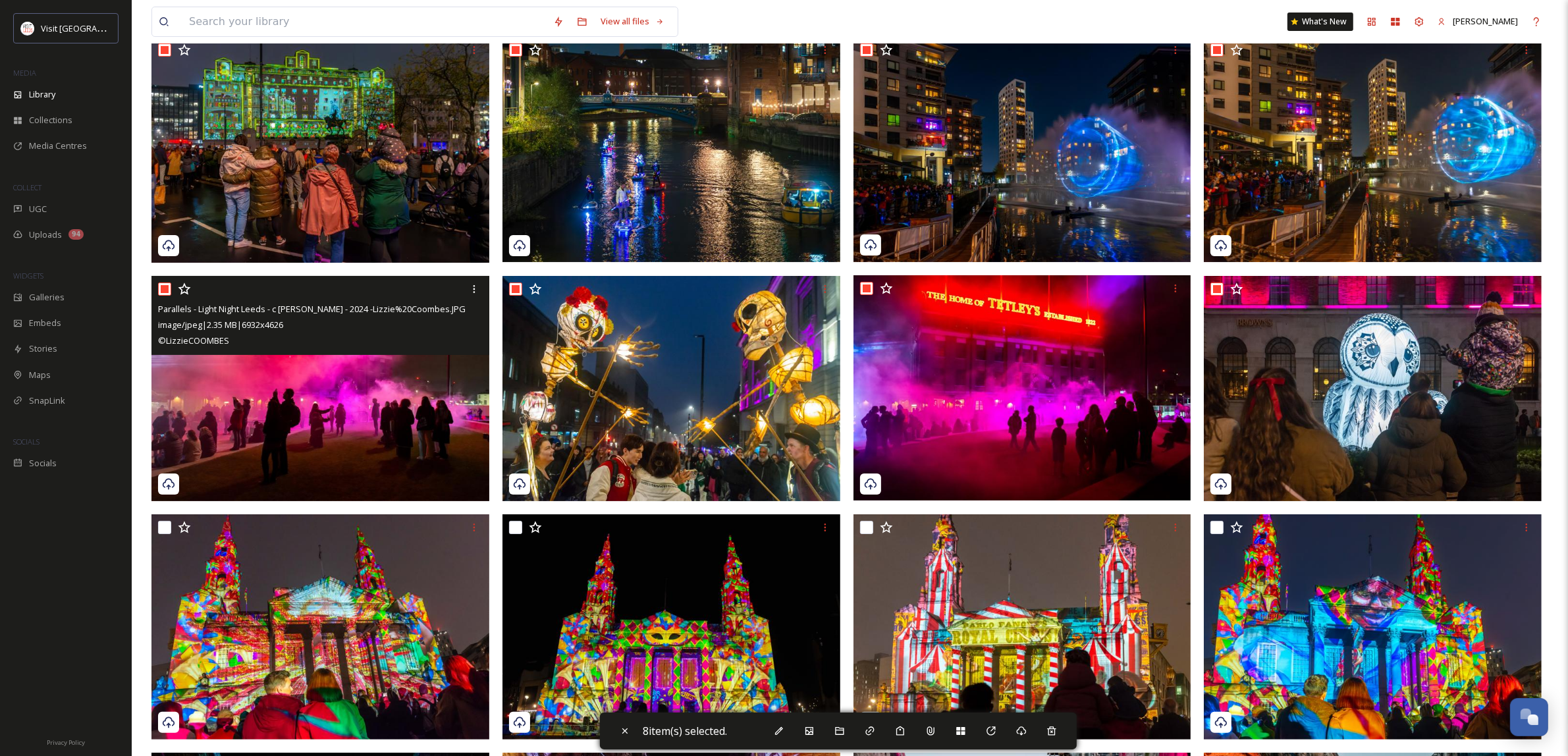
scroll to position [165, 0]
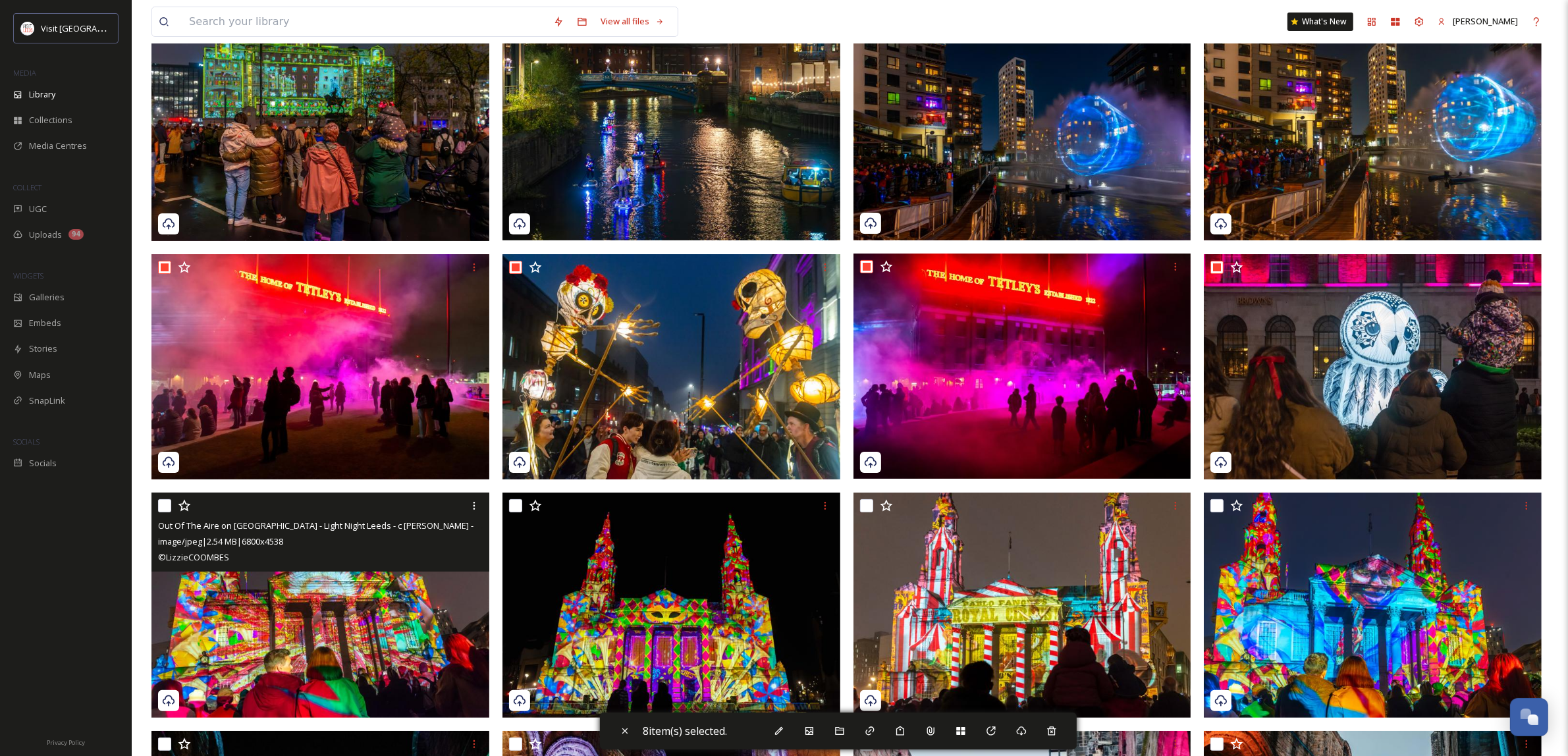
click at [162, 506] on input "checkbox" at bounding box center [164, 505] width 13 height 13
checkbox input "true"
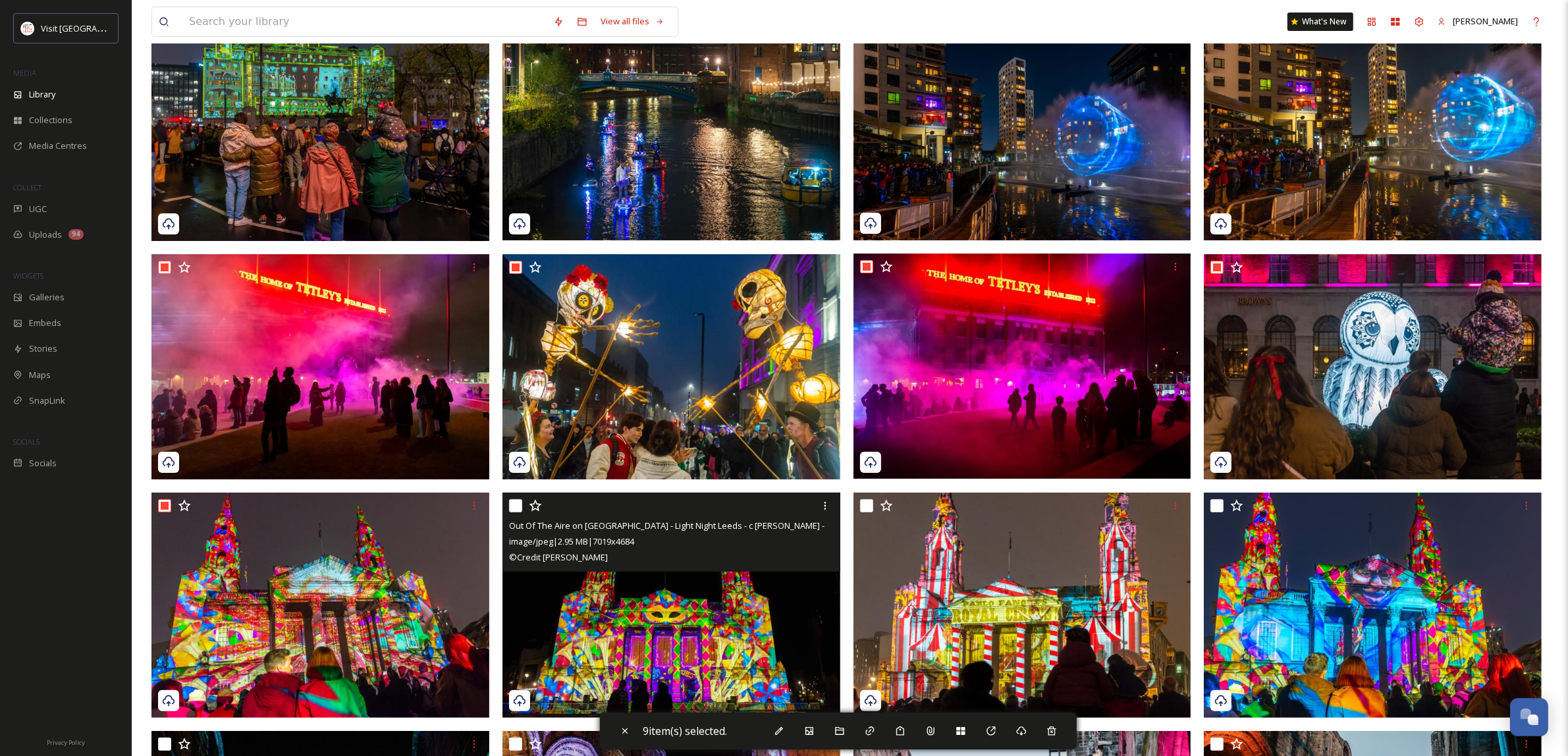
drag, startPoint x: 514, startPoint y: 505, endPoint x: 593, endPoint y: 511, distance: 79.2
click at [515, 505] on input "checkbox" at bounding box center [515, 505] width 13 height 13
checkbox input "true"
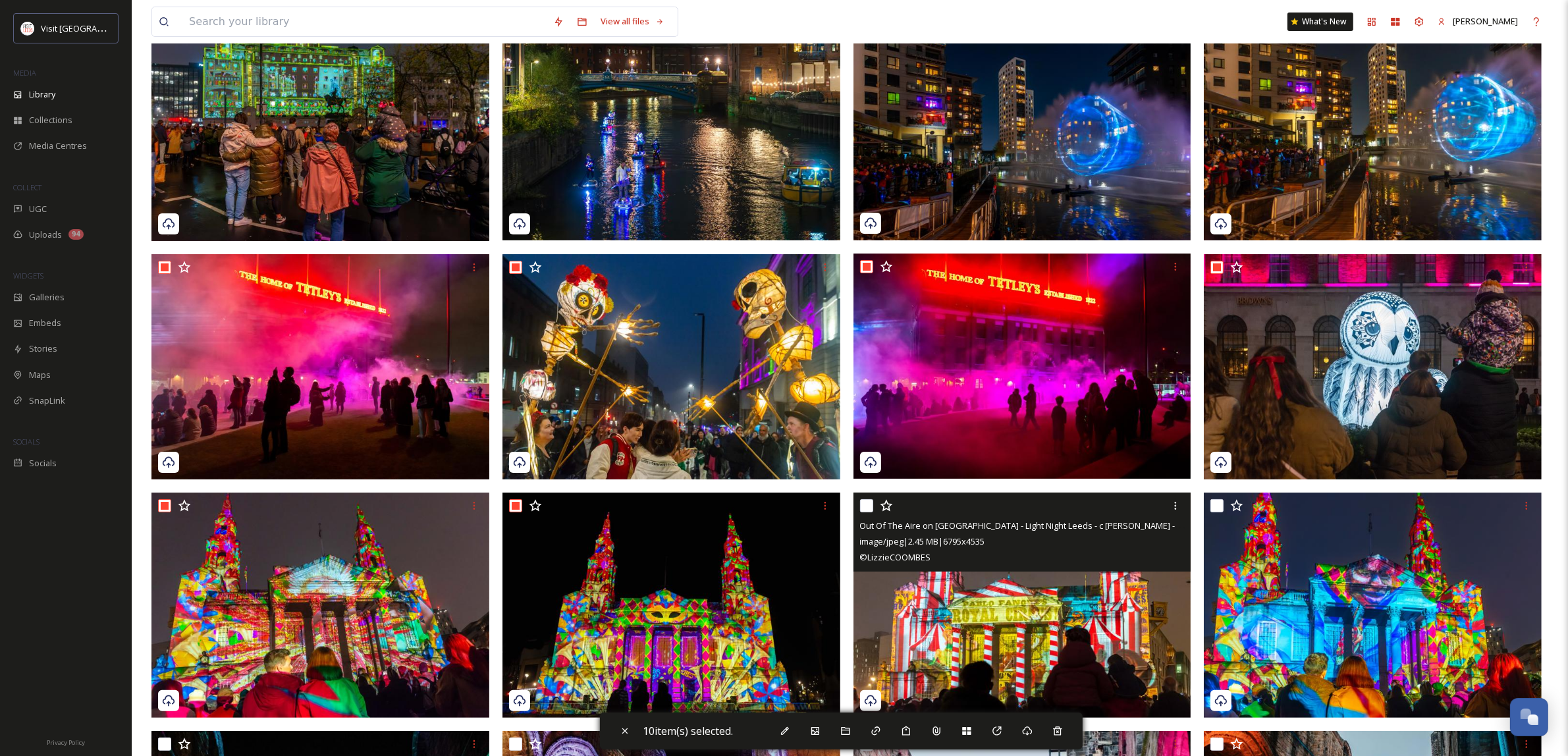
click at [866, 506] on input "checkbox" at bounding box center [866, 505] width 13 height 13
checkbox input "true"
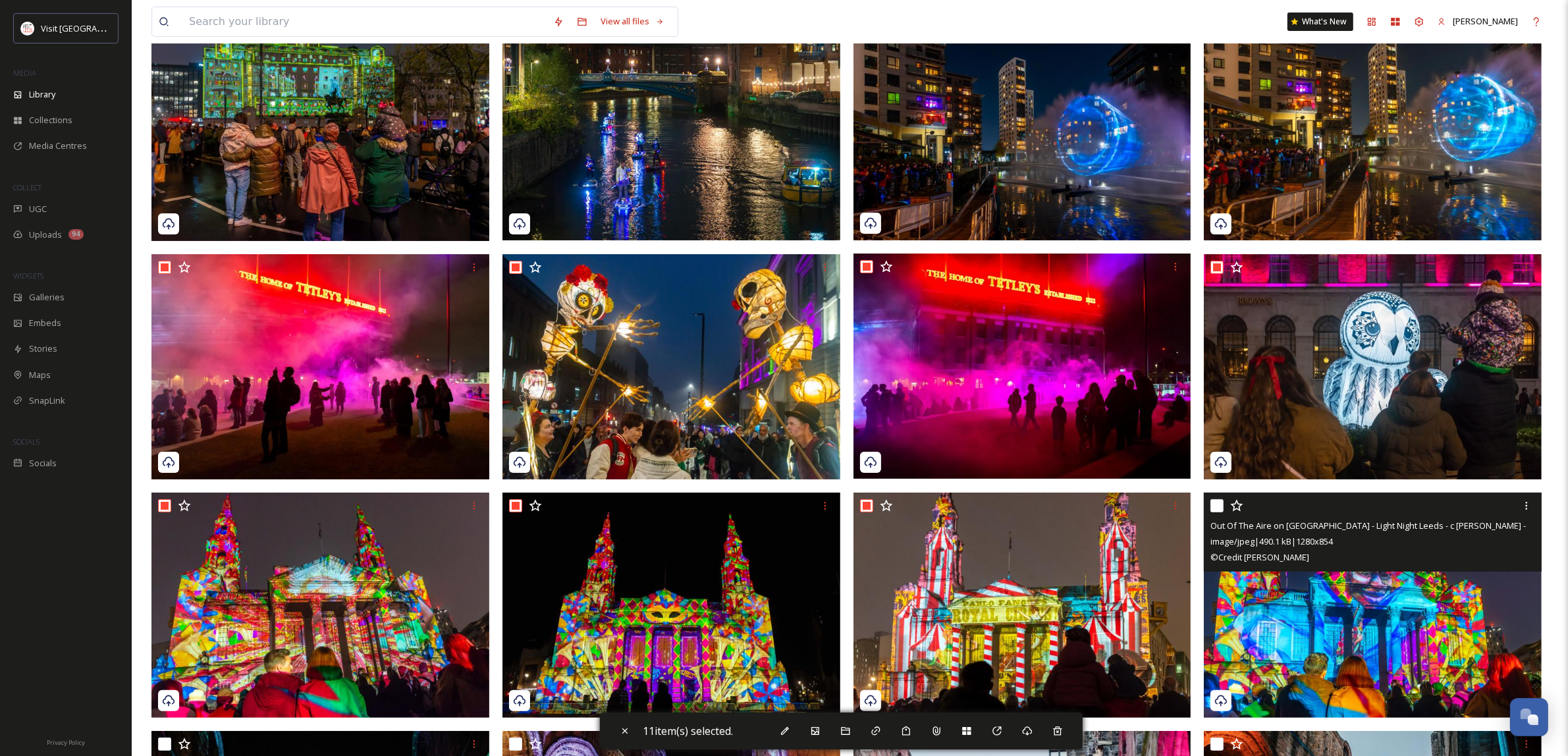
click at [1217, 506] on input "checkbox" at bounding box center [1217, 505] width 13 height 13
checkbox input "true"
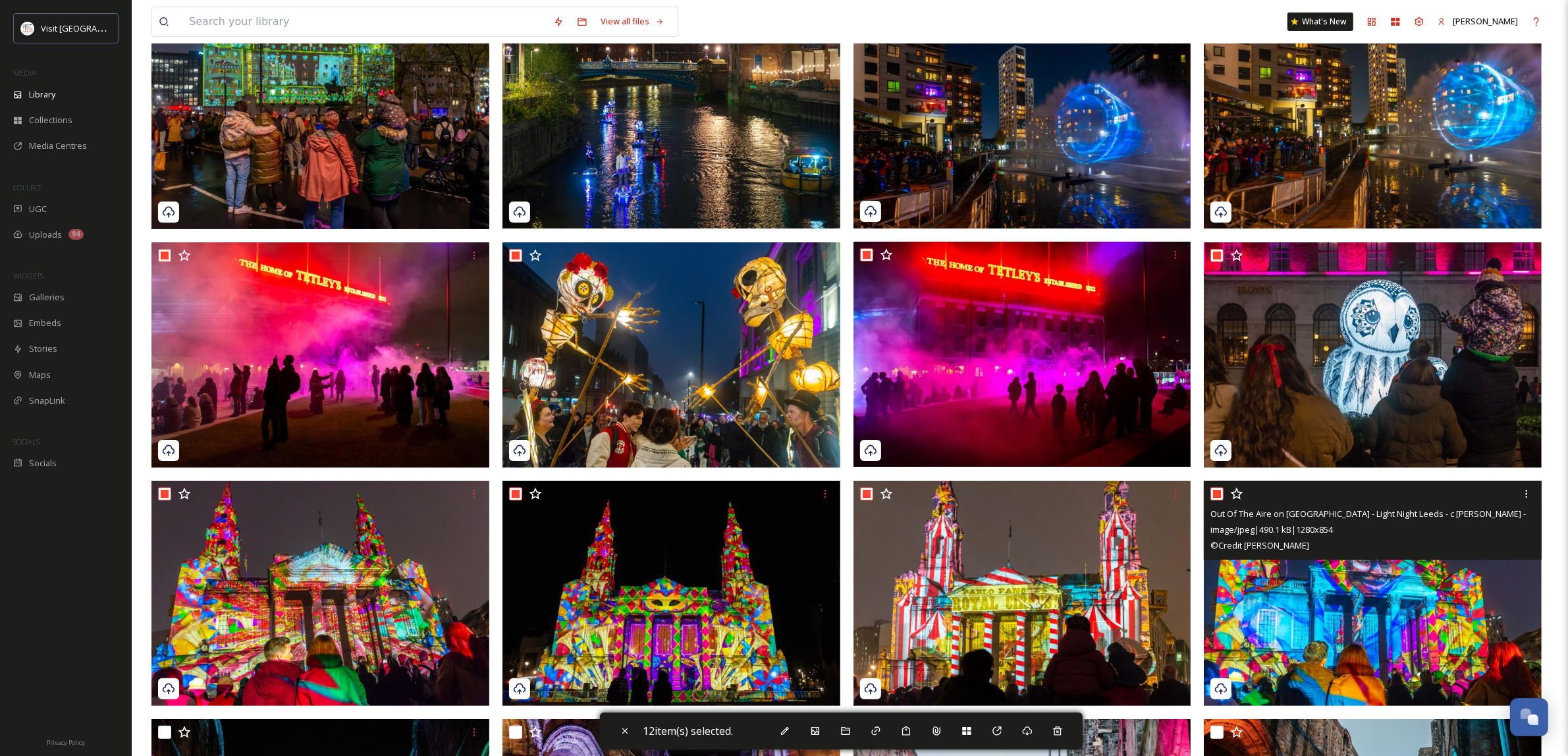
scroll to position [0, 0]
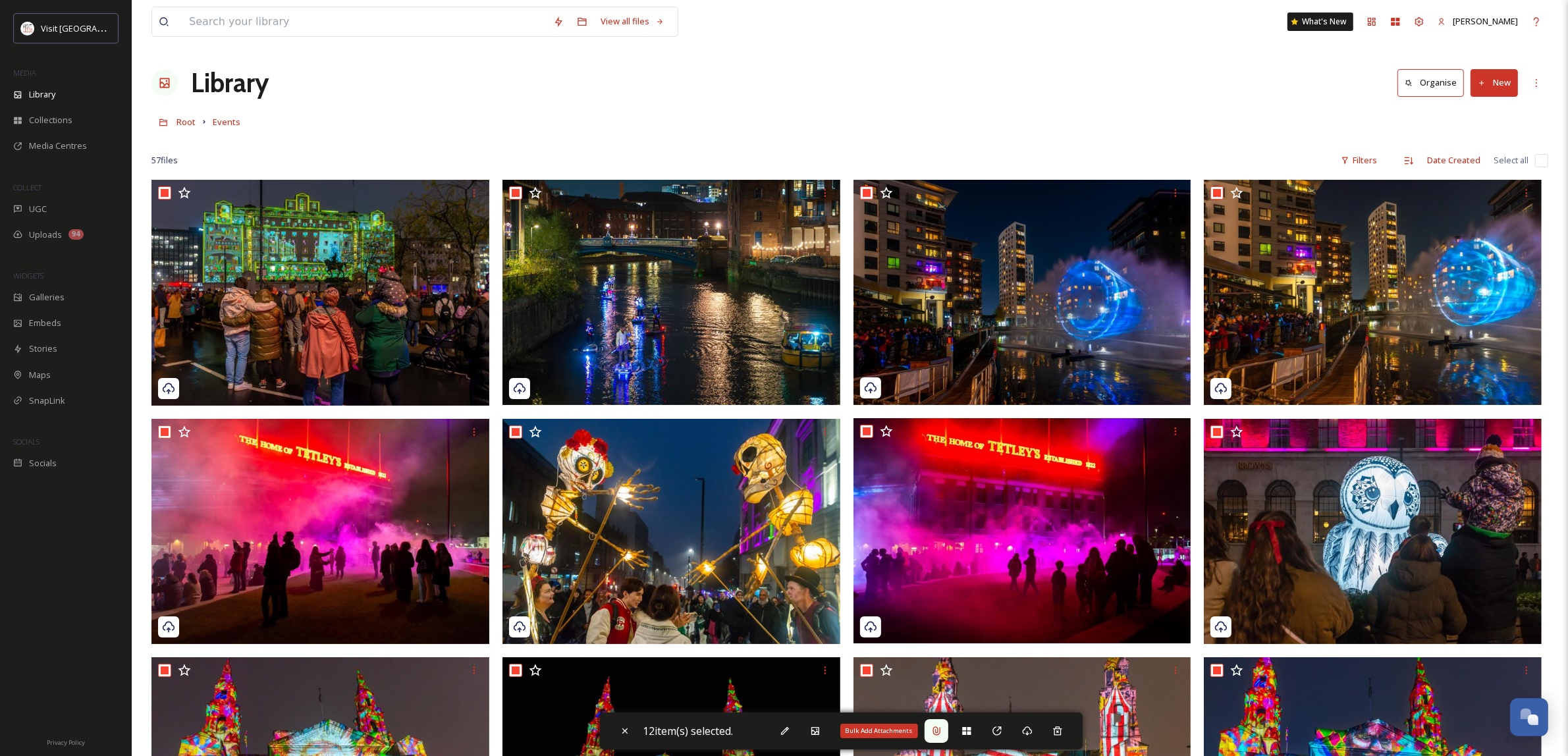
click at [947, 732] on div "Bulk Add Attachments" at bounding box center [936, 731] width 24 height 24
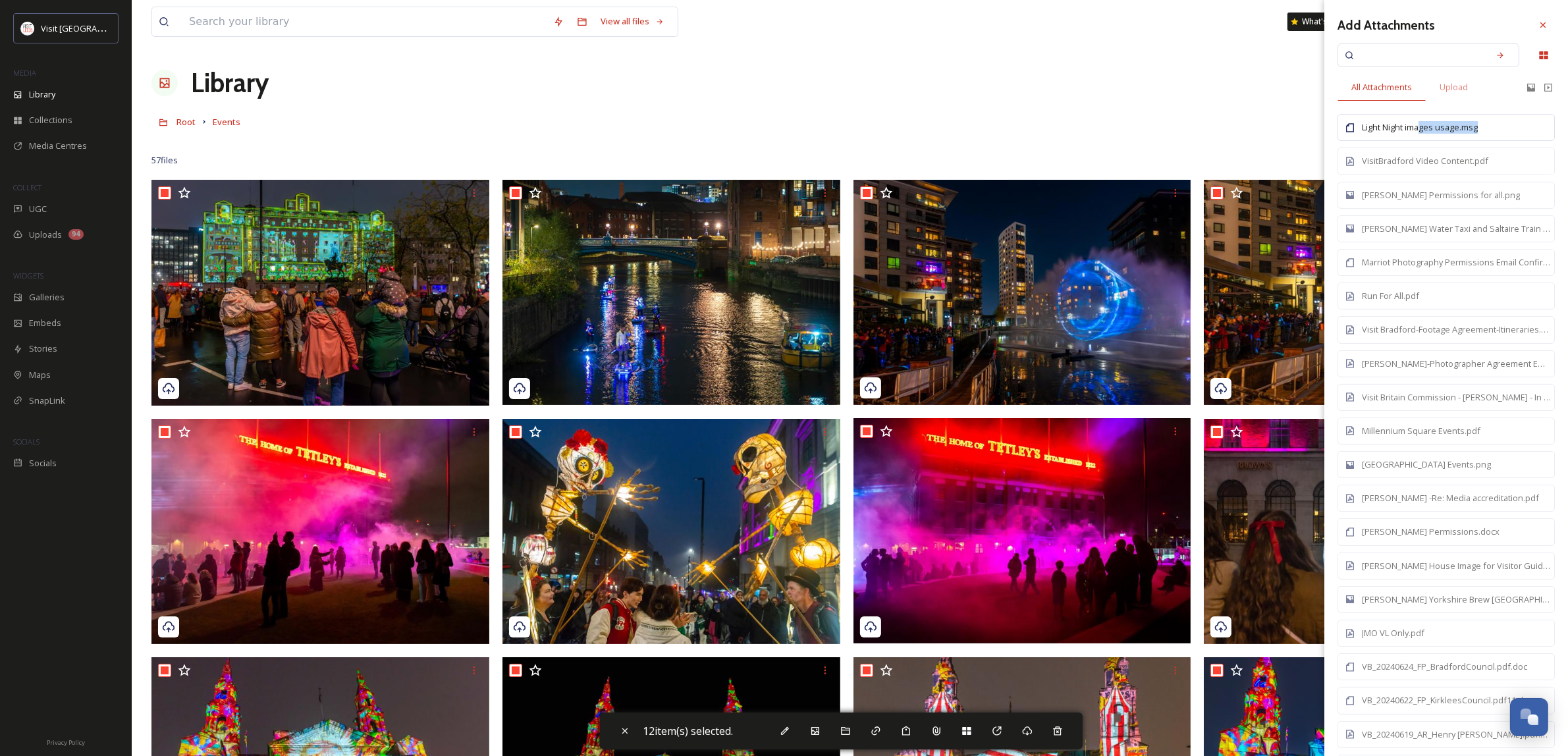
drag, startPoint x: 1525, startPoint y: 124, endPoint x: 1421, endPoint y: 122, distance: 104.0
click at [1422, 122] on div "Light Night images usage.msg" at bounding box center [1453, 127] width 182 height 13
click at [1536, 23] on div at bounding box center [1542, 24] width 24 height 24
checkbox input "false"
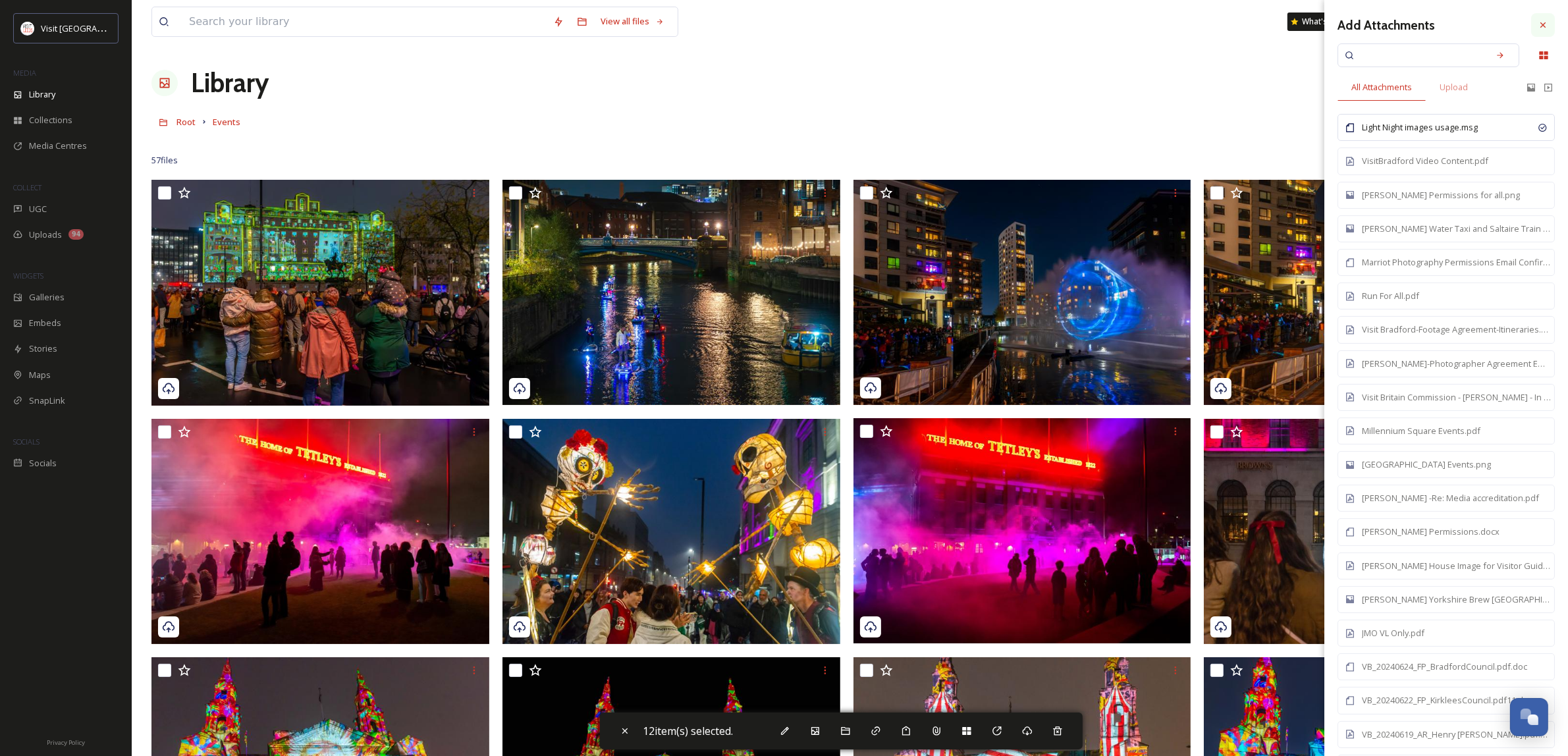
checkbox input "false"
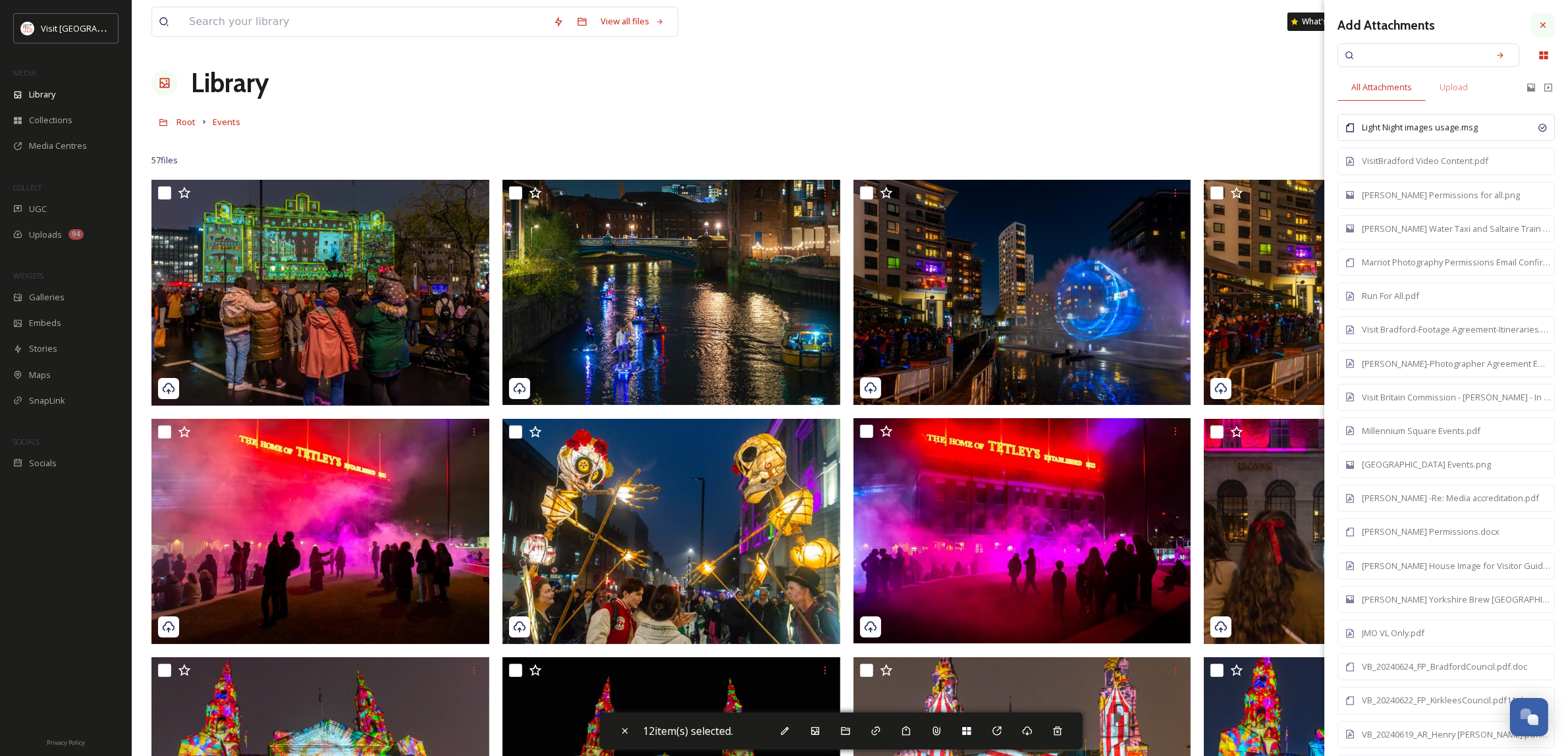
checkbox input "false"
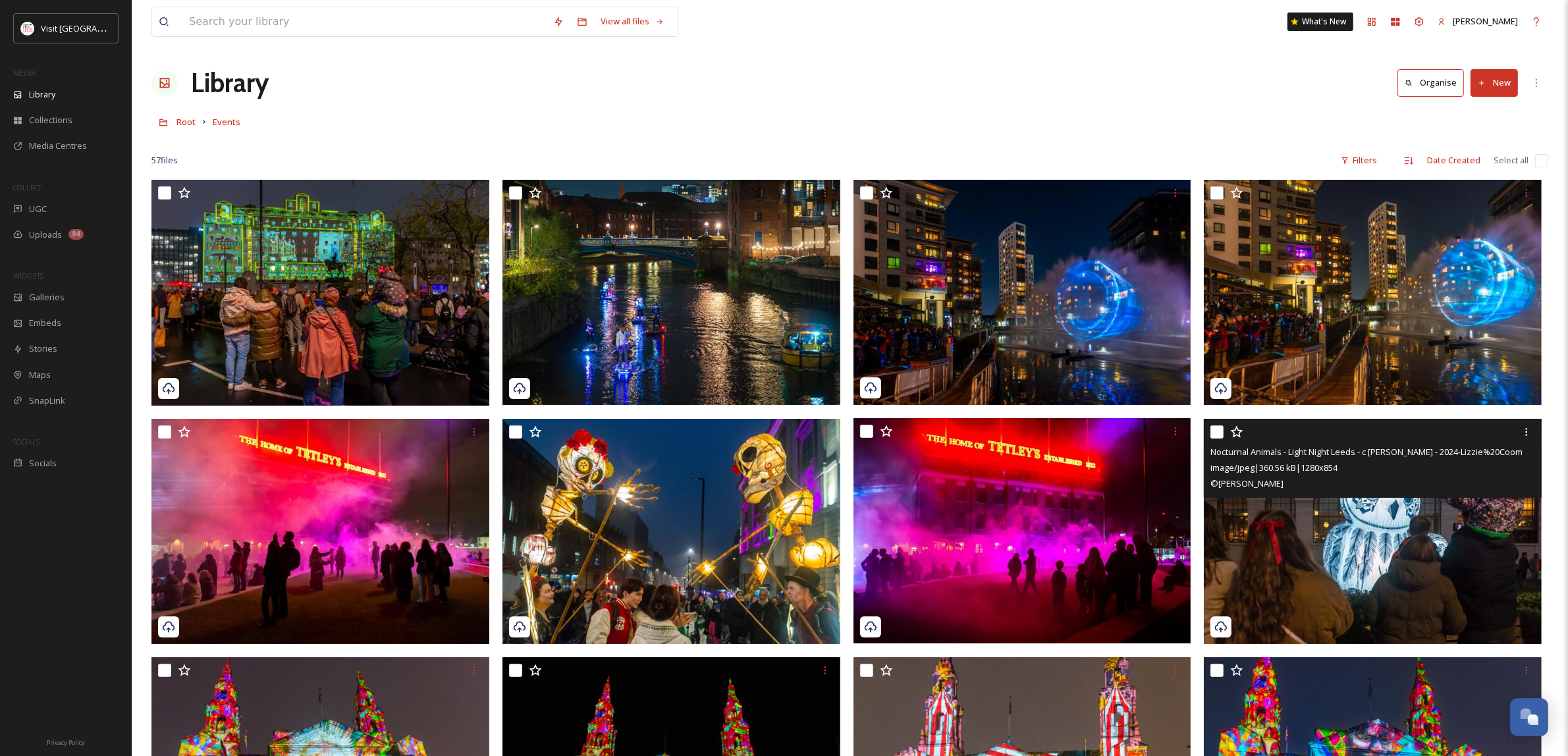
click at [1394, 461] on div "image/jpeg | 360.56 kB | 1280 x 854" at bounding box center [1374, 467] width 328 height 16
click at [1430, 521] on img at bounding box center [1373, 531] width 338 height 225
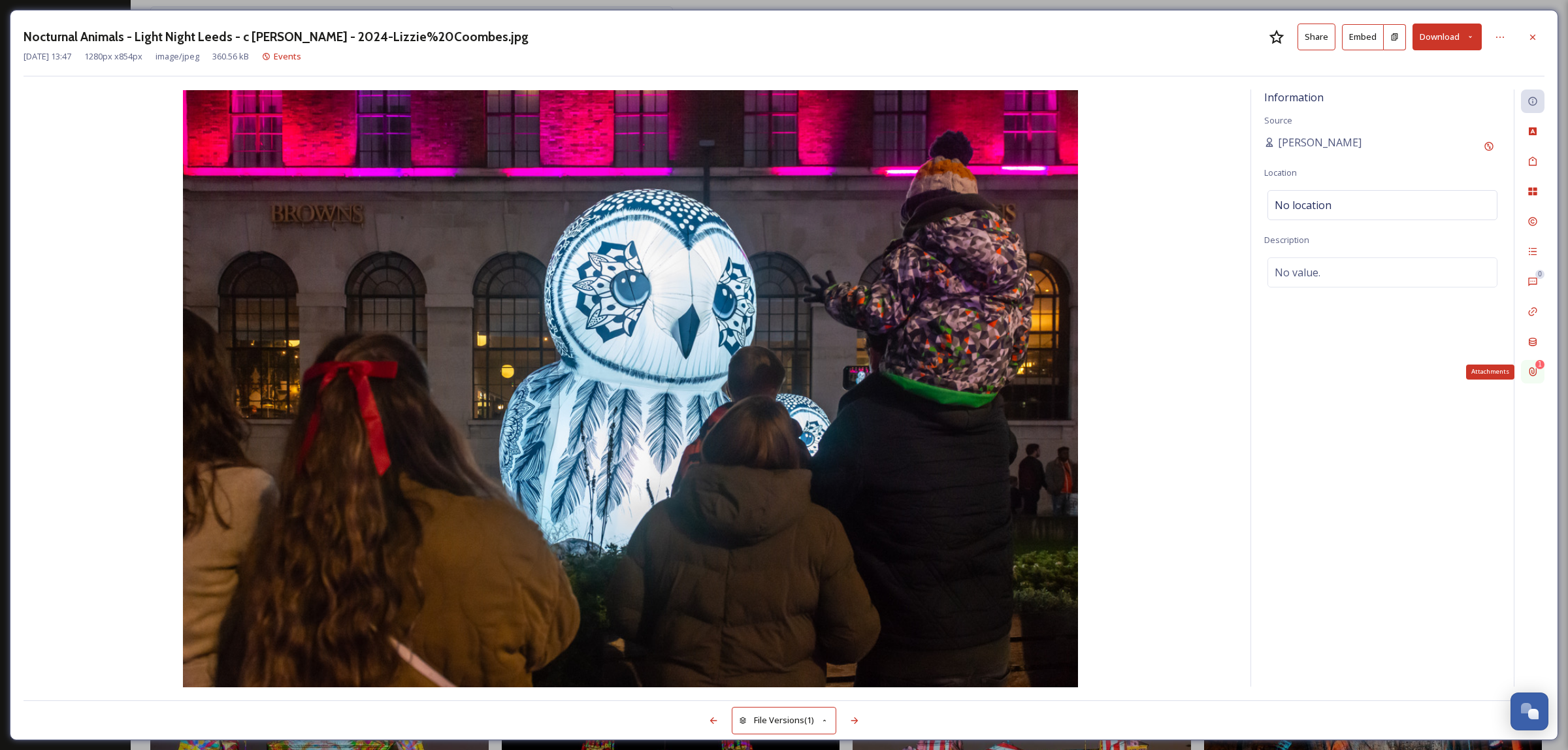
click at [1532, 376] on icon at bounding box center [1533, 372] width 11 height 11
click at [1535, 38] on icon at bounding box center [1533, 38] width 11 height 11
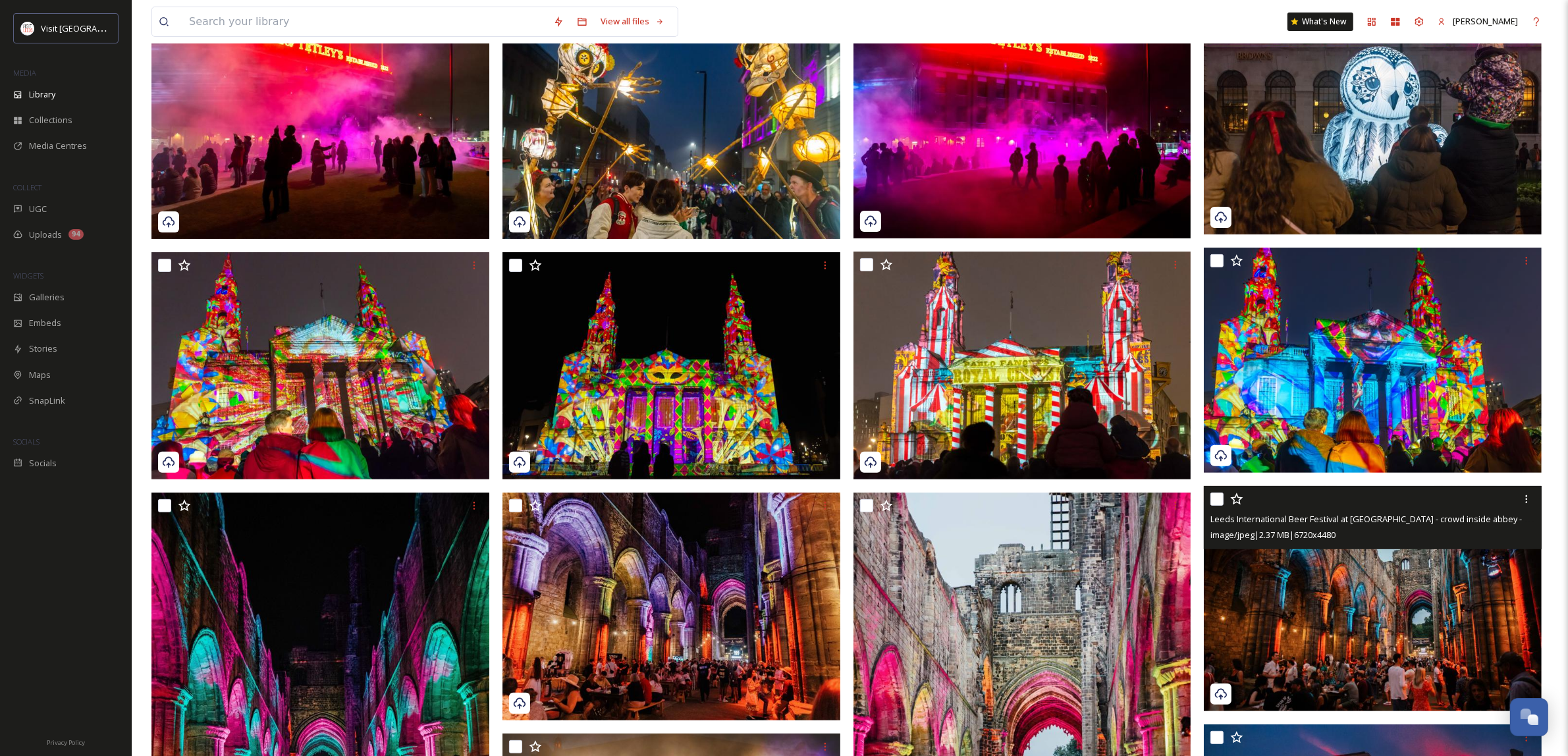
scroll to position [412, 0]
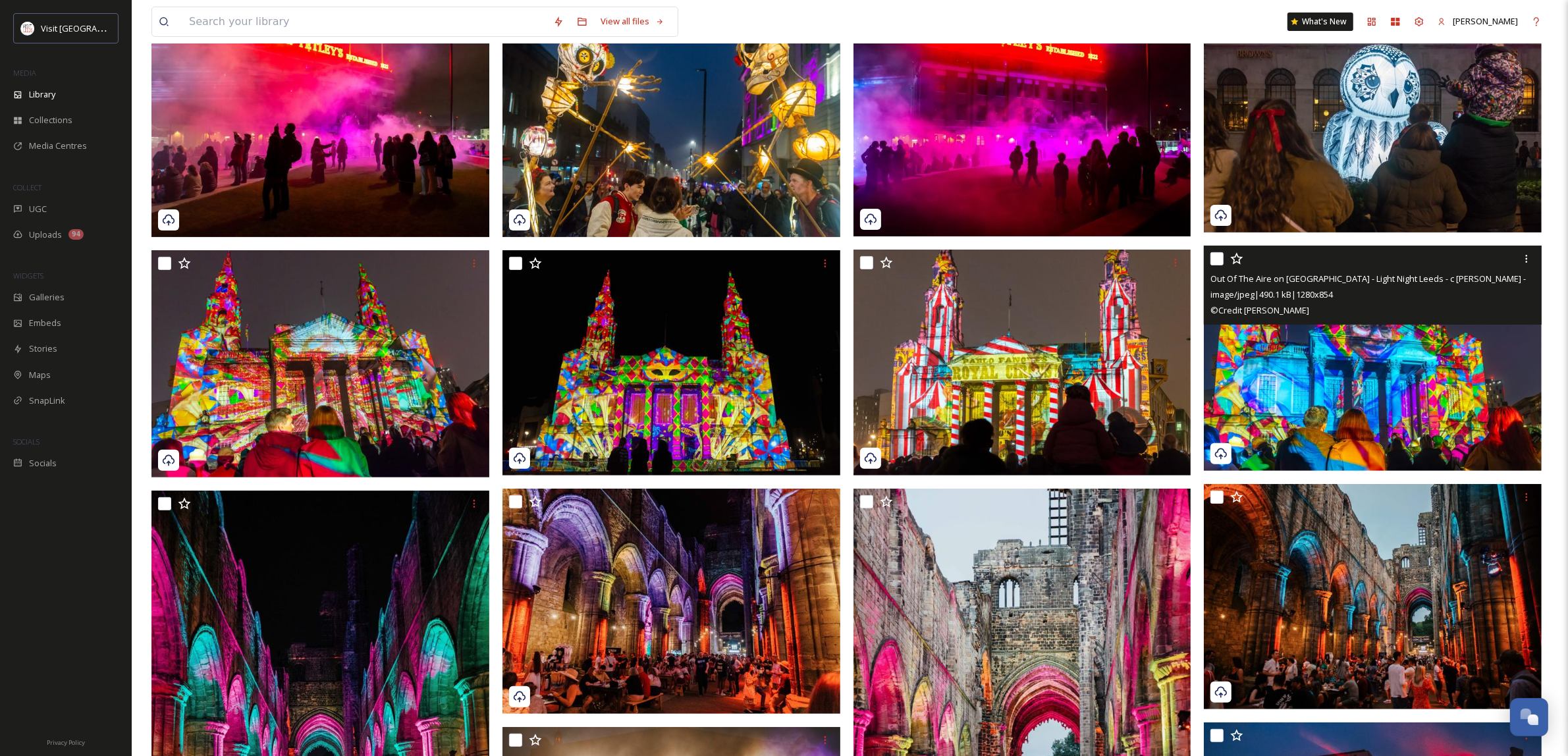
click at [1344, 396] on img at bounding box center [1373, 358] width 338 height 225
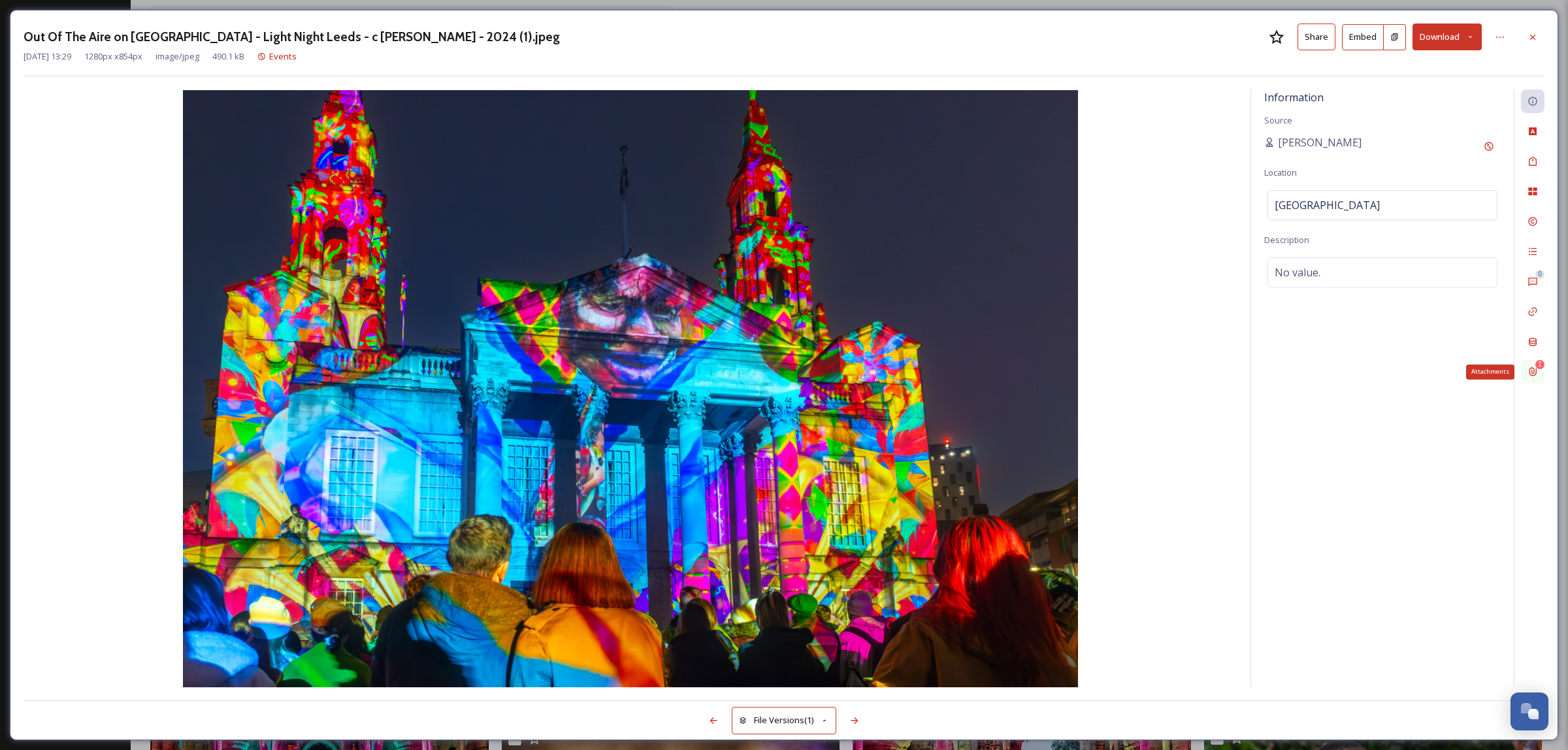
click at [1537, 372] on div "1 Attachments" at bounding box center [1532, 372] width 23 height 23
click at [1482, 131] on icon at bounding box center [1488, 133] width 11 height 11
click at [709, 725] on icon at bounding box center [714, 721] width 11 height 11
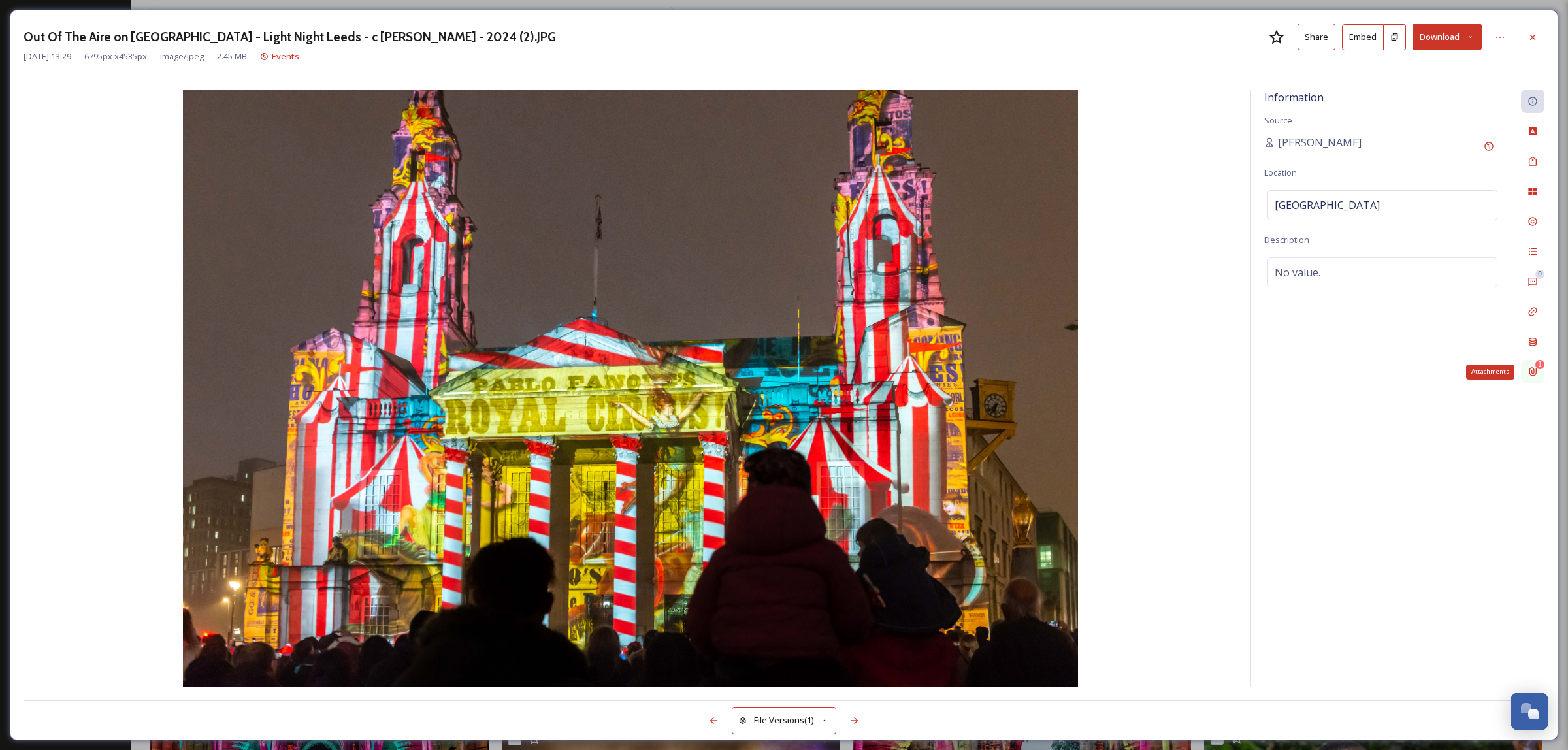
click at [1539, 372] on div "1 Attachments" at bounding box center [1532, 372] width 23 height 23
click at [1482, 136] on icon at bounding box center [1488, 133] width 11 height 11
click at [714, 727] on div at bounding box center [713, 720] width 23 height 23
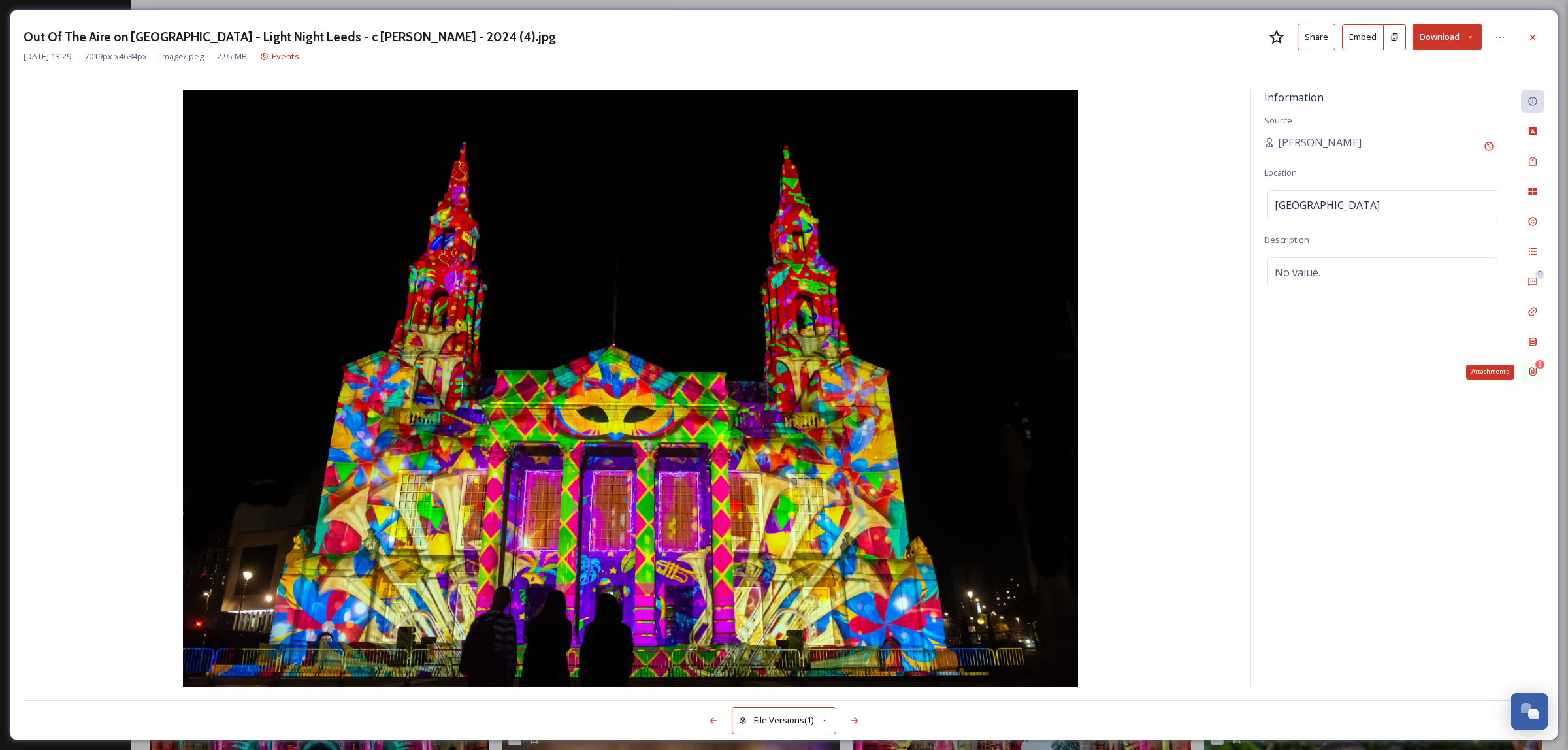
click at [1534, 374] on icon at bounding box center [1533, 372] width 11 height 11
click at [1490, 140] on div "Remove" at bounding box center [1487, 133] width 23 height 23
click at [710, 721] on icon at bounding box center [714, 721] width 7 height 7
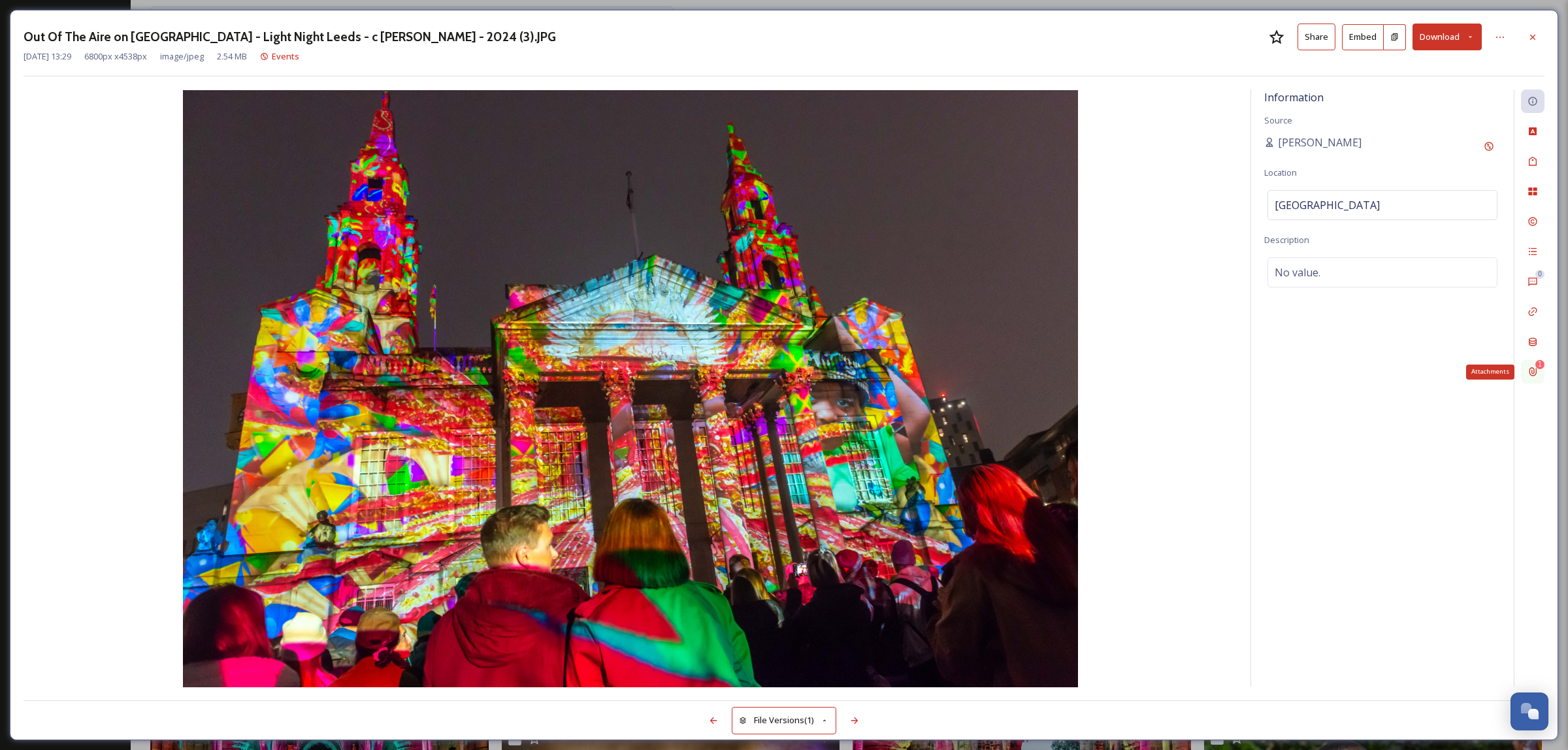
click at [1539, 376] on div "1 Attachments" at bounding box center [1532, 372] width 23 height 23
click at [1486, 132] on icon at bounding box center [1486, 133] width 9 height 9
click at [716, 720] on icon at bounding box center [714, 721] width 11 height 11
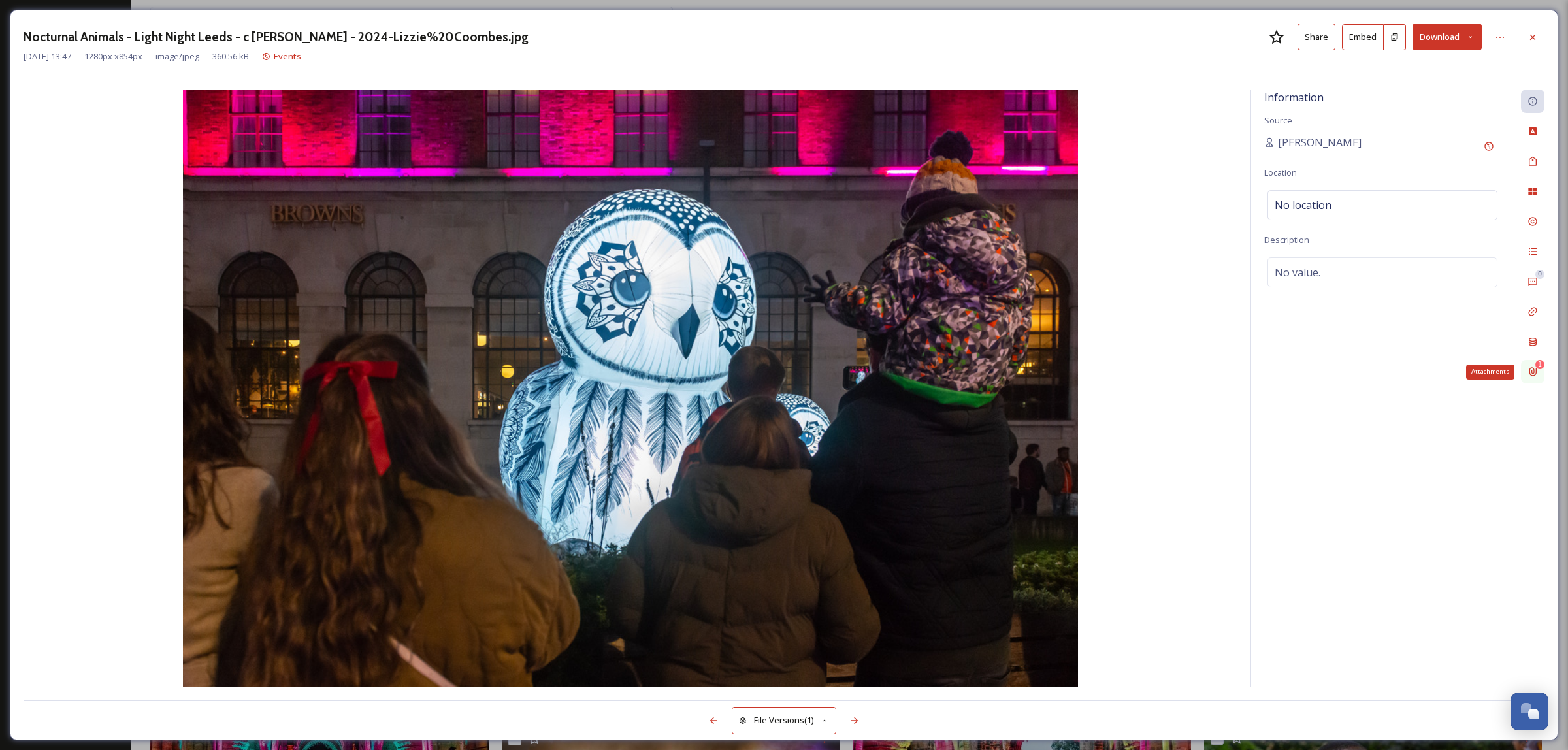
click at [1543, 376] on div "1 Attachments" at bounding box center [1532, 372] width 23 height 23
click at [1494, 133] on div "Remove" at bounding box center [1487, 133] width 23 height 23
click at [714, 722] on icon at bounding box center [714, 721] width 11 height 11
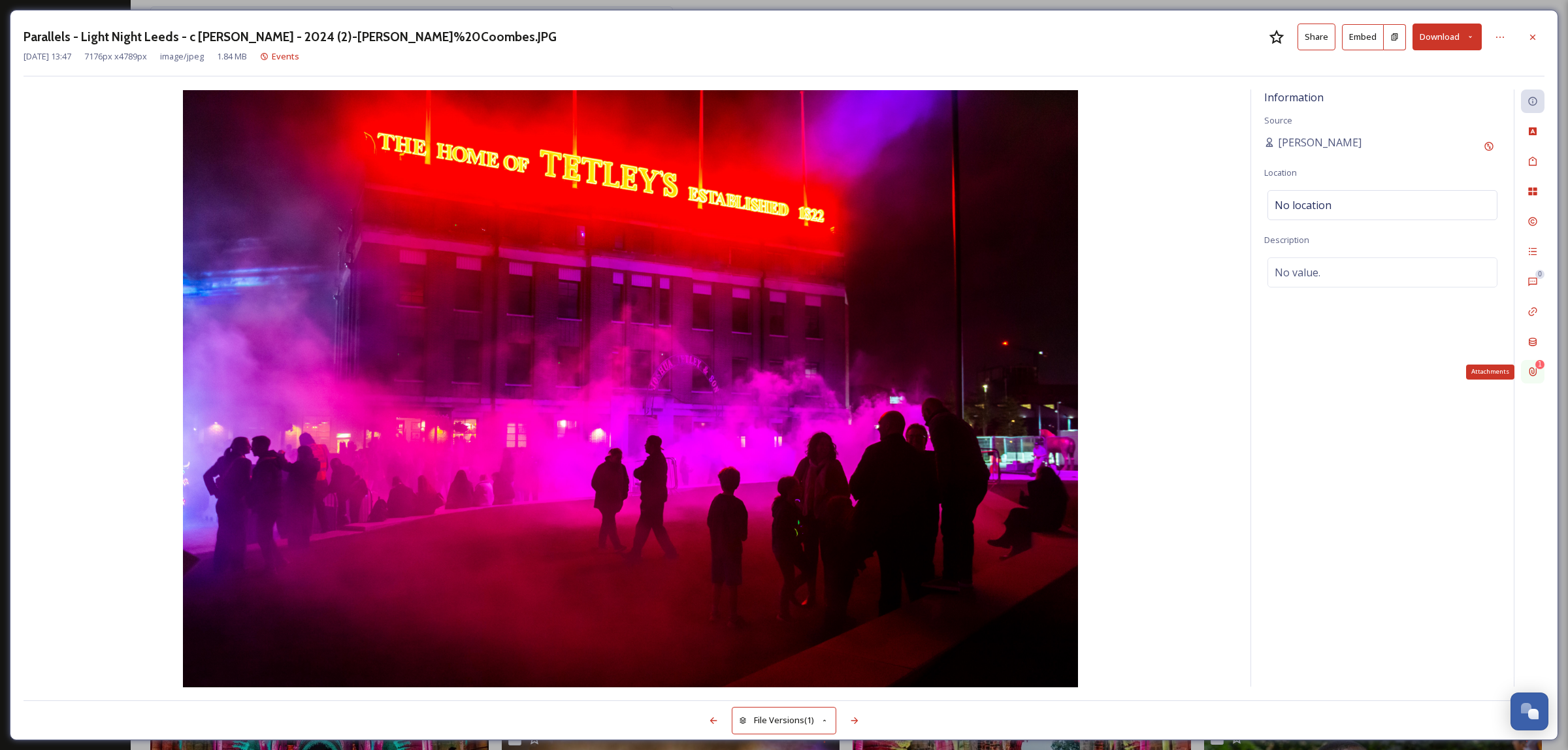
click at [1532, 374] on icon at bounding box center [1533, 372] width 7 height 9
click at [1488, 129] on div "Remove" at bounding box center [1487, 133] width 23 height 23
click at [708, 721] on icon at bounding box center [714, 721] width 11 height 11
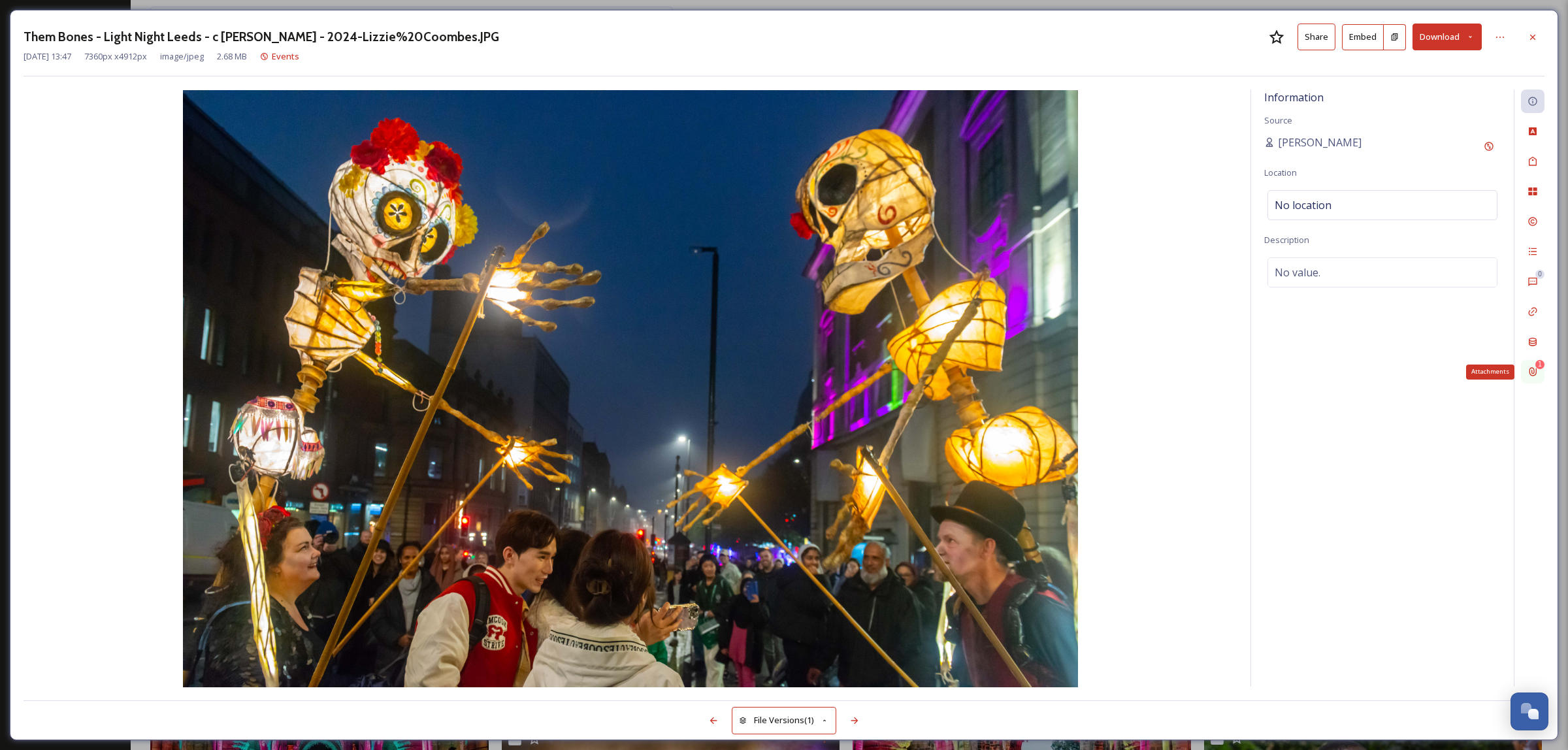
click at [1522, 368] on div "1 Attachments" at bounding box center [1532, 372] width 23 height 23
click at [1488, 131] on icon at bounding box center [1488, 133] width 11 height 11
click at [720, 720] on div at bounding box center [713, 720] width 23 height 23
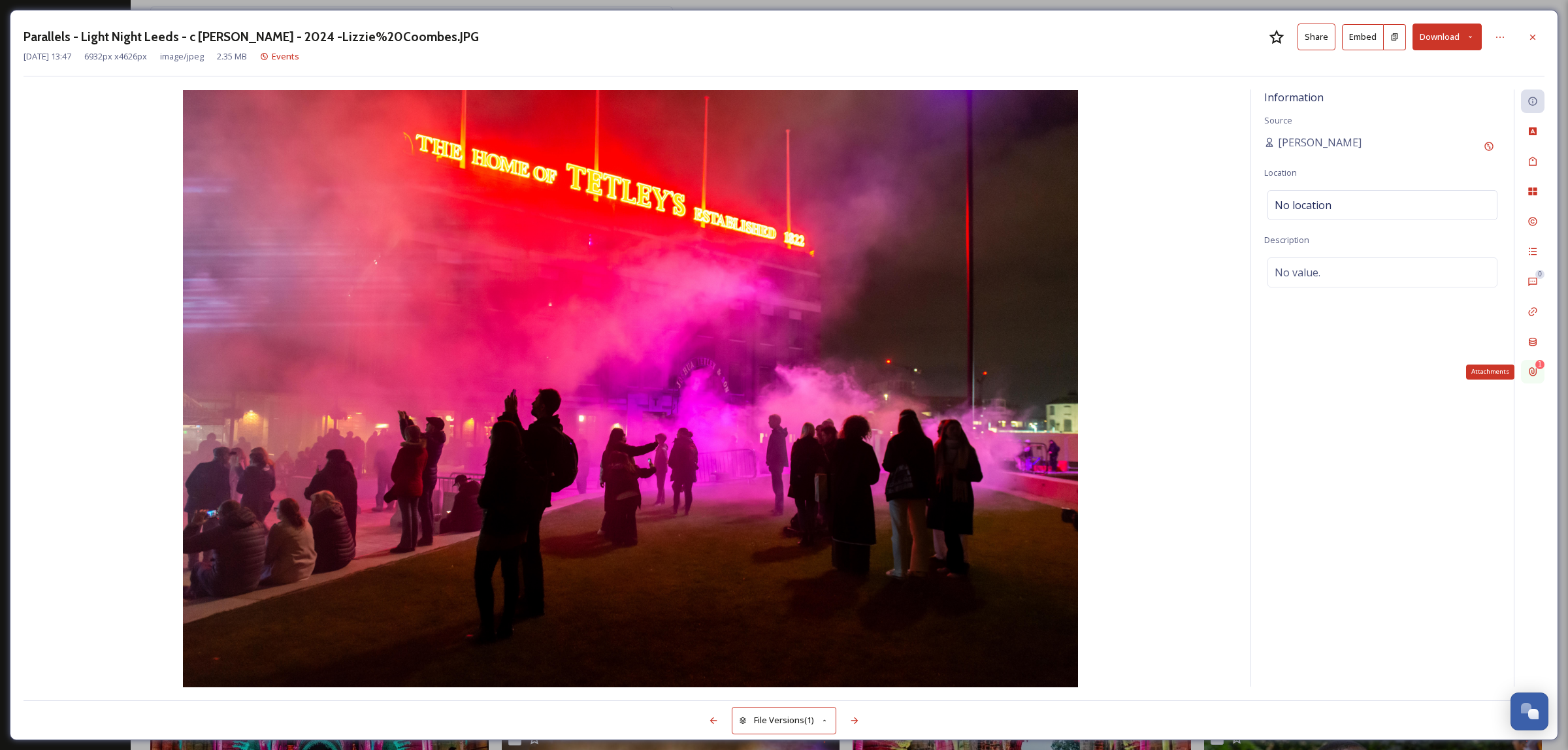
click at [1537, 368] on div "1" at bounding box center [1540, 365] width 9 height 9
click at [1492, 131] on div "Remove" at bounding box center [1487, 133] width 23 height 23
click at [716, 723] on icon at bounding box center [714, 721] width 11 height 11
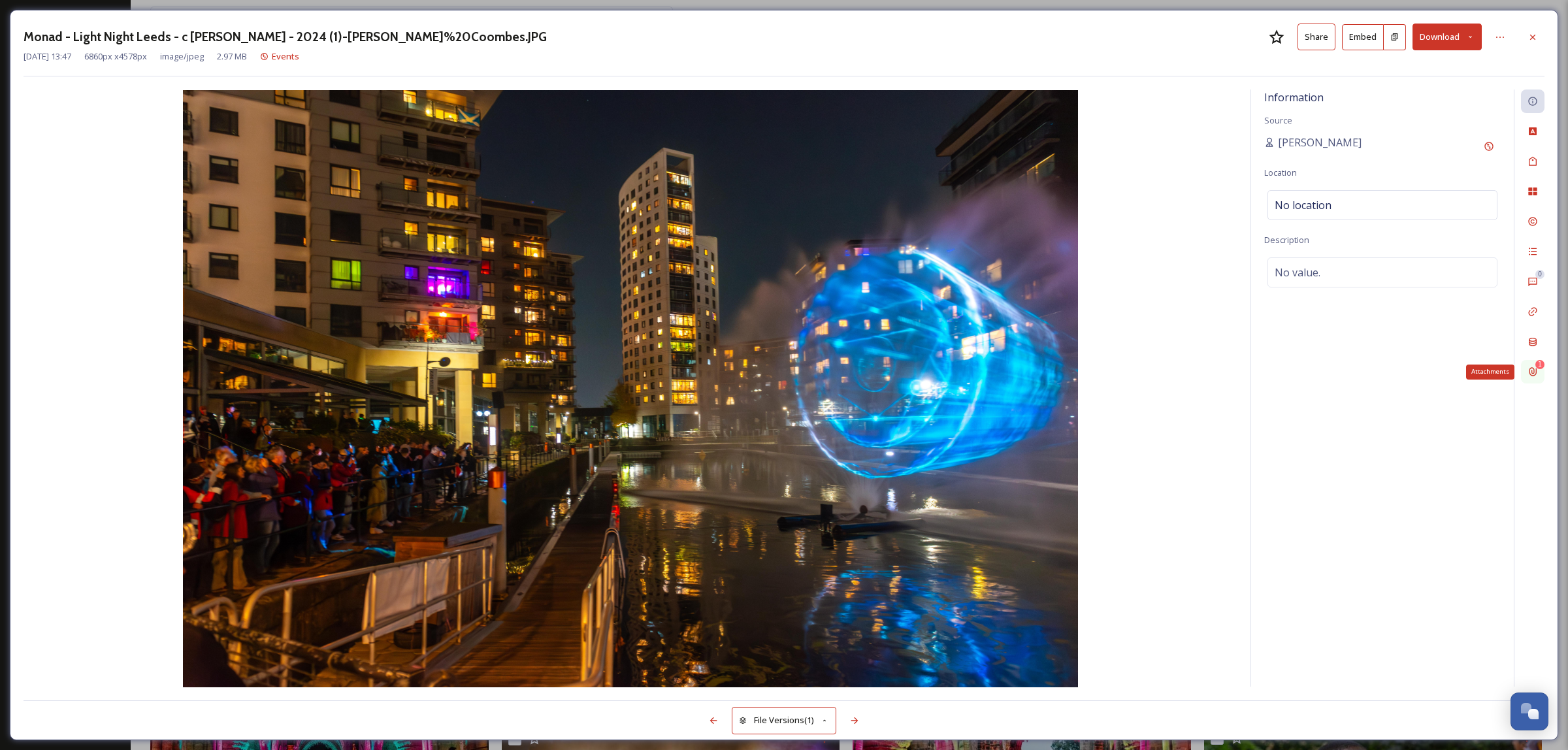
click at [1536, 370] on icon at bounding box center [1533, 372] width 11 height 11
click at [1493, 132] on div "Remove" at bounding box center [1487, 133] width 23 height 23
click at [712, 720] on icon at bounding box center [714, 721] width 11 height 11
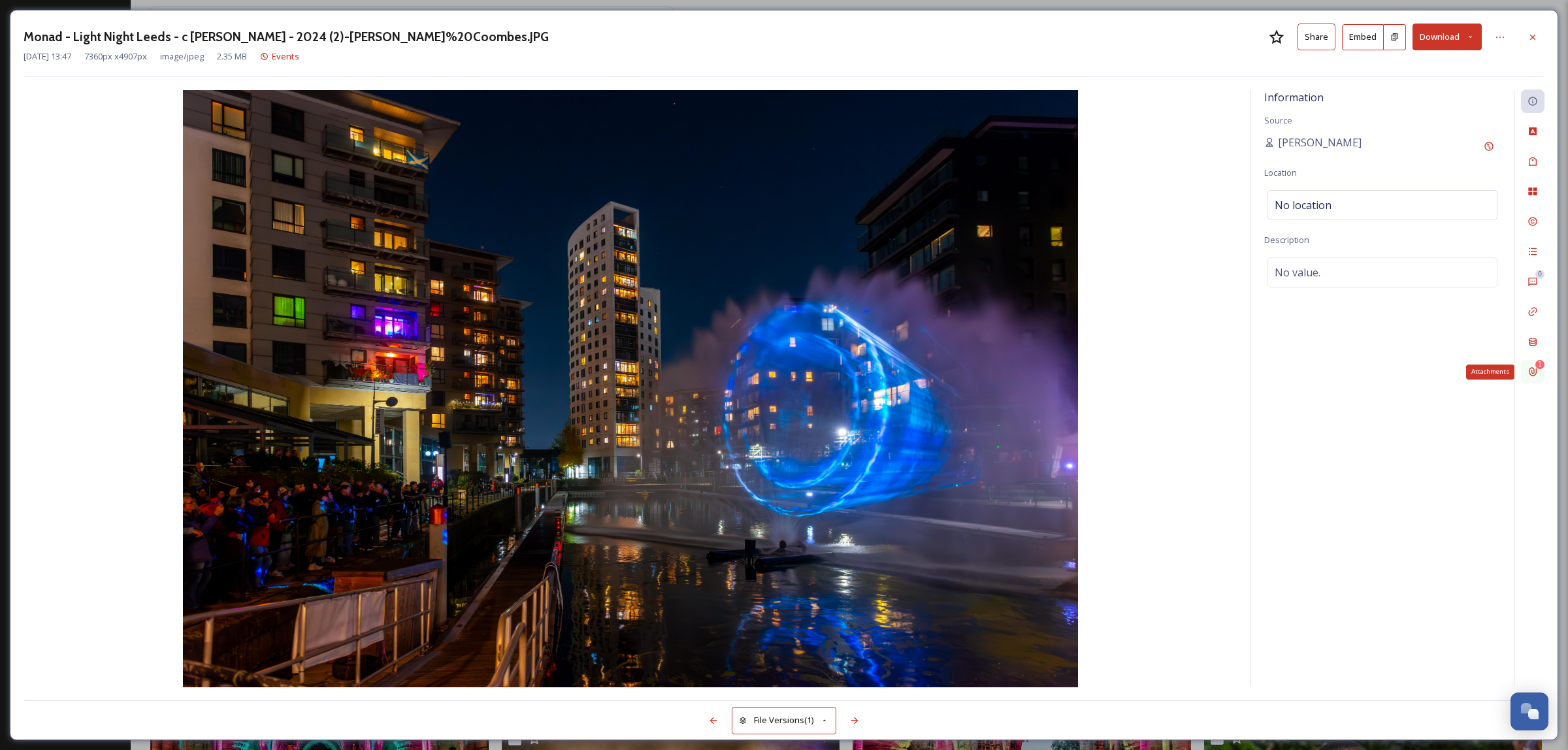
click at [1536, 376] on icon at bounding box center [1533, 372] width 11 height 11
click at [1488, 125] on div "Remove" at bounding box center [1487, 133] width 23 height 23
click at [714, 722] on icon at bounding box center [714, 721] width 11 height 11
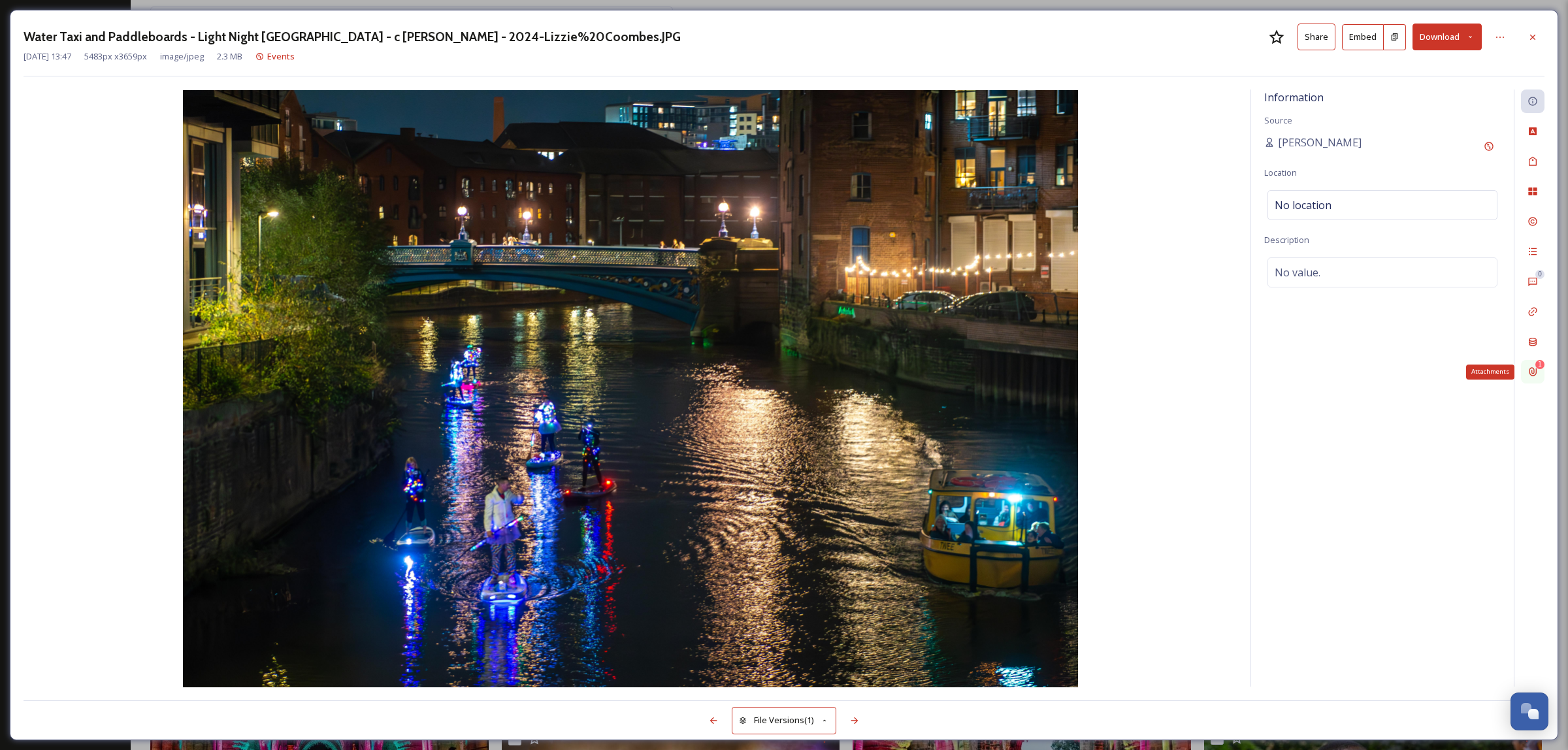
click at [1543, 379] on div "1 Attachments" at bounding box center [1532, 372] width 23 height 23
click at [1488, 129] on icon at bounding box center [1488, 133] width 11 height 11
click at [716, 714] on div at bounding box center [713, 720] width 23 height 23
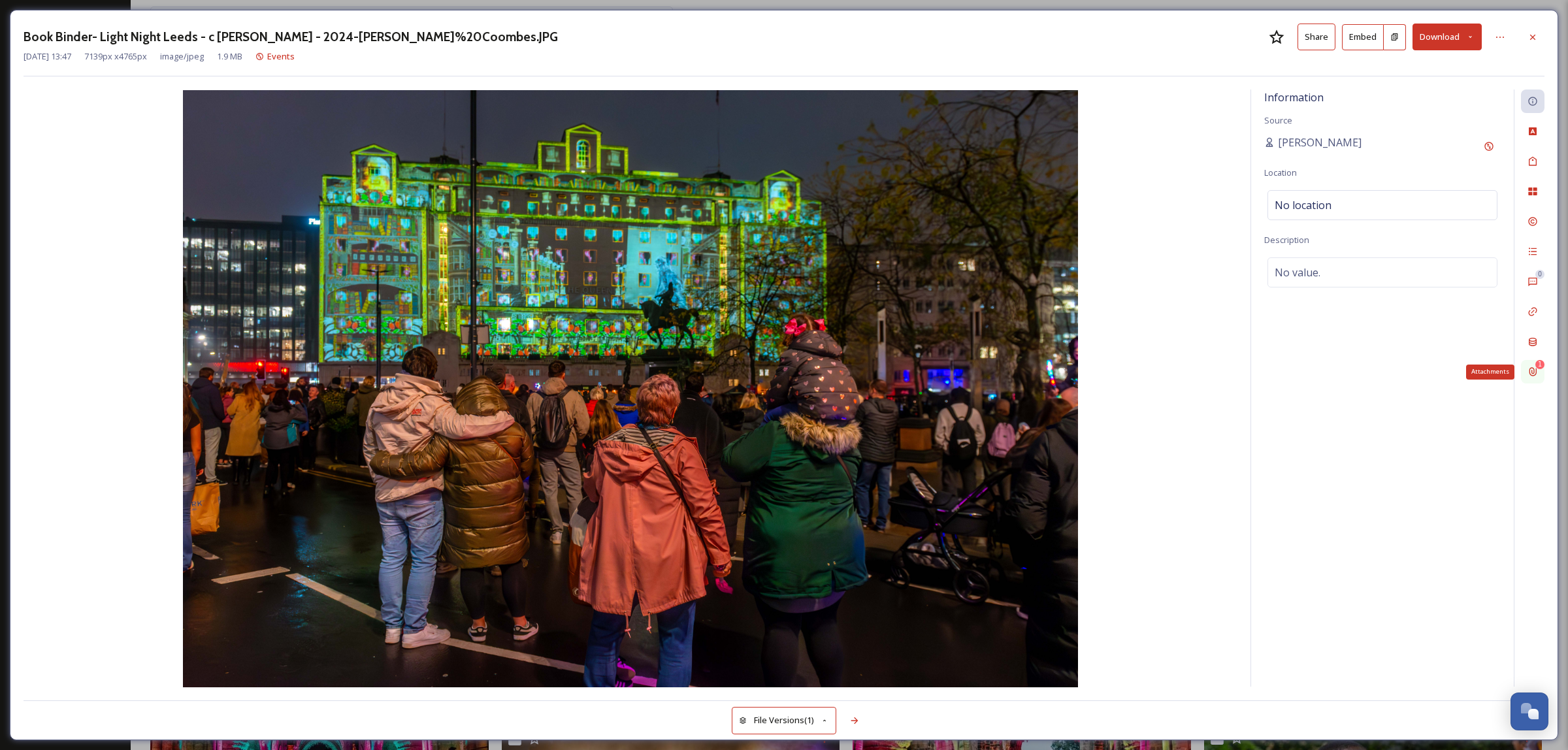
click at [1531, 371] on icon at bounding box center [1533, 372] width 11 height 11
click at [1483, 134] on icon at bounding box center [1486, 133] width 9 height 9
click at [860, 724] on div at bounding box center [854, 720] width 23 height 23
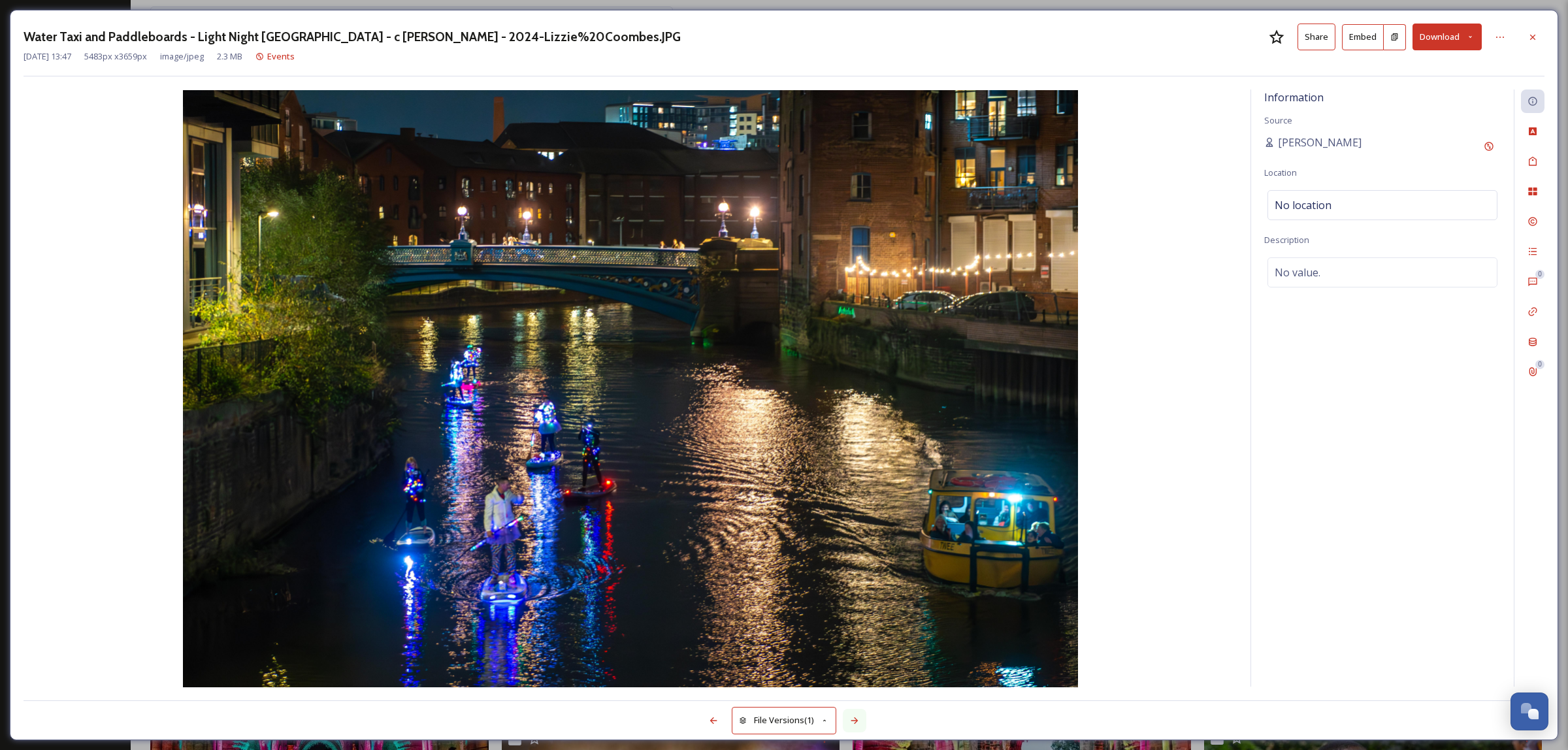
click at [863, 727] on div at bounding box center [854, 720] width 23 height 23
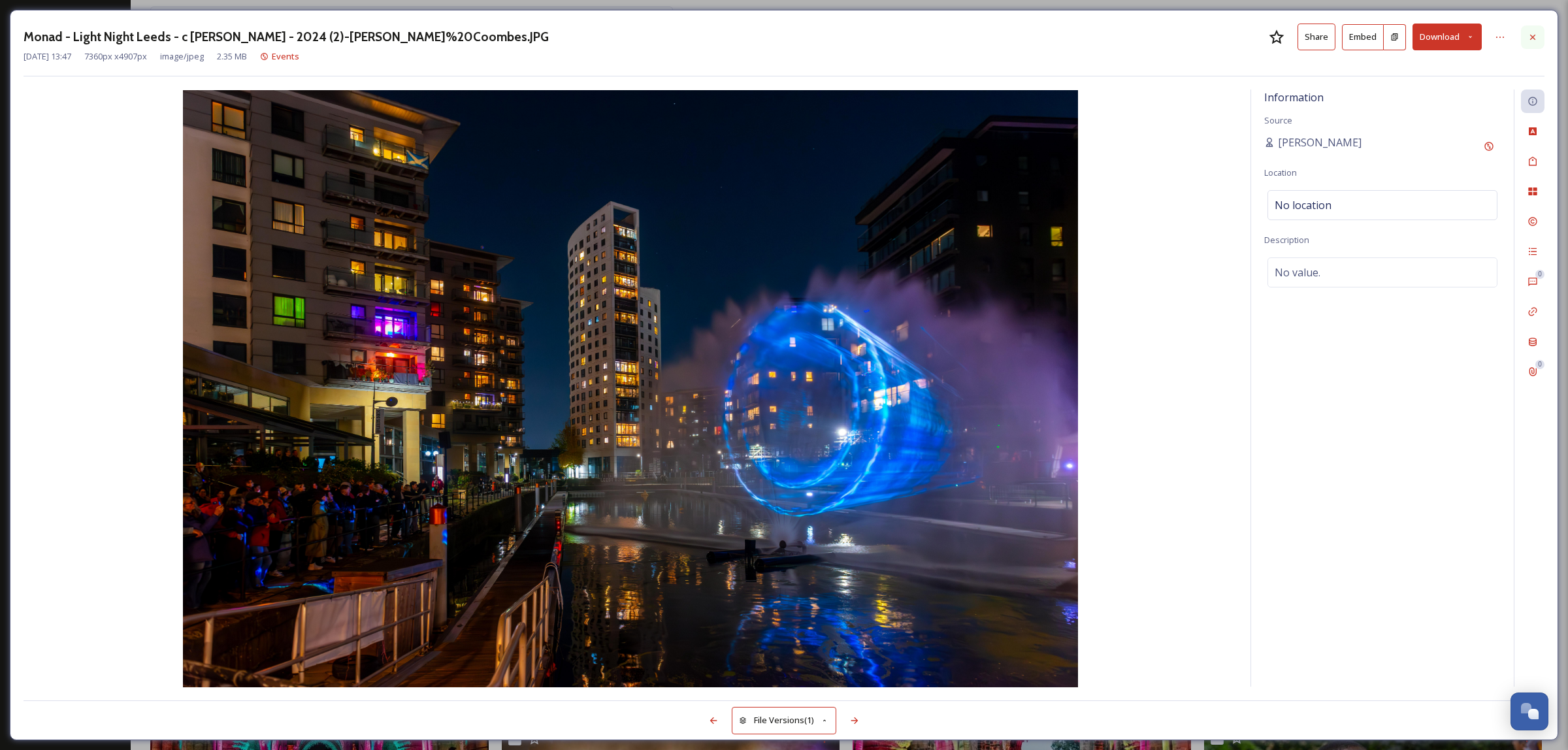
click at [1536, 35] on icon at bounding box center [1533, 38] width 11 height 11
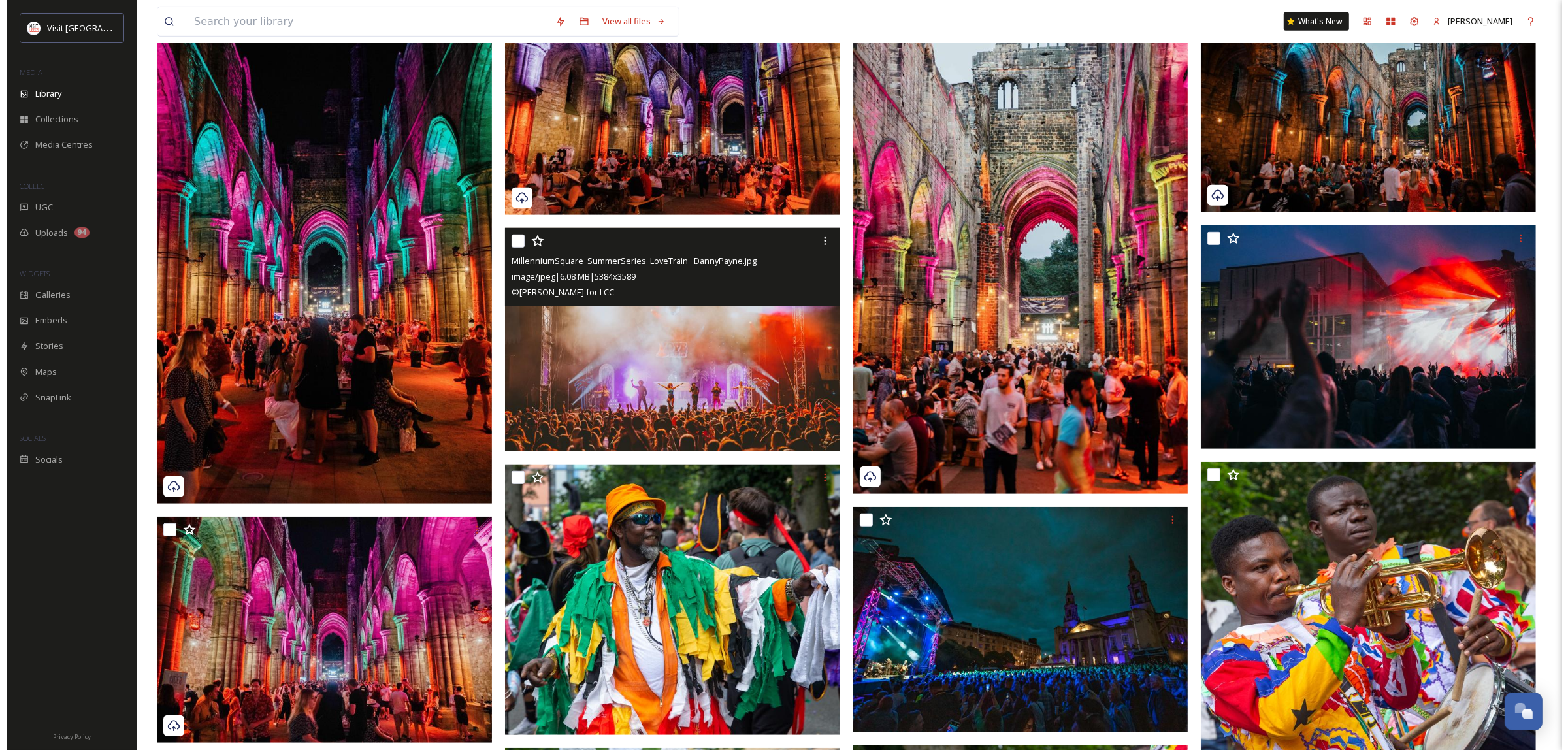
scroll to position [1144, 0]
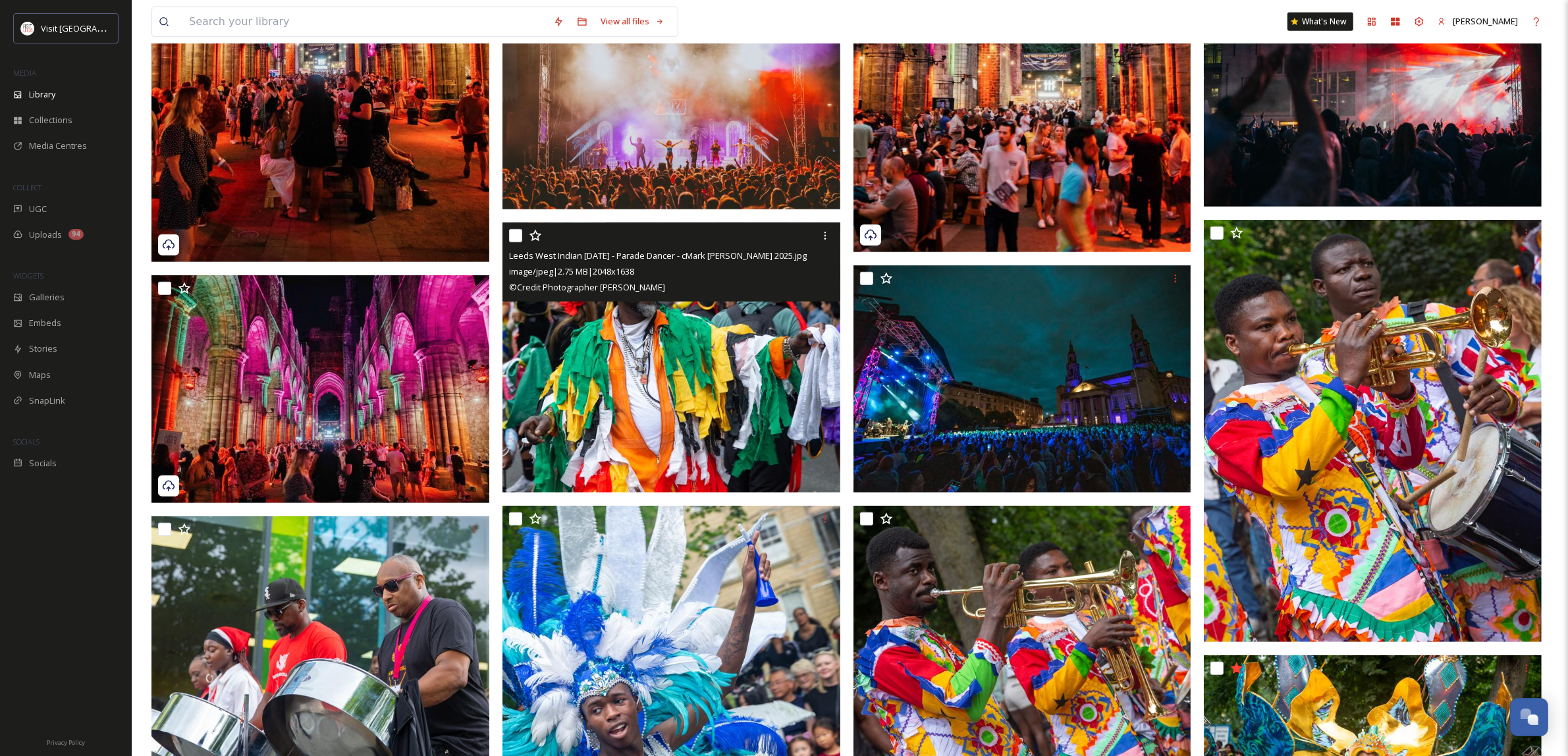
click at [622, 402] on img at bounding box center [671, 356] width 338 height 270
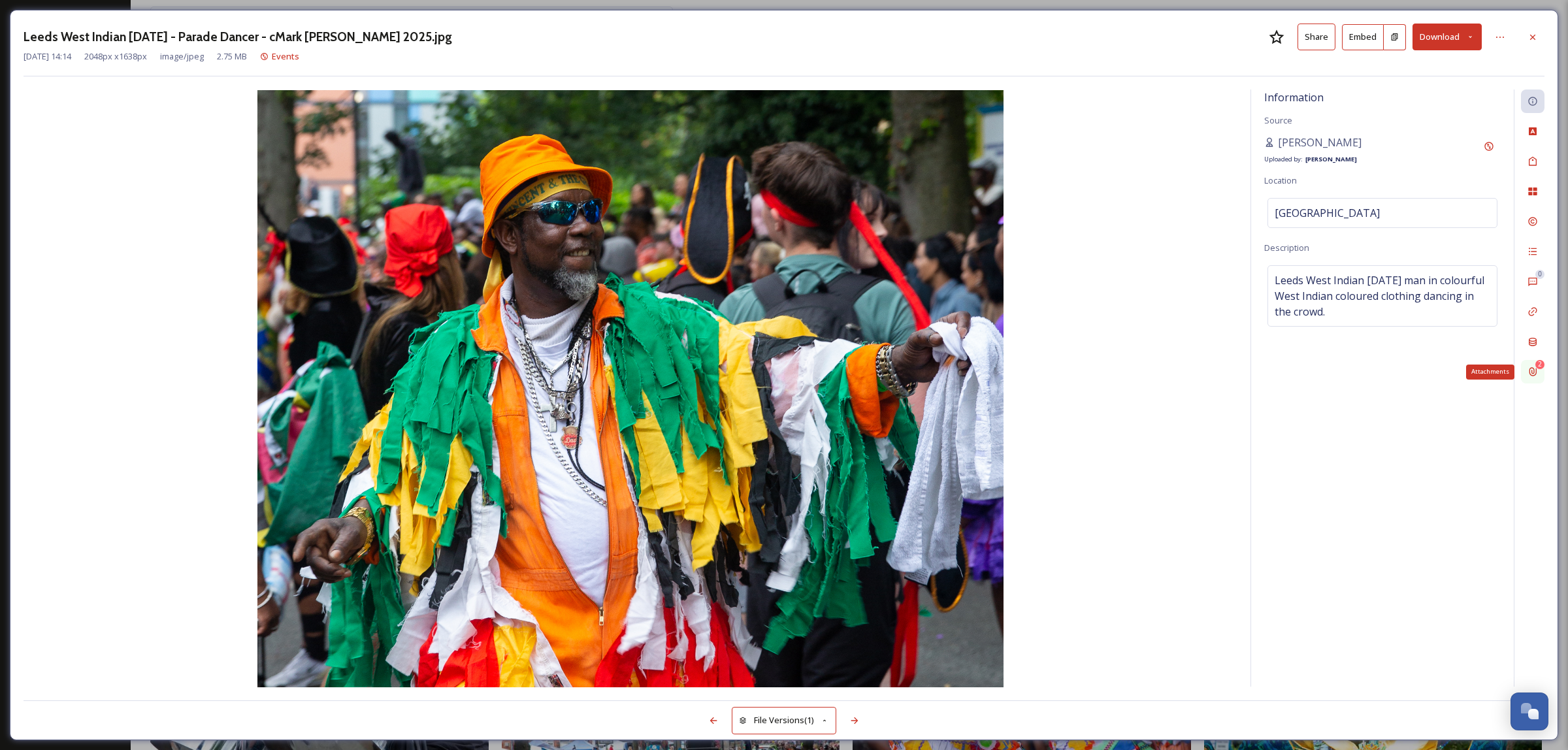
click at [1540, 371] on div "2 Attachments" at bounding box center [1532, 372] width 23 height 23
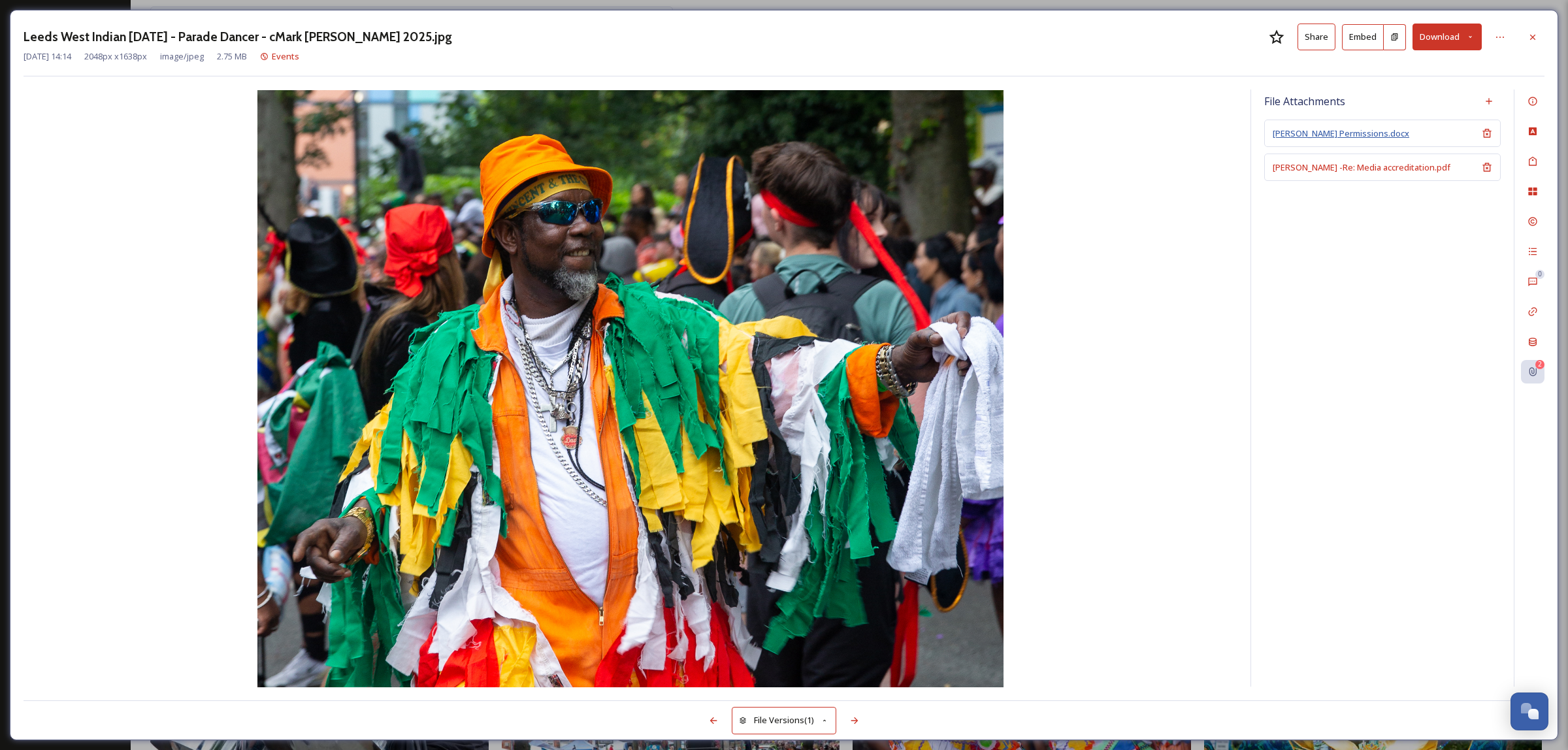
click at [1333, 134] on span "[PERSON_NAME] Permissions.docx" at bounding box center [1341, 133] width 137 height 12
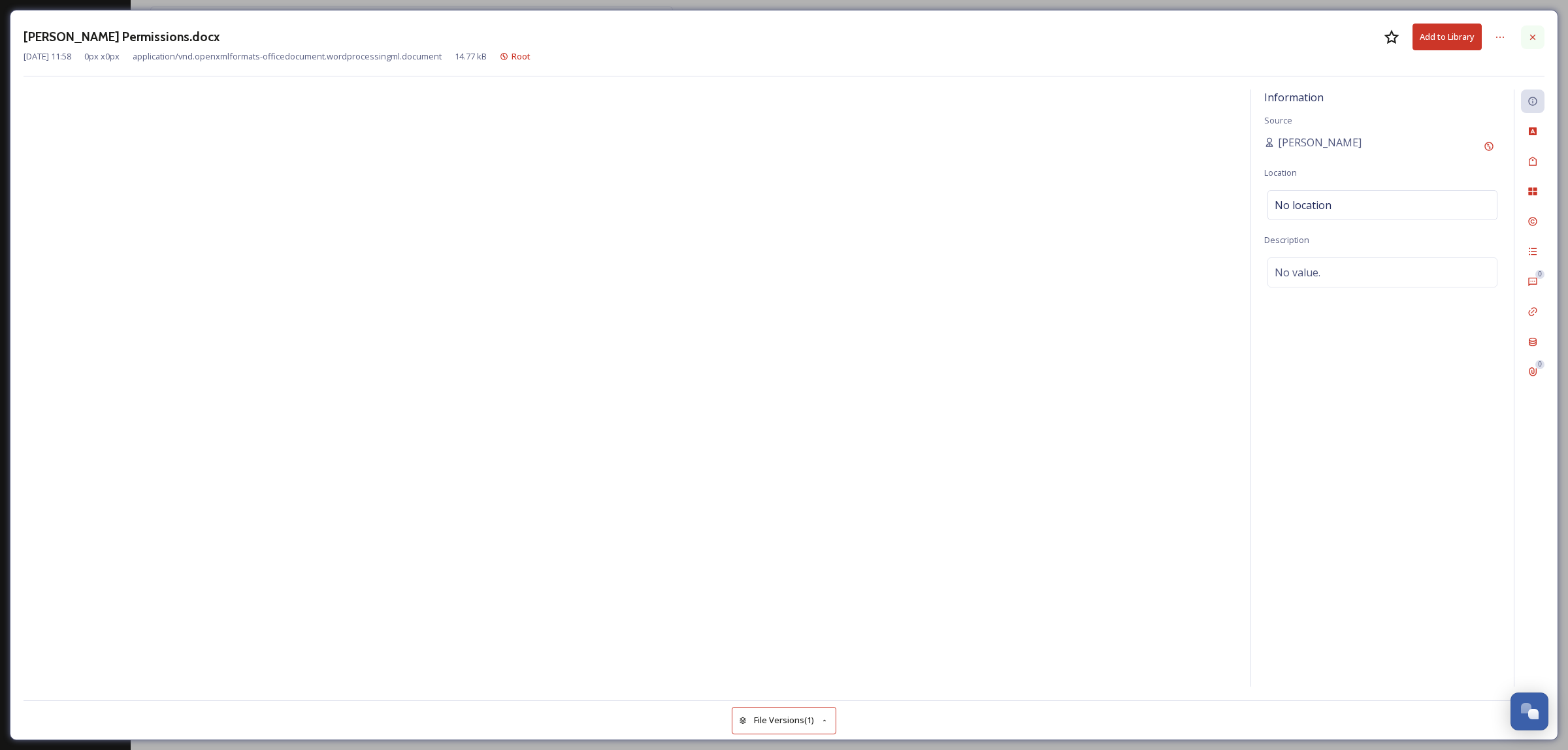
click at [1540, 33] on div at bounding box center [1532, 37] width 23 height 23
